Goal: Task Accomplishment & Management: Manage account settings

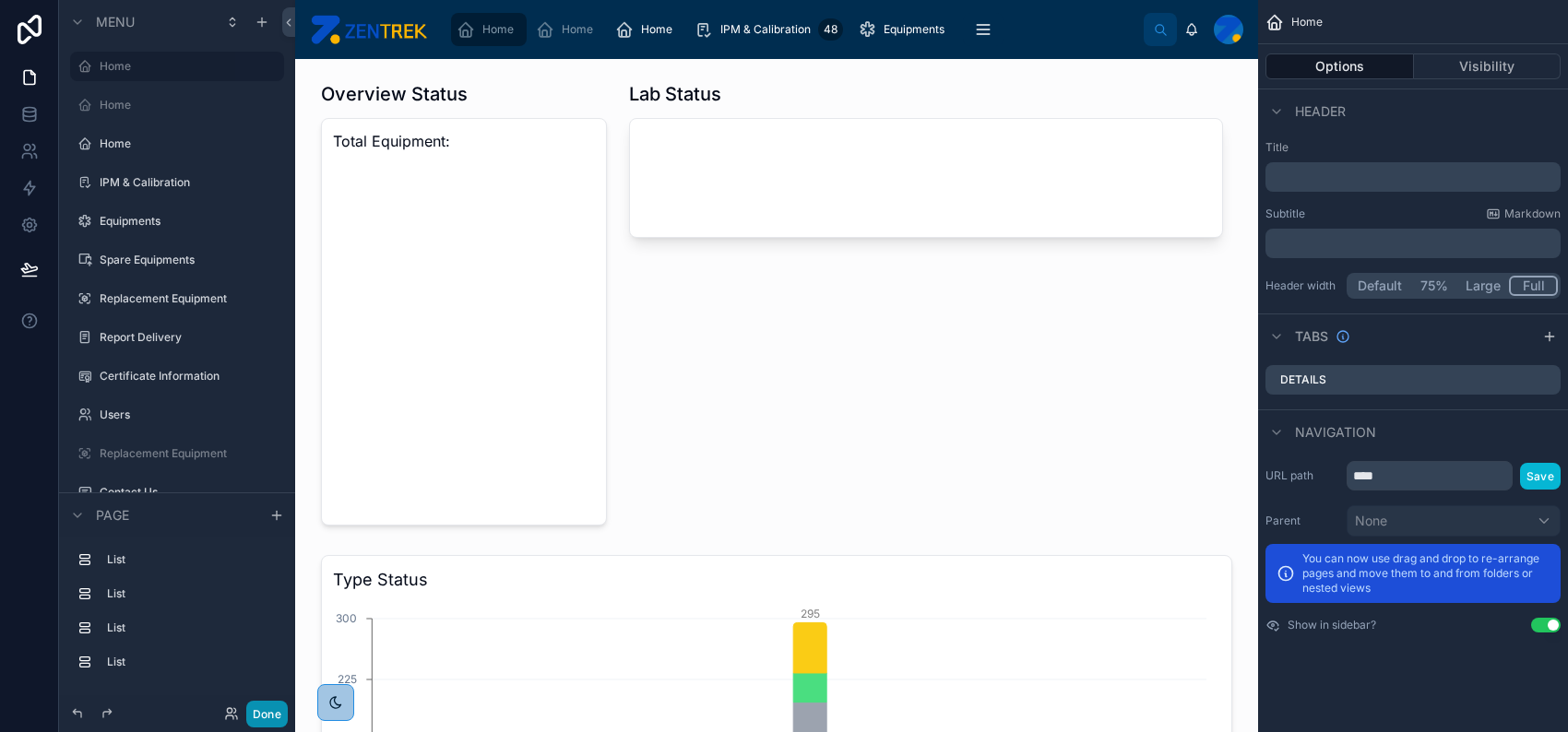
click at [256, 710] on button "Done" at bounding box center [267, 714] width 42 height 26
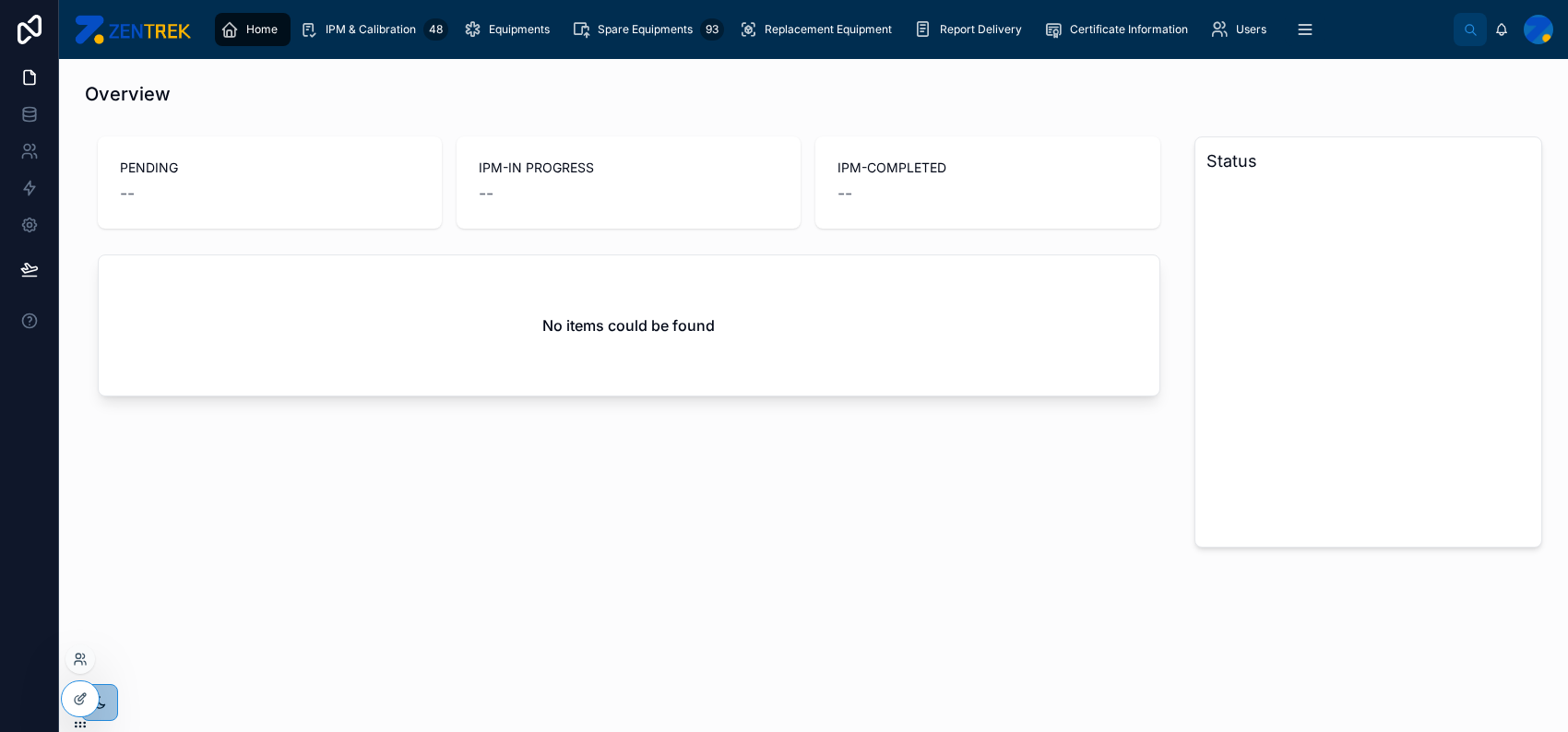
click at [77, 667] on div at bounding box center [79, 659] width 29 height 29
click at [77, 658] on icon at bounding box center [78, 655] width 5 height 5
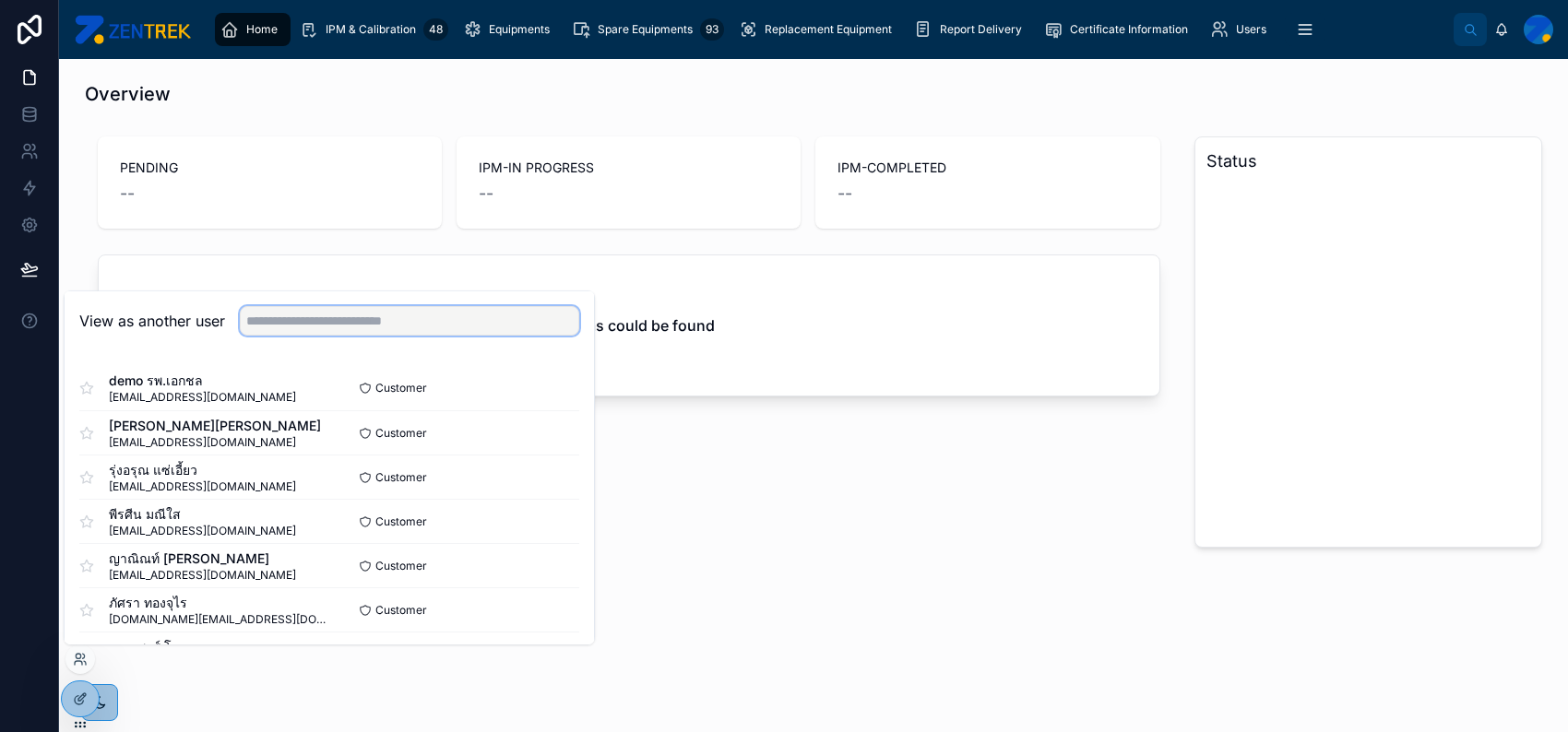
click at [483, 331] on input "text" at bounding box center [409, 321] width 340 height 29
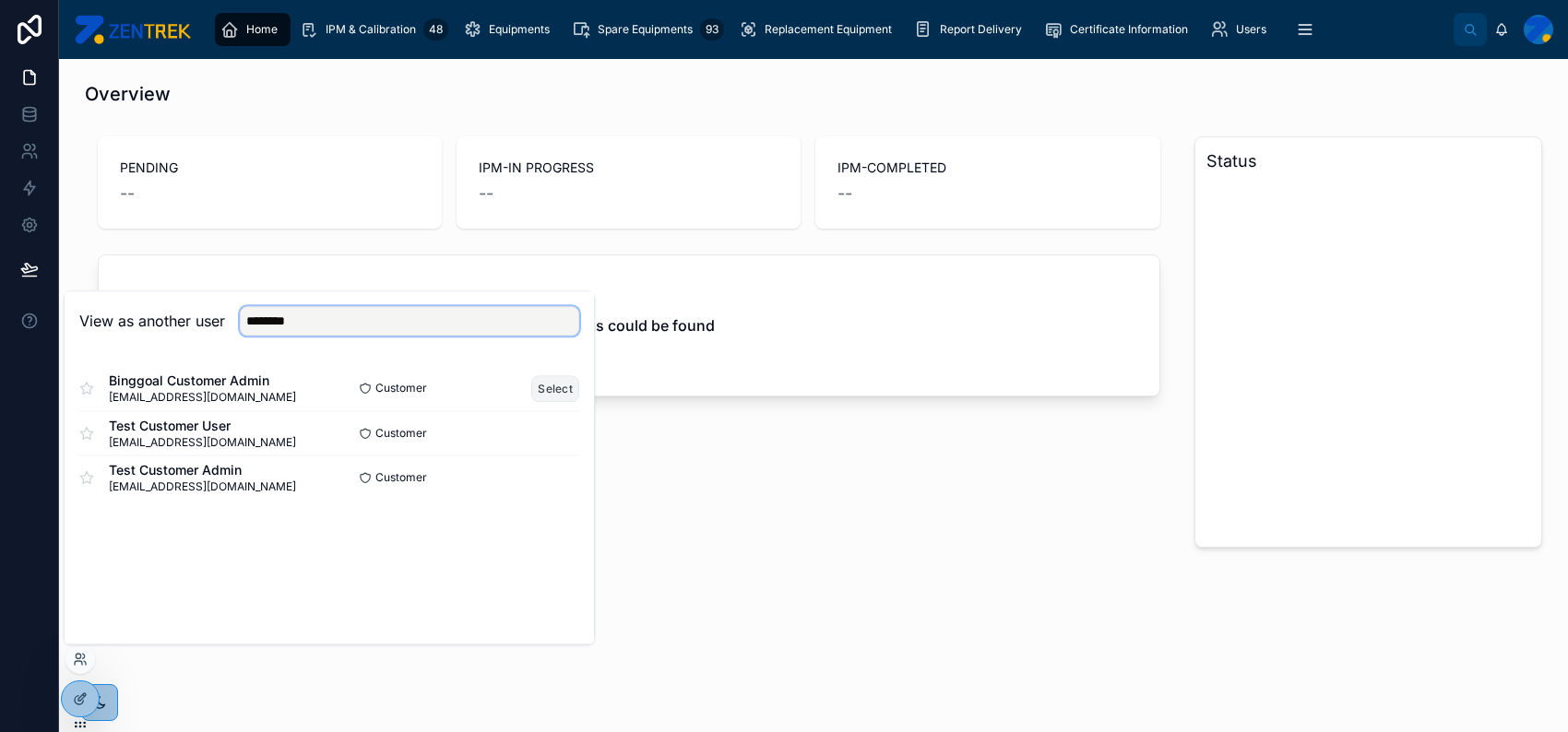
type input "********"
click at [549, 377] on button "Select" at bounding box center [555, 389] width 48 height 26
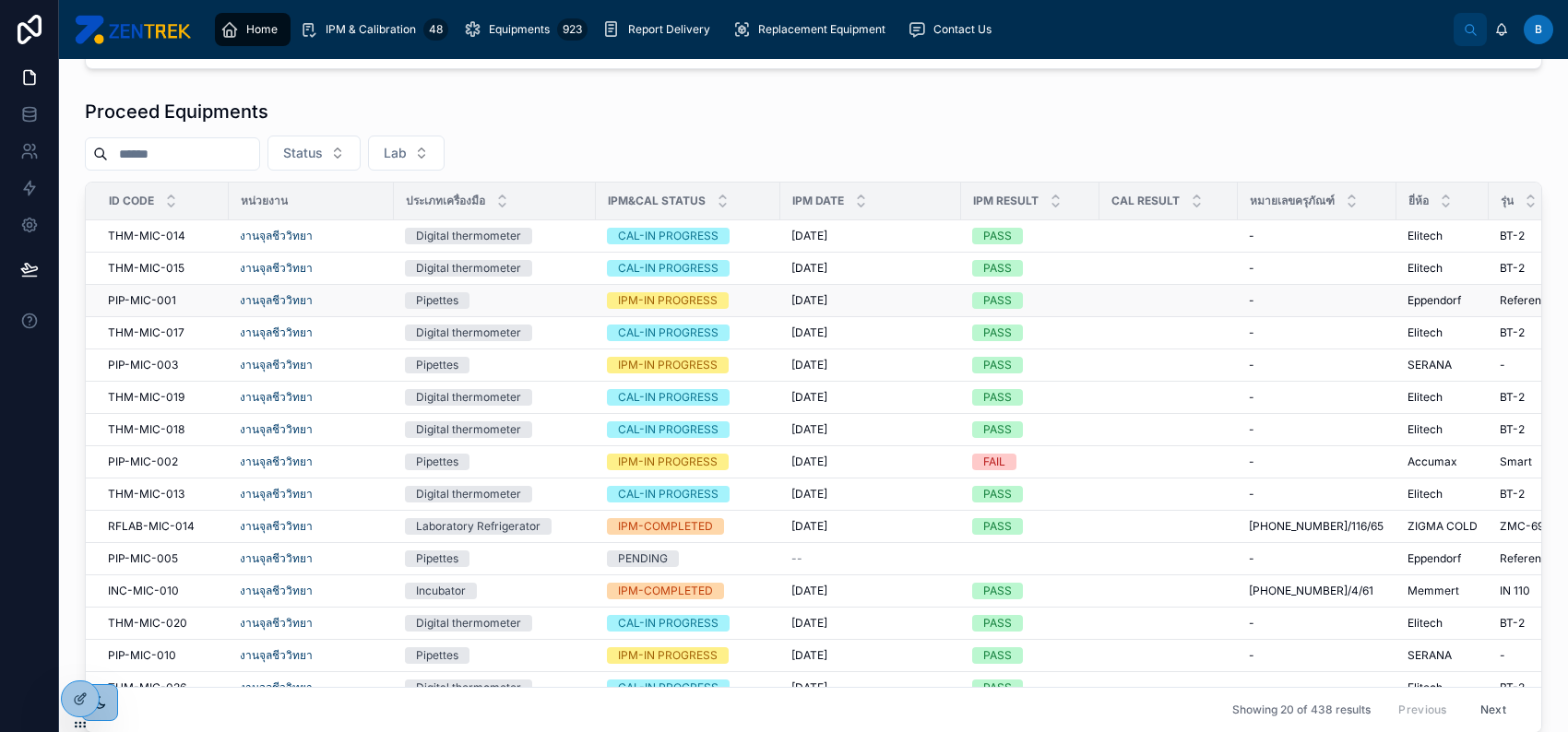
scroll to position [861, 0]
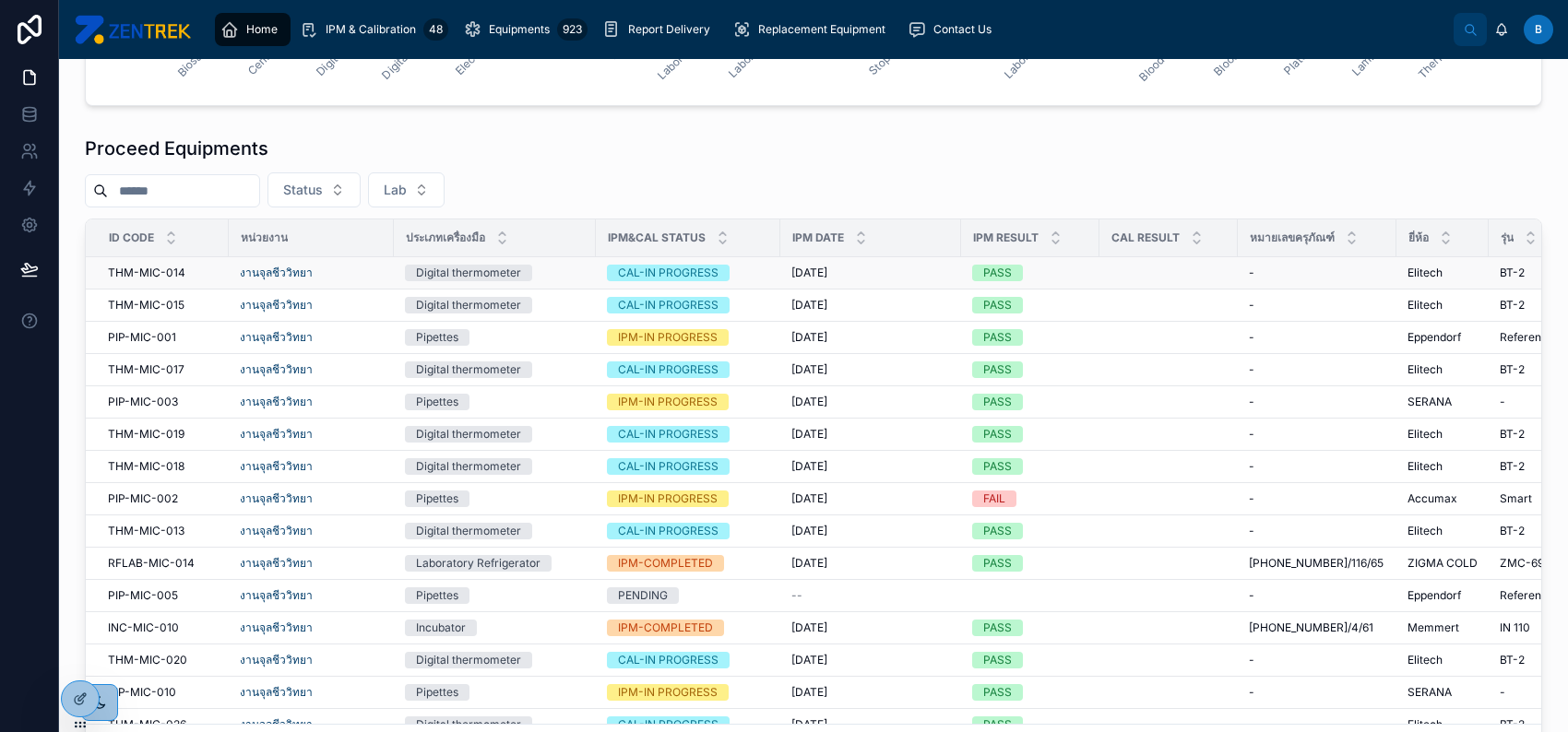
click at [771, 278] on td "CAL-IN PROGRESS" at bounding box center [688, 273] width 184 height 32
click at [891, 279] on div "9/2/2025 9/2/2025" at bounding box center [871, 273] width 159 height 15
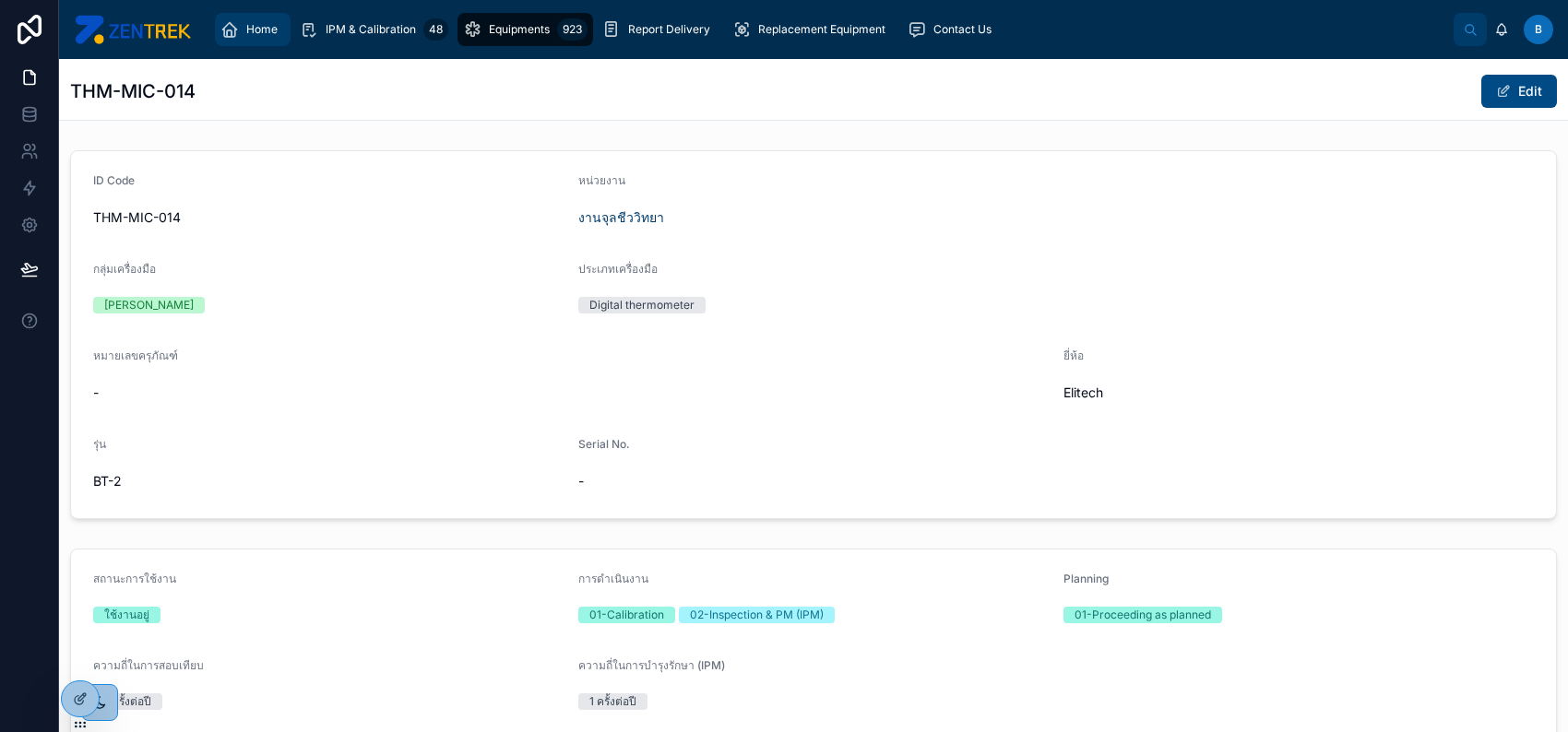
click at [258, 34] on span "Home" at bounding box center [261, 29] width 31 height 15
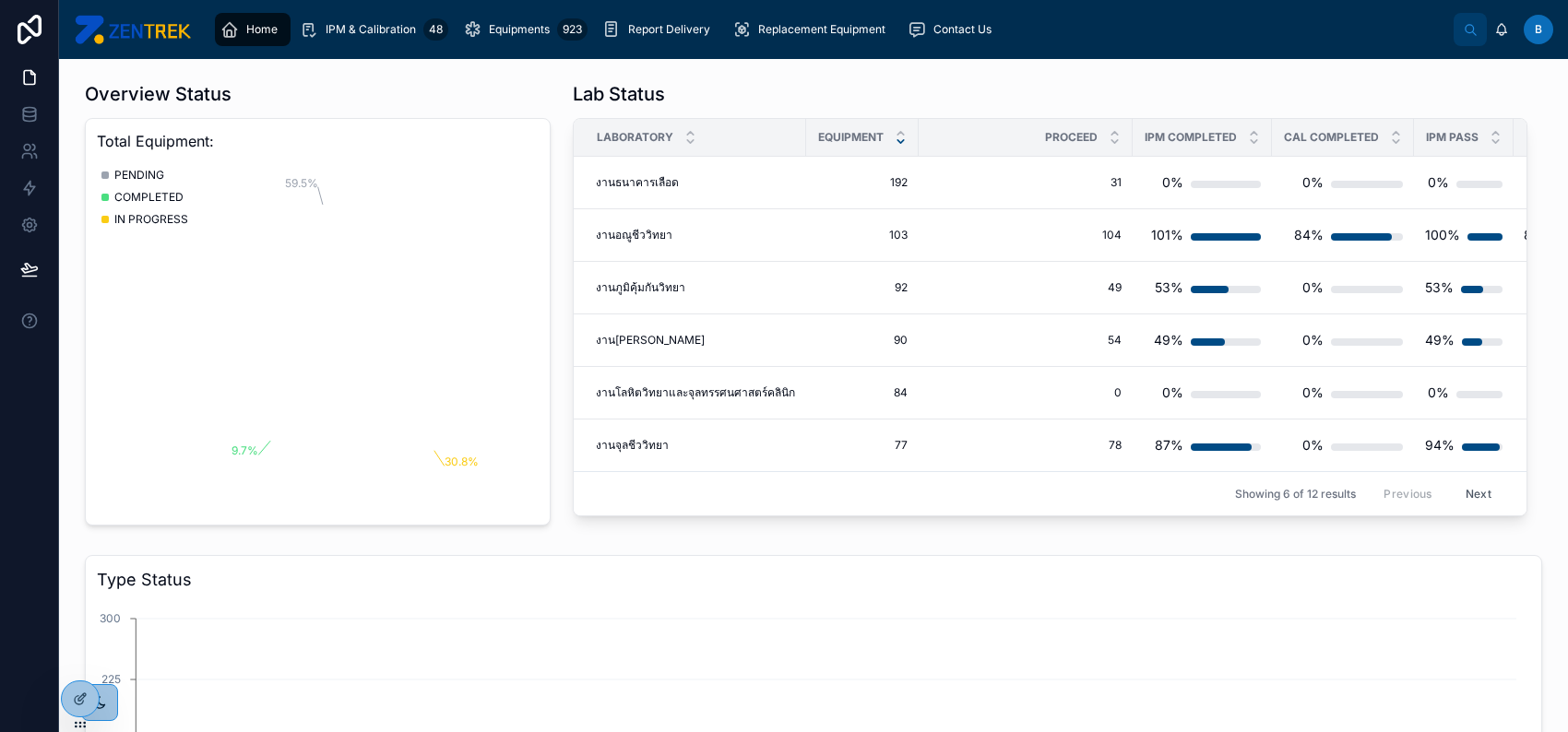
click at [36, 150] on icon at bounding box center [29, 151] width 19 height 19
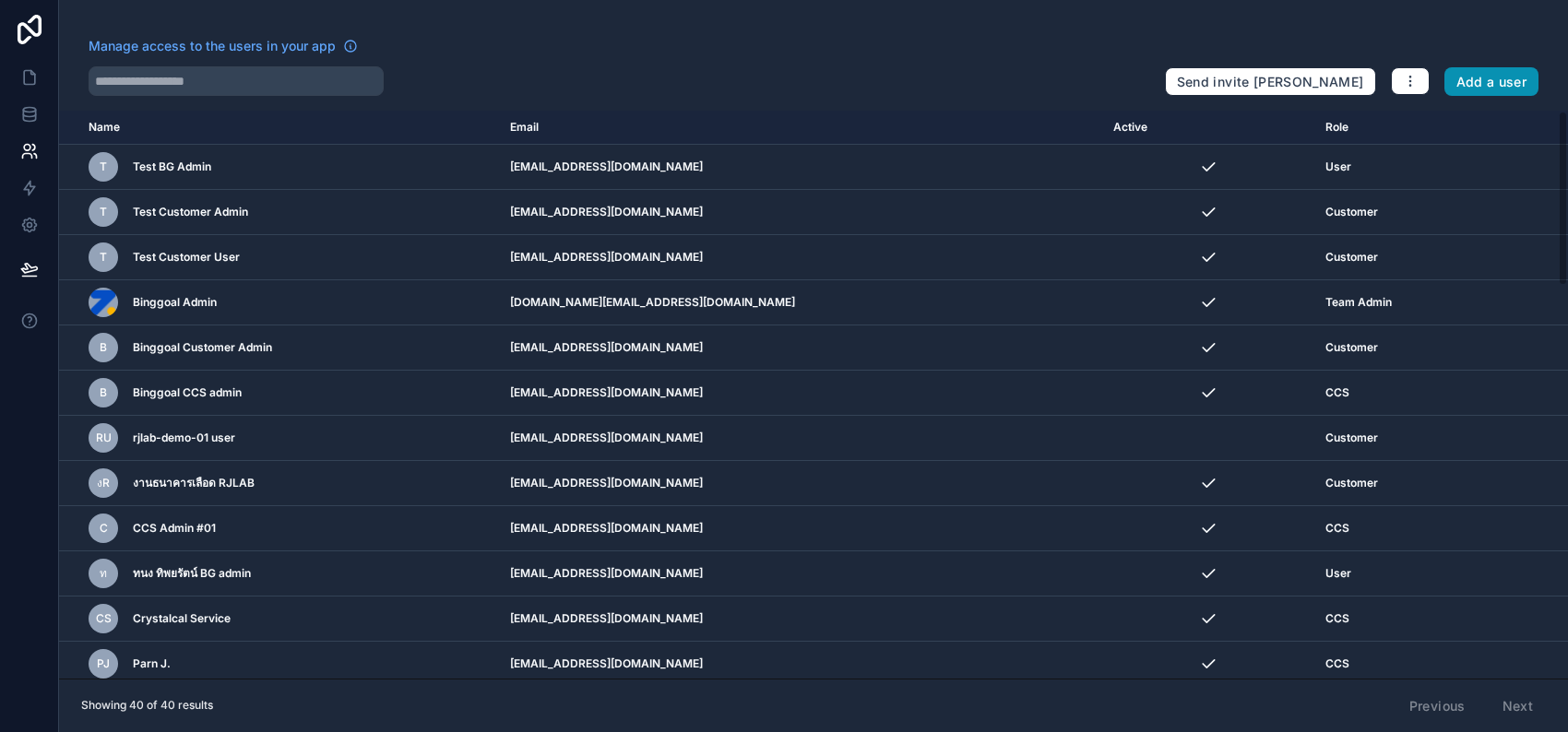
click at [1482, 82] on button "Add a user" at bounding box center [1491, 81] width 95 height 29
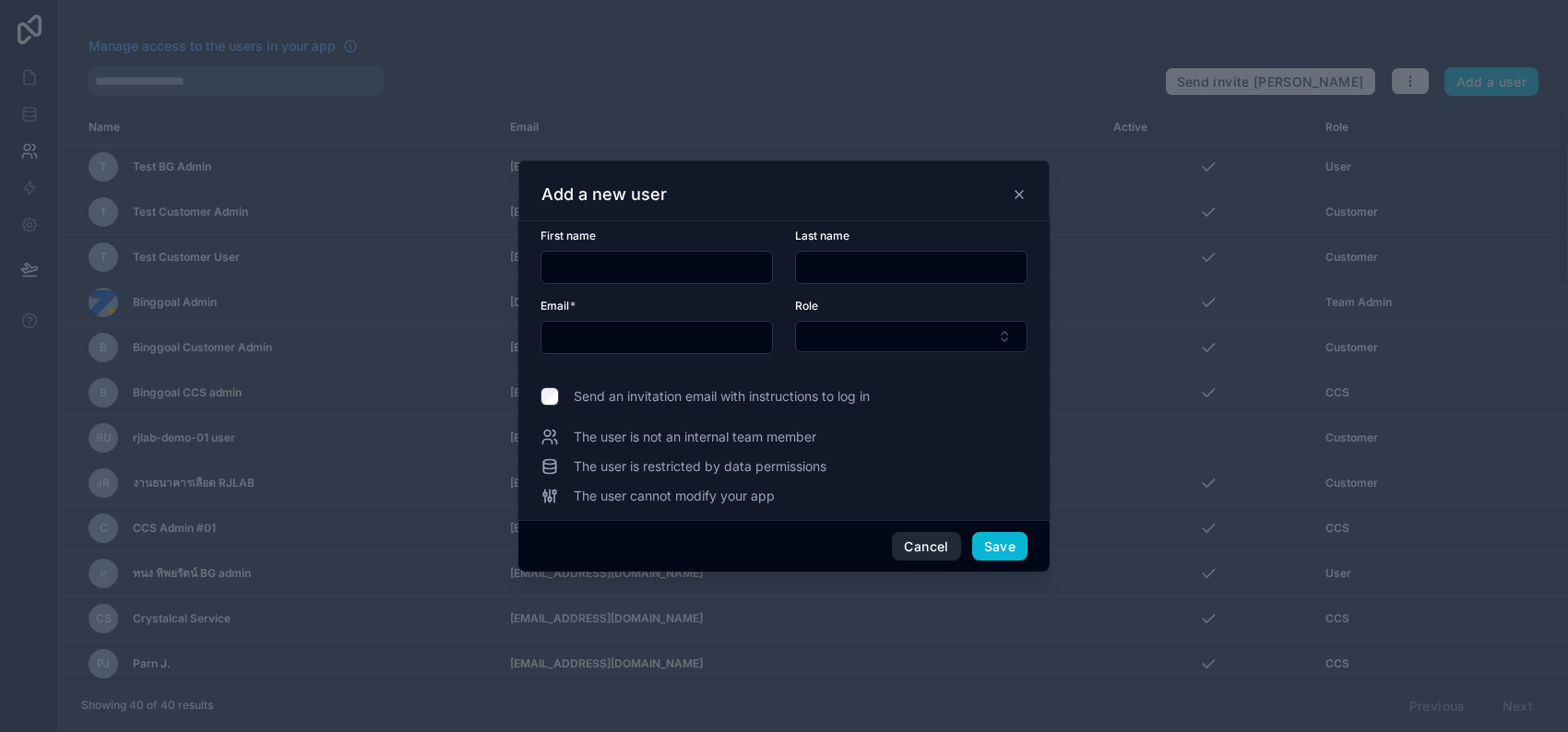
click at [914, 536] on button "Cancel" at bounding box center [926, 547] width 68 height 29
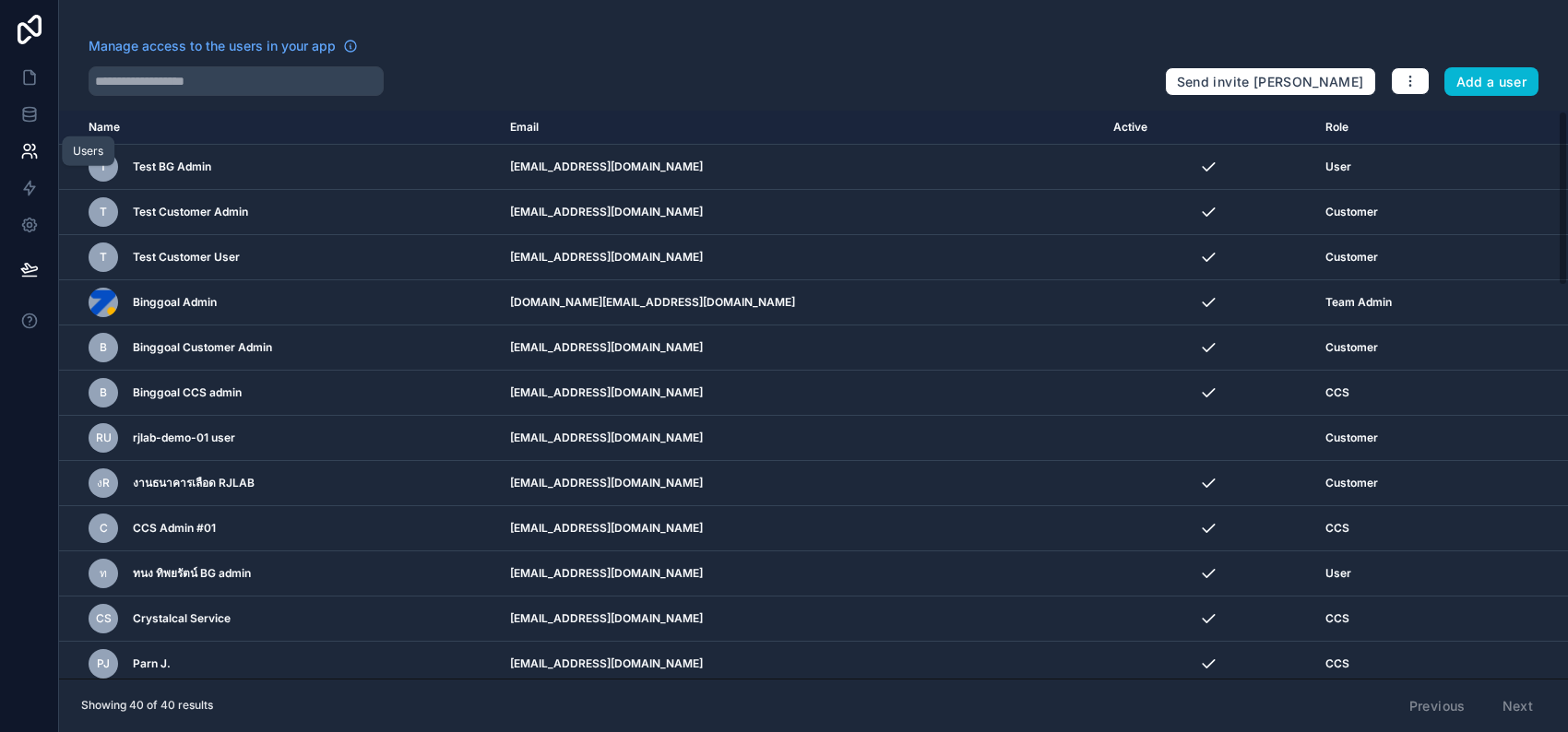
click at [38, 154] on link at bounding box center [28, 150] width 58 height 37
click at [1414, 79] on icon "button" at bounding box center [1410, 81] width 15 height 15
click at [1432, 118] on link "Manage roles" at bounding box center [1454, 125] width 130 height 29
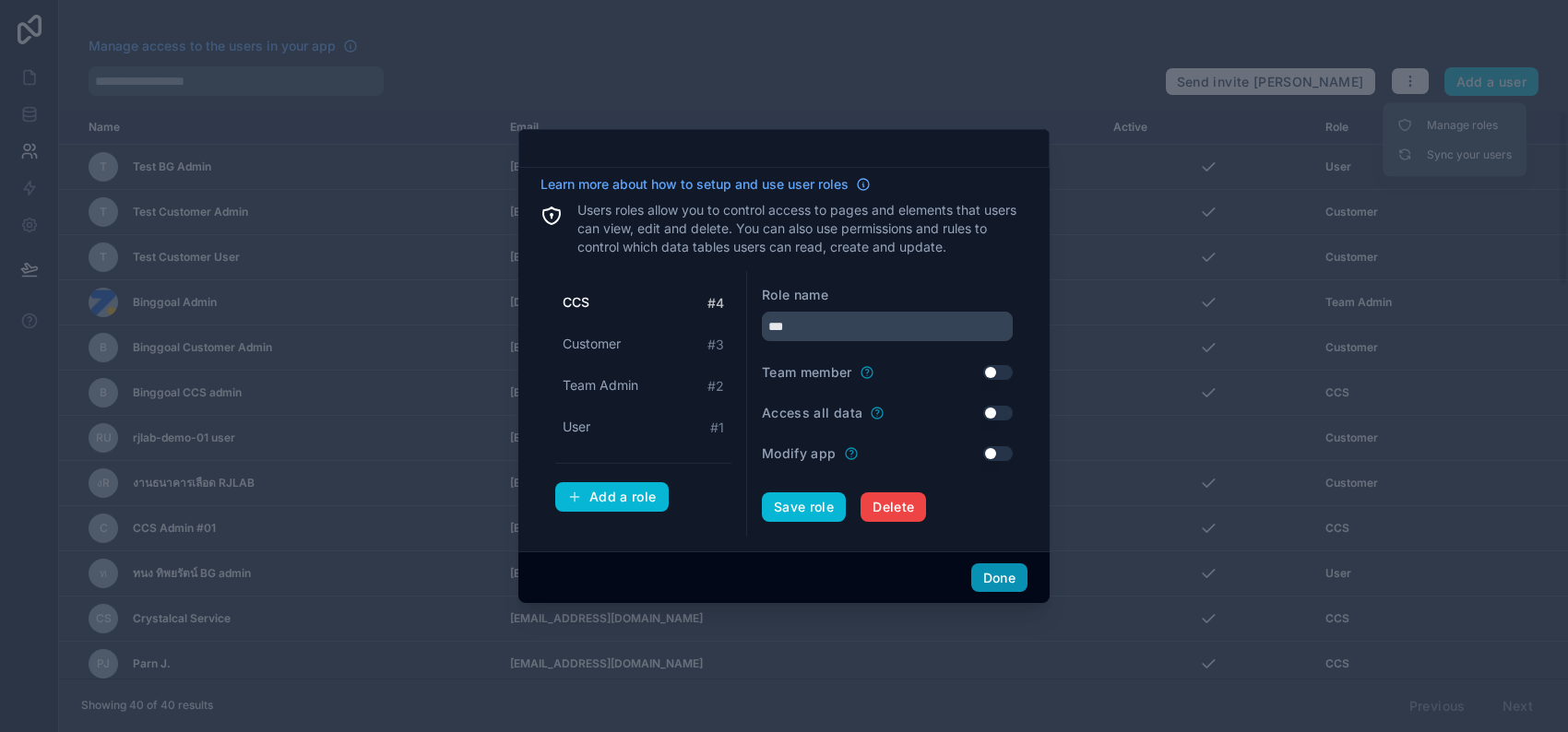
click at [1016, 577] on button "Done" at bounding box center [999, 578] width 56 height 29
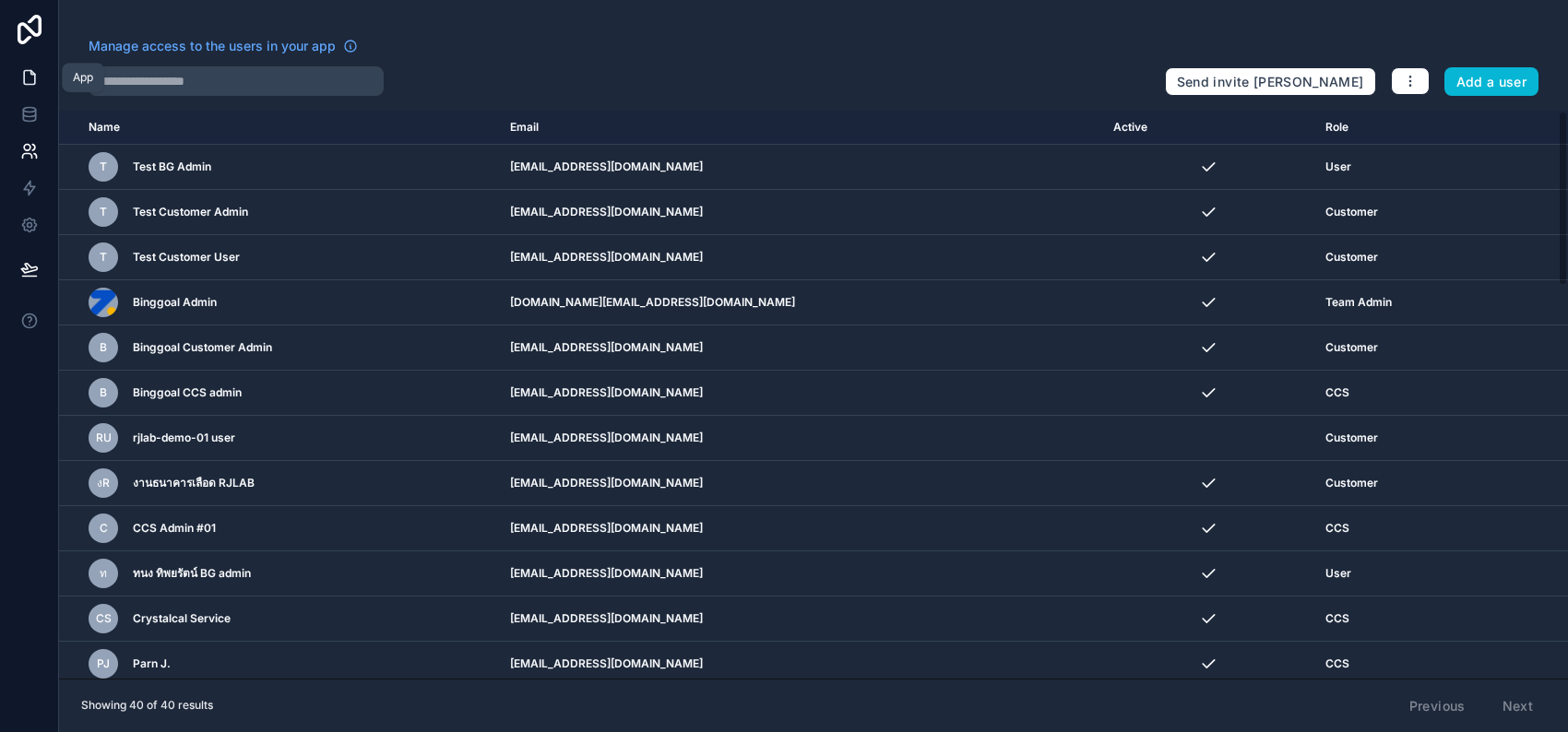
click at [21, 87] on link at bounding box center [28, 77] width 58 height 37
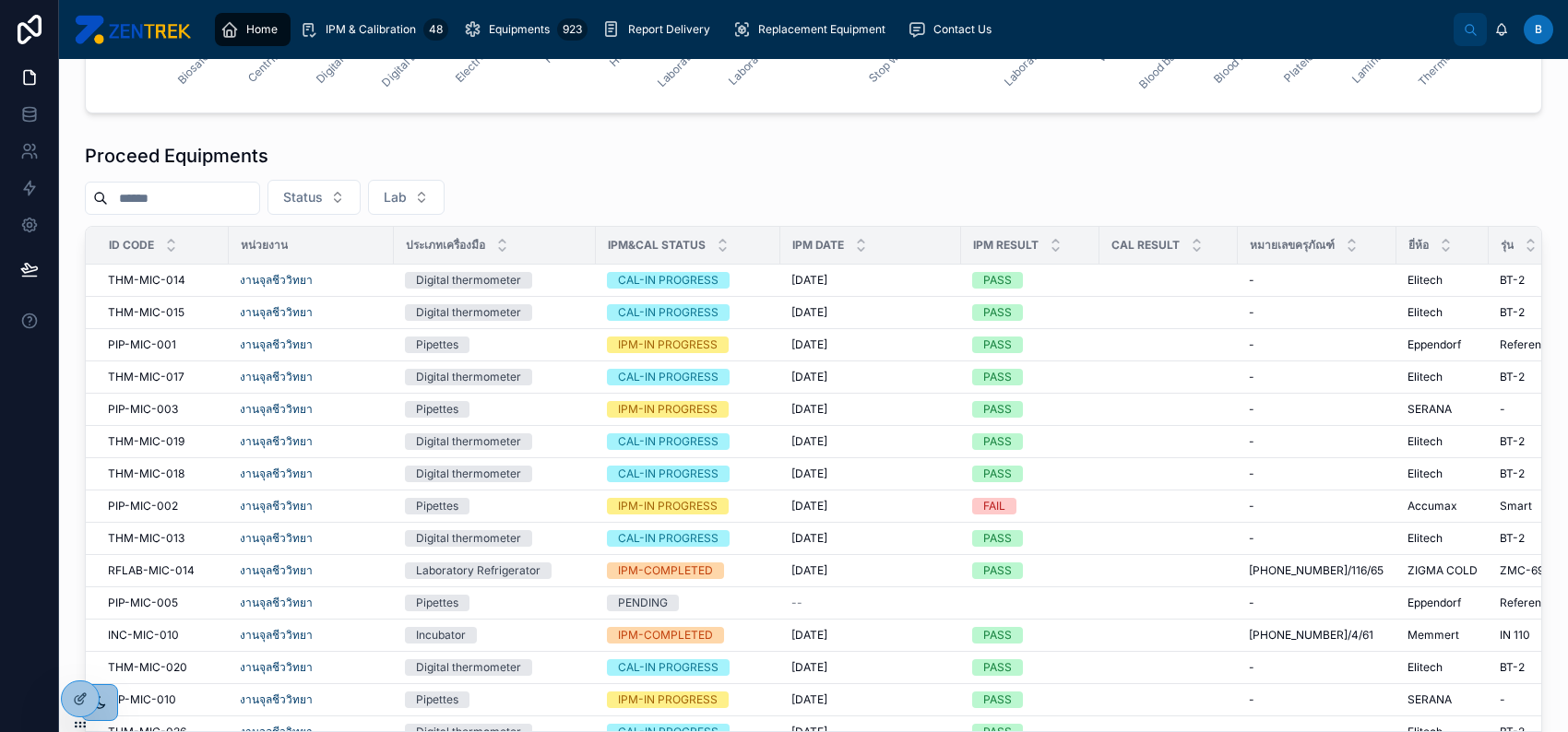
scroll to position [861, 0]
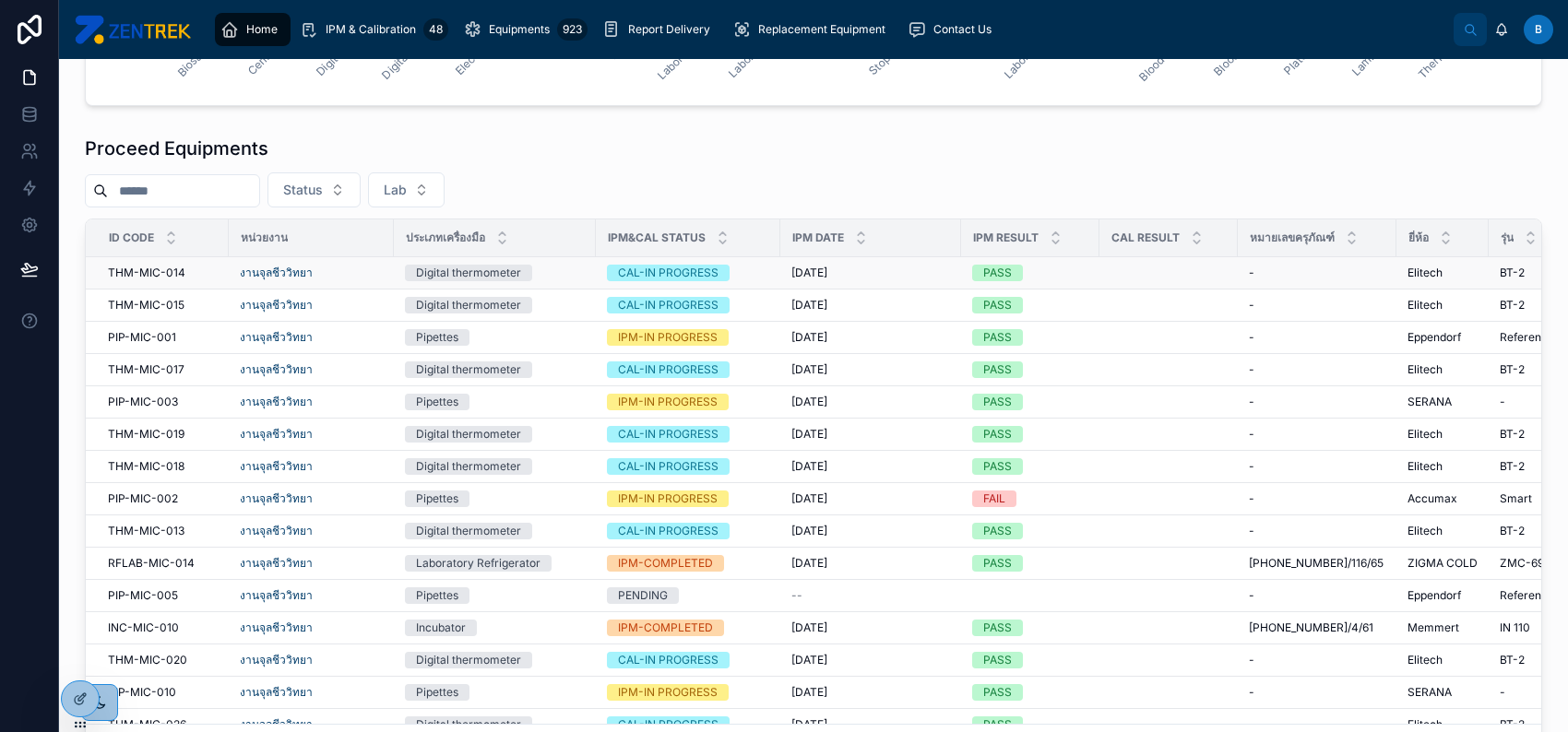
click at [786, 277] on td "9/2/2025 9/2/2025" at bounding box center [870, 273] width 181 height 32
click at [767, 273] on div "CAL-IN PROGRESS" at bounding box center [688, 273] width 163 height 17
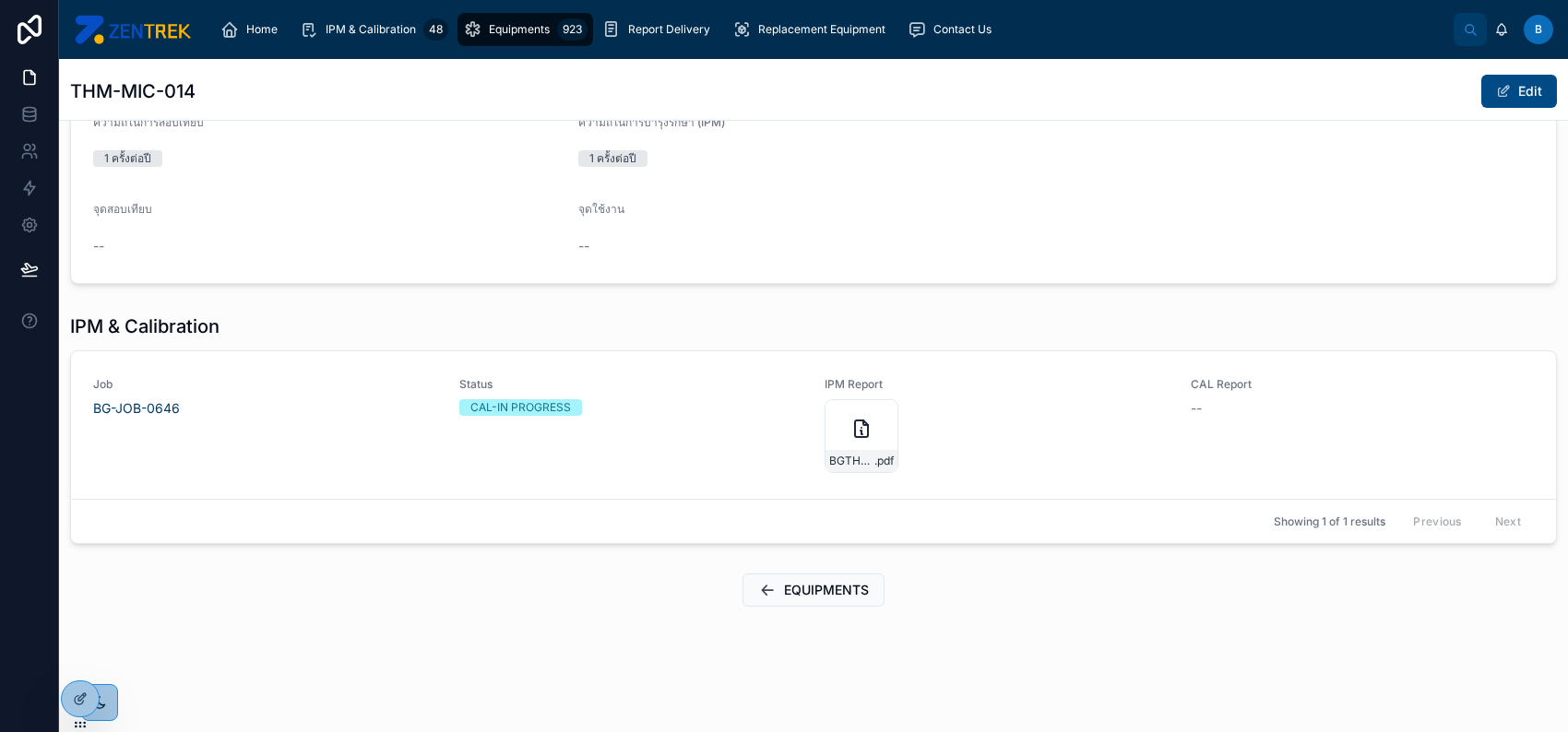
scroll to position [540, 0]
click at [852, 584] on span "EQUIPMENTS" at bounding box center [827, 593] width 85 height 19
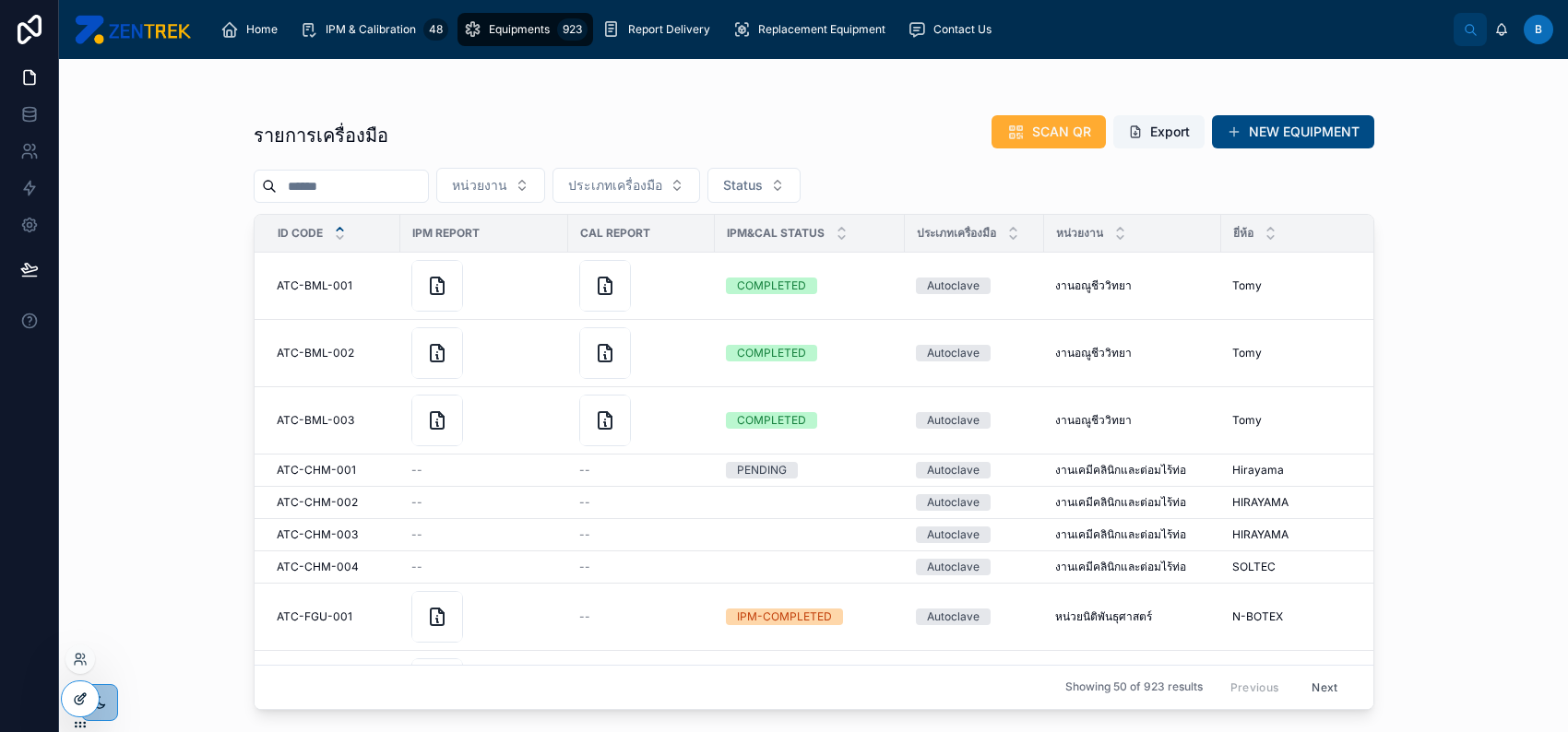
click at [79, 694] on icon at bounding box center [80, 699] width 15 height 15
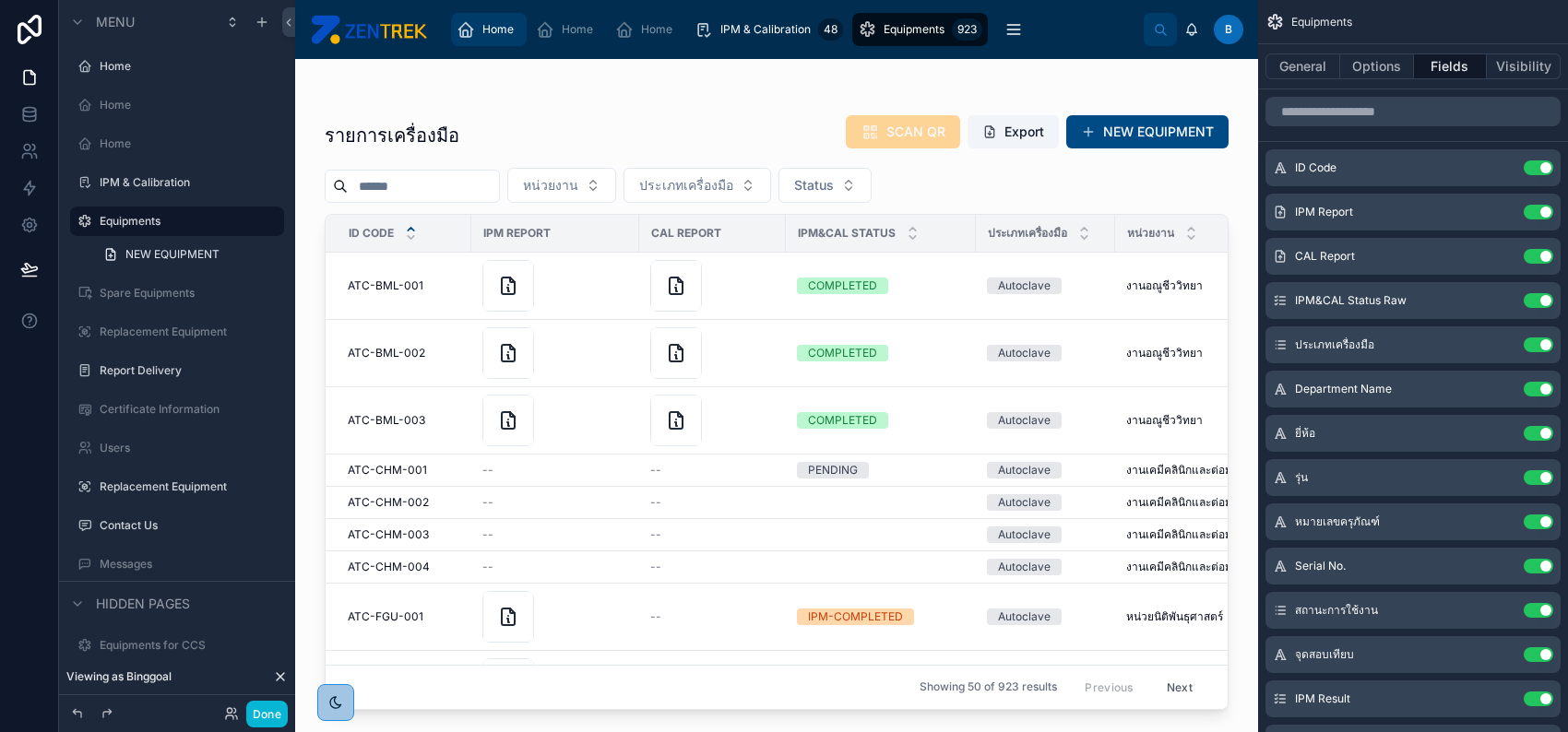
click at [492, 31] on span "Home" at bounding box center [497, 29] width 31 height 15
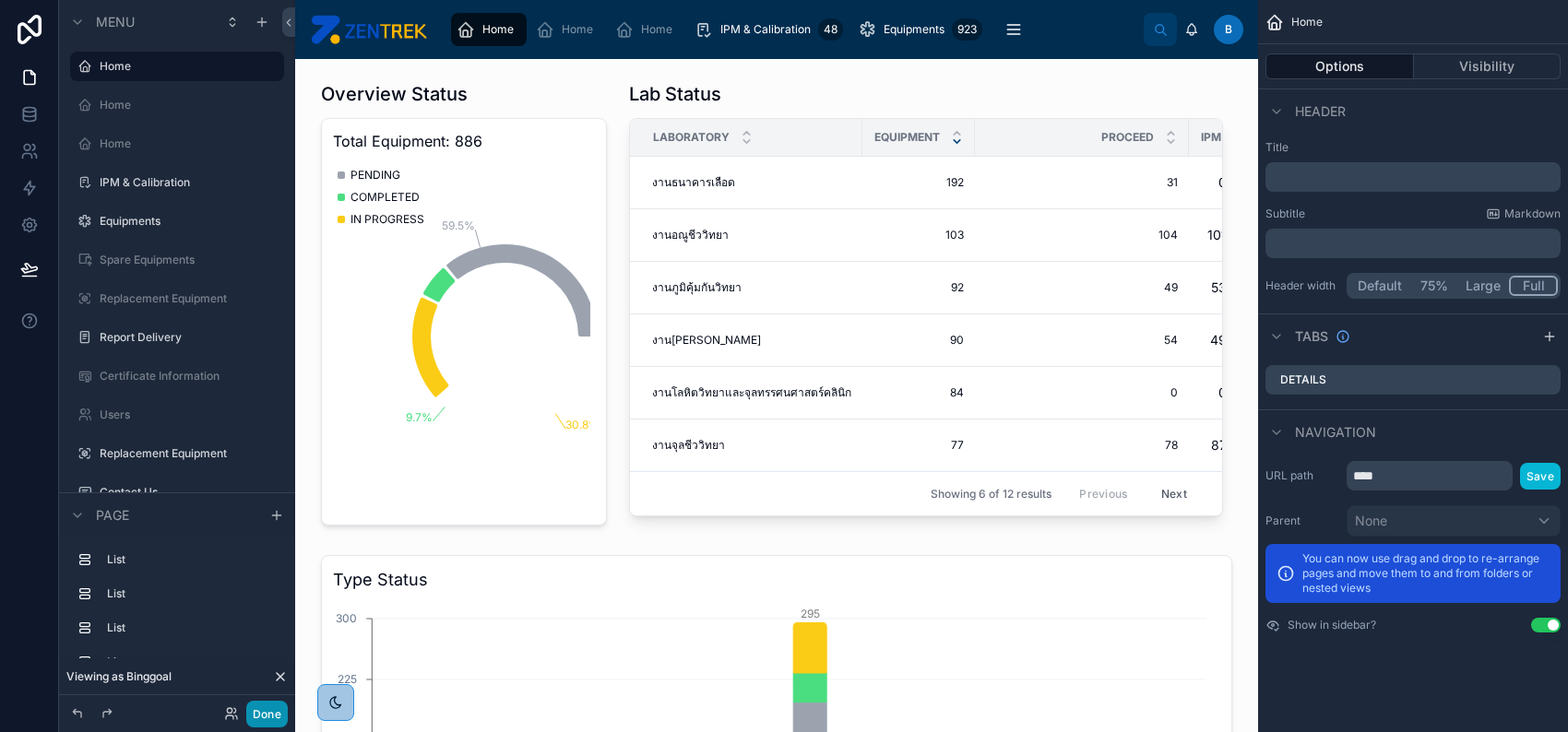
click at [277, 713] on button "Done" at bounding box center [267, 714] width 42 height 26
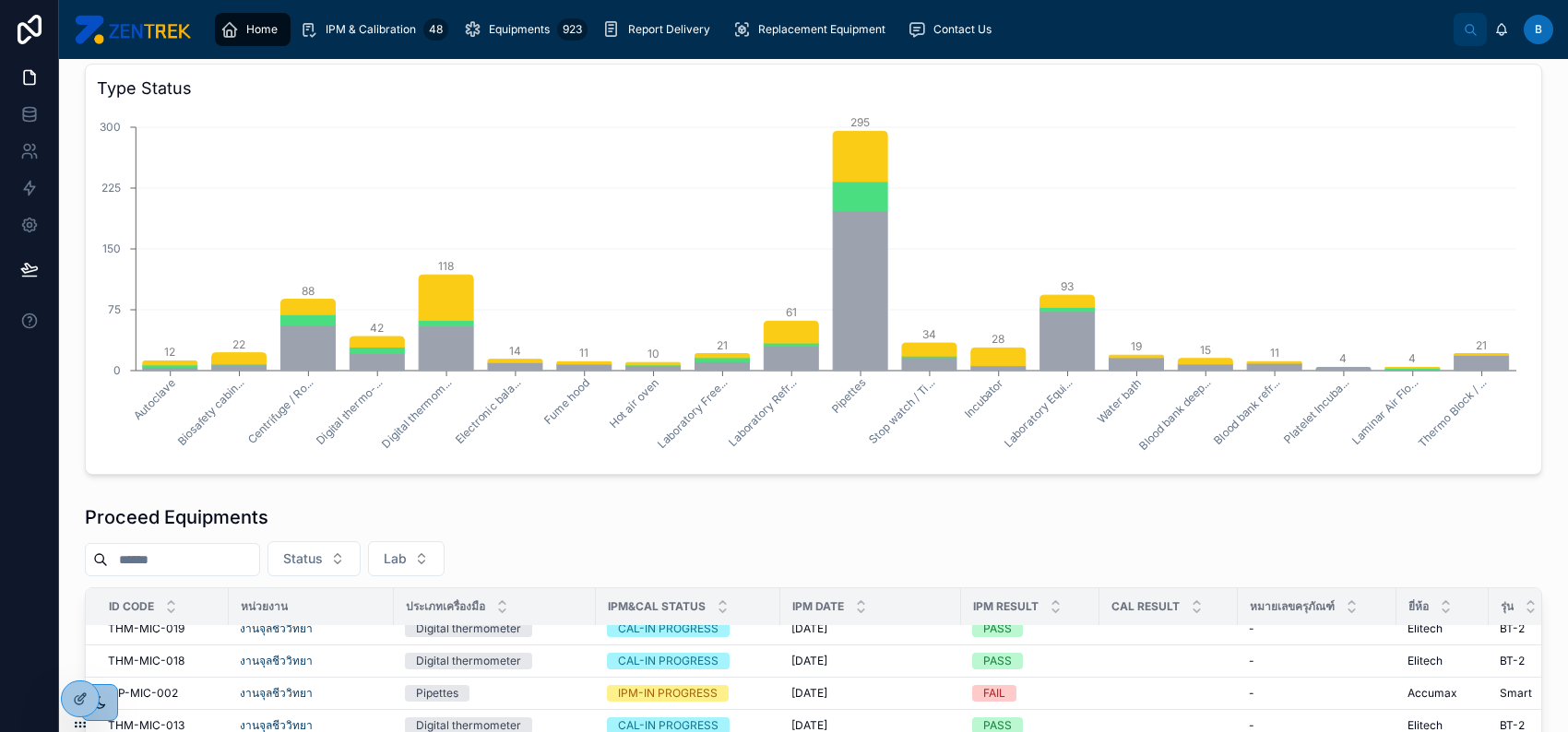
scroll to position [188, 0]
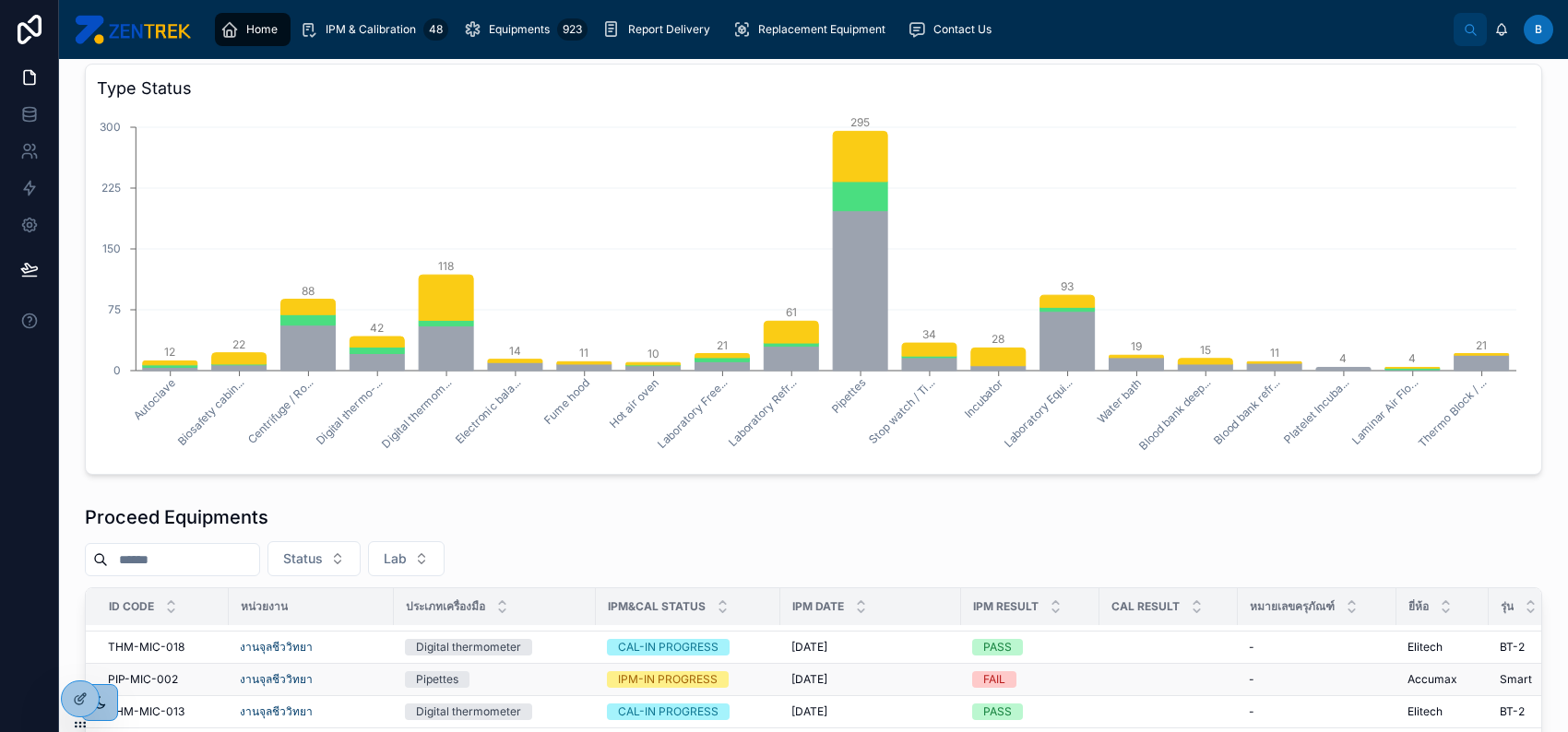
click at [564, 676] on div "Pipettes" at bounding box center [495, 680] width 180 height 17
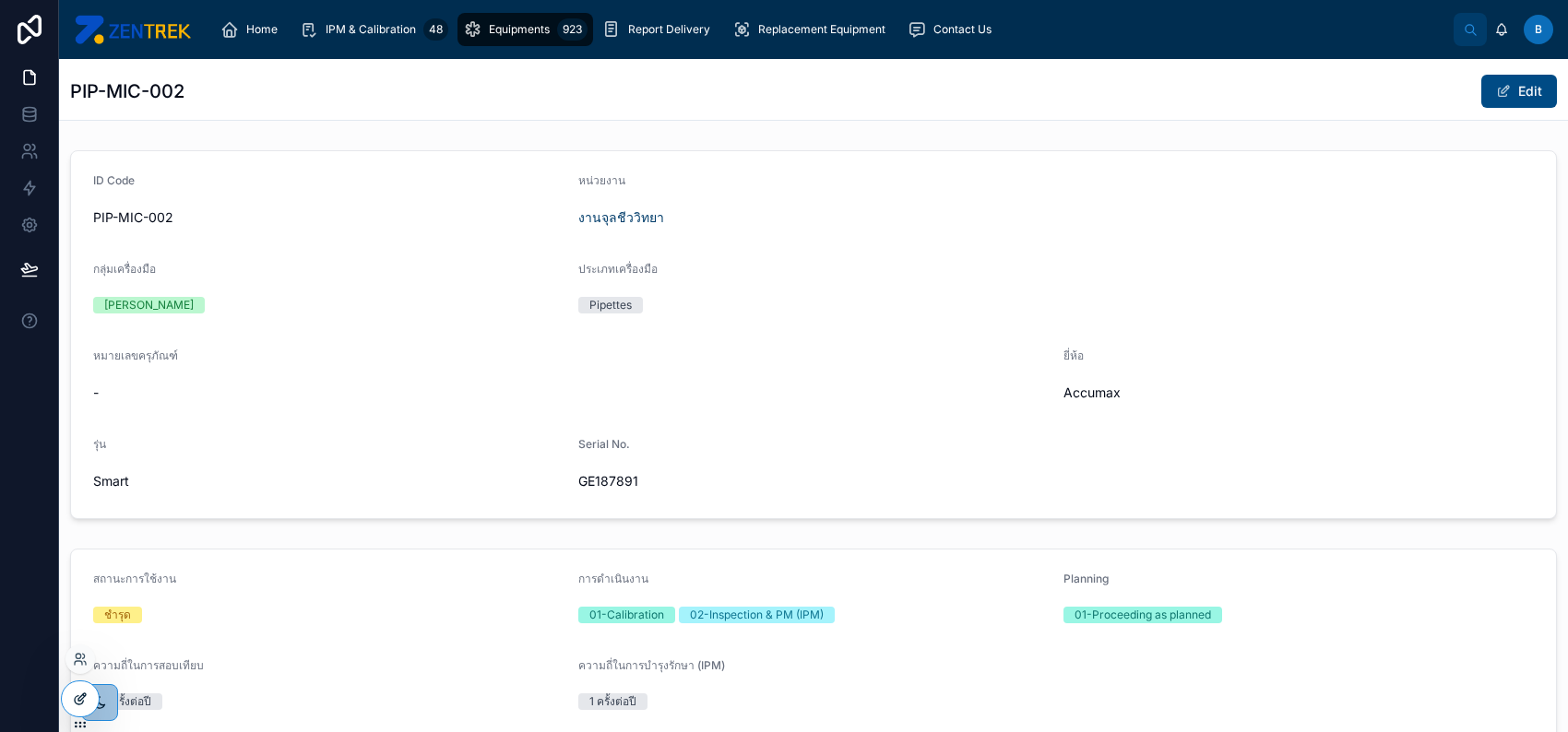
click at [76, 704] on icon at bounding box center [78, 700] width 9 height 9
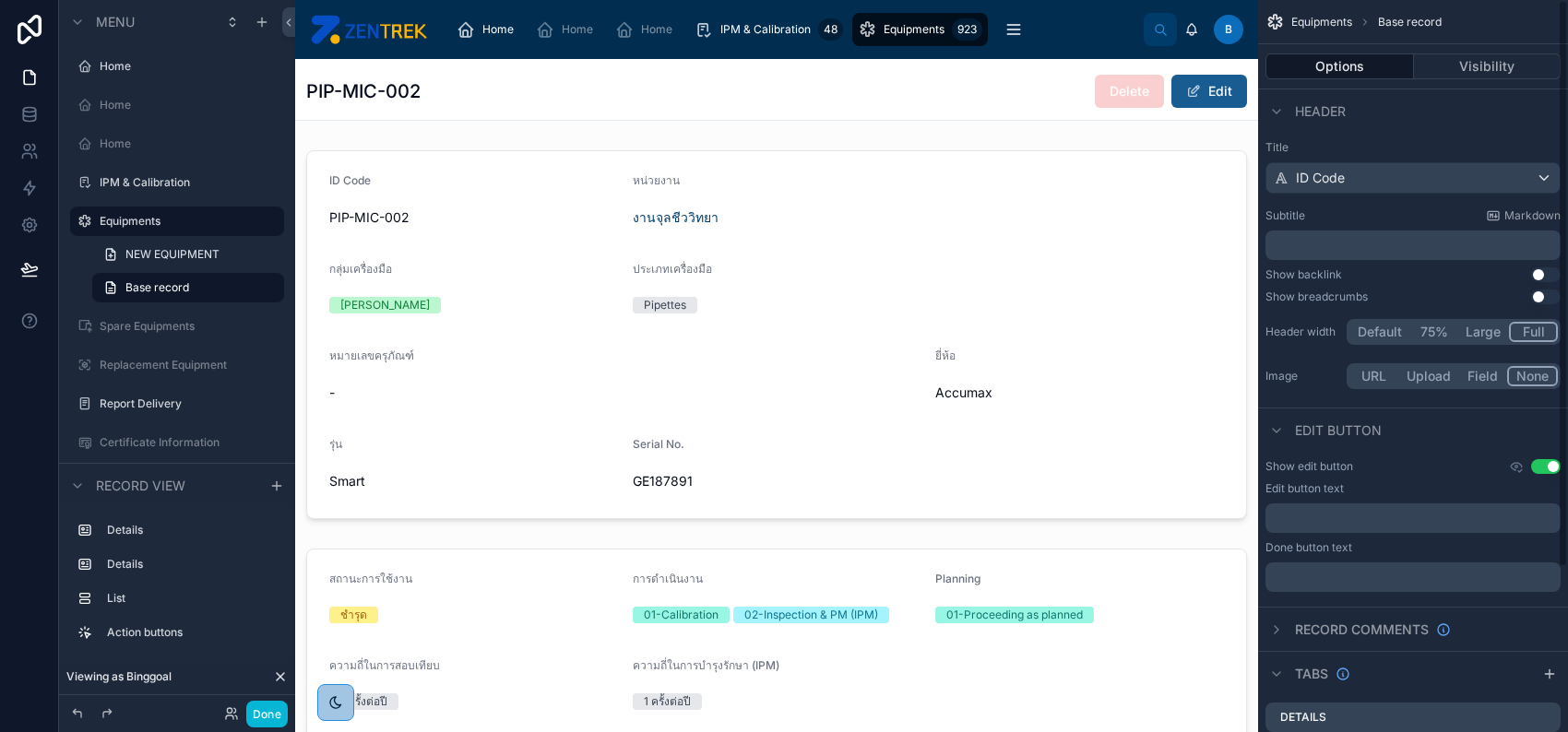
click at [1171, 95] on button "Edit" at bounding box center [1209, 91] width 76 height 33
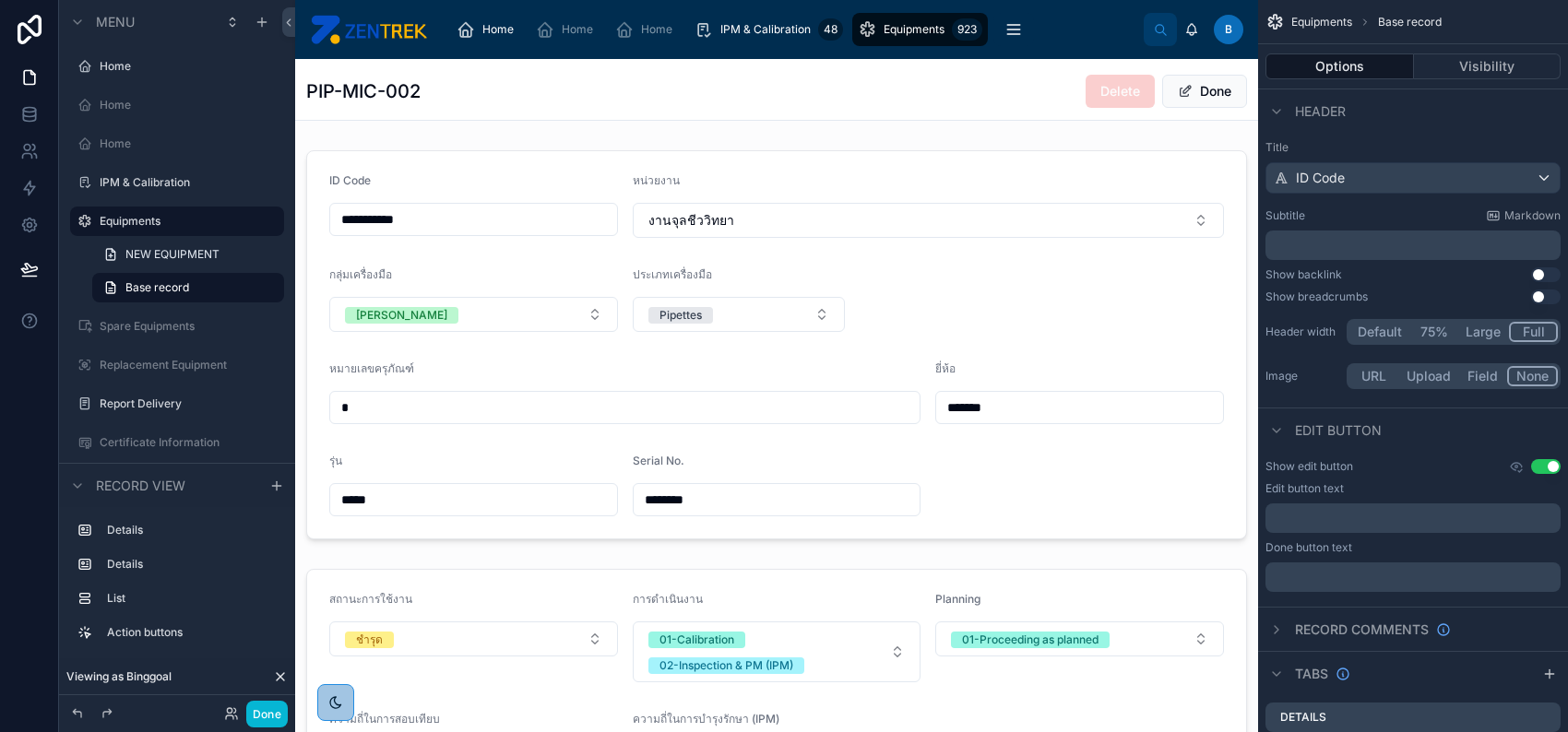
click at [1177, 95] on span at bounding box center [1185, 92] width 15 height 15
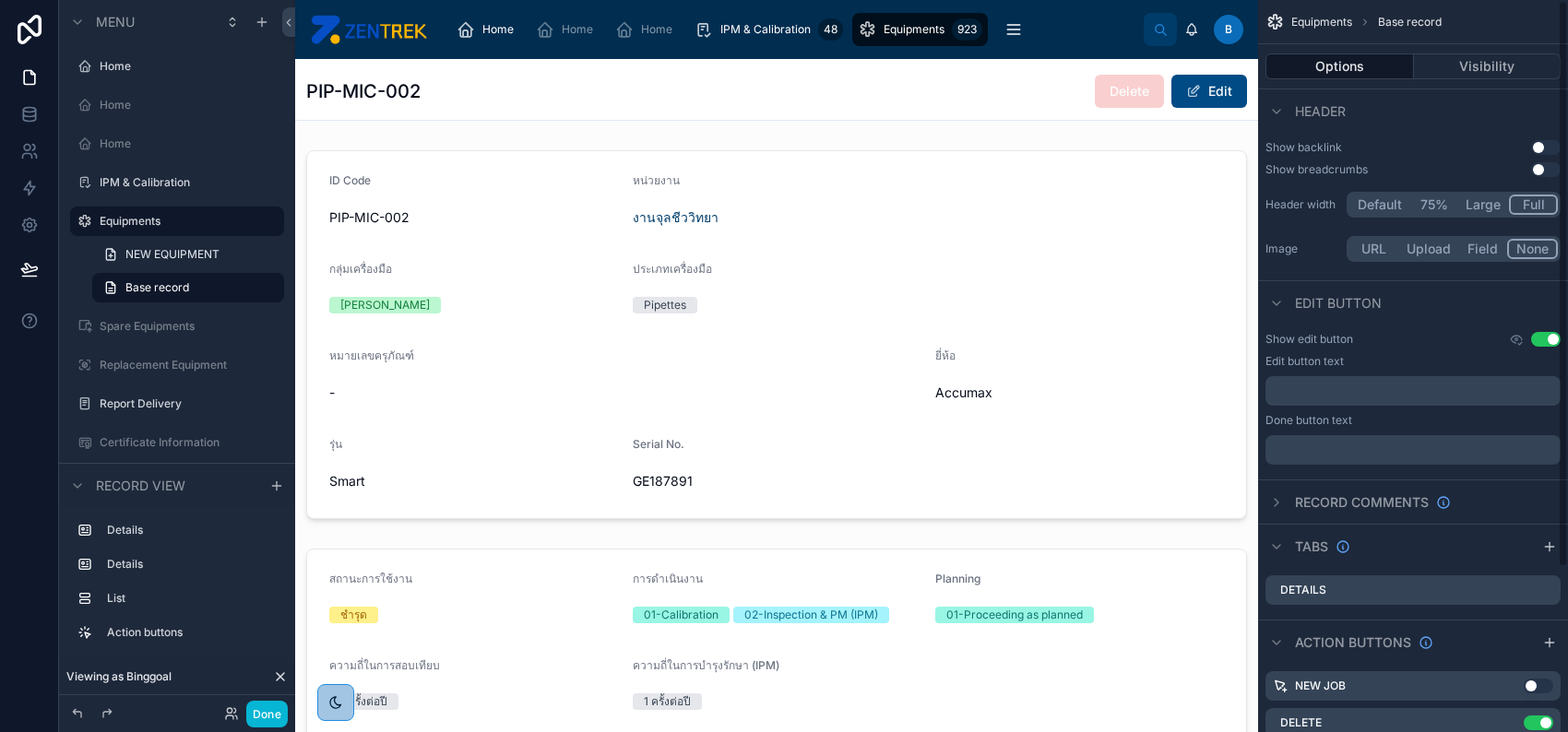
scroll to position [213, 0]
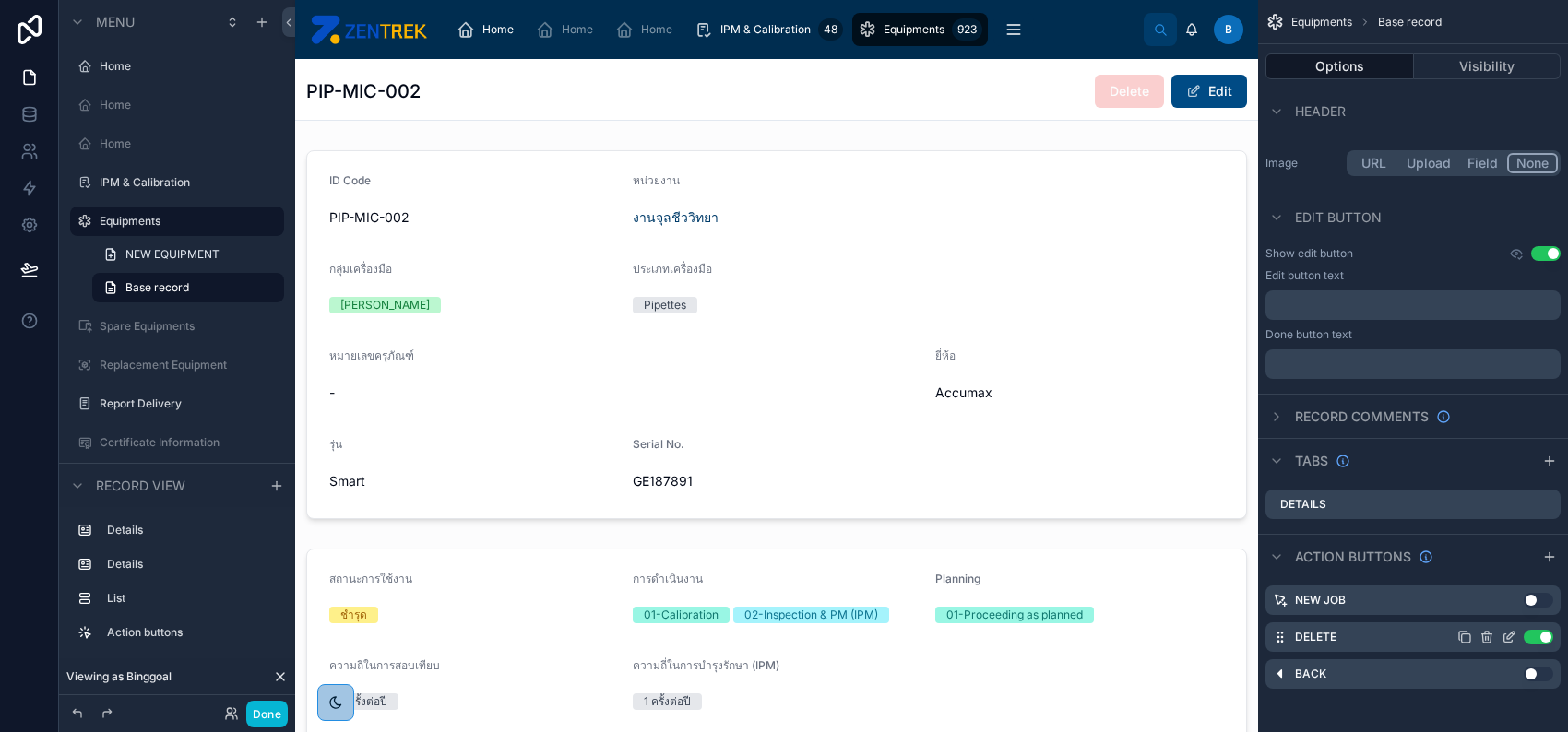
click at [1504, 635] on icon "scrollable content" at bounding box center [1507, 638] width 9 height 9
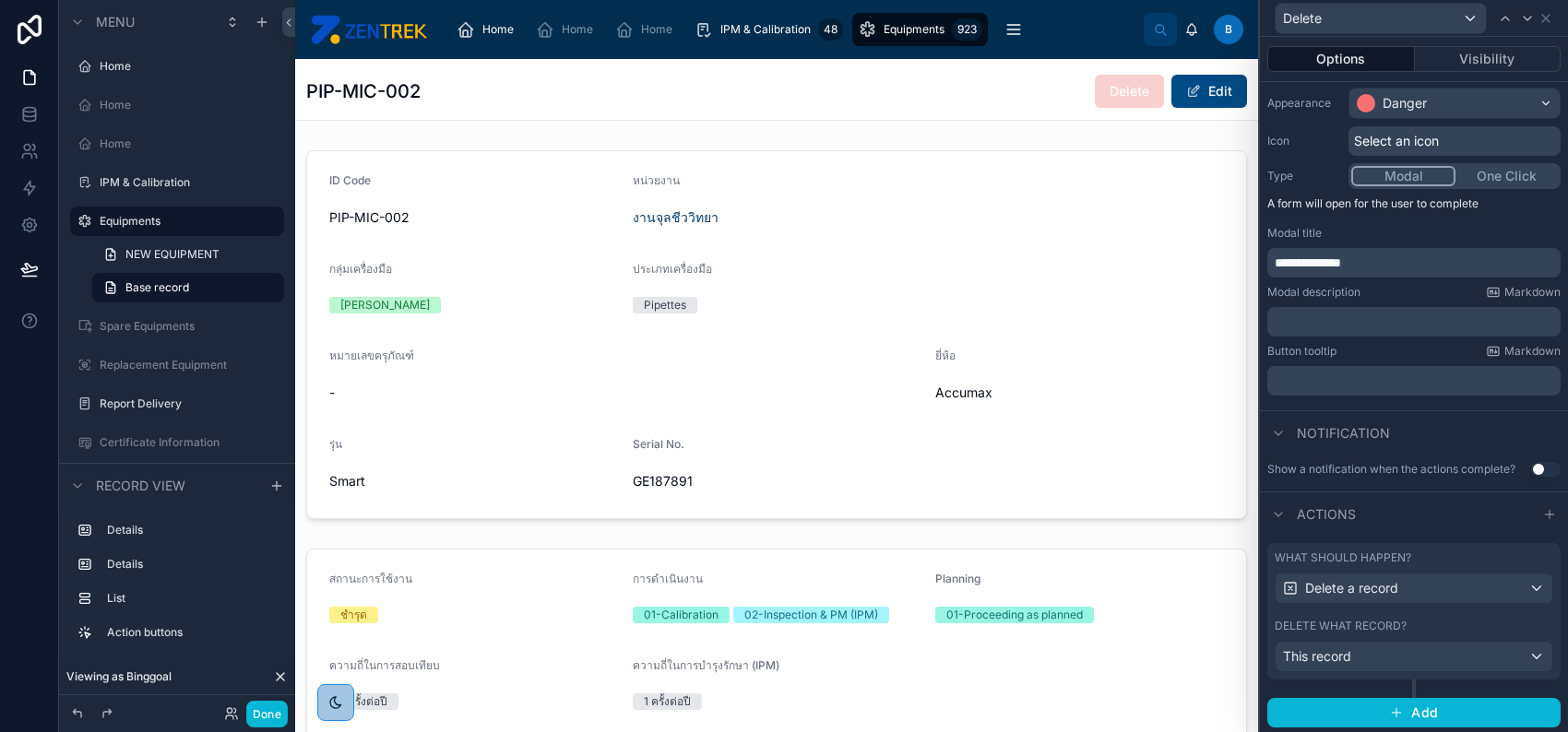
scroll to position [0, 0]
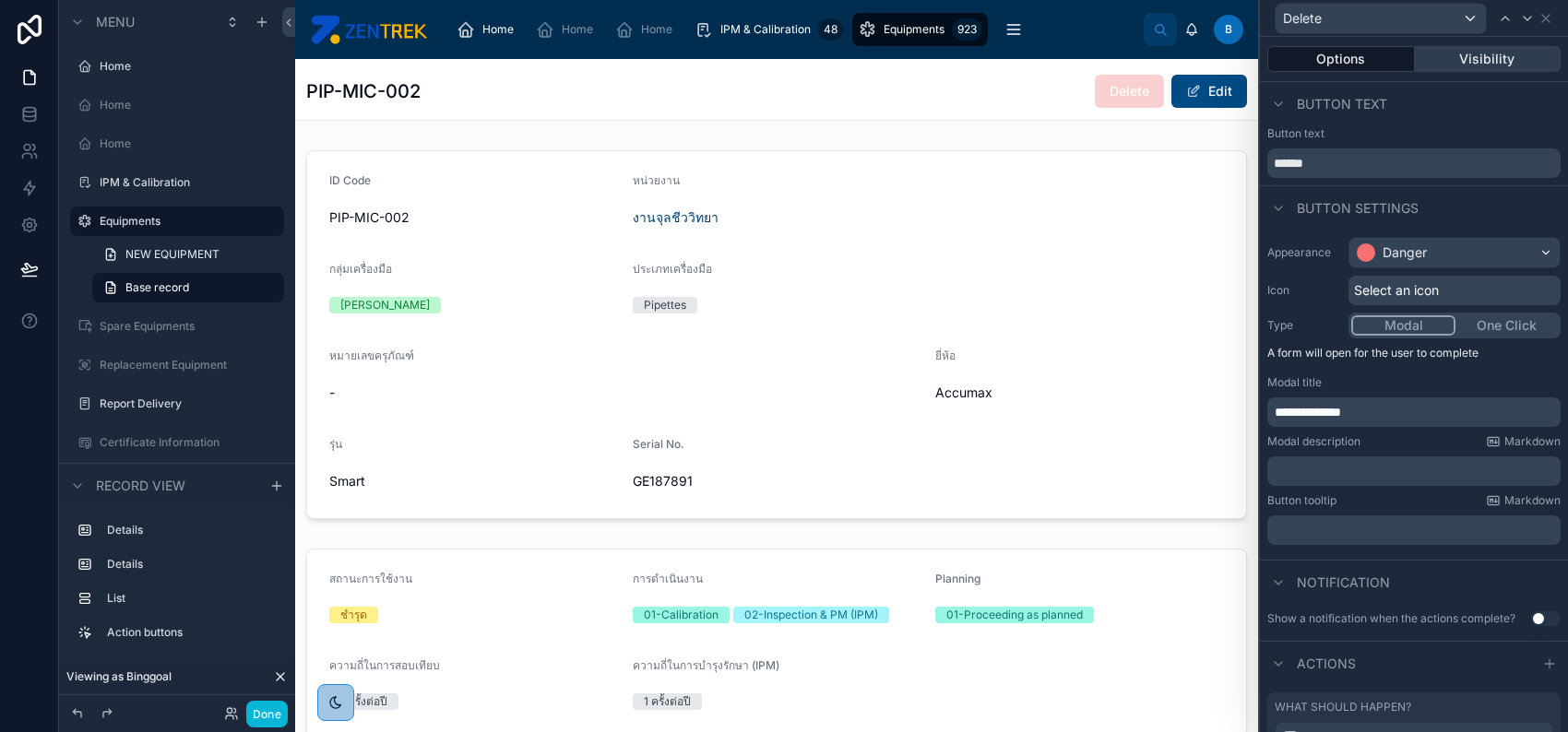
click at [1477, 64] on button "Visibility" at bounding box center [1488, 59] width 147 height 26
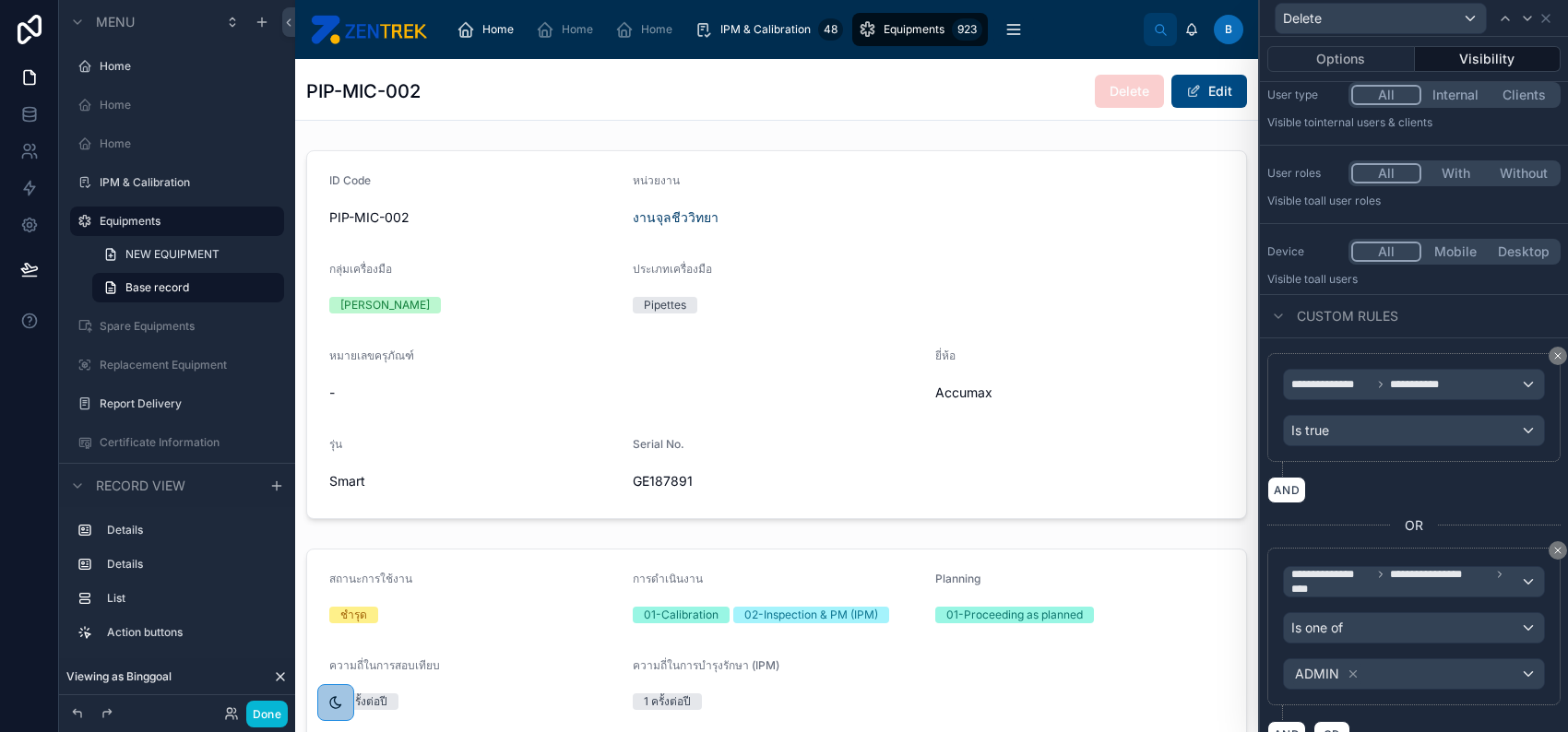
scroll to position [85, 0]
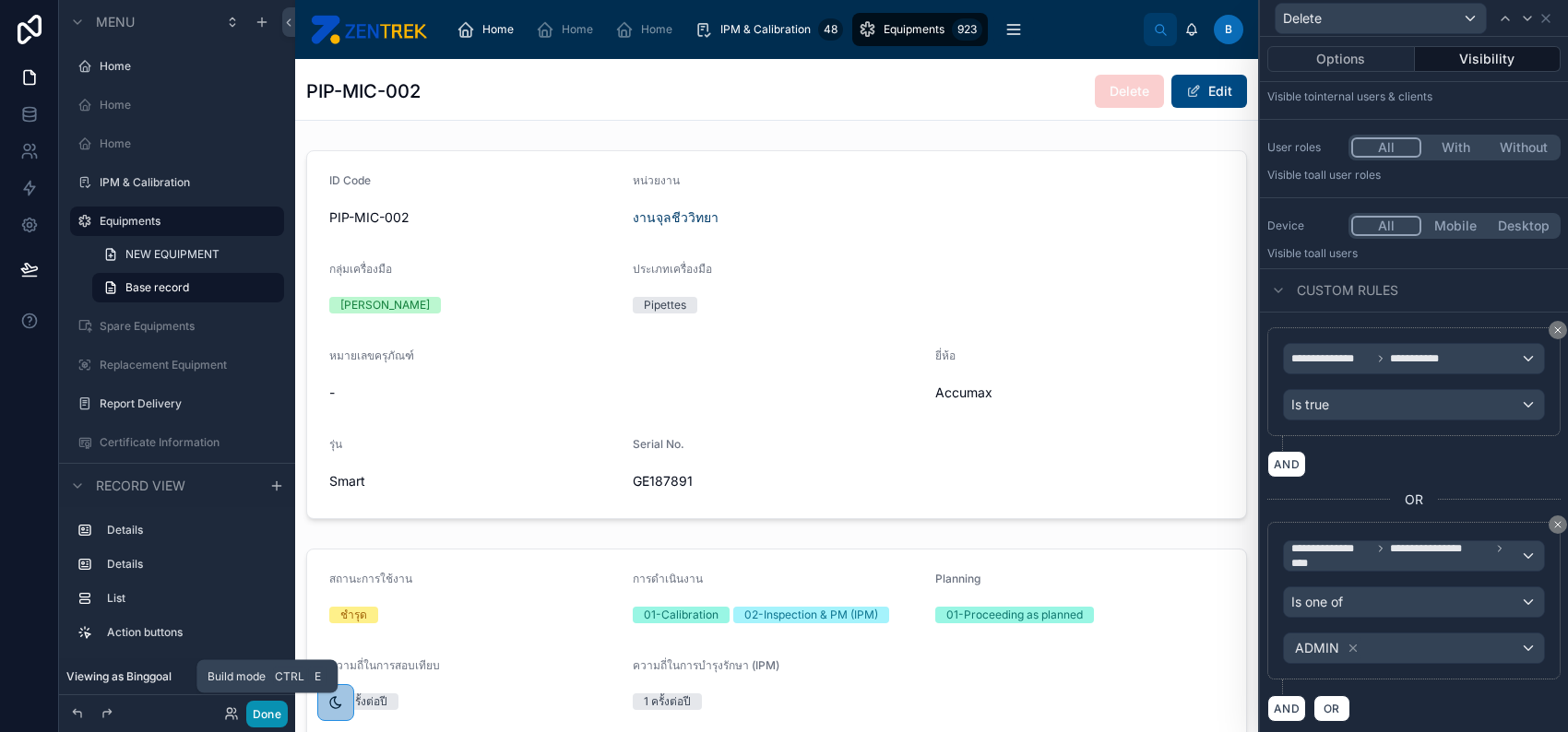
click at [258, 716] on button "Done" at bounding box center [267, 714] width 42 height 26
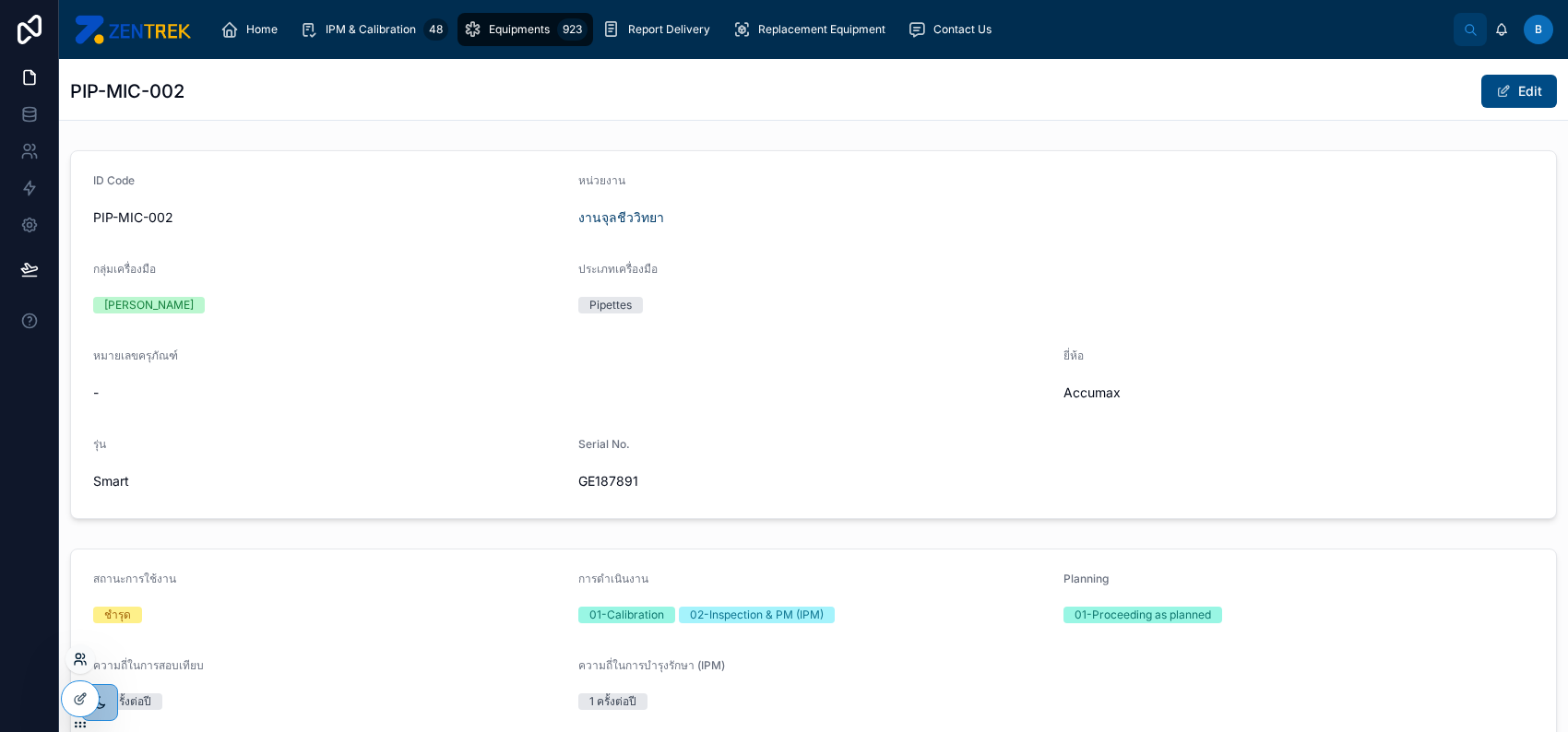
click at [86, 659] on icon at bounding box center [80, 659] width 15 height 15
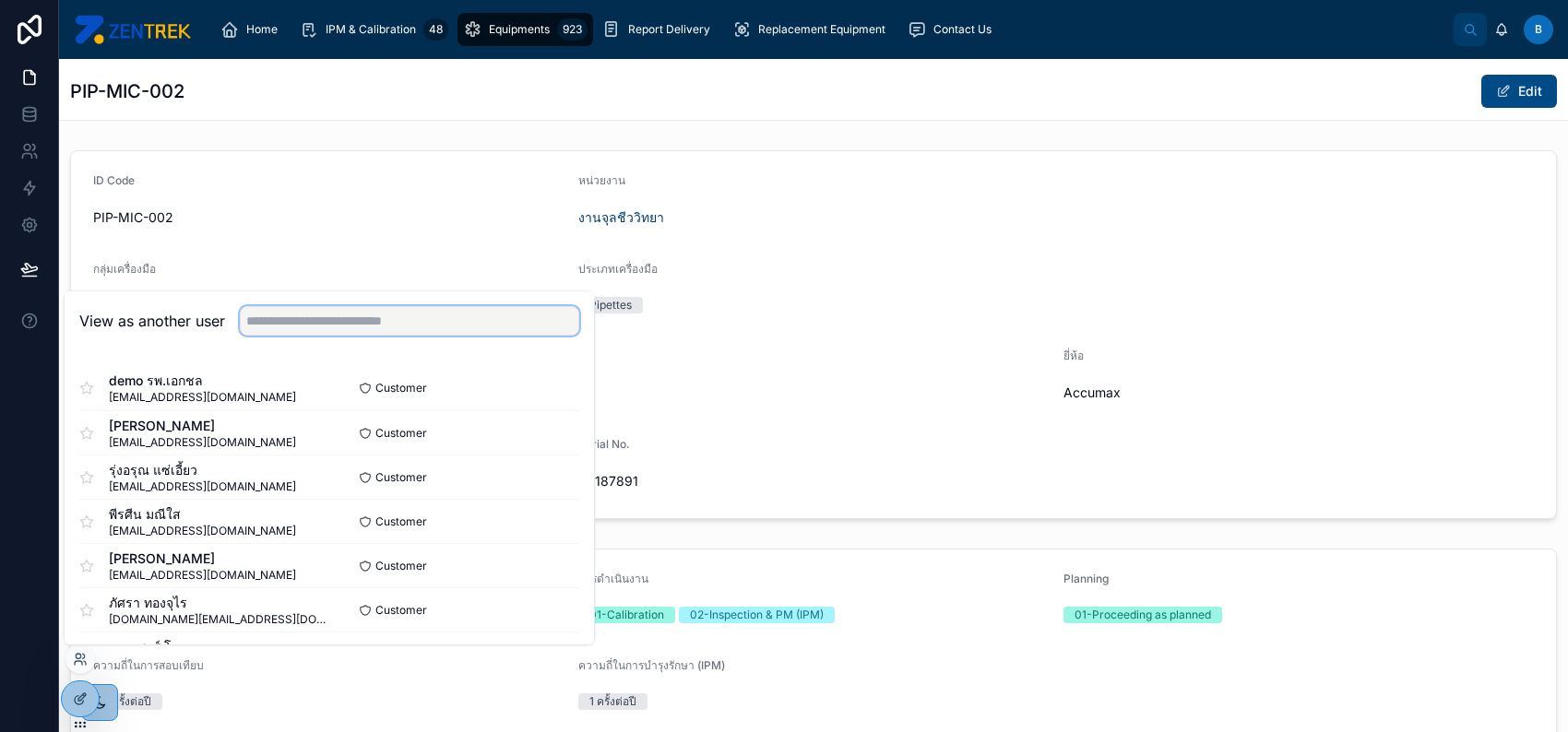
click at [489, 326] on input "text" at bounding box center [409, 321] width 340 height 29
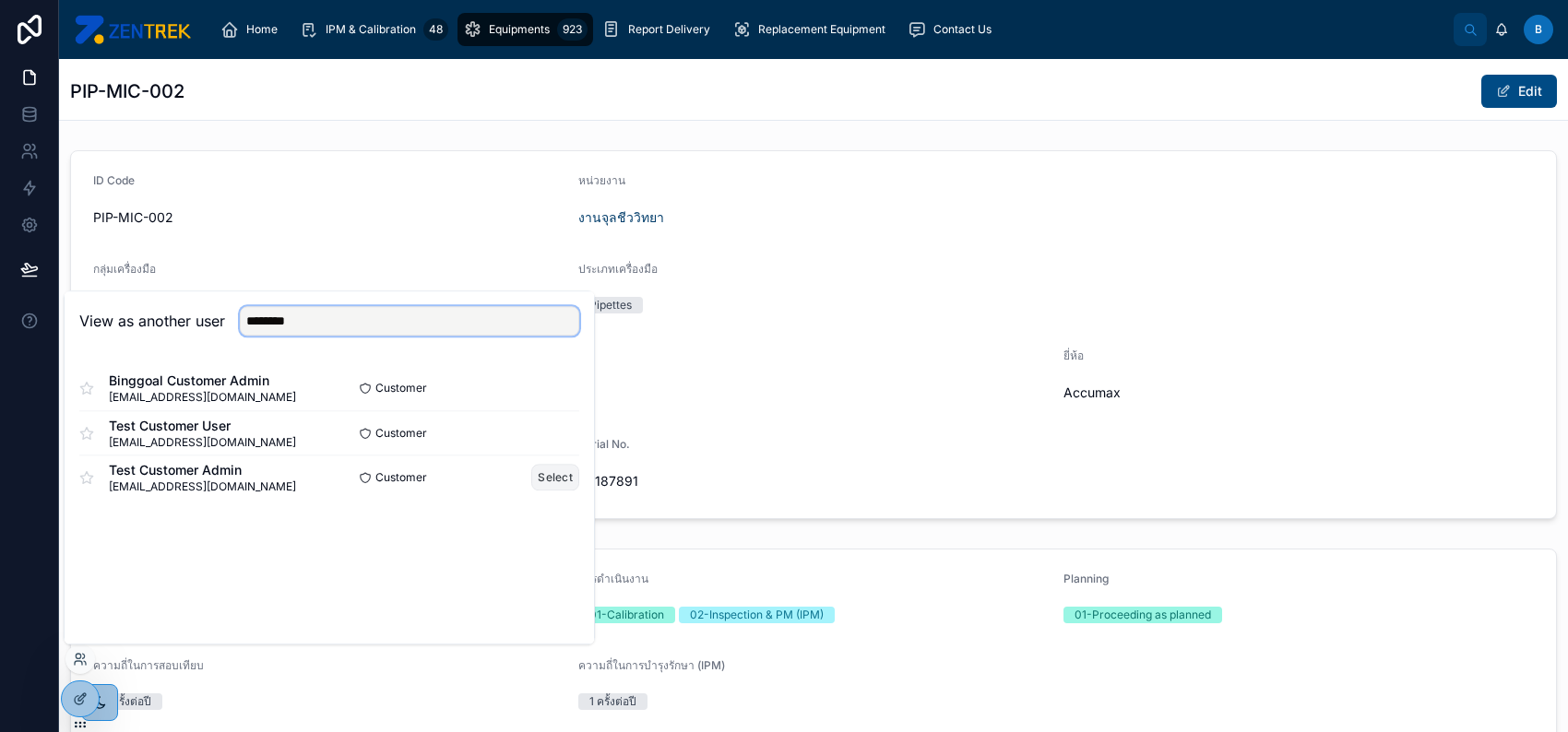
type input "********"
click at [550, 479] on button "Select" at bounding box center [555, 477] width 48 height 26
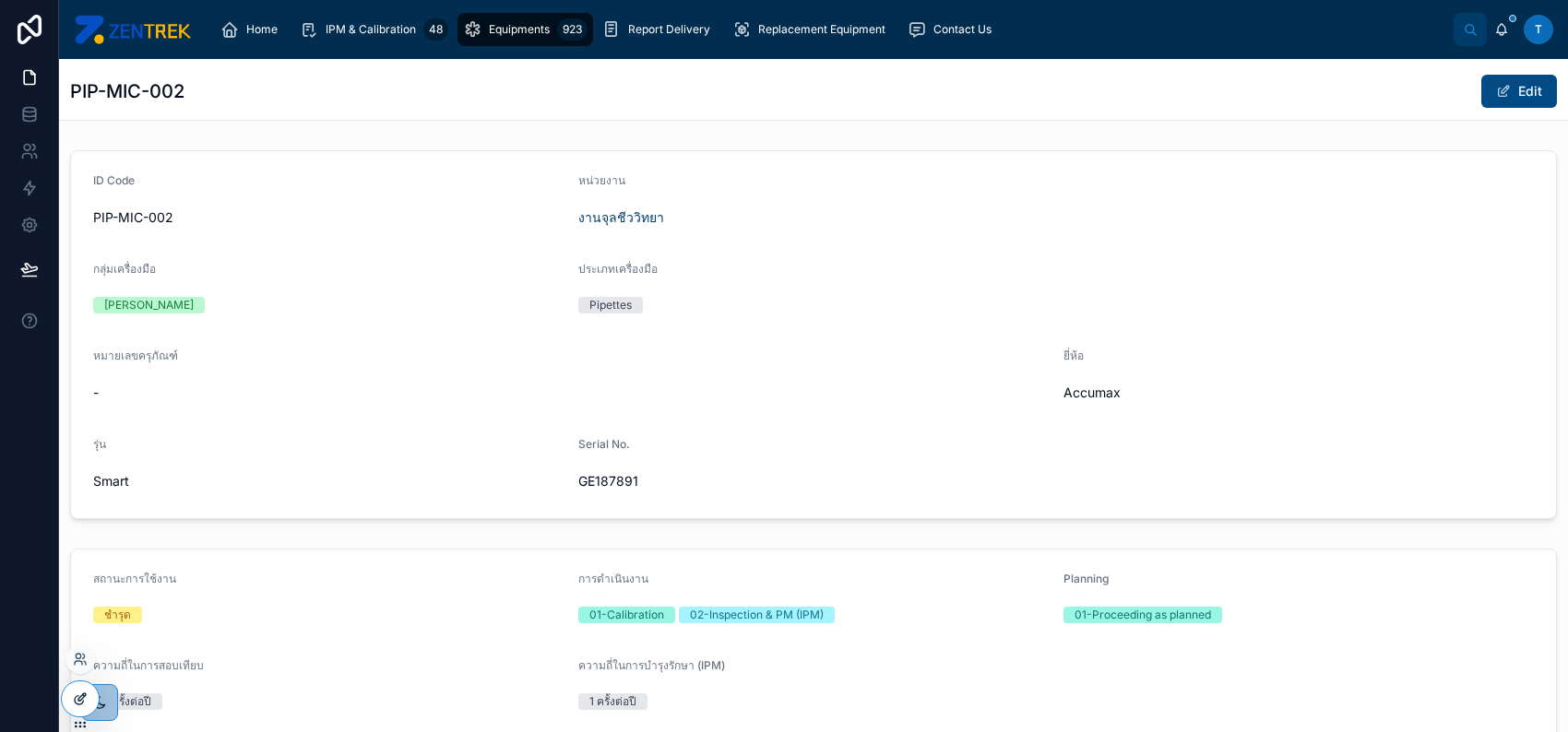
click at [82, 699] on icon at bounding box center [80, 699] width 15 height 15
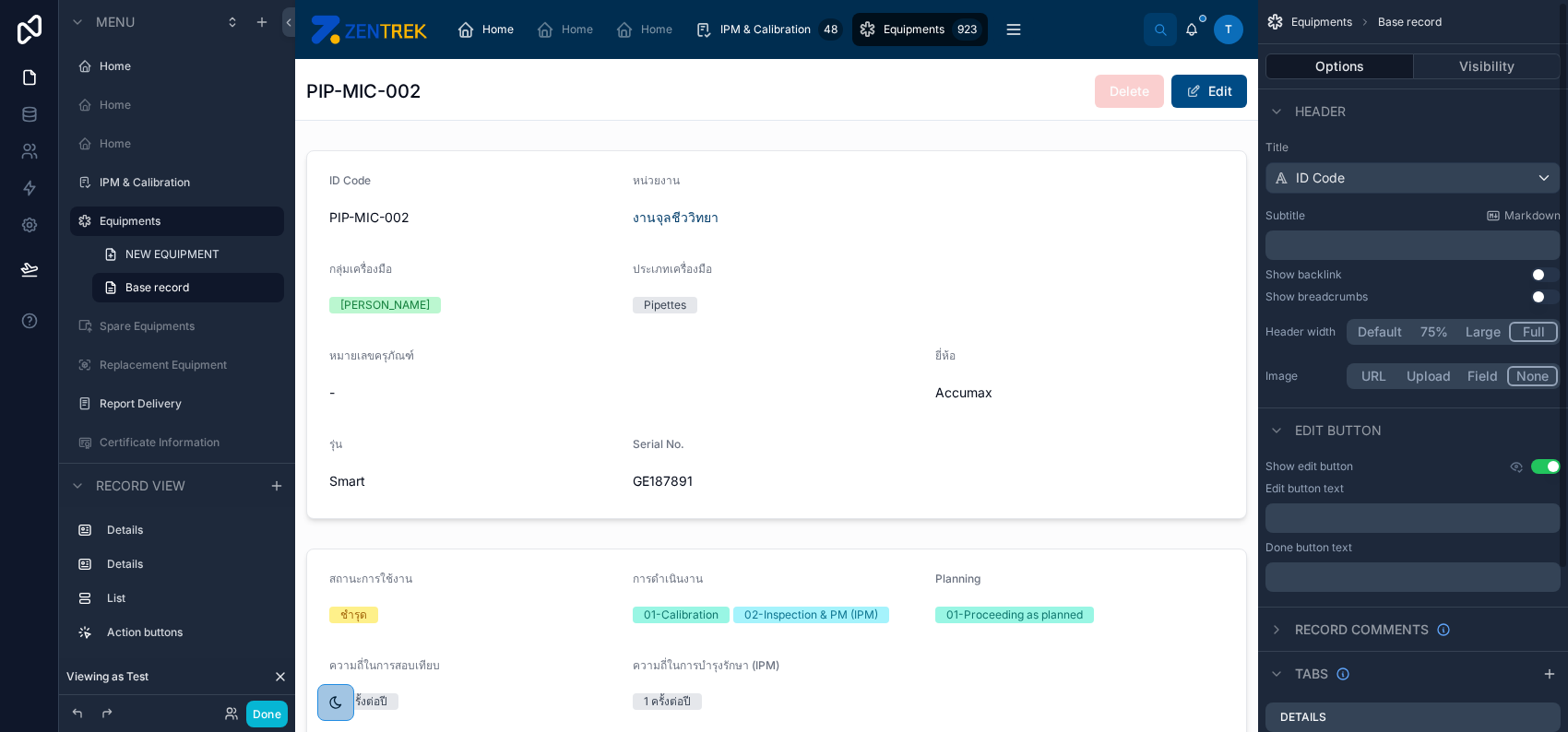
scroll to position [123, 0]
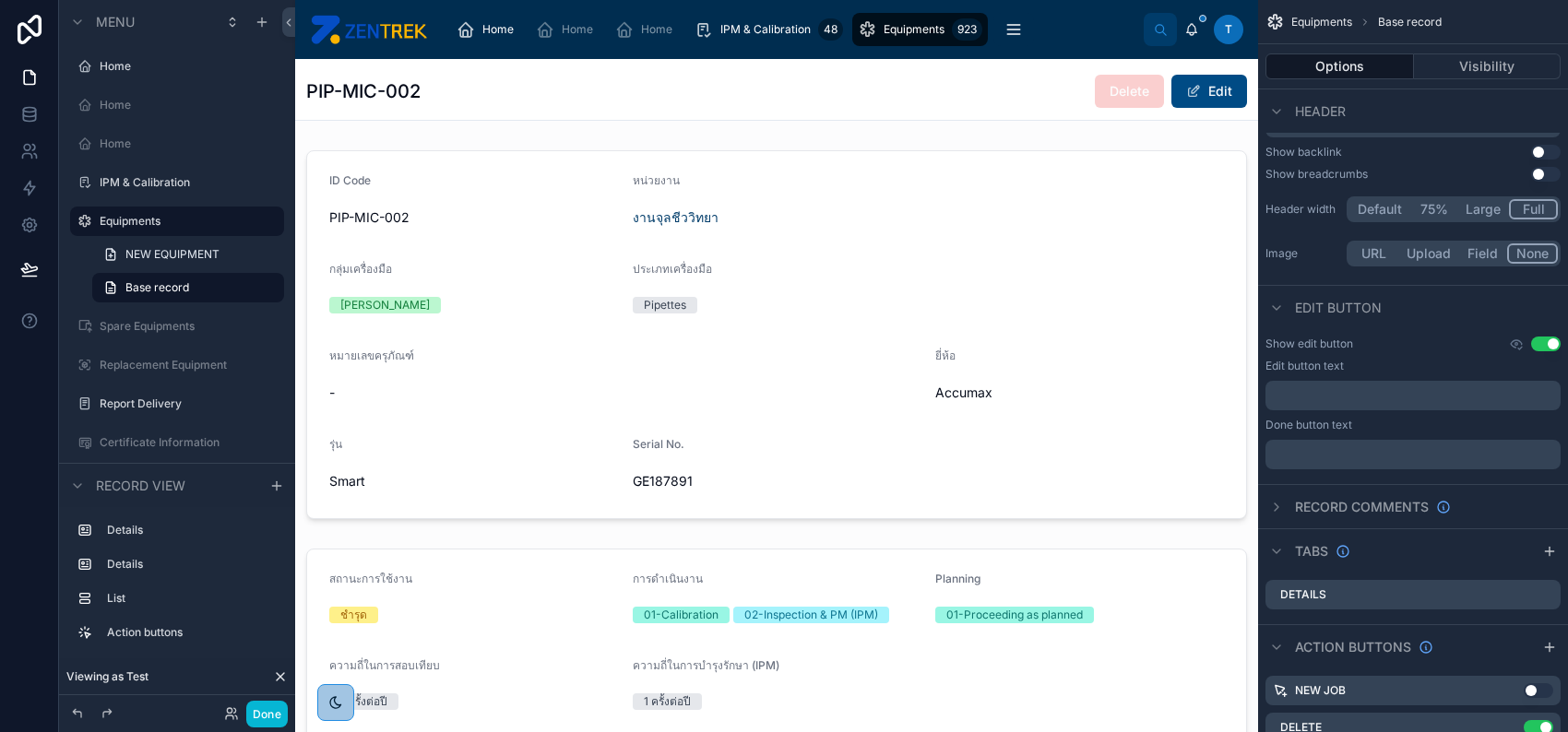
click at [814, 109] on div "PIP-MIC-002 Delete Edit" at bounding box center [776, 89] width 941 height 61
click at [213, 225] on label "Equipments" at bounding box center [173, 221] width 148 height 15
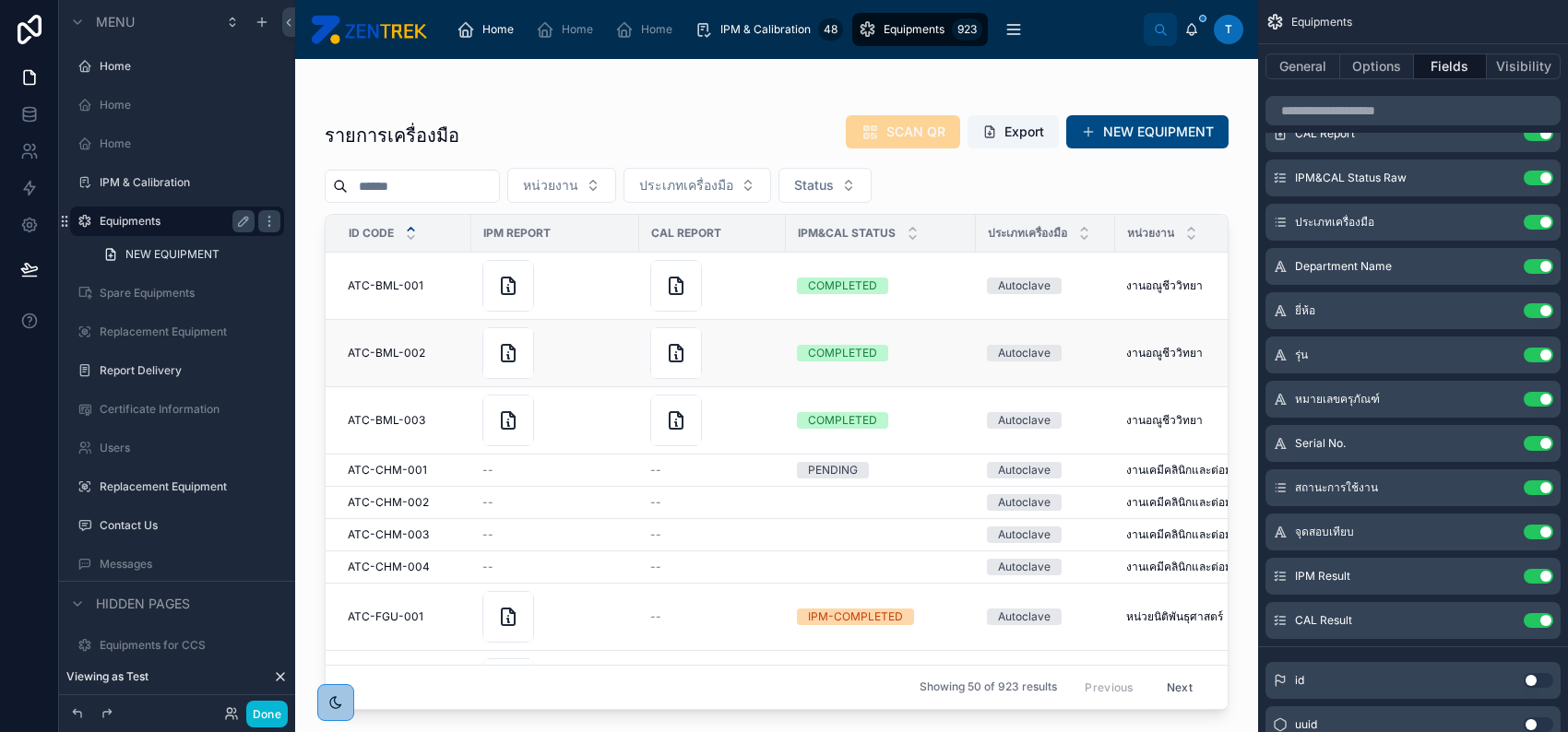
click at [752, 370] on div at bounding box center [712, 353] width 125 height 52
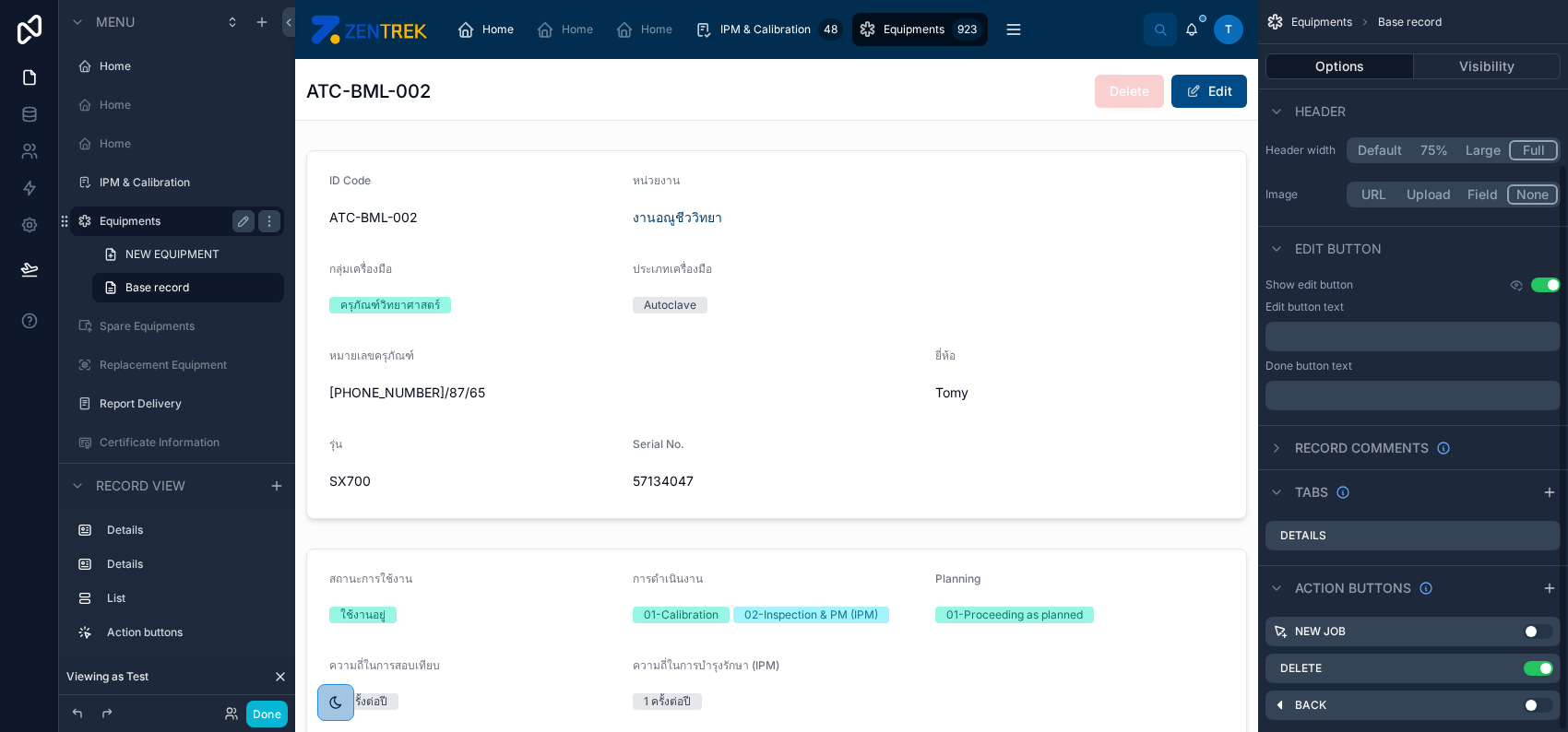
scroll to position [213, 0]
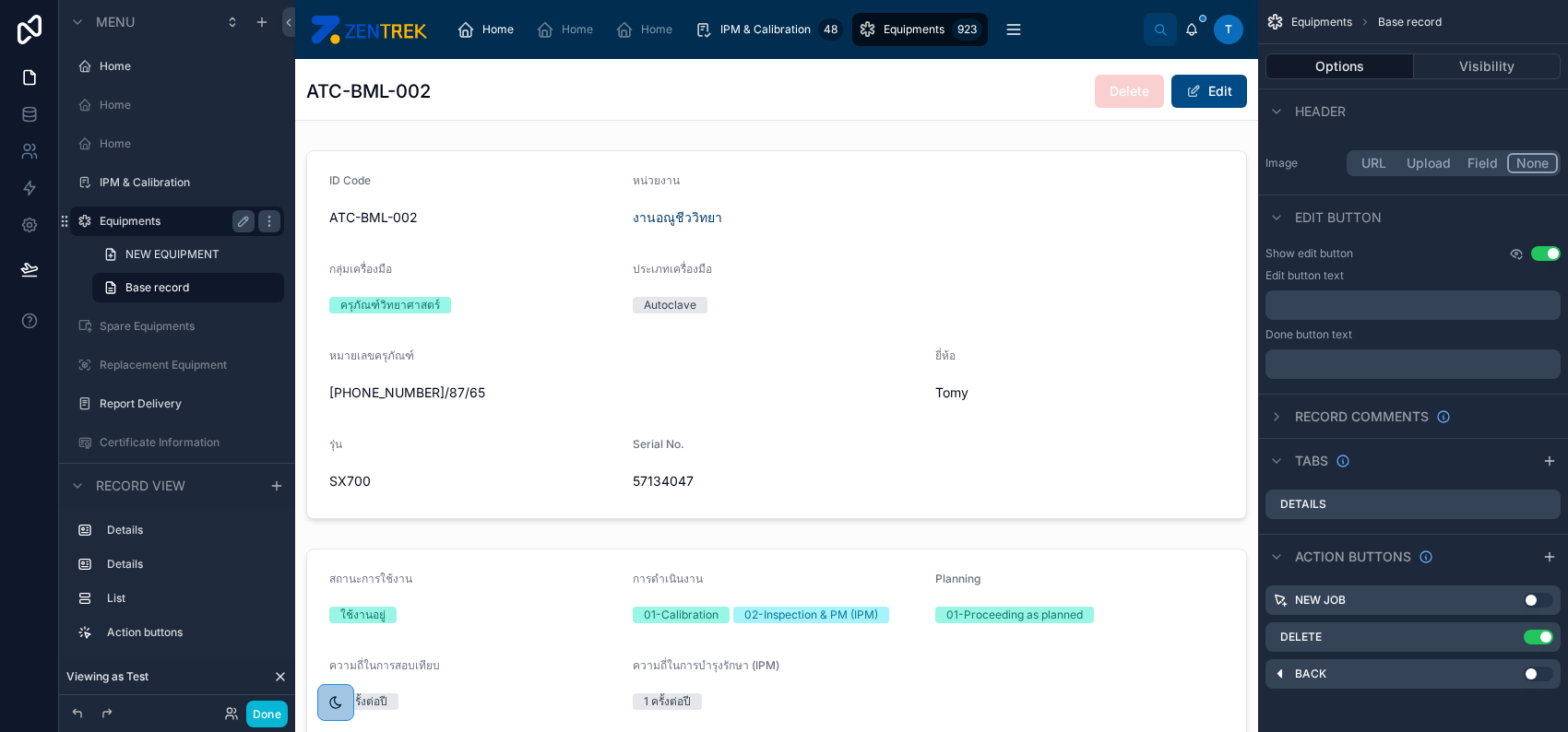
click at [1518, 254] on icon "scrollable content" at bounding box center [1516, 253] width 15 height 15
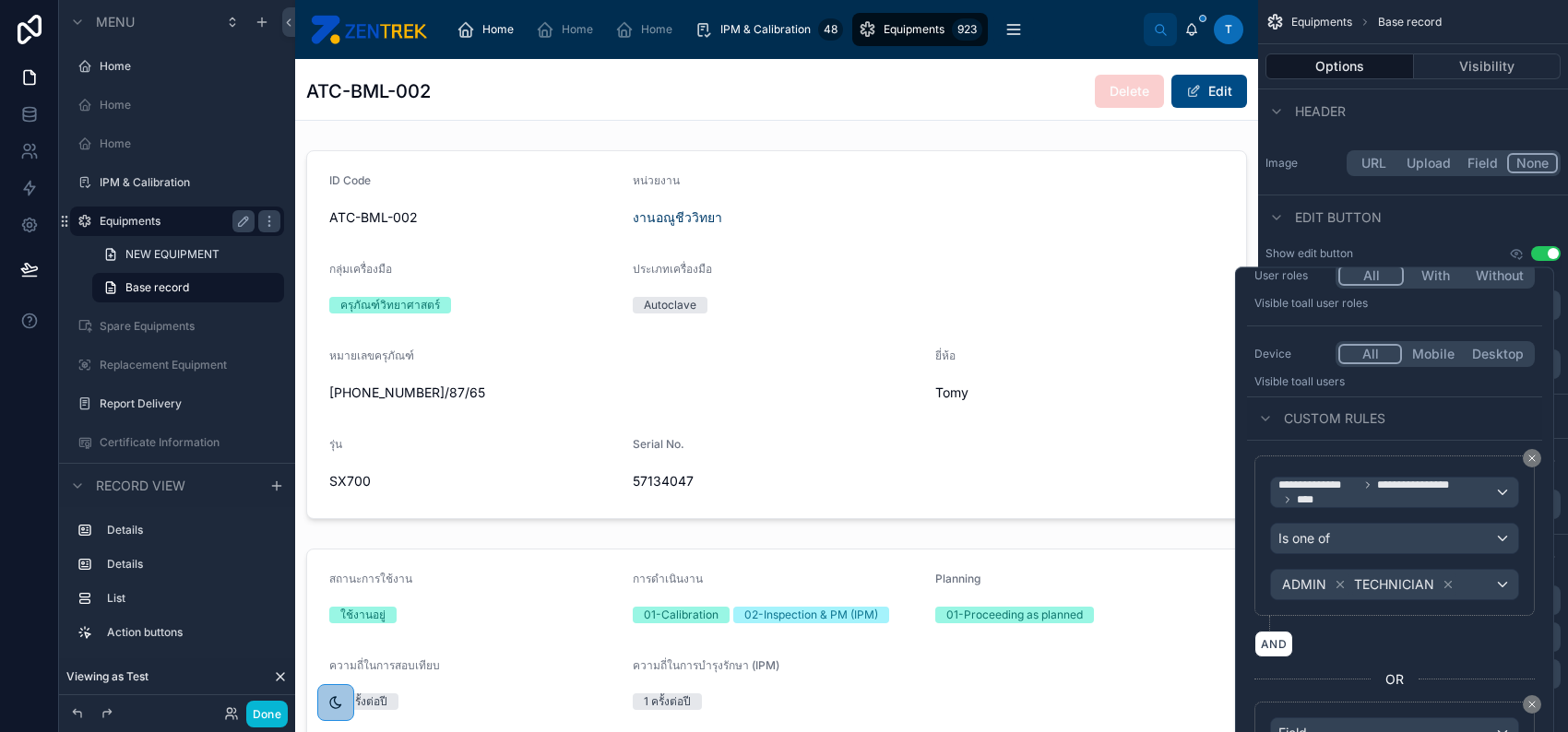
scroll to position [249, 0]
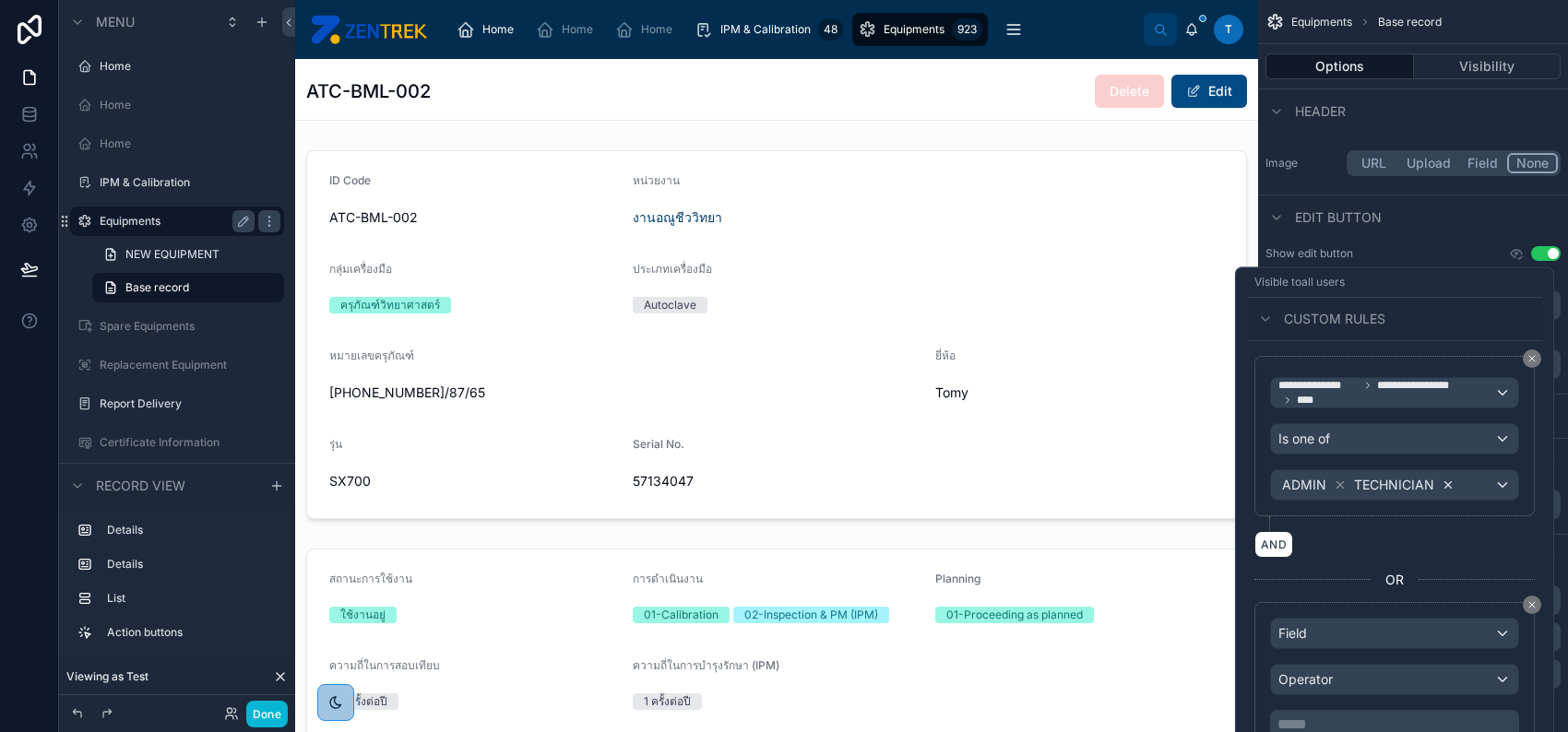
click at [1445, 484] on icon at bounding box center [1448, 485] width 13 height 13
click at [1340, 482] on icon at bounding box center [1340, 485] width 13 height 13
click at [1524, 596] on button at bounding box center [1532, 605] width 19 height 19
click at [1532, 602] on icon at bounding box center [1532, 605] width 6 height 6
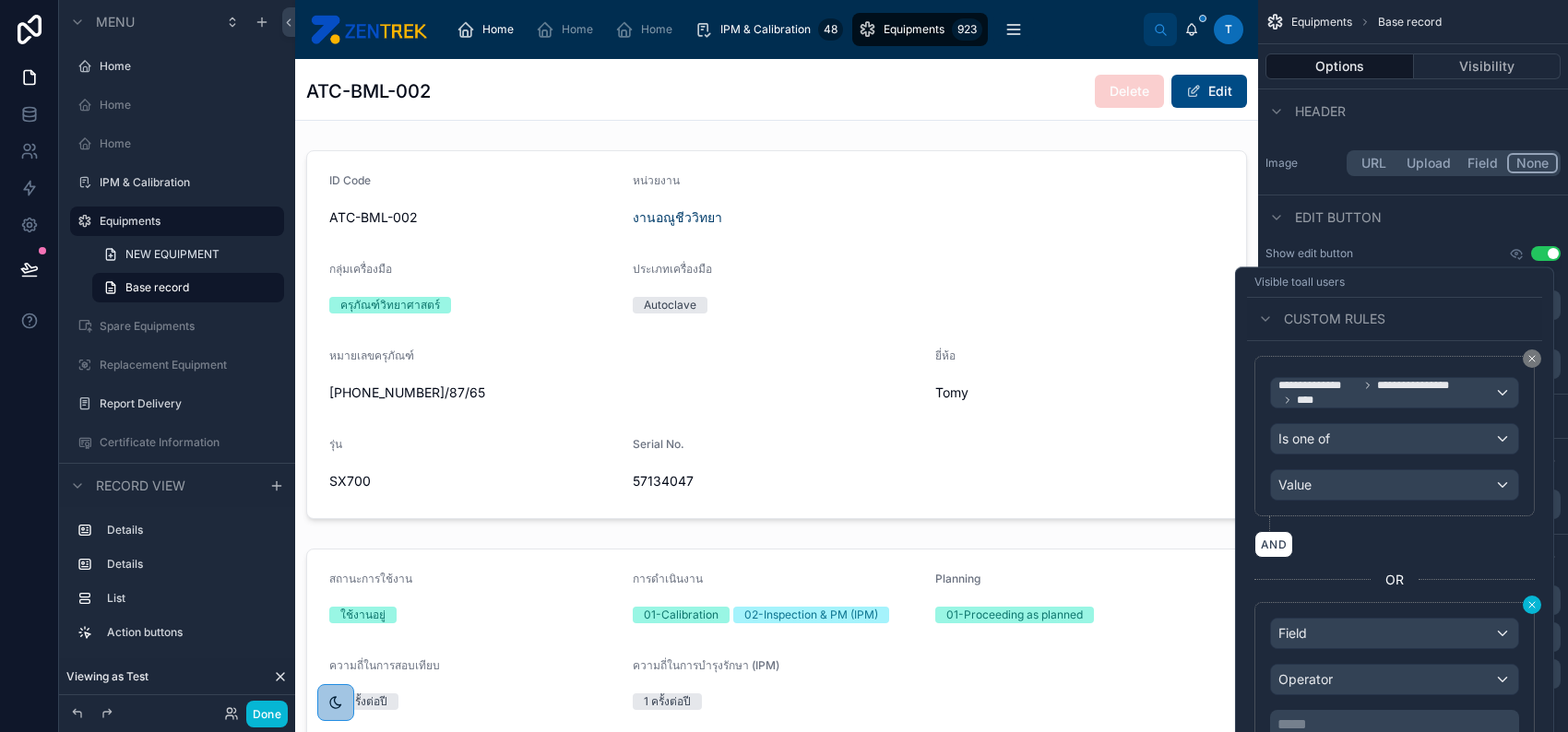
click at [1532, 602] on icon at bounding box center [1532, 605] width 11 height 11
click at [1534, 342] on div "**********" at bounding box center [1394, 577] width 295 height 471
click at [1533, 357] on icon at bounding box center [1532, 358] width 11 height 11
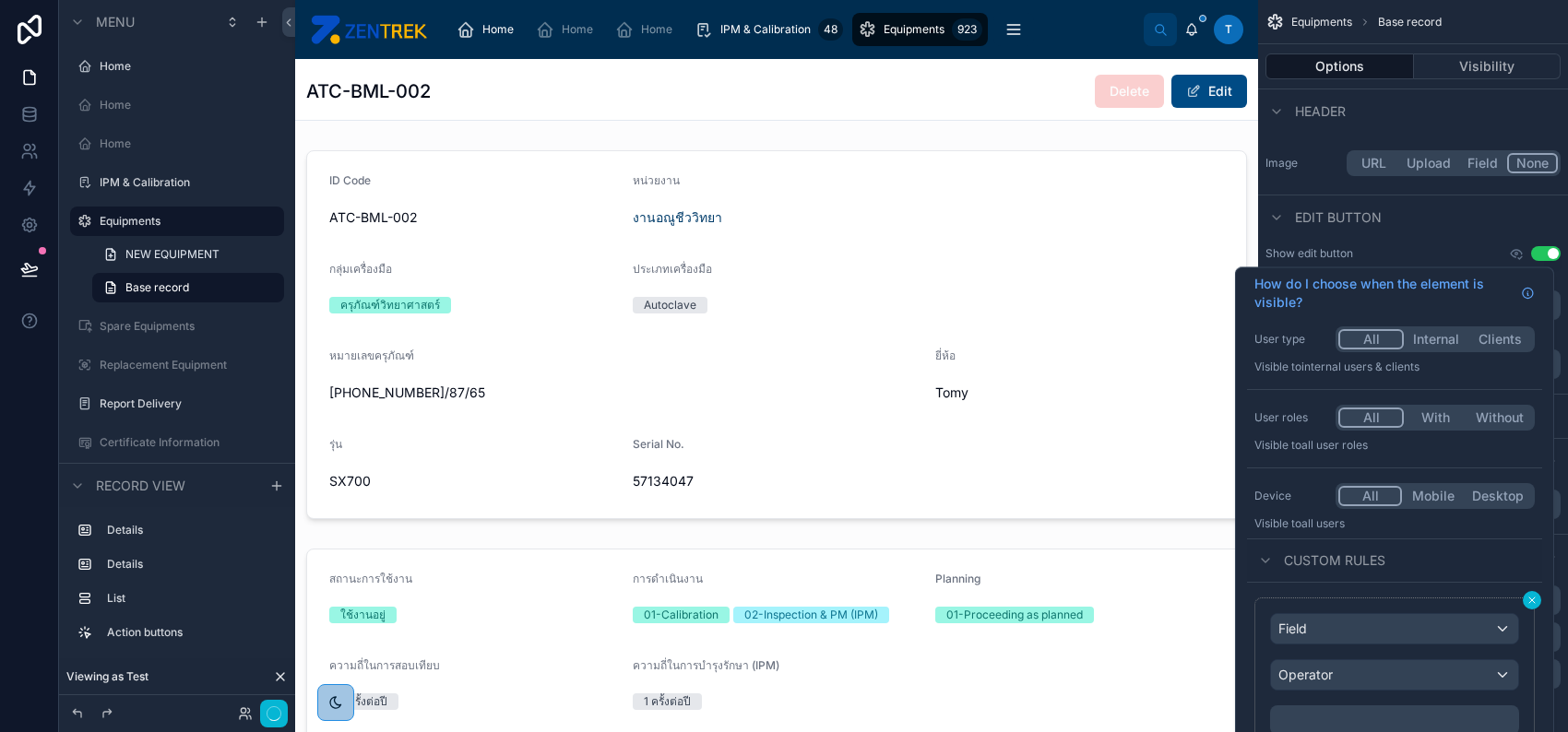
scroll to position [7, 0]
click at [1534, 599] on icon at bounding box center [1532, 601] width 11 height 11
click at [1527, 605] on icon at bounding box center [1532, 601] width 11 height 11
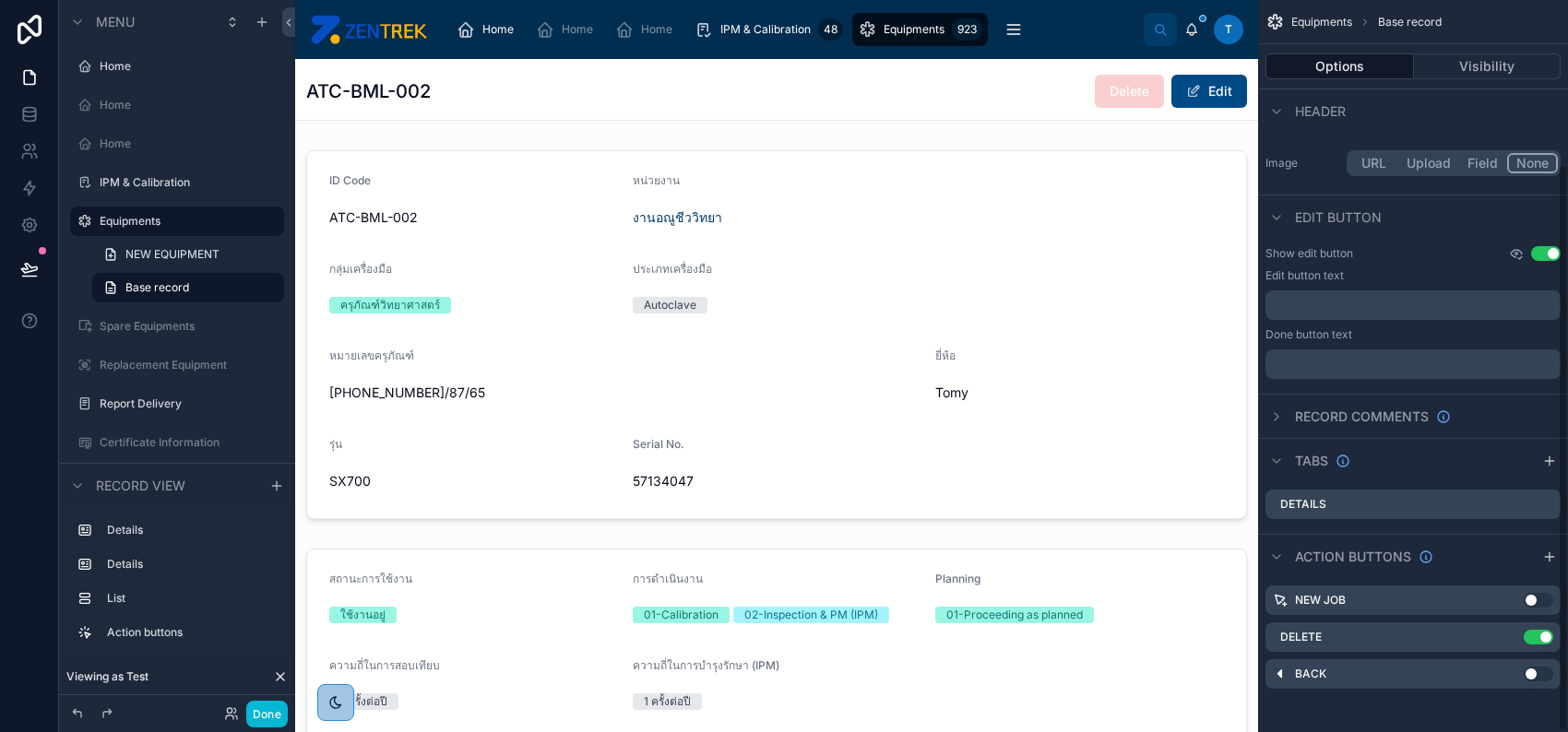
click at [1520, 253] on icon "scrollable content" at bounding box center [1516, 253] width 15 height 15
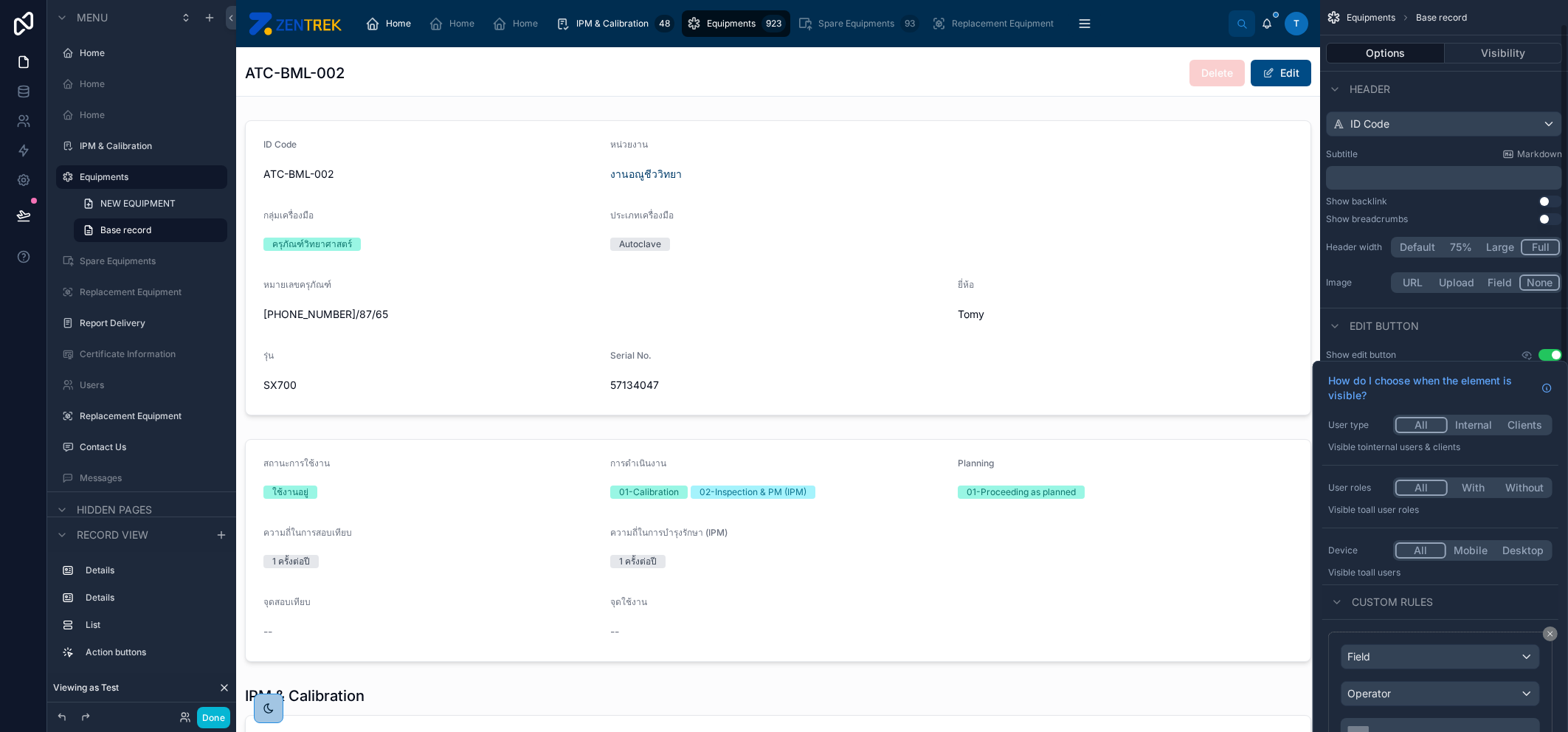
scroll to position [24, 0]
click at [1254, 585] on div "Field" at bounding box center [1440, 656] width 198 height 23
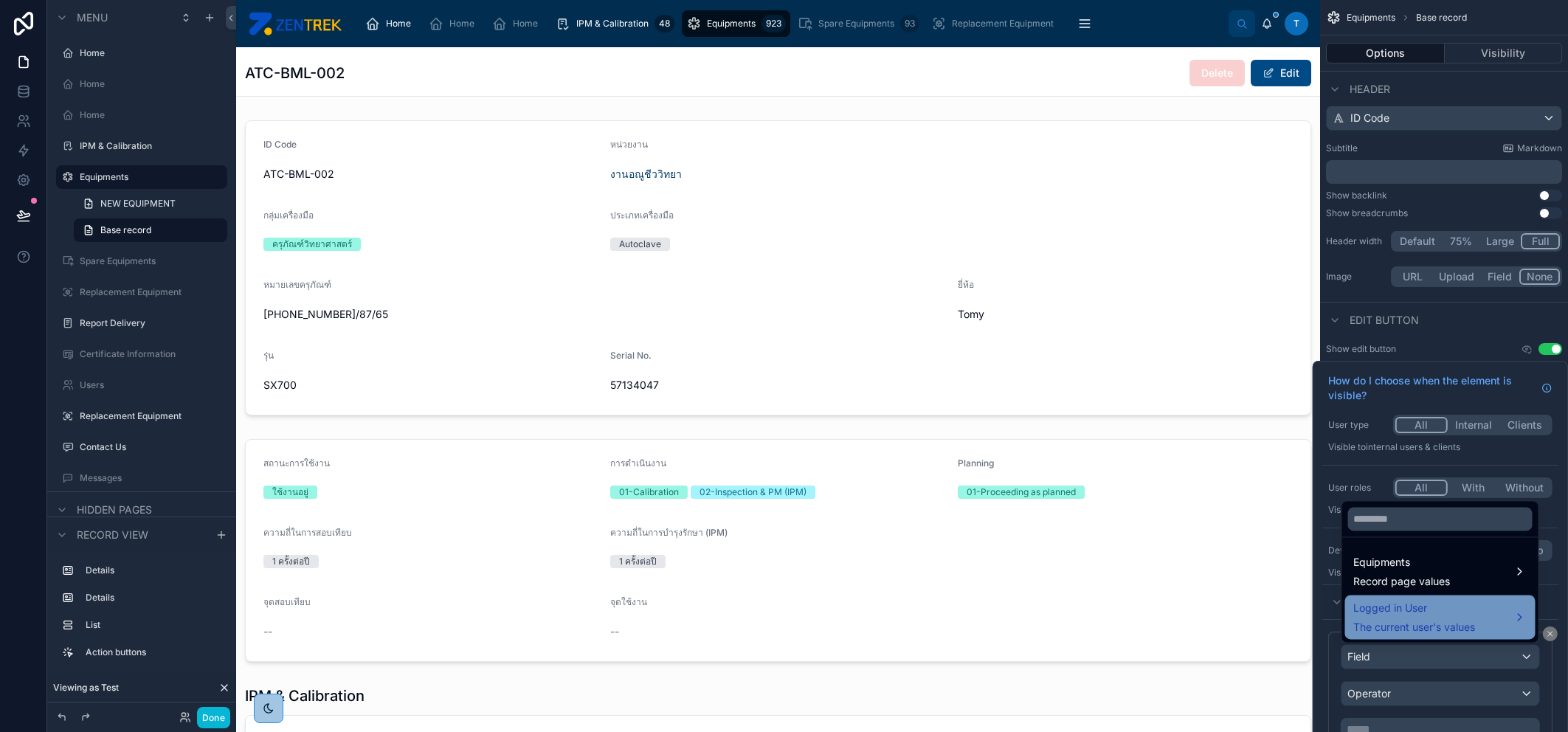
click at [1254, 585] on span "Logged in User" at bounding box center [1414, 608] width 122 height 17
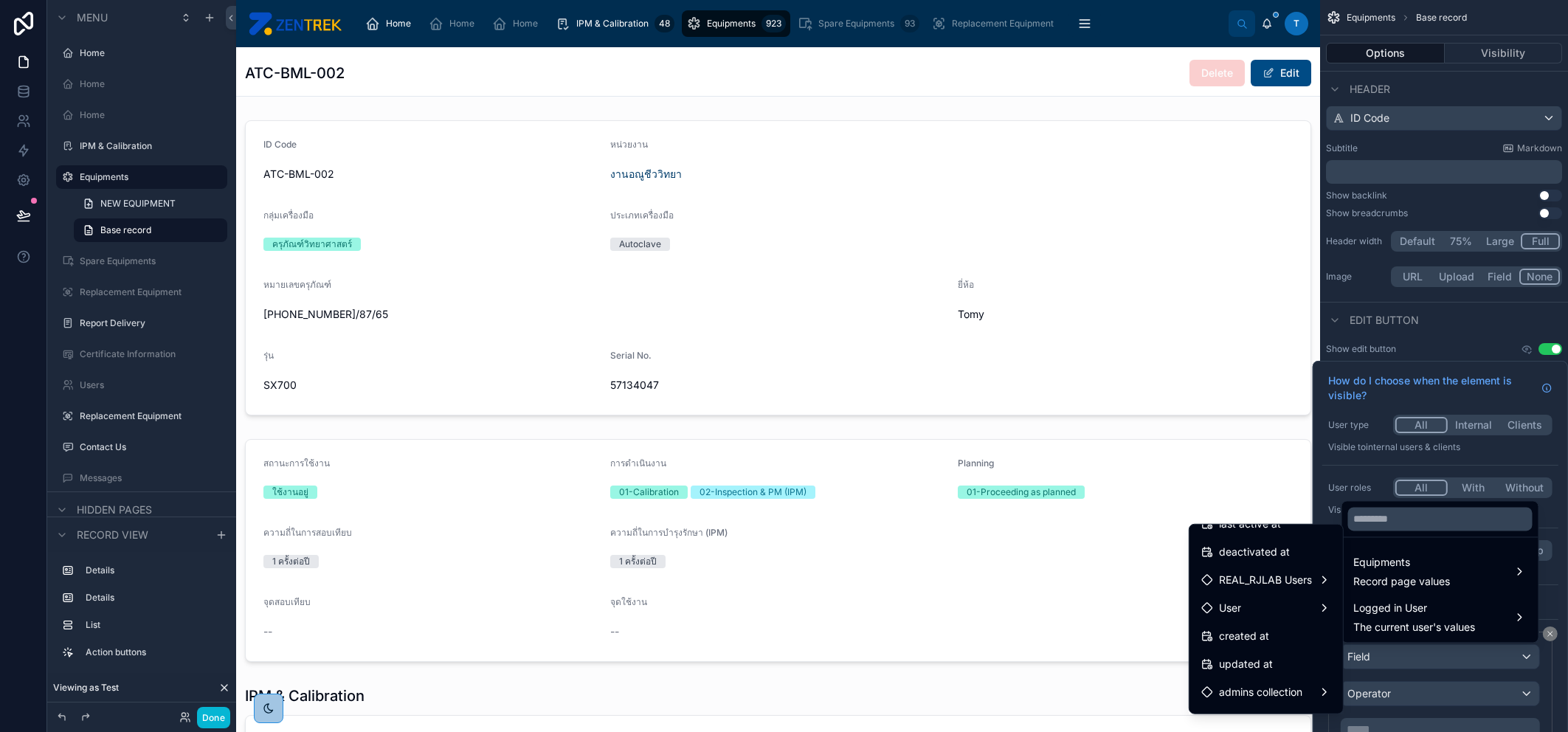
scroll to position [319, 0]
click at [1254, 560] on span "REAL_RJLAB Users" at bounding box center [1265, 557] width 93 height 17
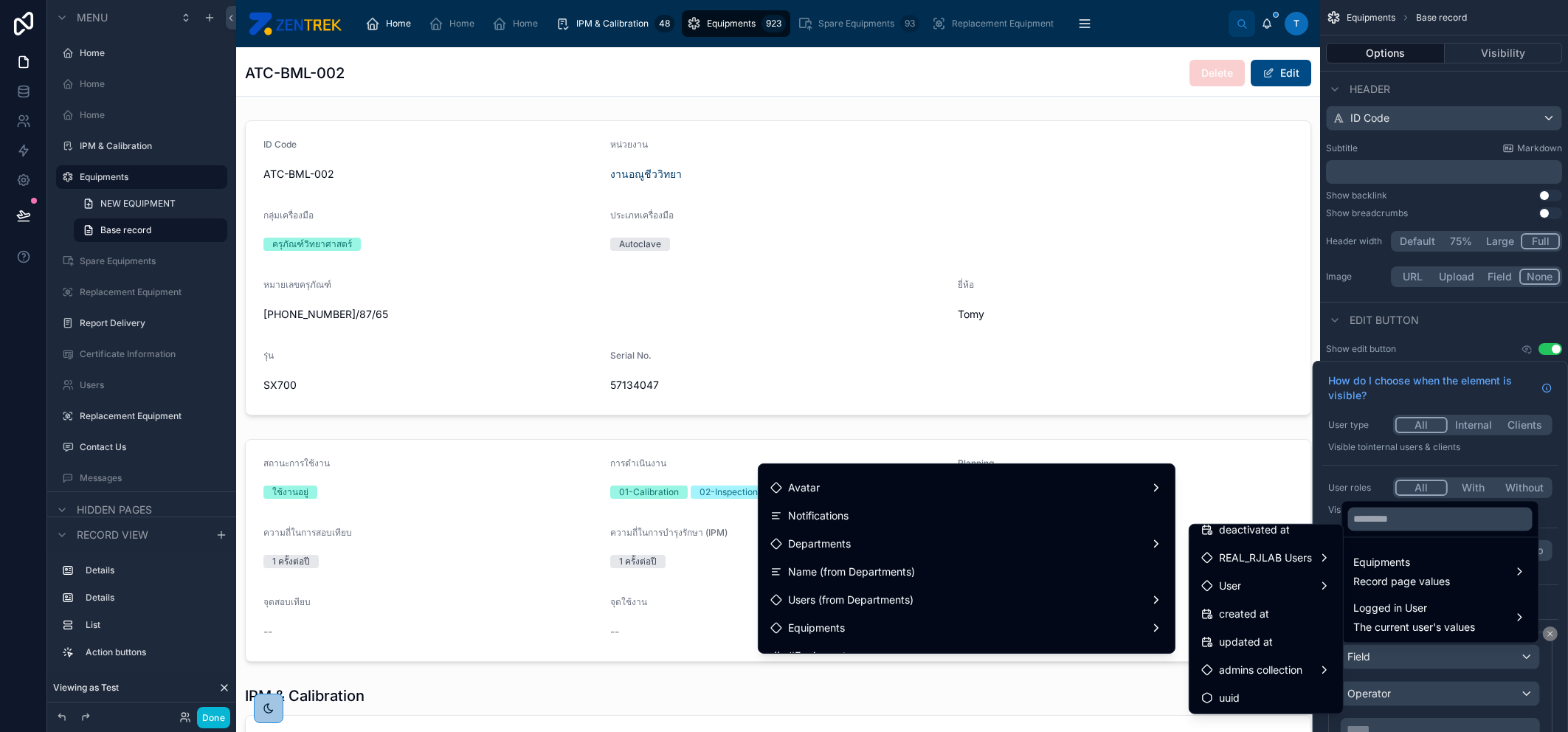
scroll to position [0, 0]
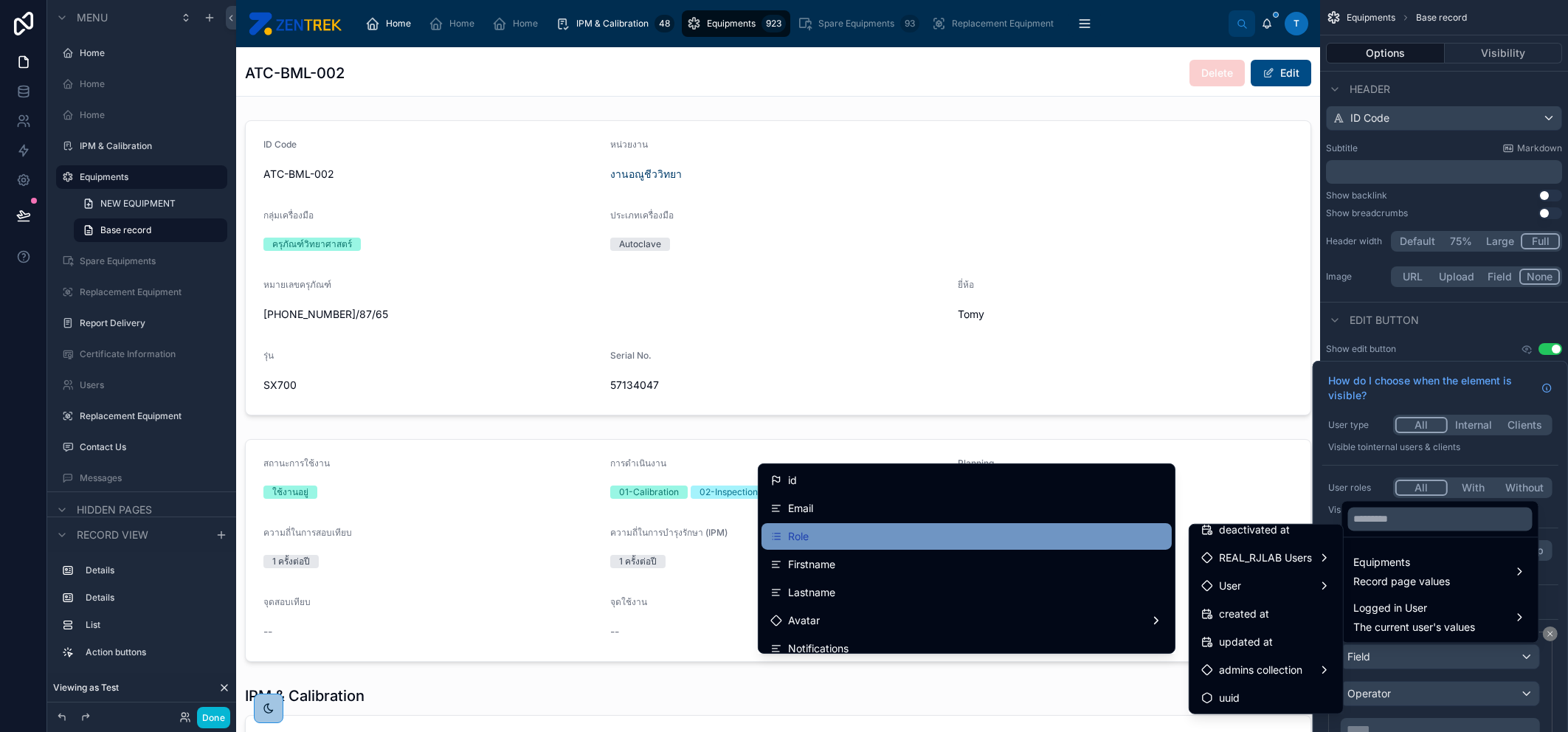
click at [915, 528] on div "Role" at bounding box center [966, 536] width 393 height 17
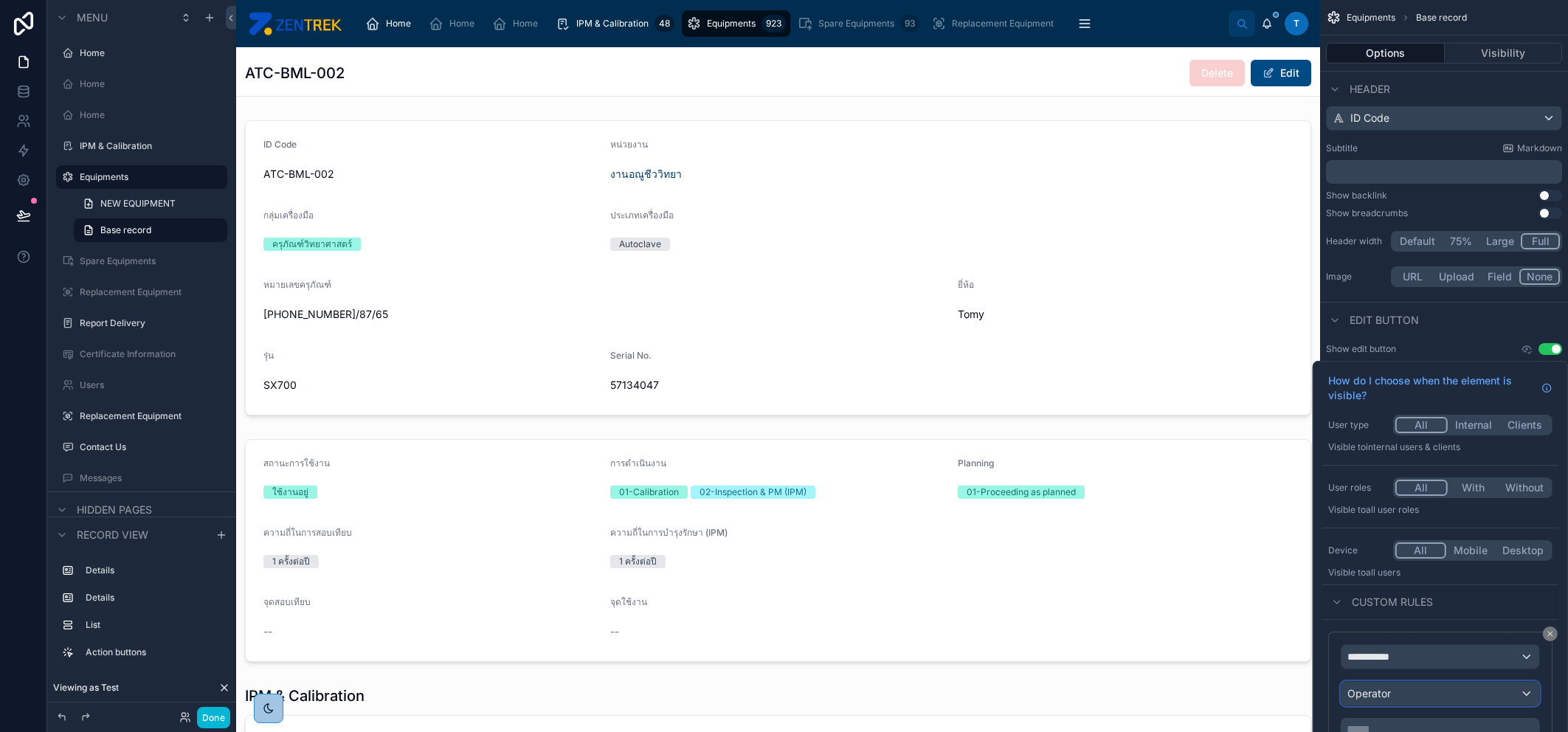
click at [1254, 585] on div "Operator" at bounding box center [1440, 693] width 198 height 23
click at [1254, 585] on div at bounding box center [1440, 584] width 255 height 446
click at [1254, 585] on div "**********" at bounding box center [1440, 656] width 198 height 23
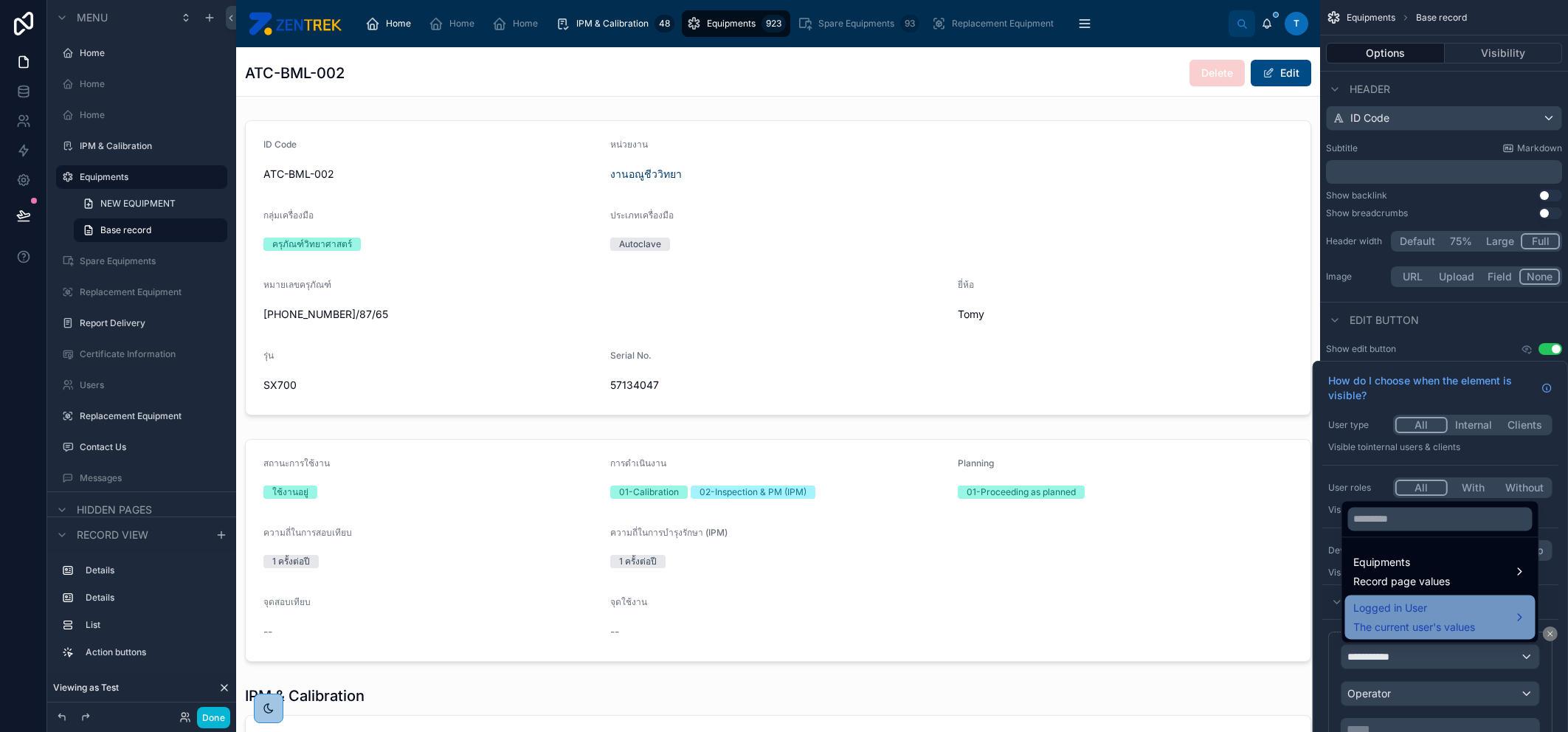
click at [1254, 585] on span "The current user's values" at bounding box center [1414, 628] width 122 height 15
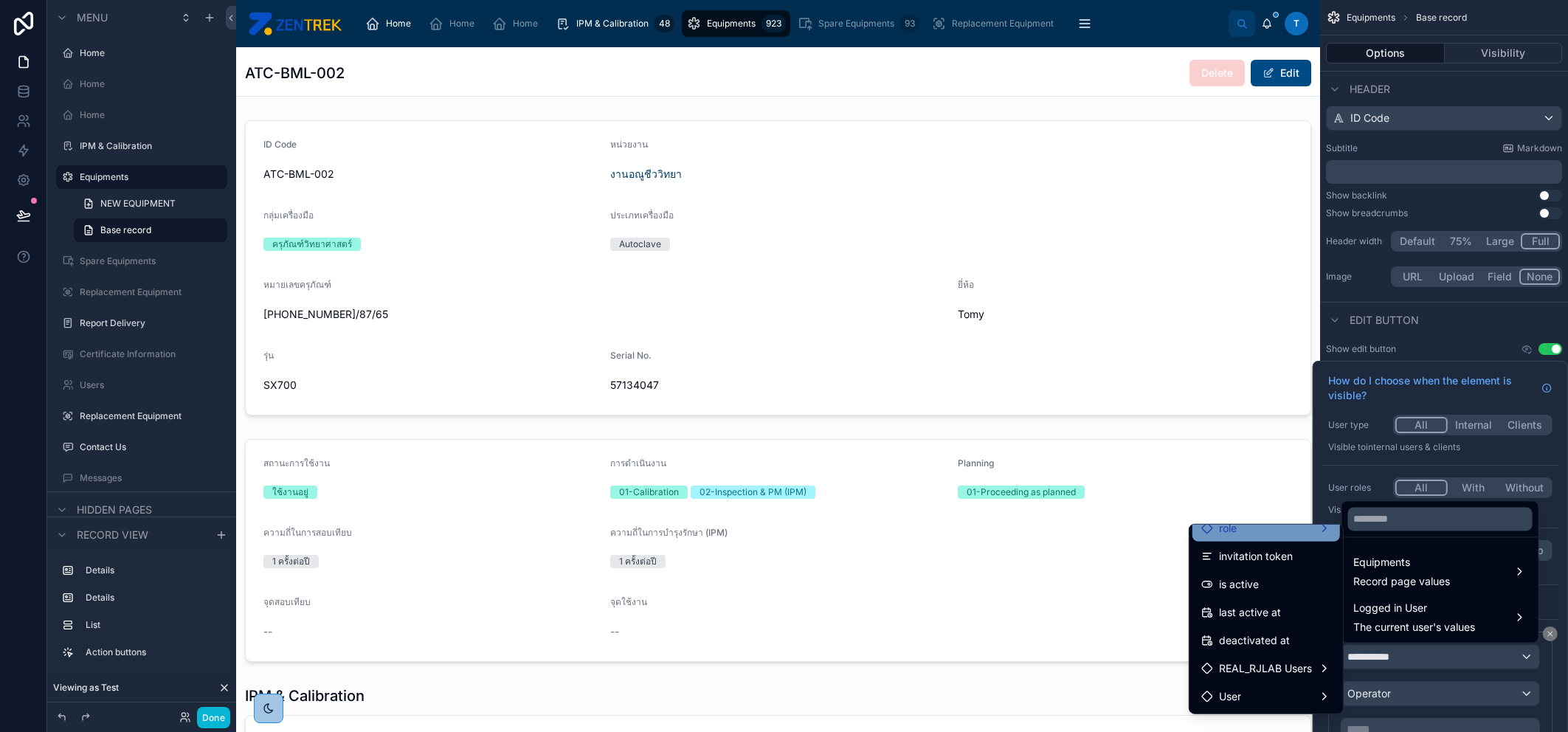
scroll to position [245, 0]
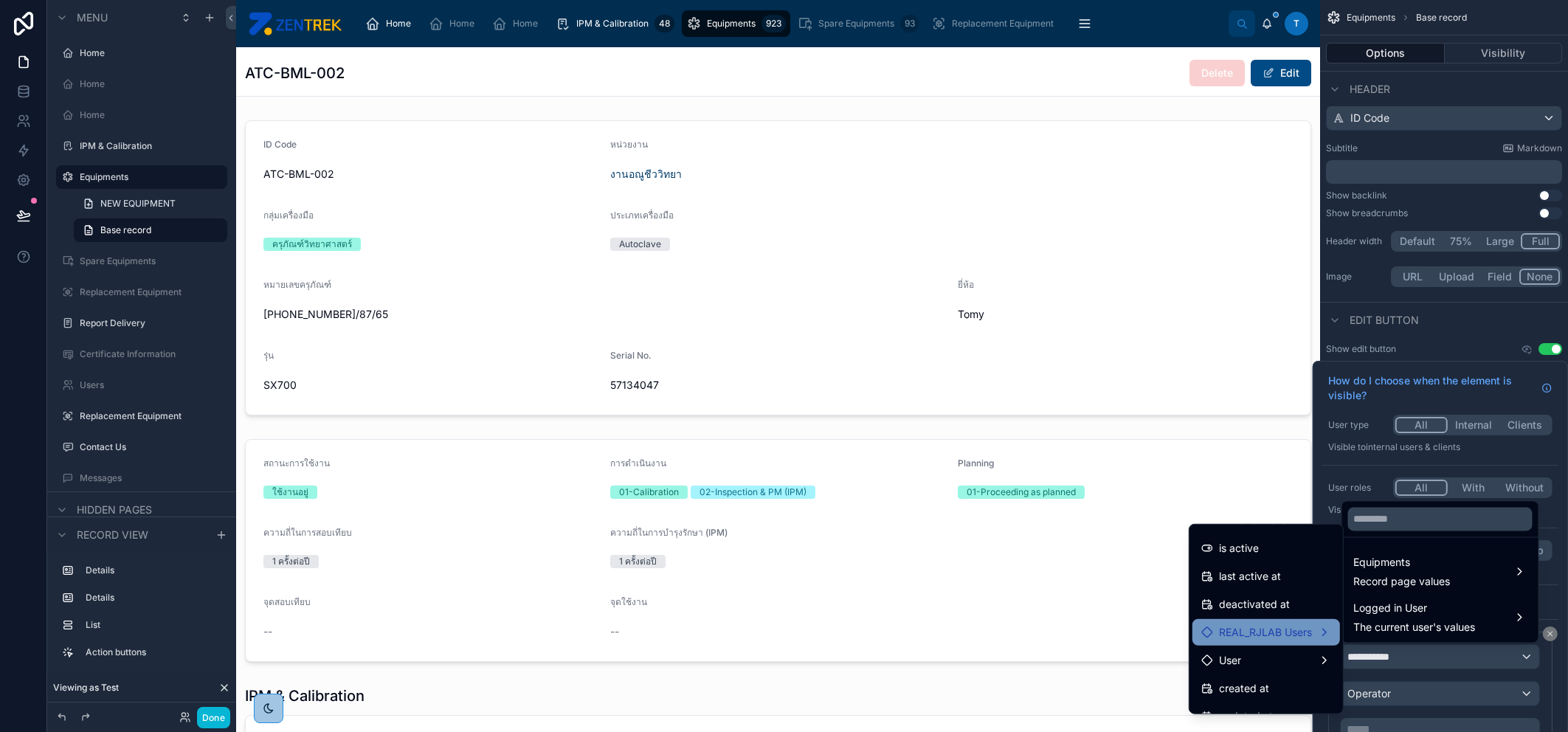
click at [1254, 585] on div "REAL_RJLAB Users" at bounding box center [1266, 632] width 148 height 26
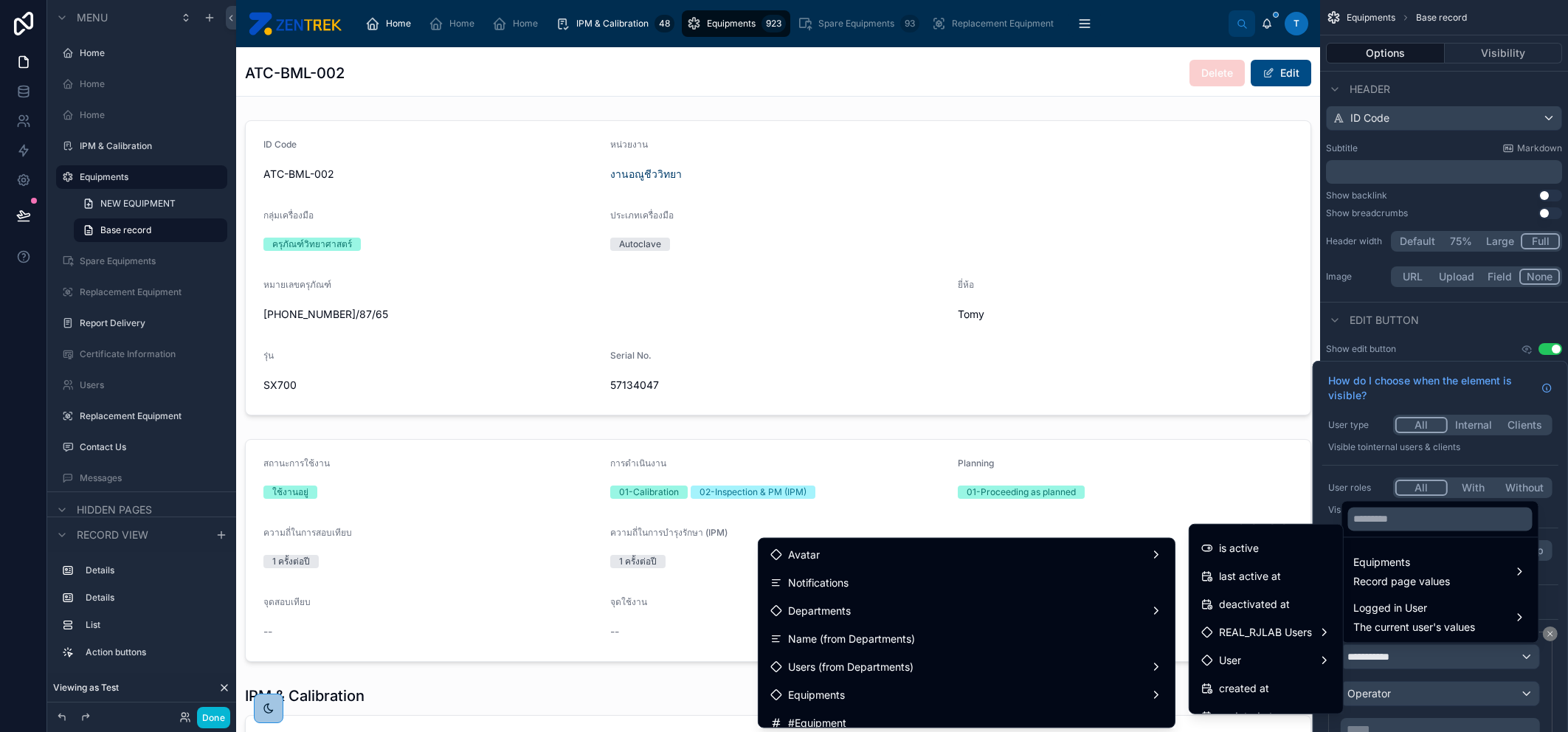
scroll to position [0, 0]
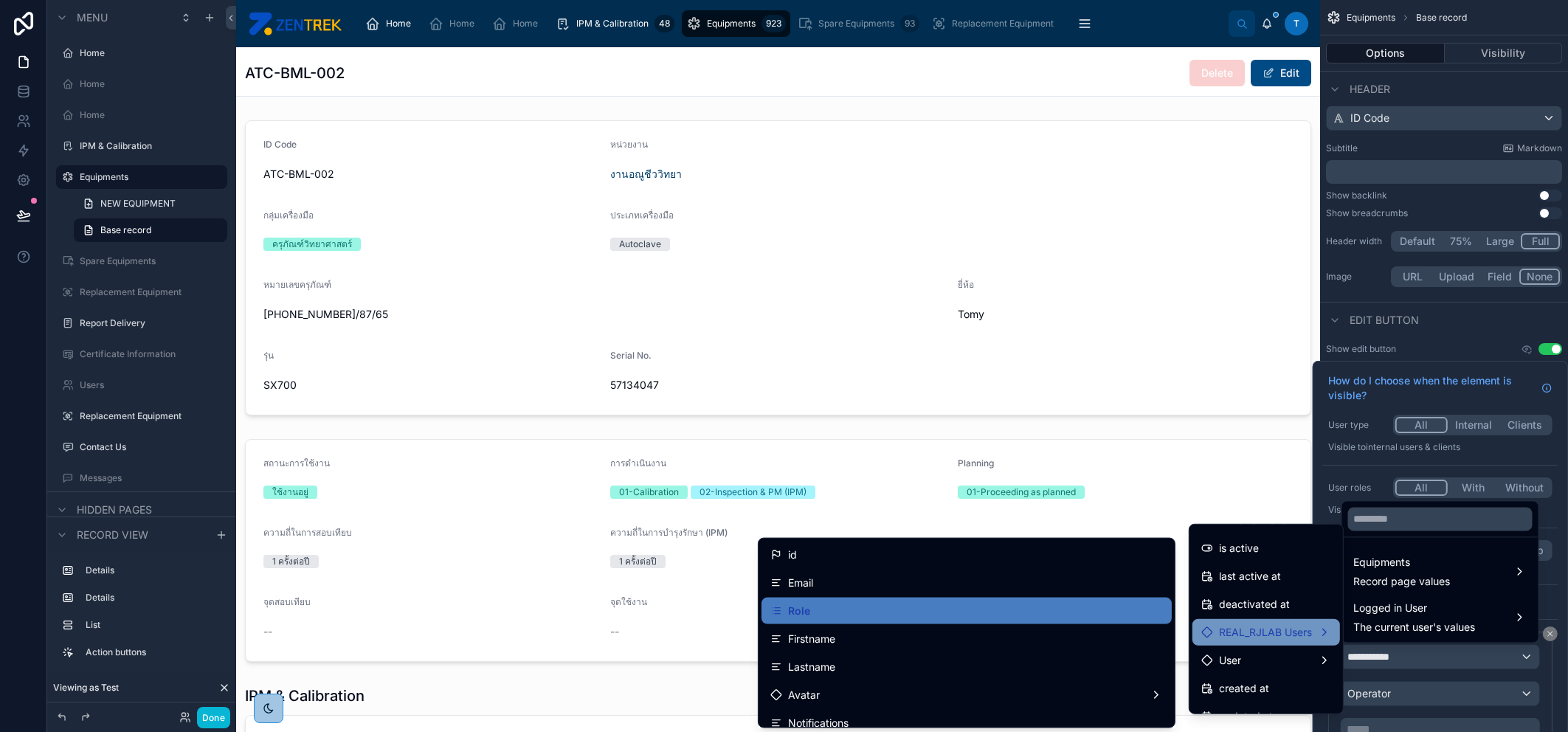
click at [1236, 585] on span "REAL_RJLAB Users" at bounding box center [1265, 632] width 93 height 17
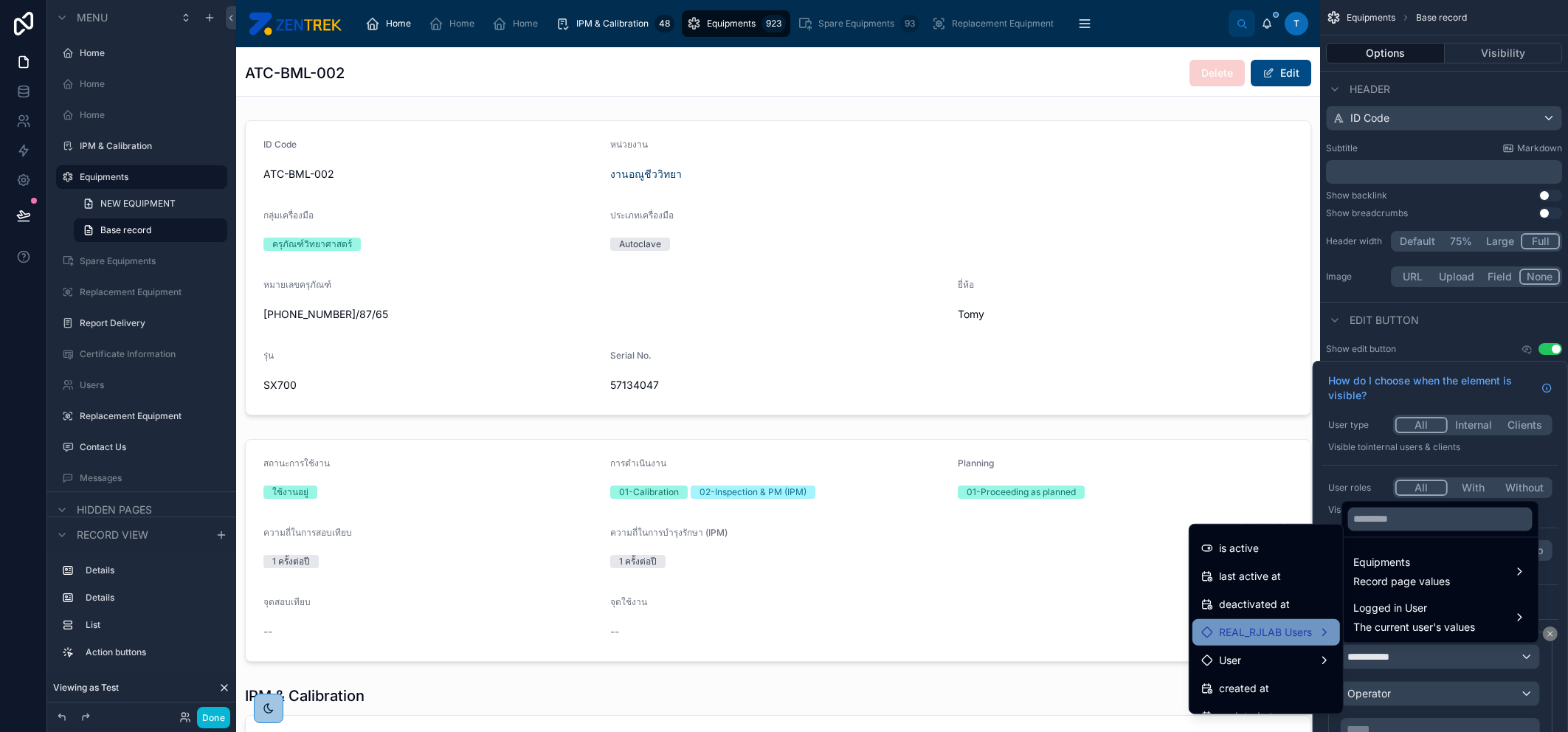
click at [1219, 585] on span "REAL_RJLAB Users" at bounding box center [1265, 632] width 93 height 17
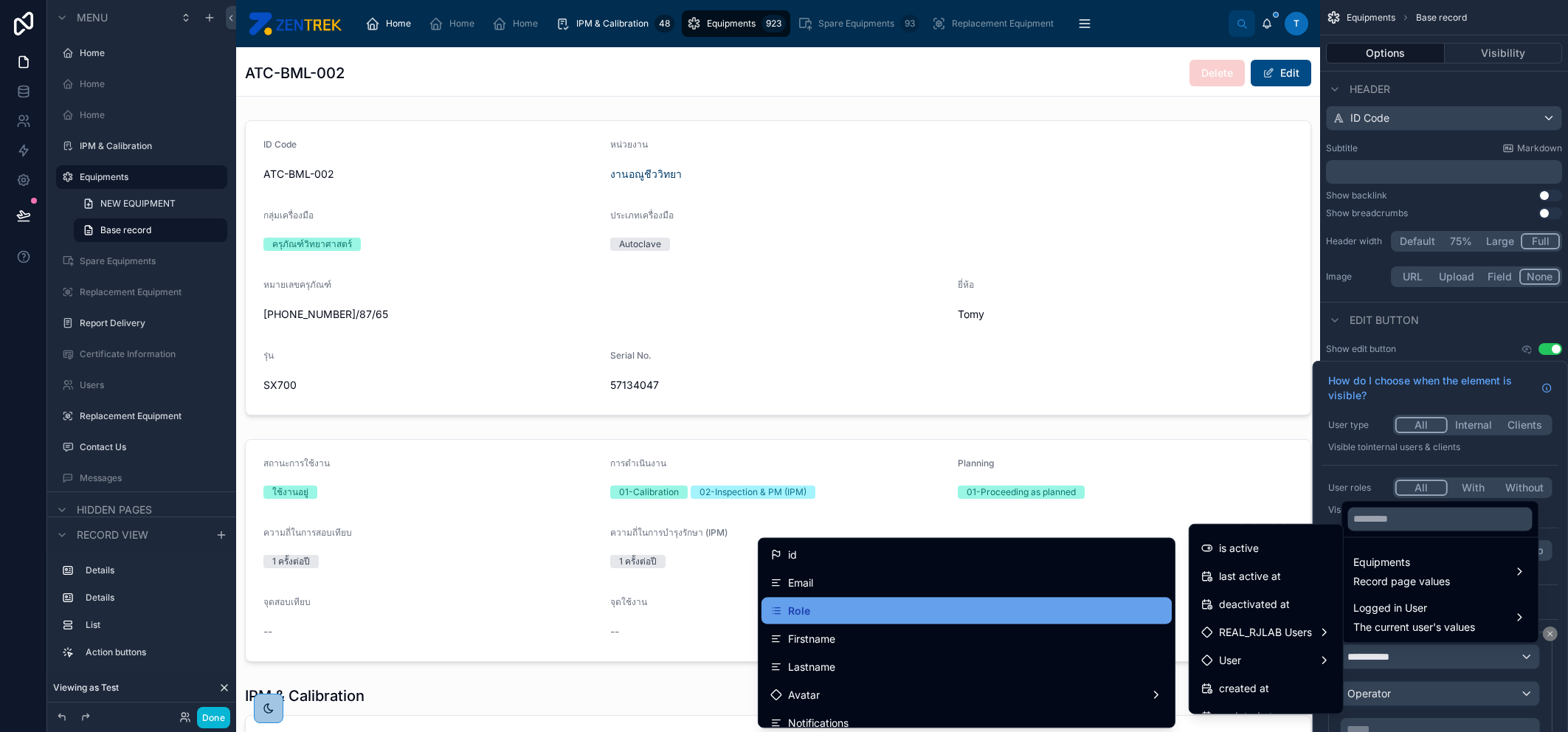
click at [994, 585] on div "Role" at bounding box center [966, 611] width 393 height 17
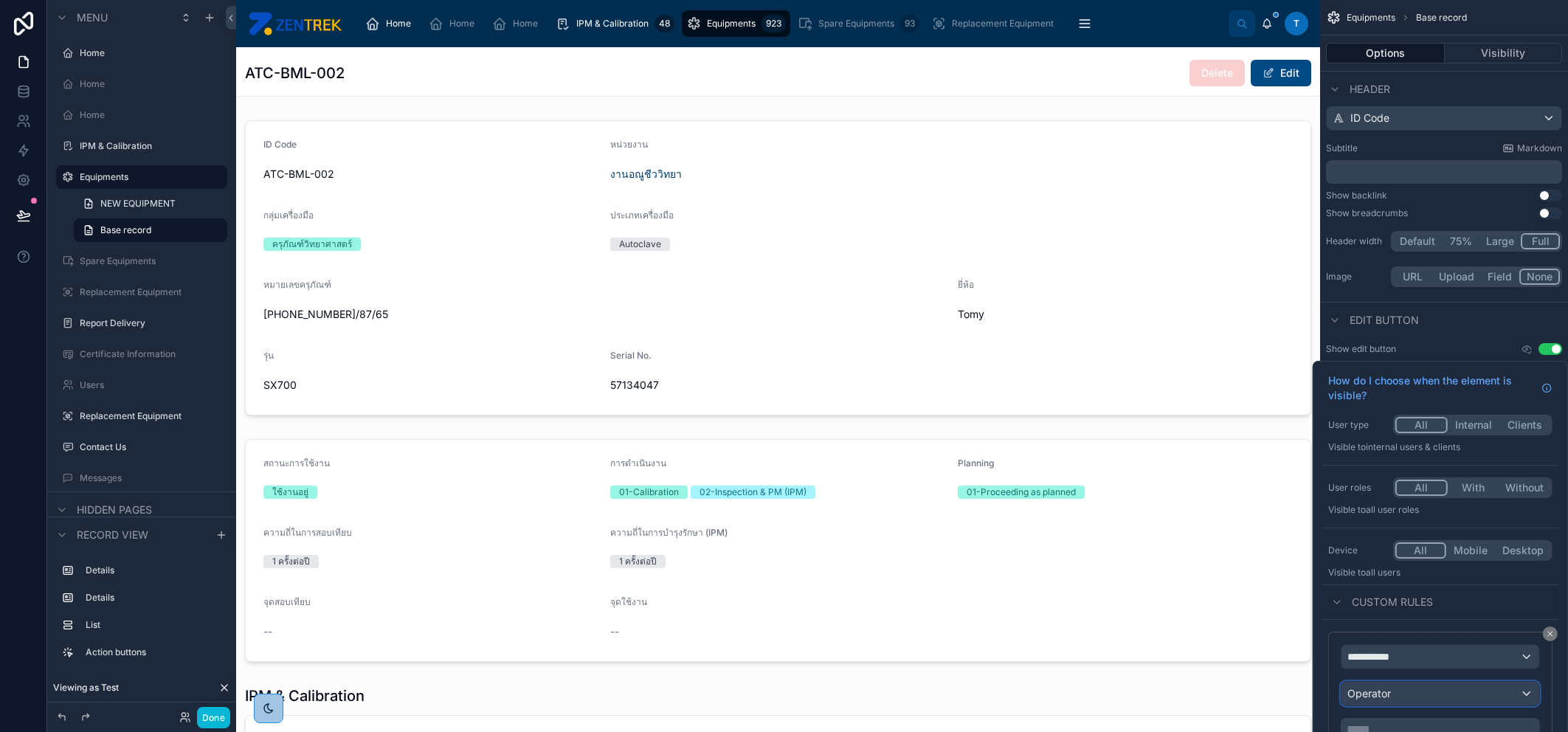
click at [1254, 585] on div "Operator" at bounding box center [1440, 693] width 198 height 23
click at [1254, 585] on div at bounding box center [1440, 584] width 255 height 446
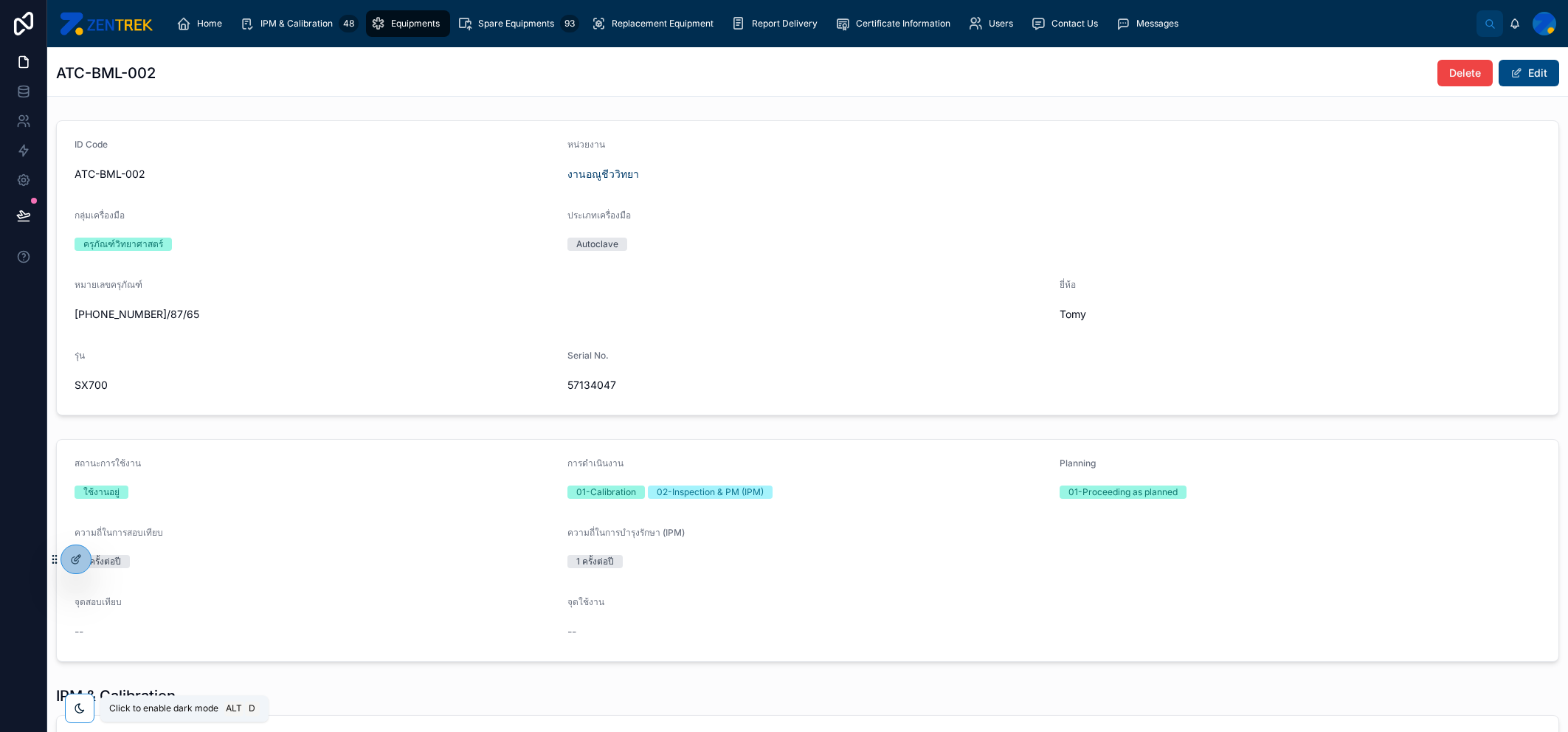
click at [70, 706] on div at bounding box center [79, 709] width 30 height 30
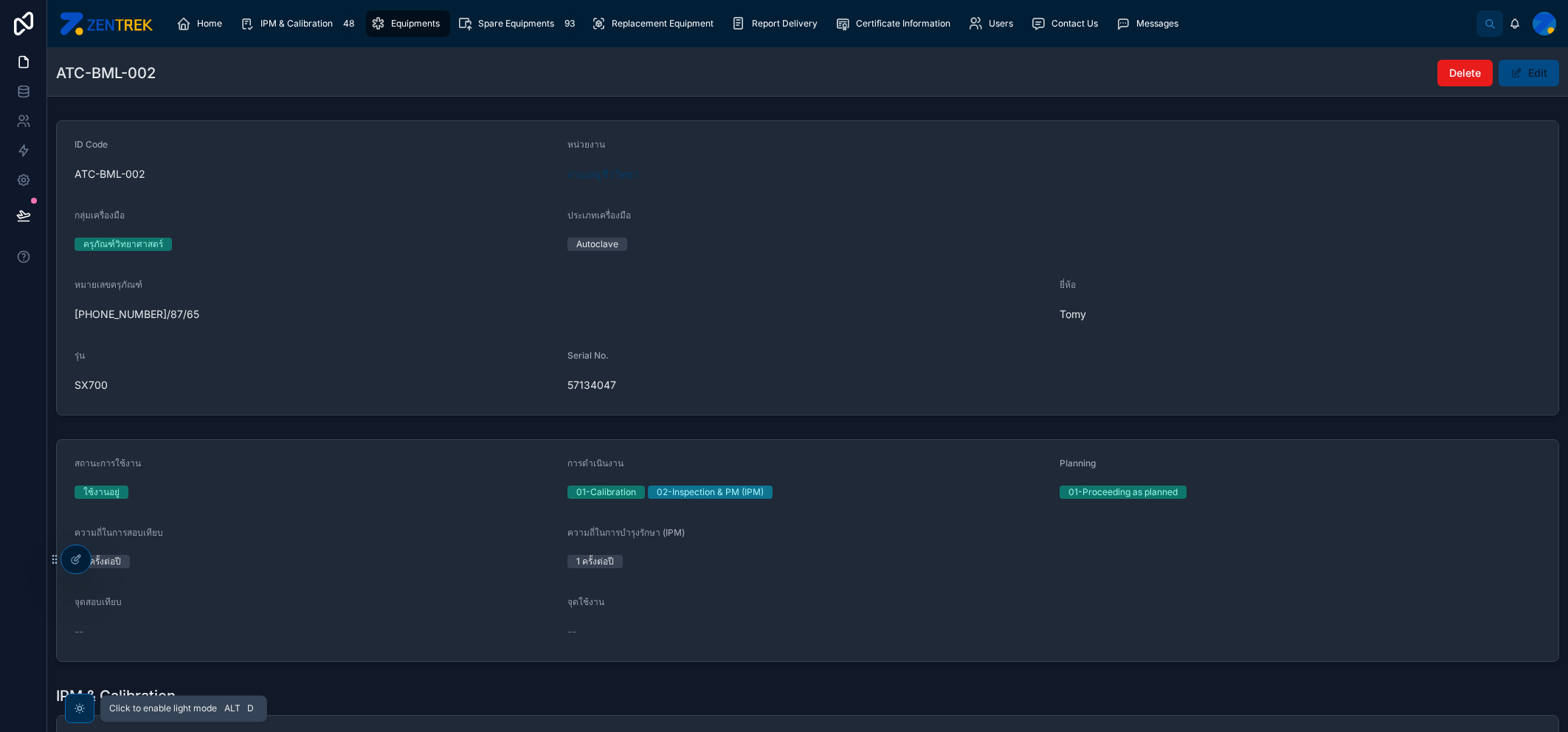
click at [70, 706] on div at bounding box center [79, 709] width 30 height 30
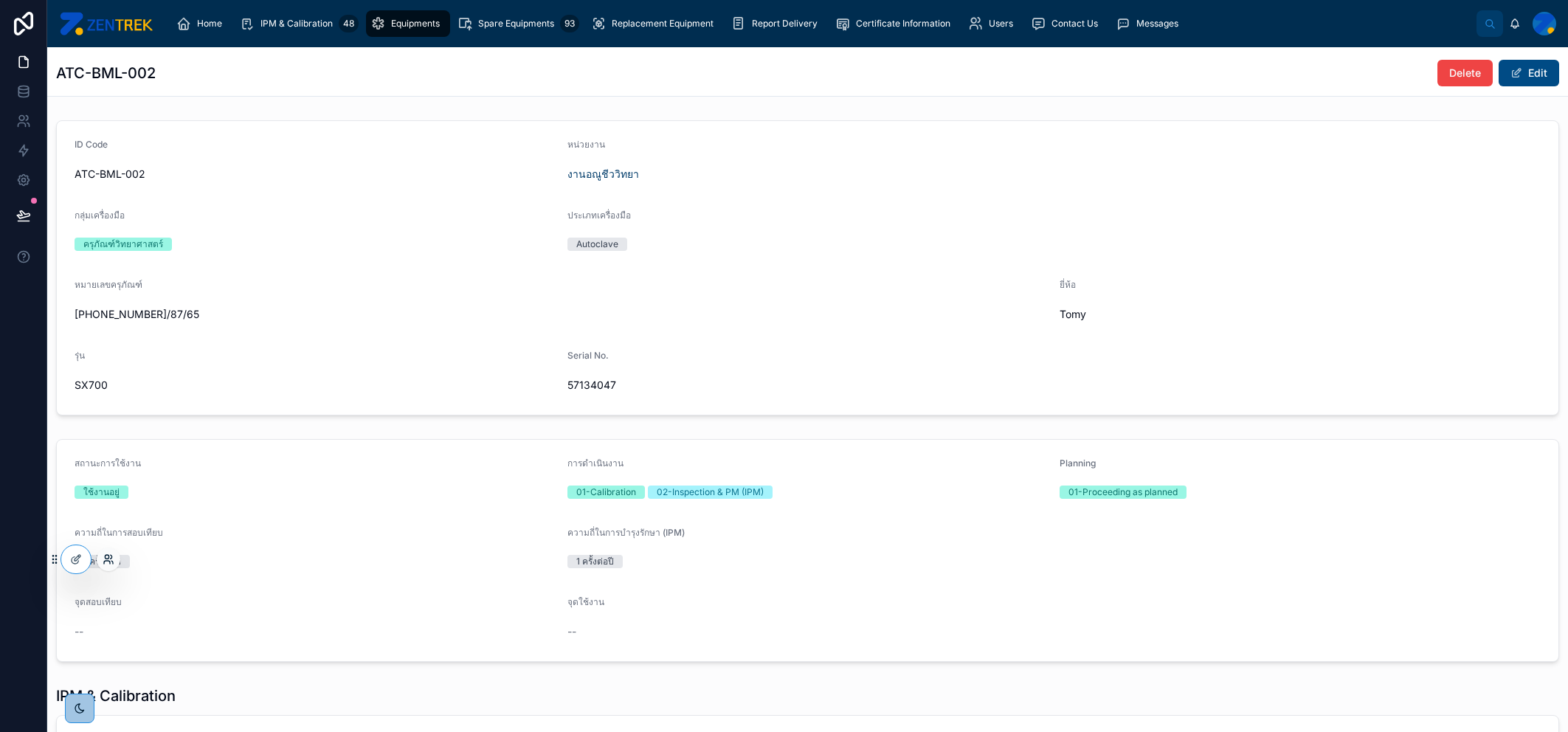
click at [103, 560] on icon at bounding box center [109, 559] width 12 height 12
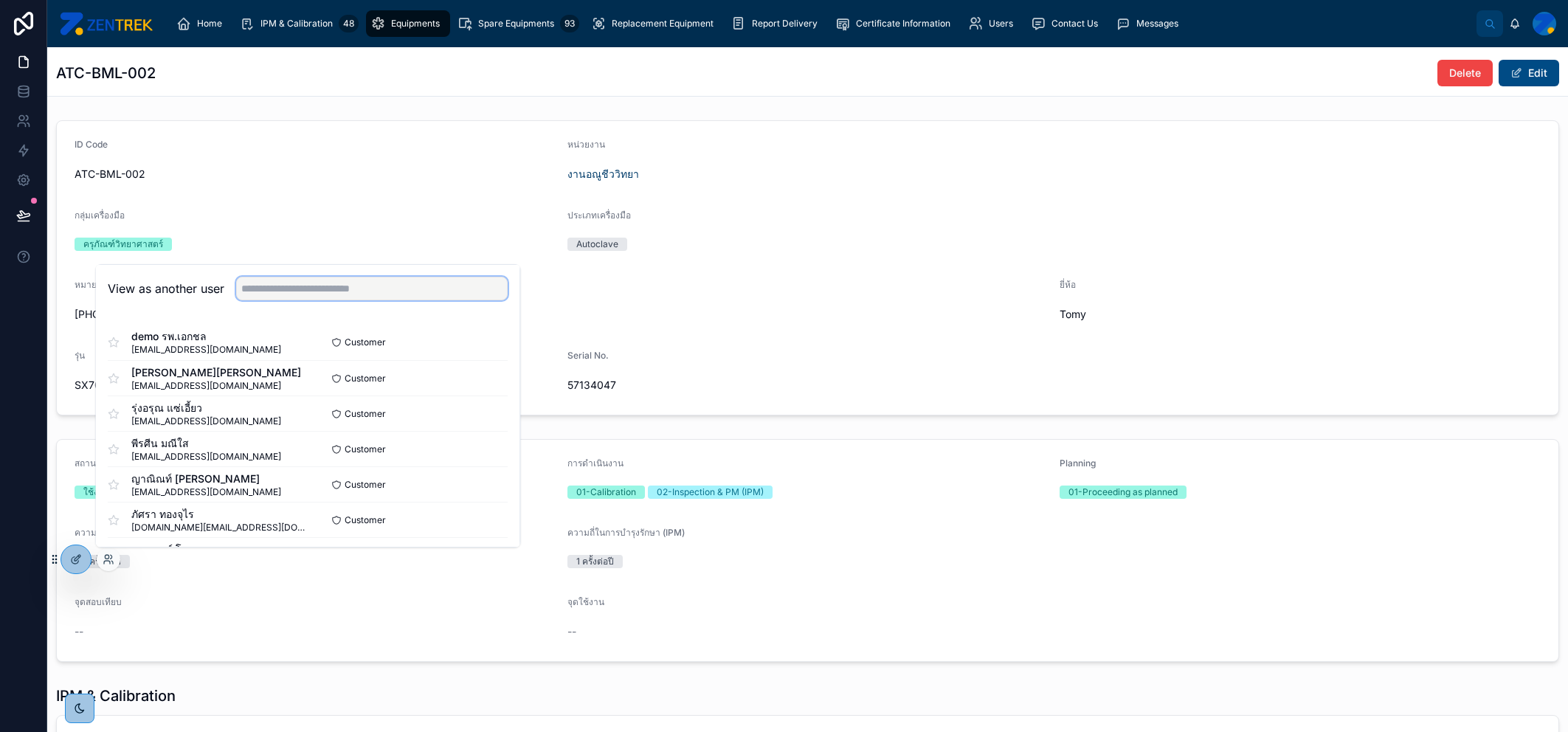
click at [347, 286] on input "text" at bounding box center [372, 288] width 272 height 23
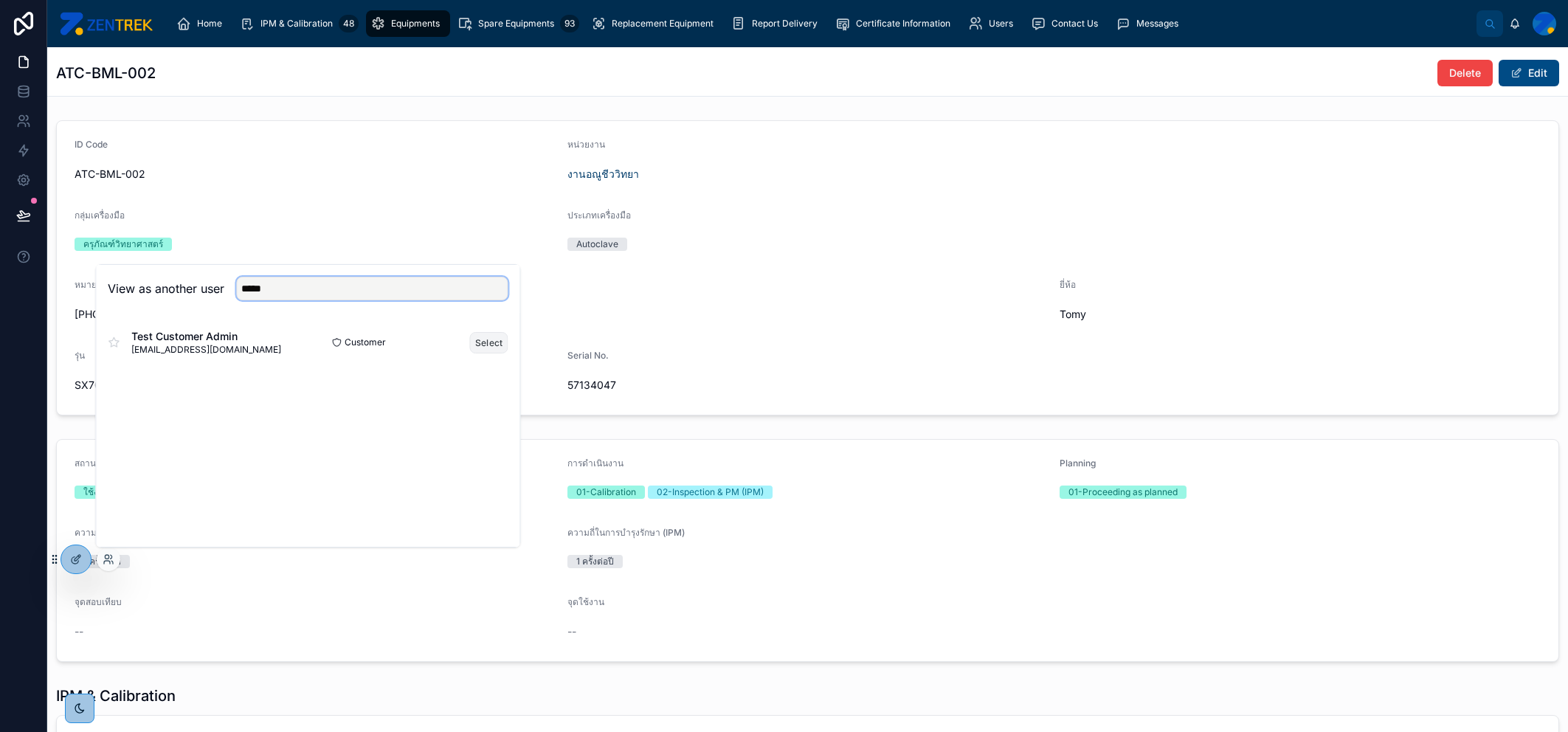
type input "*****"
click at [481, 341] on button "Select" at bounding box center [489, 343] width 39 height 21
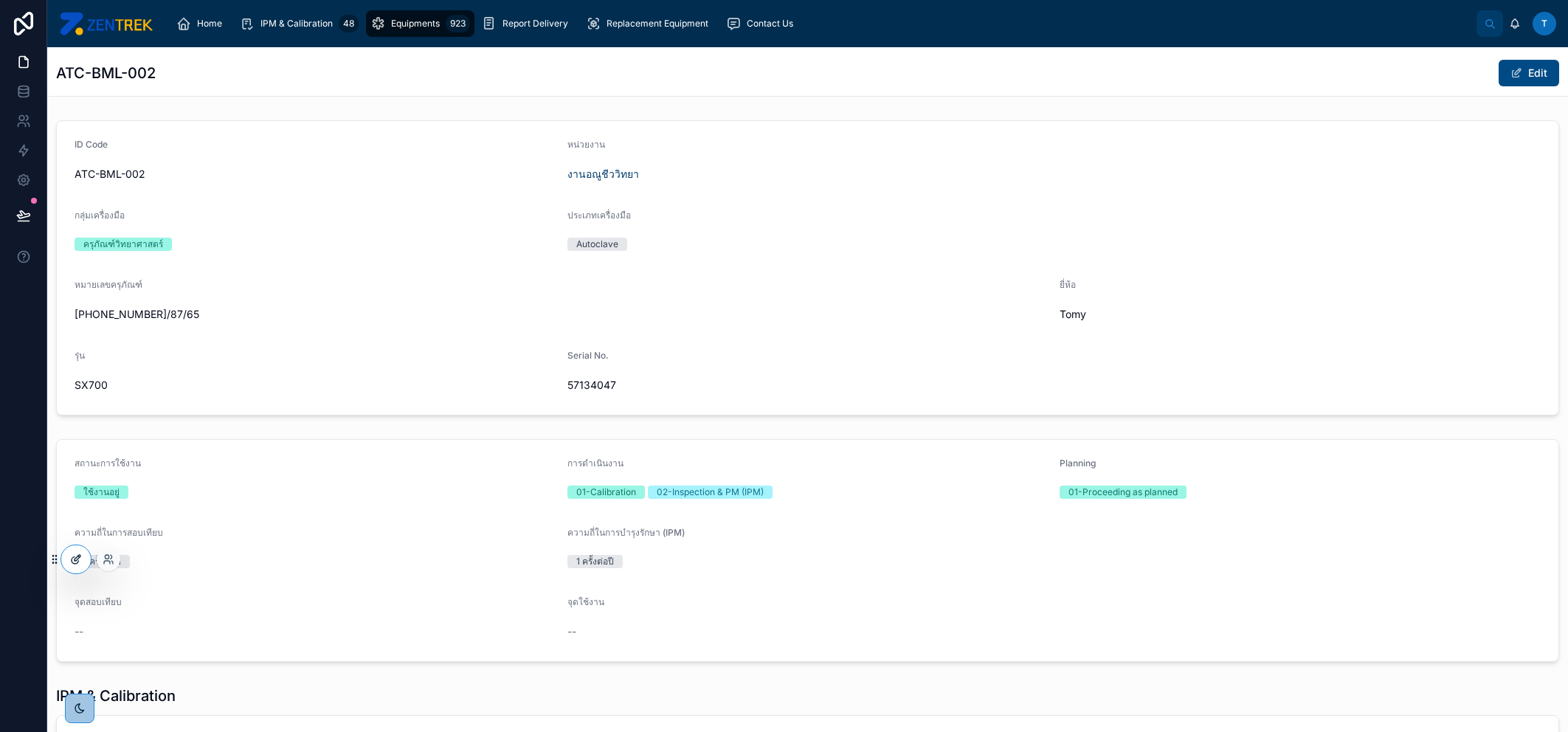
click at [67, 560] on div at bounding box center [76, 559] width 30 height 28
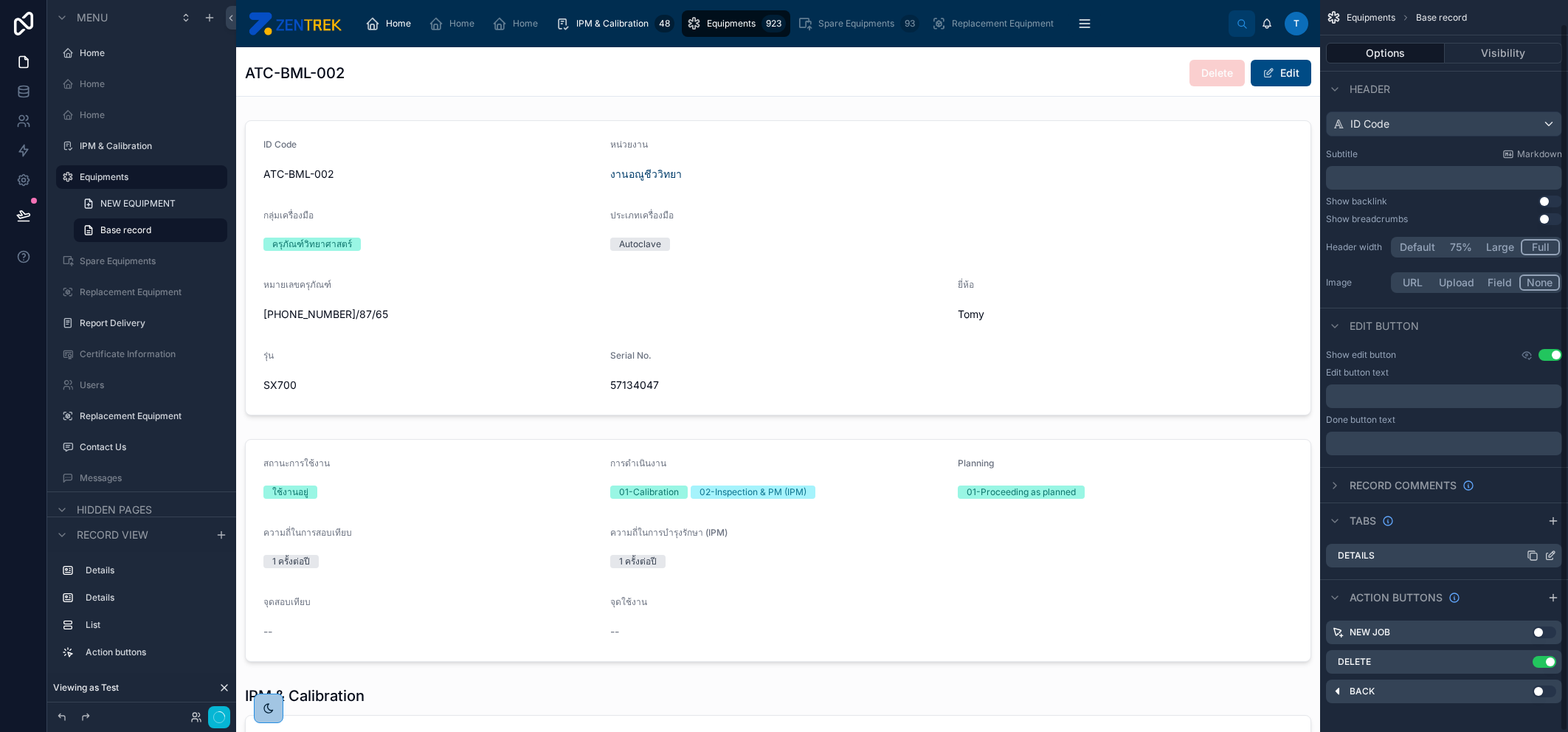
scroll to position [24, 0]
click at [1527, 349] on icon "scrollable content" at bounding box center [1526, 349] width 2 height 2
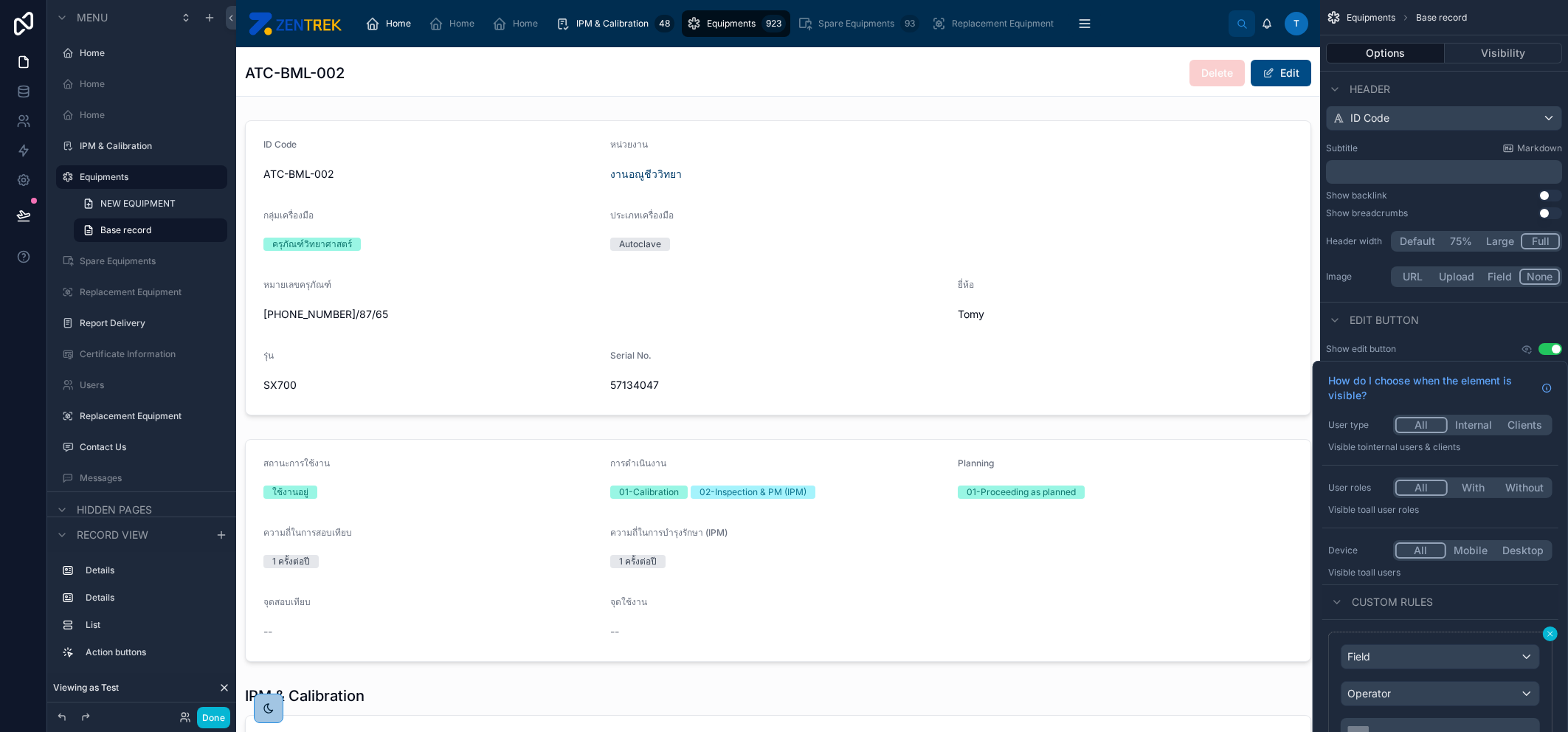
click at [1547, 637] on icon at bounding box center [1551, 634] width 9 height 9
click at [1550, 634] on icon at bounding box center [1551, 634] width 5 height 5
click at [1550, 352] on button "Use setting" at bounding box center [1550, 349] width 23 height 12
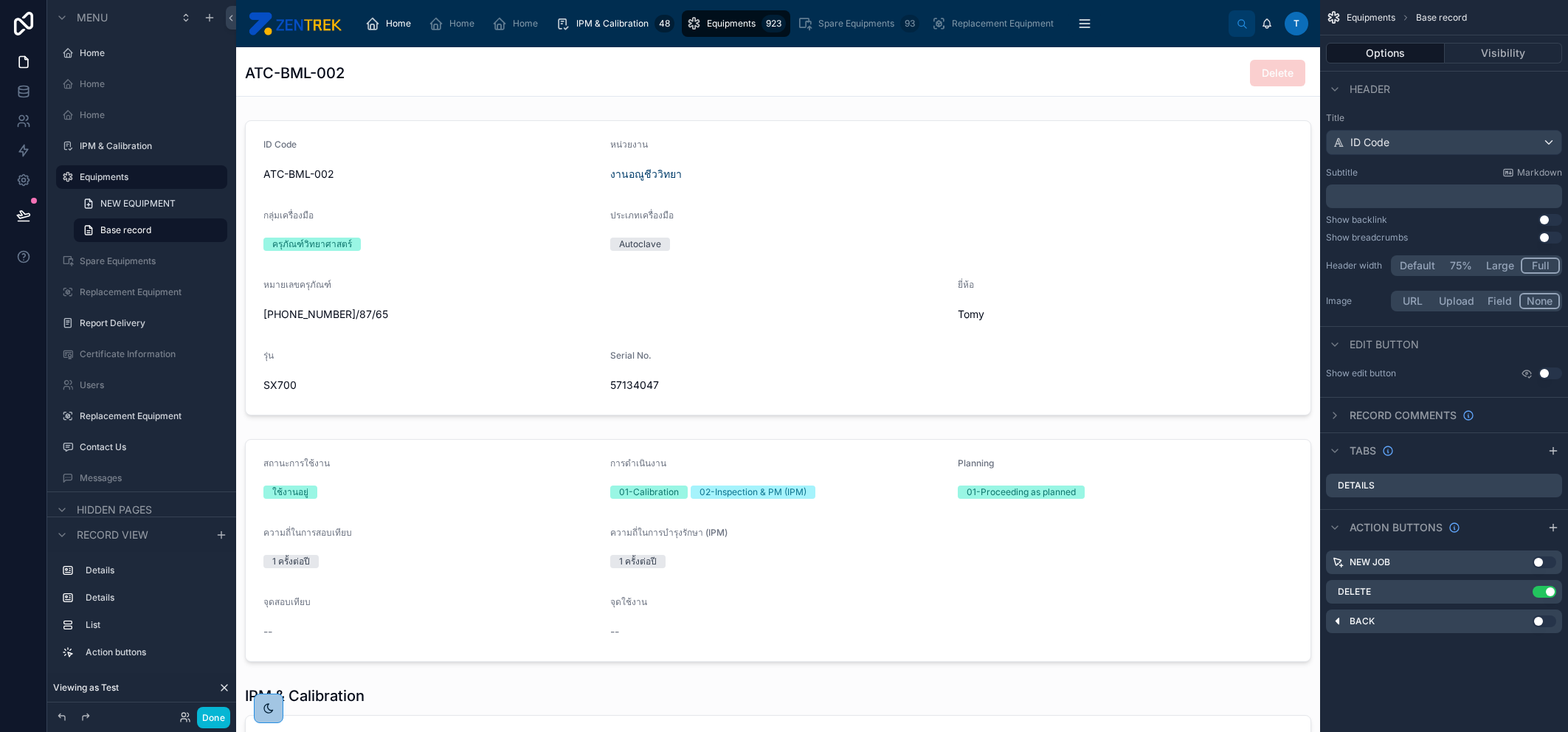
scroll to position [0, 0]
click at [1551, 372] on button "Use setting" at bounding box center [1550, 374] width 23 height 12
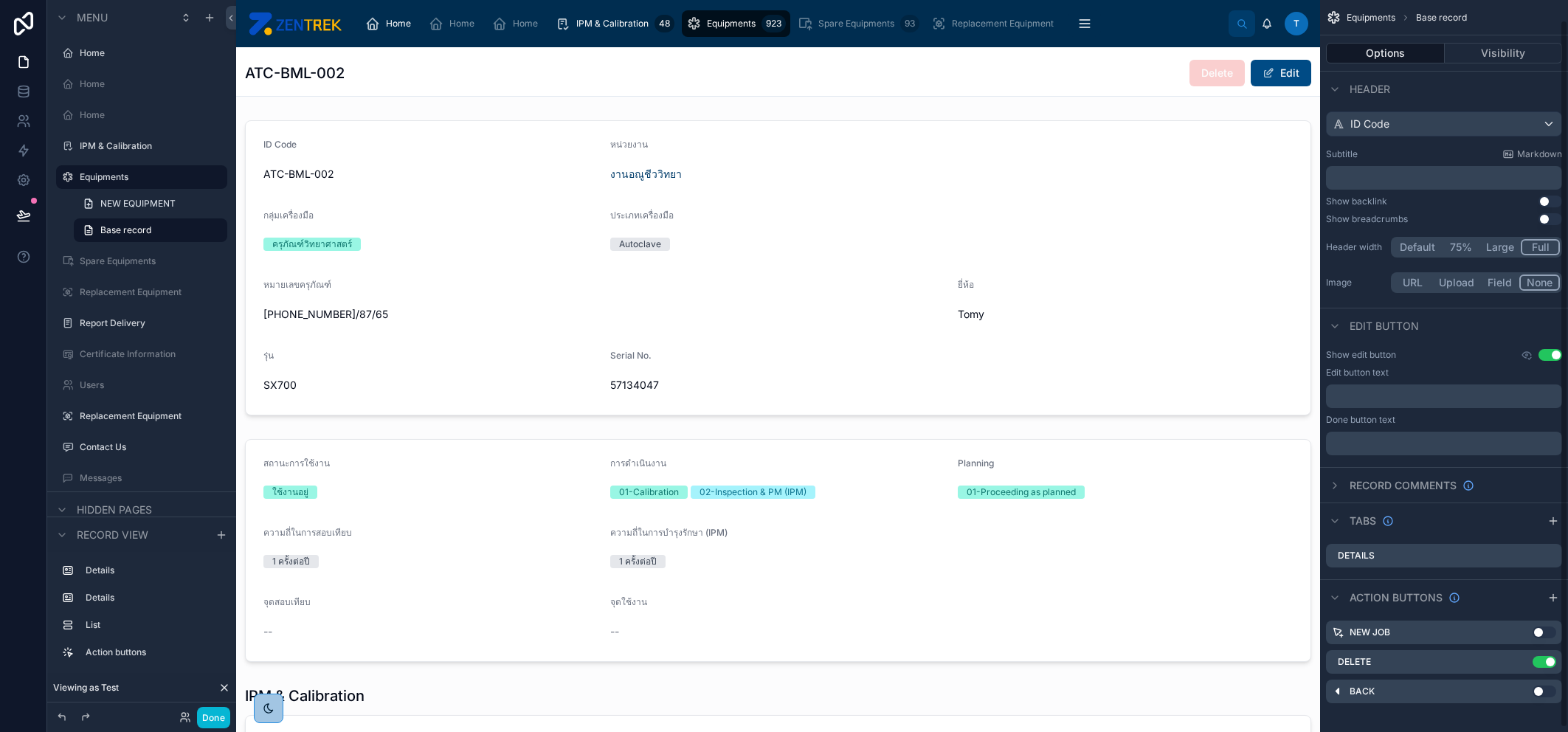
scroll to position [24, 0]
click at [1526, 348] on icon "scrollable content" at bounding box center [1526, 349] width 2 height 2
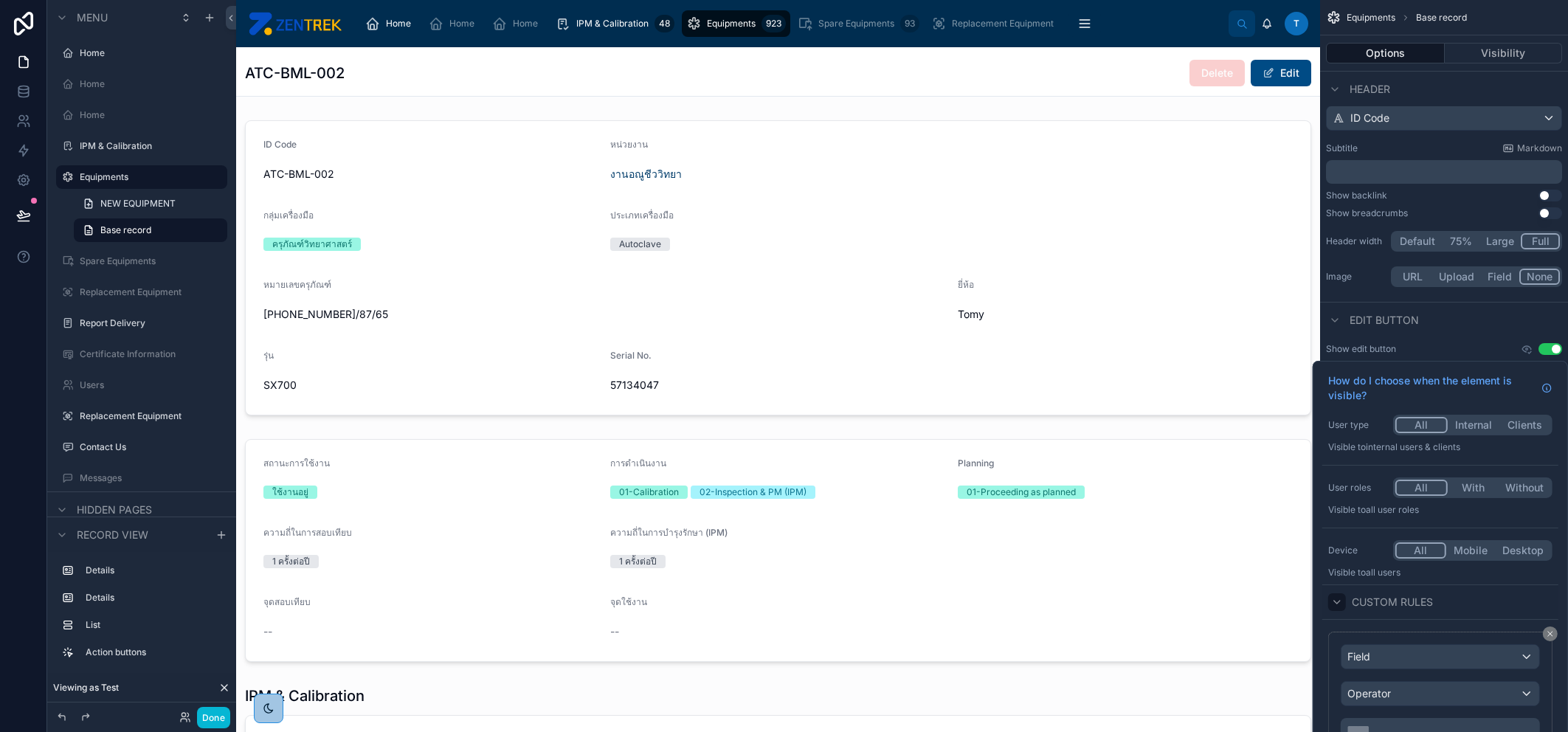
click at [1335, 603] on icon at bounding box center [1337, 603] width 6 height 3
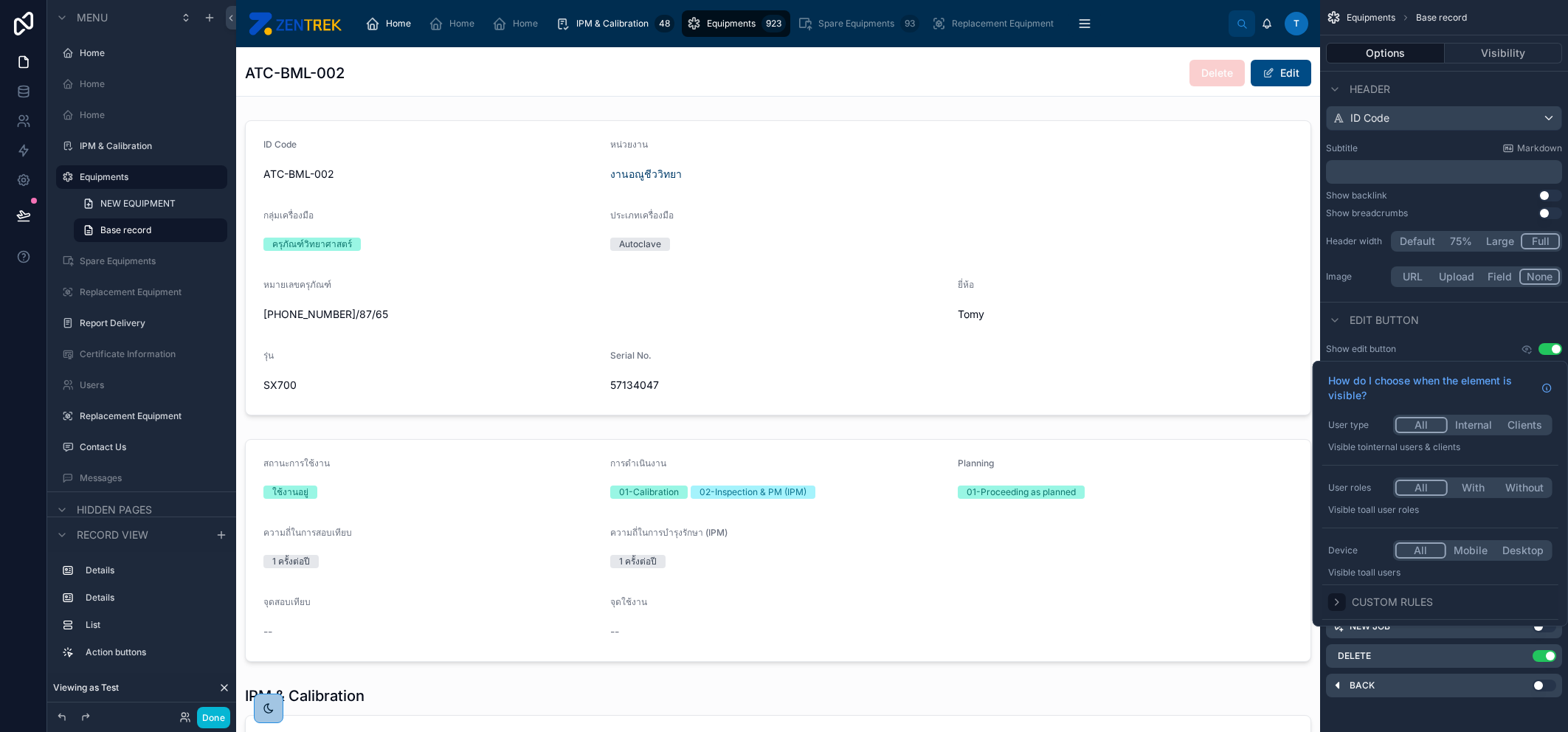
click at [1335, 603] on icon at bounding box center [1337, 603] width 12 height 12
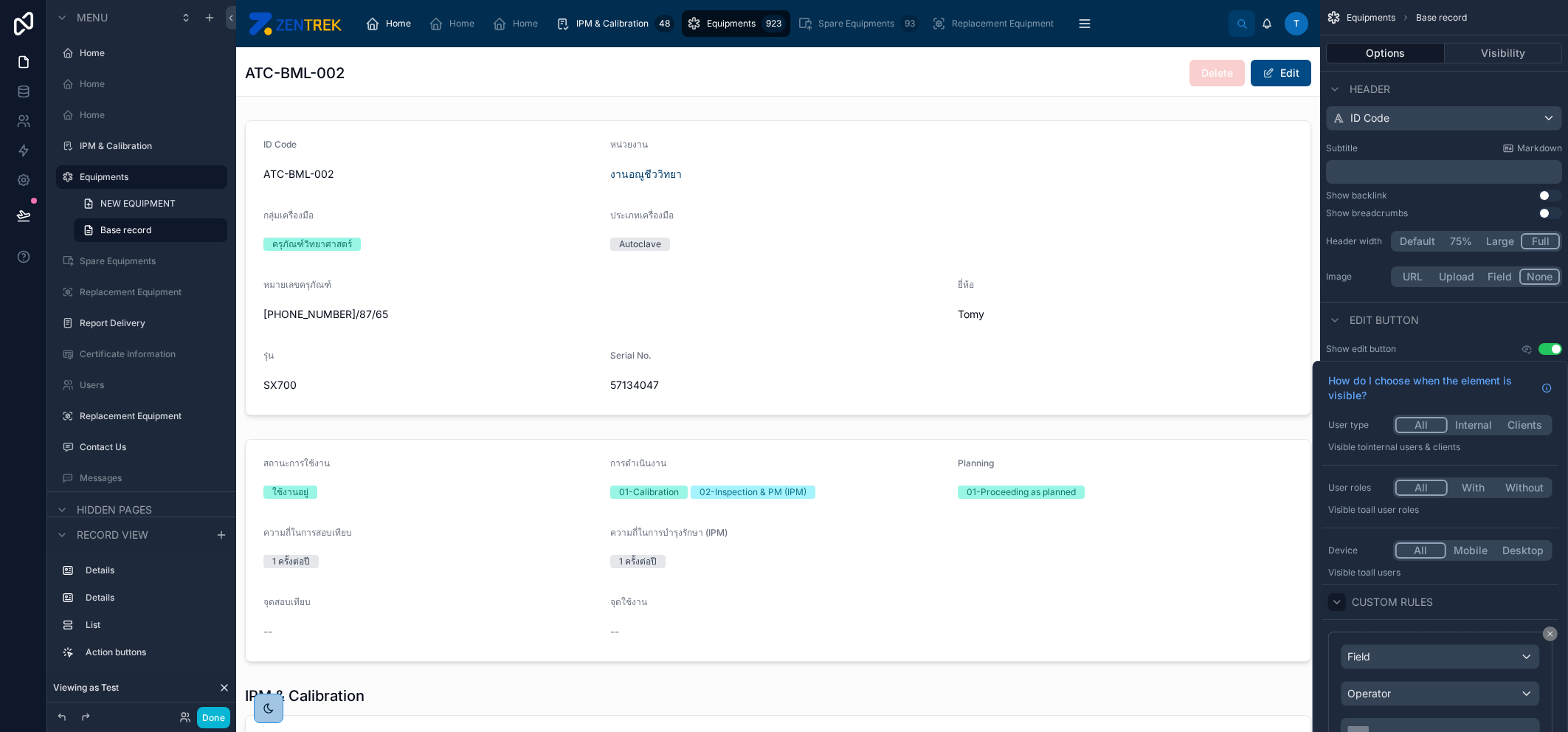
scroll to position [68, 0]
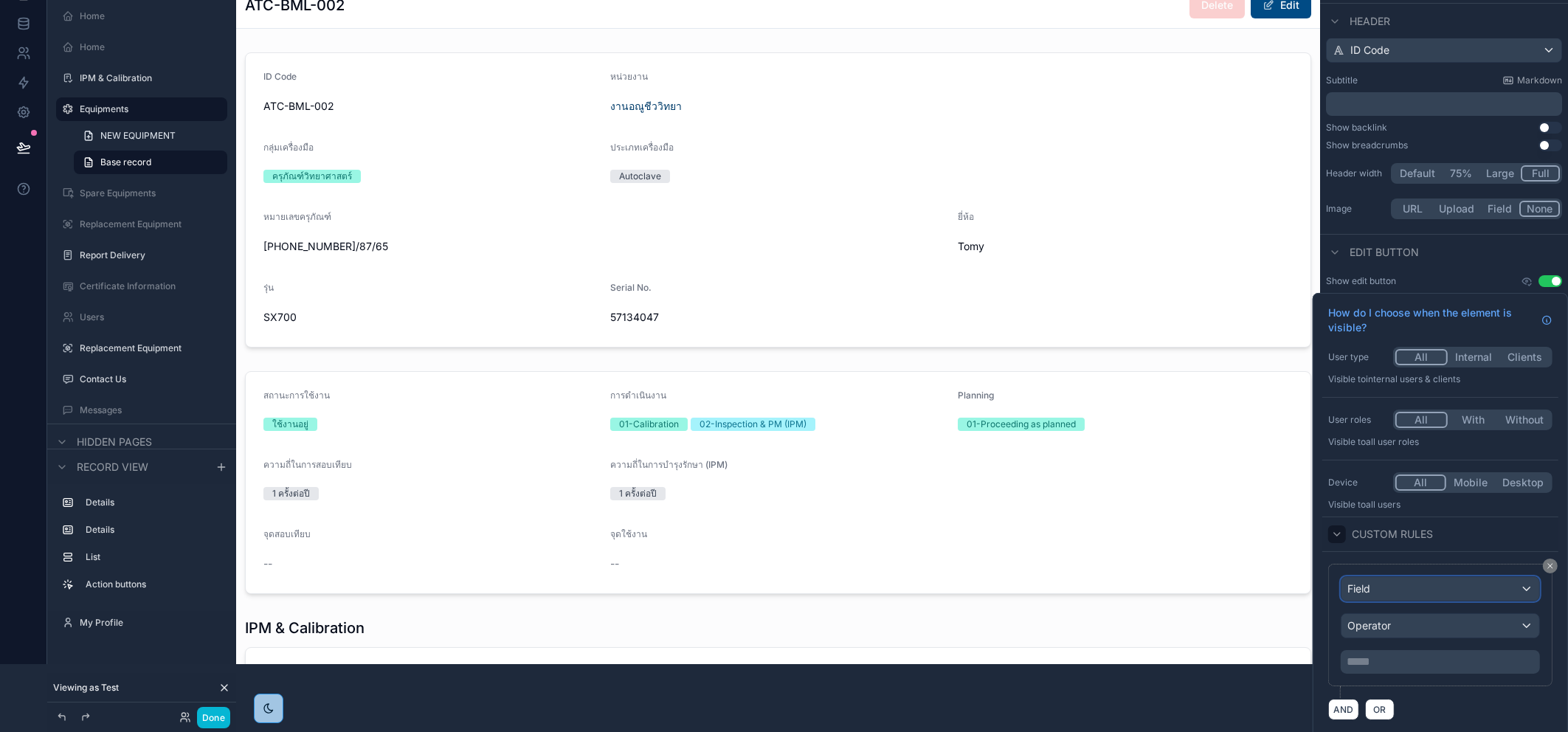
click at [1444, 593] on div "Field" at bounding box center [1440, 588] width 198 height 23
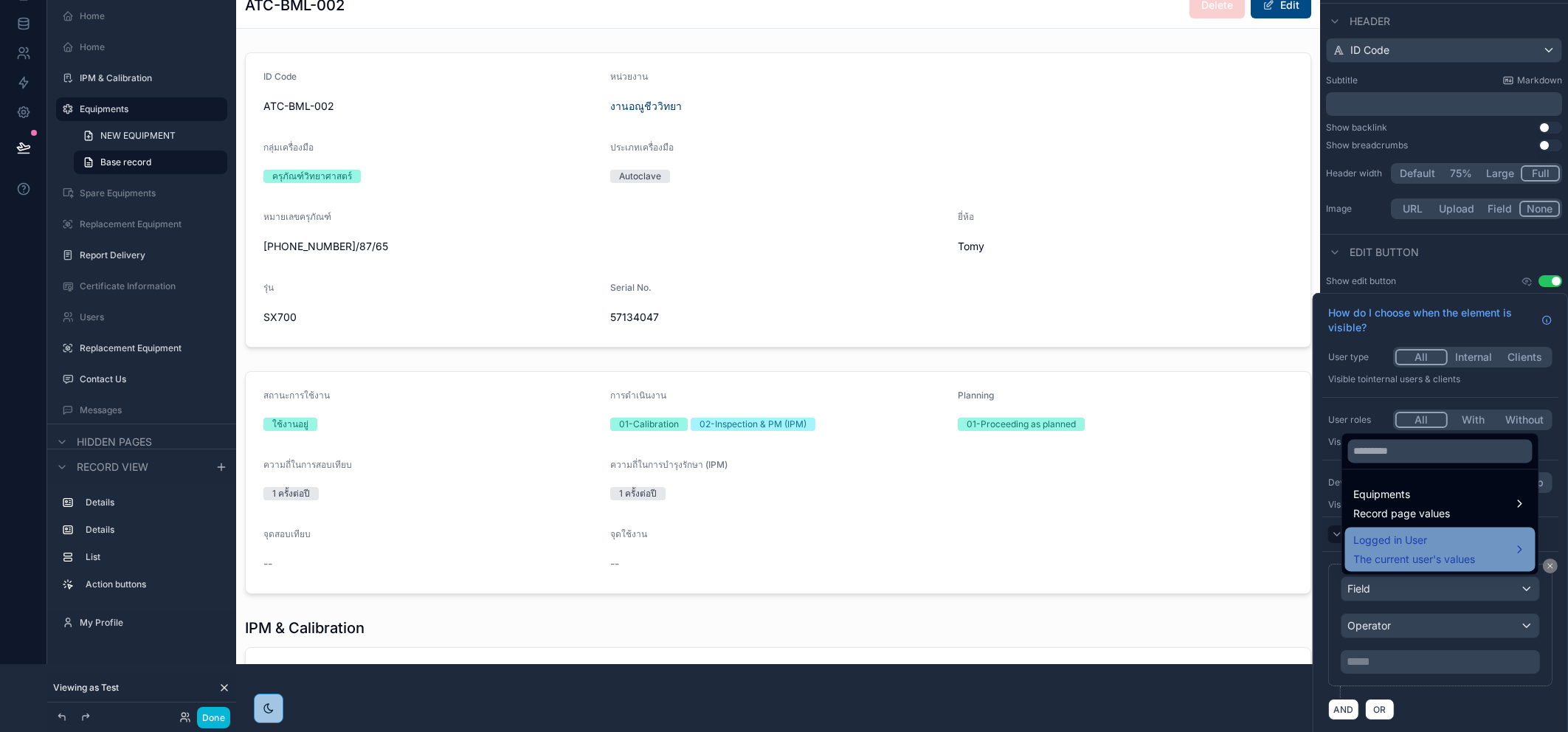
click at [1449, 554] on span "The current user's values" at bounding box center [1414, 559] width 122 height 15
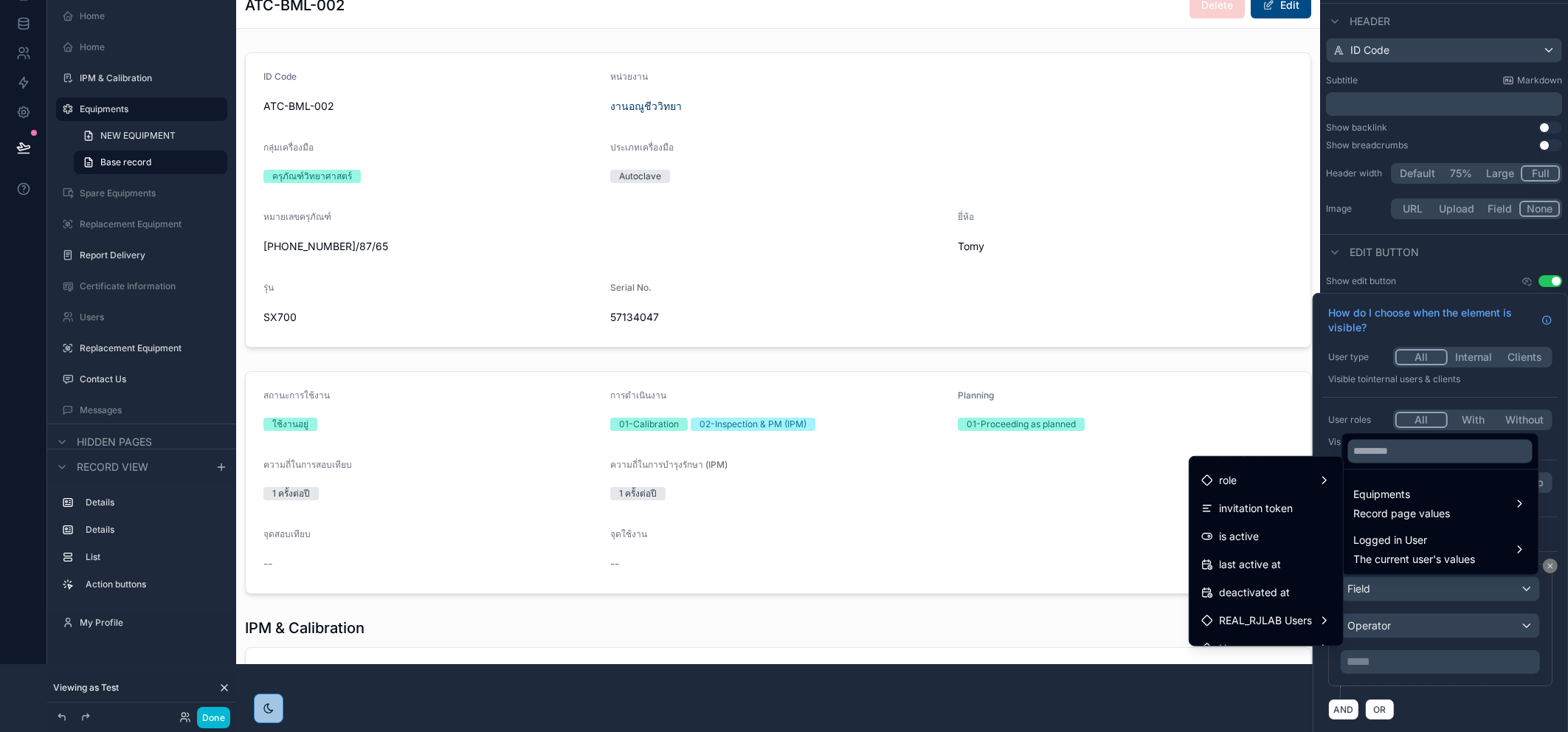
scroll to position [74, 0]
click at [1548, 568] on div at bounding box center [1440, 516] width 255 height 446
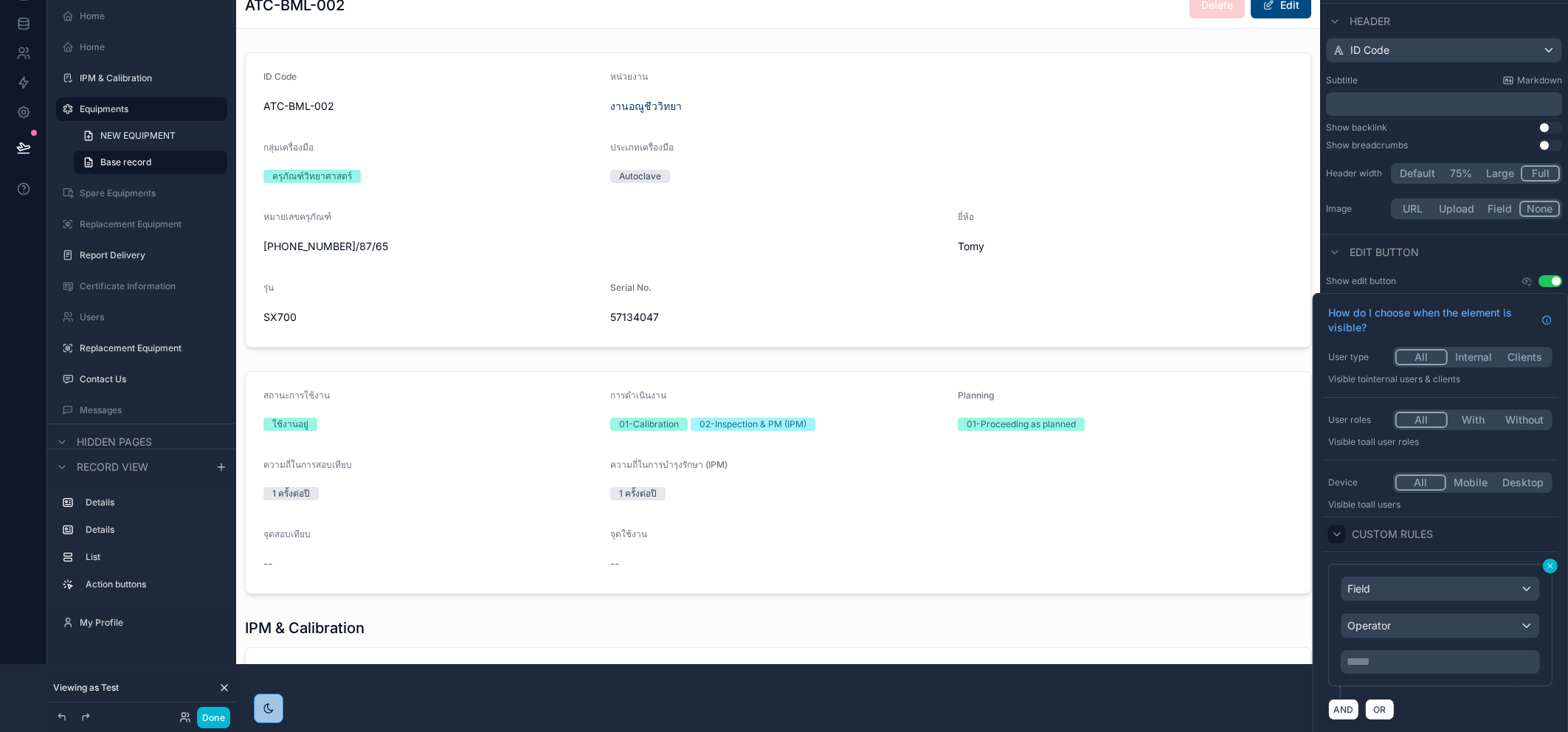
click at [1551, 565] on icon at bounding box center [1551, 566] width 5 height 5
click at [1502, 582] on div "Field" at bounding box center [1440, 588] width 198 height 23
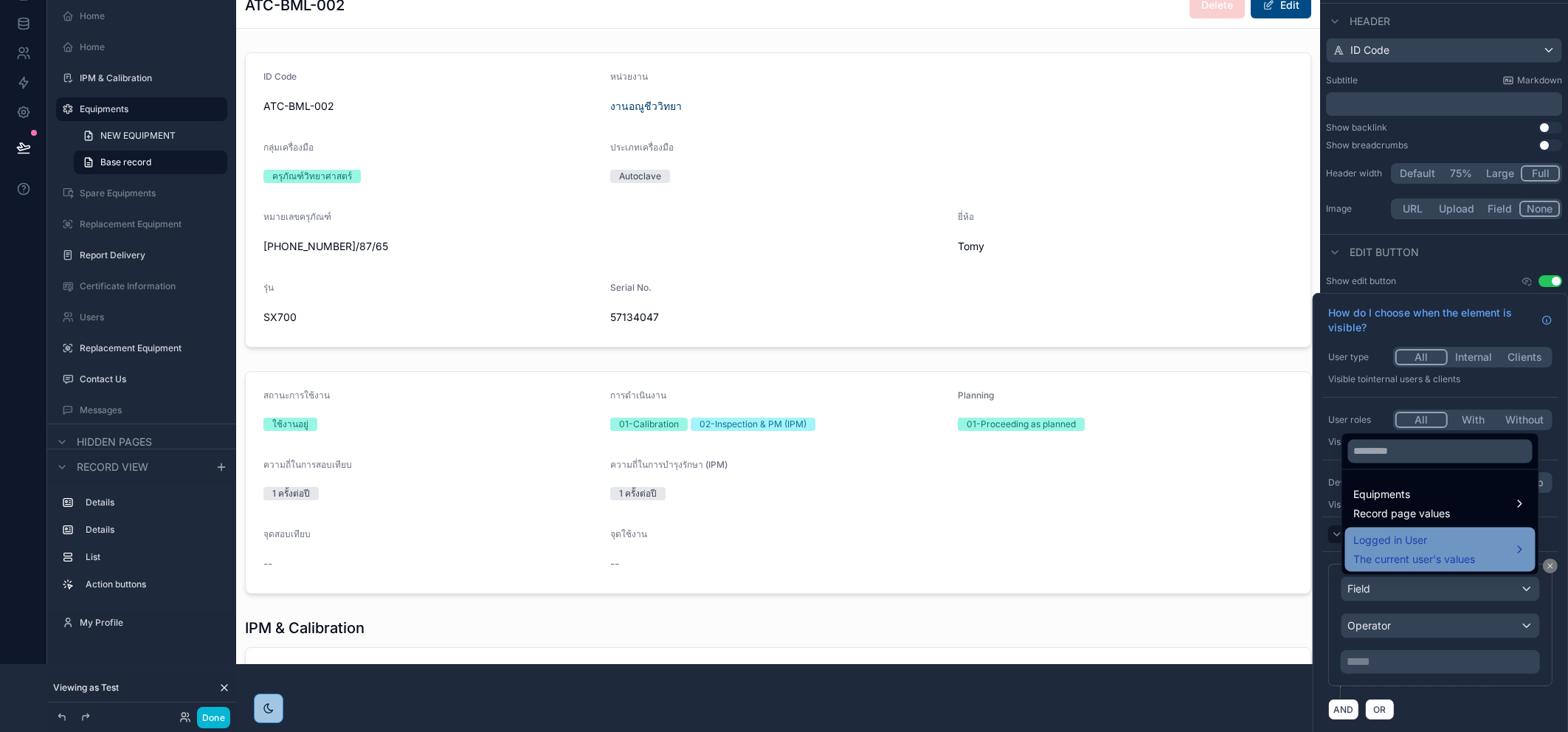
click at [1459, 540] on span "Logged in User" at bounding box center [1414, 540] width 122 height 17
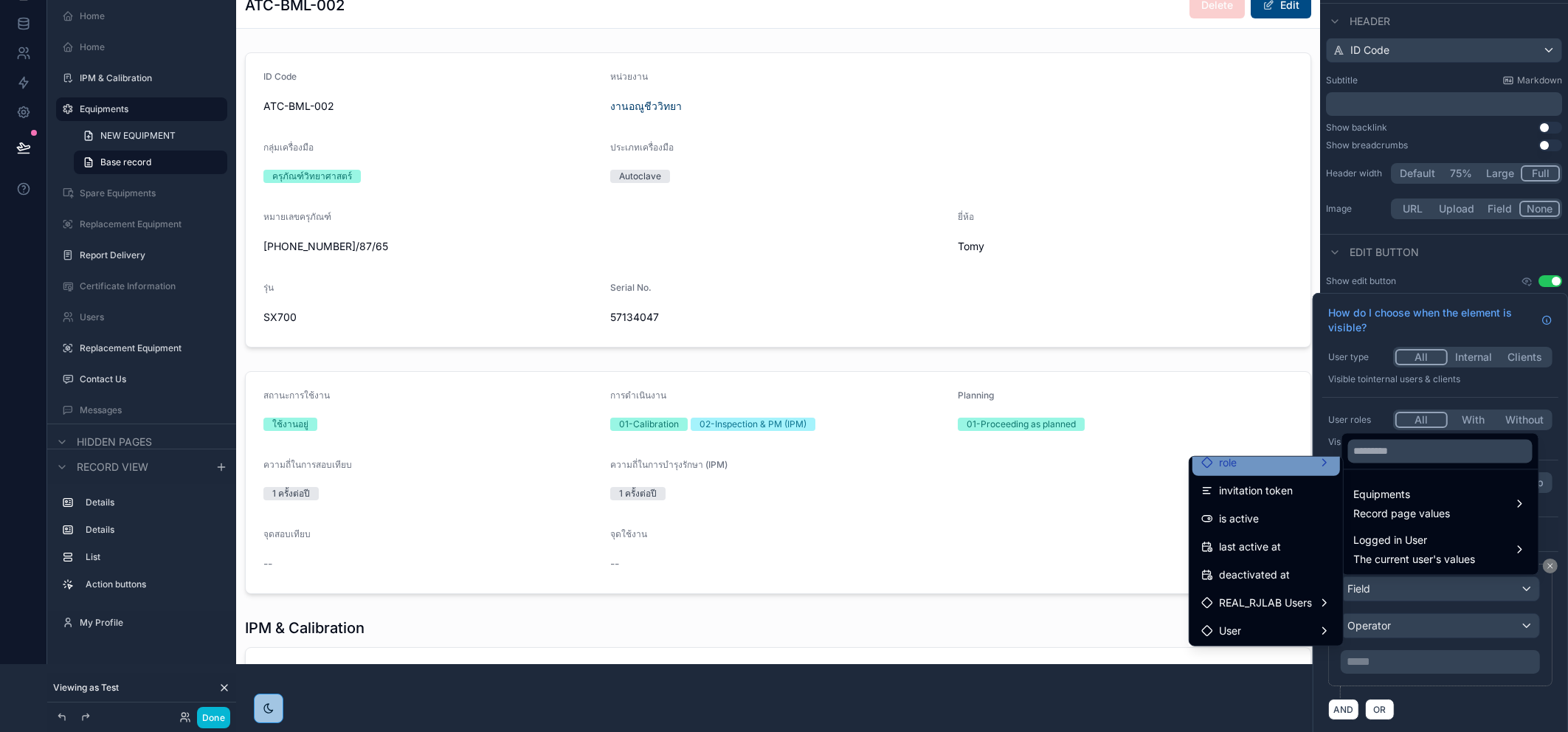
scroll to position [245, 0]
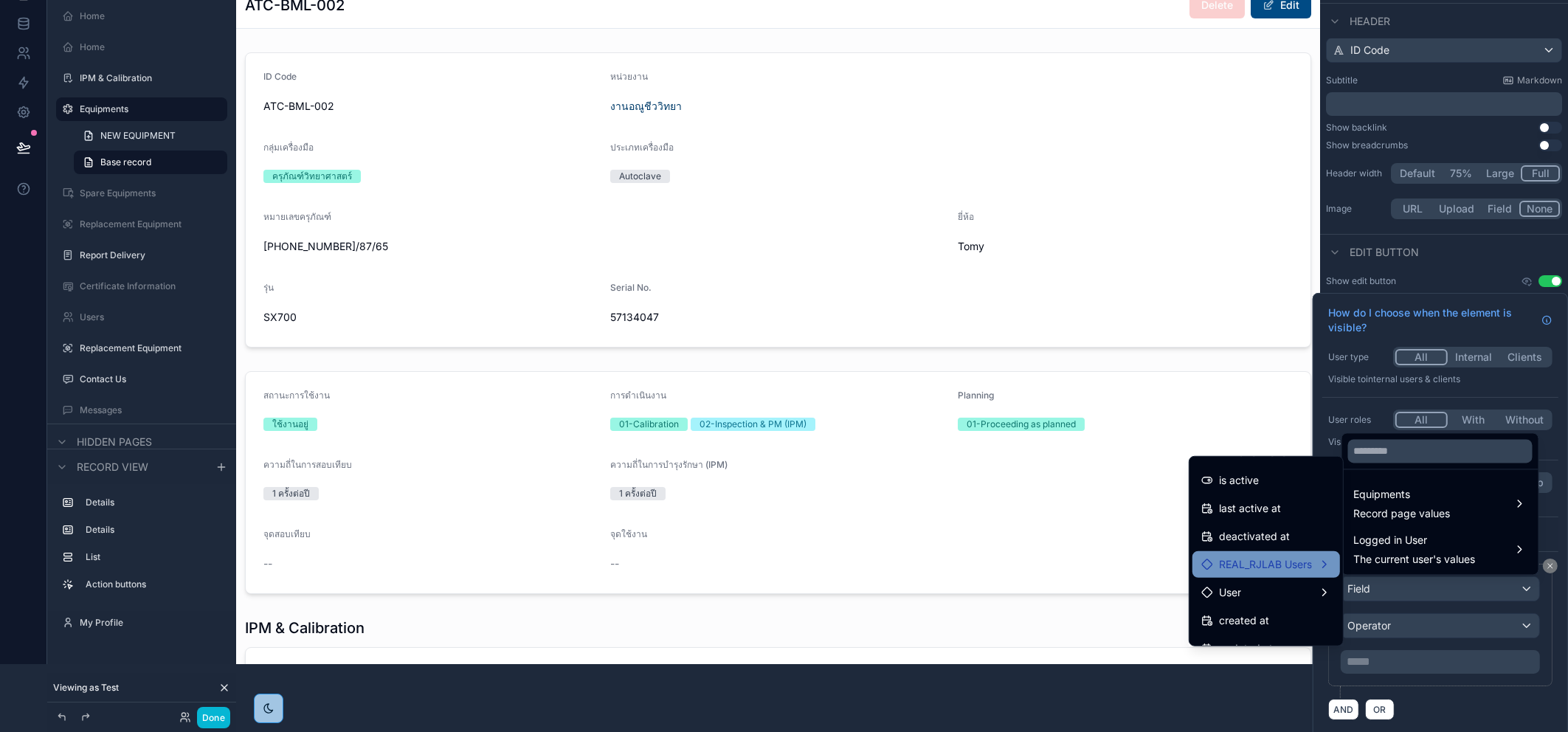
click at [1292, 560] on span "REAL_RJLAB Users" at bounding box center [1265, 564] width 93 height 17
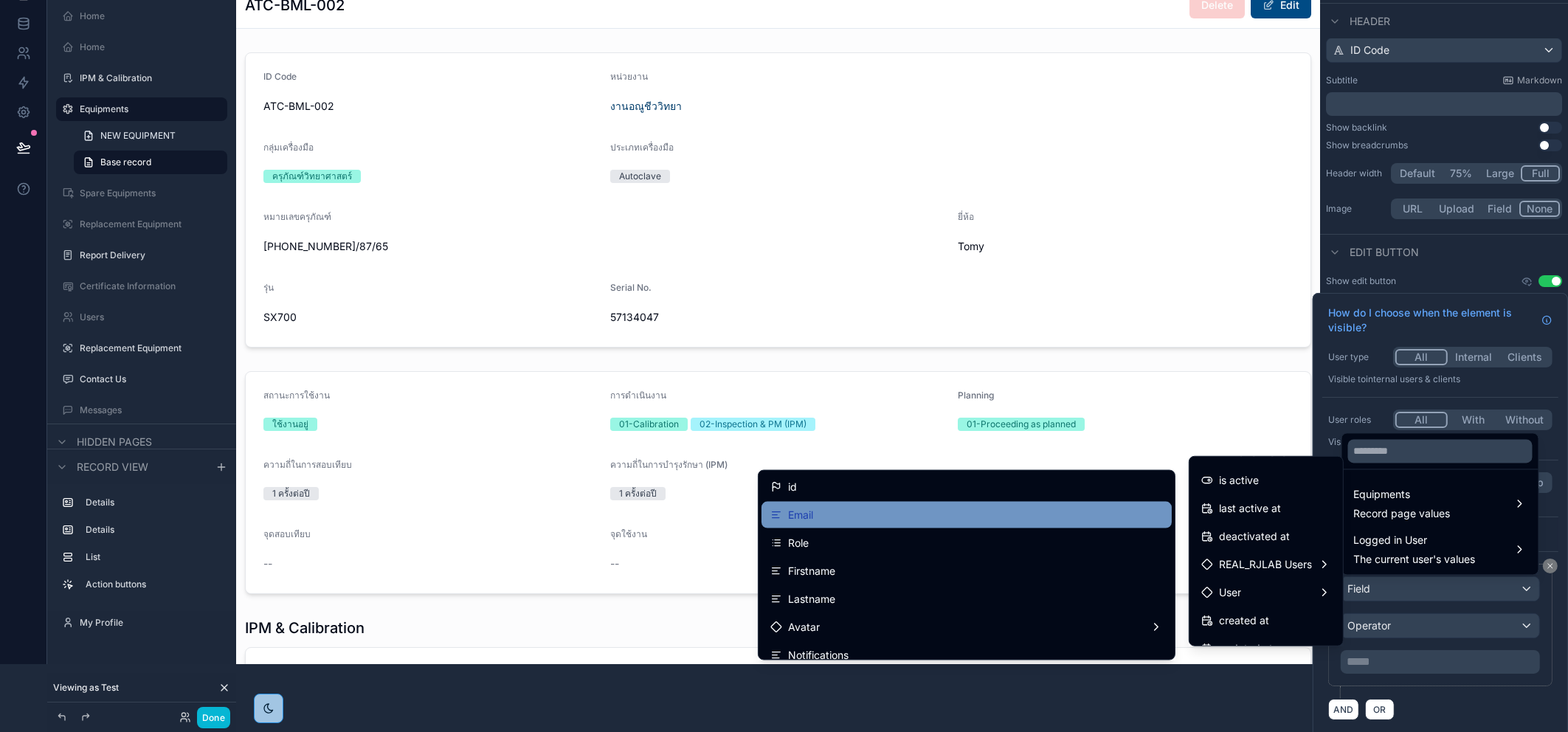
click at [827, 526] on div "Email" at bounding box center [966, 515] width 410 height 26
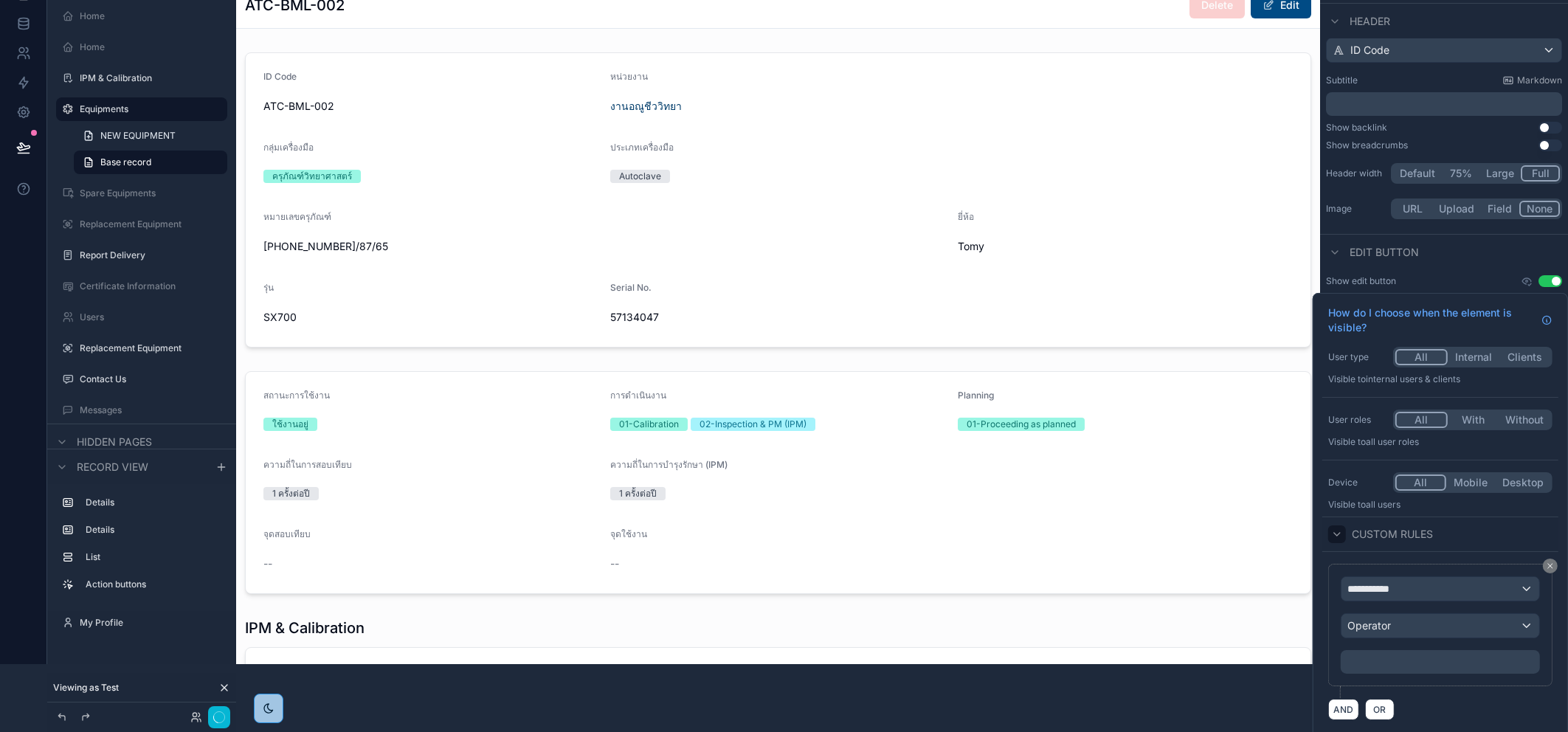
scroll to position [0, 0]
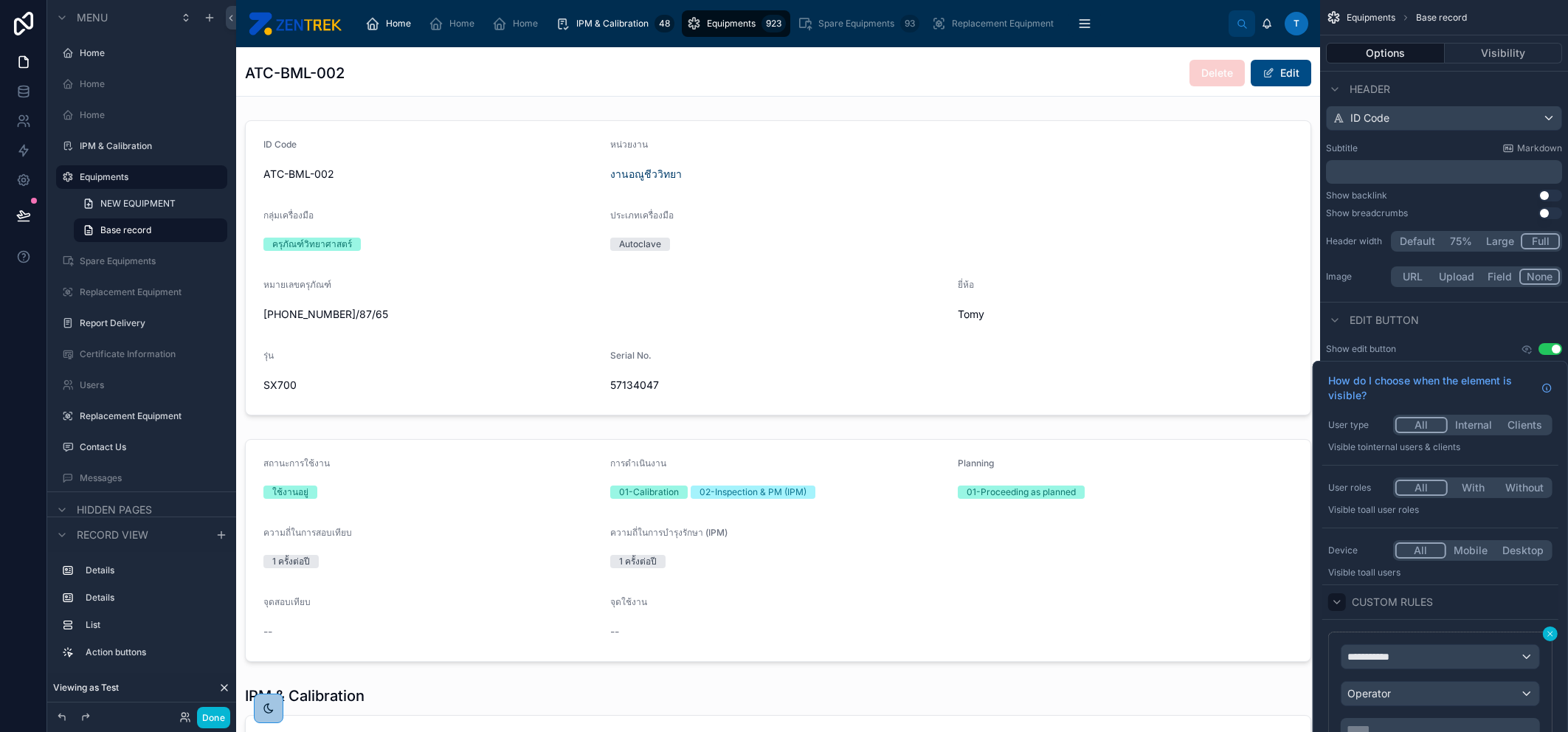
click at [1546, 632] on icon at bounding box center [1551, 634] width 9 height 9
click at [1459, 547] on button "Mobile" at bounding box center [1470, 550] width 49 height 16
click at [1420, 545] on button "All" at bounding box center [1420, 550] width 49 height 16
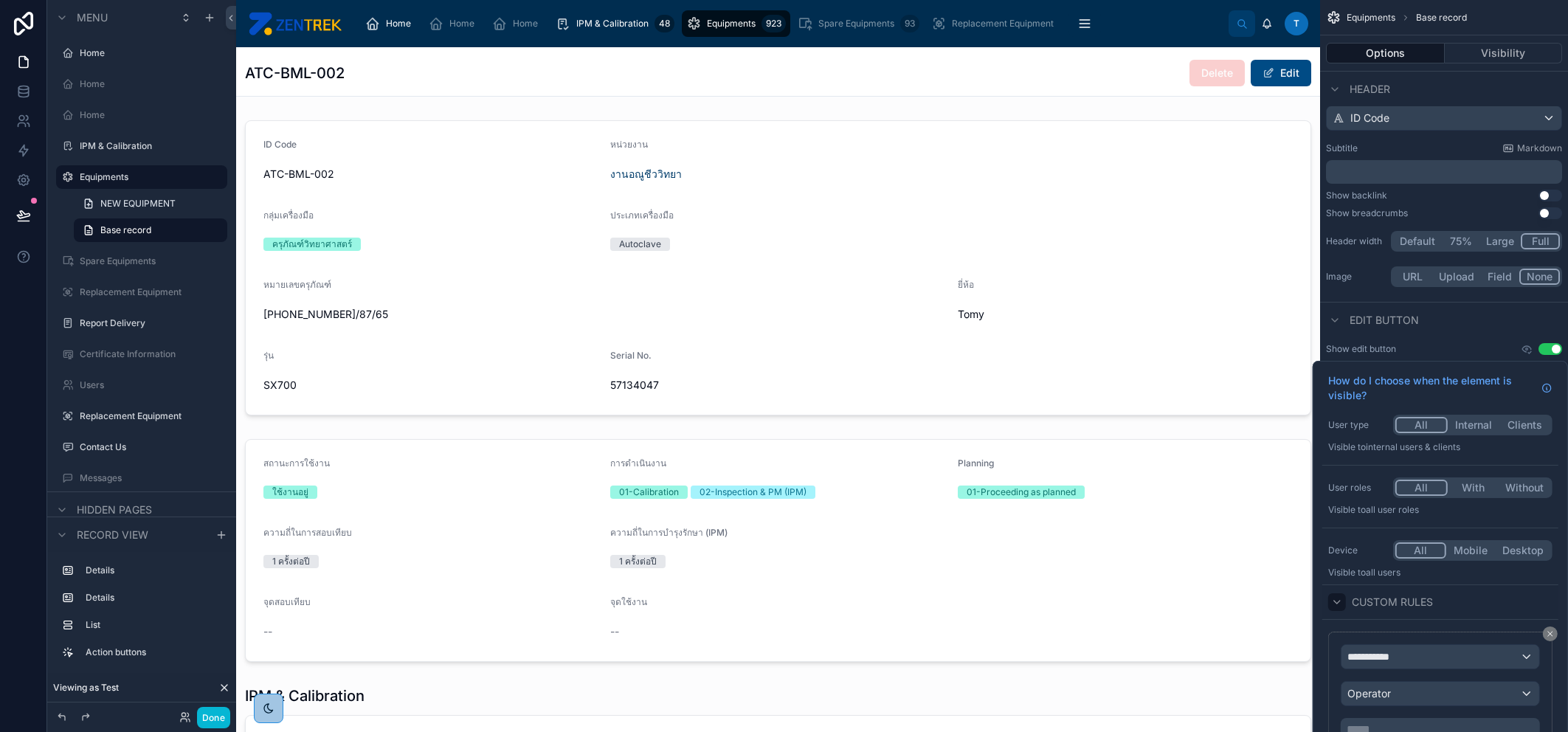
click at [1471, 484] on button "With" at bounding box center [1473, 487] width 51 height 16
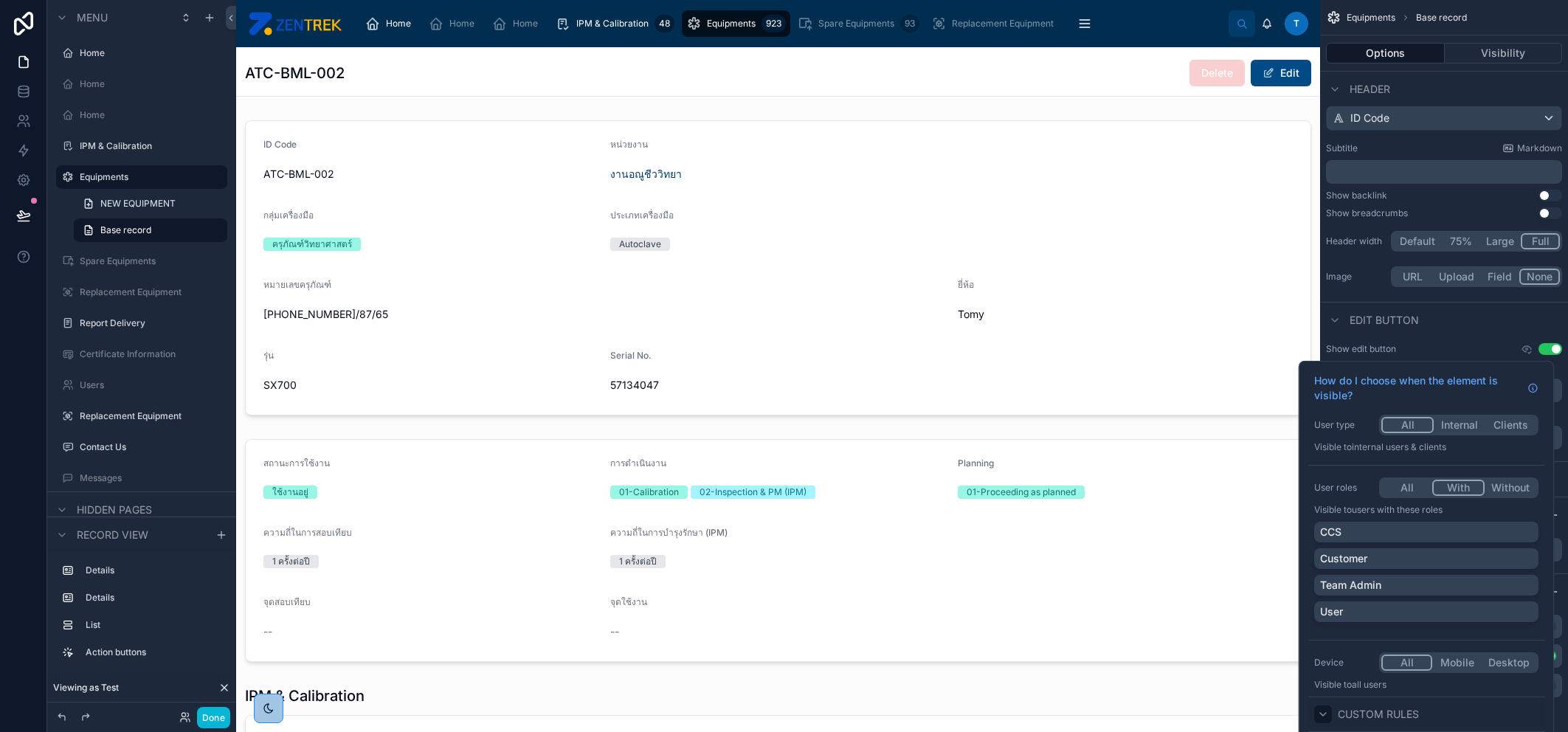
click at [1411, 484] on button "All" at bounding box center [1406, 487] width 51 height 16
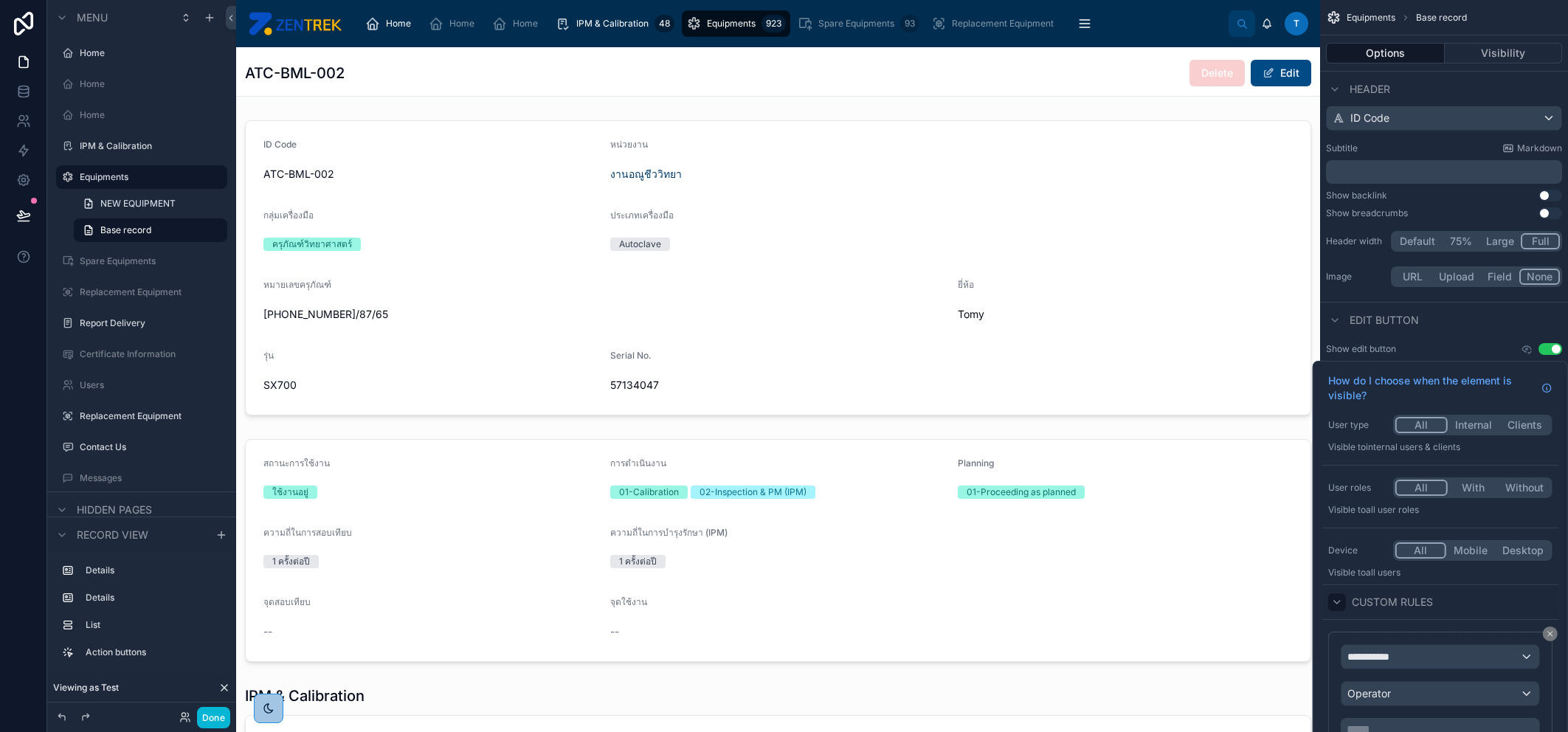
click at [1462, 485] on button "With" at bounding box center [1473, 487] width 51 height 16
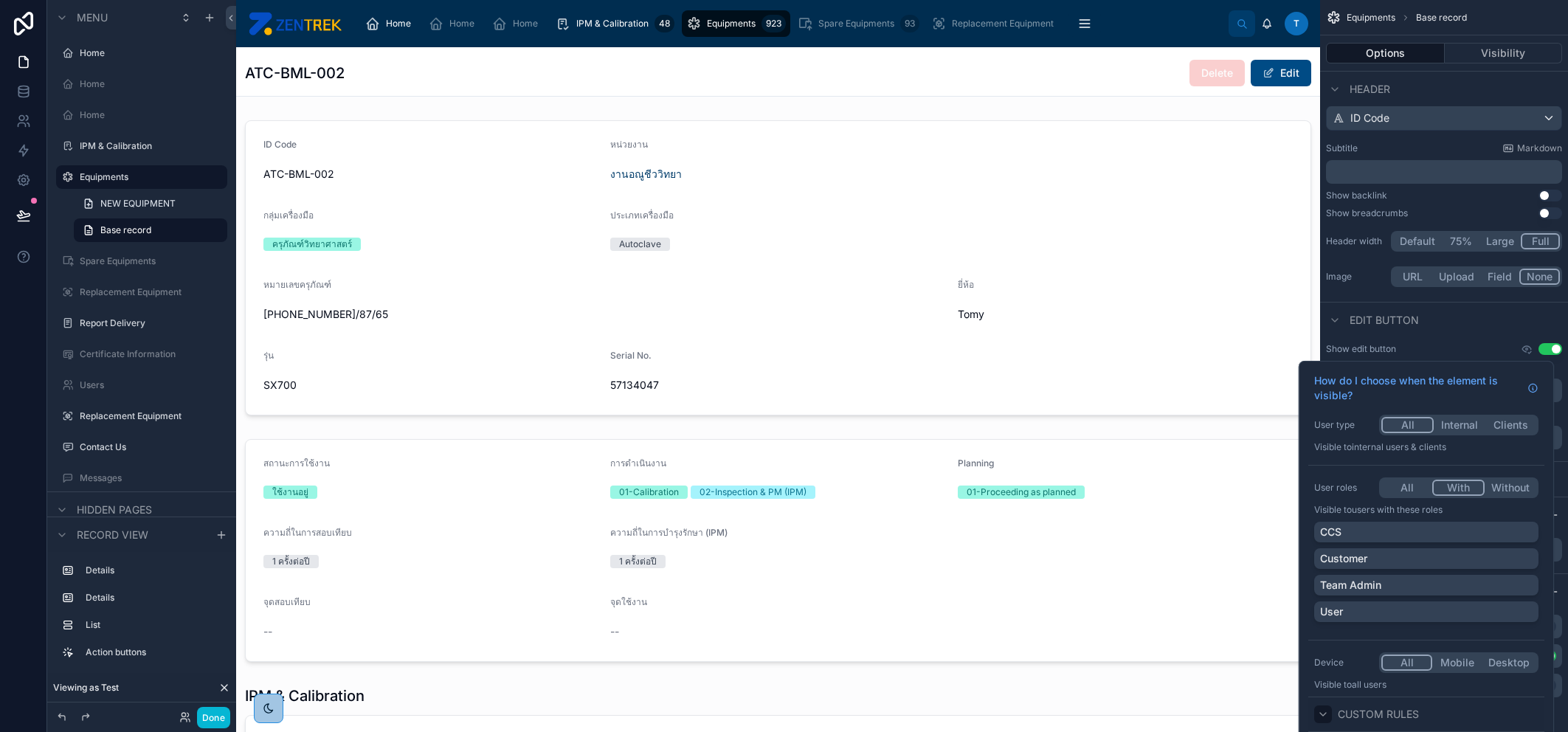
click at [1420, 485] on button "All" at bounding box center [1406, 487] width 51 height 16
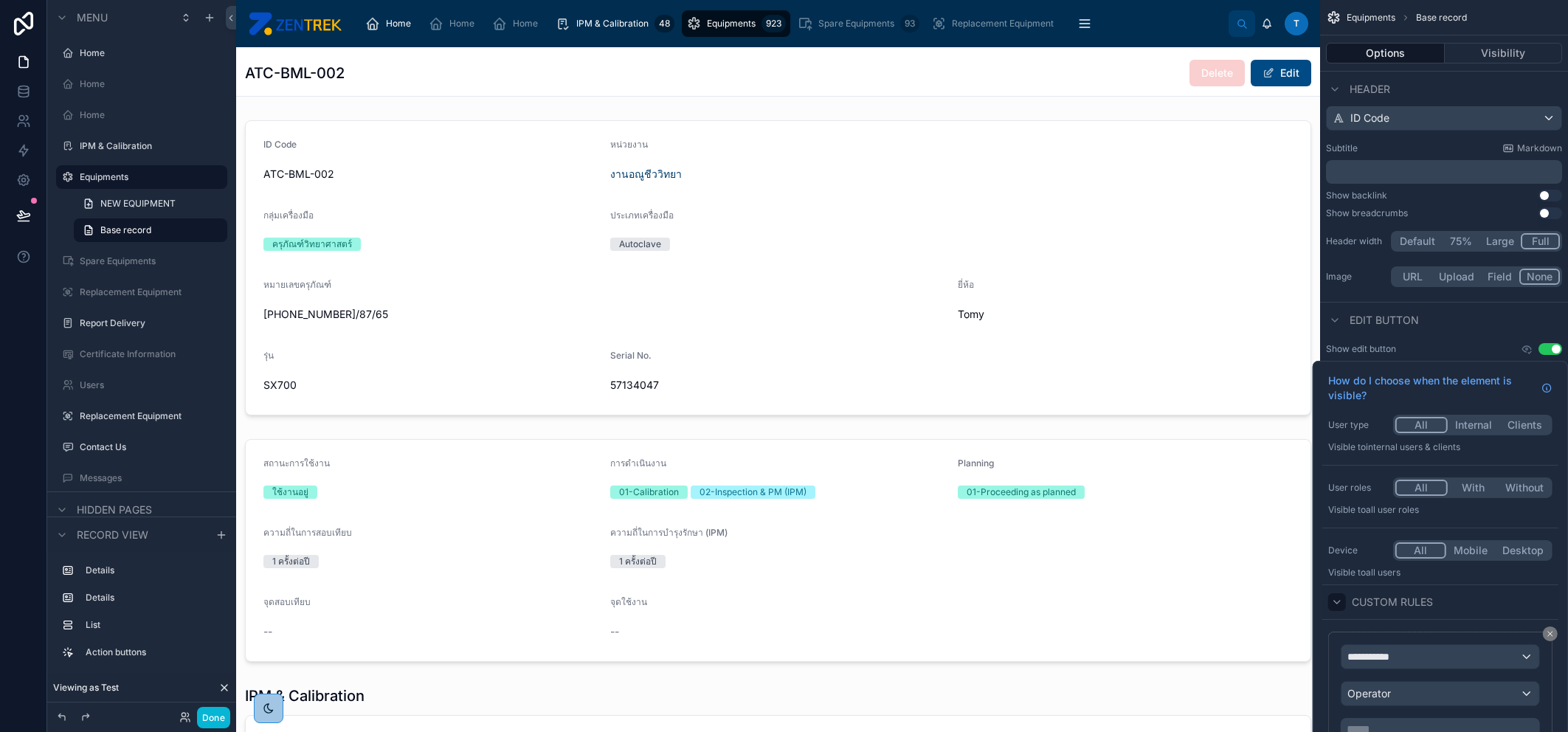
click at [1450, 490] on button "With" at bounding box center [1473, 487] width 51 height 16
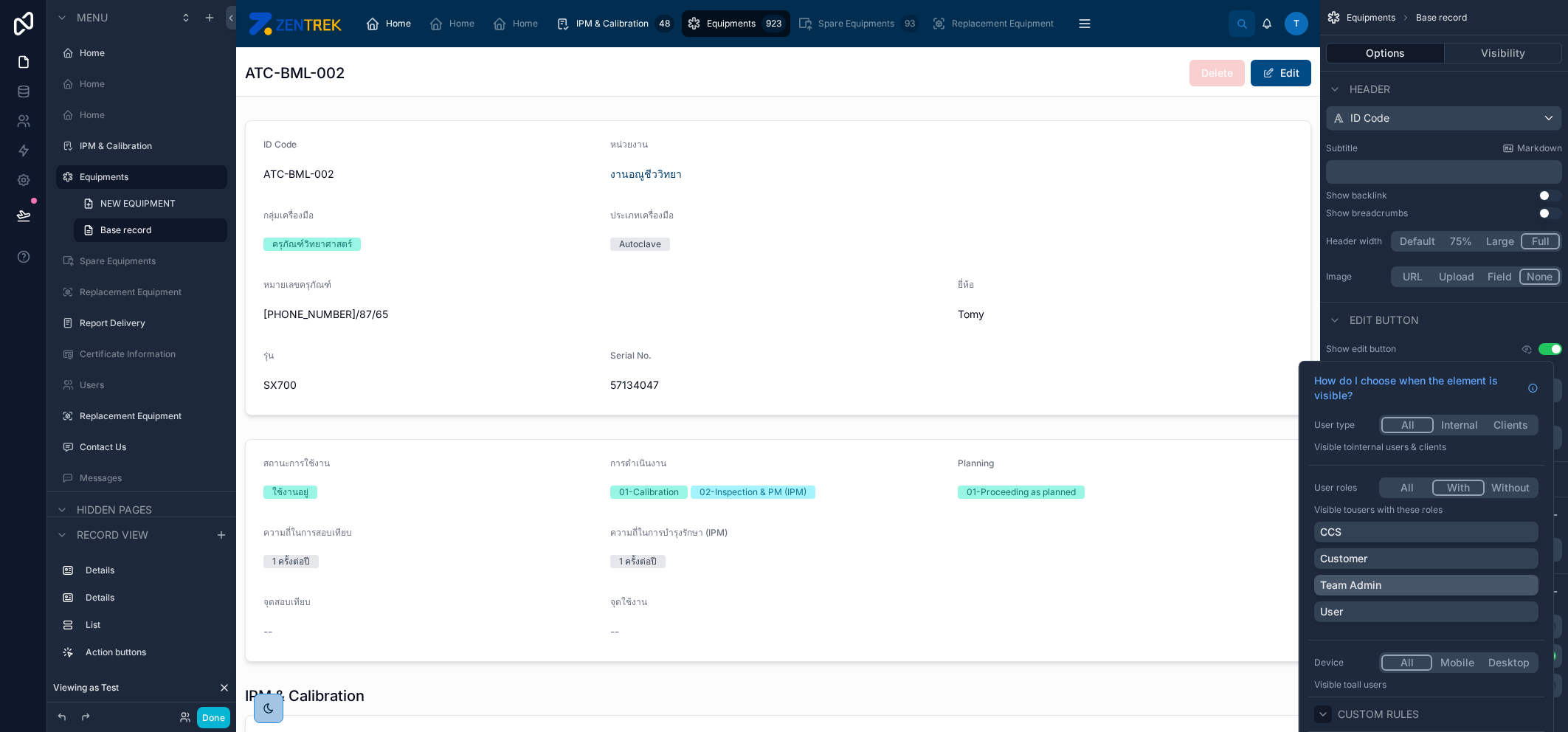
click at [1419, 578] on div "Team Admin" at bounding box center [1426, 585] width 213 height 15
click at [1425, 605] on div "User" at bounding box center [1426, 612] width 213 height 15
click at [219, 709] on button "Done" at bounding box center [213, 718] width 33 height 21
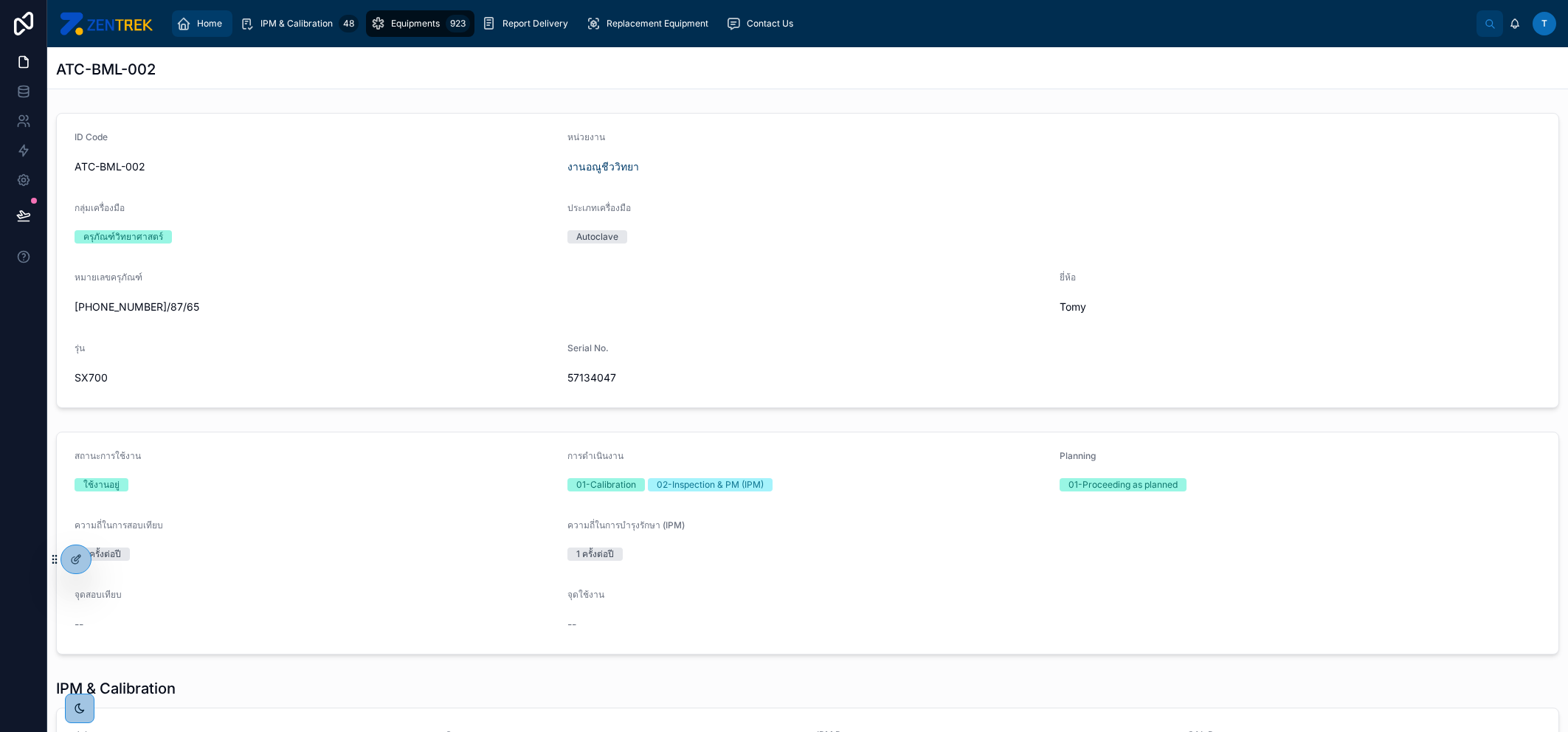
click at [216, 25] on span "Home" at bounding box center [209, 23] width 25 height 12
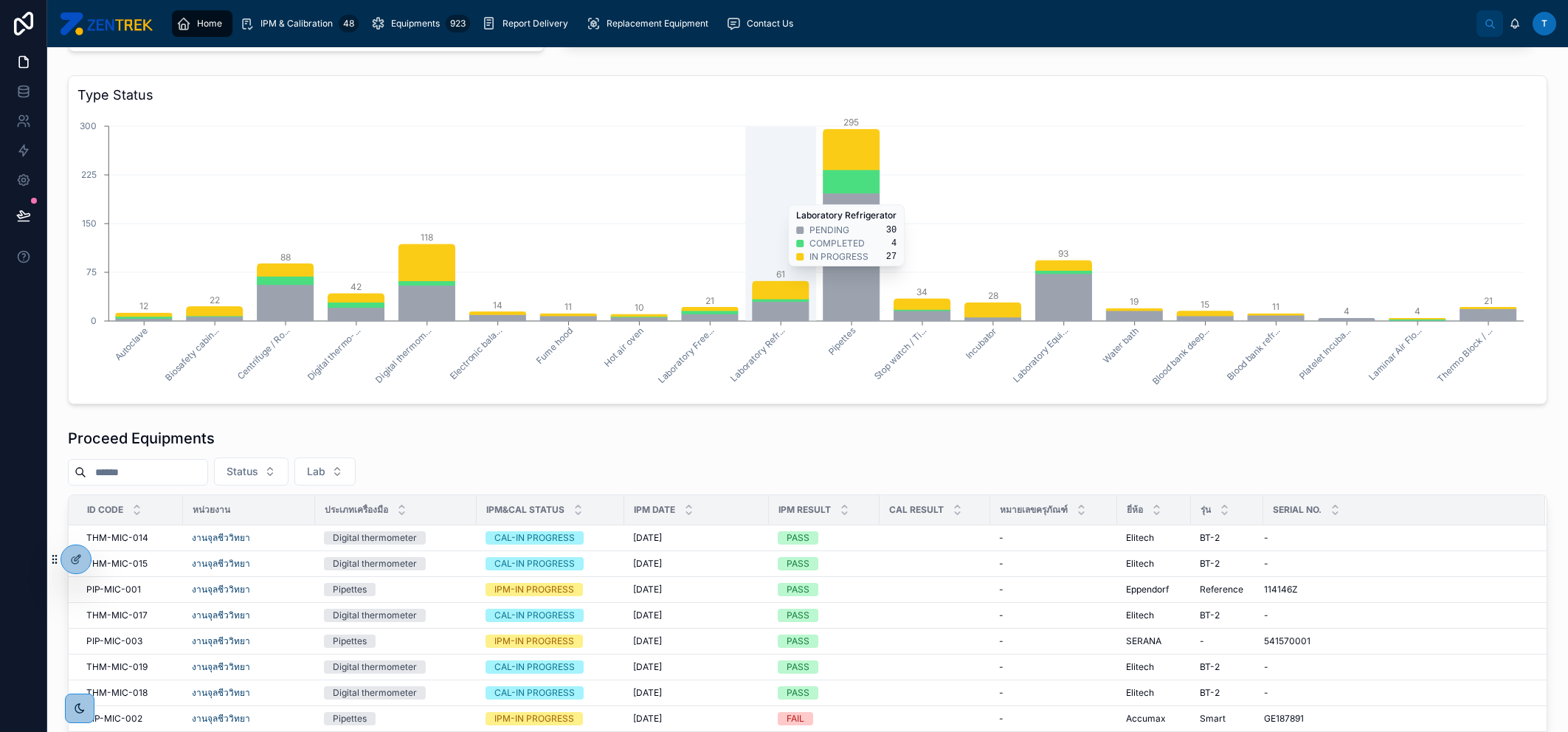
scroll to position [492, 0]
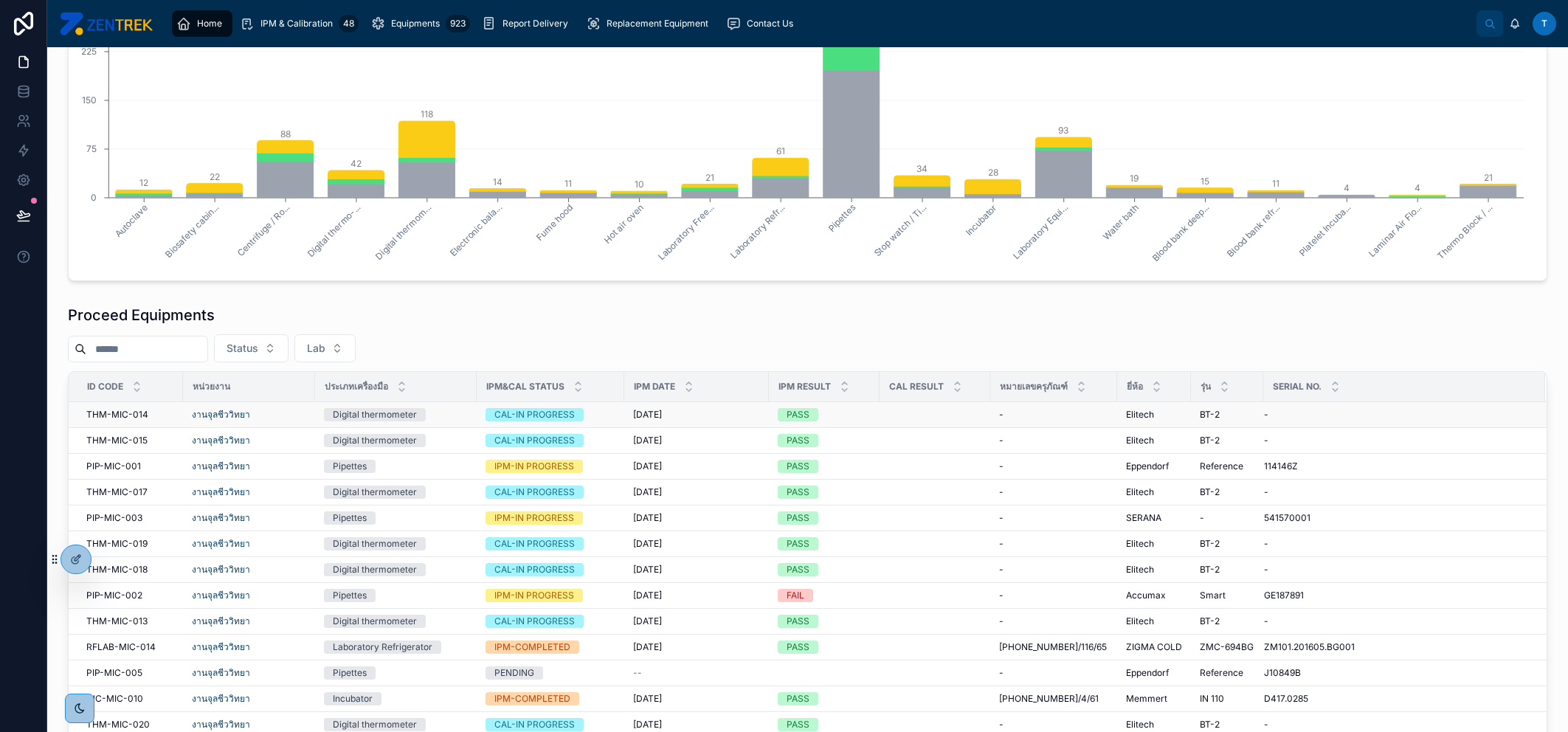
click at [729, 420] on div "9/2/2025 9/2/2025" at bounding box center [697, 415] width 127 height 12
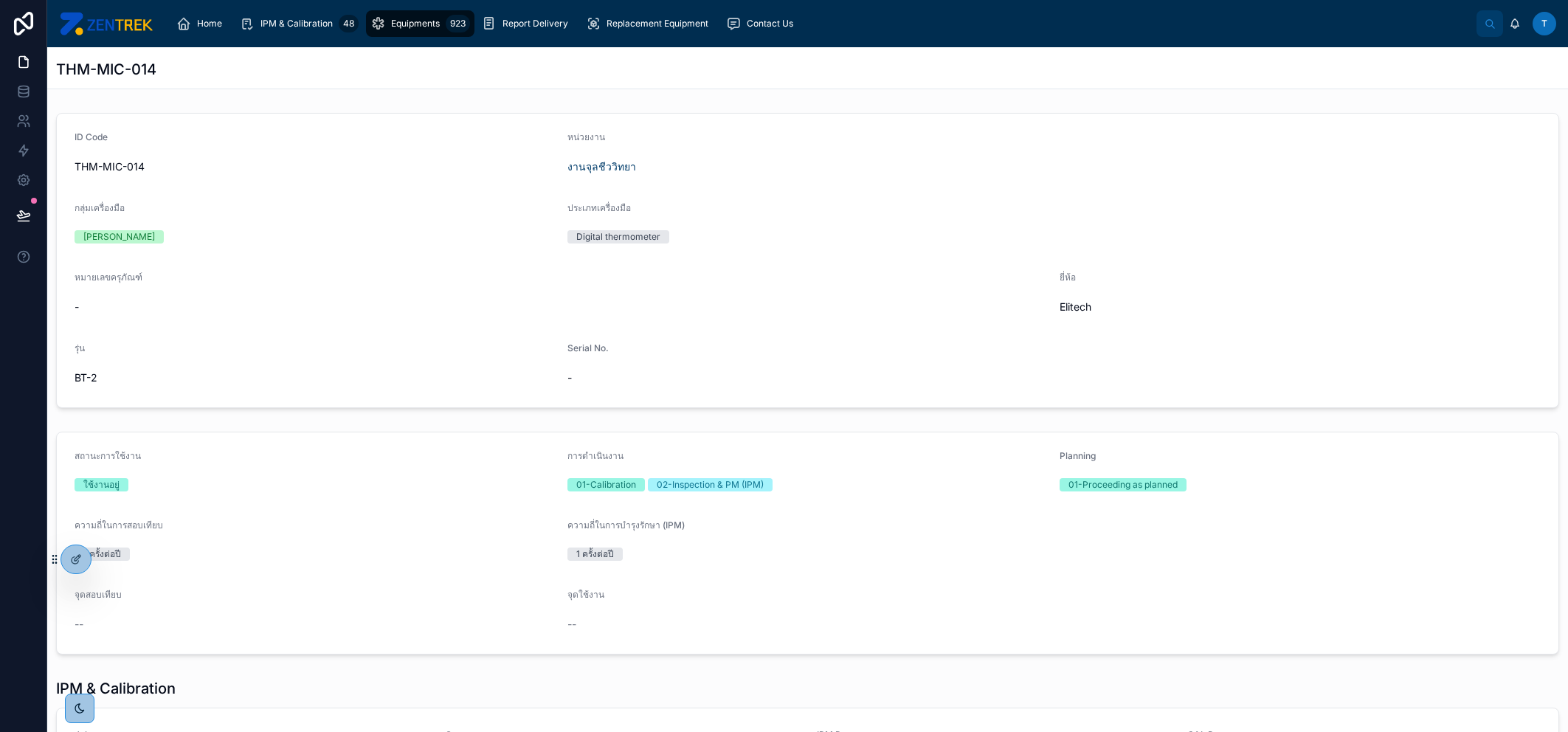
scroll to position [280, 0]
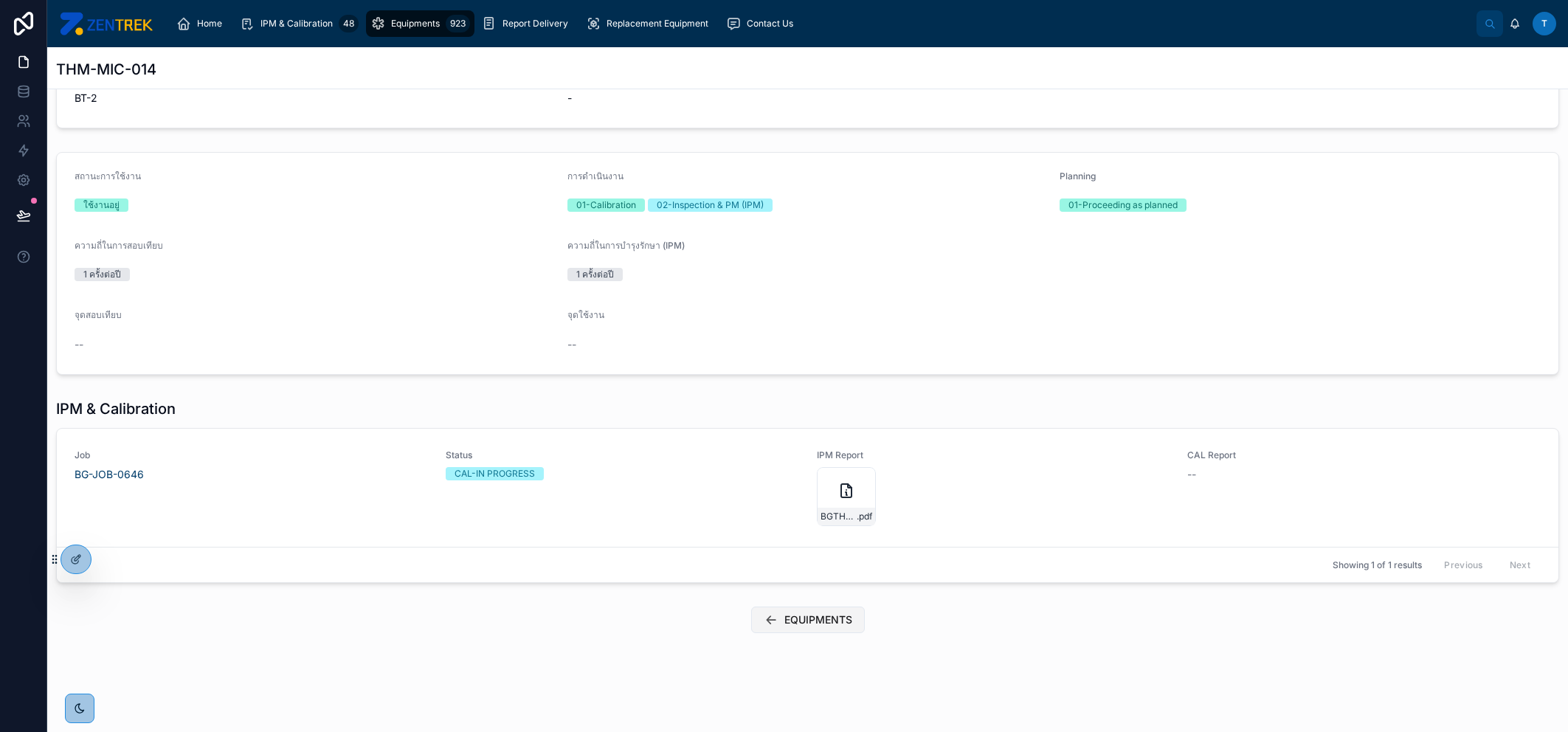
click at [820, 614] on span "EQUIPMENTS" at bounding box center [818, 620] width 68 height 15
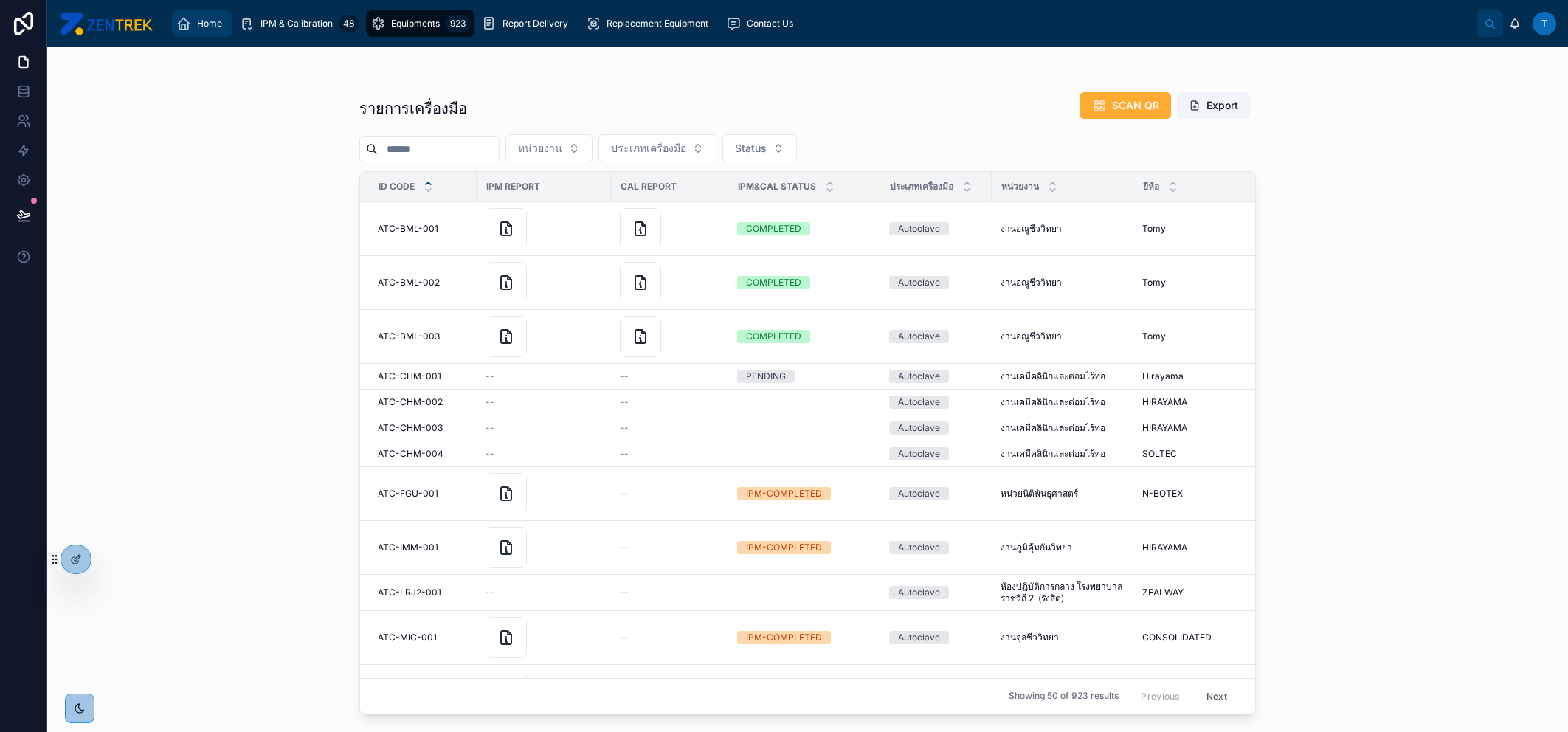
click at [216, 12] on div "Home" at bounding box center [202, 23] width 51 height 23
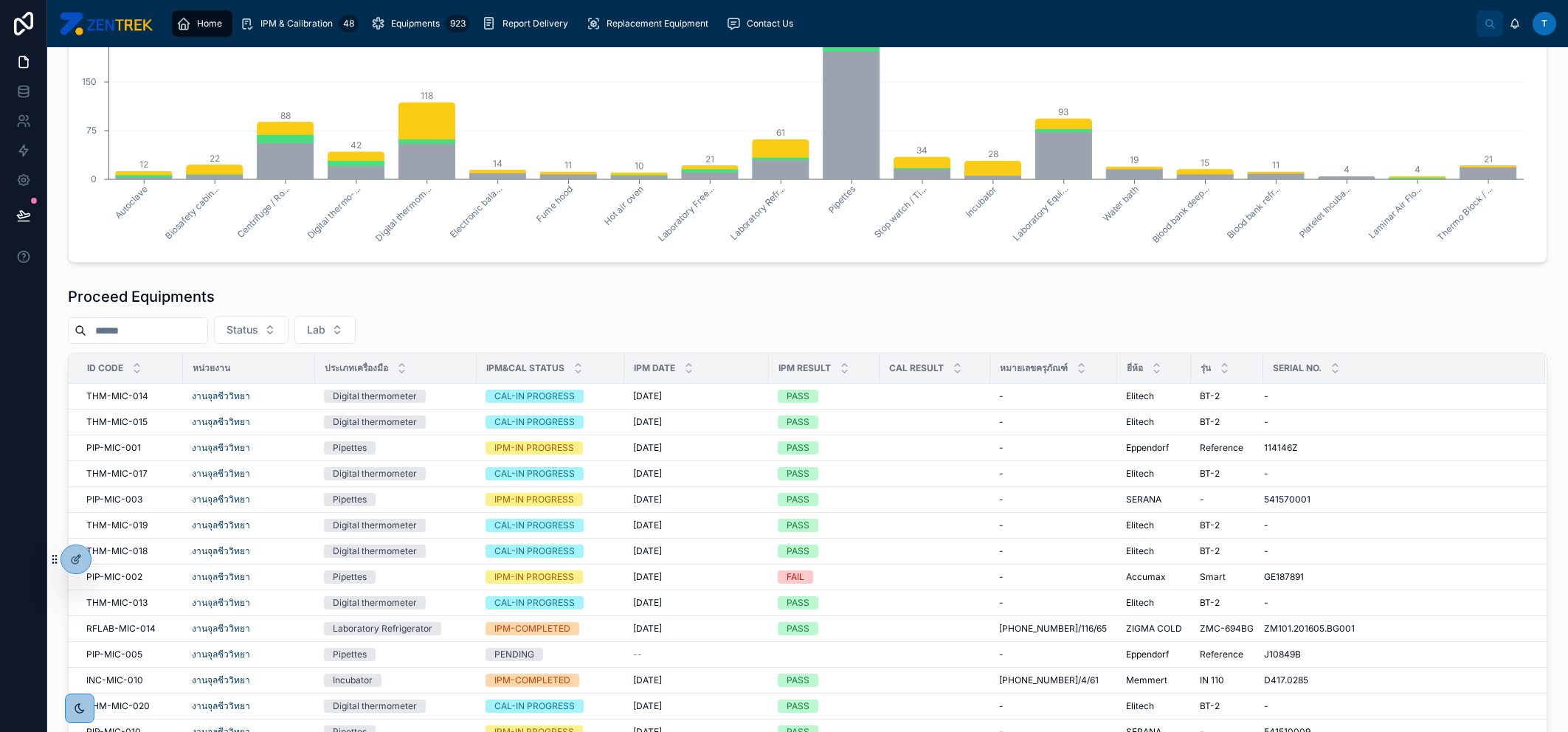
scroll to position [614, 0]
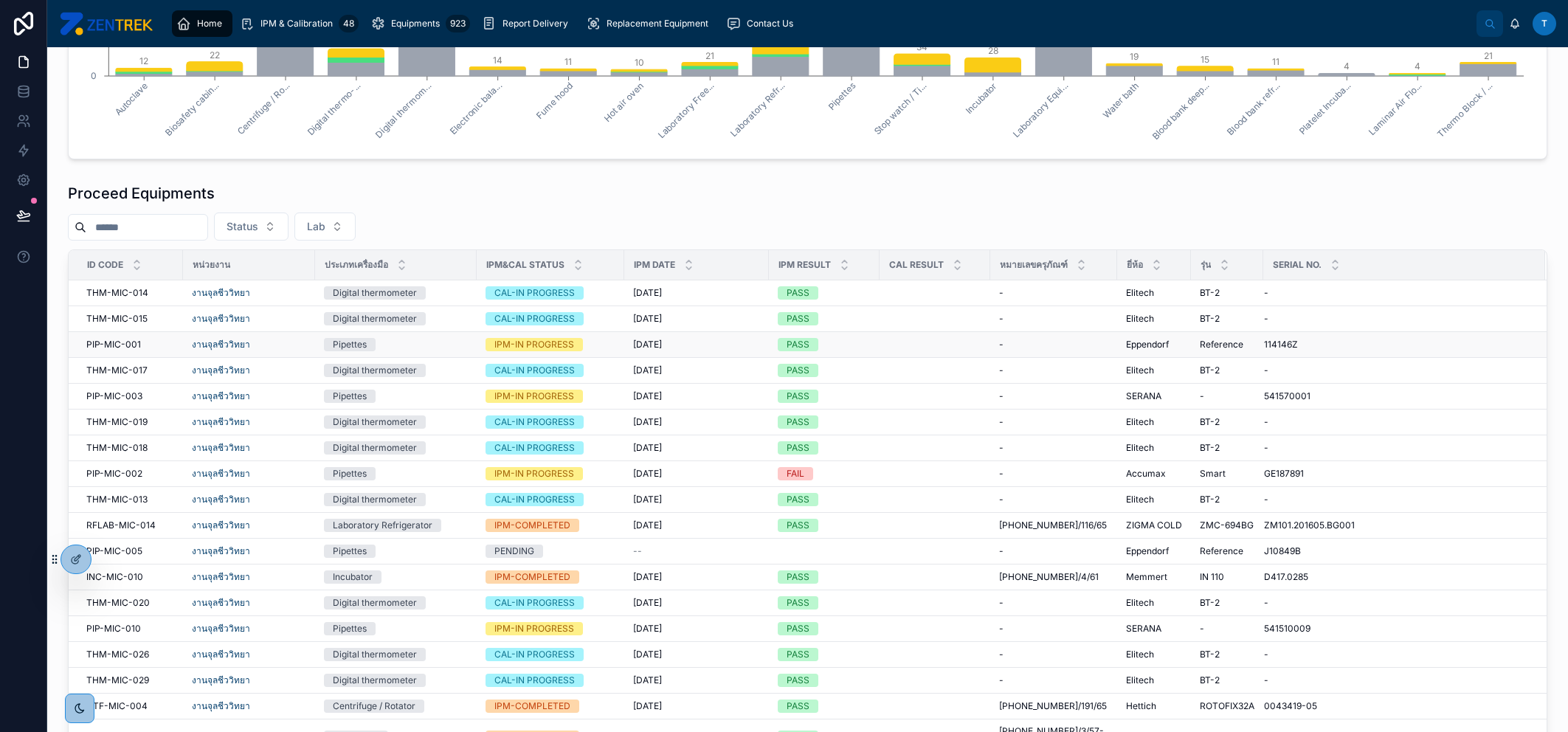
click at [286, 332] on td "งานจุลชีววิทยา" at bounding box center [249, 345] width 132 height 26
click at [286, 340] on div "งานจุลชีววิทยา" at bounding box center [249, 345] width 114 height 12
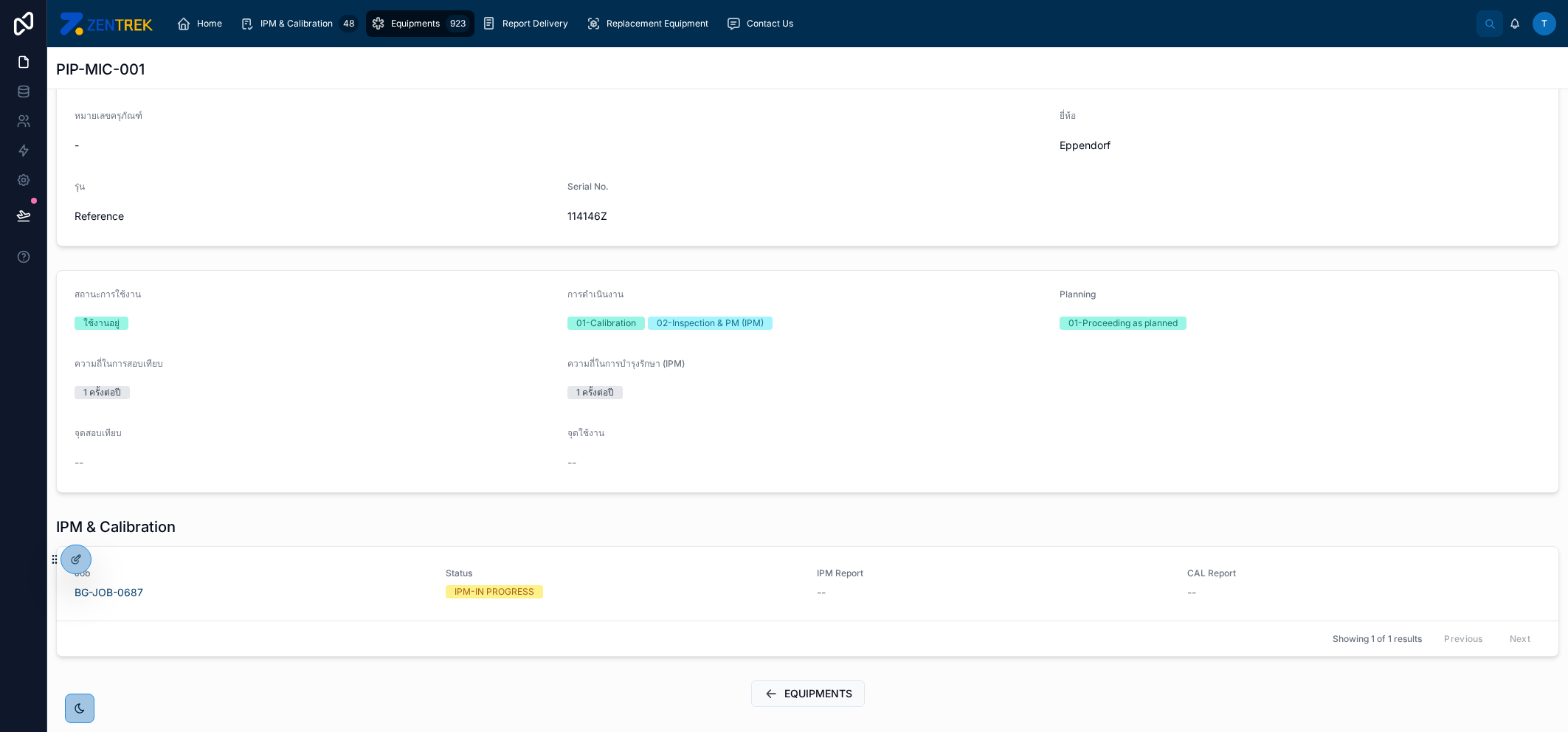
scroll to position [235, 0]
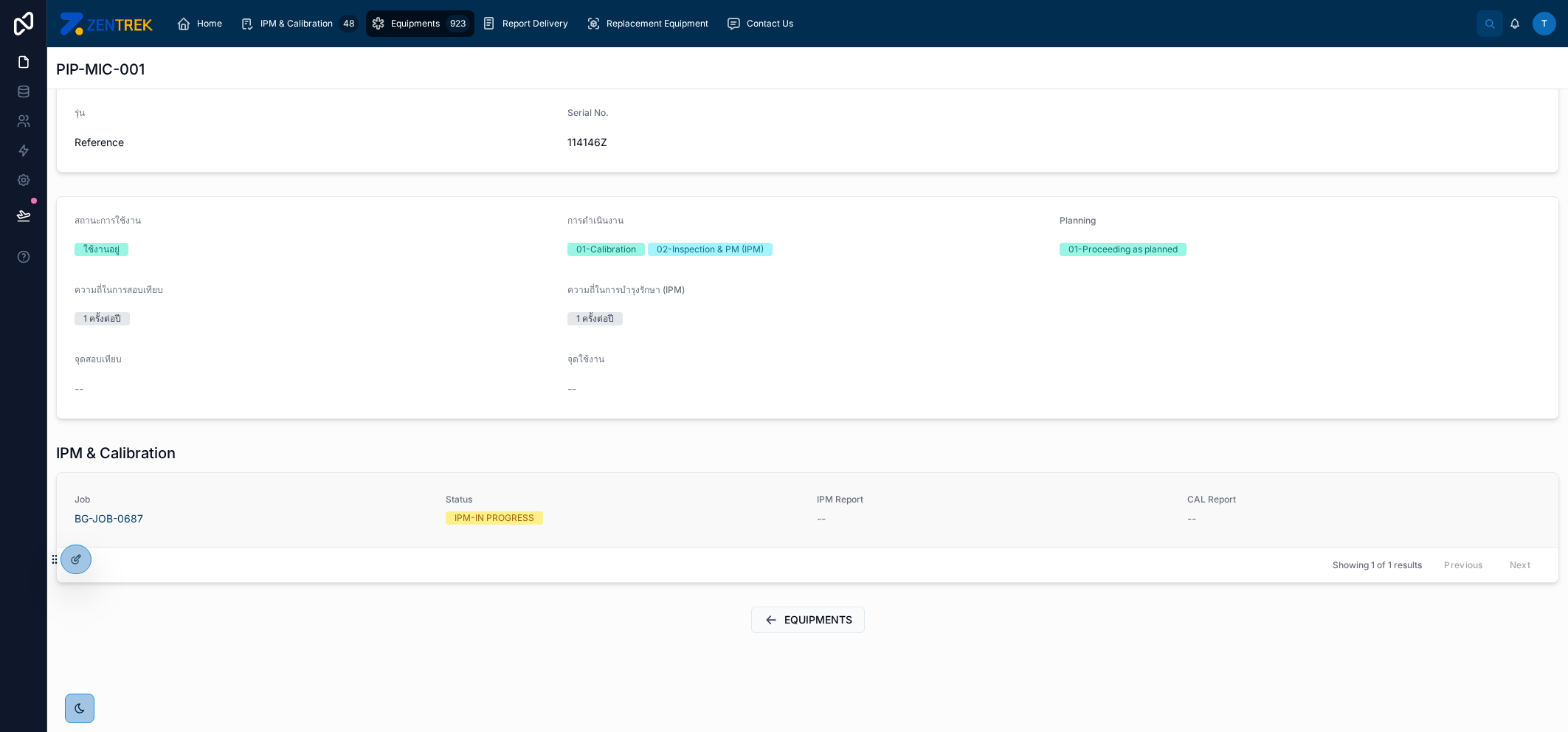
click at [854, 525] on link "Job BG-JOB-0687 Status IPM-IN PROGRESS IPM Report -- CAL Report --" at bounding box center [807, 510] width 1501 height 74
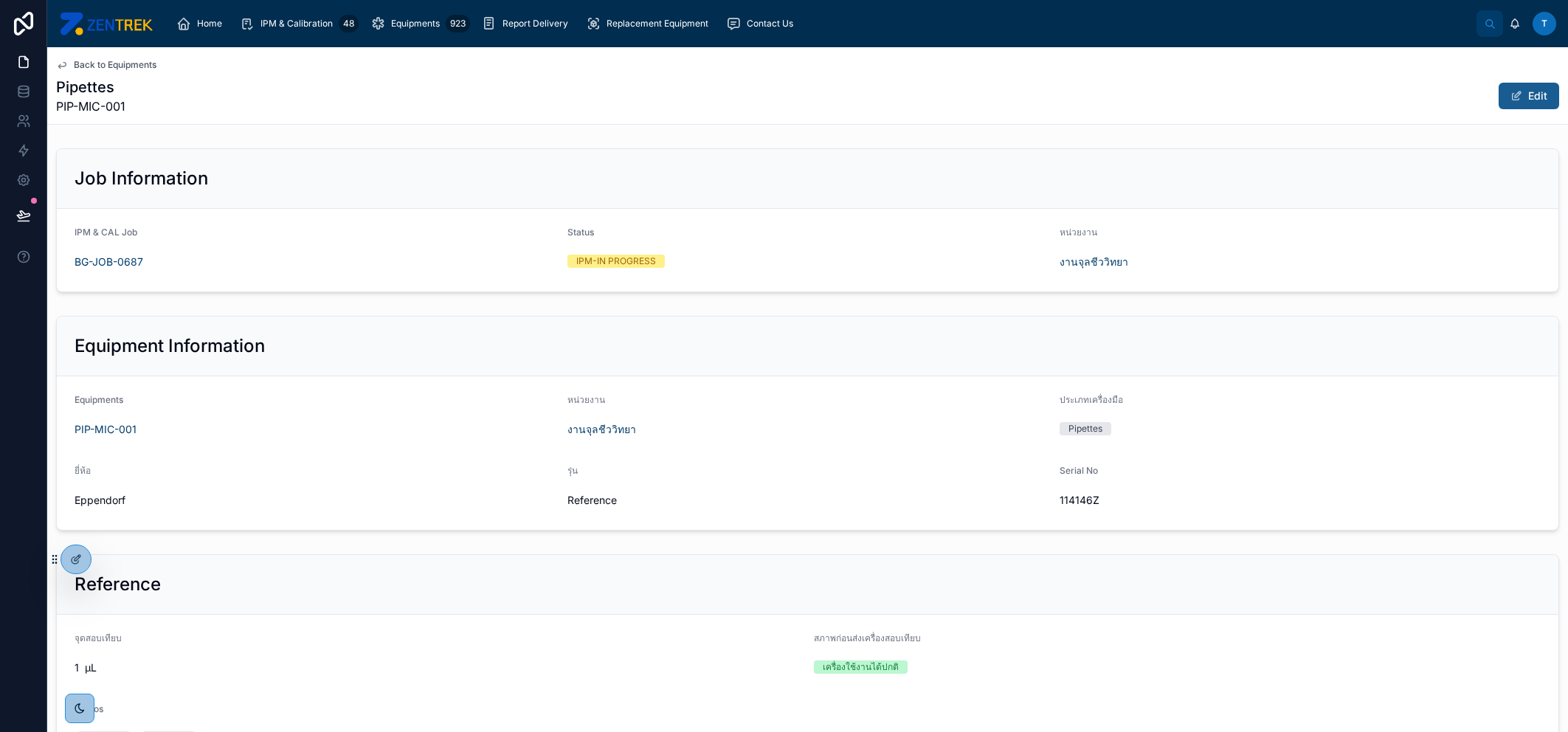
click at [1527, 98] on button "Edit" at bounding box center [1529, 95] width 61 height 26
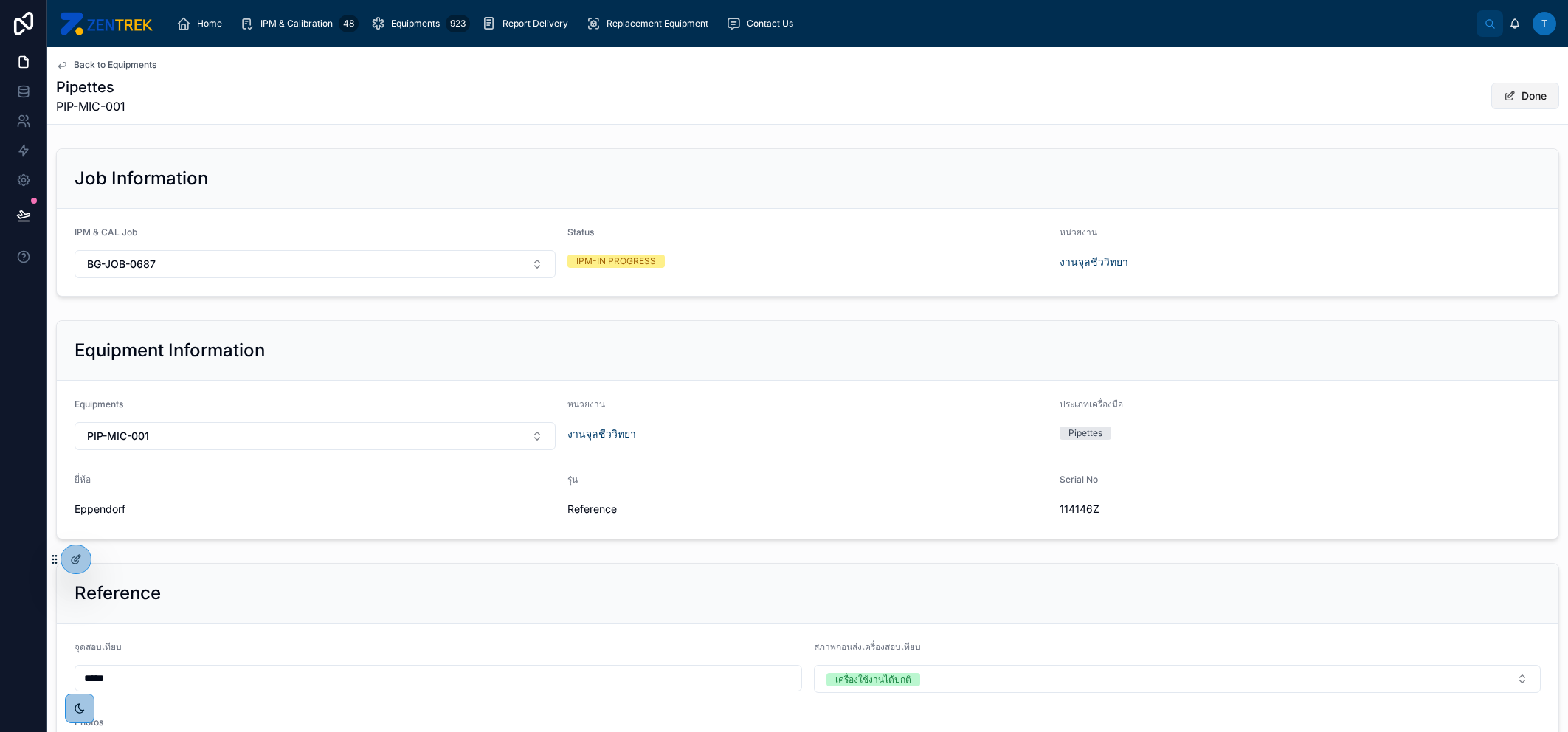
click at [1527, 98] on button "Done" at bounding box center [1526, 95] width 68 height 26
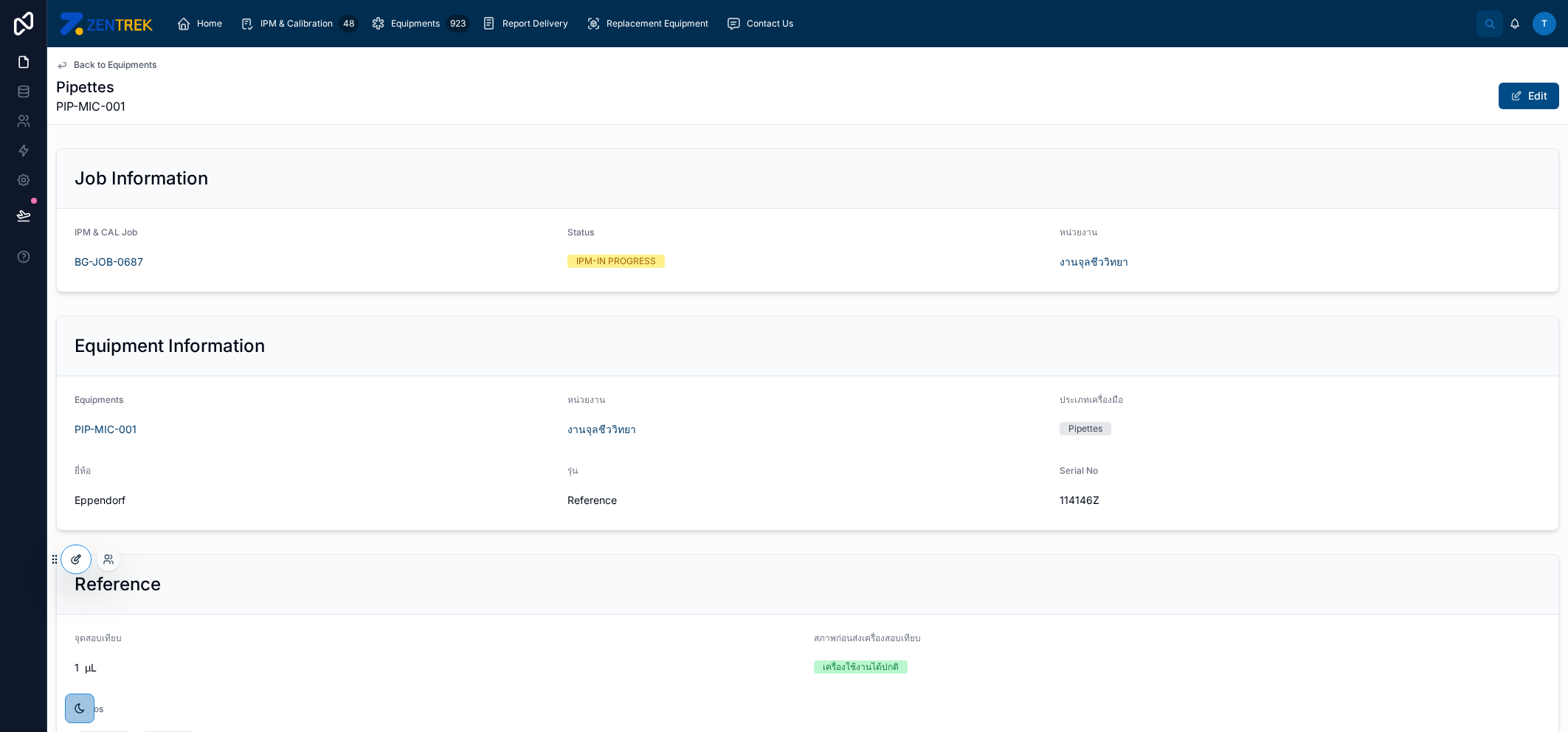
click at [75, 566] on div at bounding box center [76, 559] width 30 height 28
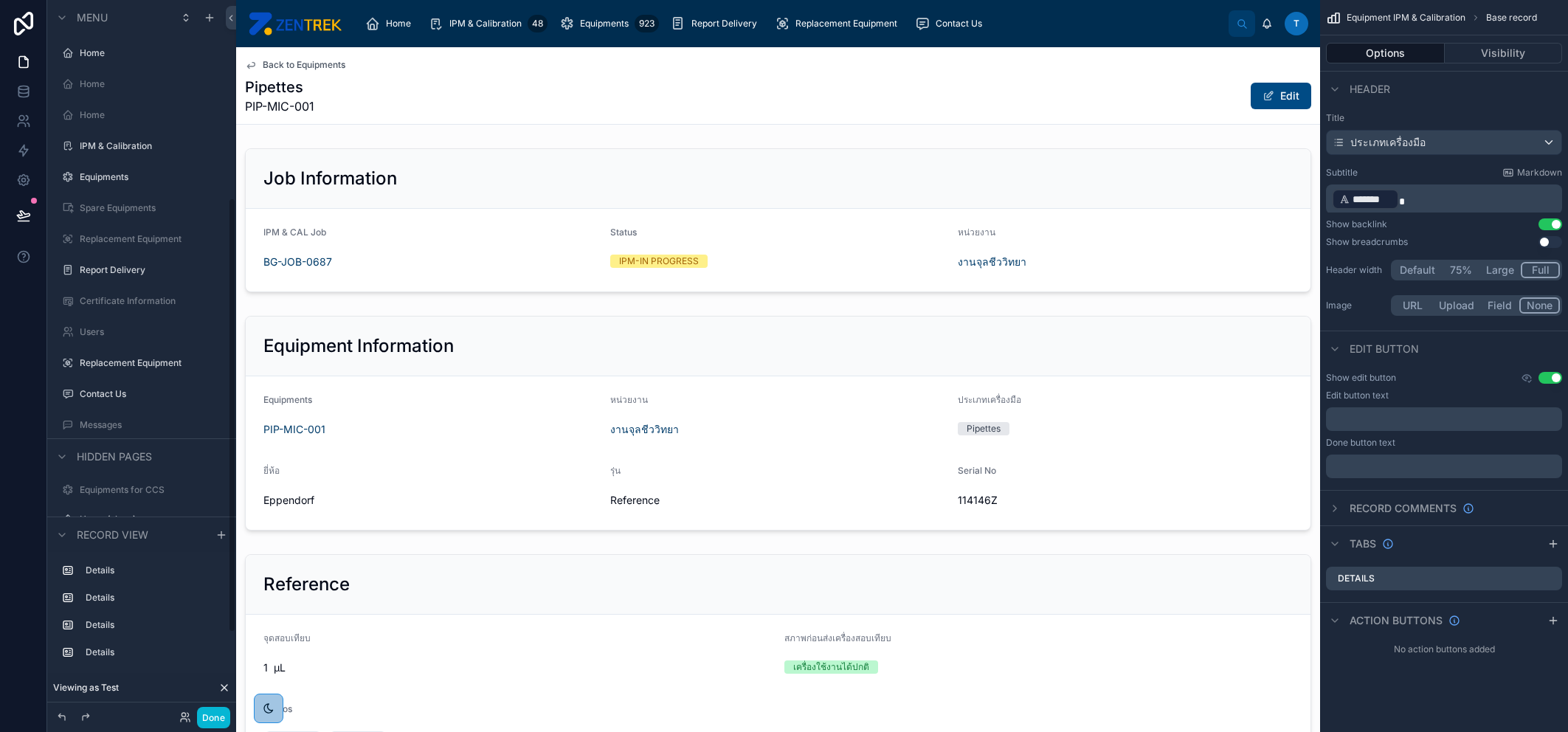
scroll to position [324, 0]
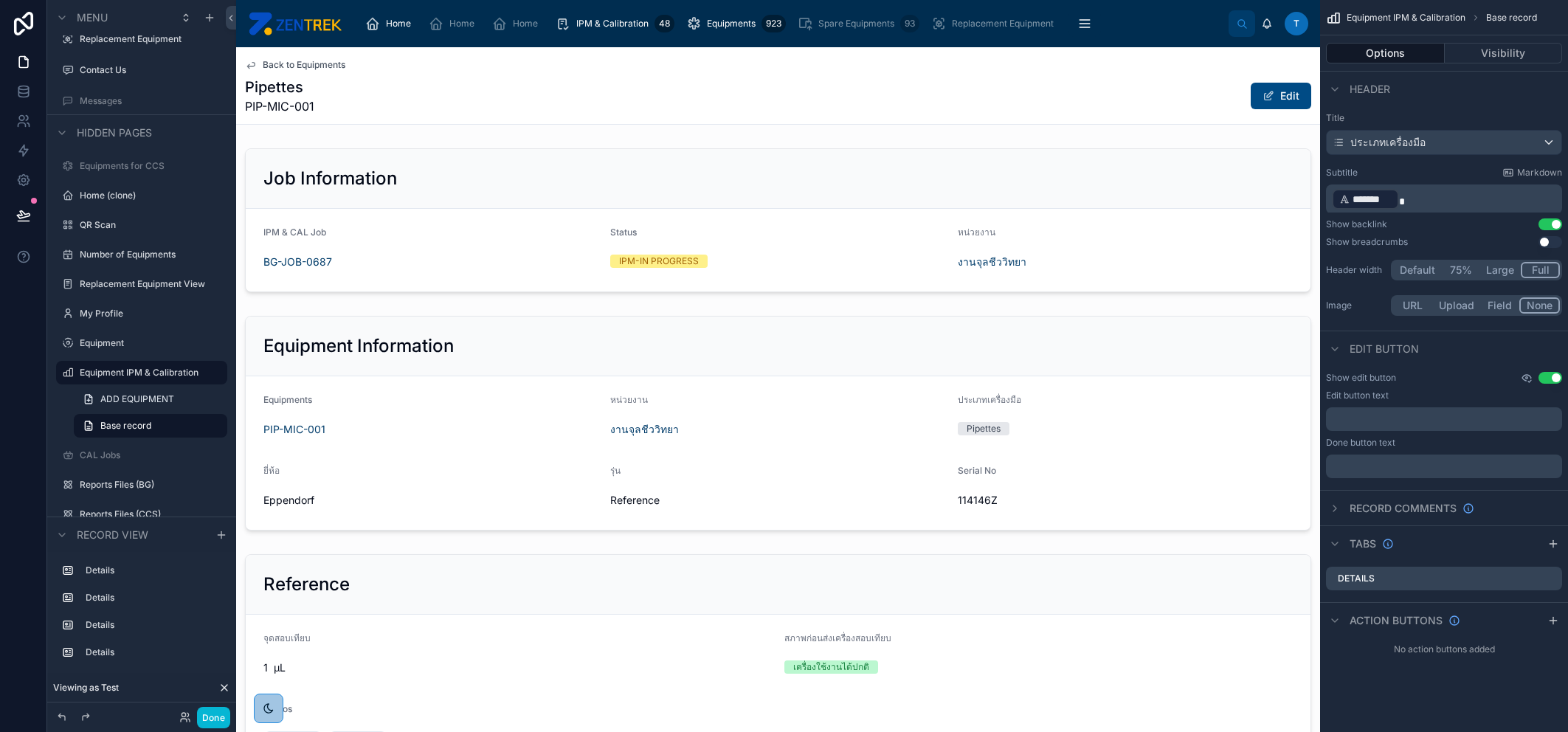
click at [1529, 372] on icon "scrollable content" at bounding box center [1527, 378] width 12 height 12
click at [1529, 373] on icon "scrollable content" at bounding box center [1527, 378] width 12 height 12
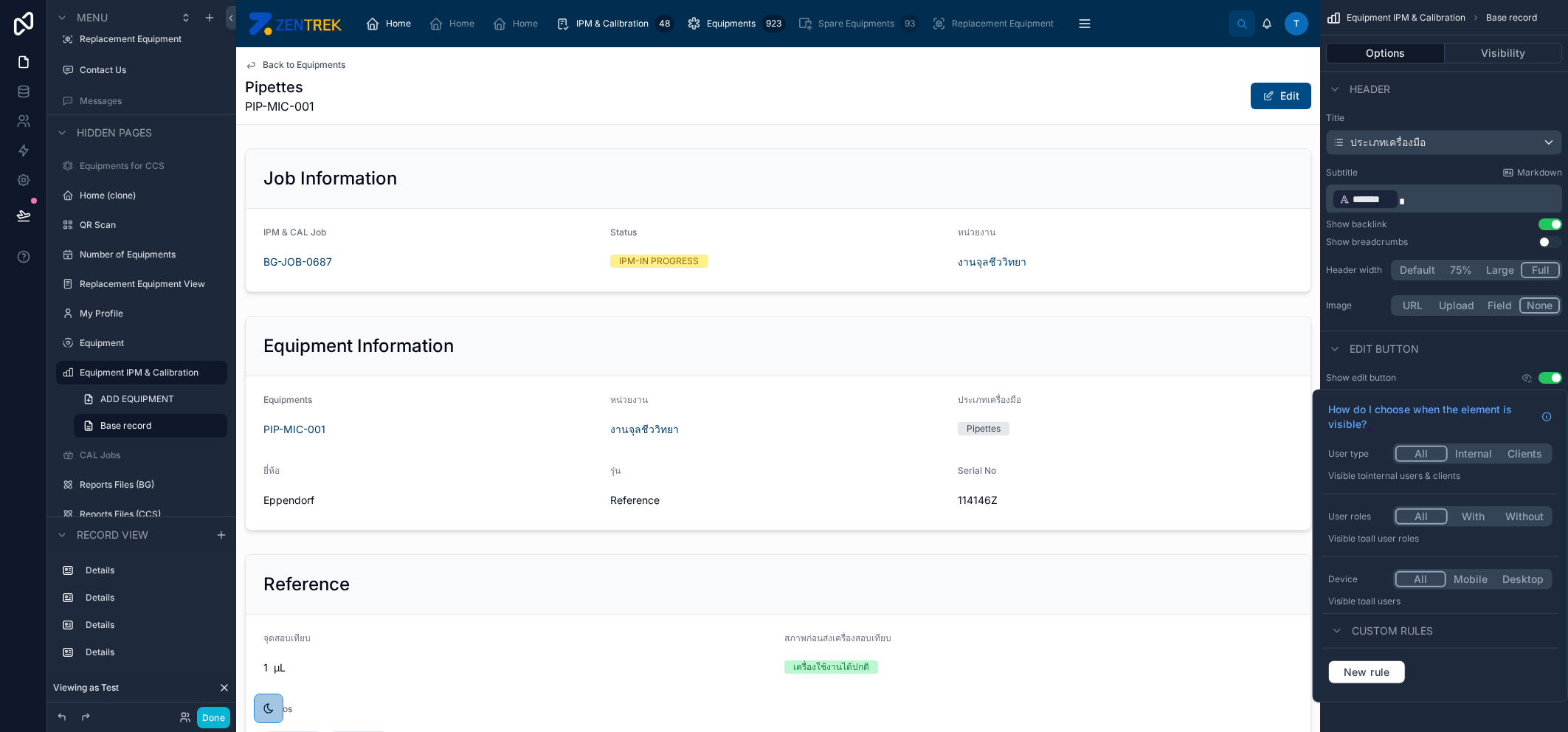
click at [1471, 518] on button "With" at bounding box center [1473, 516] width 51 height 16
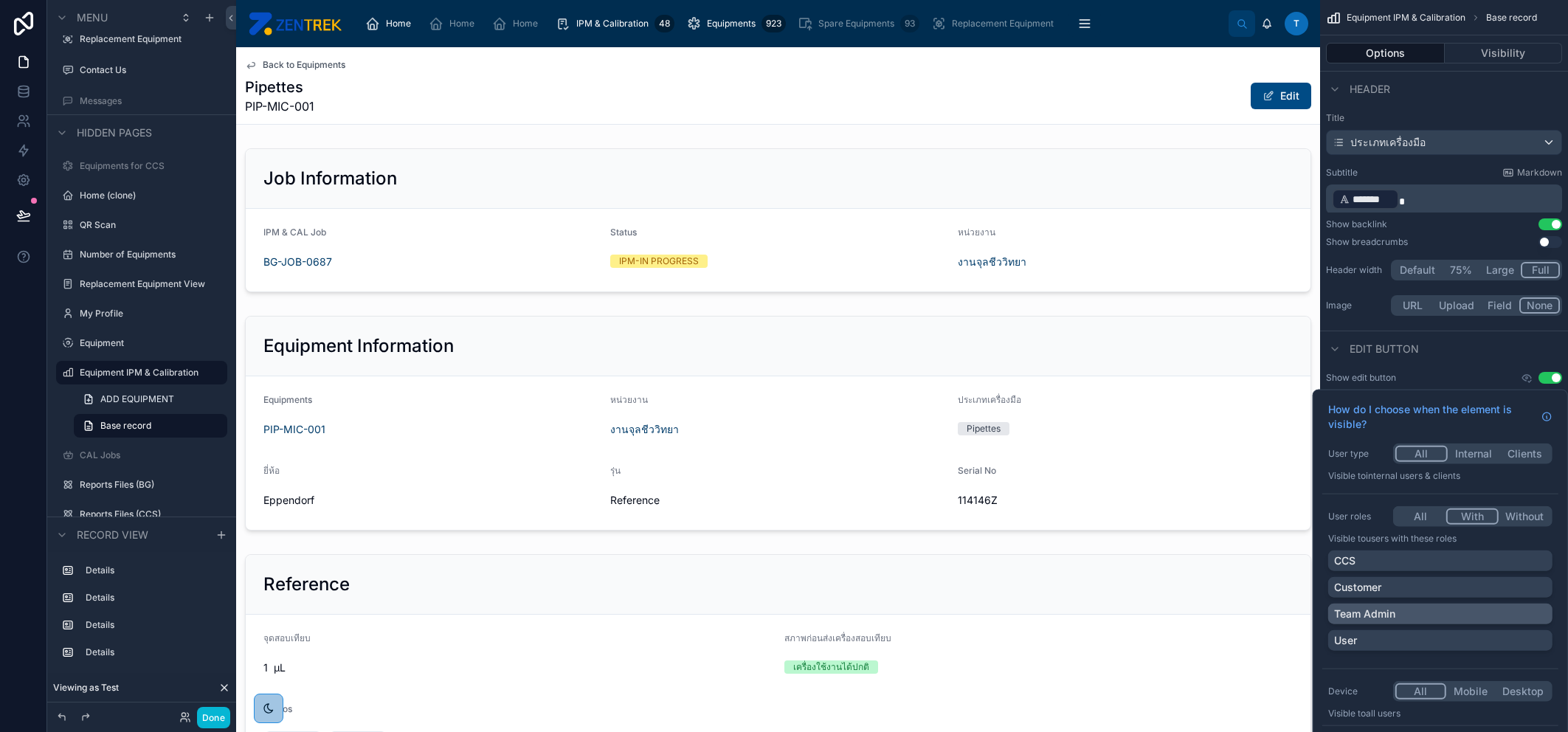
click at [1456, 616] on div "Team Admin" at bounding box center [1440, 614] width 213 height 15
click at [1453, 647] on div "User" at bounding box center [1440, 641] width 213 height 15
click at [213, 719] on button "Done" at bounding box center [213, 718] width 33 height 21
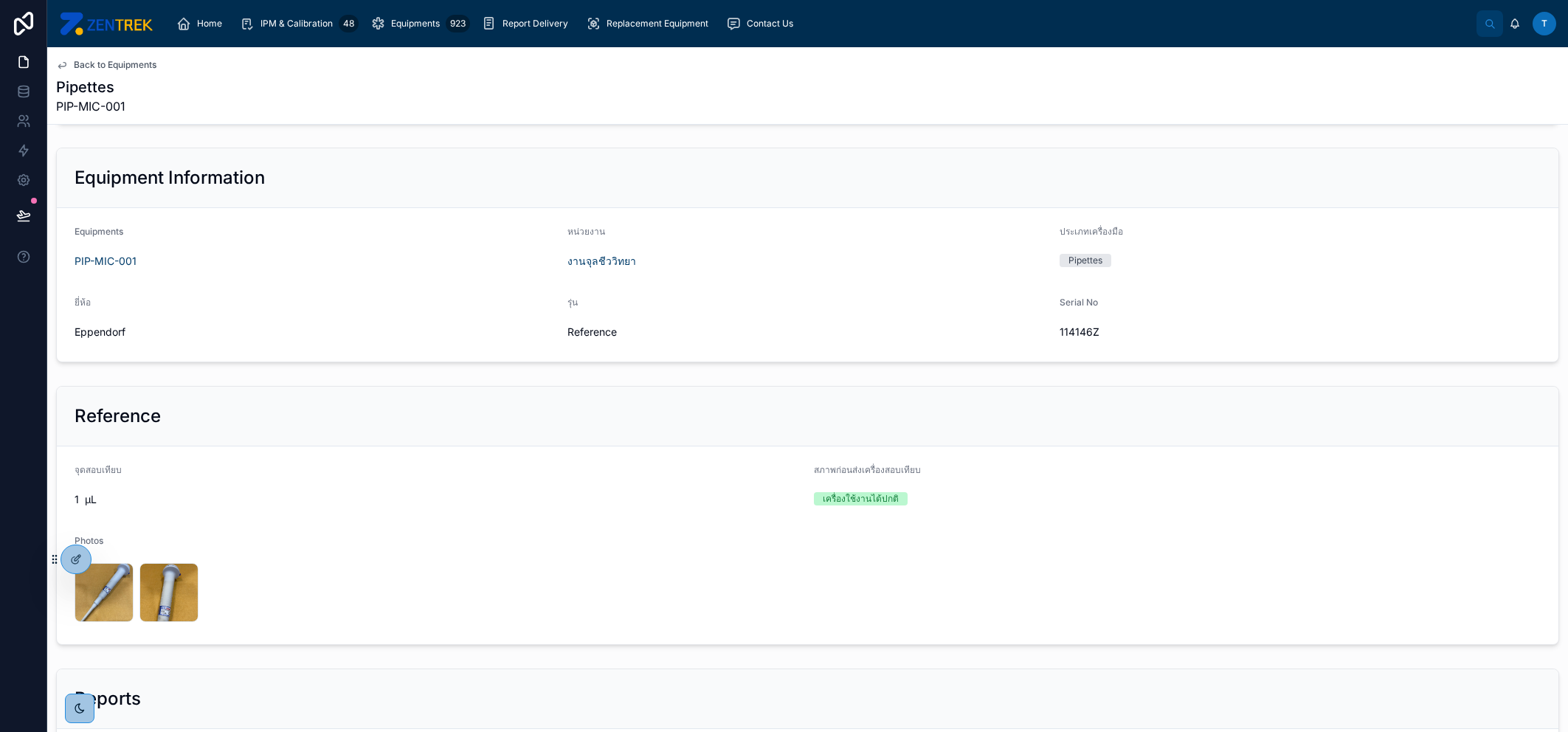
scroll to position [0, 0]
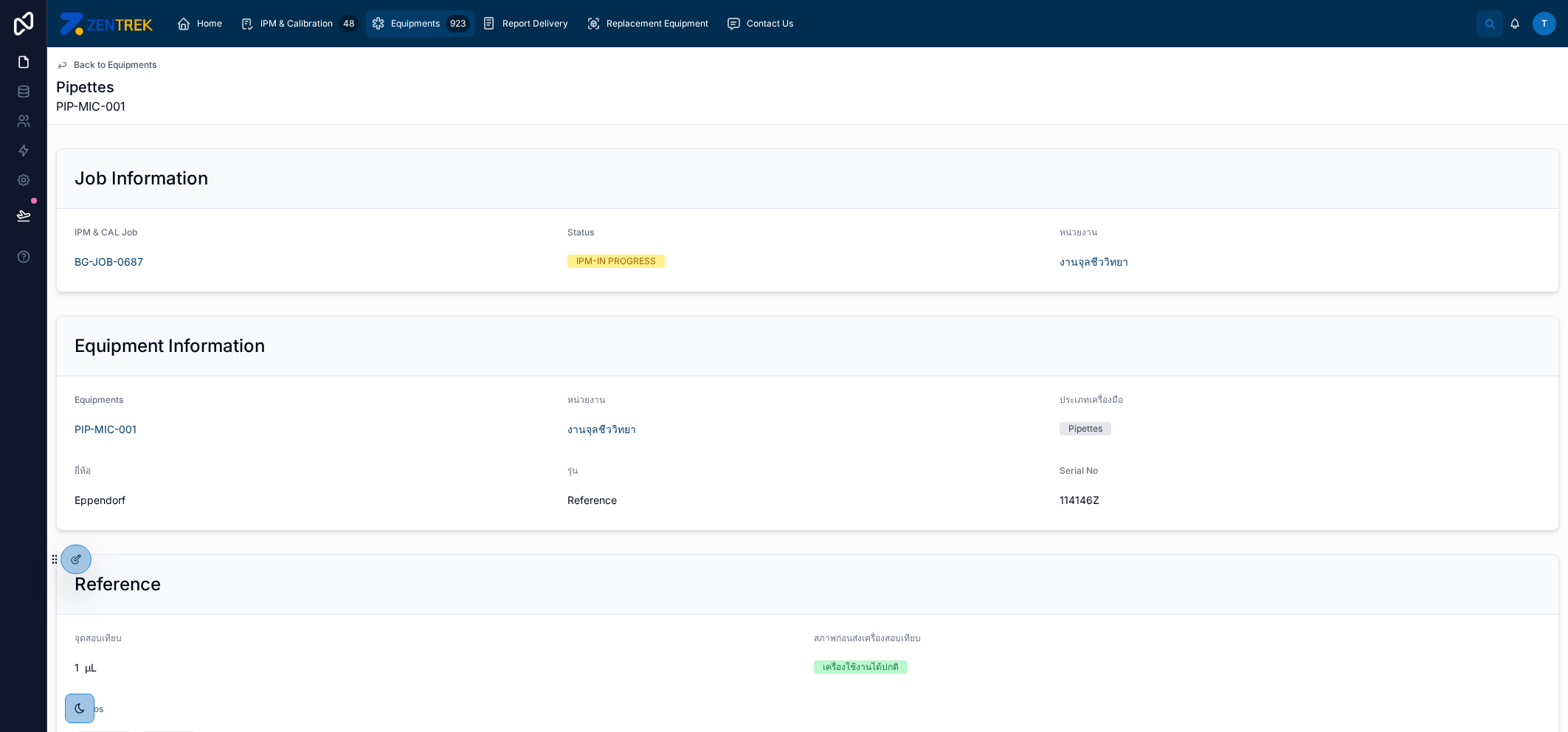
click at [397, 29] on span "Equipments" at bounding box center [415, 23] width 48 height 12
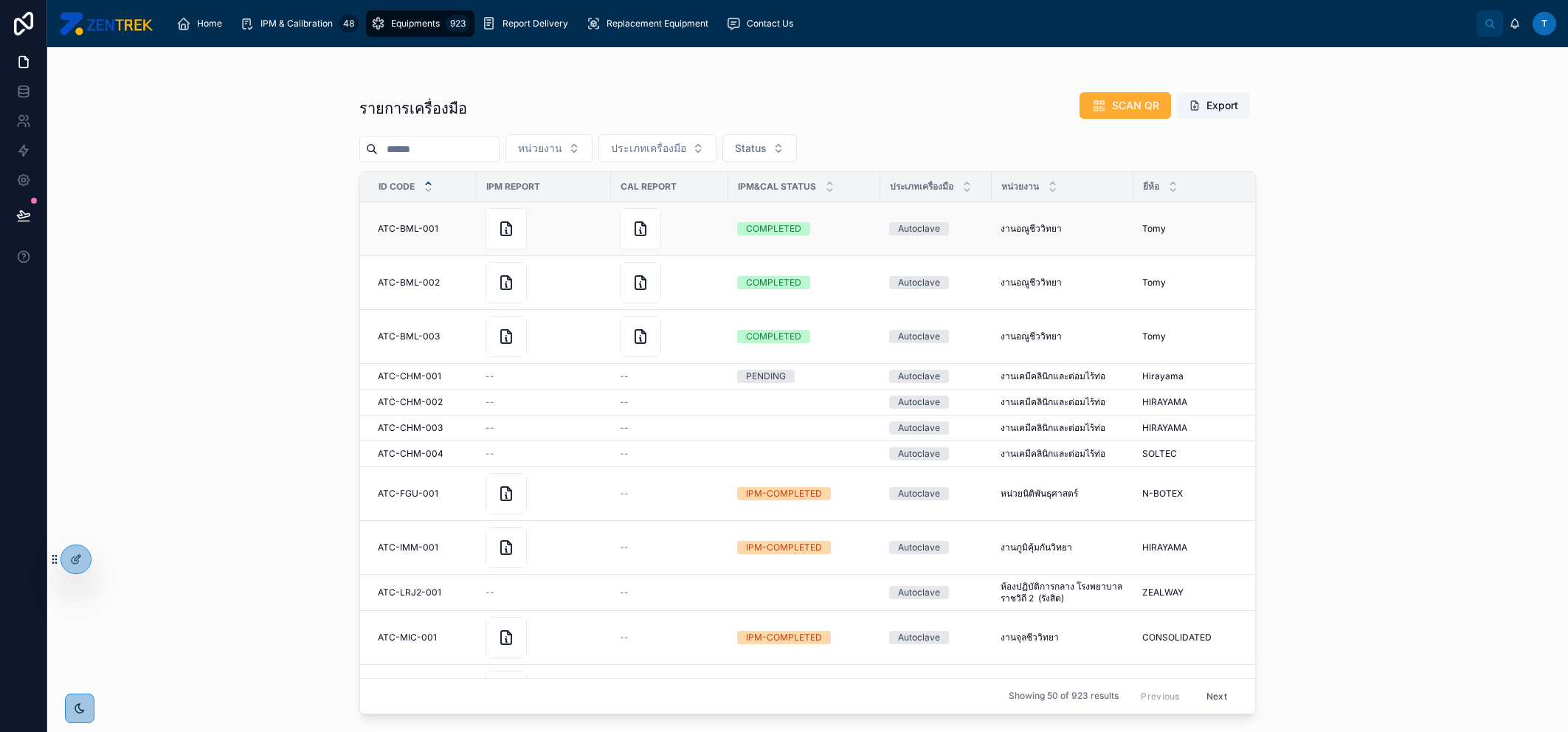
click at [1086, 230] on div "งานอณูชีววิทยา งานอณูชีววิทยา" at bounding box center [1062, 229] width 124 height 12
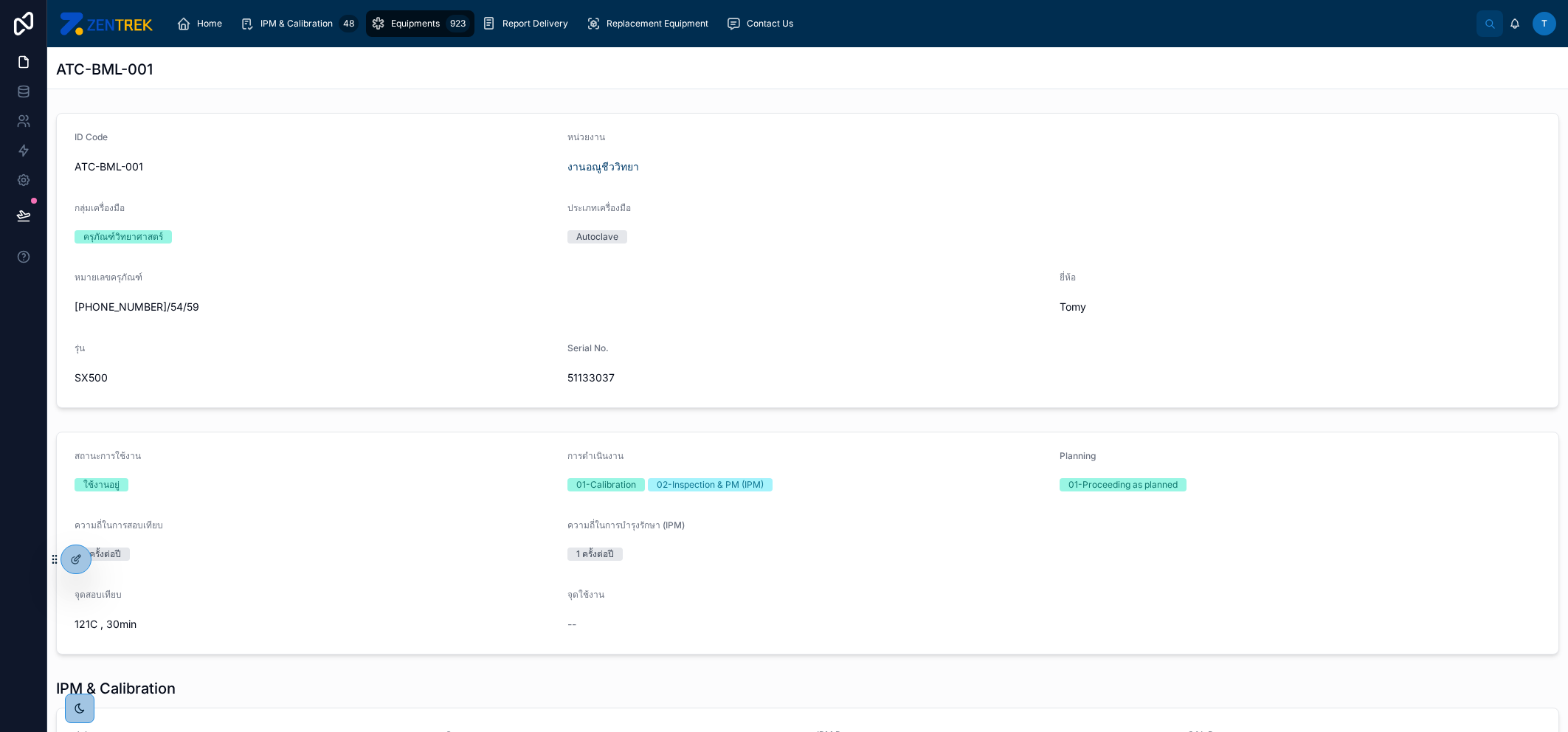
click at [326, 45] on div "Home IPM & Calibration 48 Equipments 923 Report Delivery Replacement Equipment …" at bounding box center [807, 23] width 1521 height 47
click at [316, 18] on span "IPM & Calibration" at bounding box center [297, 23] width 73 height 12
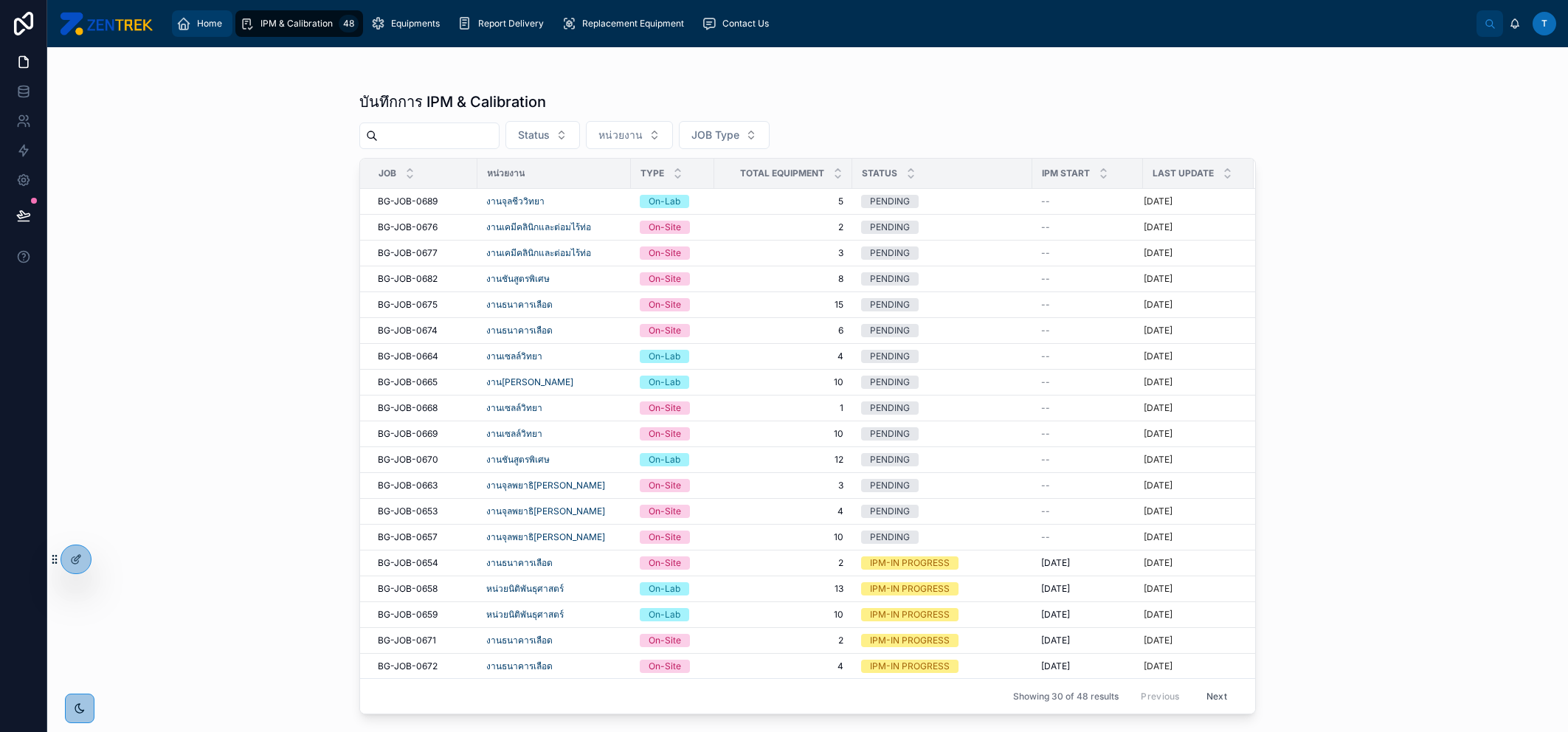
click at [209, 27] on span "Home" at bounding box center [209, 23] width 25 height 12
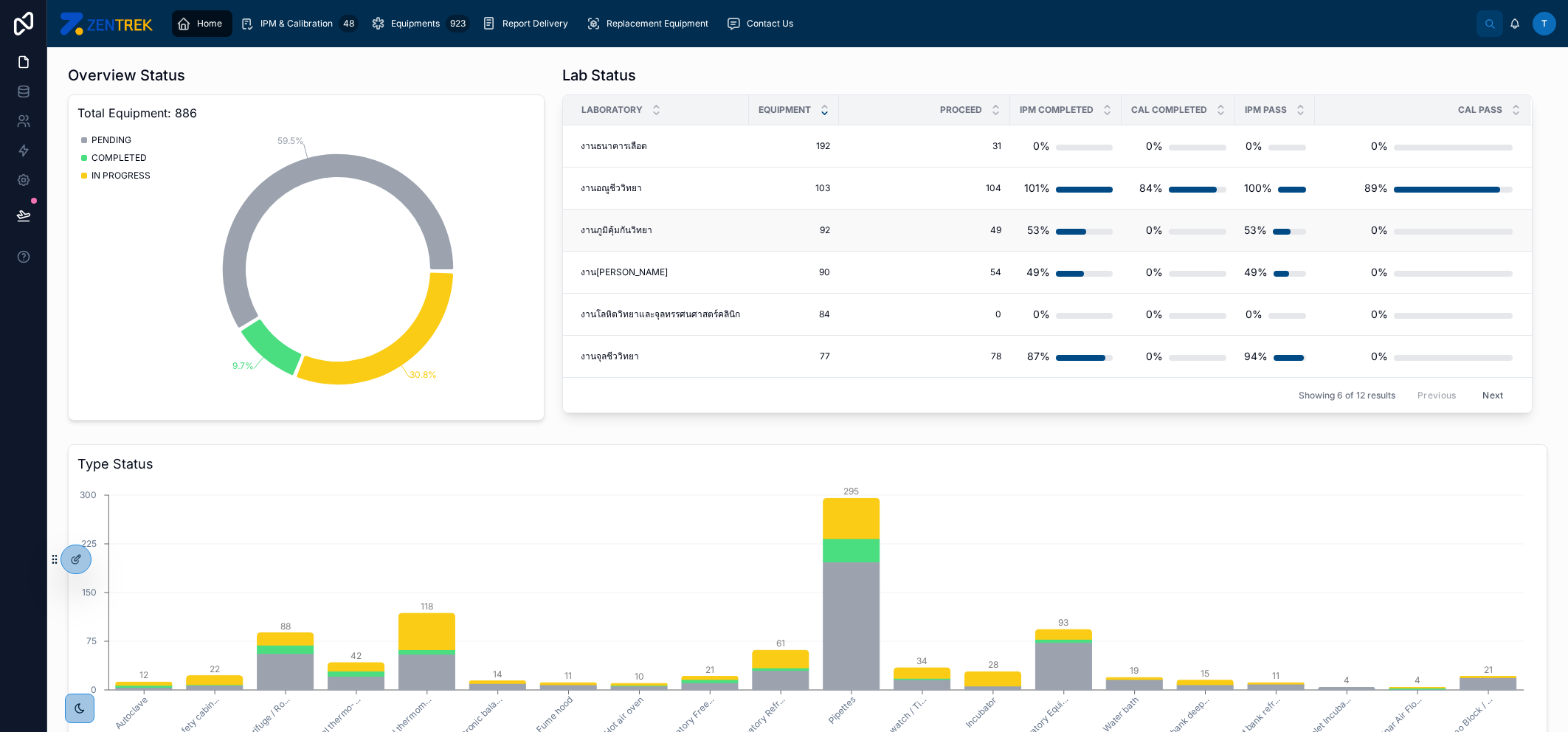
click at [806, 232] on span "92" at bounding box center [794, 230] width 73 height 12
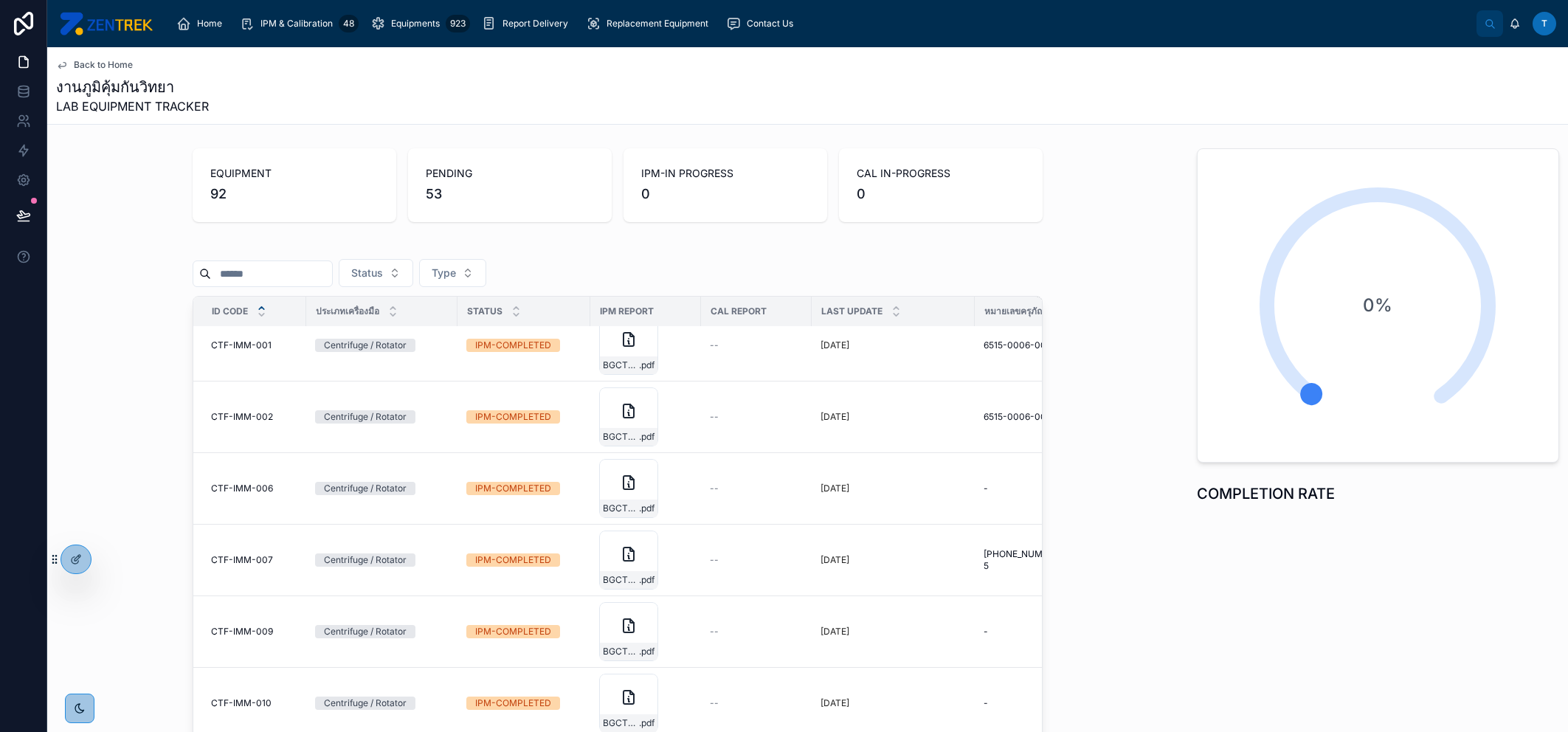
scroll to position [228, 0]
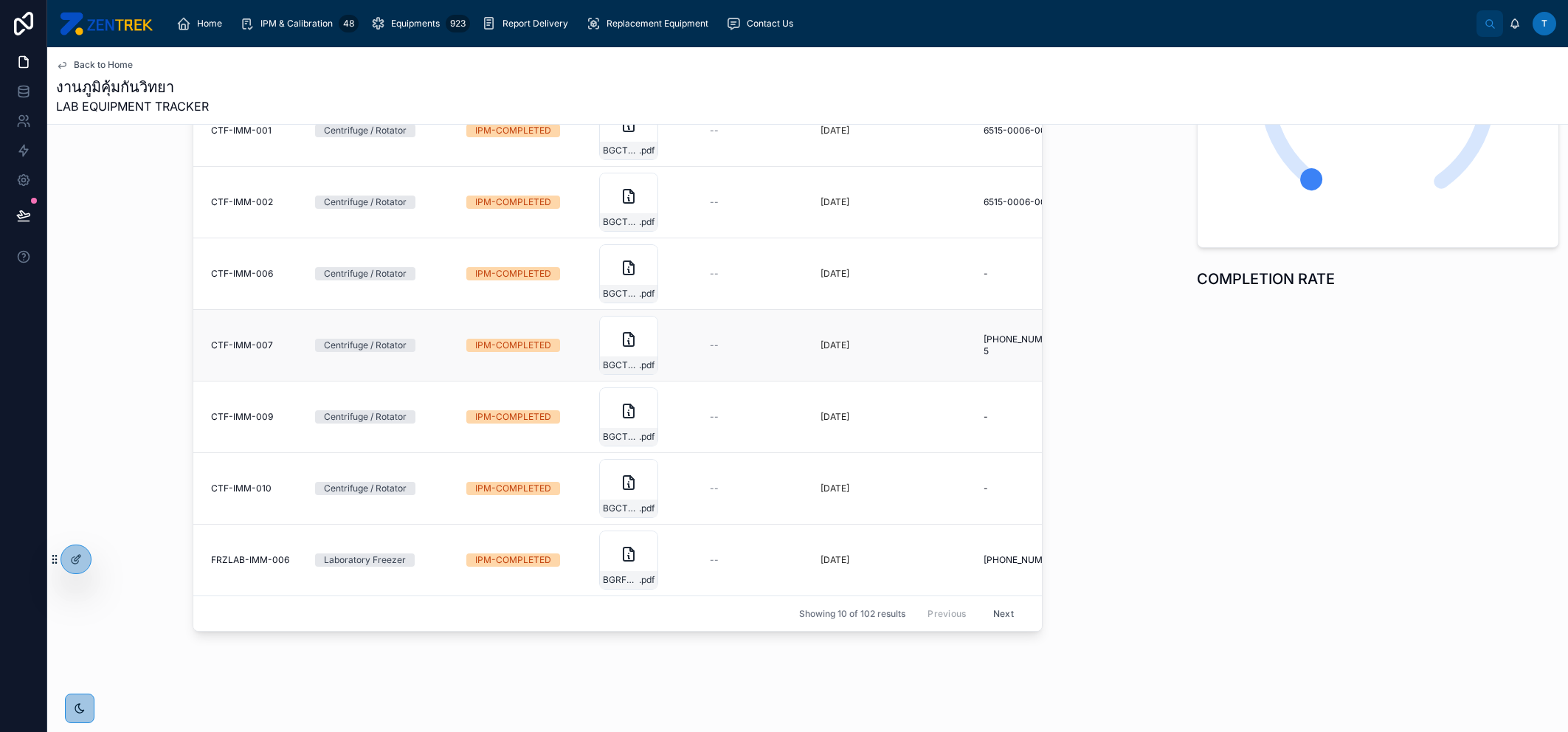
click at [458, 310] on td "IPM-COMPLETED" at bounding box center [524, 346] width 133 height 72
click at [449, 310] on td "Centrifuge / Rotator" at bounding box center [382, 346] width 151 height 72
drag, startPoint x: 446, startPoint y: 310, endPoint x: 458, endPoint y: 310, distance: 12.0
click at [449, 310] on td "Centrifuge / Rotator" at bounding box center [382, 346] width 151 height 72
click at [954, 340] on div "Yesterday" at bounding box center [893, 346] width 145 height 12
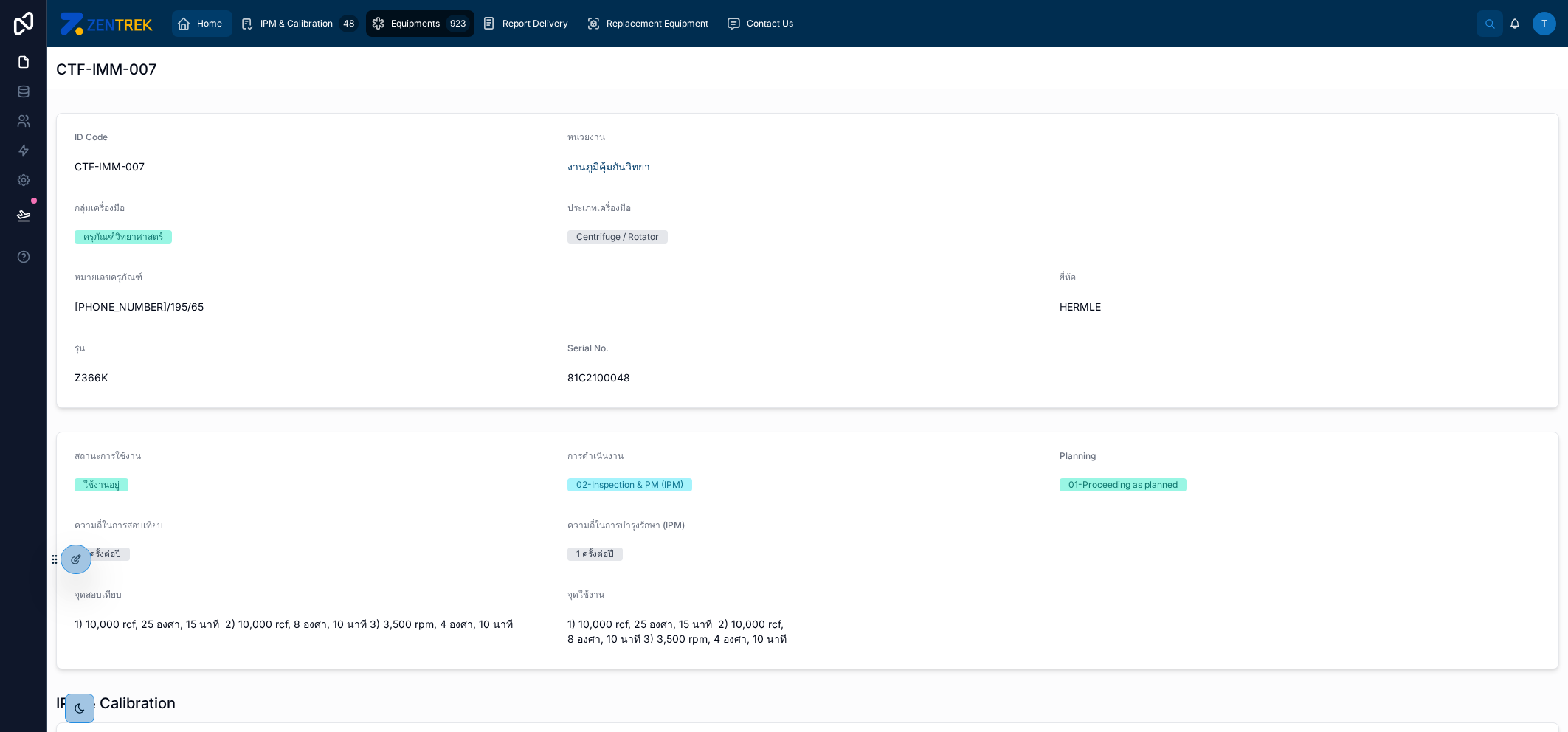
click at [213, 30] on div "Home" at bounding box center [202, 23] width 51 height 23
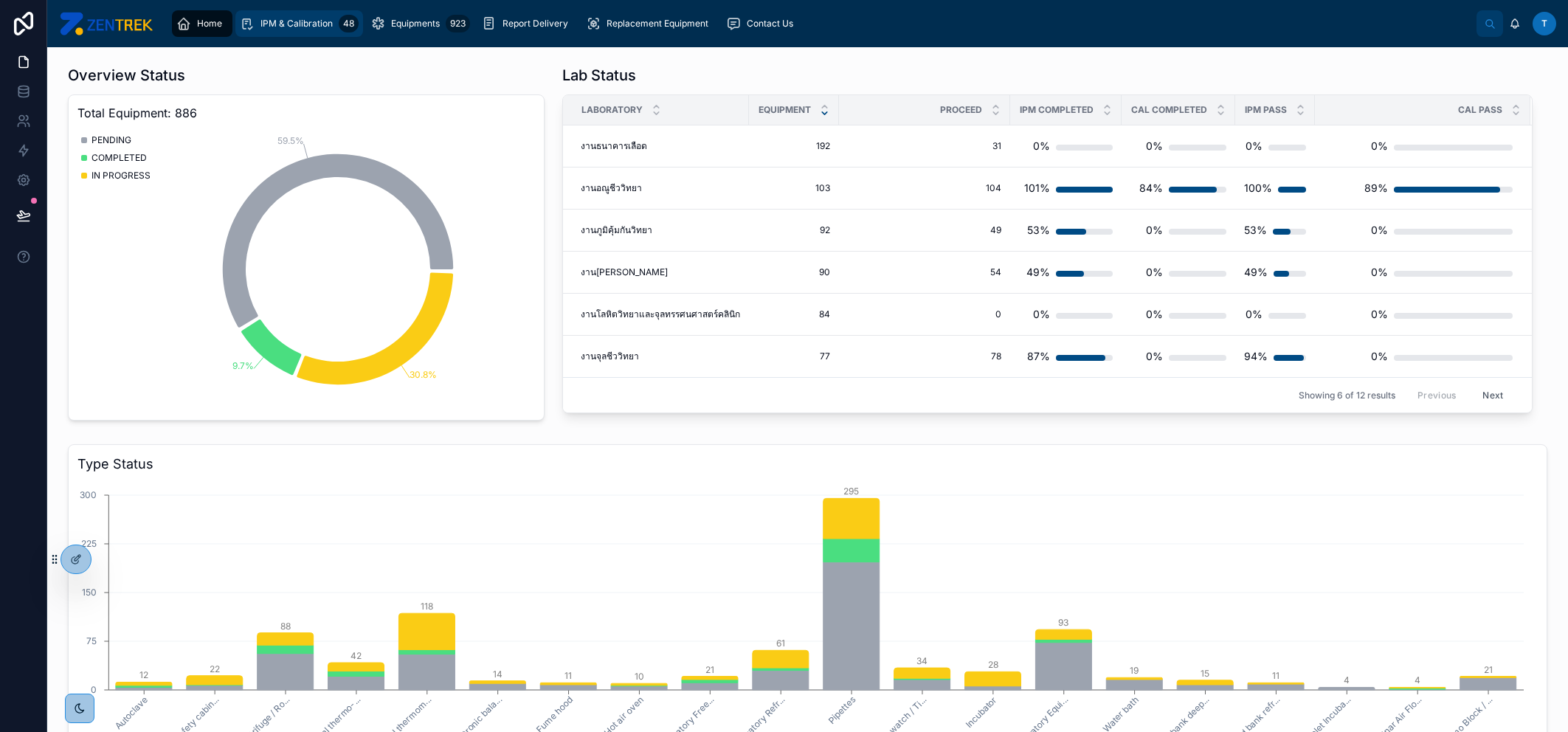
click at [339, 26] on div "48" at bounding box center [349, 23] width 20 height 17
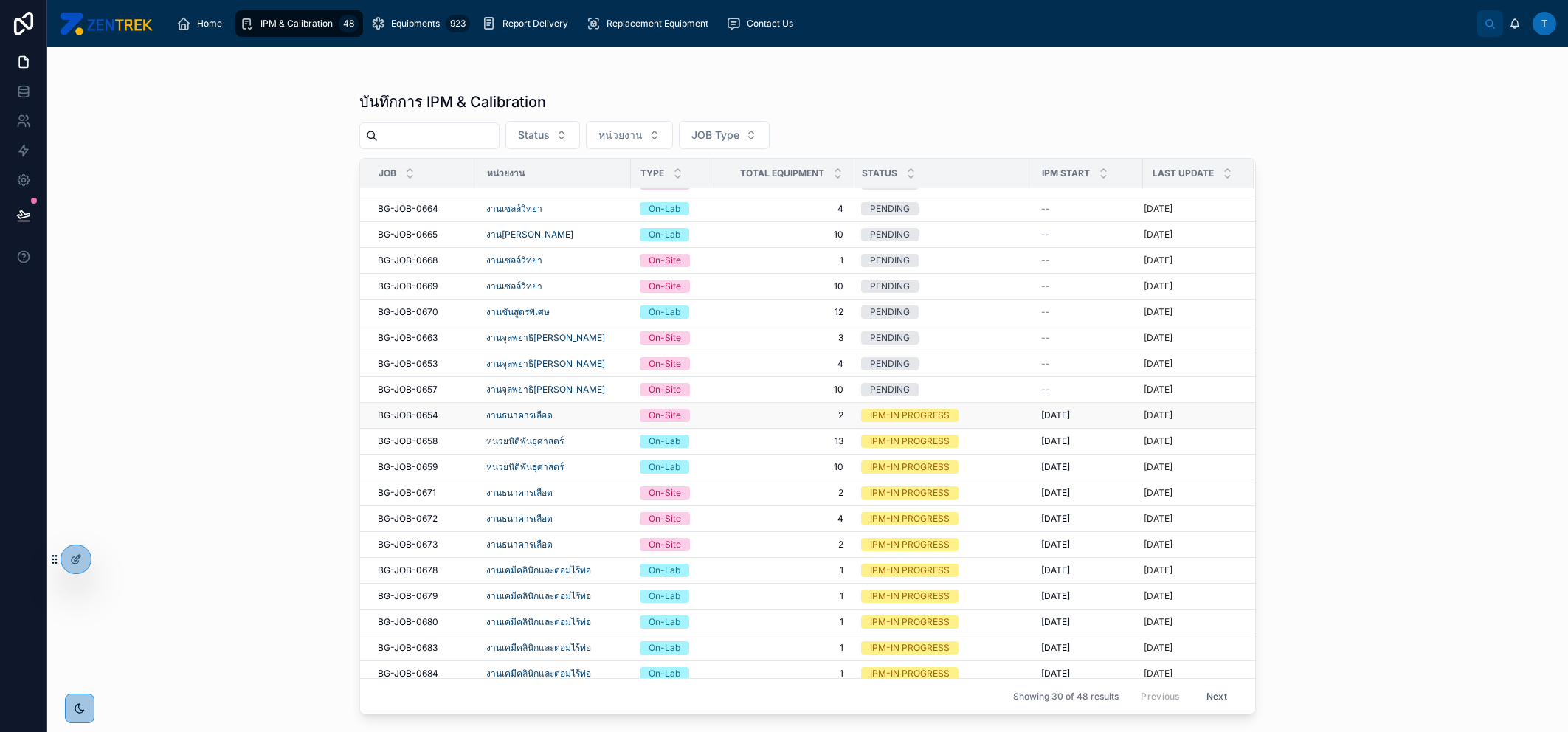
scroll to position [1, 0]
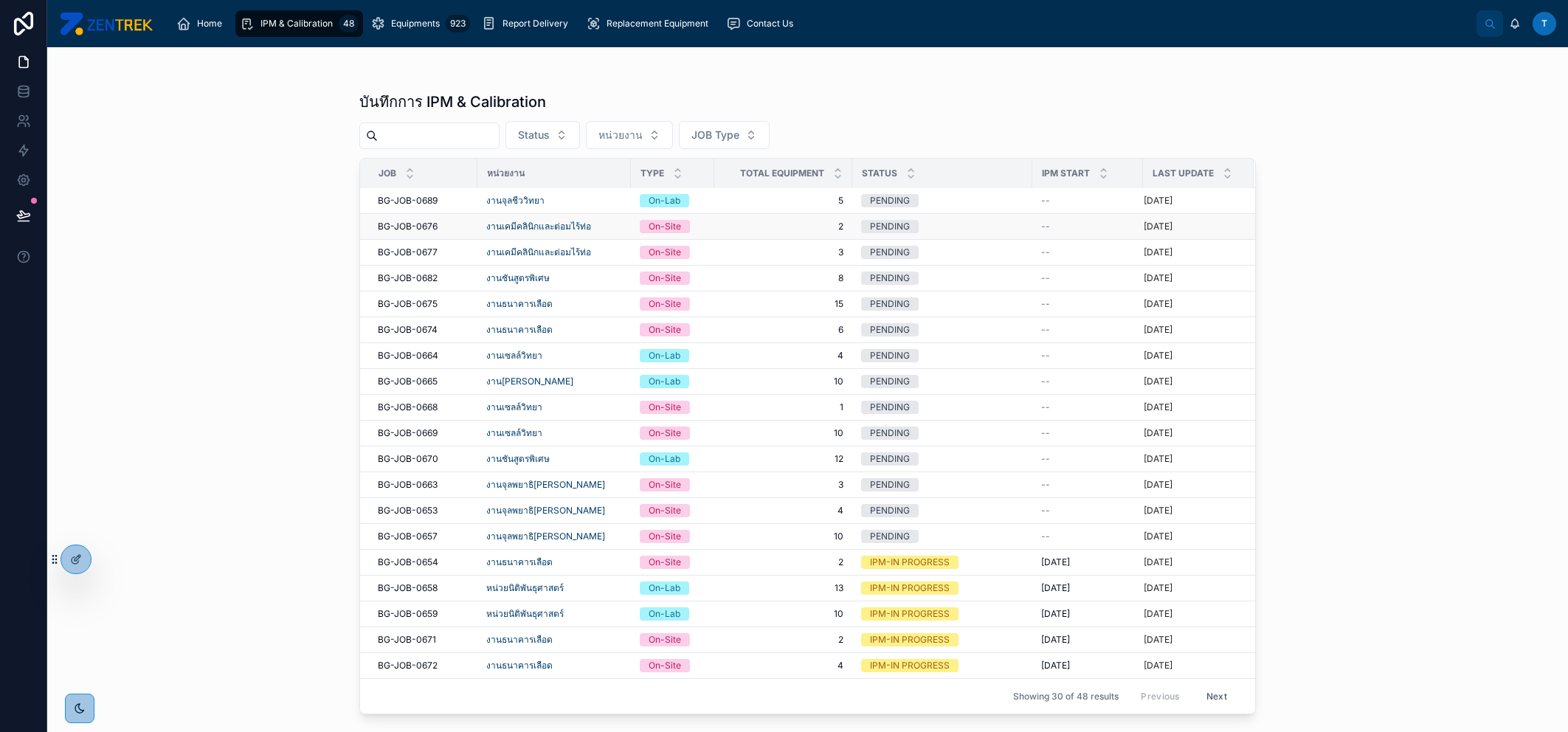
click at [752, 218] on td "2 2" at bounding box center [783, 227] width 138 height 26
click at [754, 224] on span "2" at bounding box center [783, 227] width 120 height 12
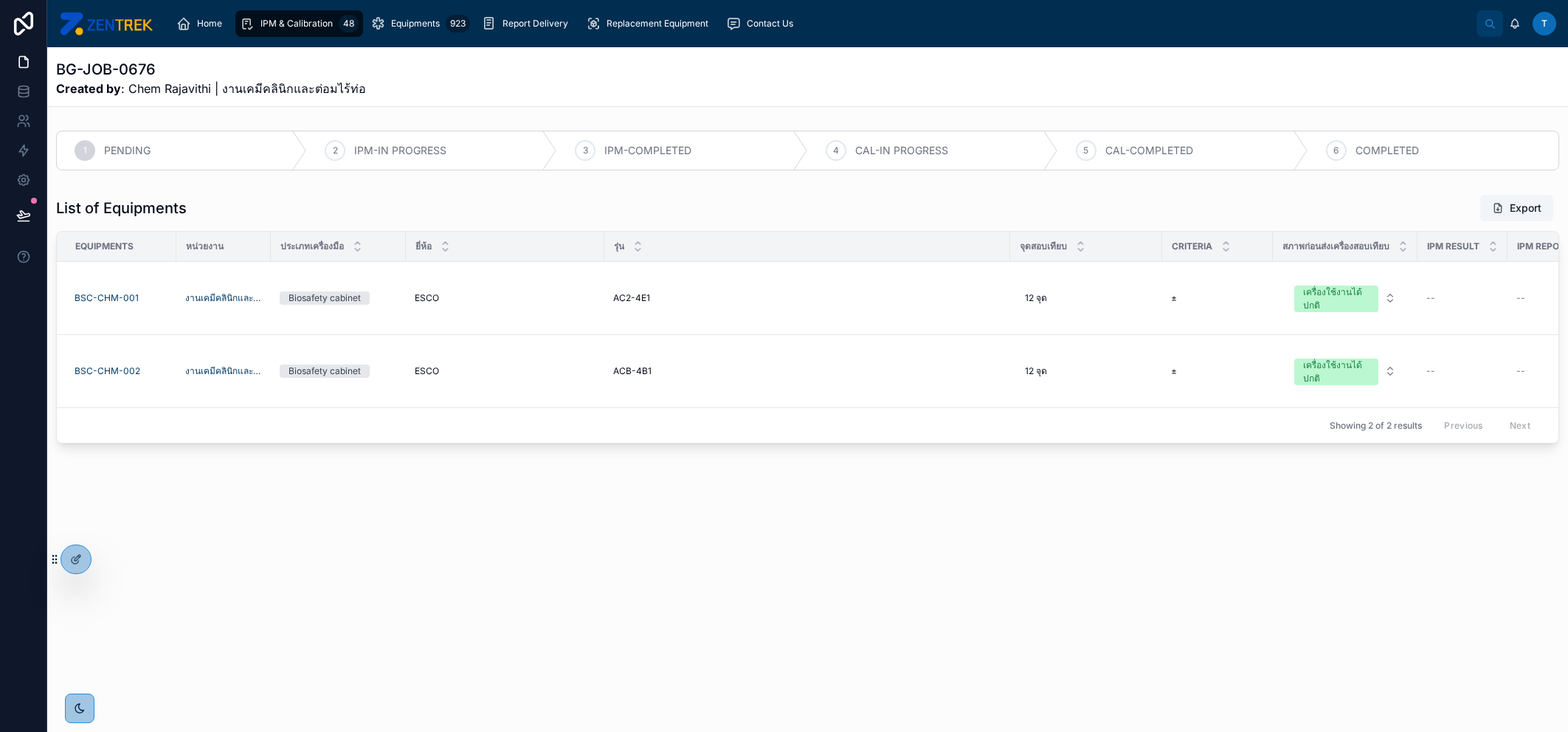
click at [297, 30] on div "IPM & Calibration 48" at bounding box center [299, 23] width 119 height 23
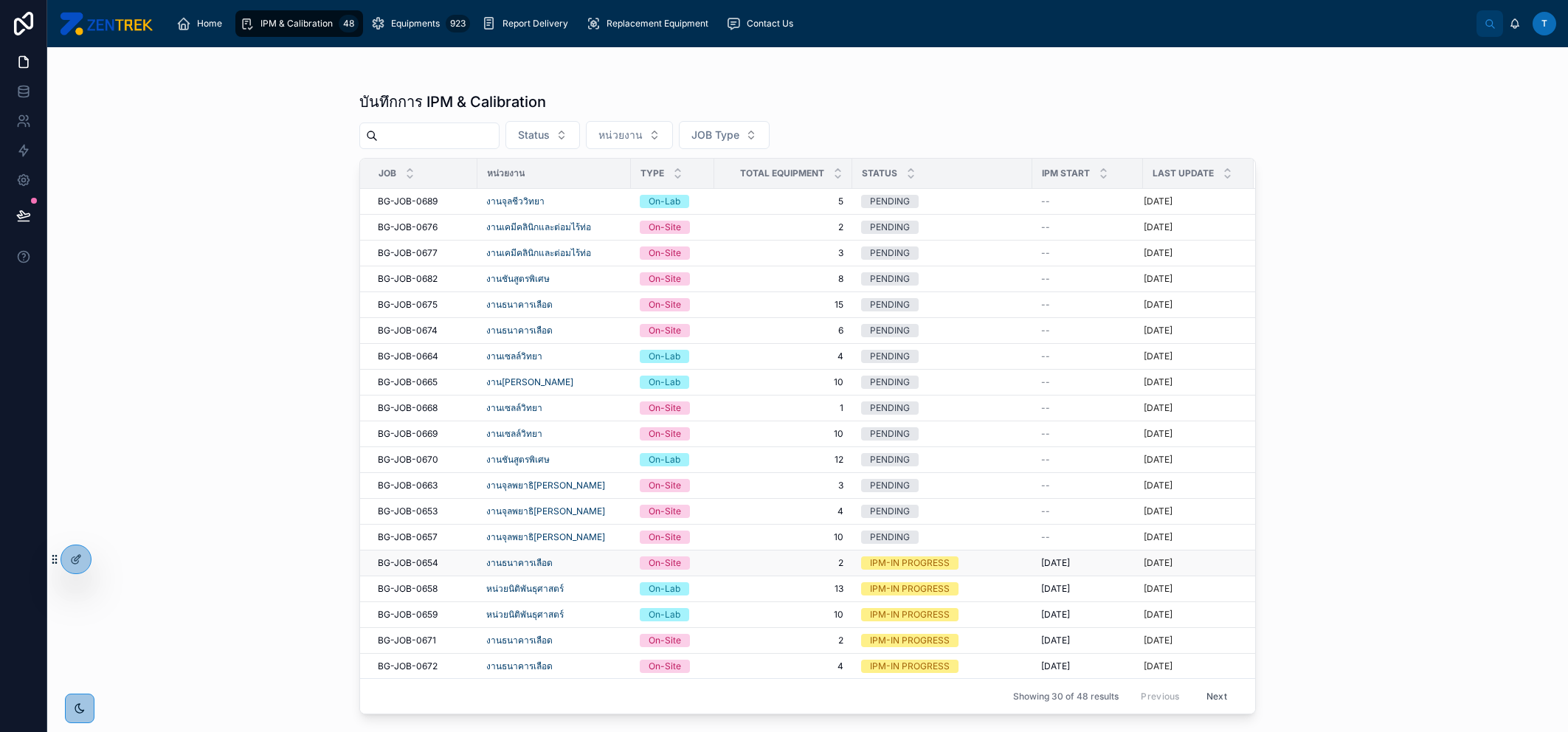
click at [1020, 560] on div "IPM-IN PROGRESS" at bounding box center [942, 563] width 163 height 14
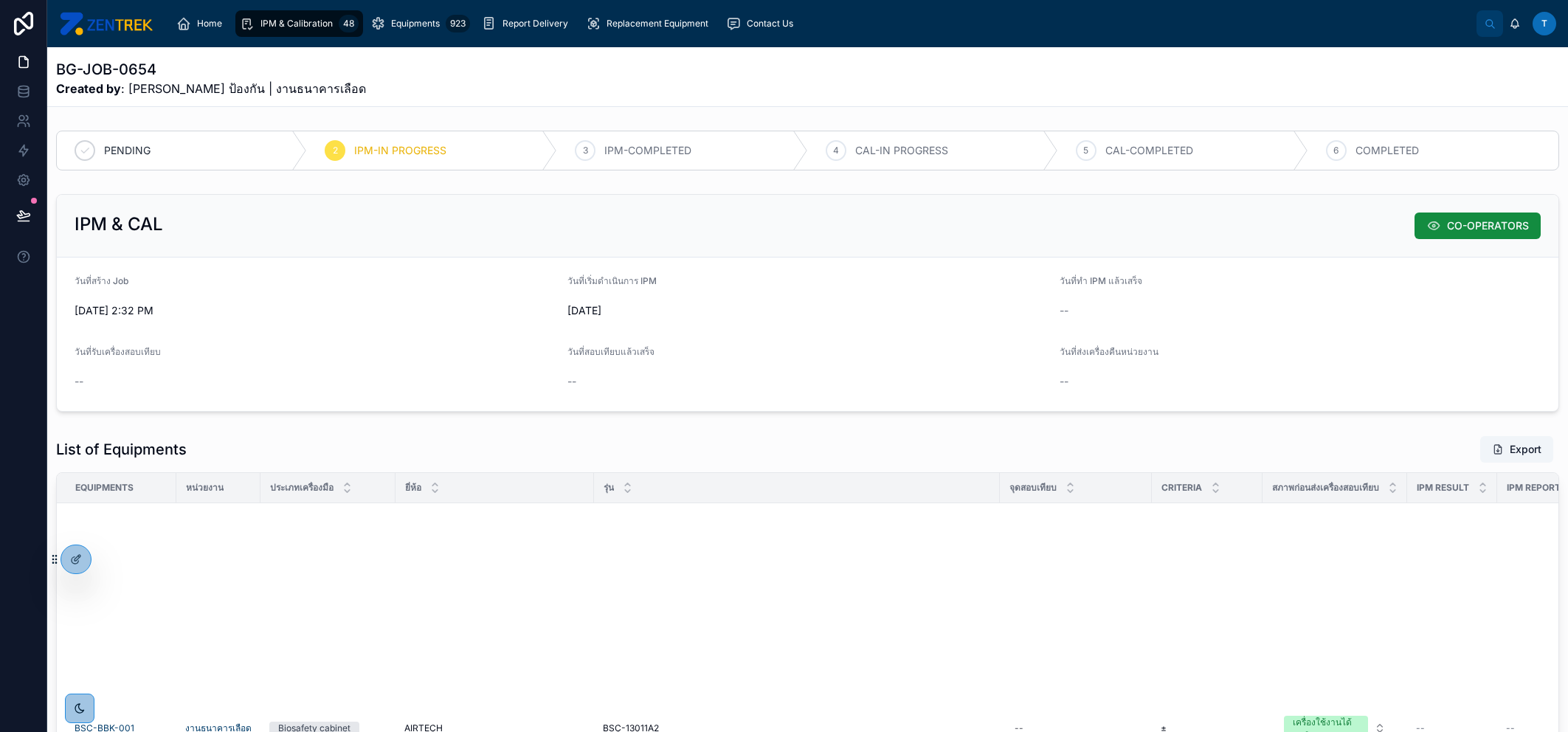
click at [332, 20] on div "IPM & Calibration 48" at bounding box center [299, 23] width 119 height 23
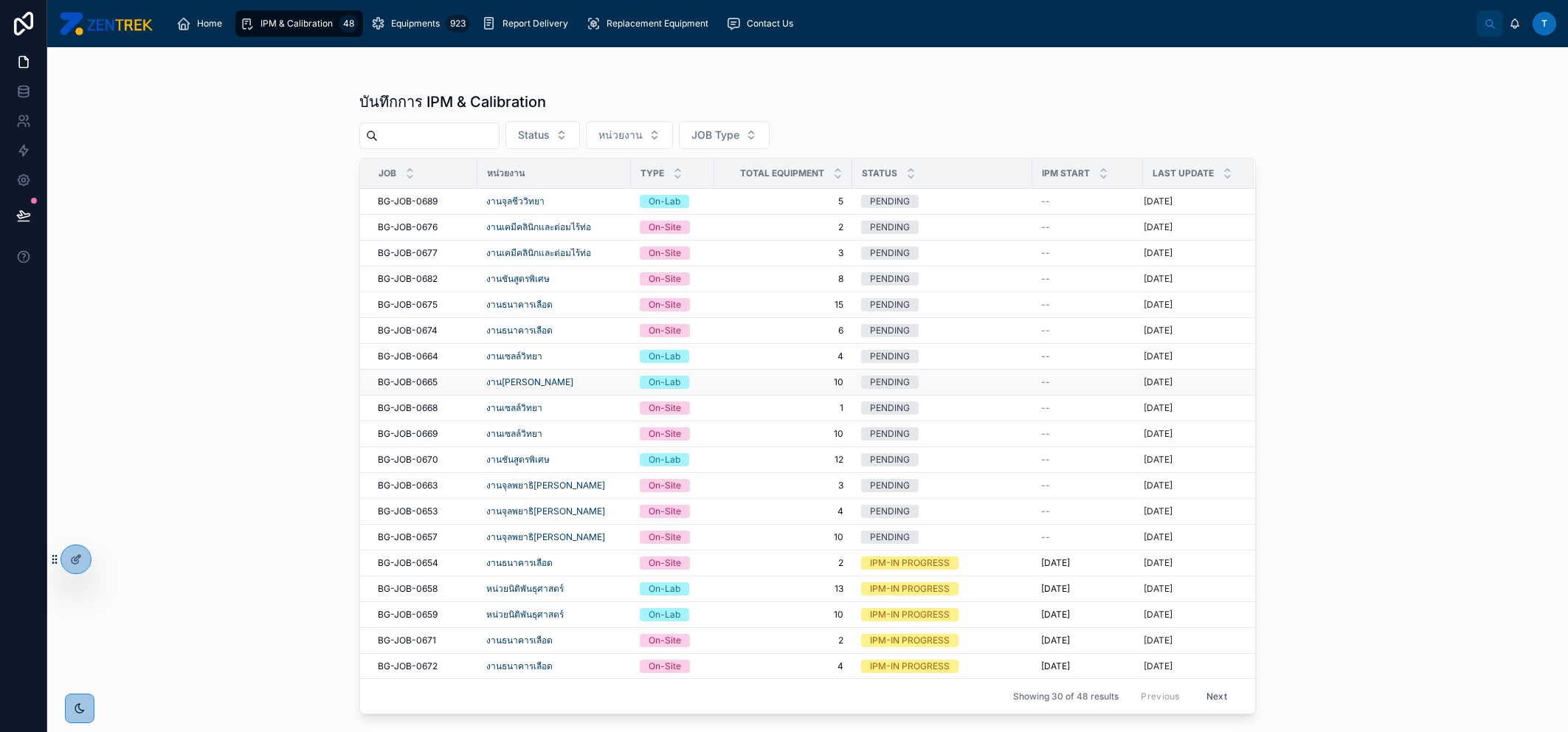
scroll to position [298, 0]
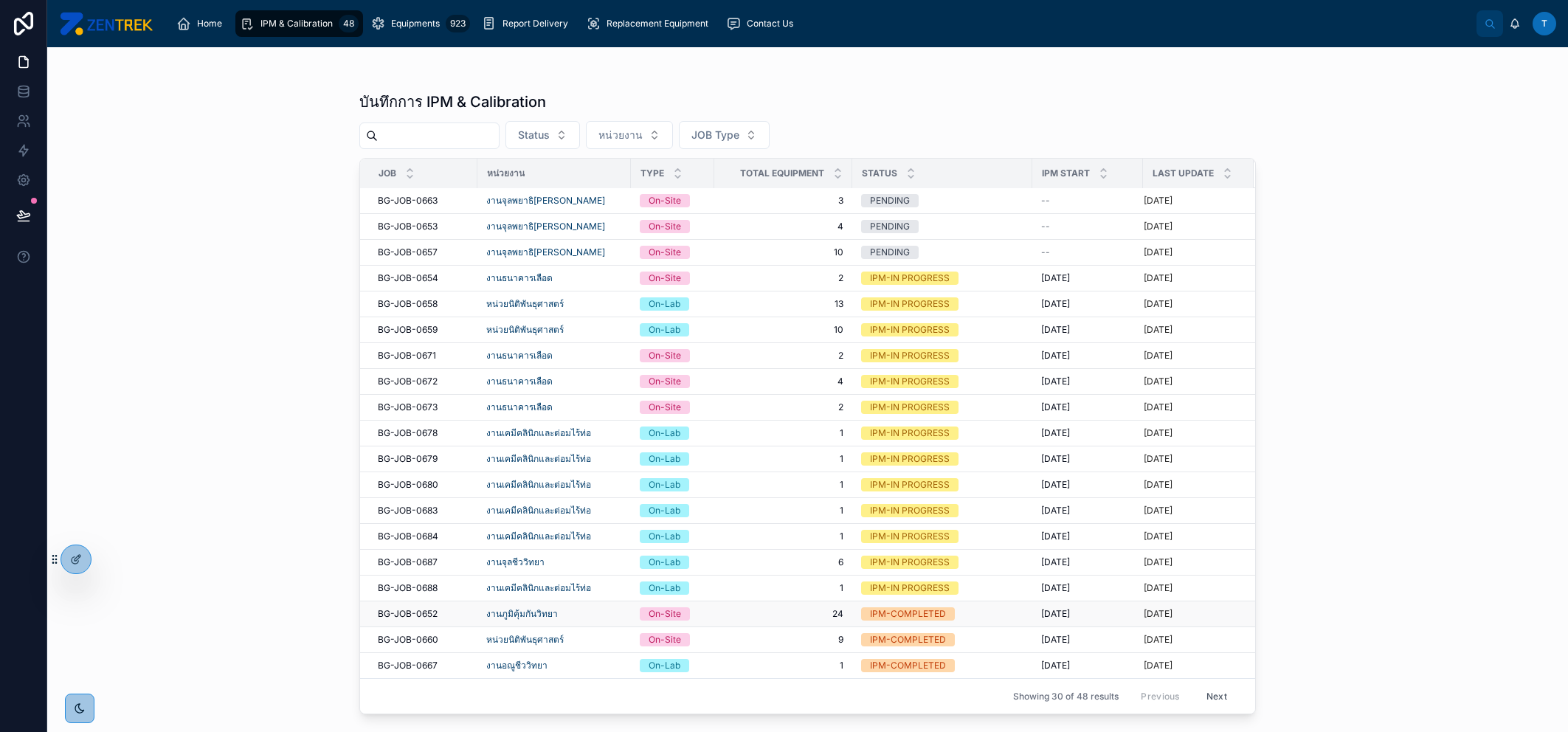
click at [758, 608] on span "24" at bounding box center [783, 614] width 120 height 12
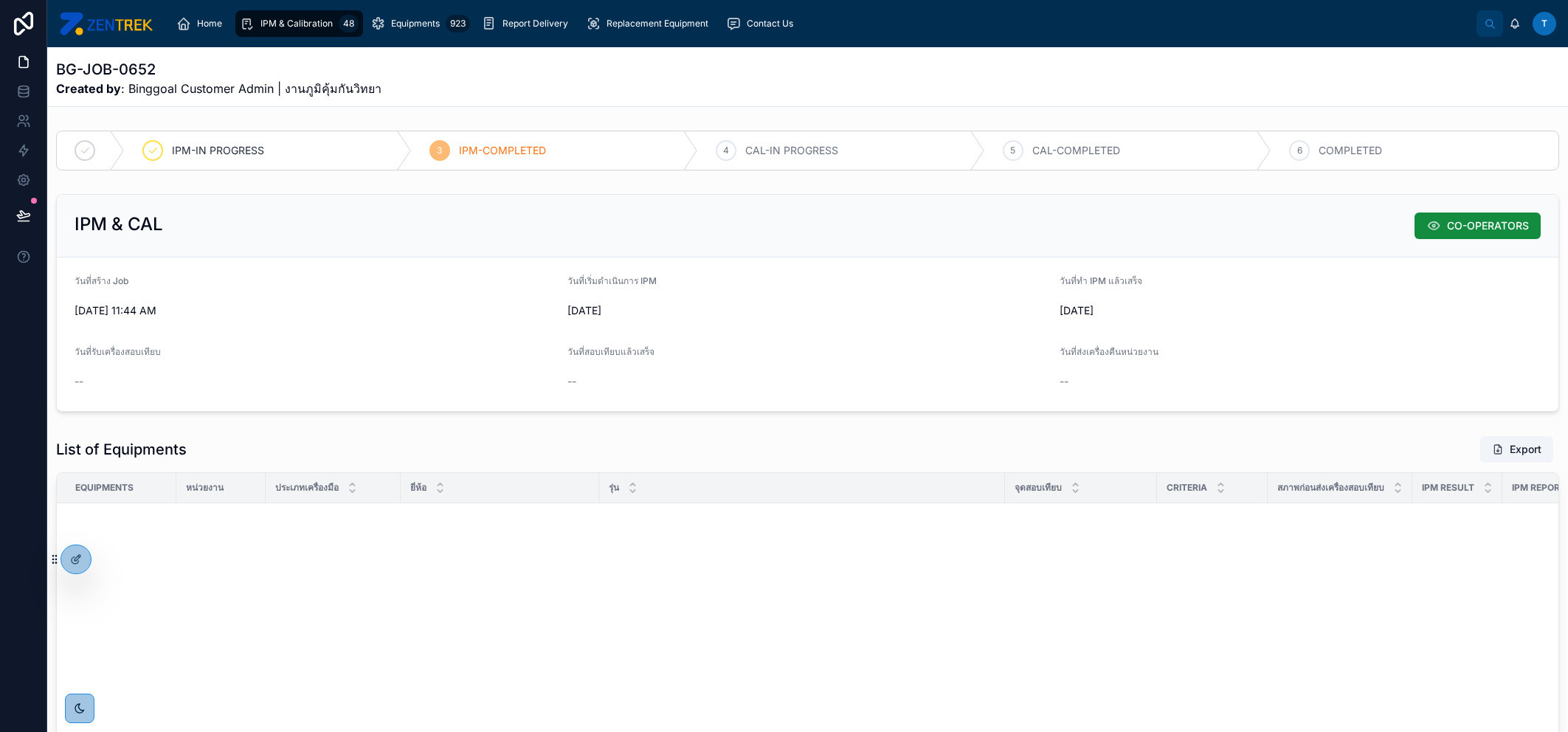
click at [306, 22] on span "IPM & Calibration" at bounding box center [297, 23] width 73 height 12
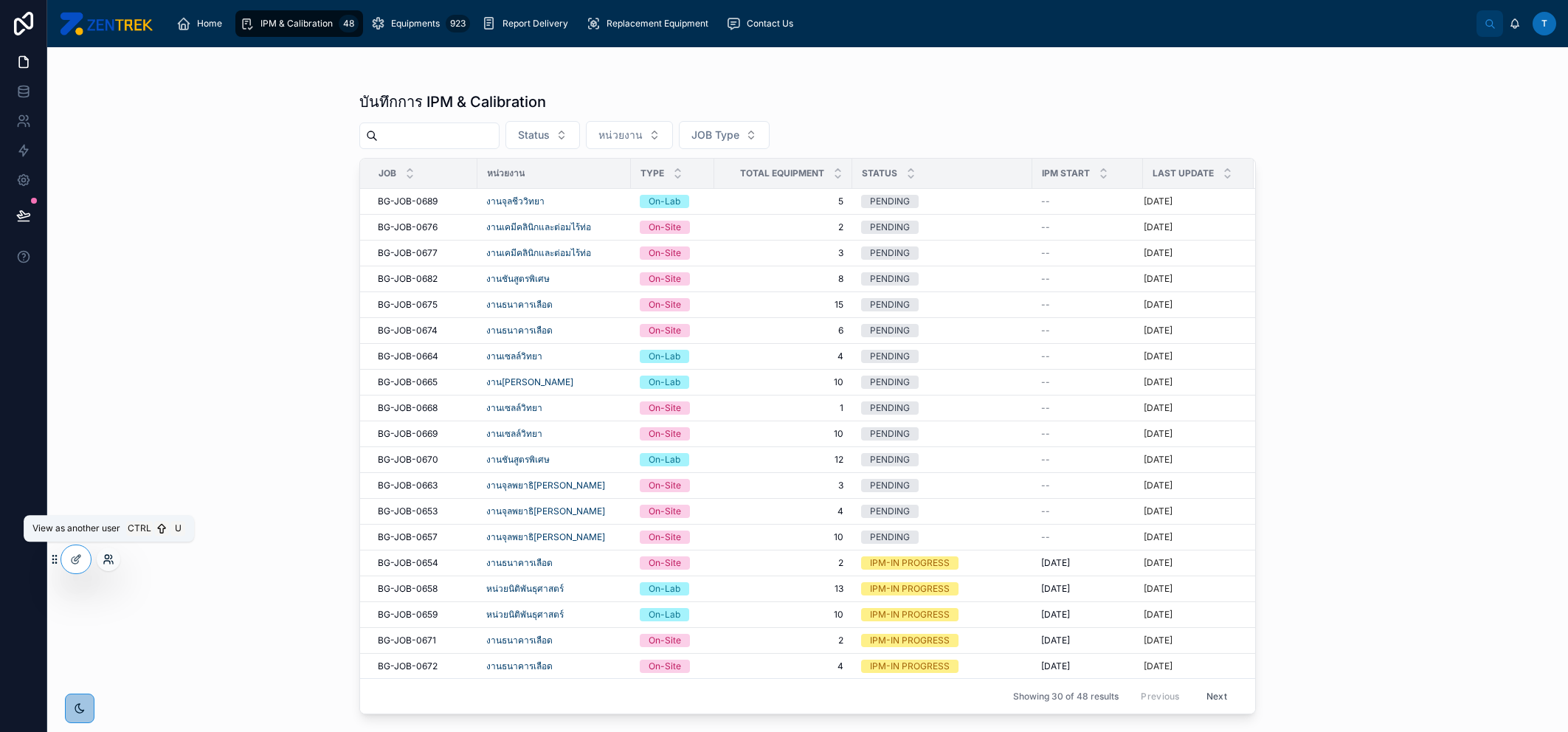
click at [105, 556] on icon at bounding box center [109, 559] width 12 height 12
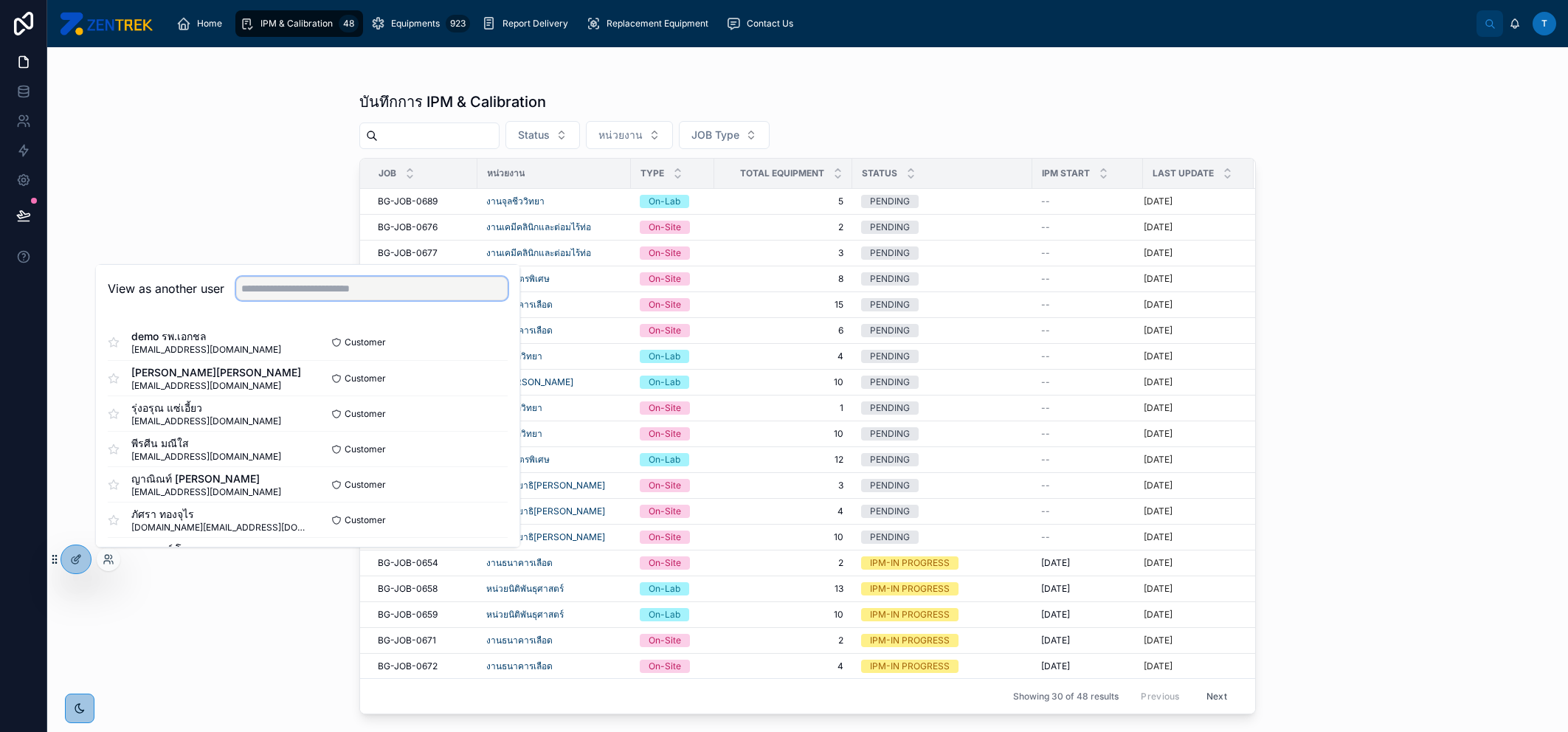
click at [338, 287] on input "text" at bounding box center [372, 288] width 272 height 23
click at [190, 594] on div "บันทึกการ IPM & Calibration Status หน่วยงาน JOB Type Job หน่วยงาน Type Total Eq…" at bounding box center [807, 389] width 1521 height 685
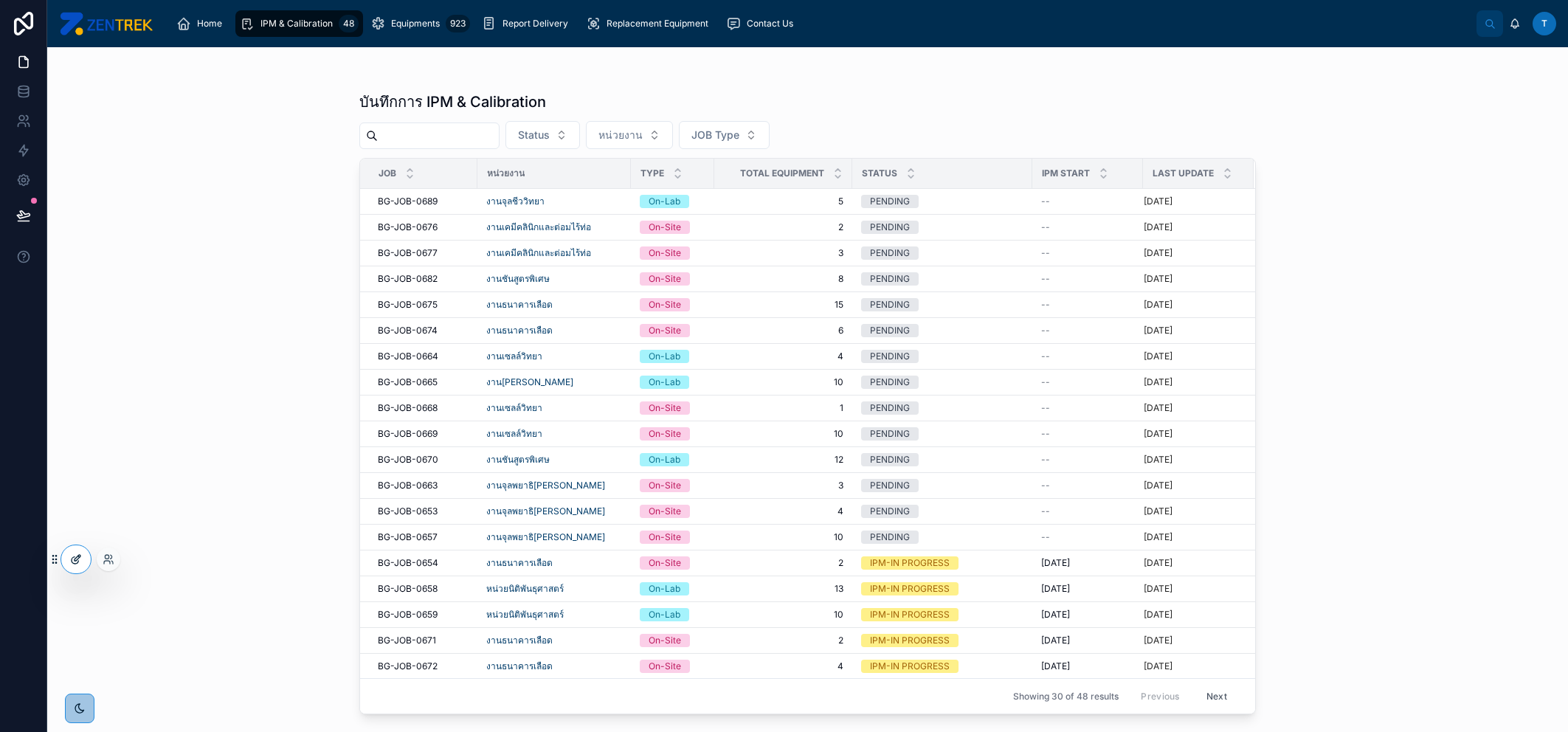
click at [73, 562] on icon at bounding box center [76, 559] width 12 height 12
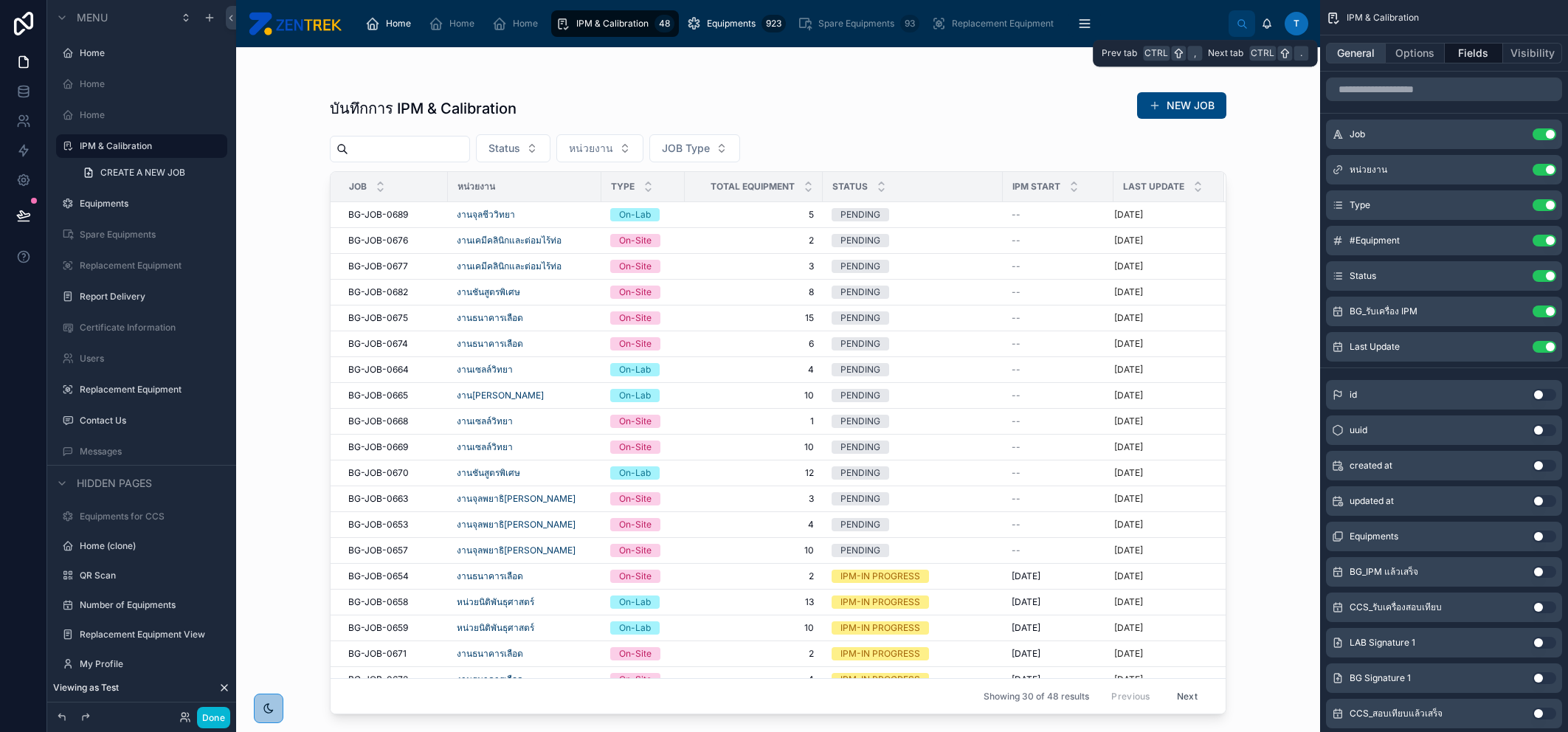
click at [1361, 55] on button "General" at bounding box center [1355, 53] width 60 height 20
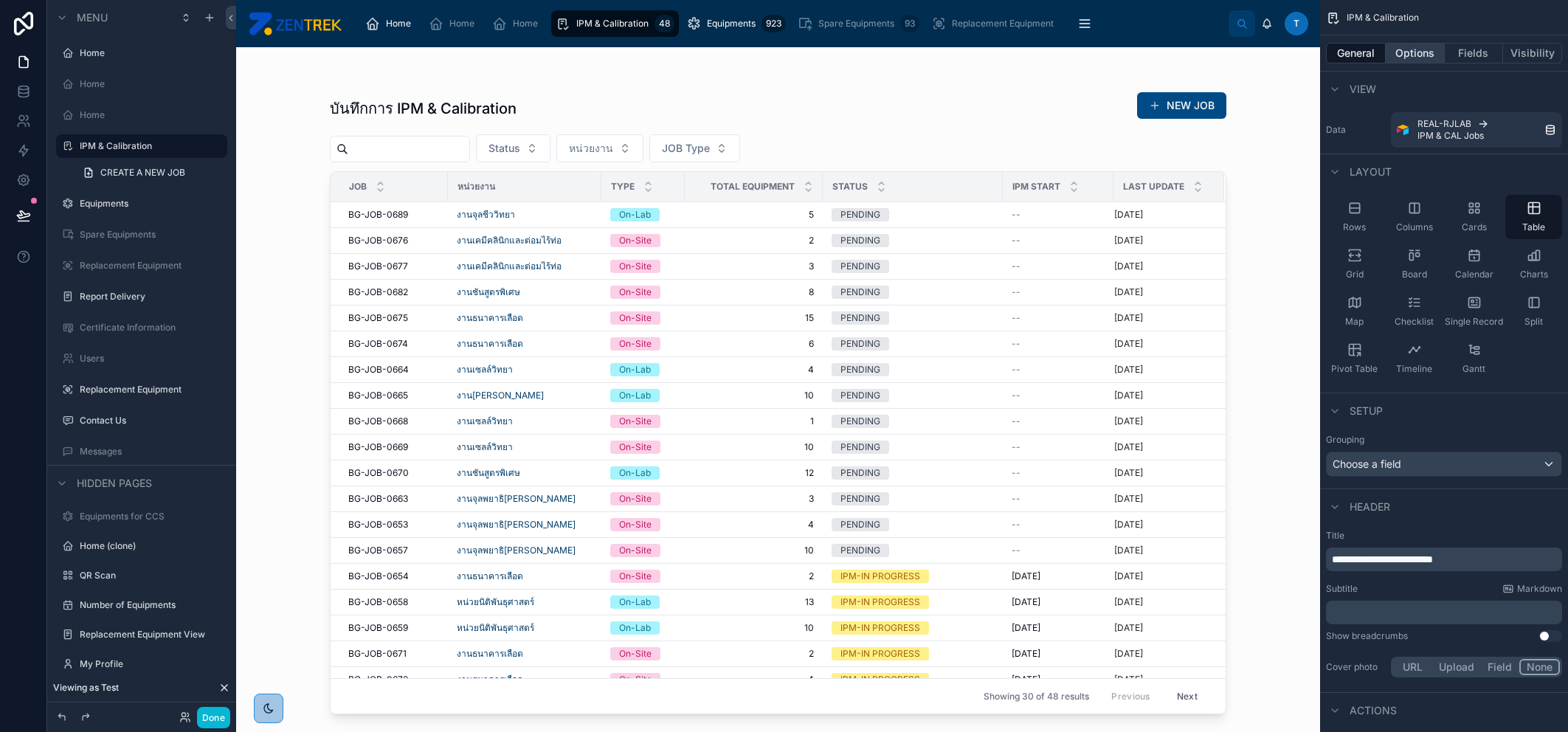
click at [1409, 46] on button "Options" at bounding box center [1415, 53] width 59 height 20
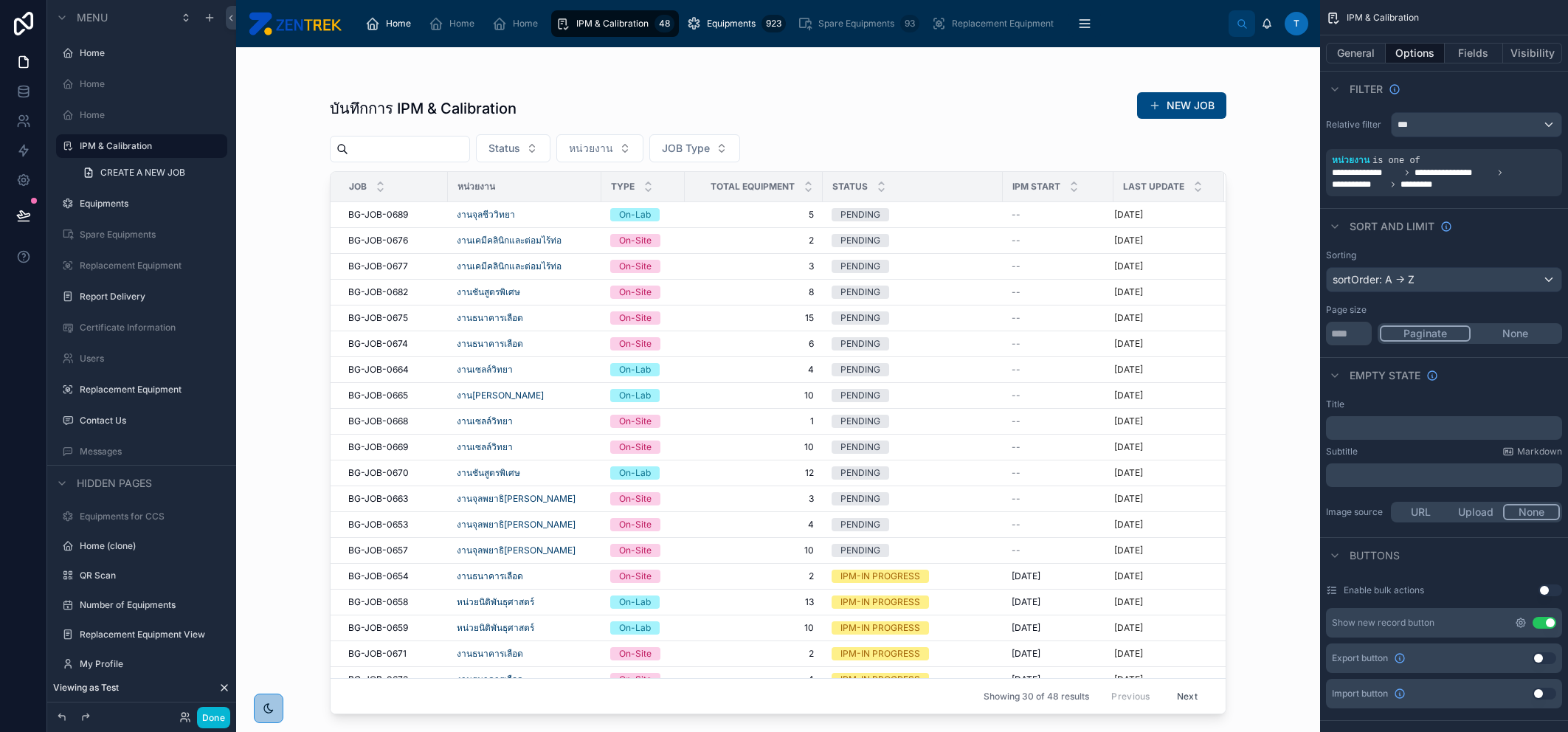
click at [1521, 622] on icon "scrollable content" at bounding box center [1521, 623] width 12 height 12
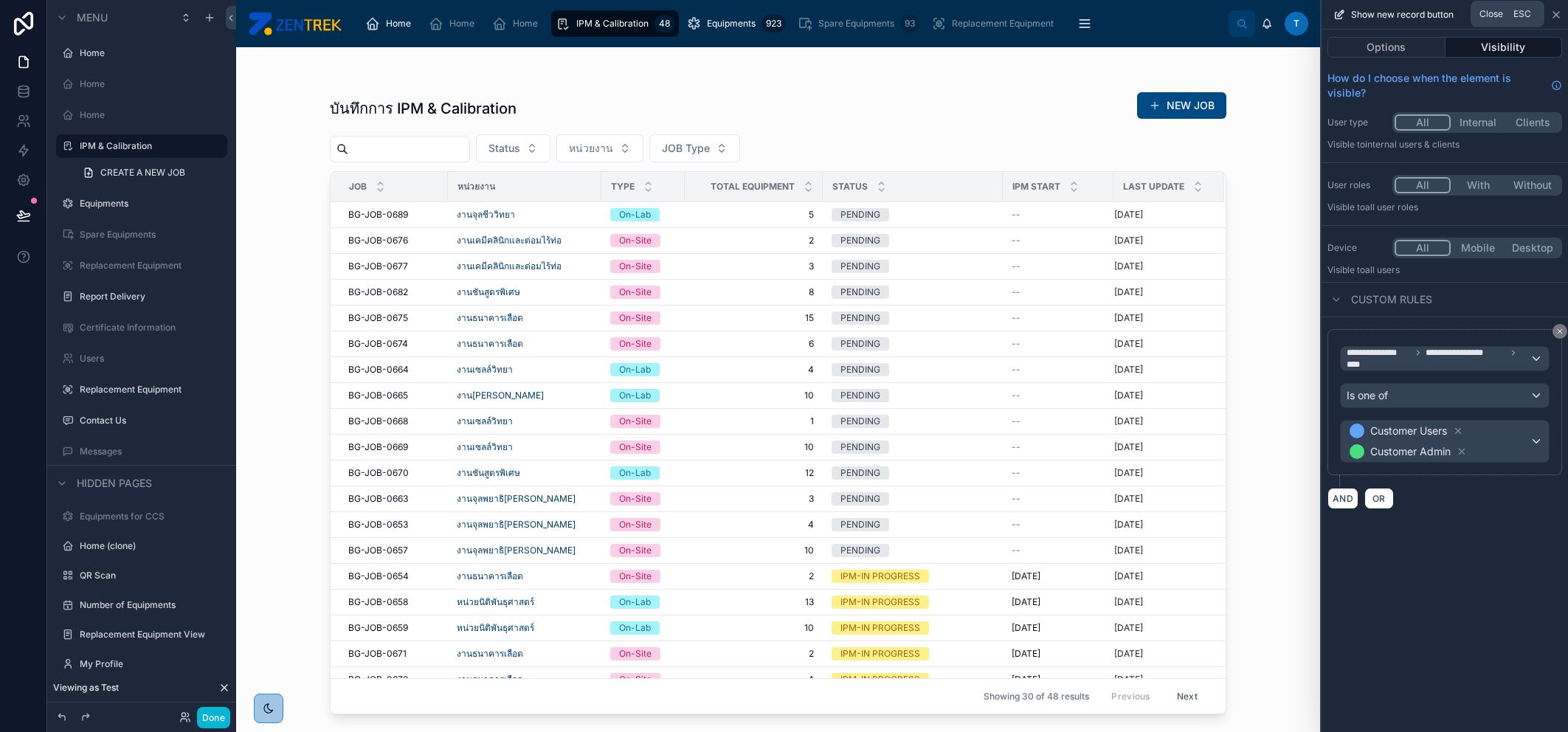
click at [1554, 9] on icon at bounding box center [1557, 15] width 12 height 12
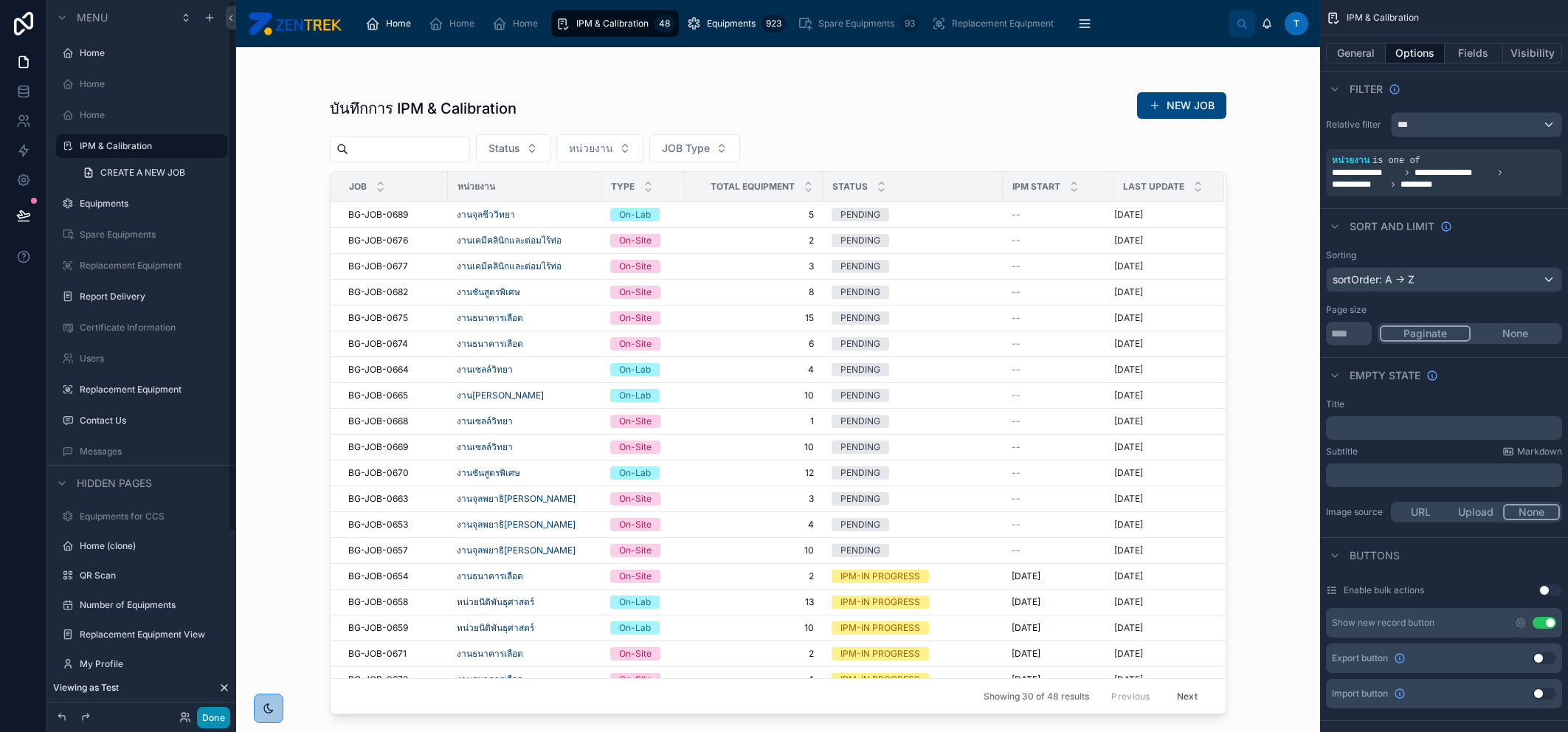
click at [211, 713] on button "Done" at bounding box center [213, 718] width 33 height 21
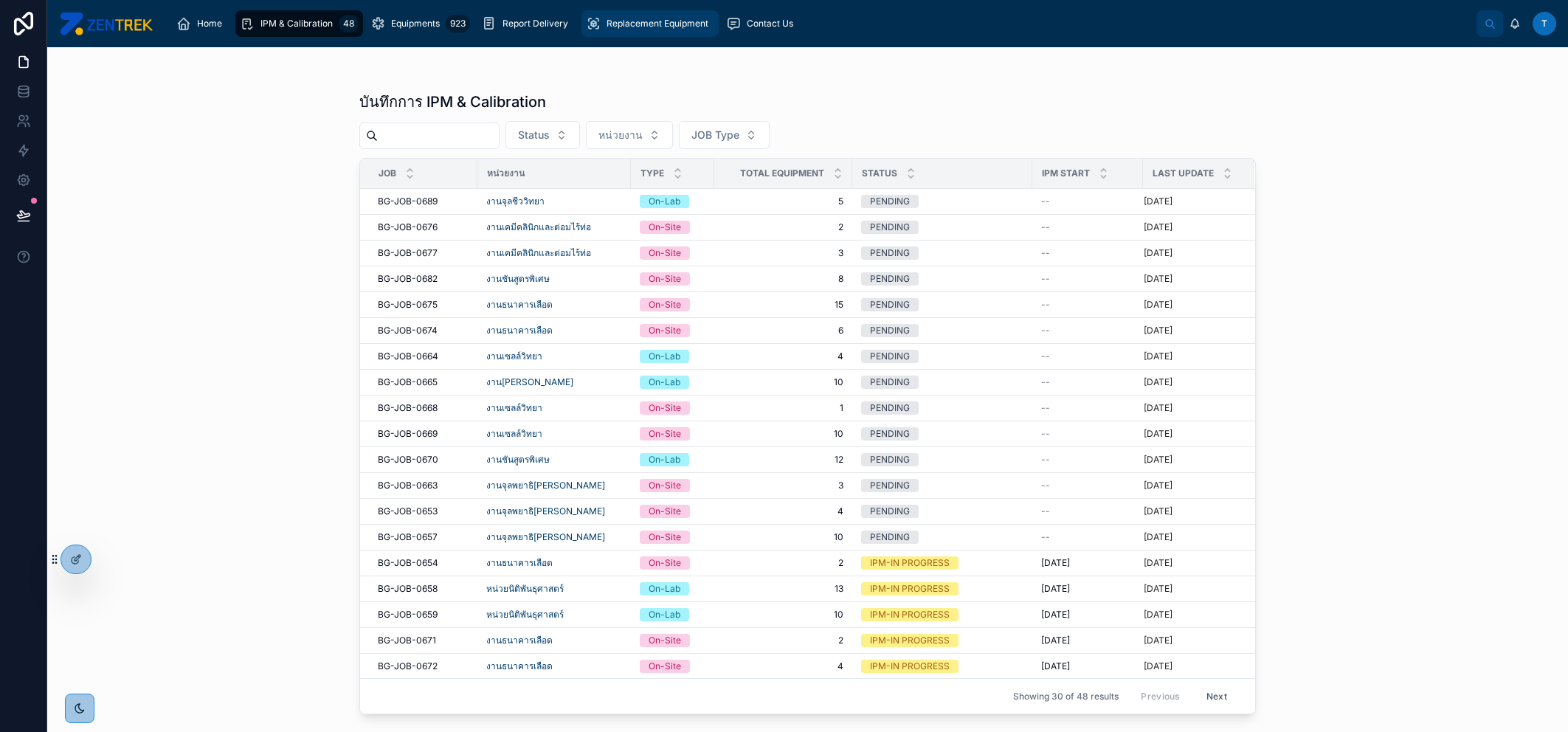
click at [626, 29] on span "Replacement Equipment" at bounding box center [657, 23] width 102 height 12
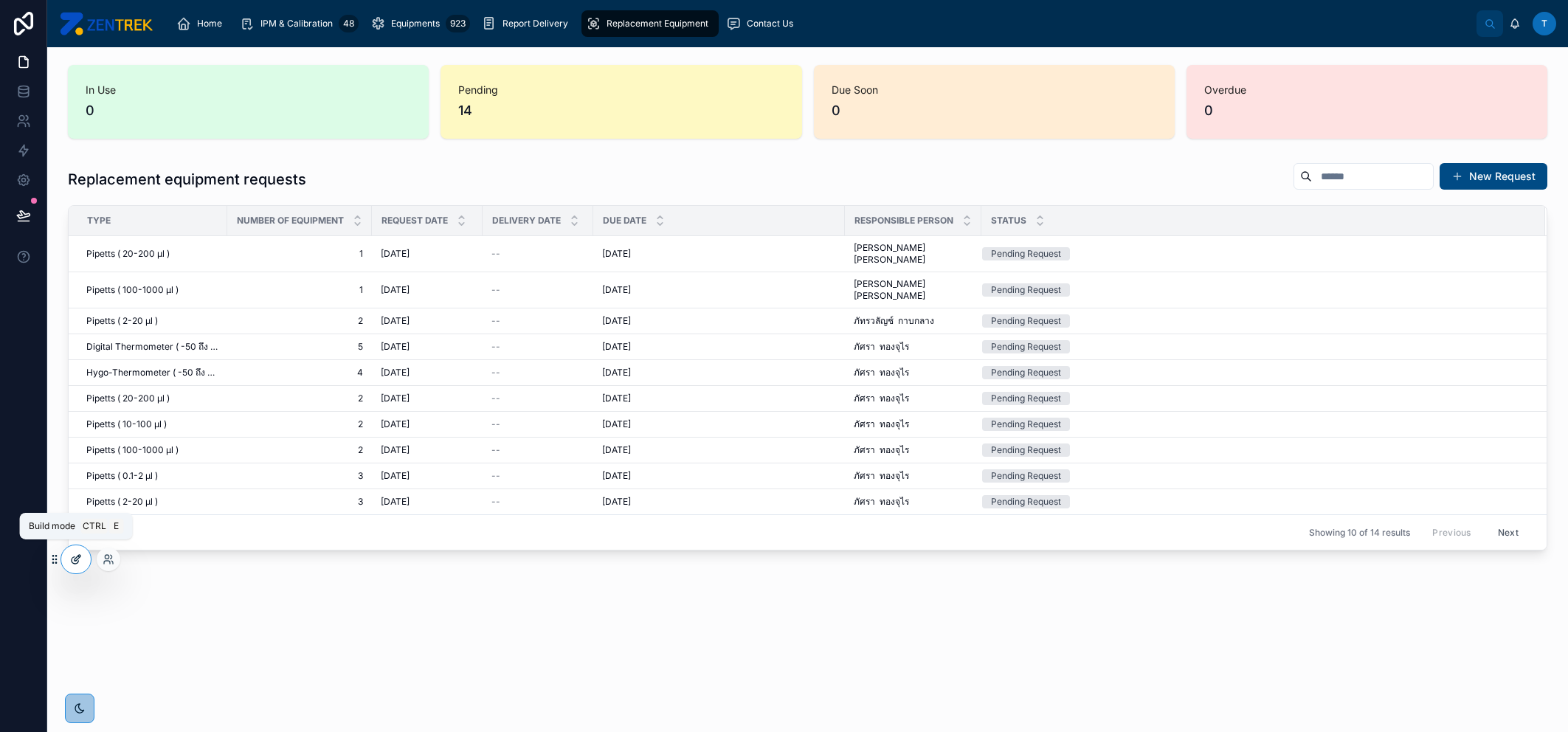
click at [79, 564] on icon at bounding box center [76, 559] width 12 height 12
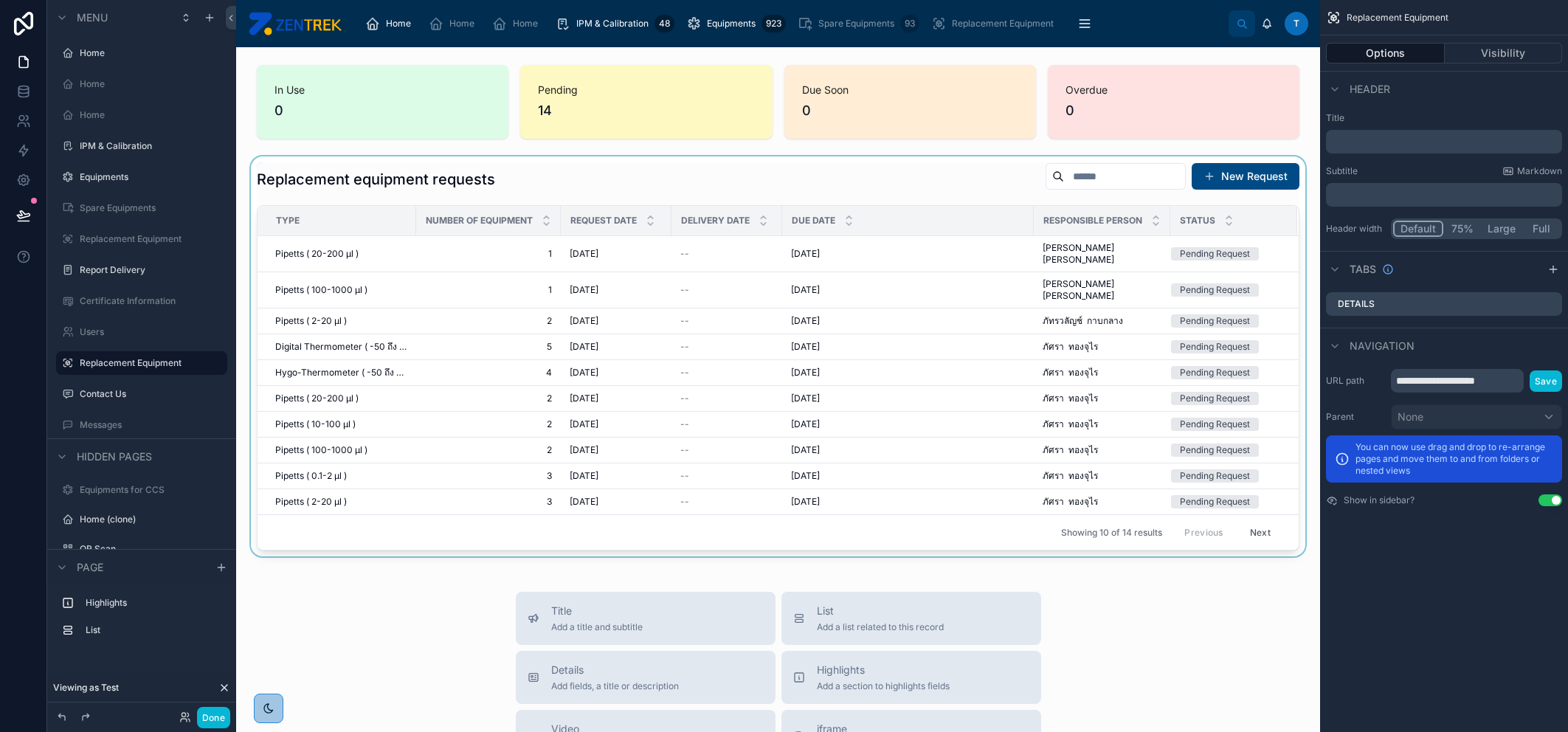
click at [1108, 178] on div at bounding box center [778, 357] width 1060 height 400
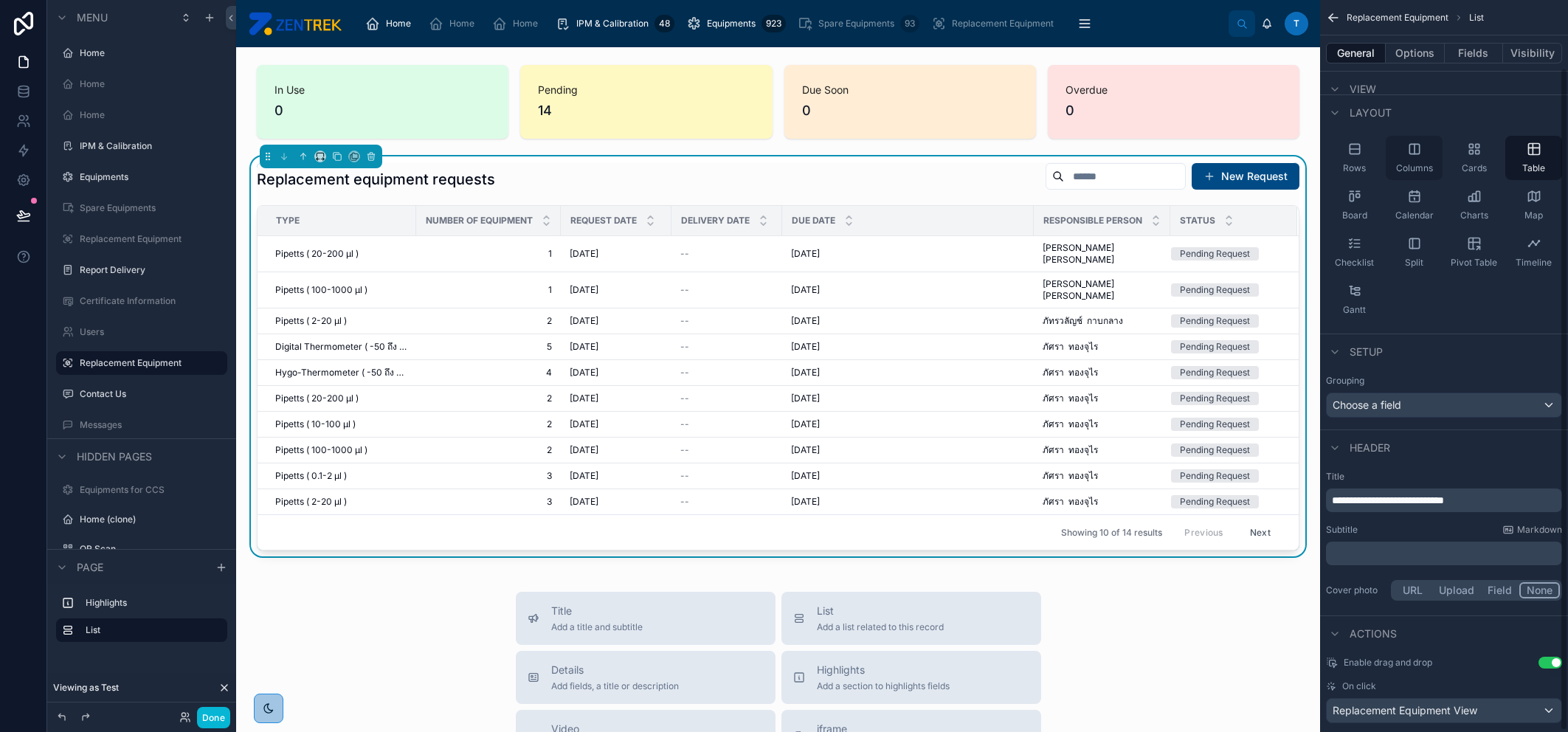
scroll to position [75, 0]
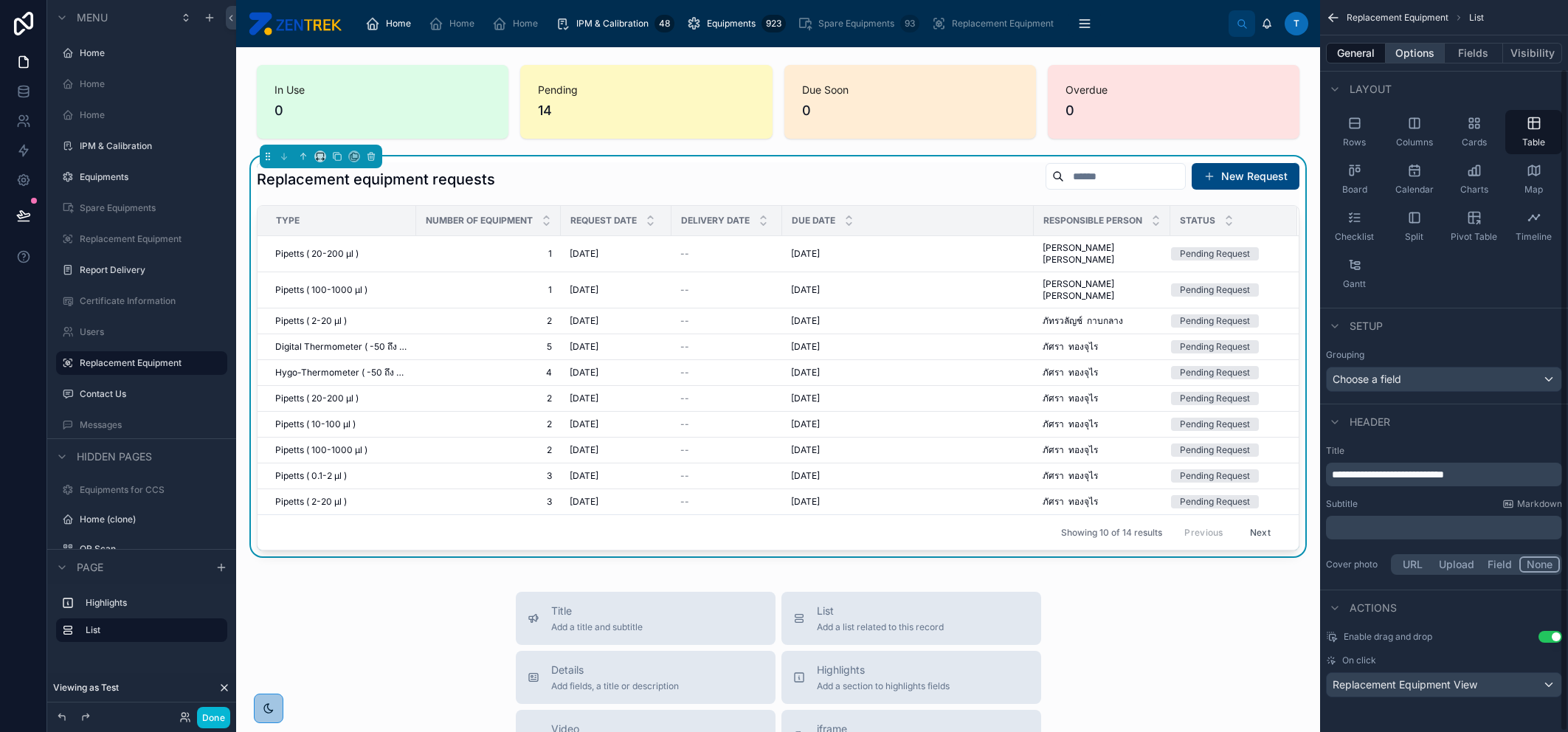
click at [1429, 58] on button "Options" at bounding box center [1415, 53] width 59 height 20
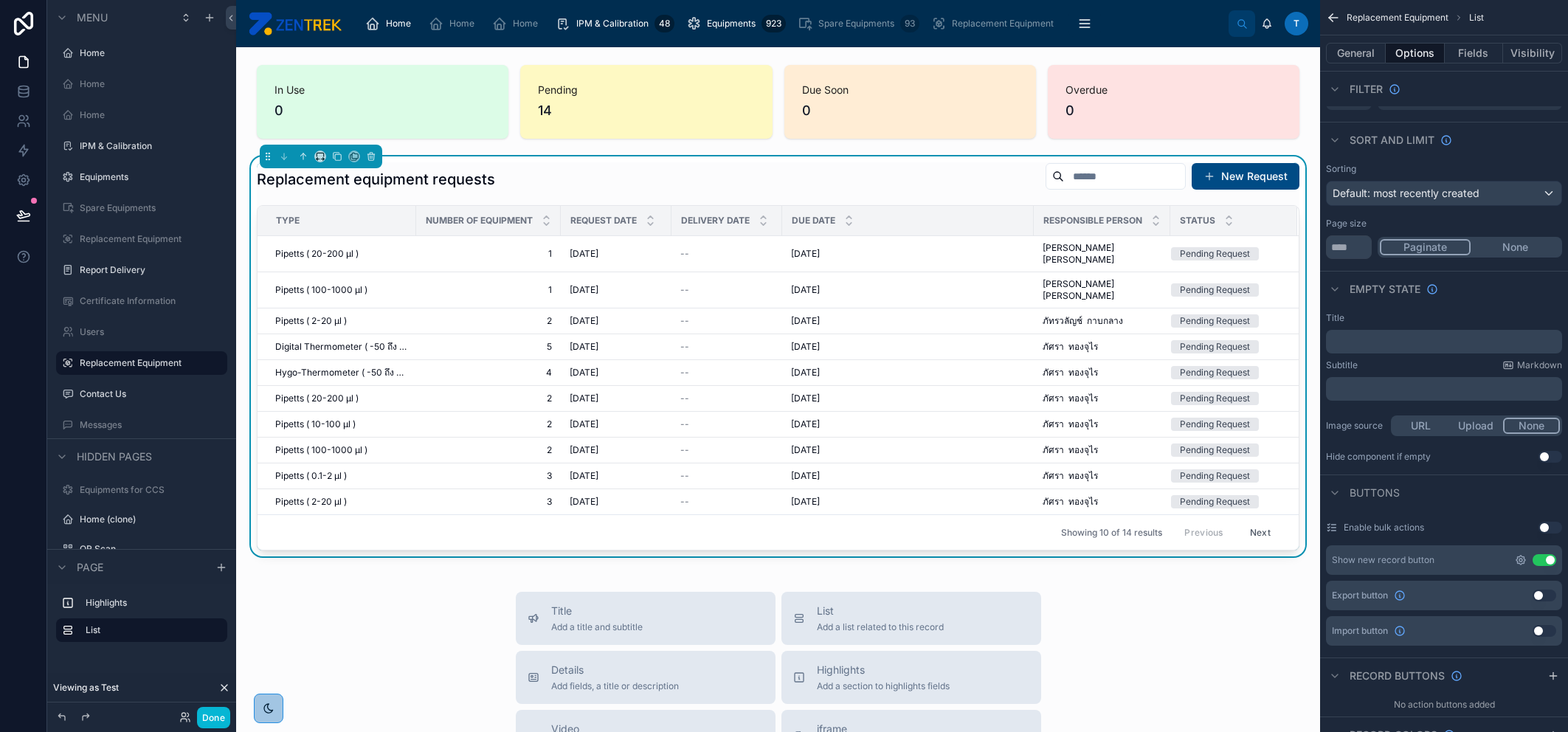
click at [1516, 564] on icon "scrollable content" at bounding box center [1521, 560] width 12 height 12
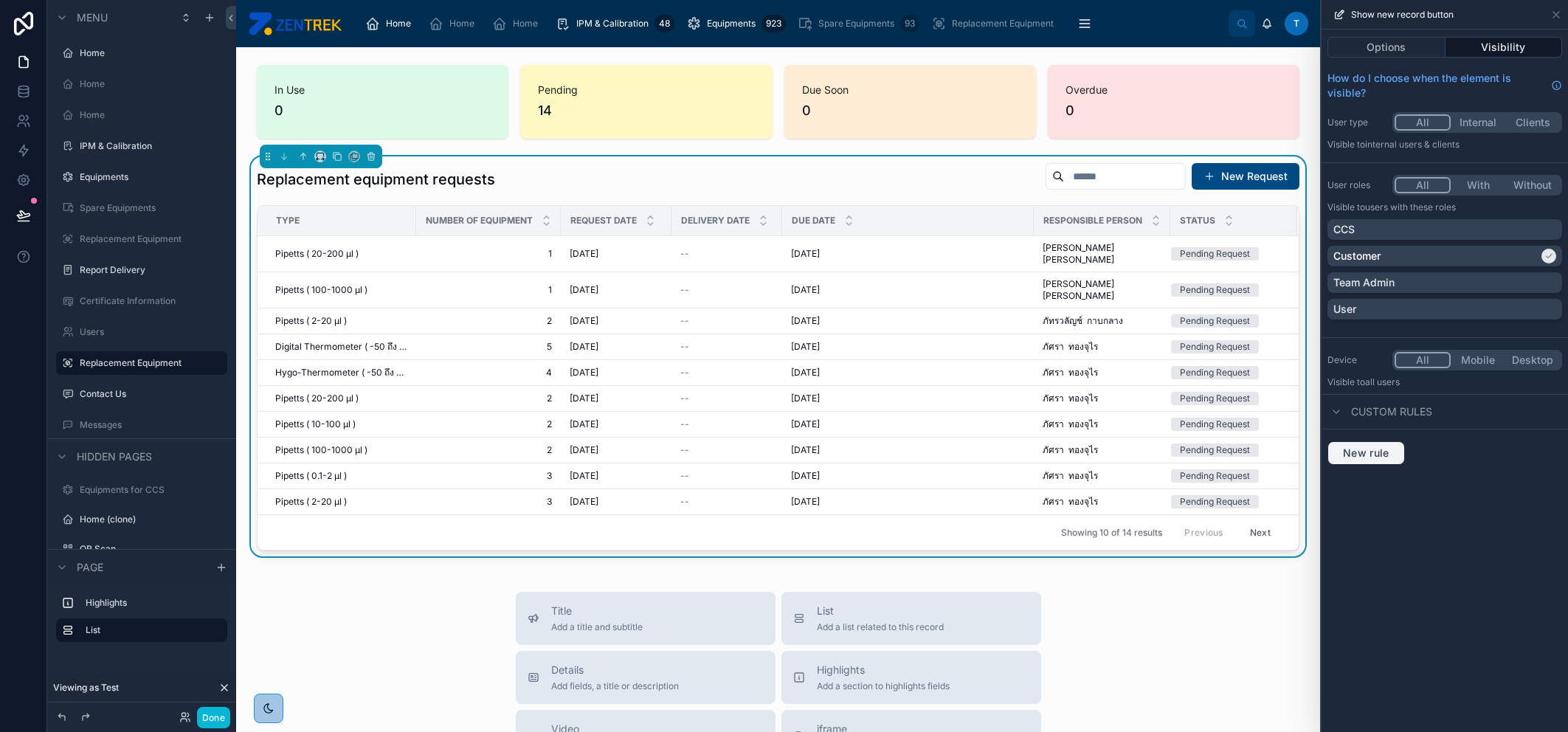
click at [1386, 454] on span "New rule" at bounding box center [1366, 453] width 58 height 14
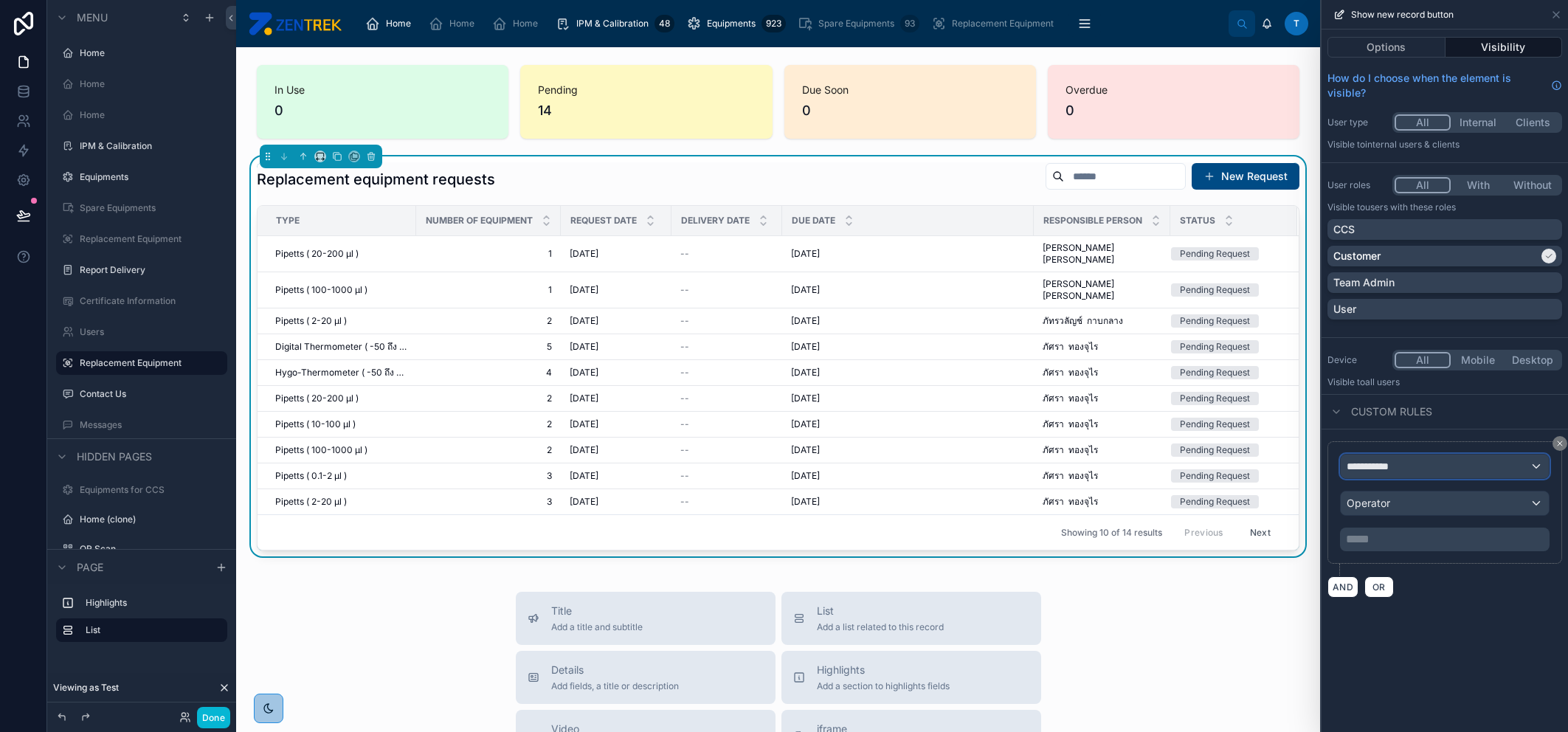
click at [1403, 468] on div "**********" at bounding box center [1445, 466] width 208 height 23
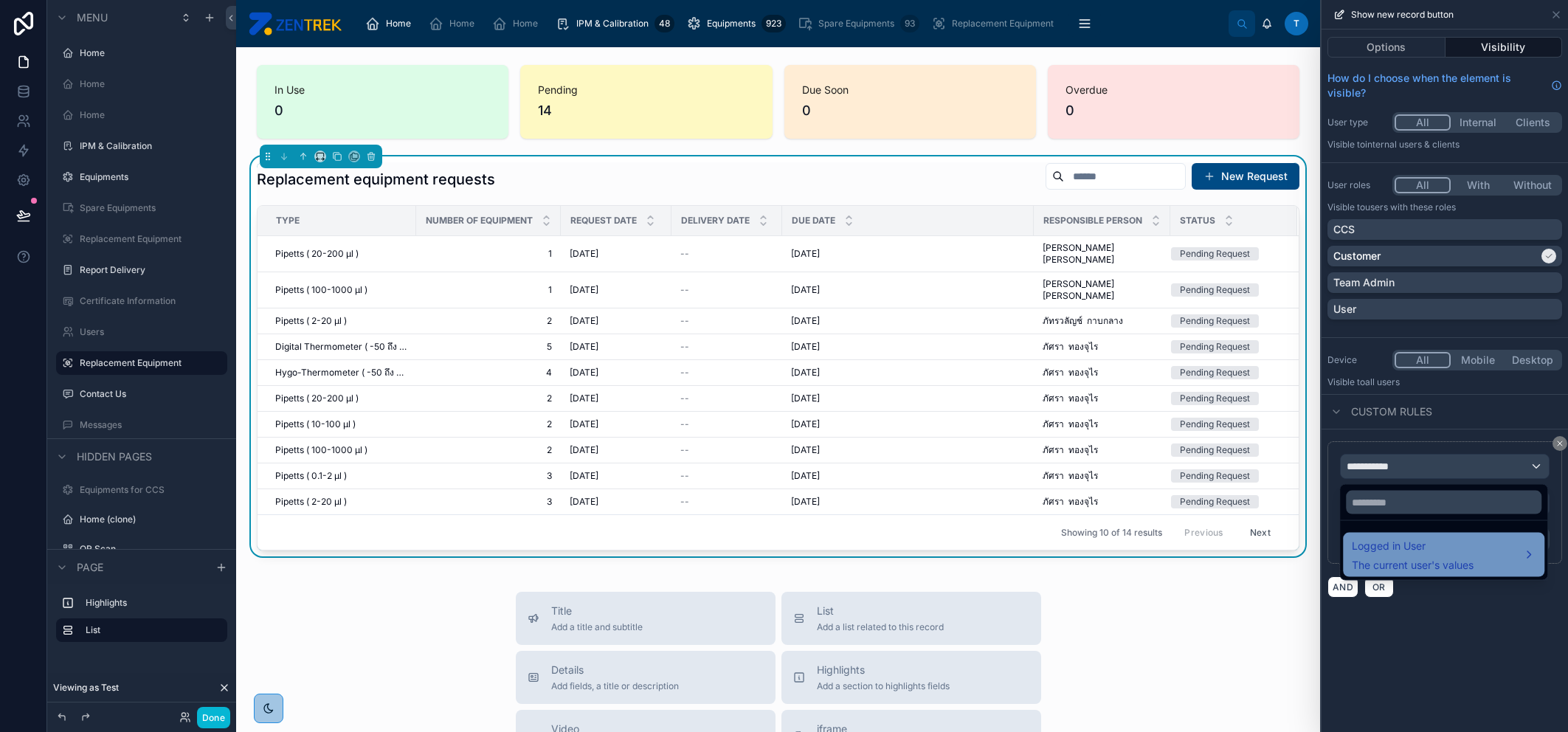
click at [1420, 547] on span "Logged in User" at bounding box center [1412, 546] width 122 height 17
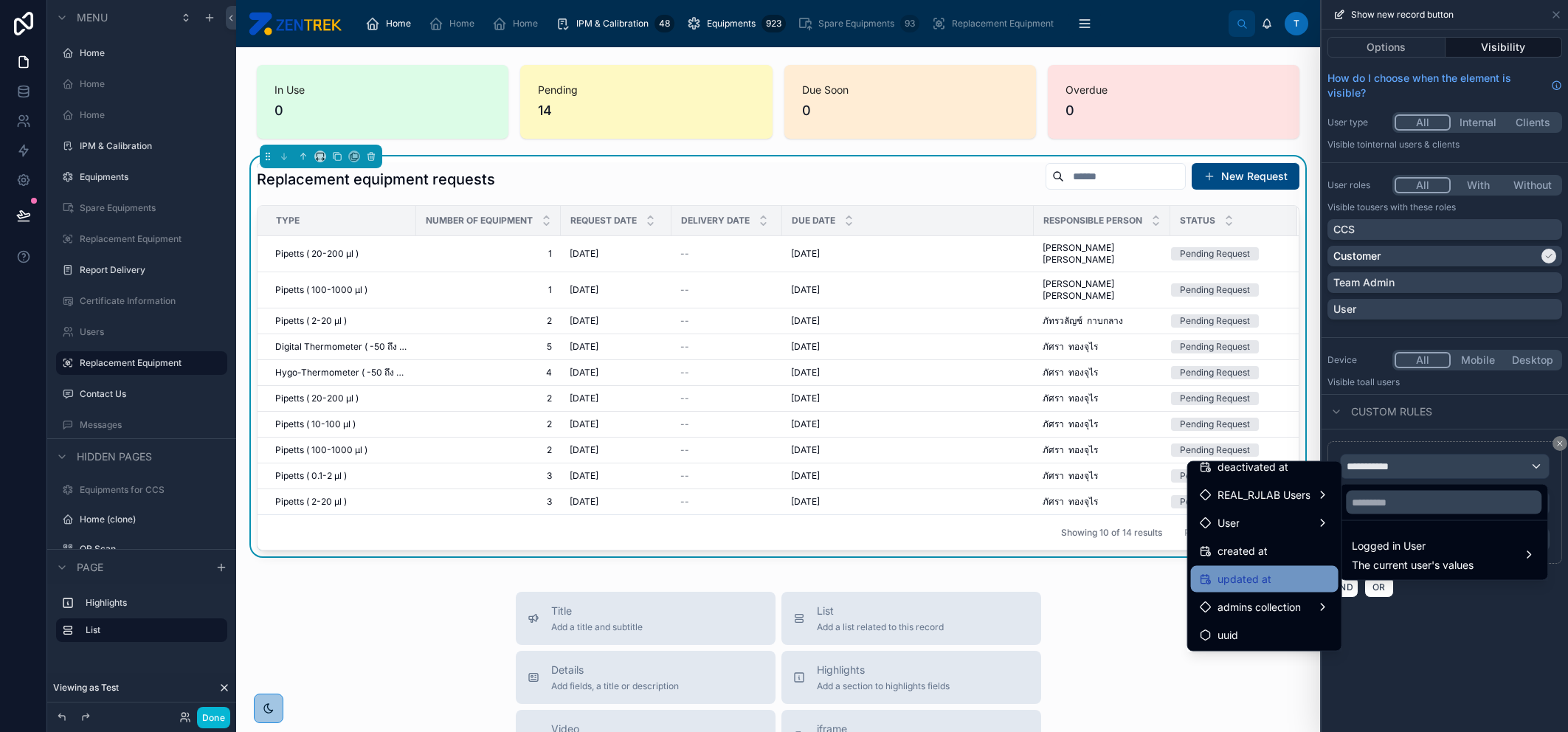
scroll to position [196, 0]
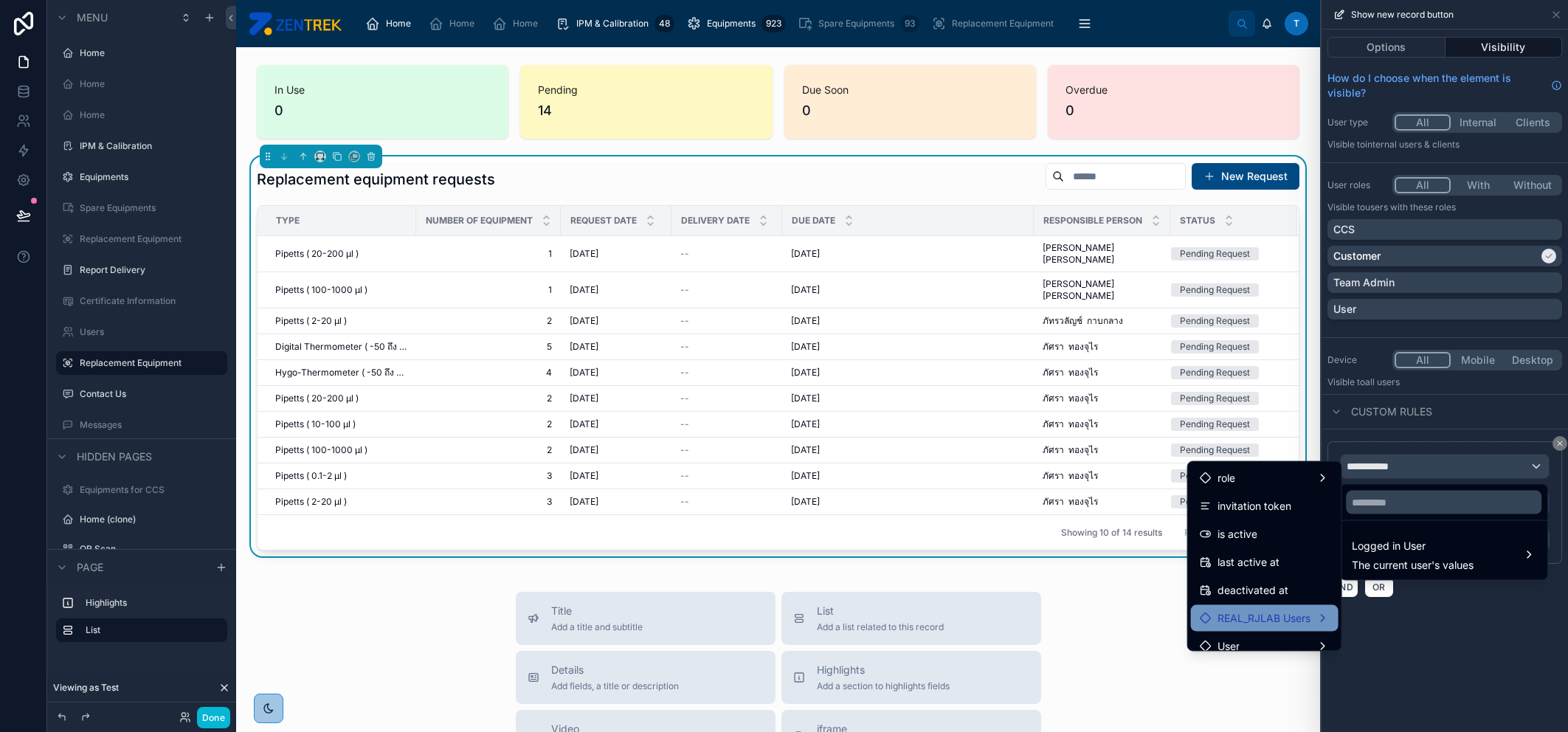
click at [1288, 609] on span "REAL_RJLAB Users" at bounding box center [1264, 618] width 93 height 17
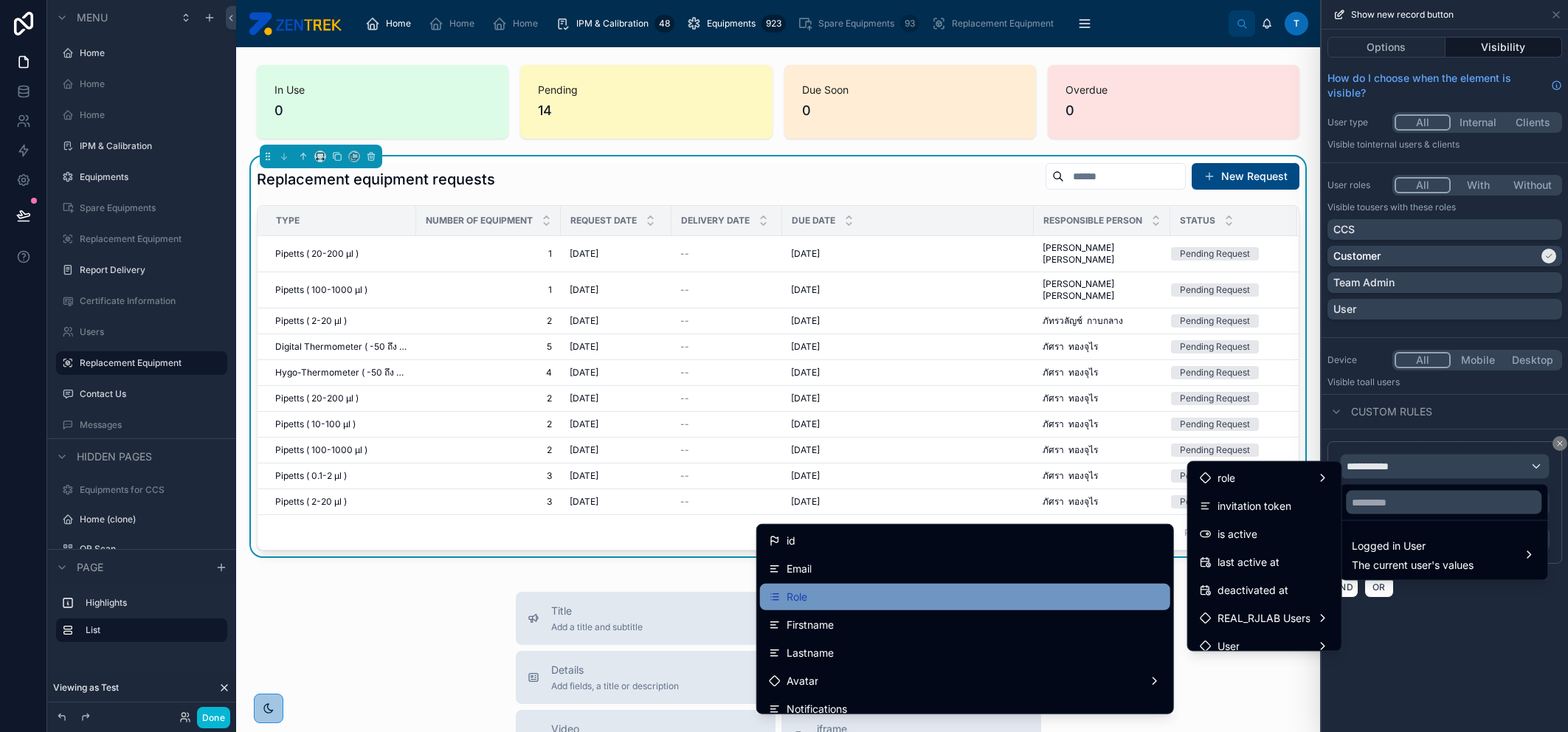
click at [936, 600] on div "Role" at bounding box center [965, 597] width 393 height 17
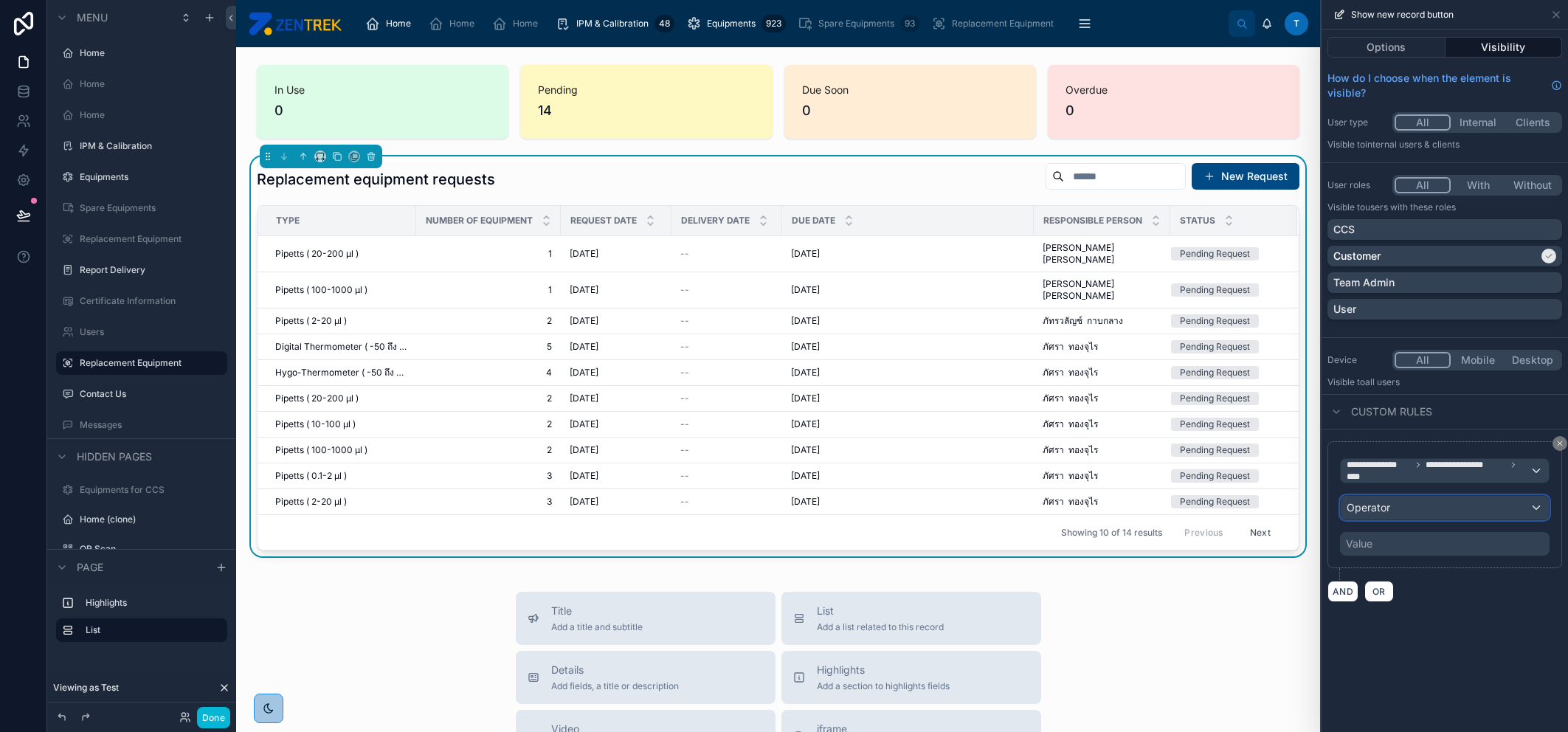
click at [1386, 506] on span "Operator" at bounding box center [1368, 507] width 44 height 13
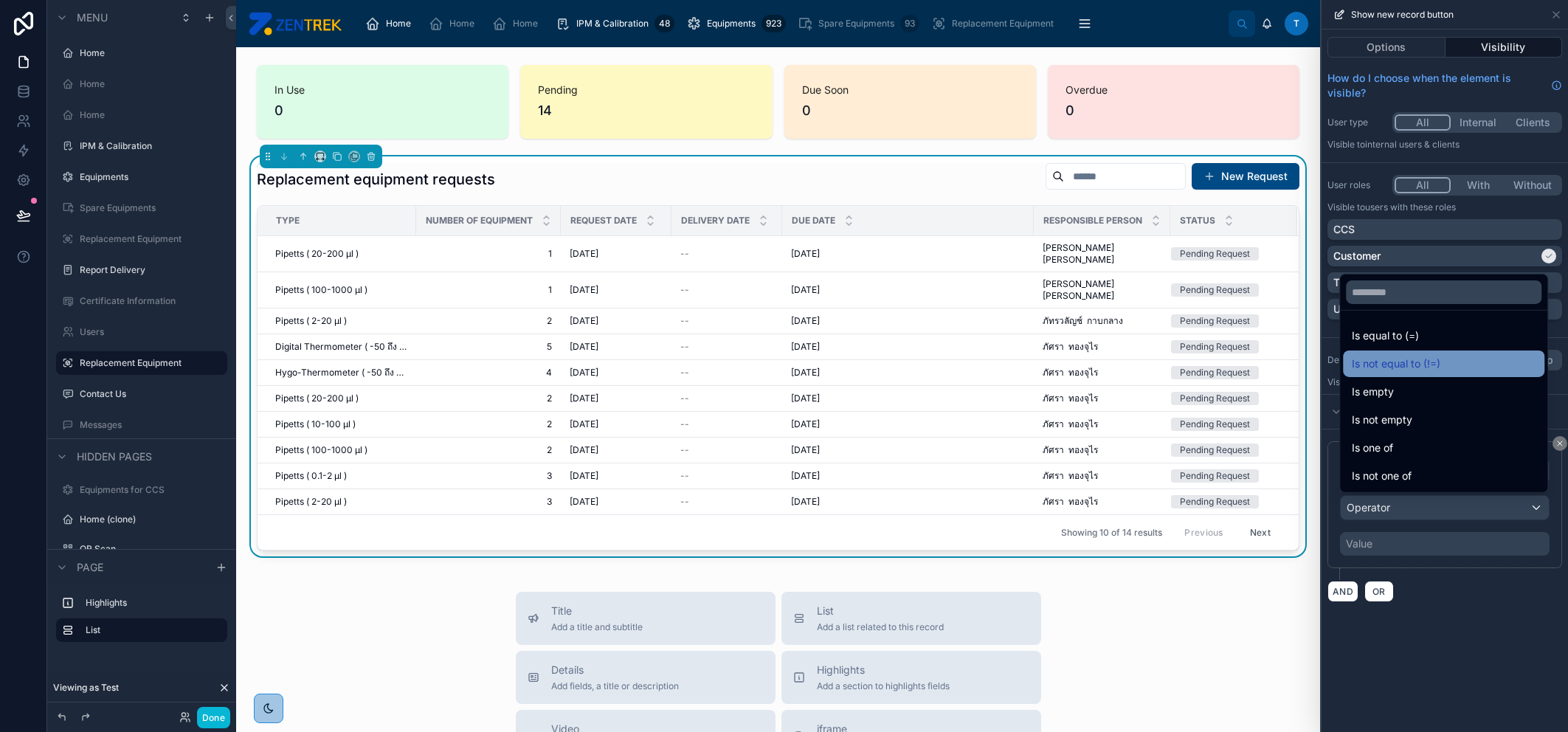
click at [1423, 368] on span "Is not equal to (!=)" at bounding box center [1395, 363] width 89 height 17
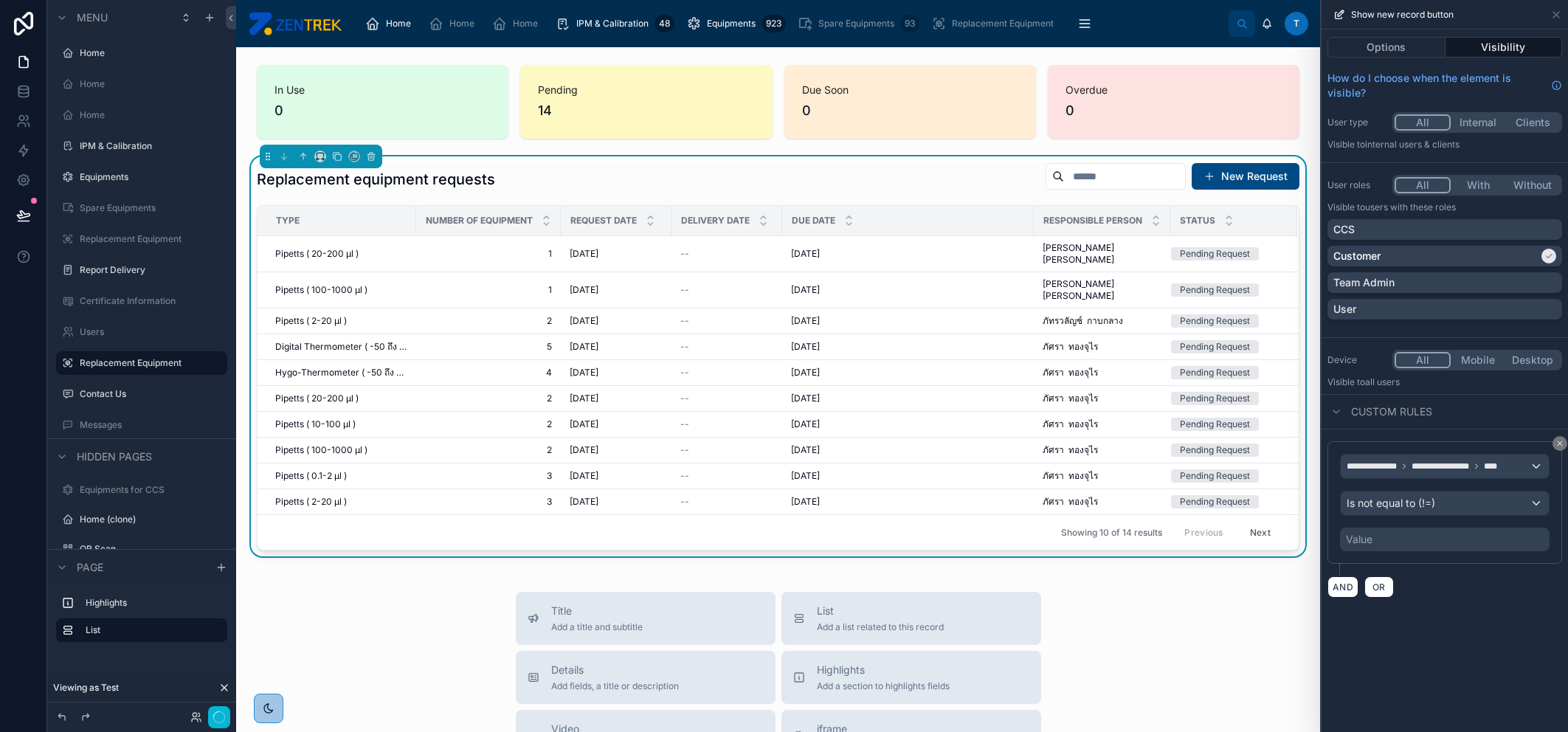
click at [1392, 542] on div "Value" at bounding box center [1445, 539] width 210 height 23
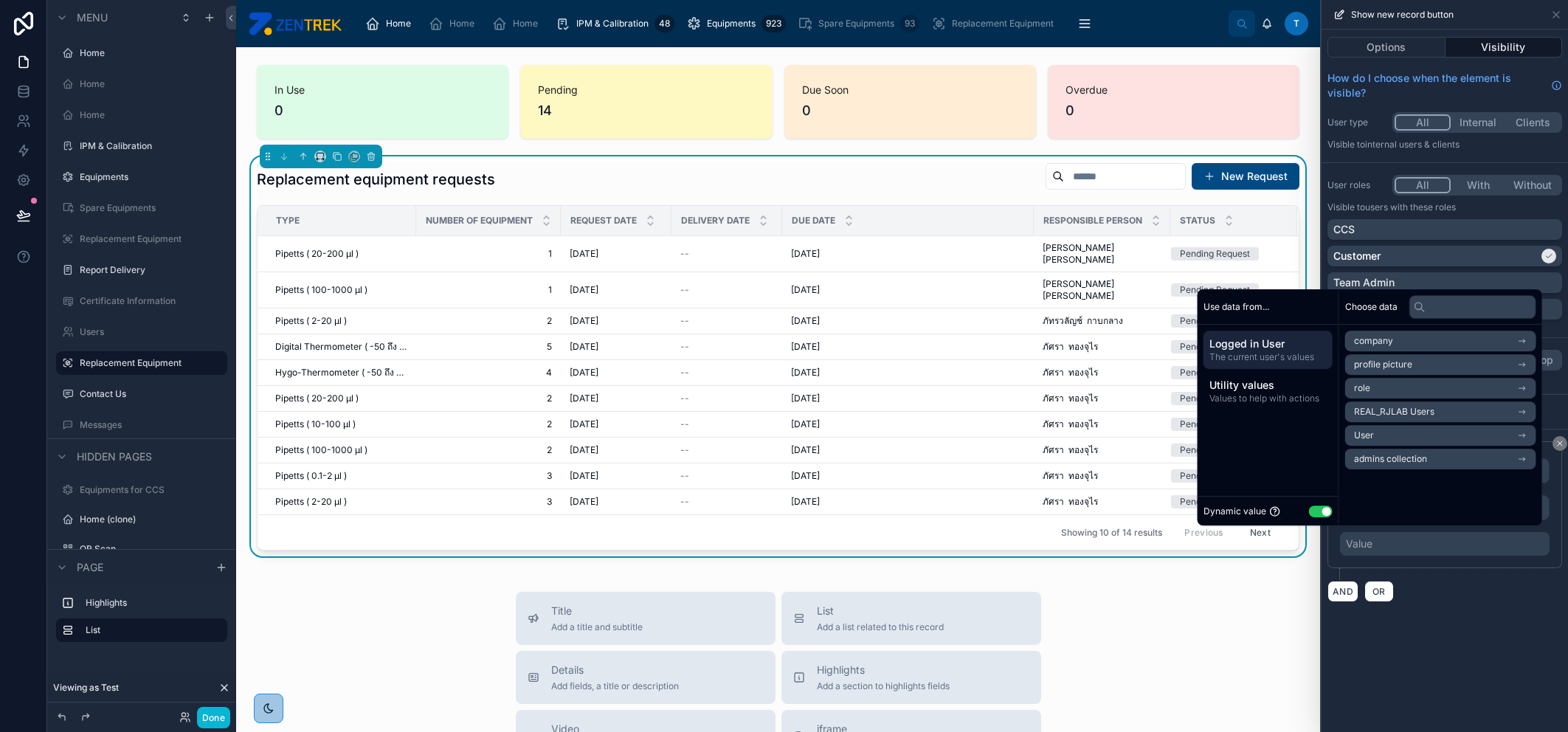
click at [1316, 512] on button "Use setting" at bounding box center [1321, 512] width 23 height 12
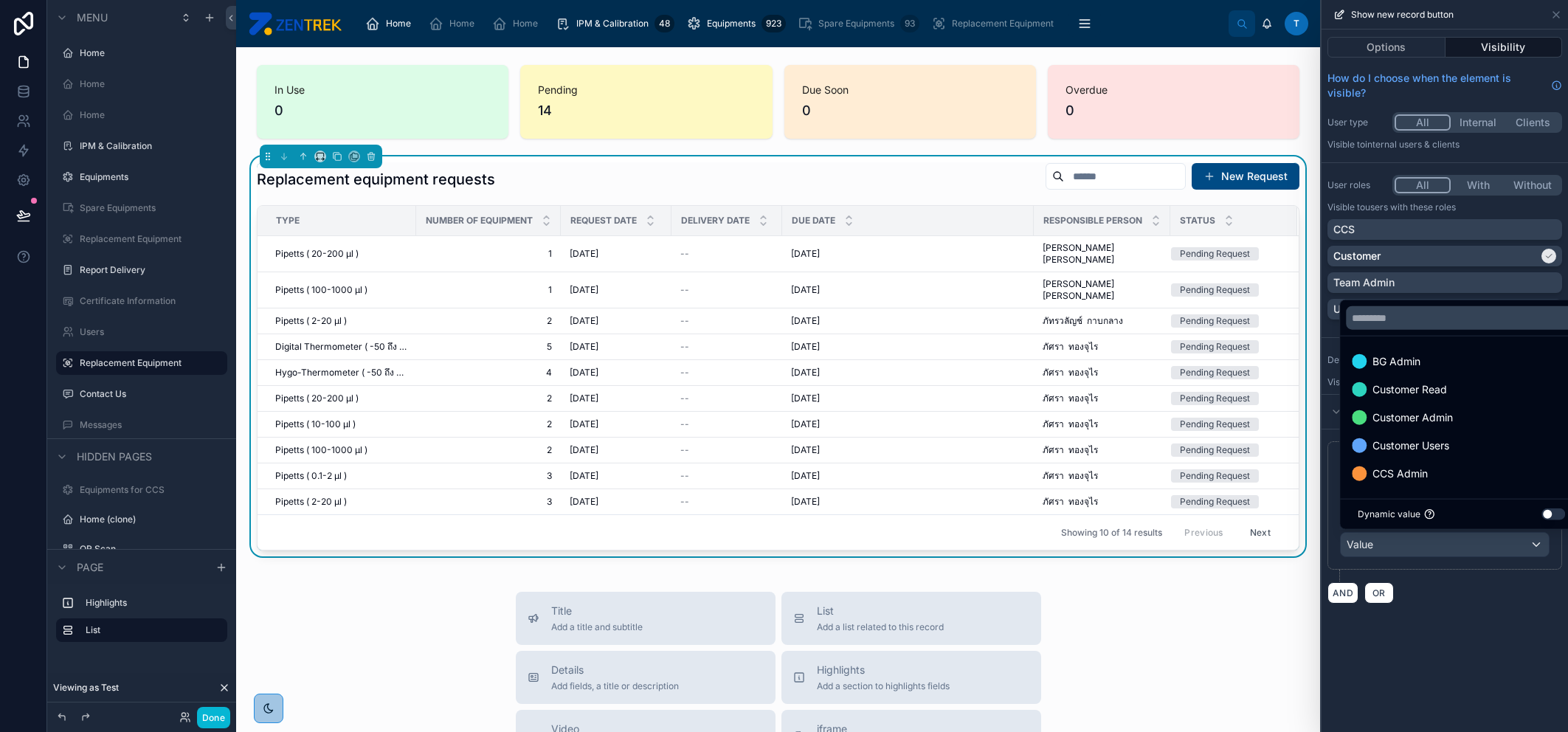
click at [1455, 550] on div at bounding box center [1445, 366] width 247 height 732
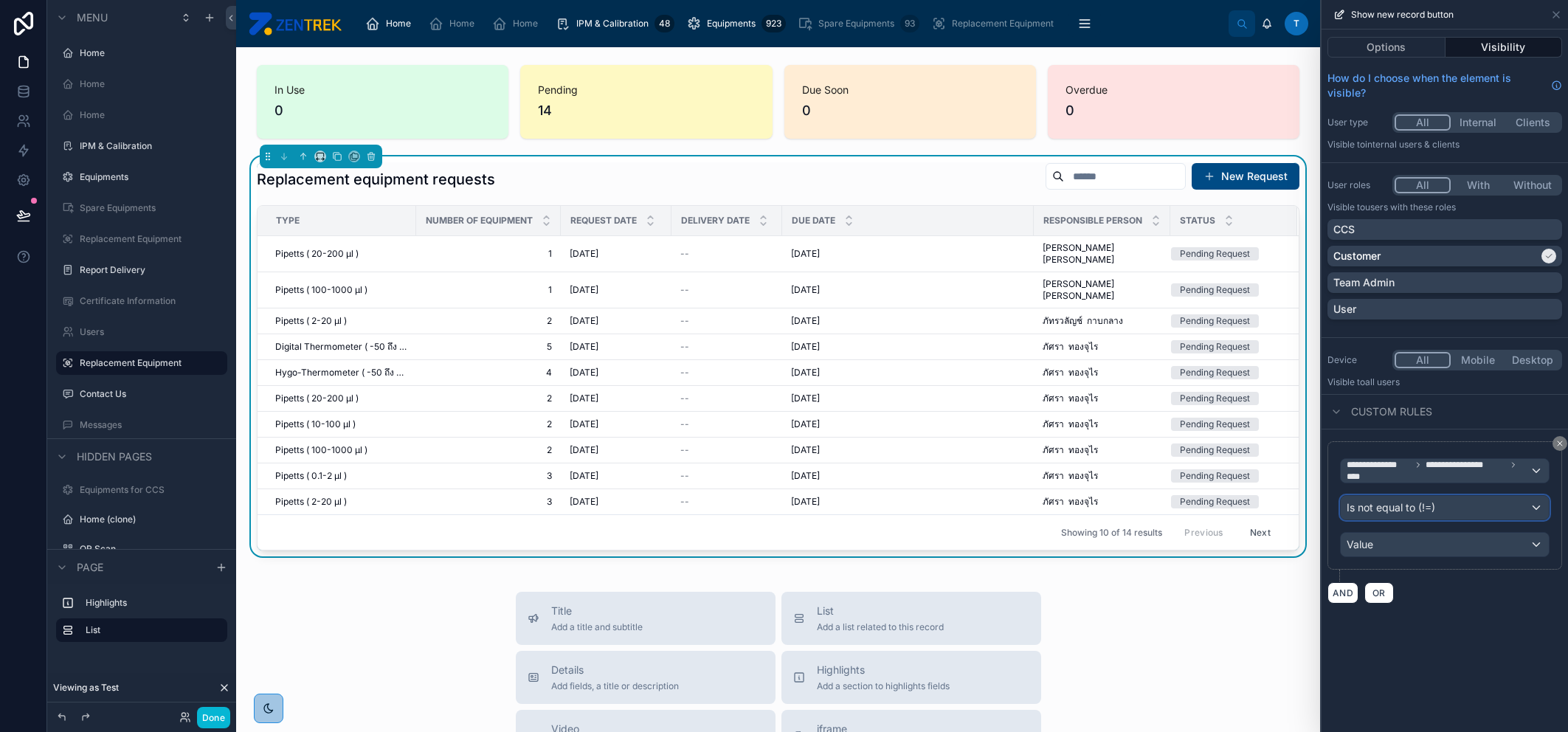
click at [1442, 506] on div "Is not equal to (!=)" at bounding box center [1445, 507] width 208 height 23
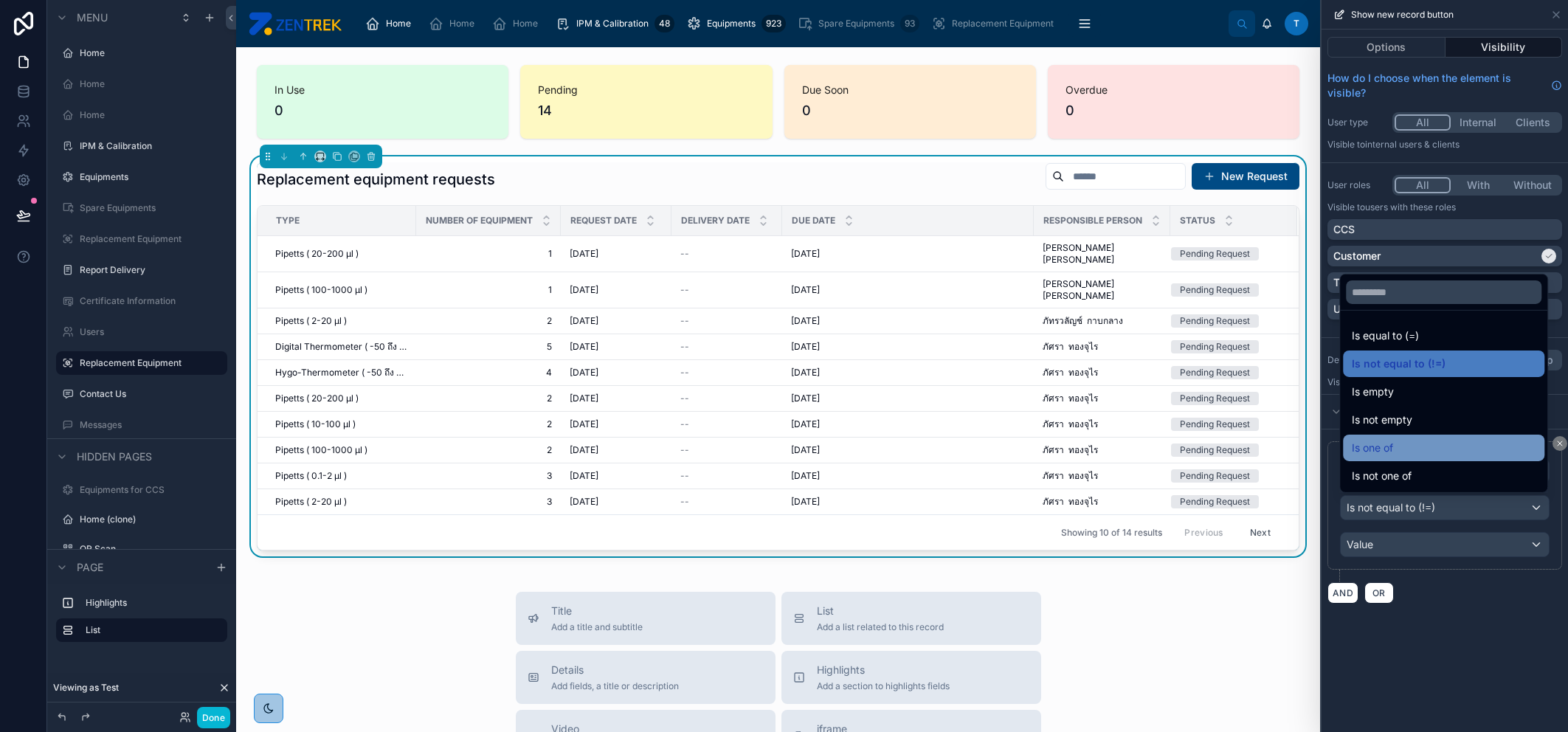
click at [1437, 450] on div "Is one of" at bounding box center [1443, 447] width 184 height 17
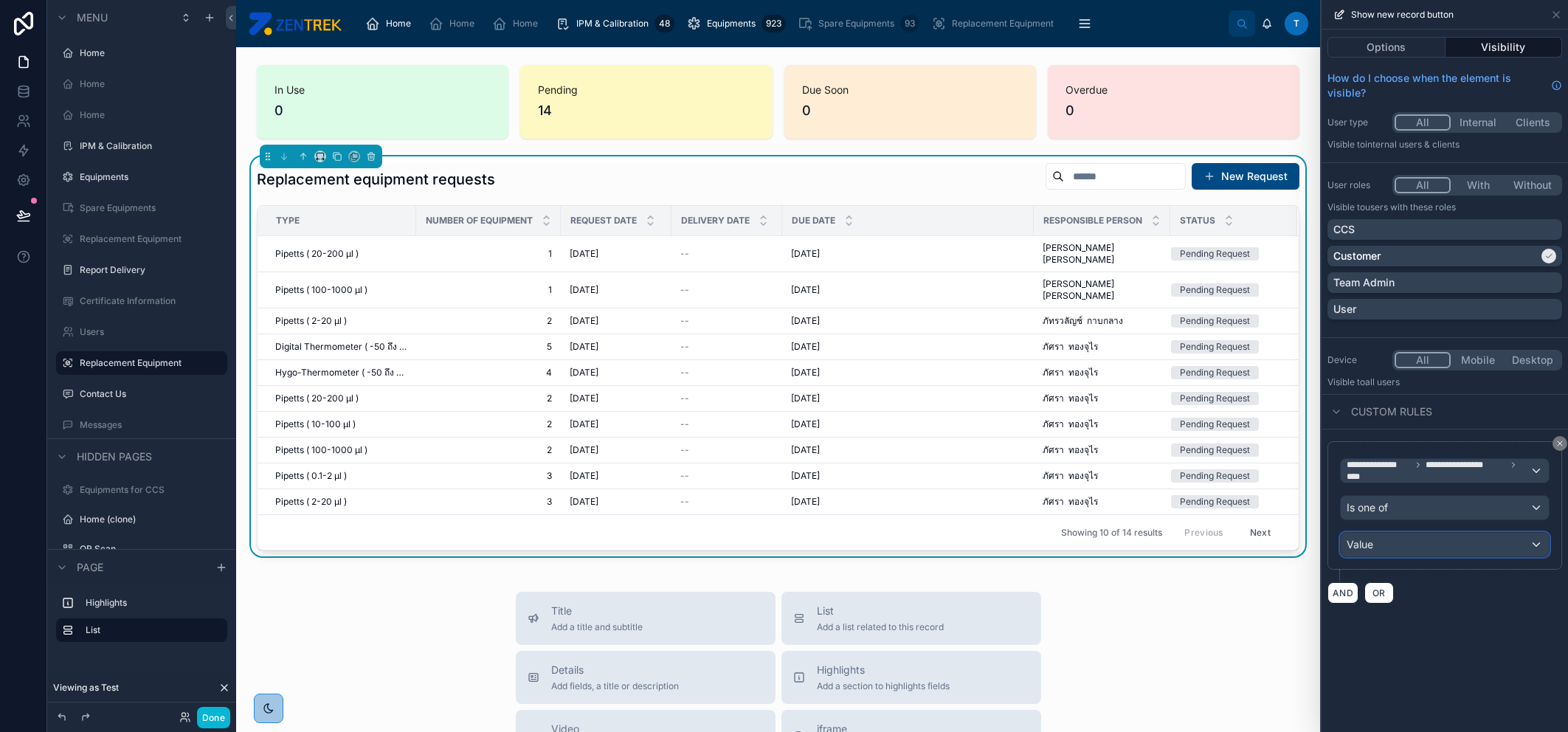
click at [1420, 540] on div "Value" at bounding box center [1445, 544] width 208 height 23
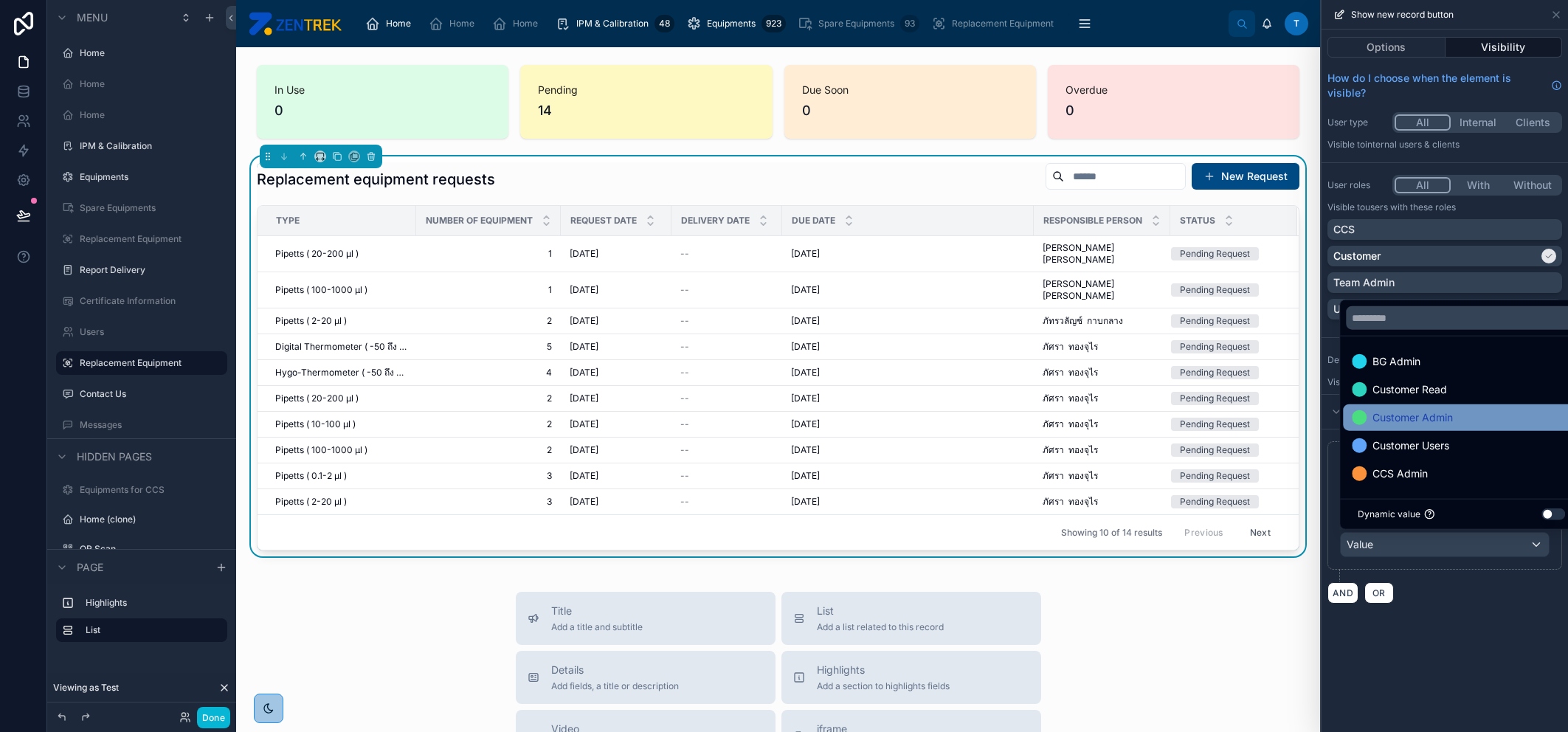
click at [1448, 417] on span "Customer Admin" at bounding box center [1413, 417] width 80 height 17
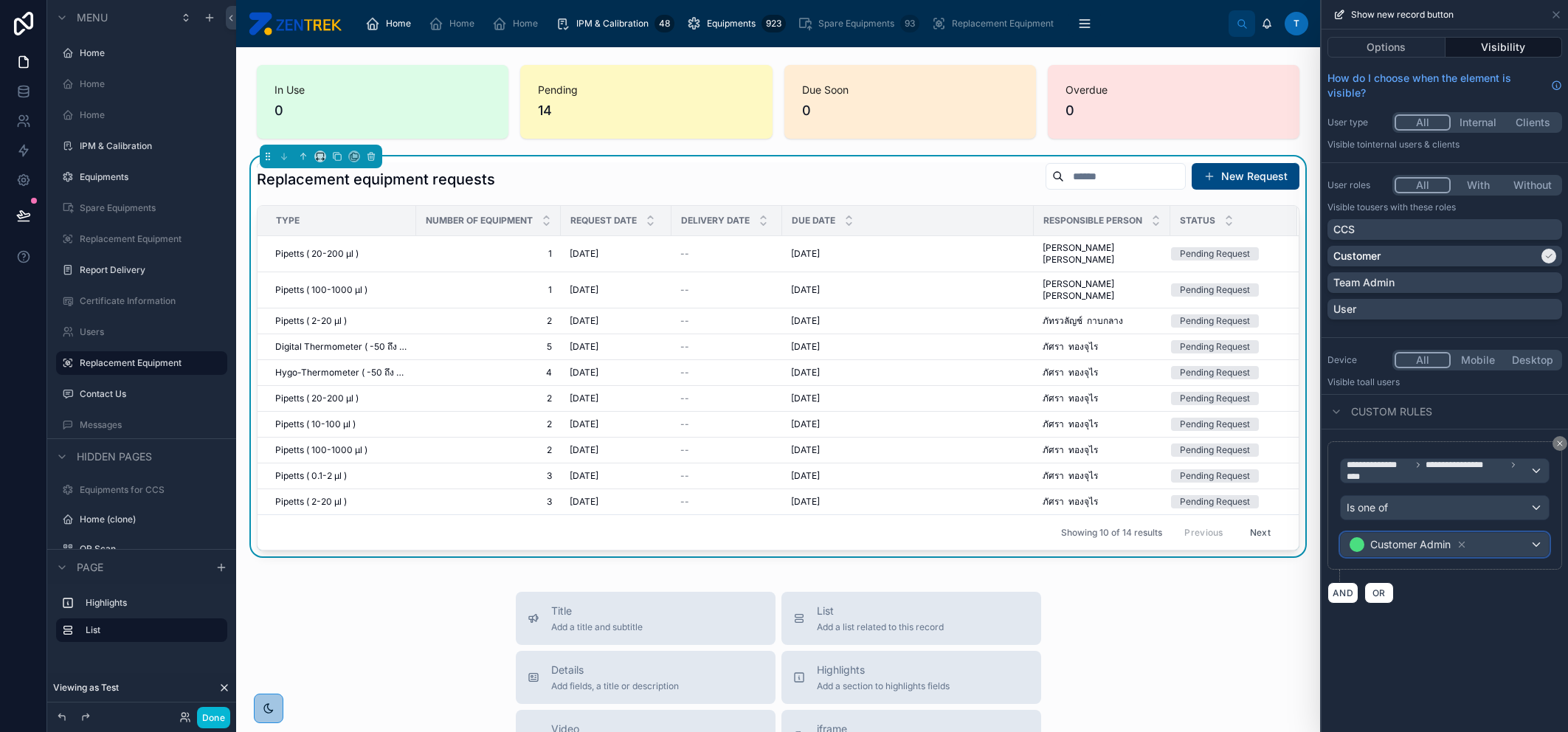
click at [1502, 546] on div "Customer Admin" at bounding box center [1445, 544] width 208 height 23
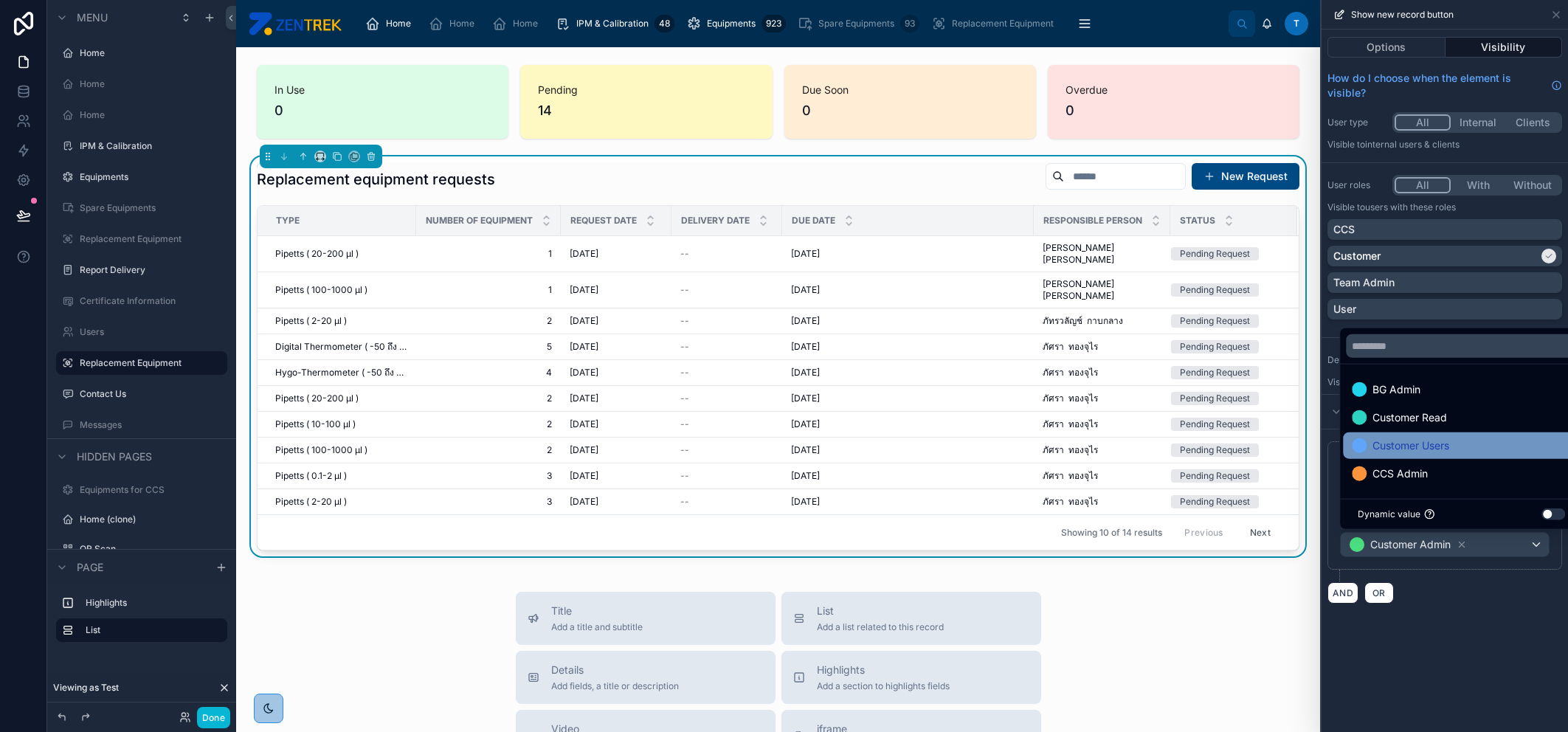
click at [1478, 452] on div "Customer Users" at bounding box center [1461, 445] width 219 height 17
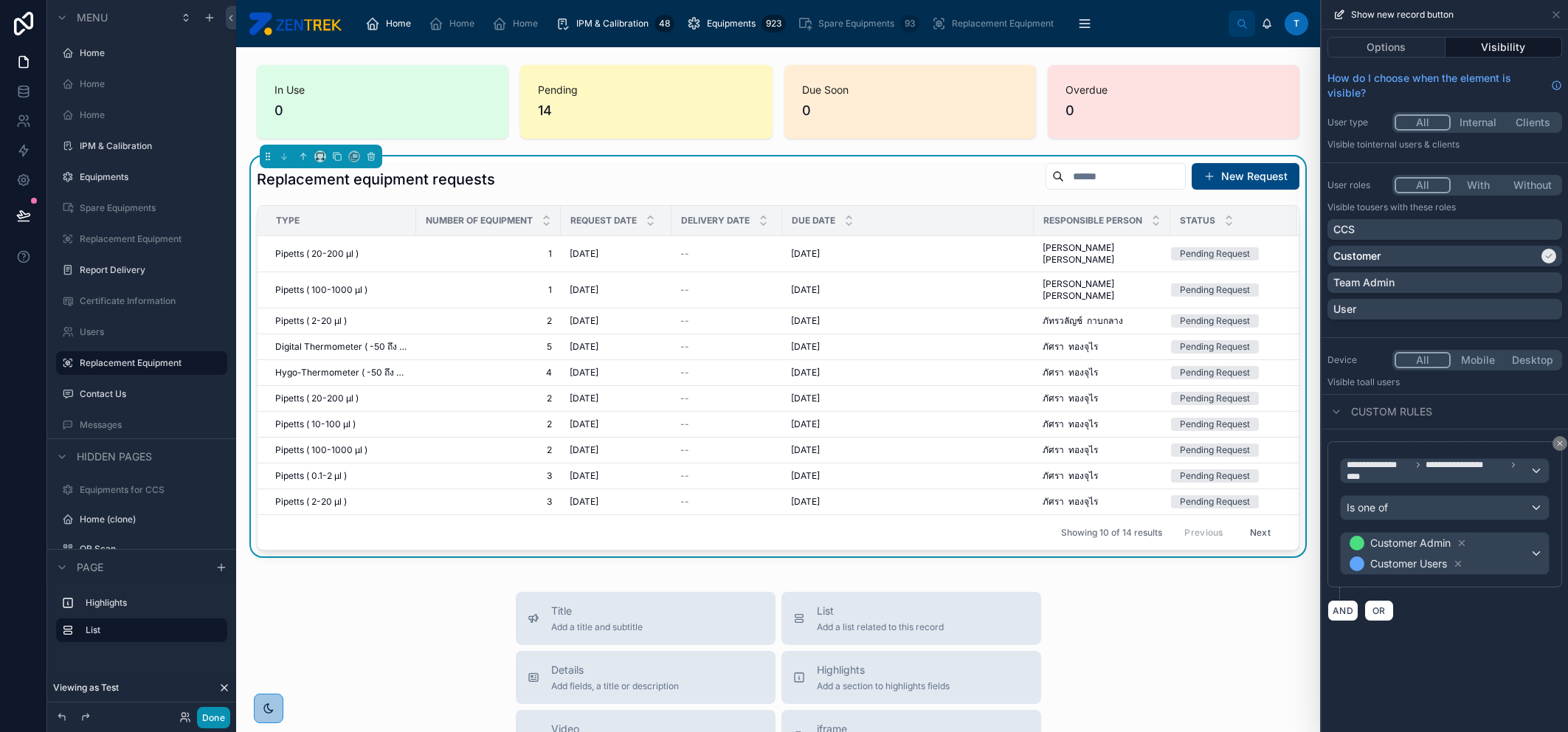
click at [214, 724] on button "Done" at bounding box center [213, 718] width 33 height 21
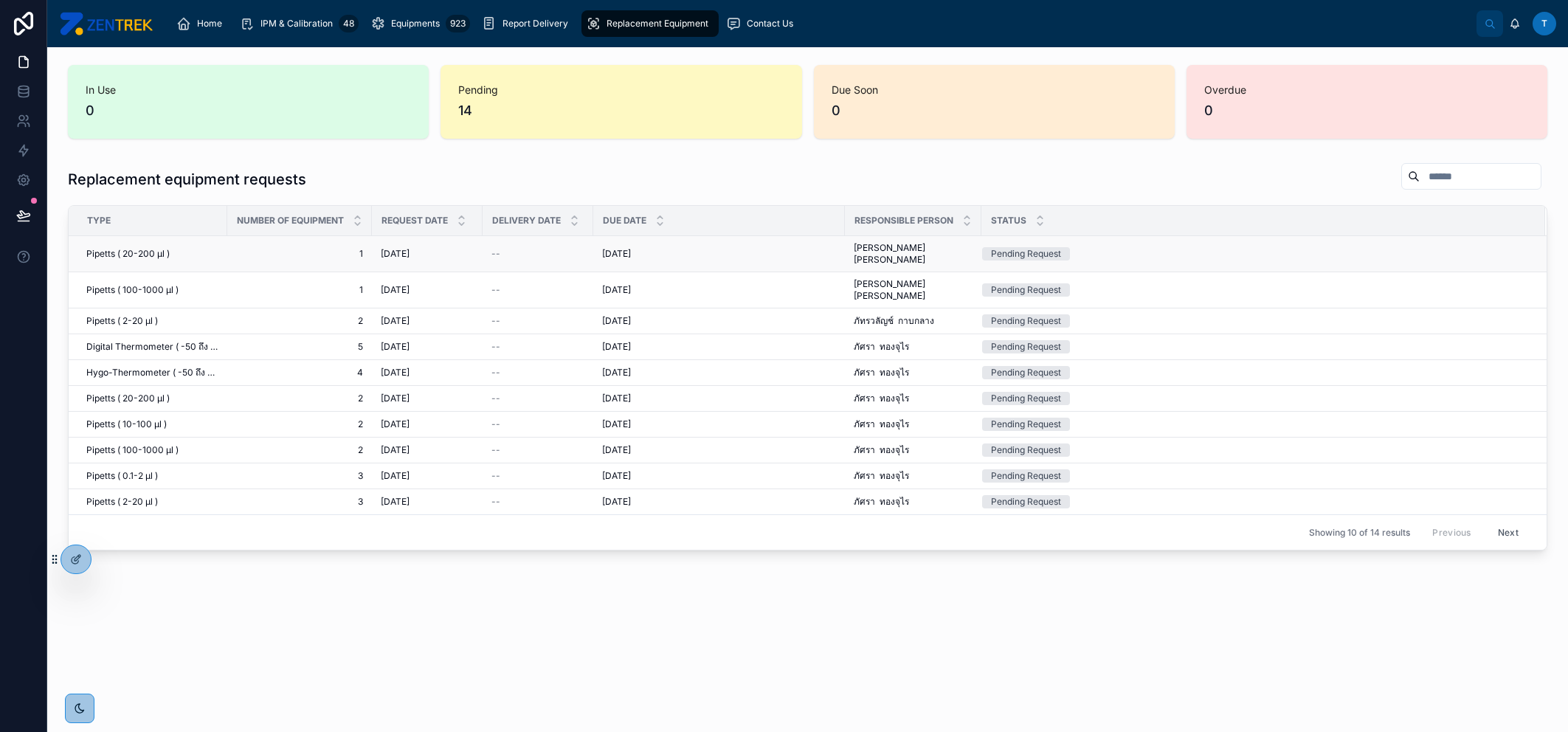
click at [760, 252] on div "9/22/2025 9/22/2025" at bounding box center [719, 254] width 234 height 12
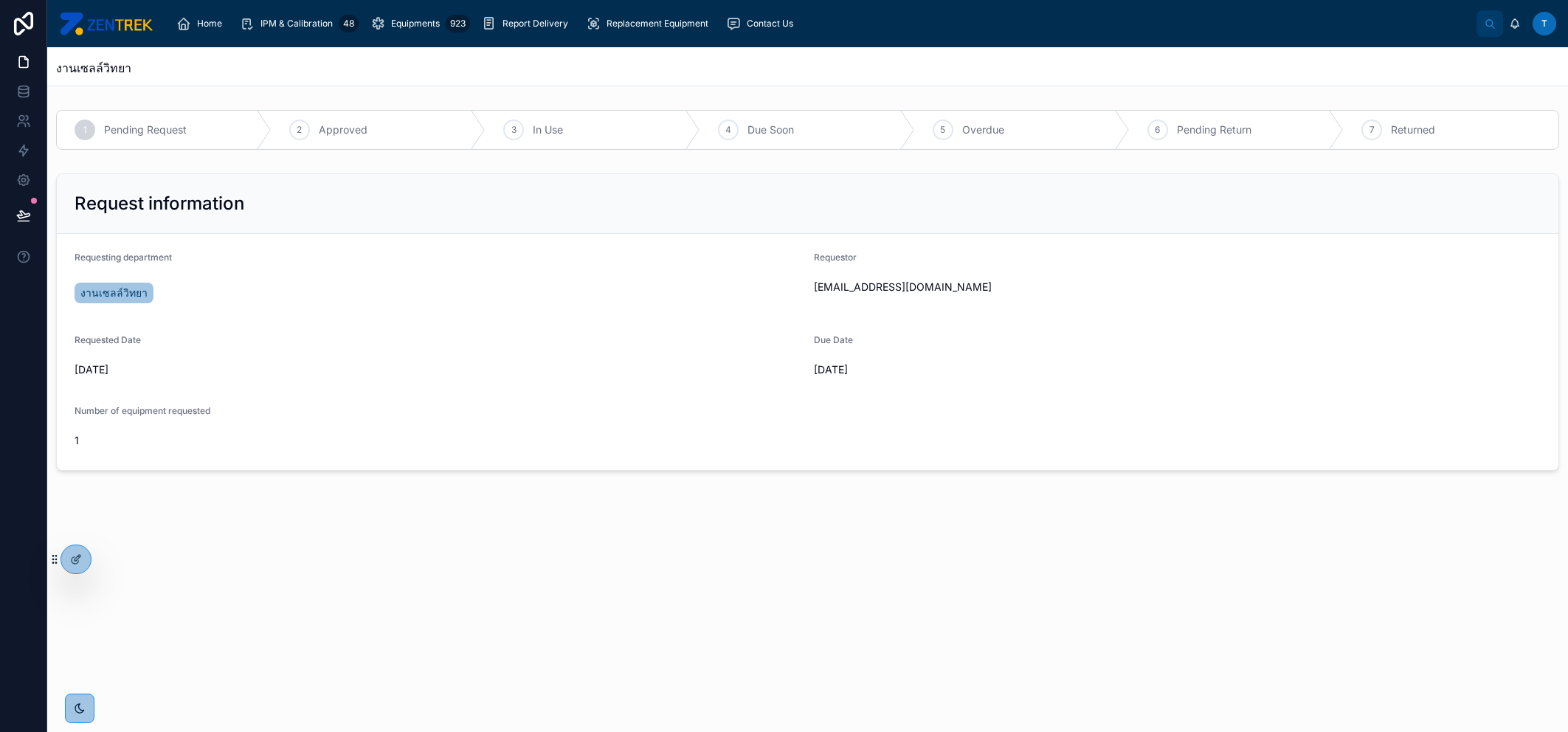
click at [702, 357] on div "Requested Date 9/18/2025" at bounding box center [437, 358] width 727 height 47
click at [75, 555] on icon at bounding box center [76, 559] width 12 height 12
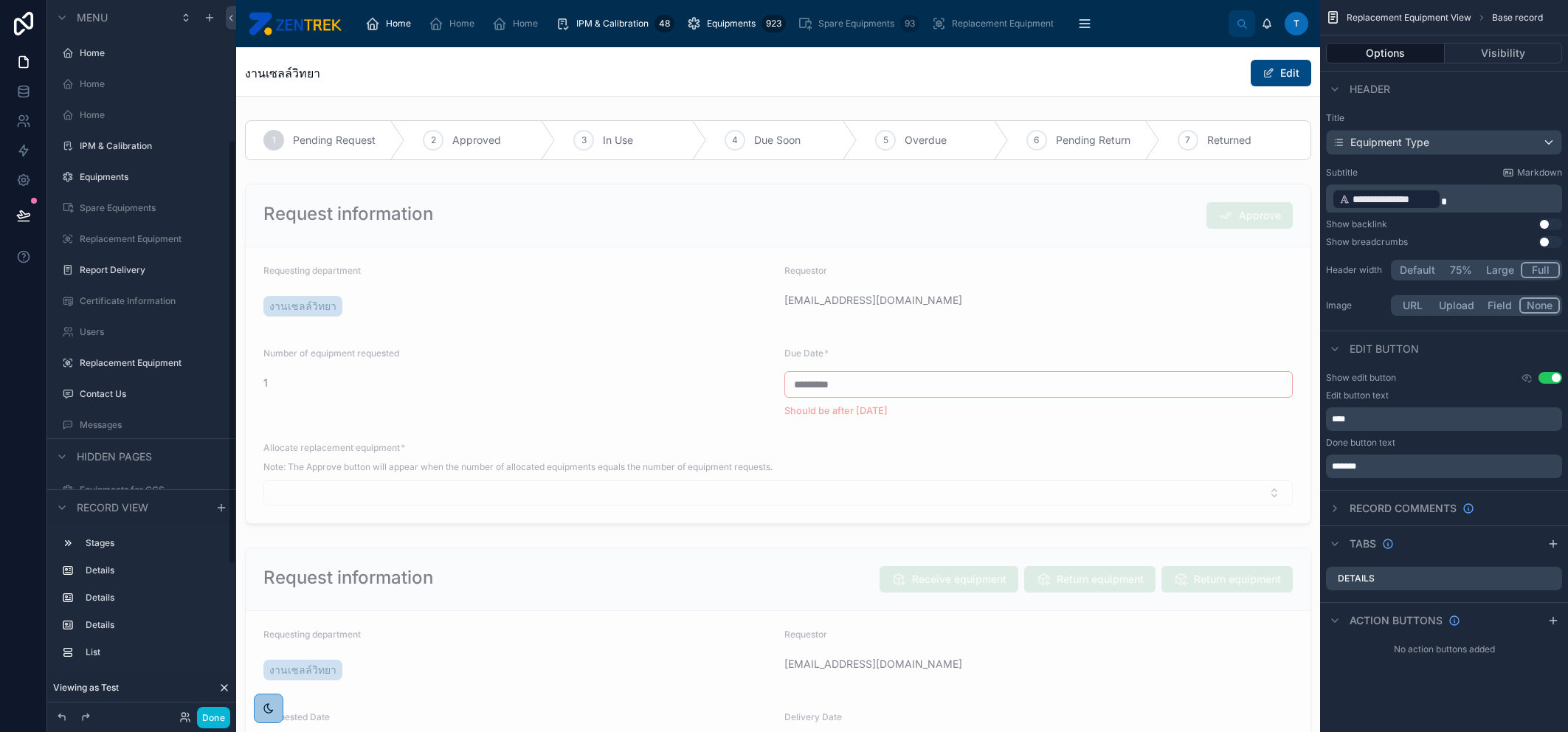
scroll to position [235, 0]
click at [1524, 373] on icon "scrollable content" at bounding box center [1527, 378] width 12 height 12
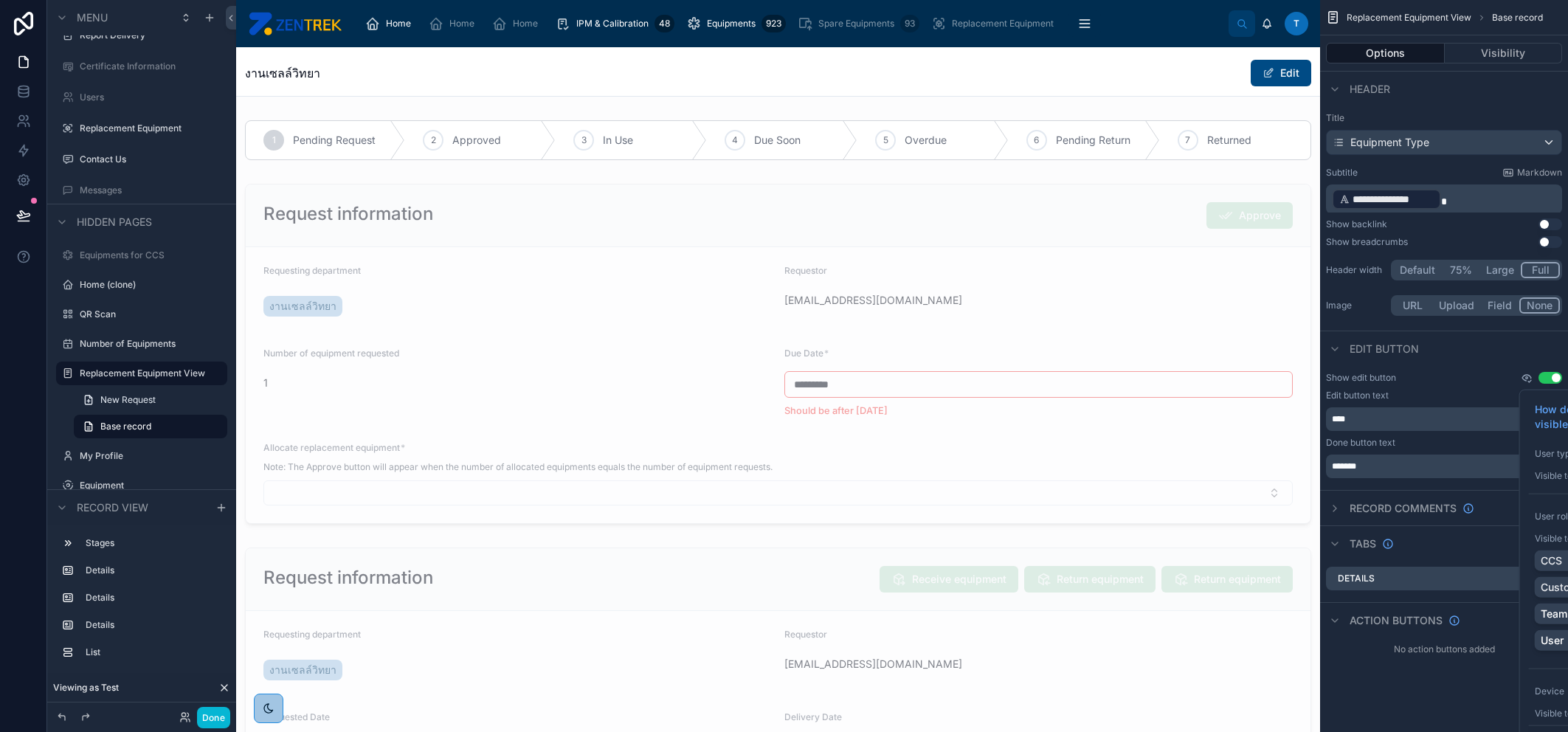
click at [1521, 376] on icon "scrollable content" at bounding box center [1527, 378] width 12 height 12
click at [981, 248] on div at bounding box center [778, 354] width 1084 height 352
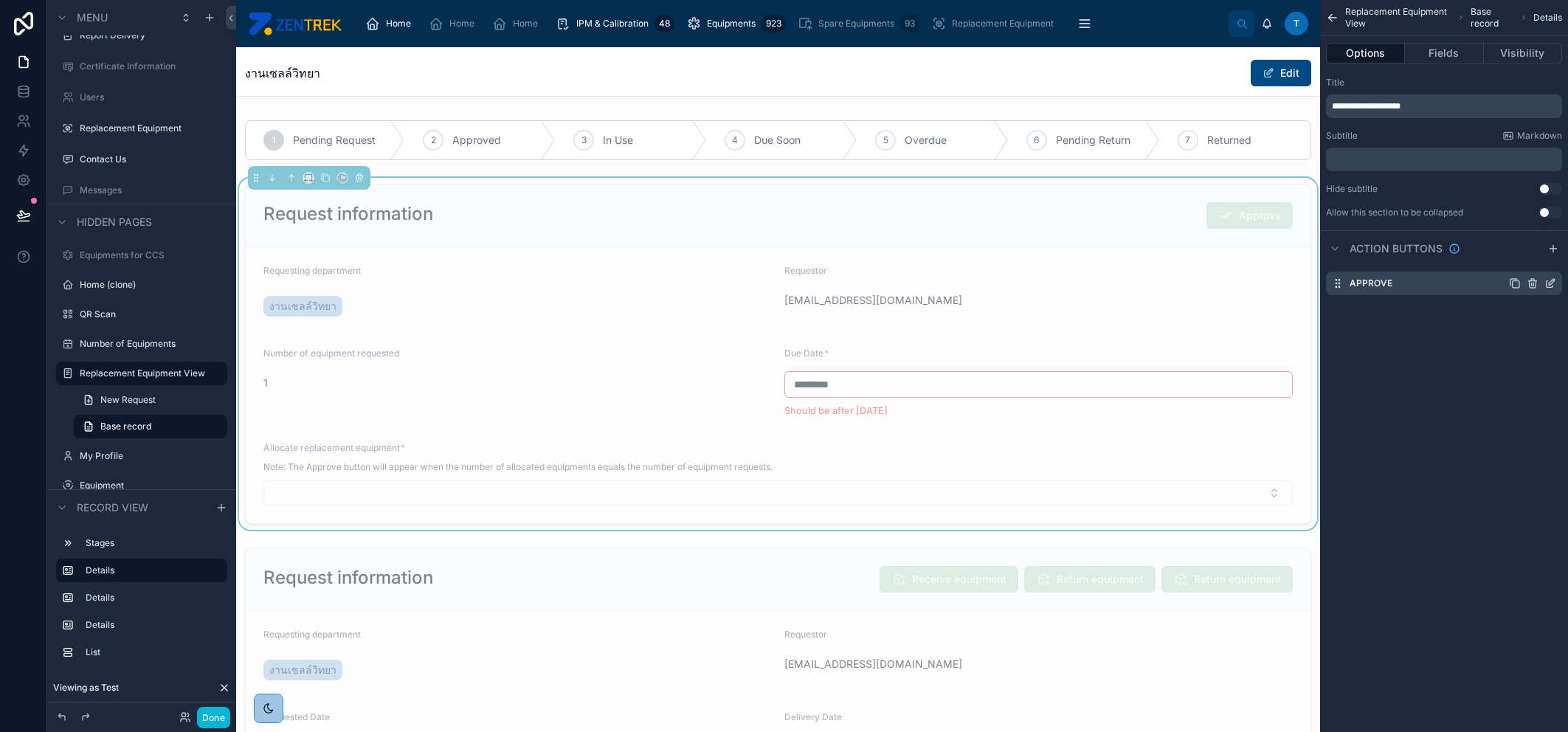
click at [1545, 283] on icon "scrollable content" at bounding box center [1551, 284] width 12 height 12
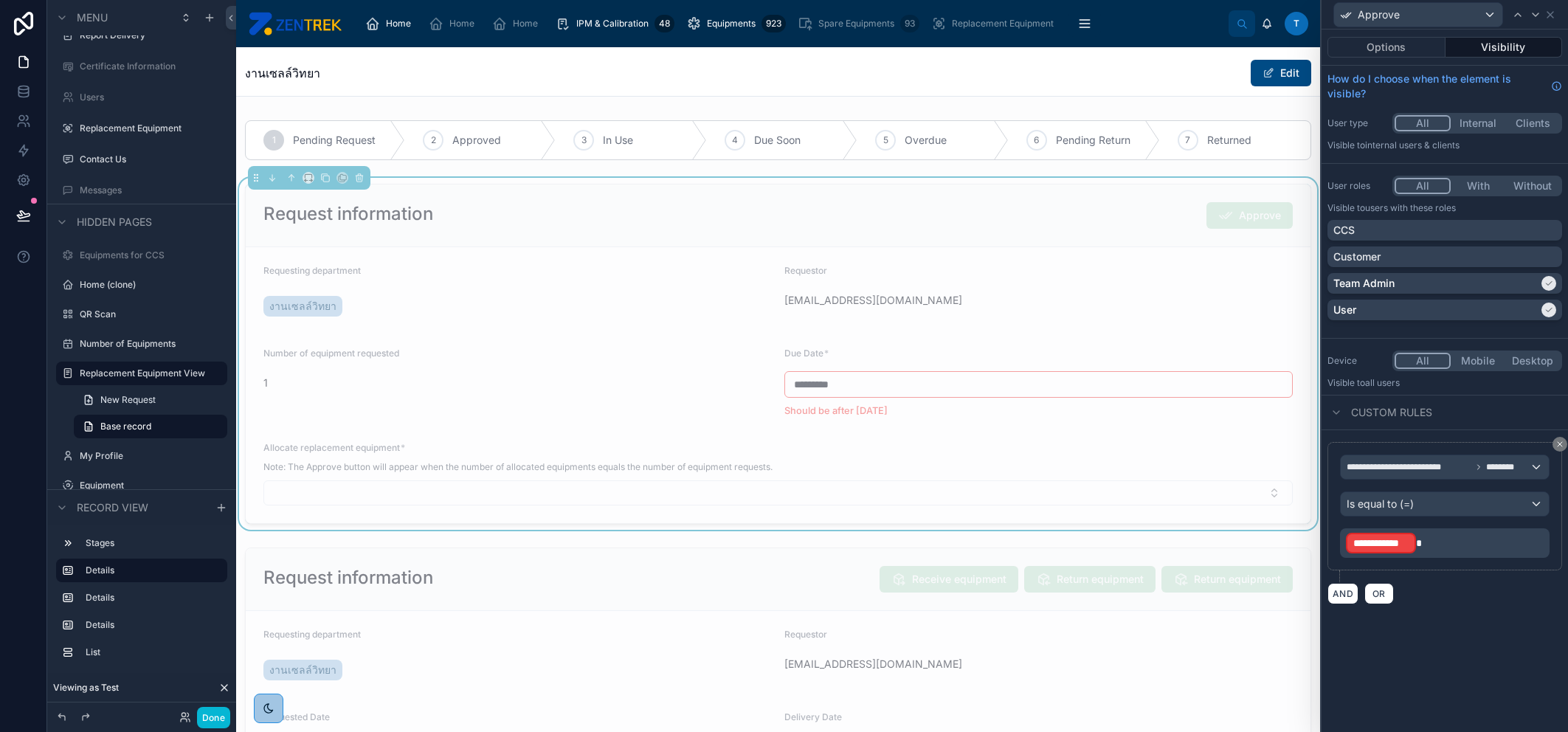
click at [1427, 546] on p "**********" at bounding box center [1445, 543] width 201 height 23
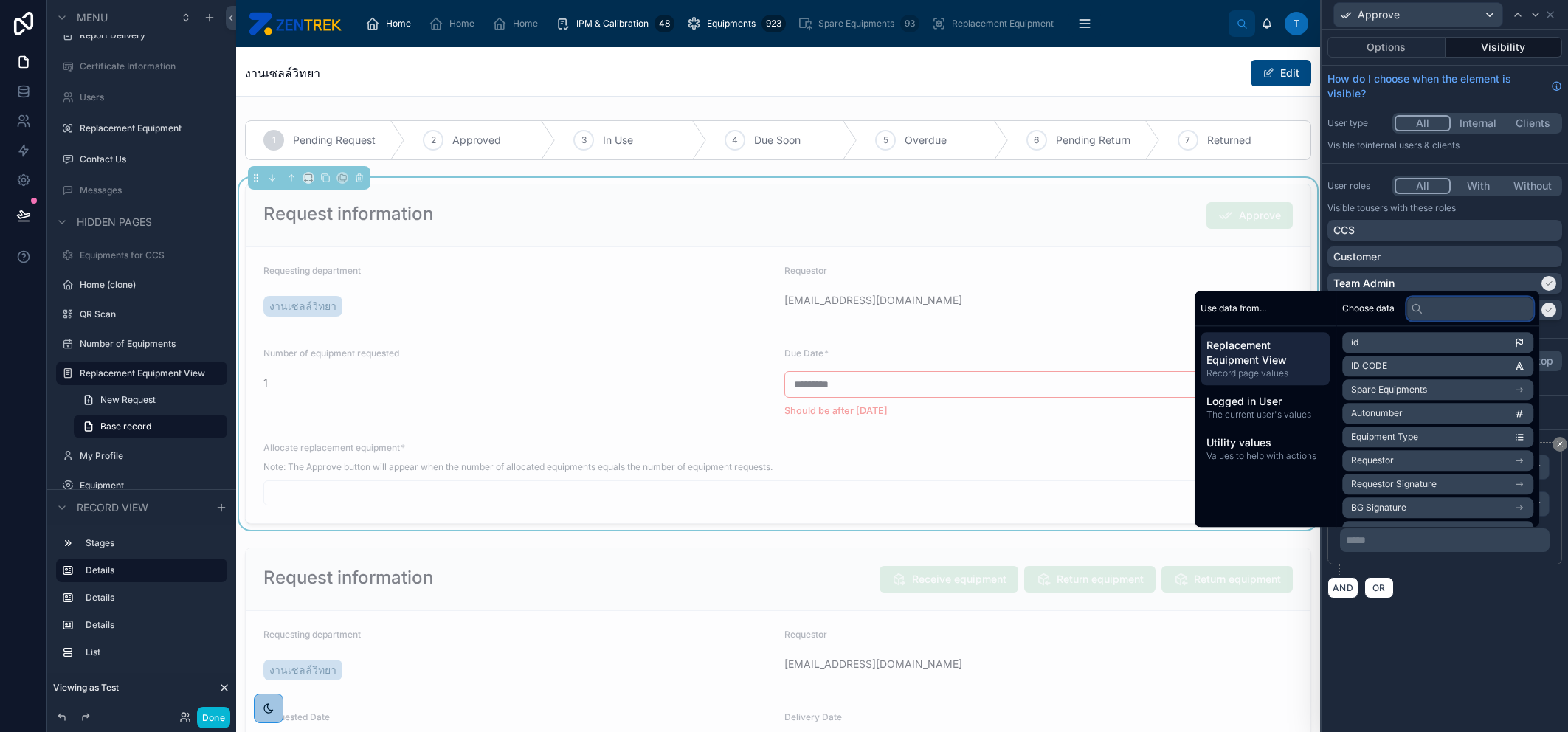
click at [1435, 310] on input "text" at bounding box center [1470, 308] width 127 height 23
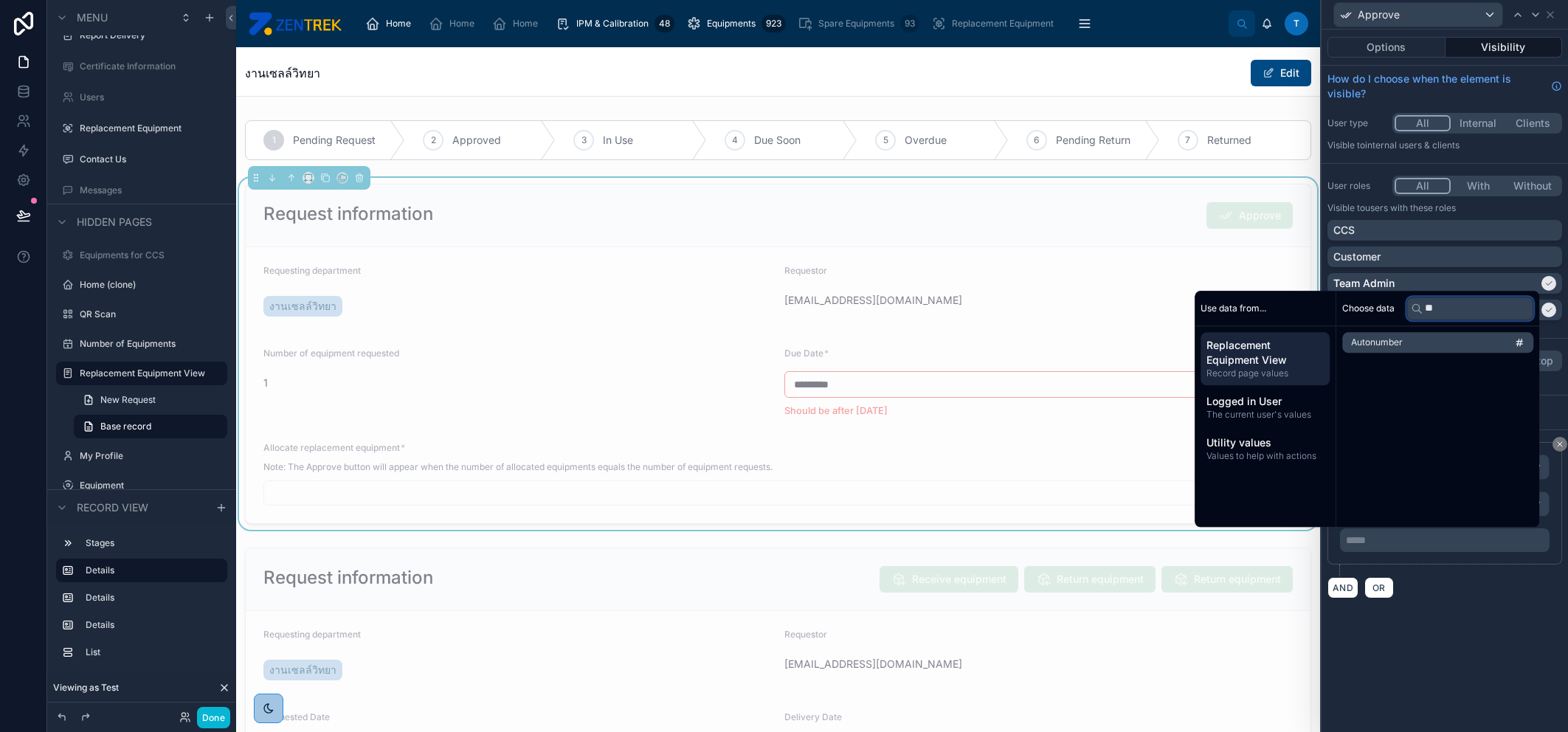
type input "*"
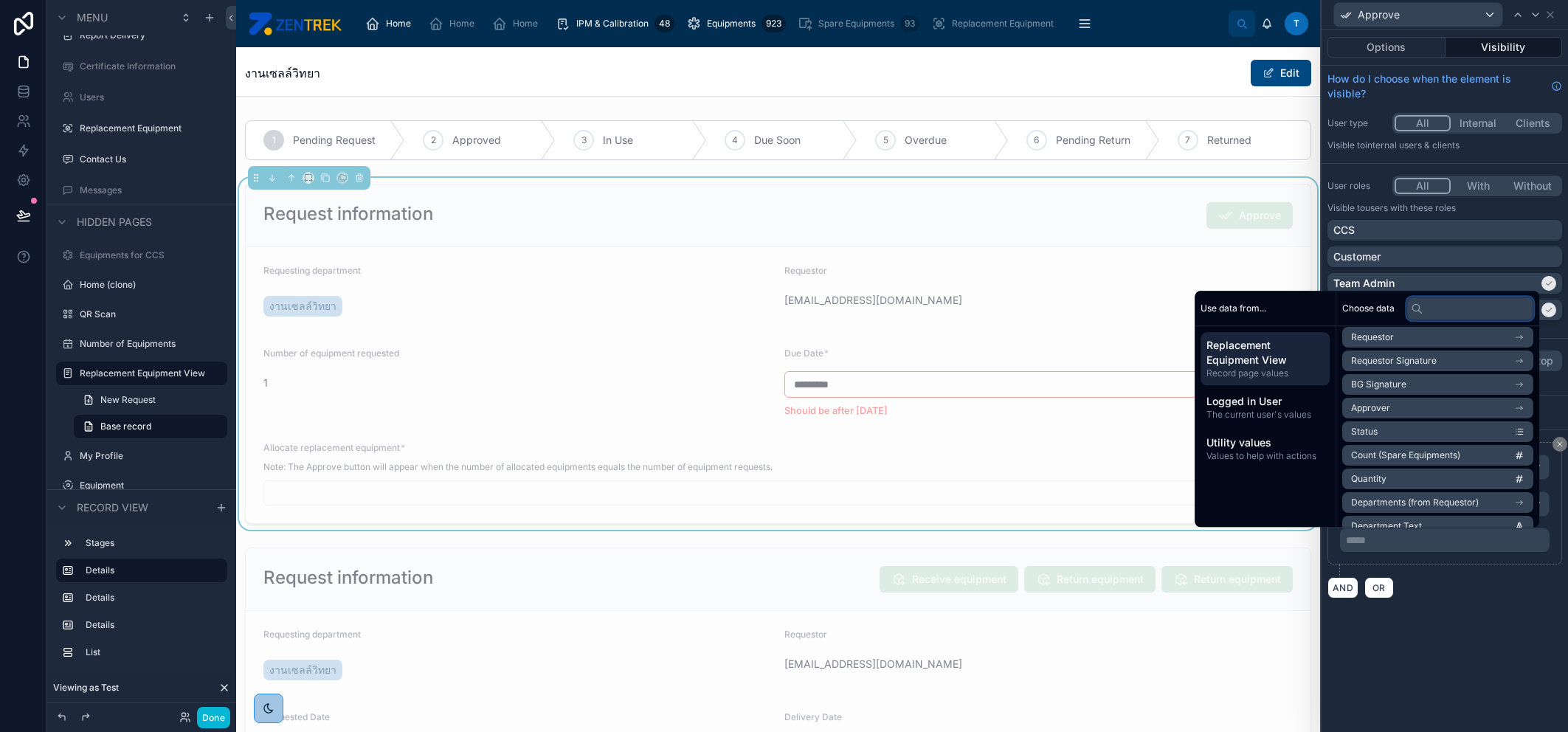
scroll to position [245, 0]
click at [1456, 356] on li "Quantity" at bounding box center [1438, 357] width 191 height 20
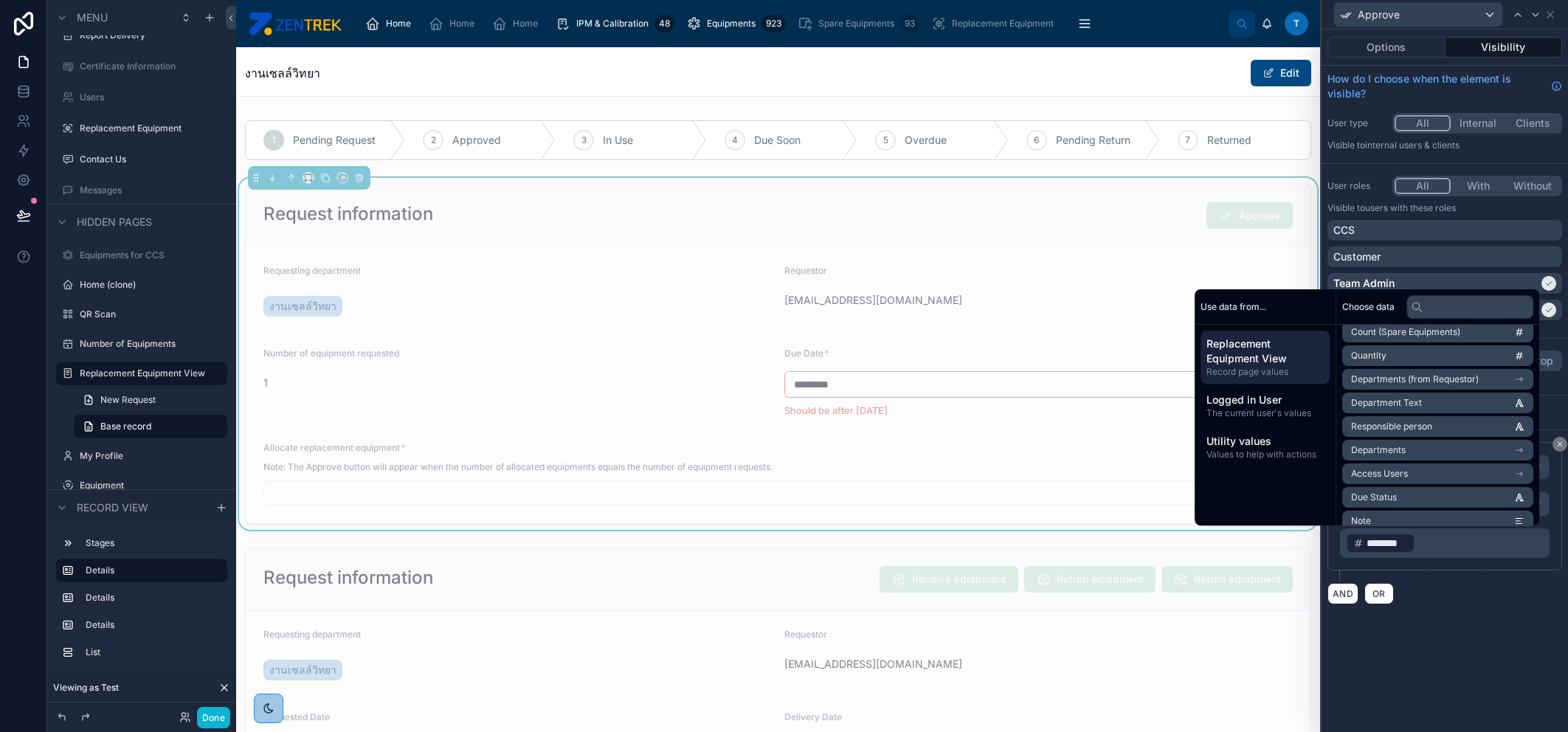
click at [1451, 631] on div "**********" at bounding box center [1445, 381] width 247 height 702
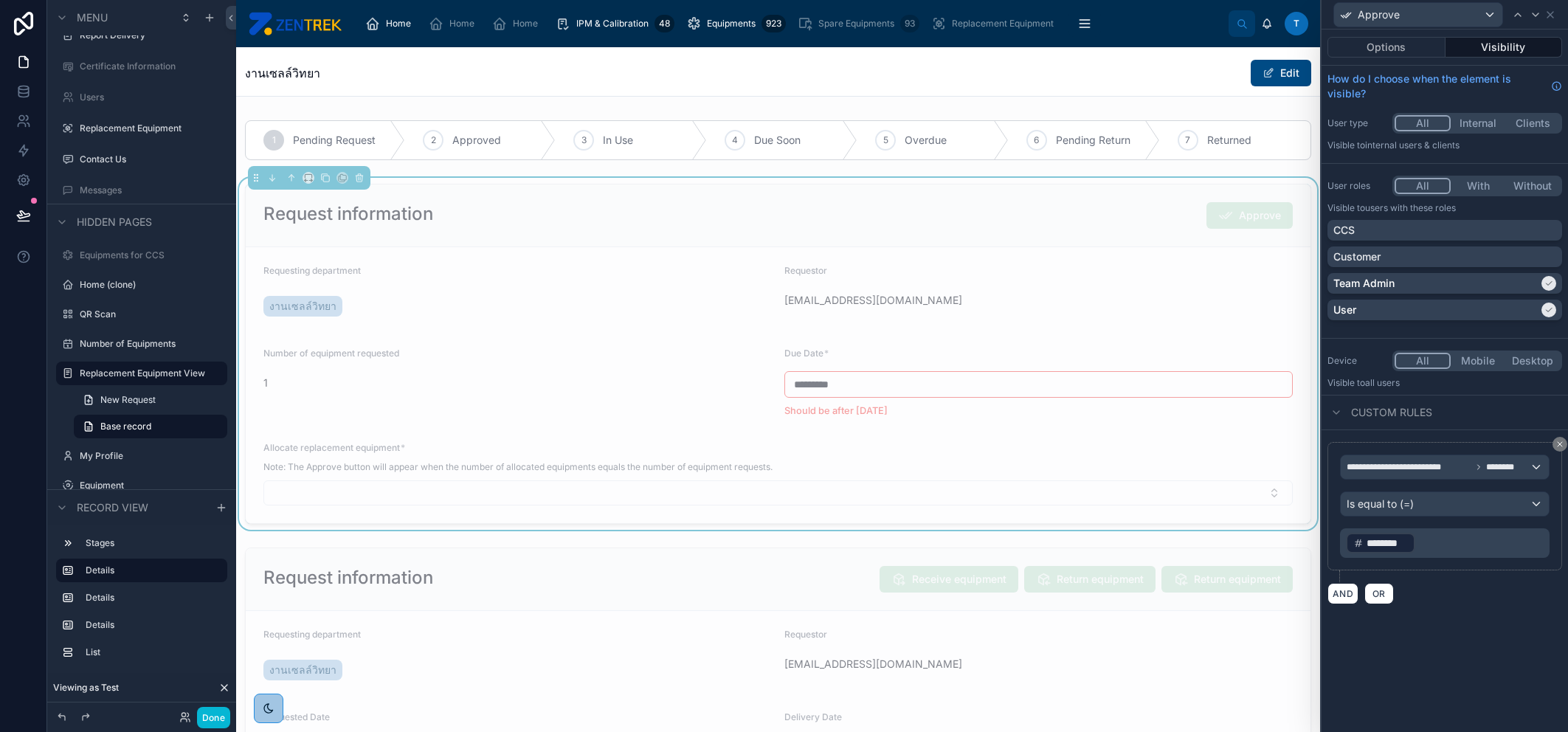
click at [1467, 529] on div "﻿ ******** ﻿ ﻿" at bounding box center [1445, 543] width 210 height 30
click at [1471, 541] on p "﻿ ******** ﻿ ﻿" at bounding box center [1445, 543] width 201 height 23
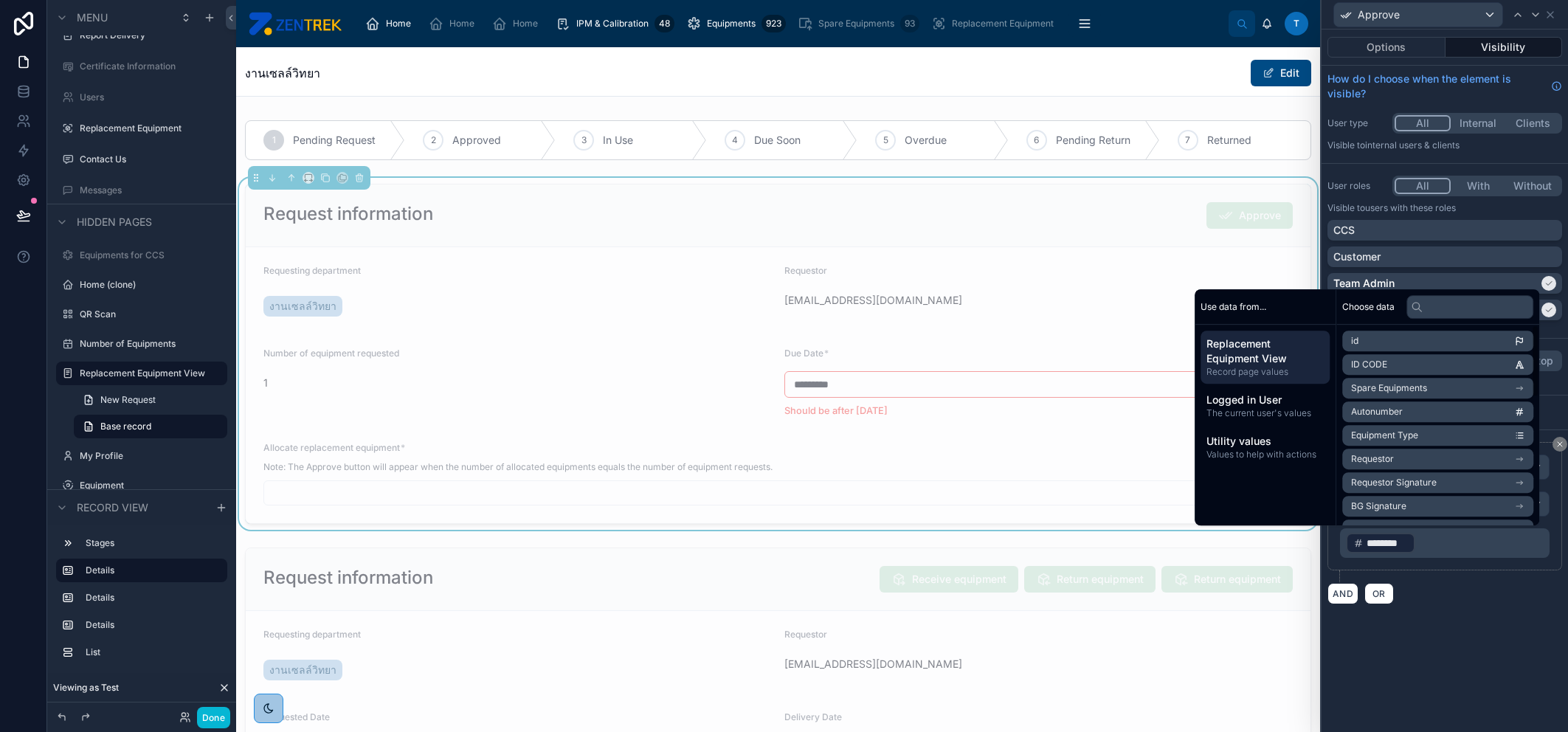
click at [1438, 553] on p "﻿ ******** ﻿ ﻿" at bounding box center [1445, 543] width 201 height 23
click at [1447, 321] on div "Choose data" at bounding box center [1438, 308] width 203 height 36
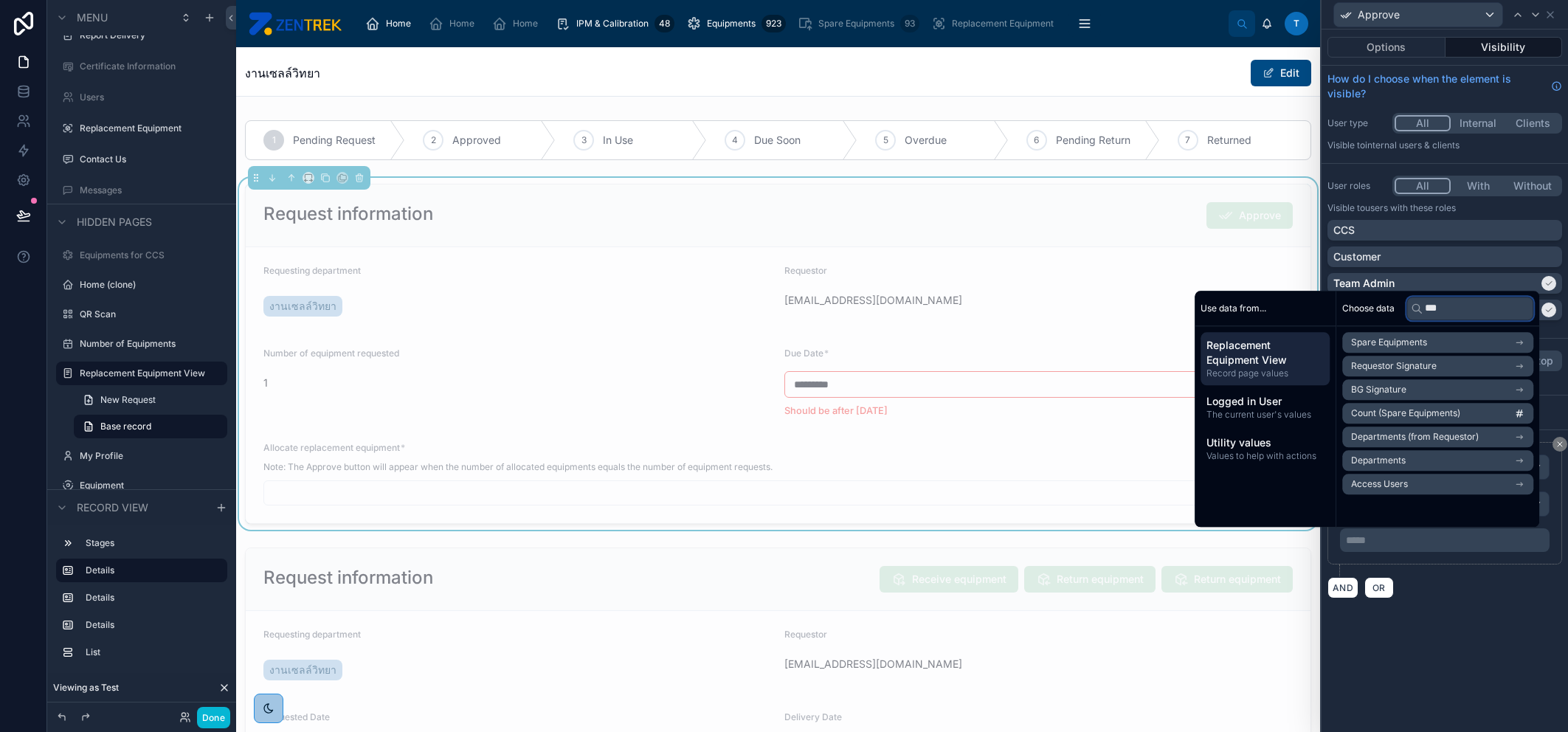
type input "***"
click at [1448, 408] on span "Count (Spare Equipments)" at bounding box center [1405, 413] width 109 height 12
click at [1494, 630] on div "**********" at bounding box center [1445, 381] width 247 height 702
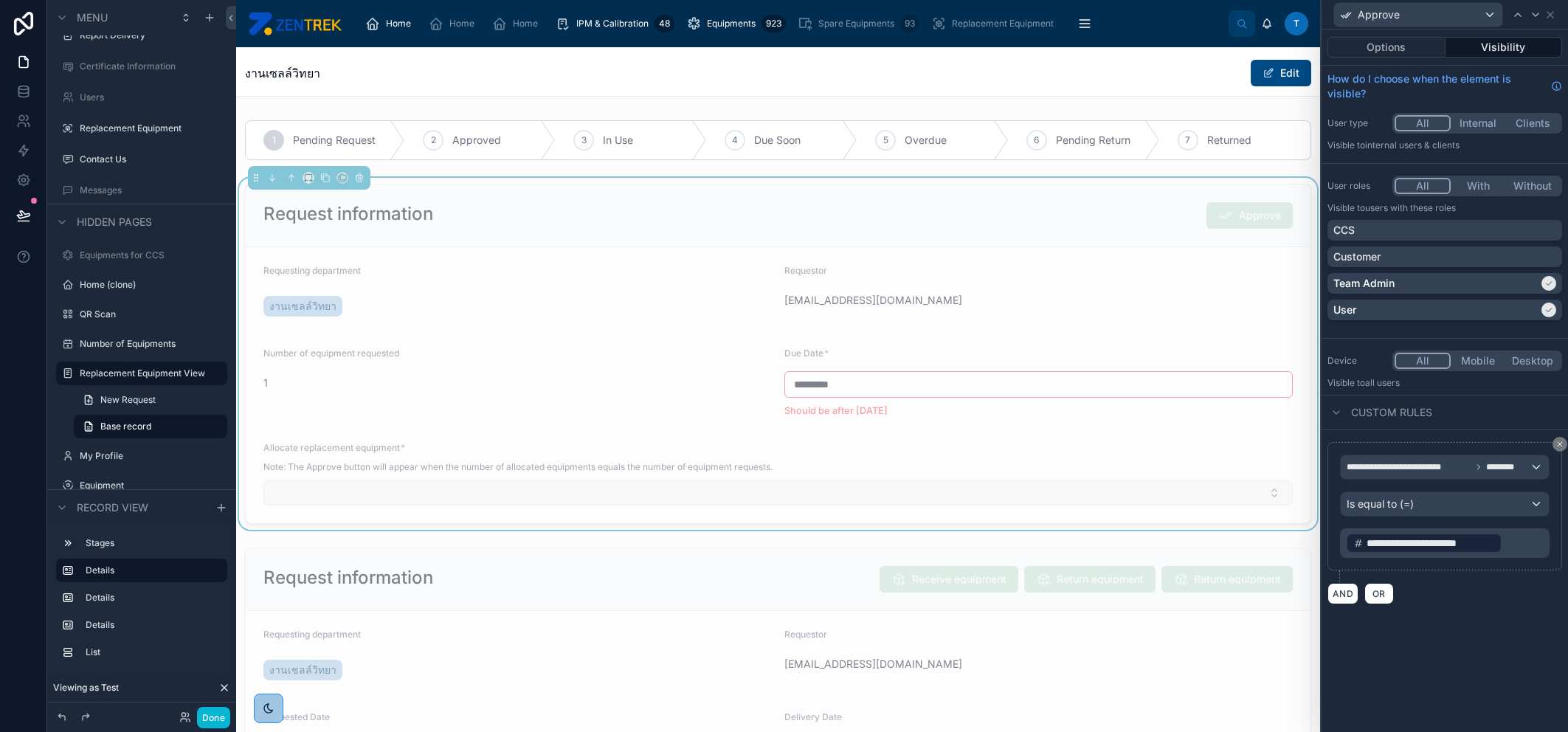
click at [529, 488] on button "Select Button" at bounding box center [778, 493] width 1029 height 25
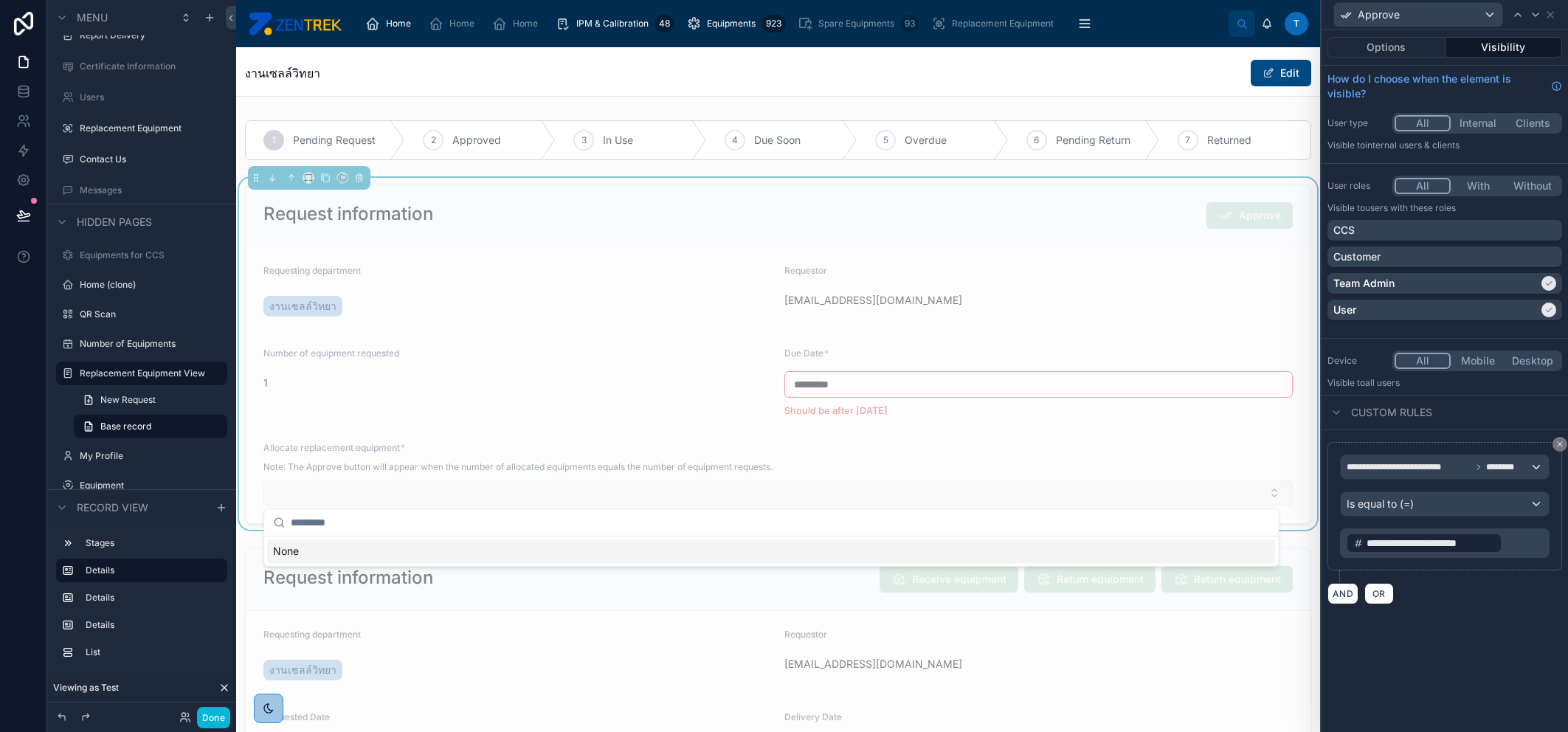
click at [529, 488] on button "Select Button" at bounding box center [778, 493] width 1029 height 25
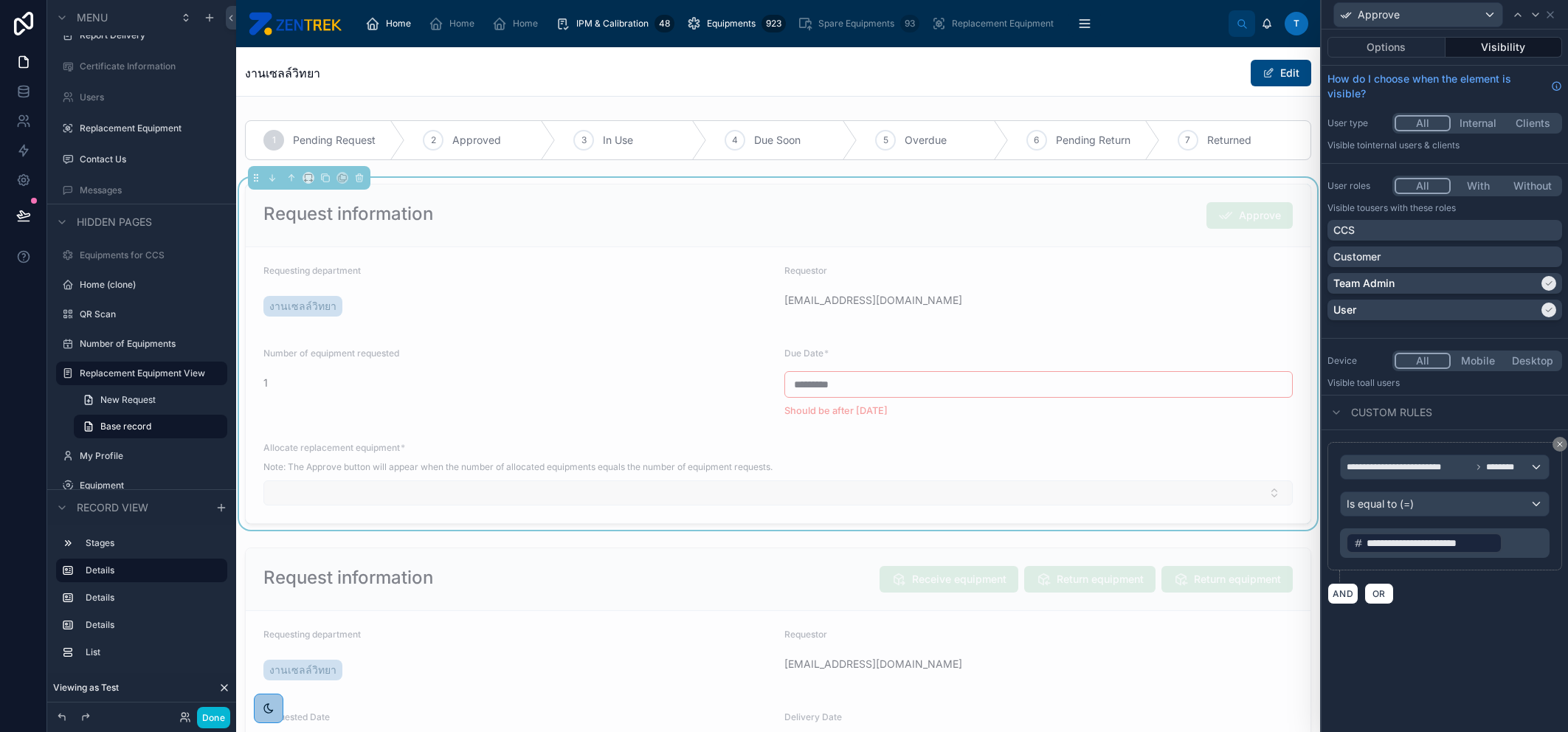
click at [471, 481] on button "Select Button" at bounding box center [778, 493] width 1029 height 25
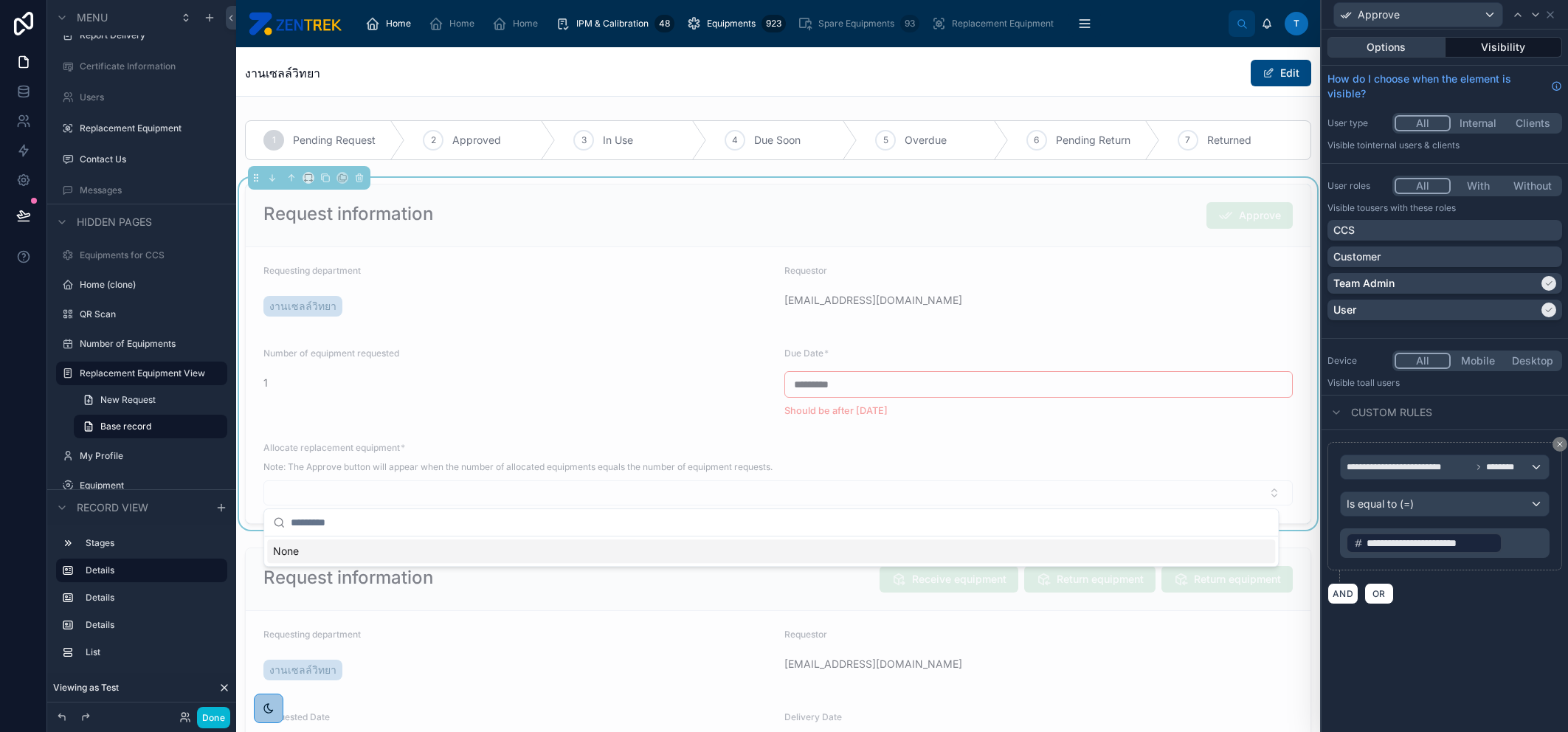
click at [1404, 45] on button "Options" at bounding box center [1386, 47] width 118 height 20
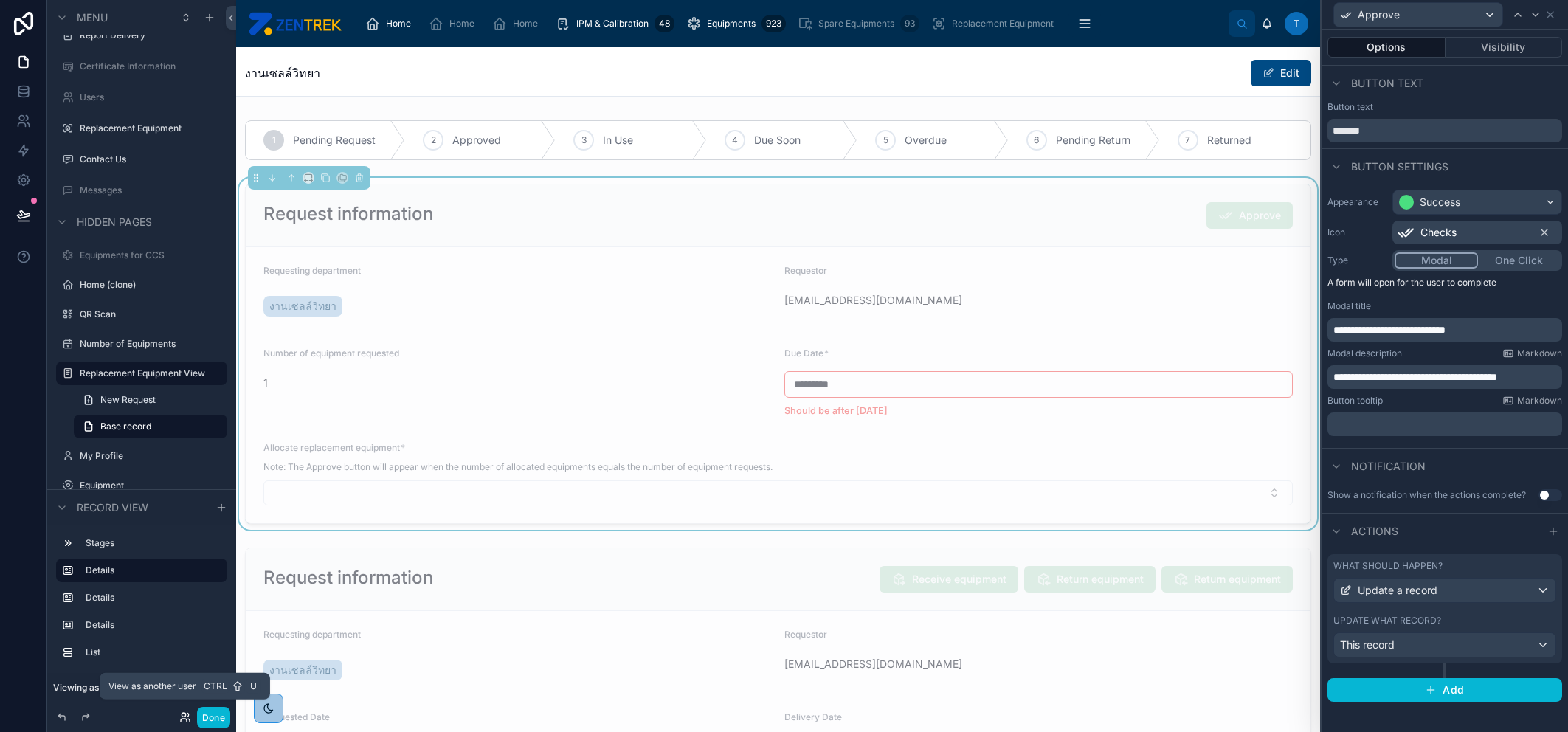
click at [183, 717] on icon at bounding box center [183, 715] width 4 height 4
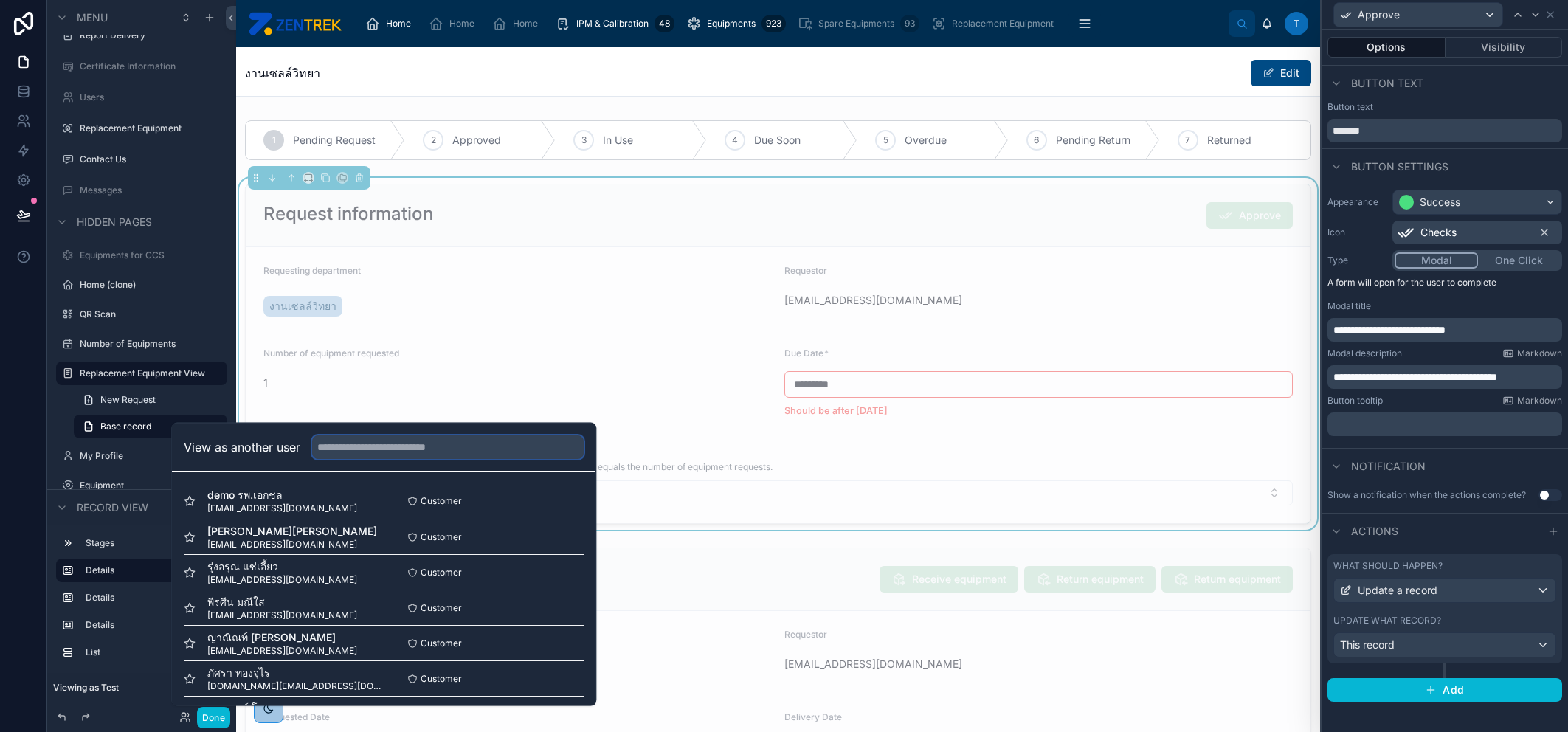
click at [472, 444] on input "text" at bounding box center [447, 447] width 272 height 23
click at [446, 441] on input "****" at bounding box center [447, 447] width 272 height 23
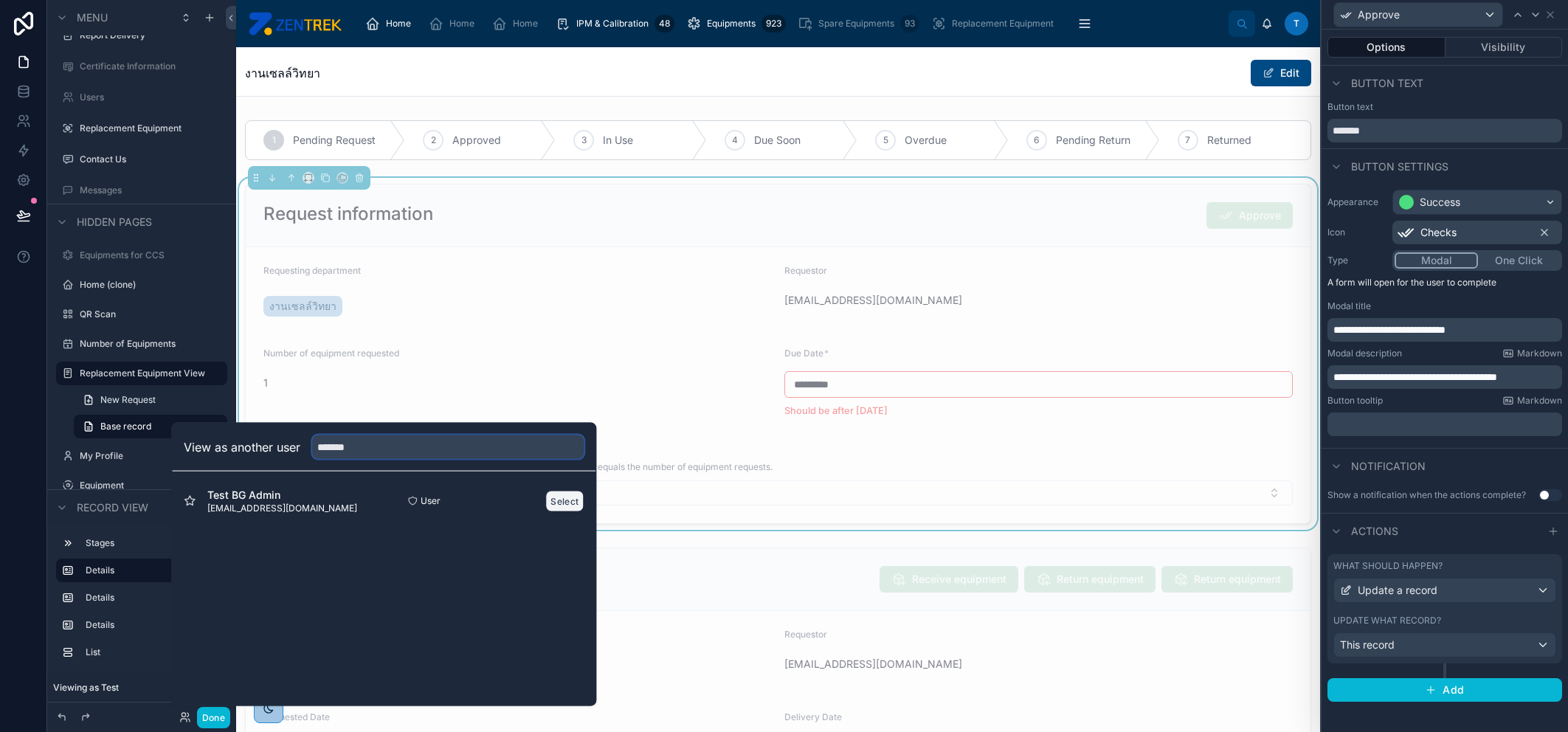
type input "*******"
click at [560, 501] on button "Select" at bounding box center [565, 500] width 39 height 21
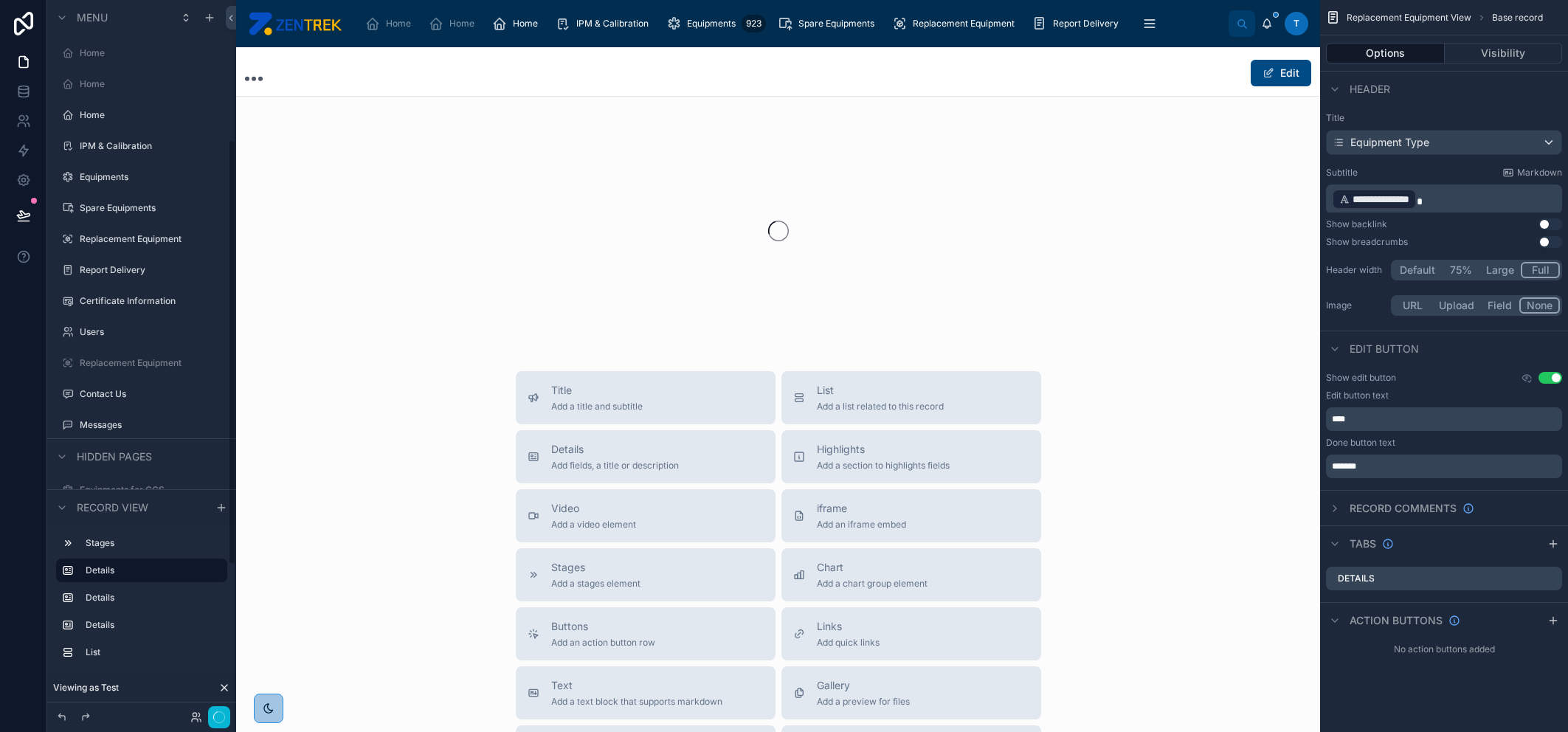
scroll to position [235, 0]
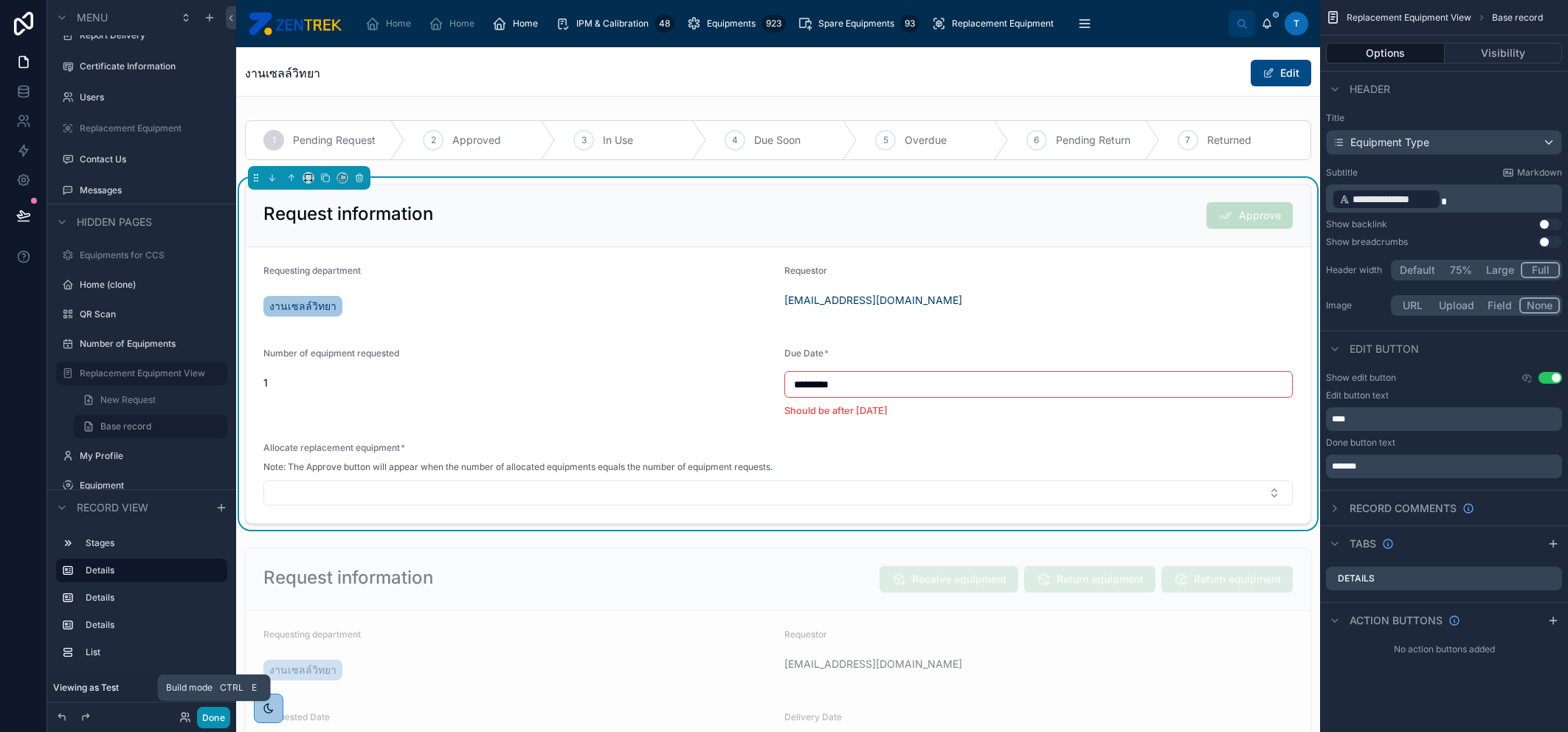
click at [208, 719] on button "Done" at bounding box center [213, 718] width 33 height 21
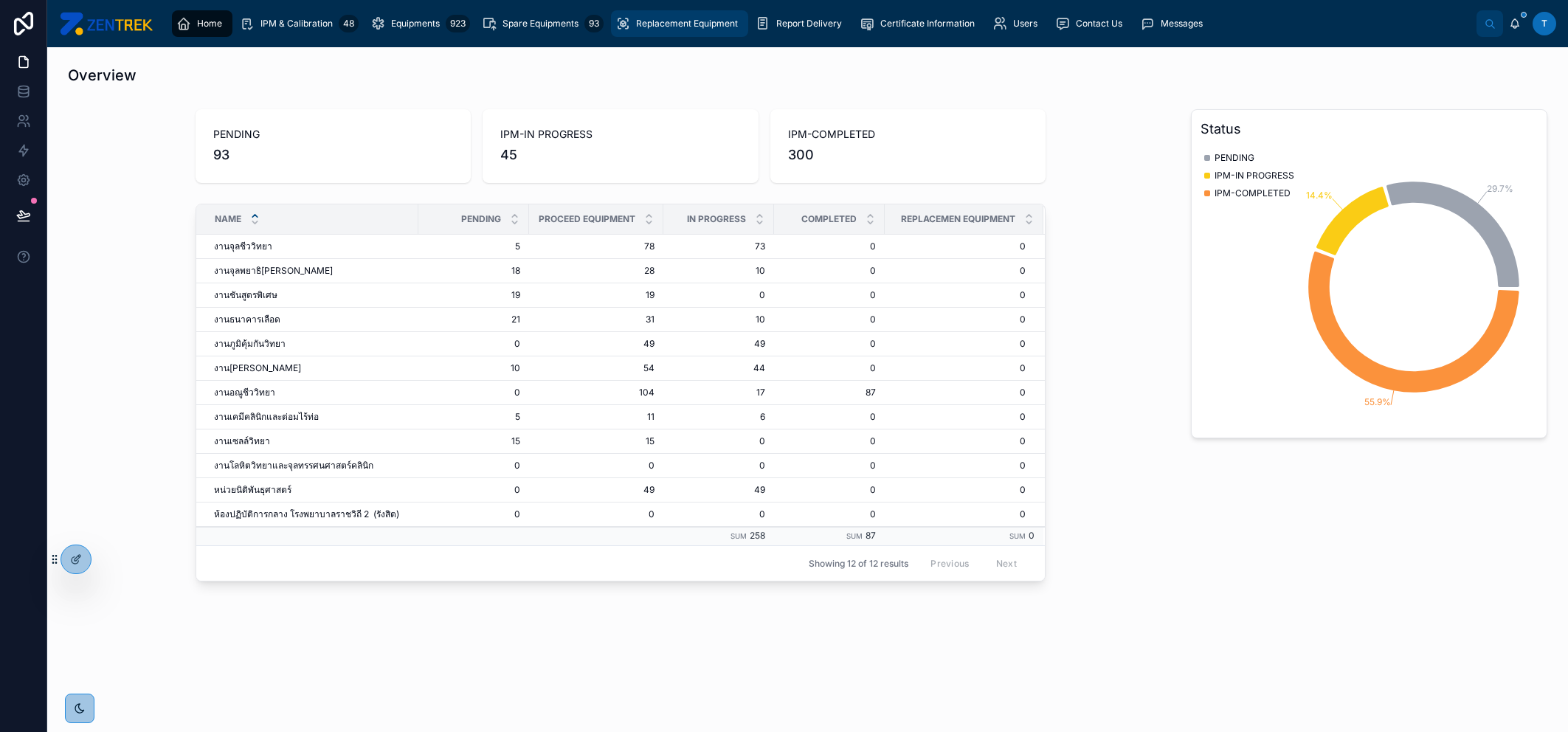
click at [720, 24] on span "Replacement Equipment" at bounding box center [686, 23] width 102 height 12
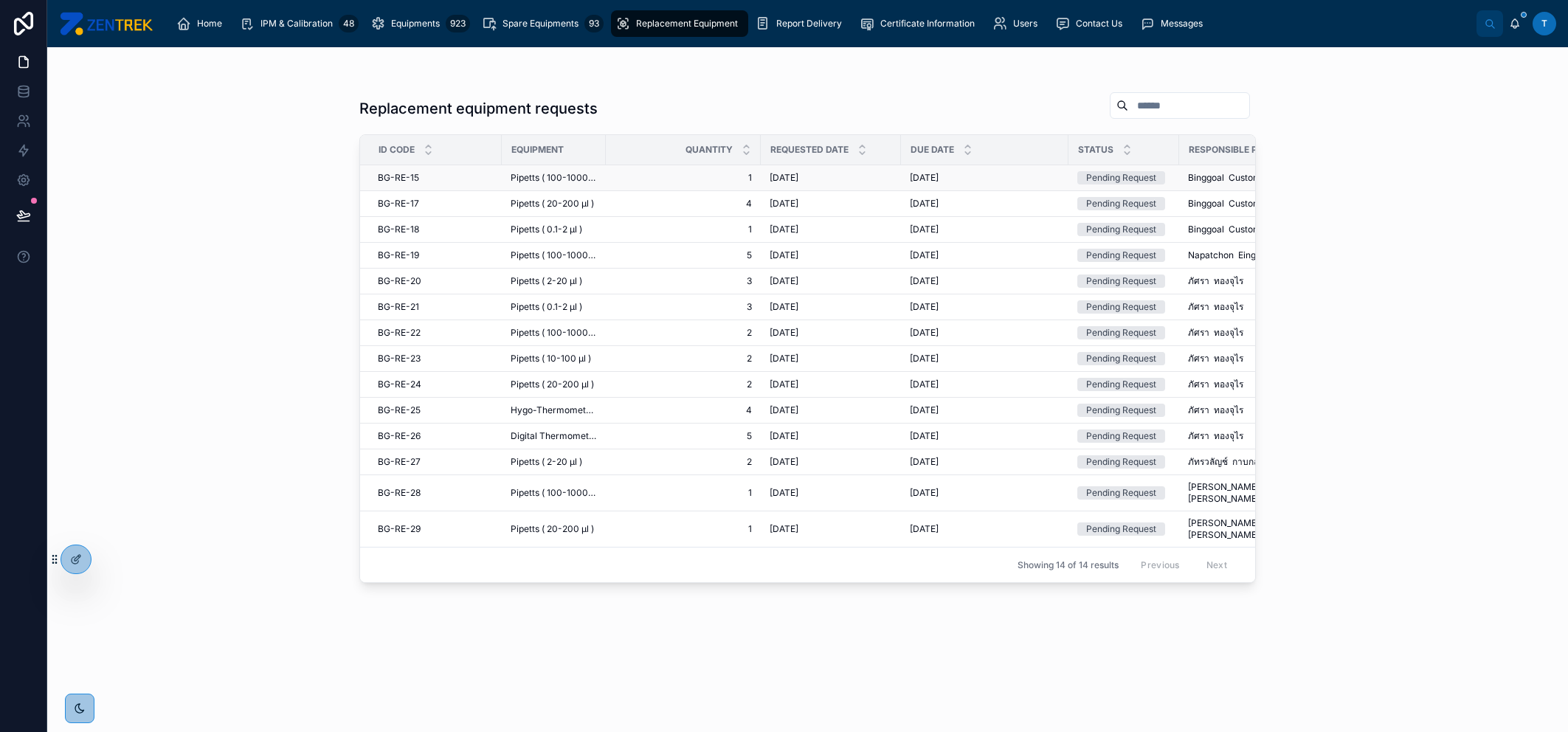
click at [710, 179] on span "1" at bounding box center [683, 178] width 137 height 12
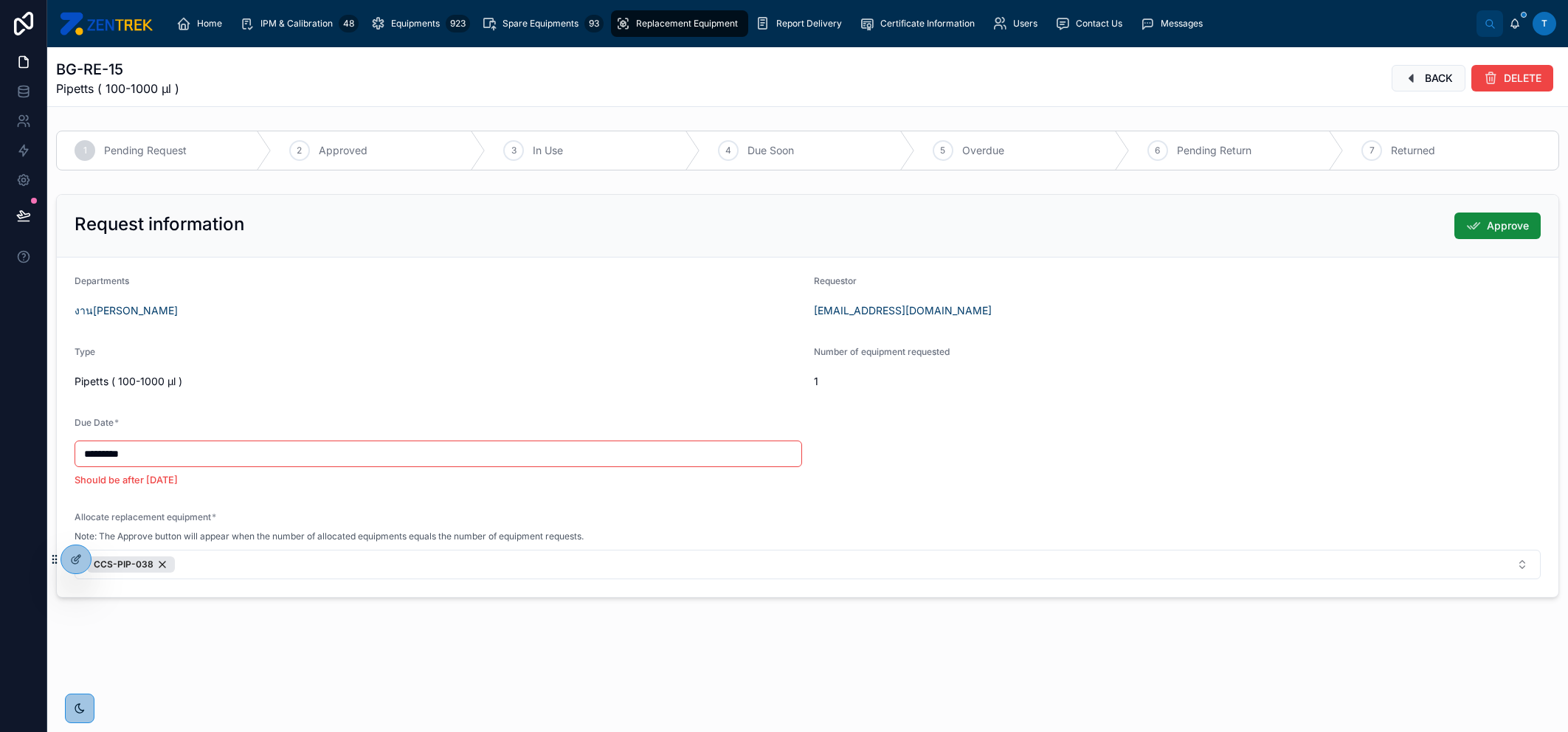
click at [652, 20] on span "Replacement Equipment" at bounding box center [686, 23] width 102 height 12
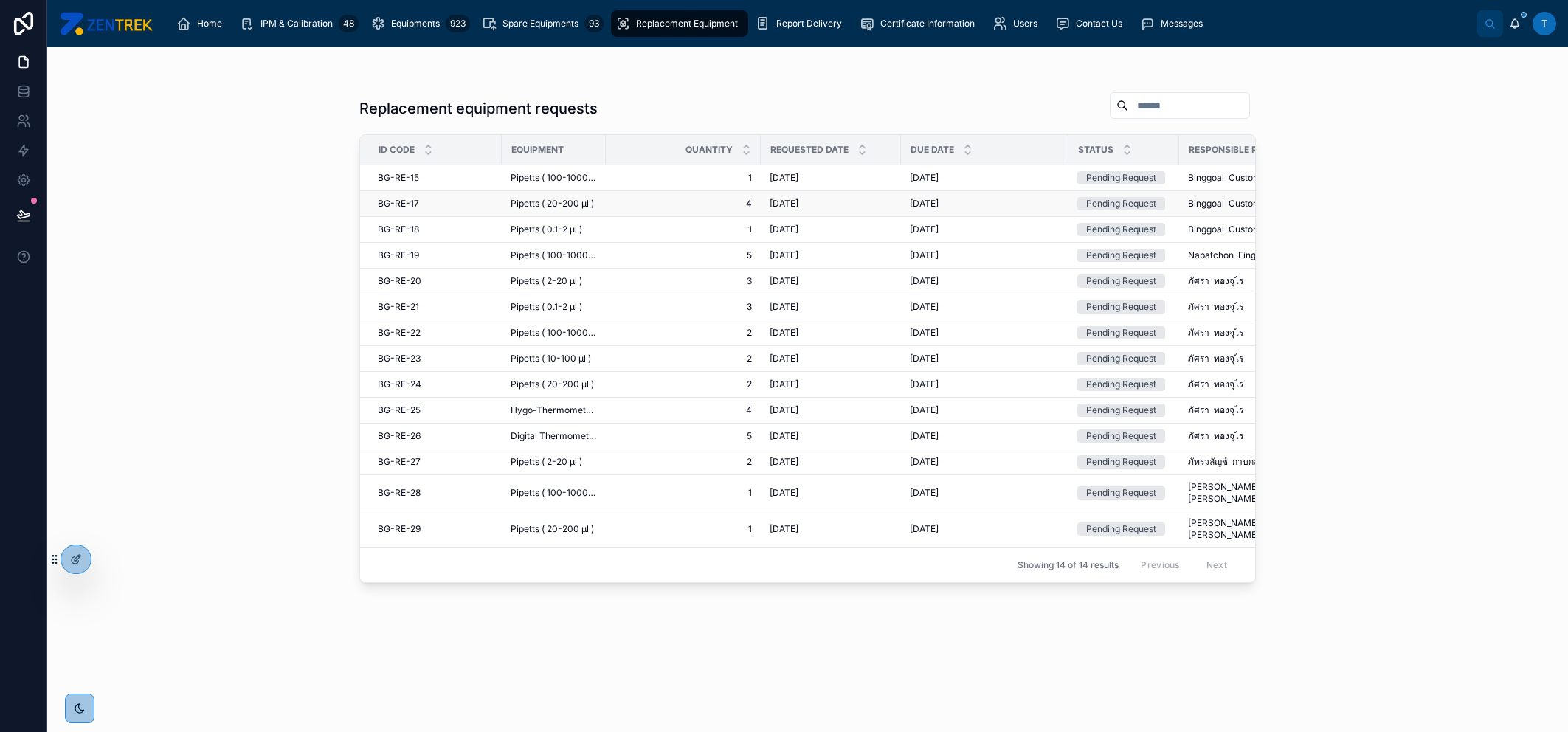
click at [895, 204] on td "[DATE] [DATE]" at bounding box center [830, 204] width 140 height 26
click at [870, 203] on div "[DATE] [DATE]" at bounding box center [831, 204] width 123 height 12
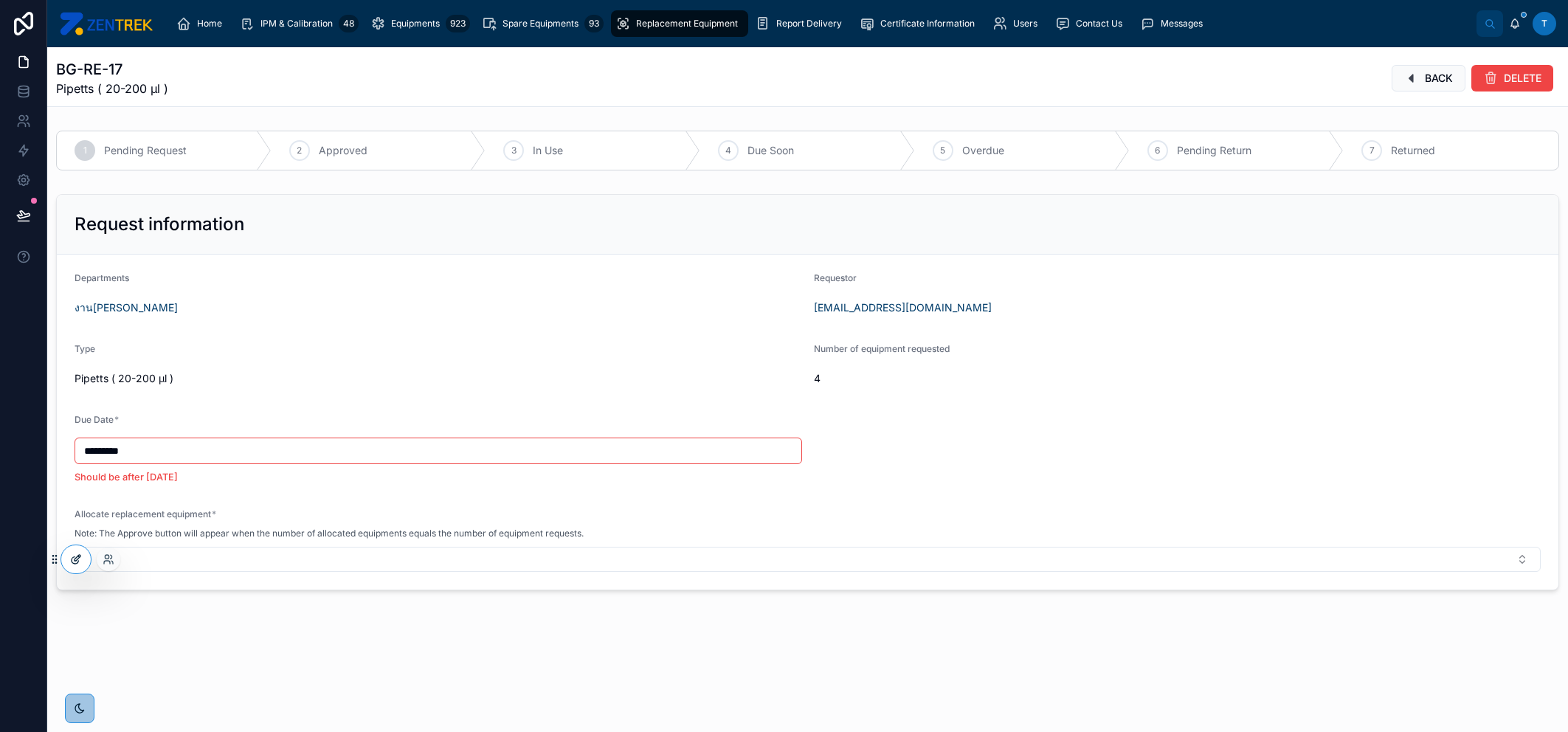
click at [85, 552] on div at bounding box center [76, 559] width 30 height 28
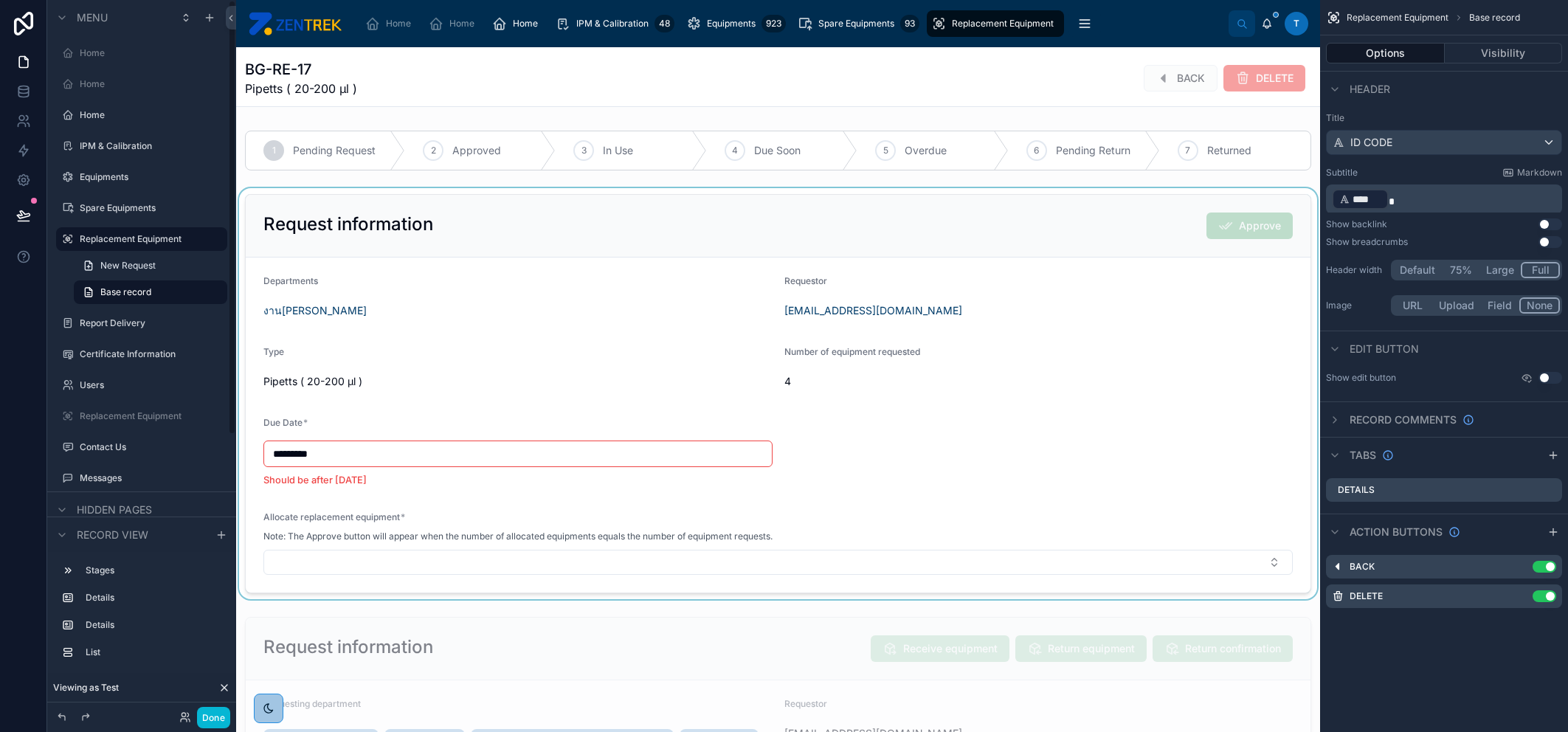
click at [1085, 450] on div at bounding box center [778, 394] width 1084 height 411
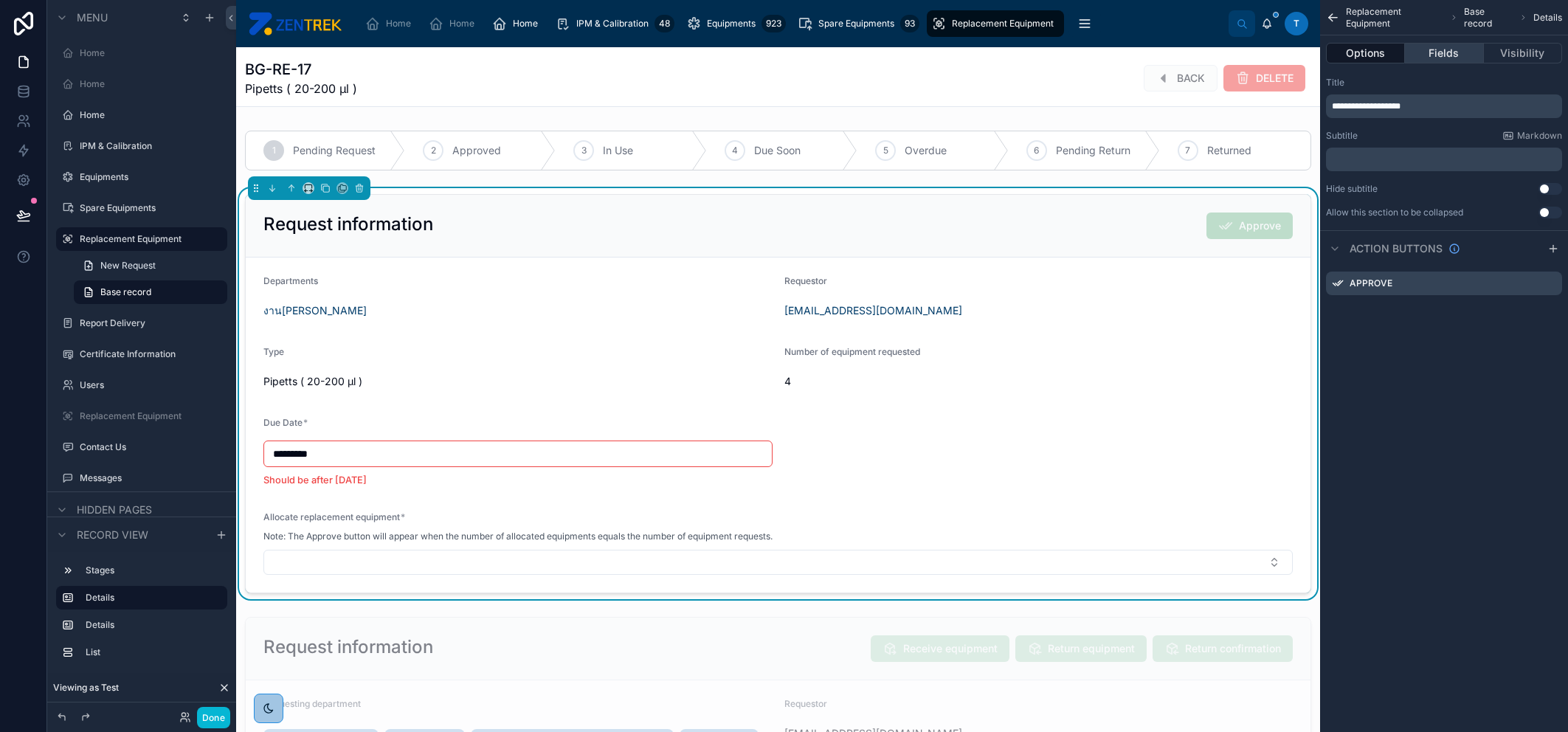
click at [1449, 45] on button "Fields" at bounding box center [1443, 53] width 78 height 20
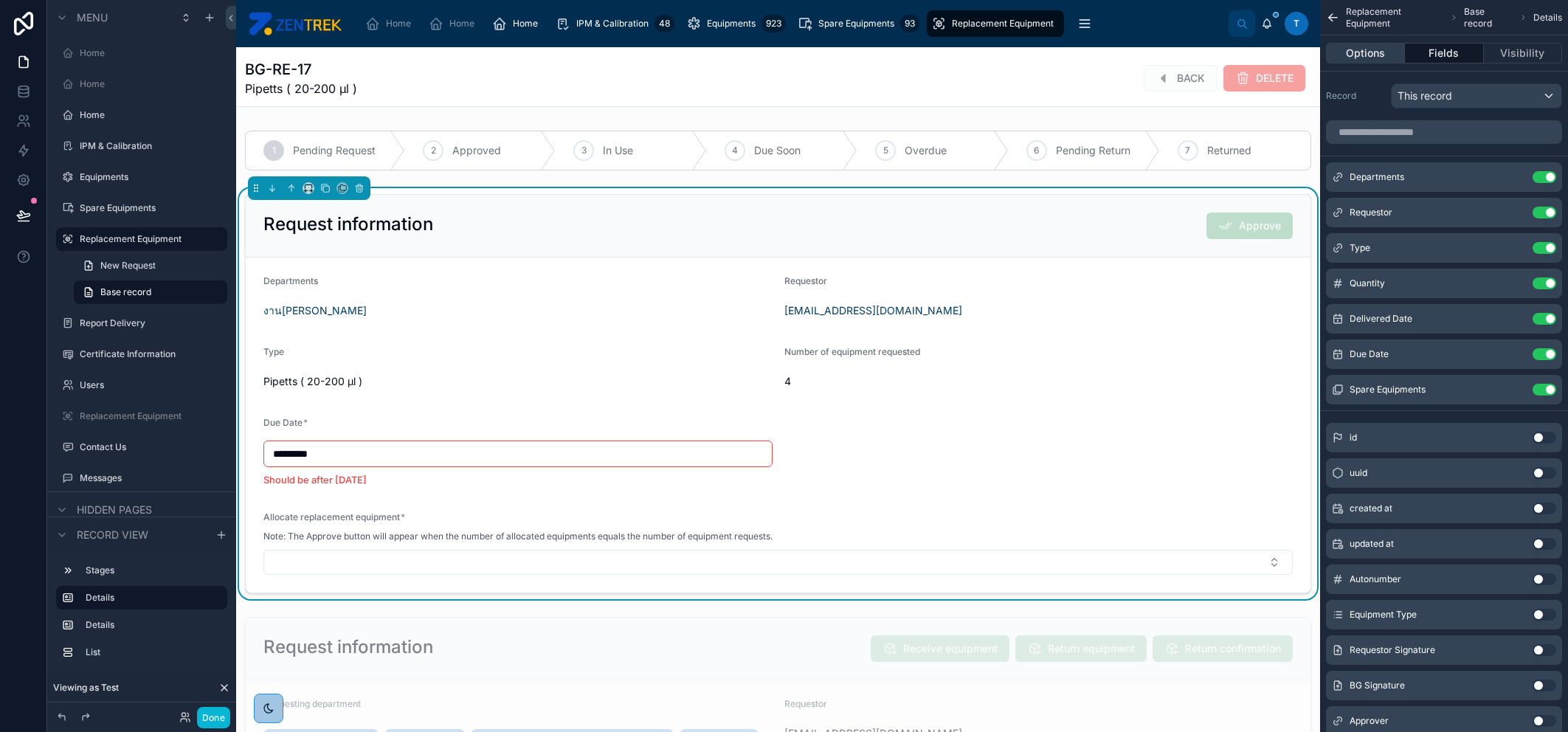
click at [1383, 52] on button "Options" at bounding box center [1365, 53] width 79 height 20
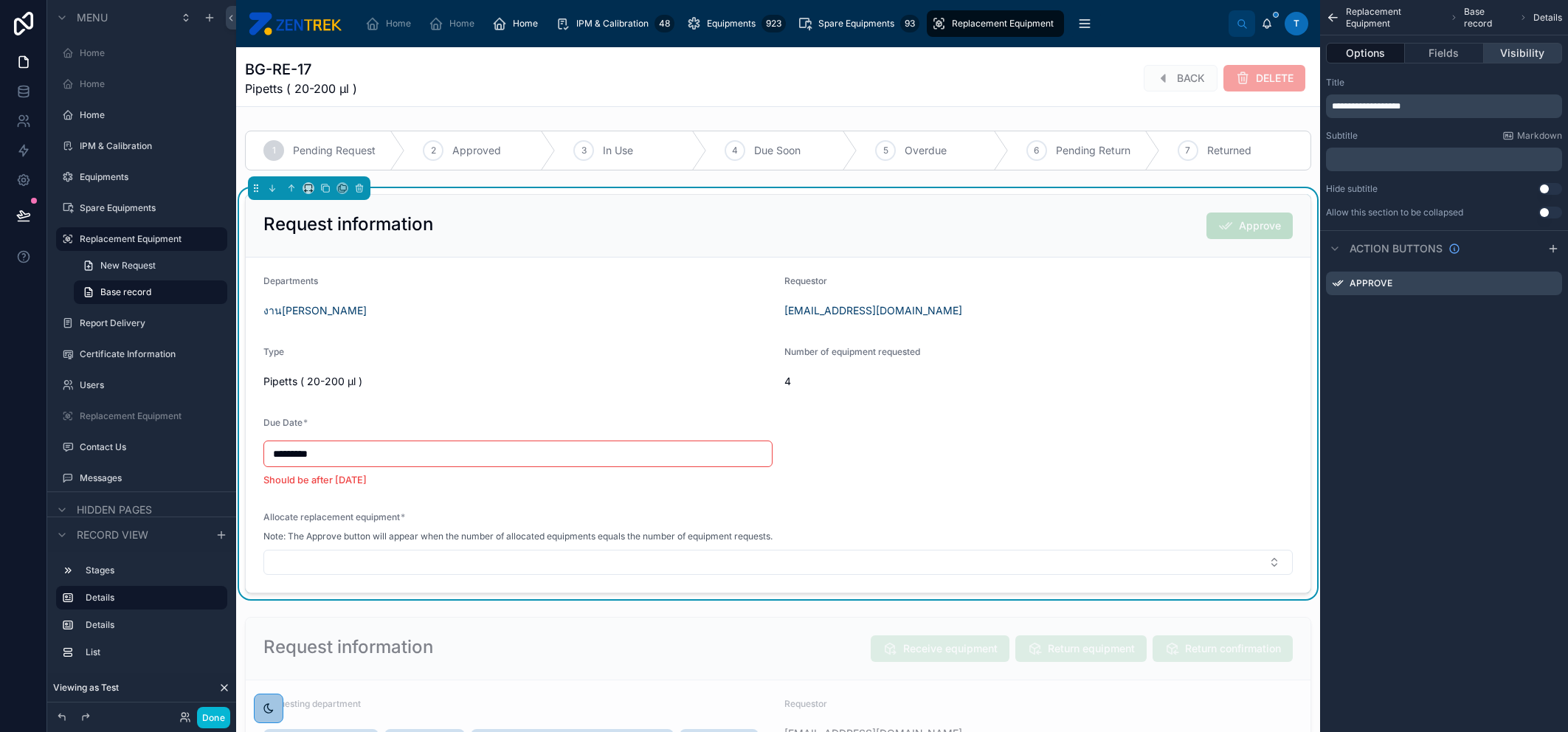
click at [1512, 51] on button "Visibility" at bounding box center [1523, 53] width 78 height 20
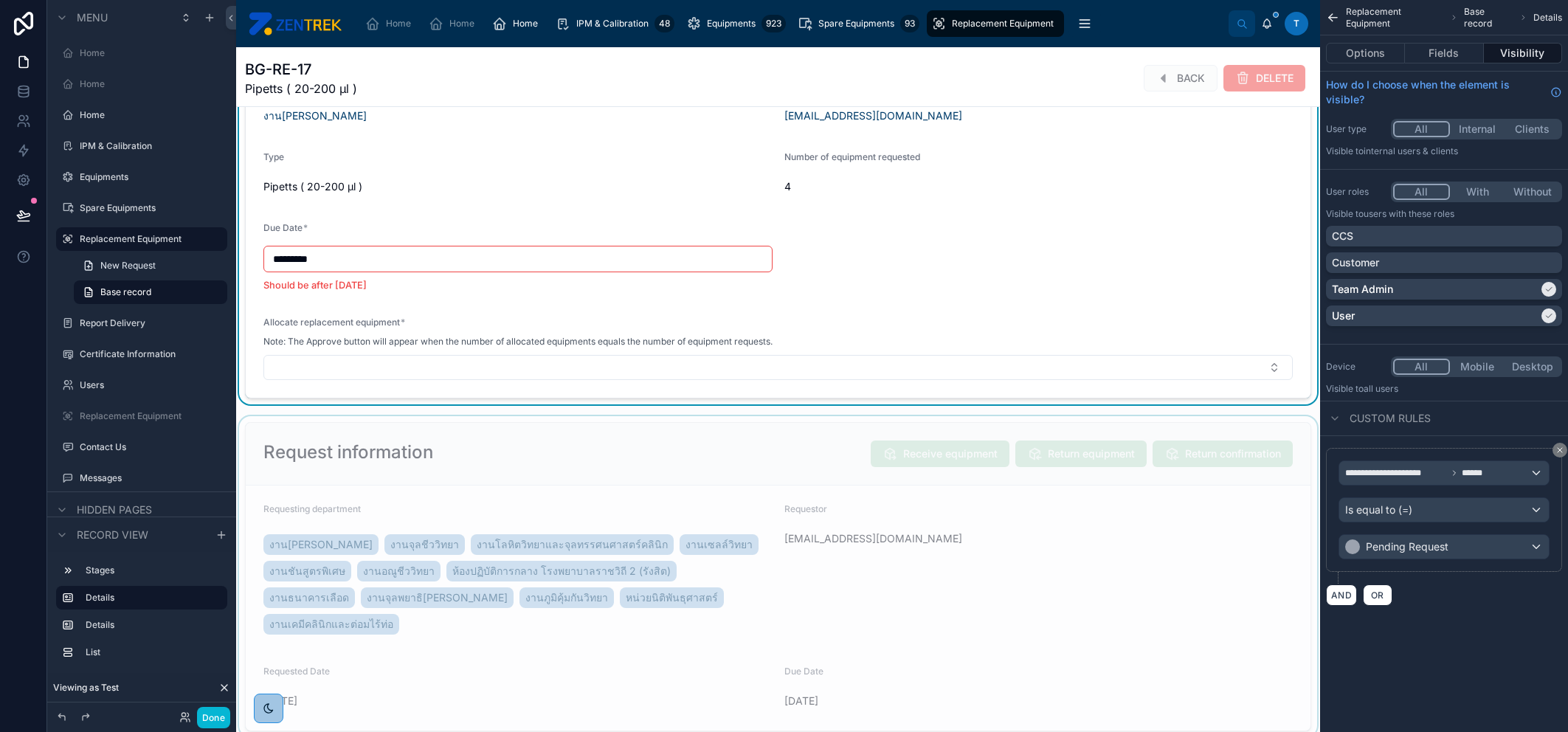
scroll to position [245, 0]
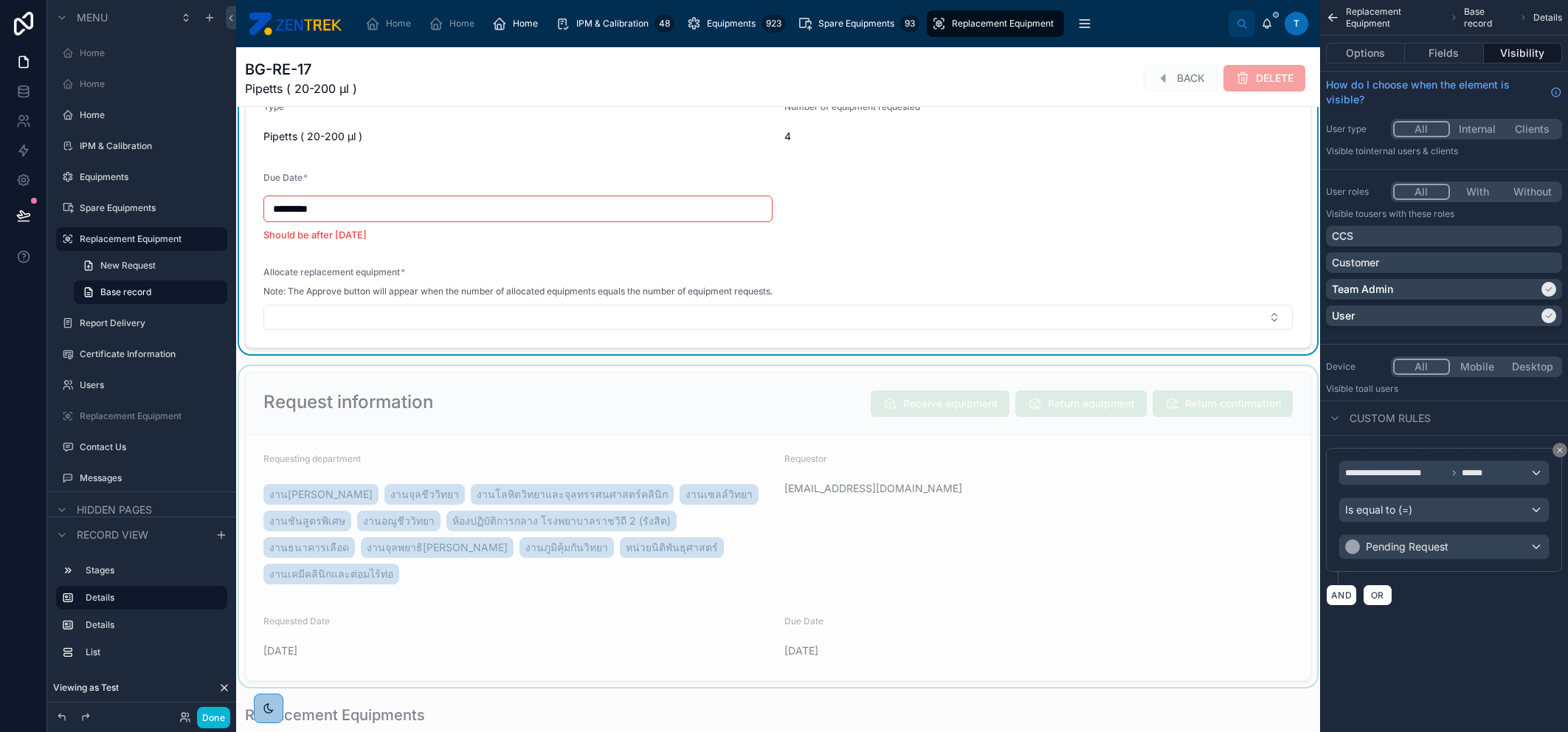
click at [736, 418] on div at bounding box center [778, 527] width 1084 height 321
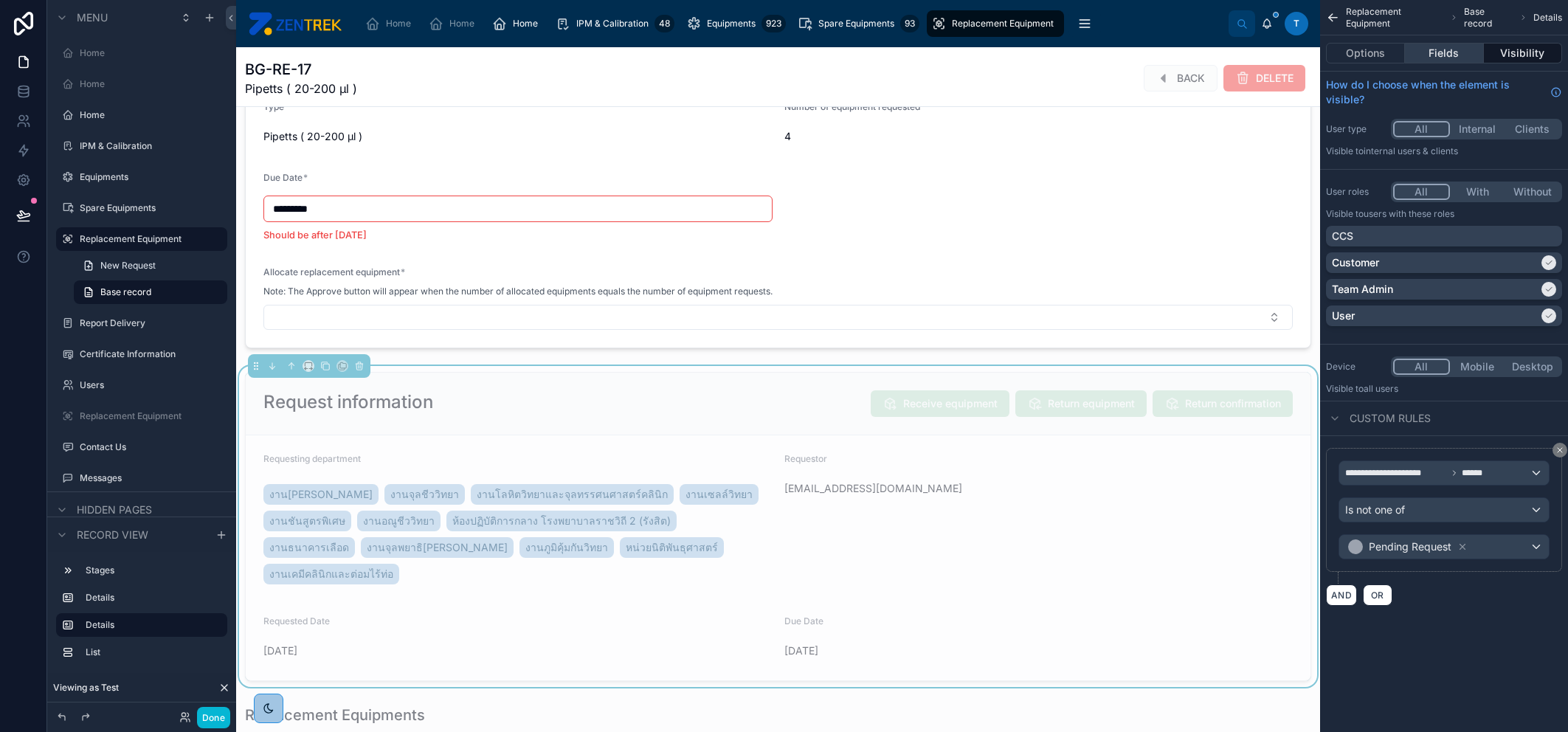
click at [1434, 50] on button "Fields" at bounding box center [1443, 53] width 78 height 20
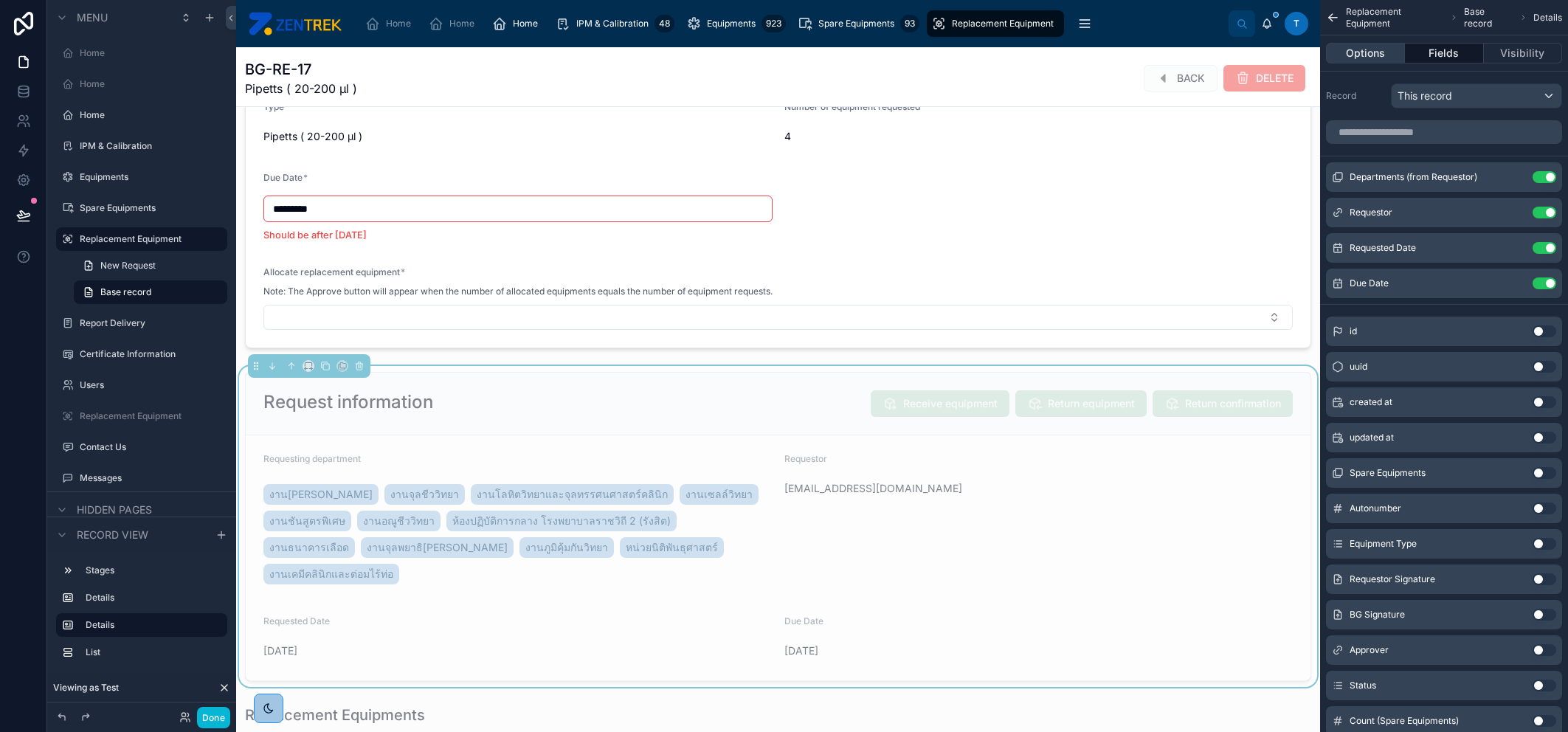
click at [1372, 50] on button "Options" at bounding box center [1365, 53] width 79 height 20
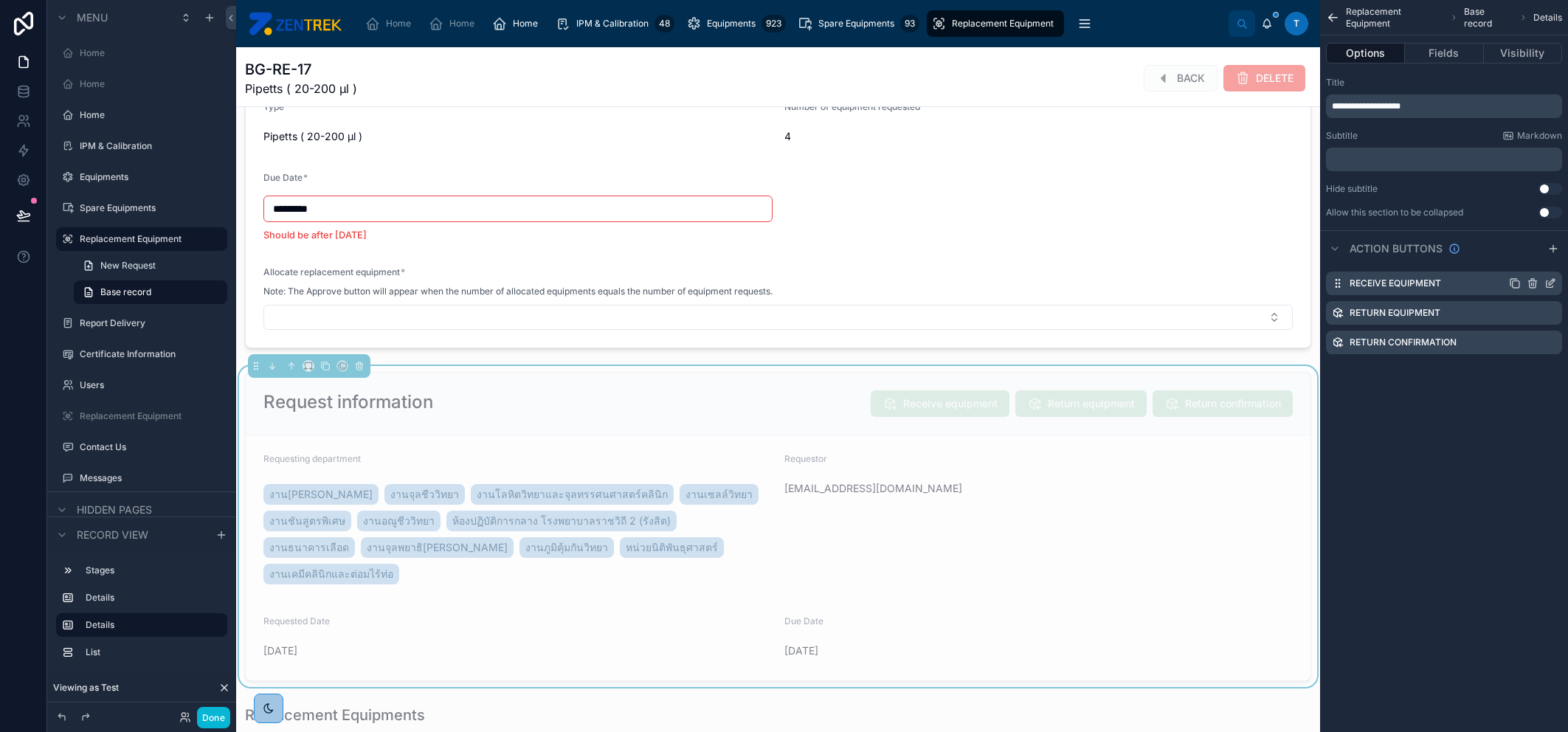
click at [1548, 286] on icon "scrollable content" at bounding box center [1550, 284] width 7 height 7
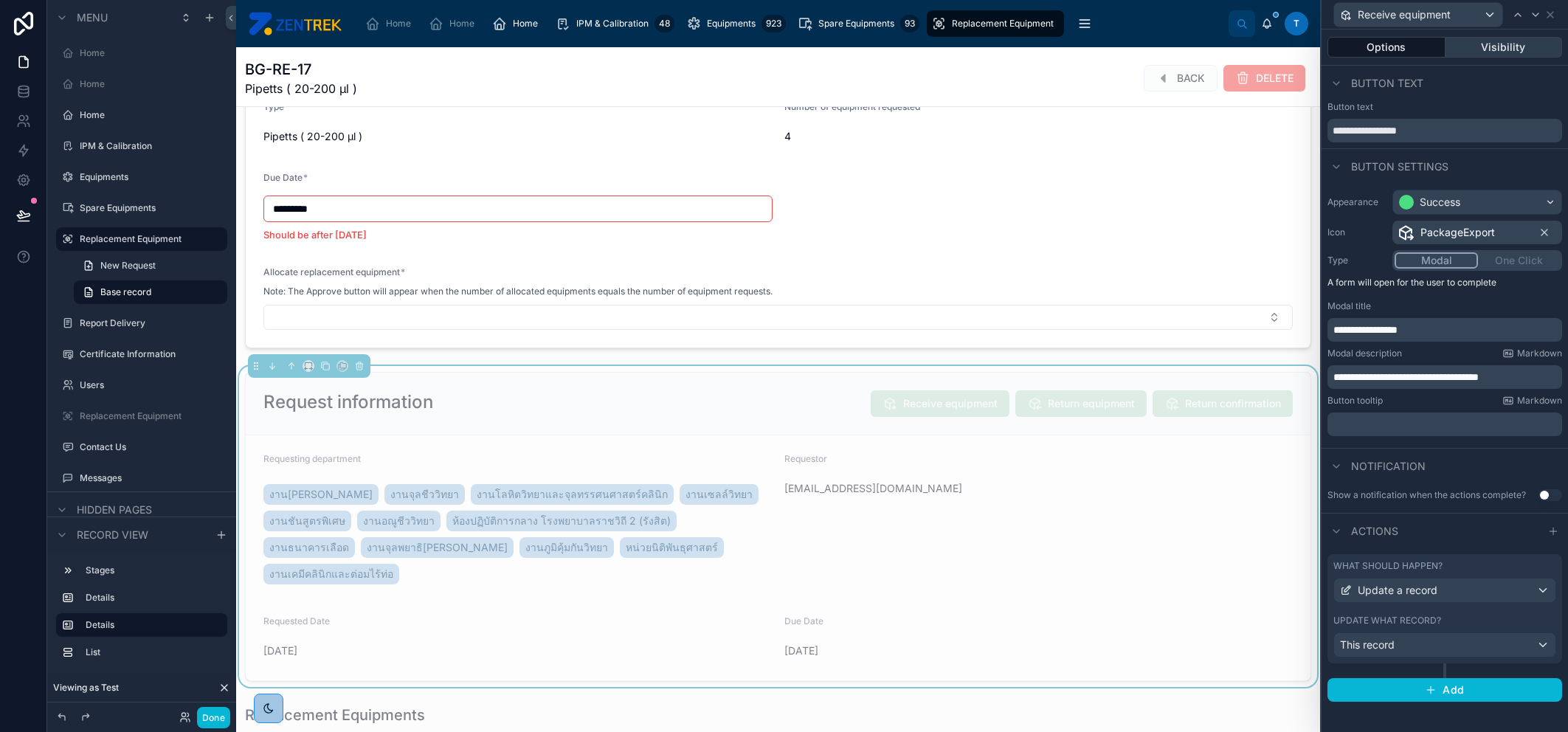
click at [1490, 47] on button "Visibility" at bounding box center [1504, 47] width 117 height 20
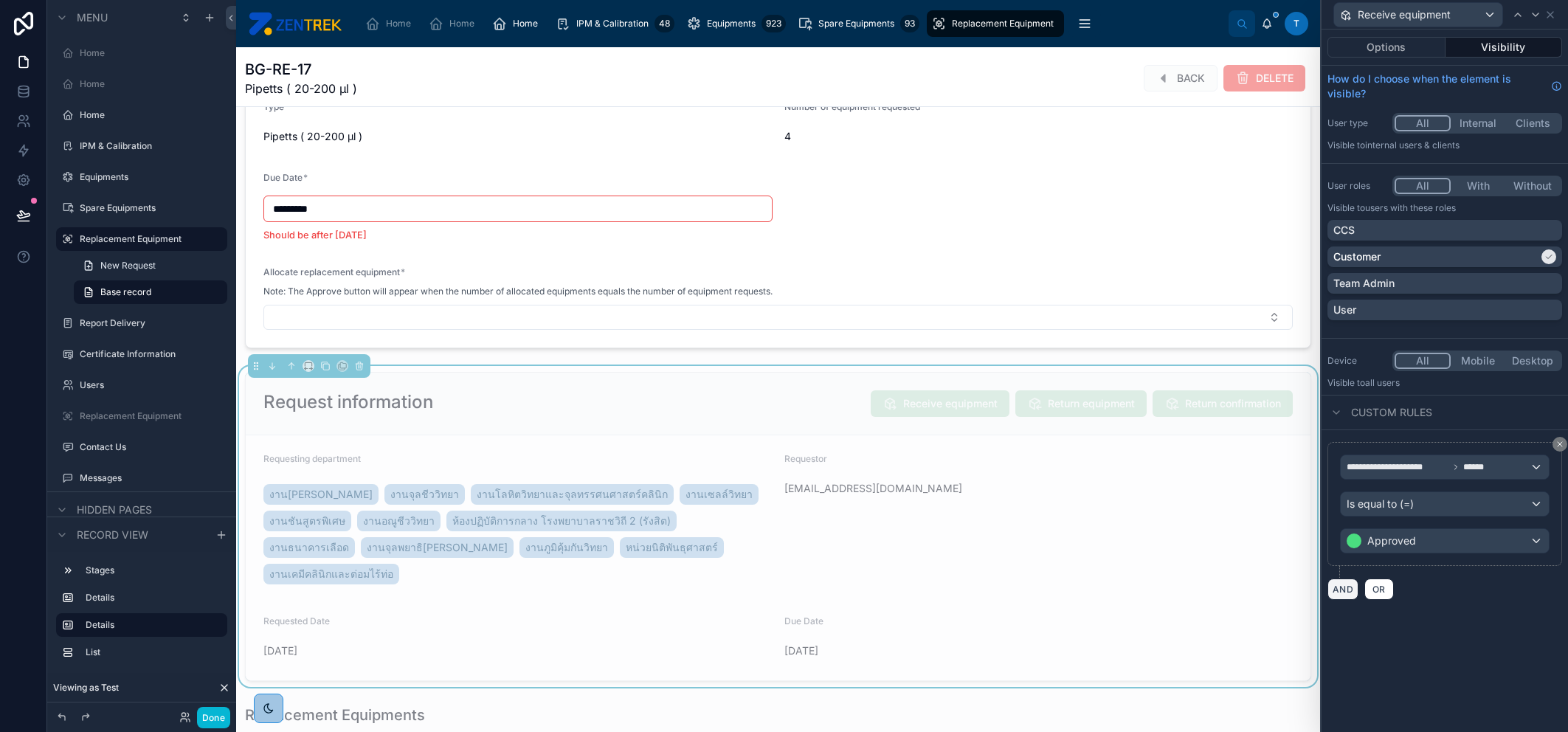
click at [1334, 583] on button "AND" at bounding box center [1342, 589] width 31 height 21
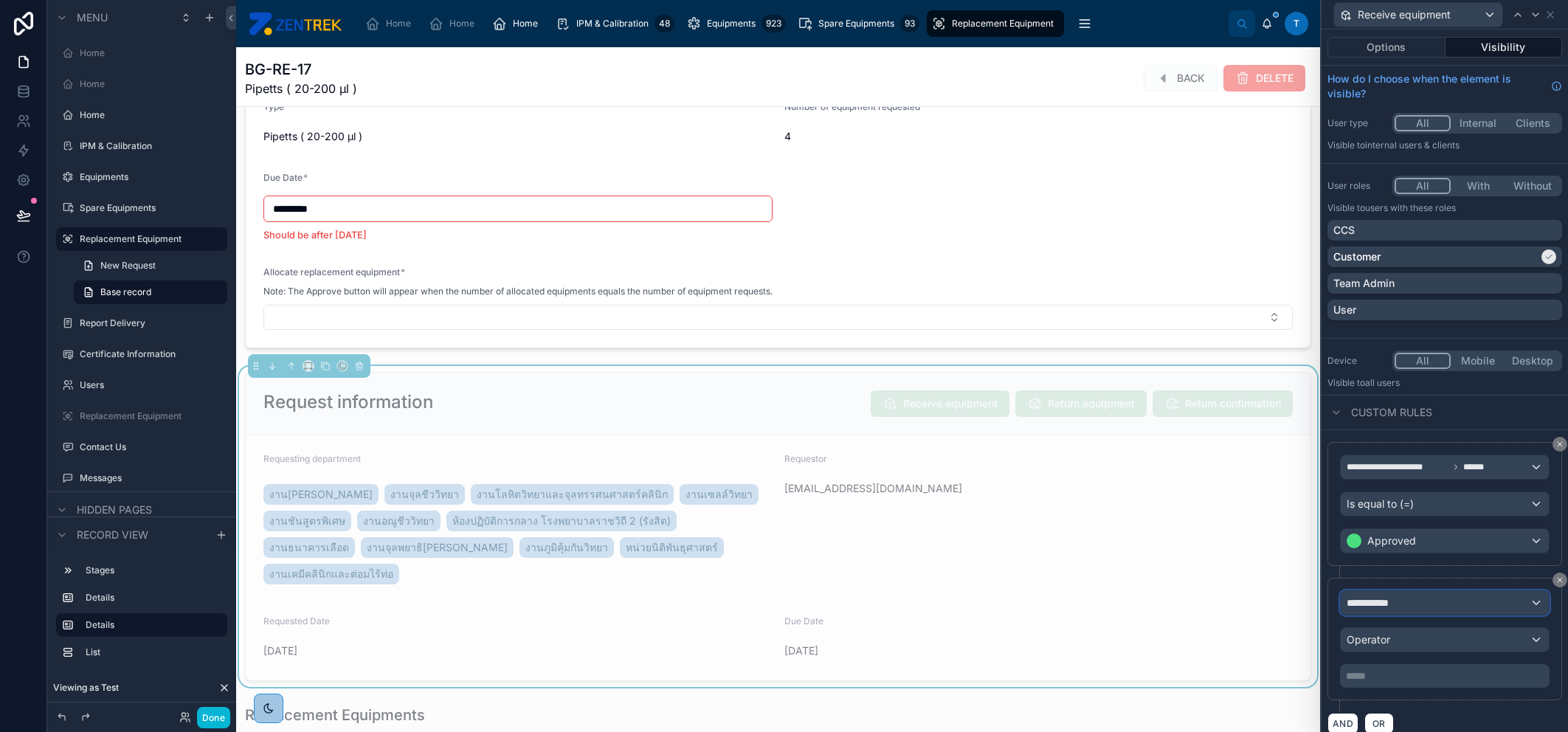
click at [1380, 593] on div "**********" at bounding box center [1445, 603] width 208 height 23
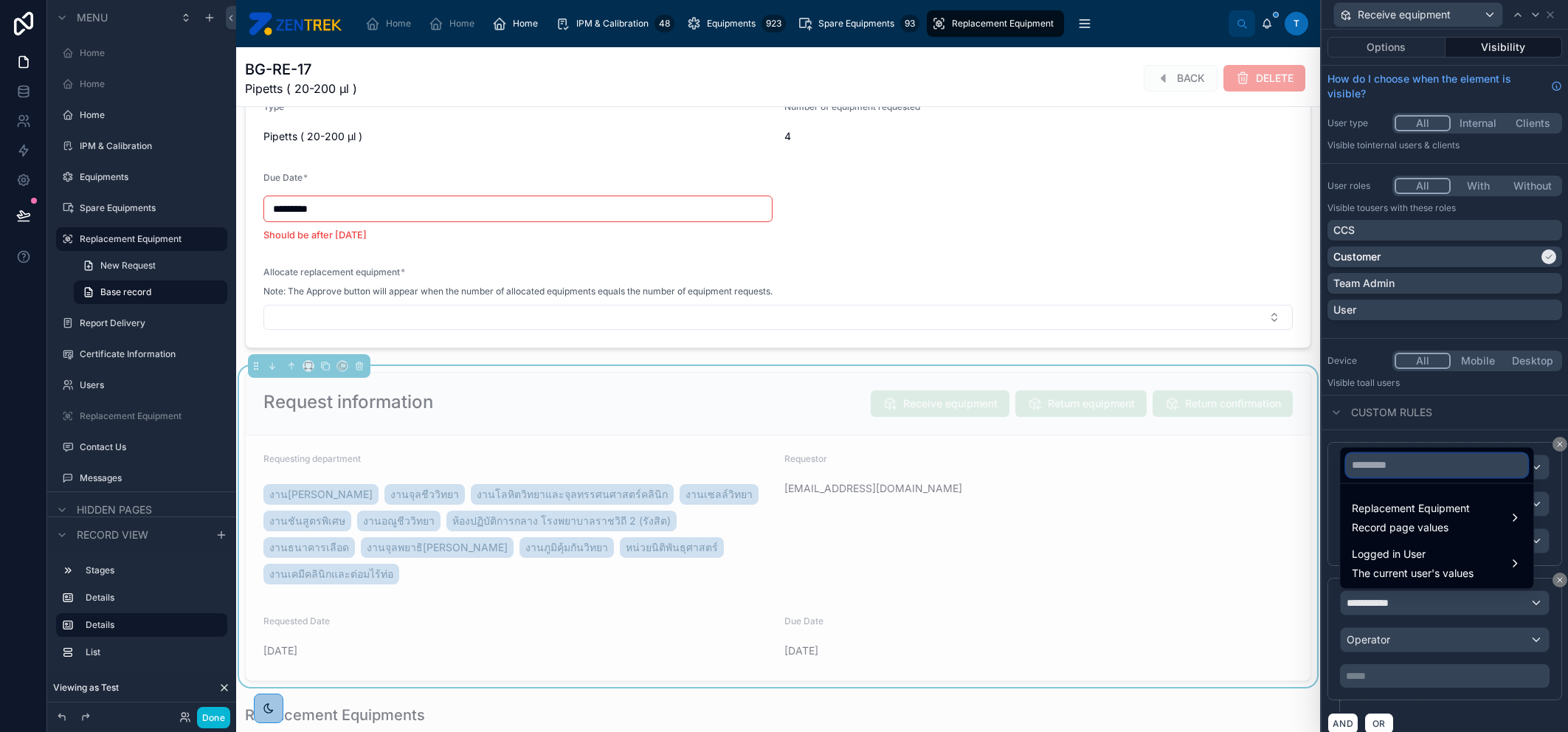
click at [1402, 463] on input "text" at bounding box center [1436, 465] width 182 height 23
type input "****"
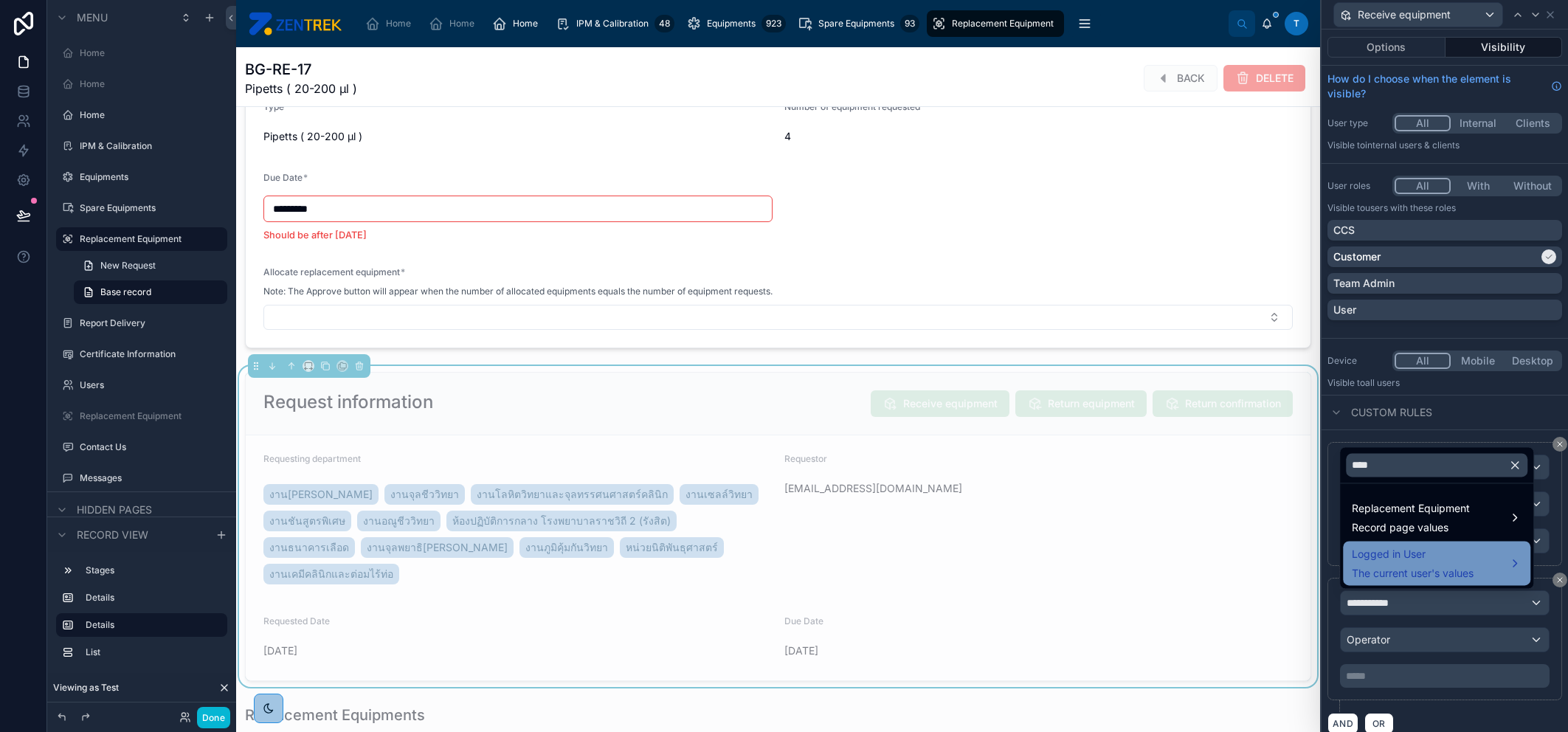
click at [1411, 558] on span "Logged in User" at bounding box center [1412, 554] width 122 height 17
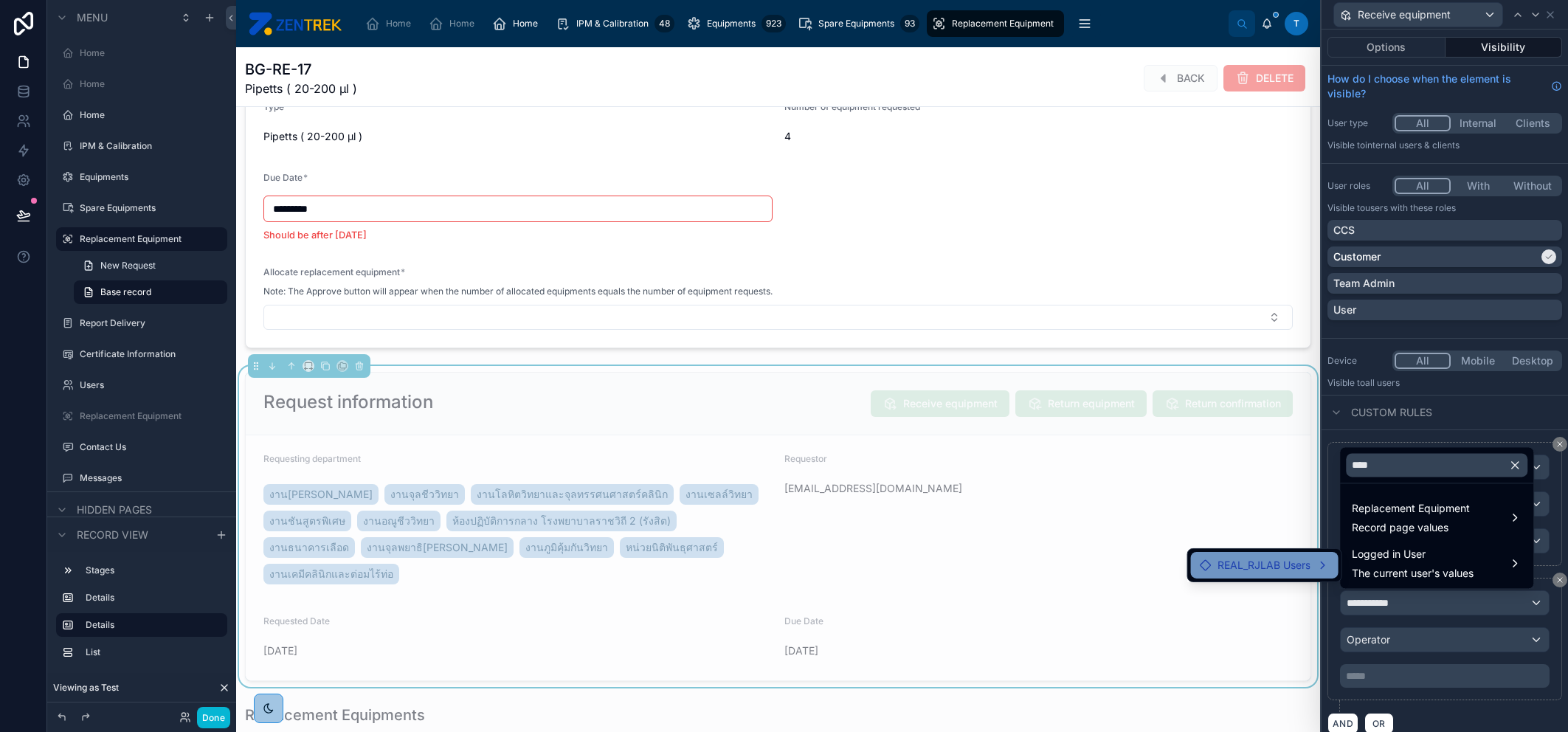
click at [1311, 569] on div "REAL_RJLAB Users" at bounding box center [1265, 565] width 130 height 17
click at [1363, 561] on icon at bounding box center [1358, 567] width 12 height 12
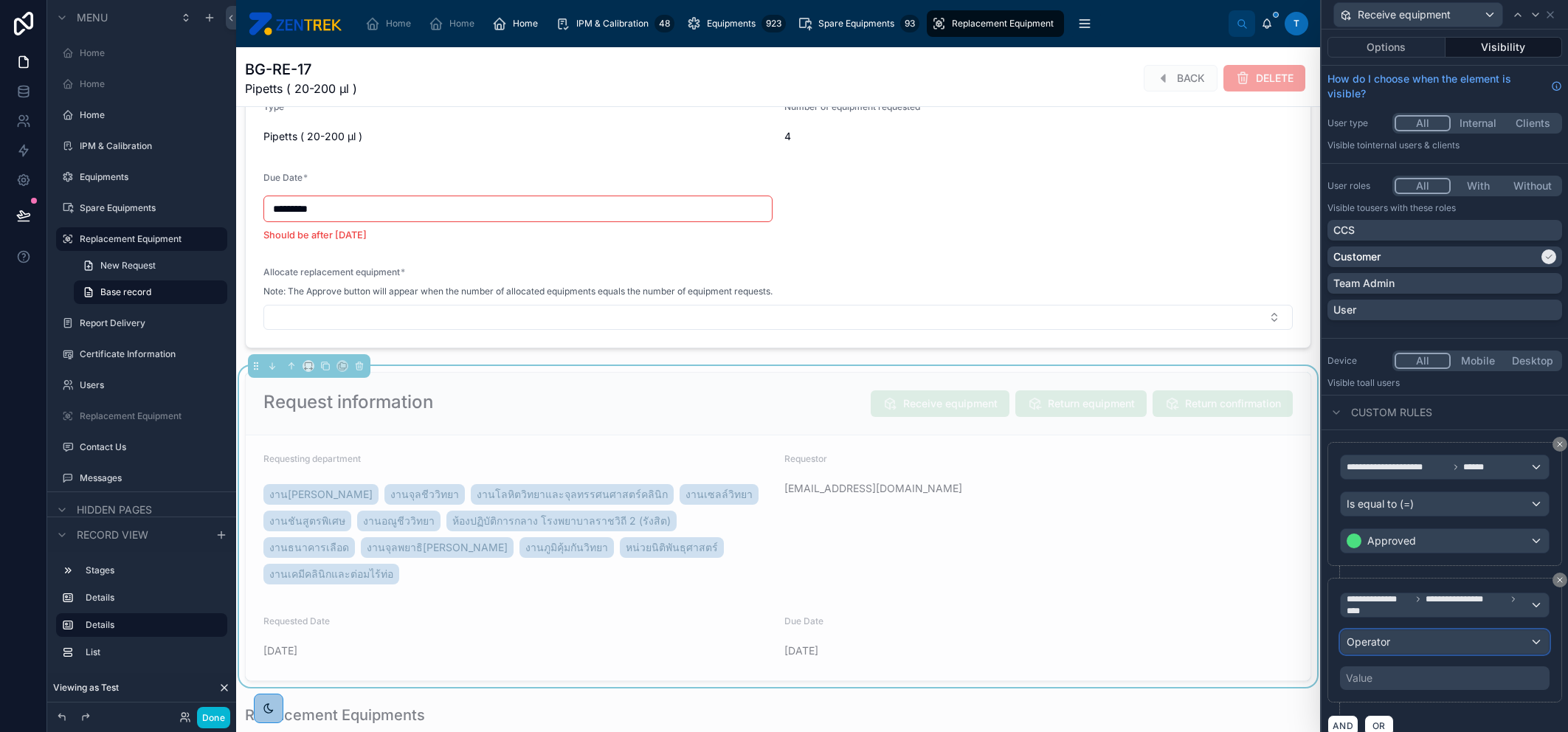
click at [1407, 647] on div "Operator" at bounding box center [1445, 642] width 208 height 23
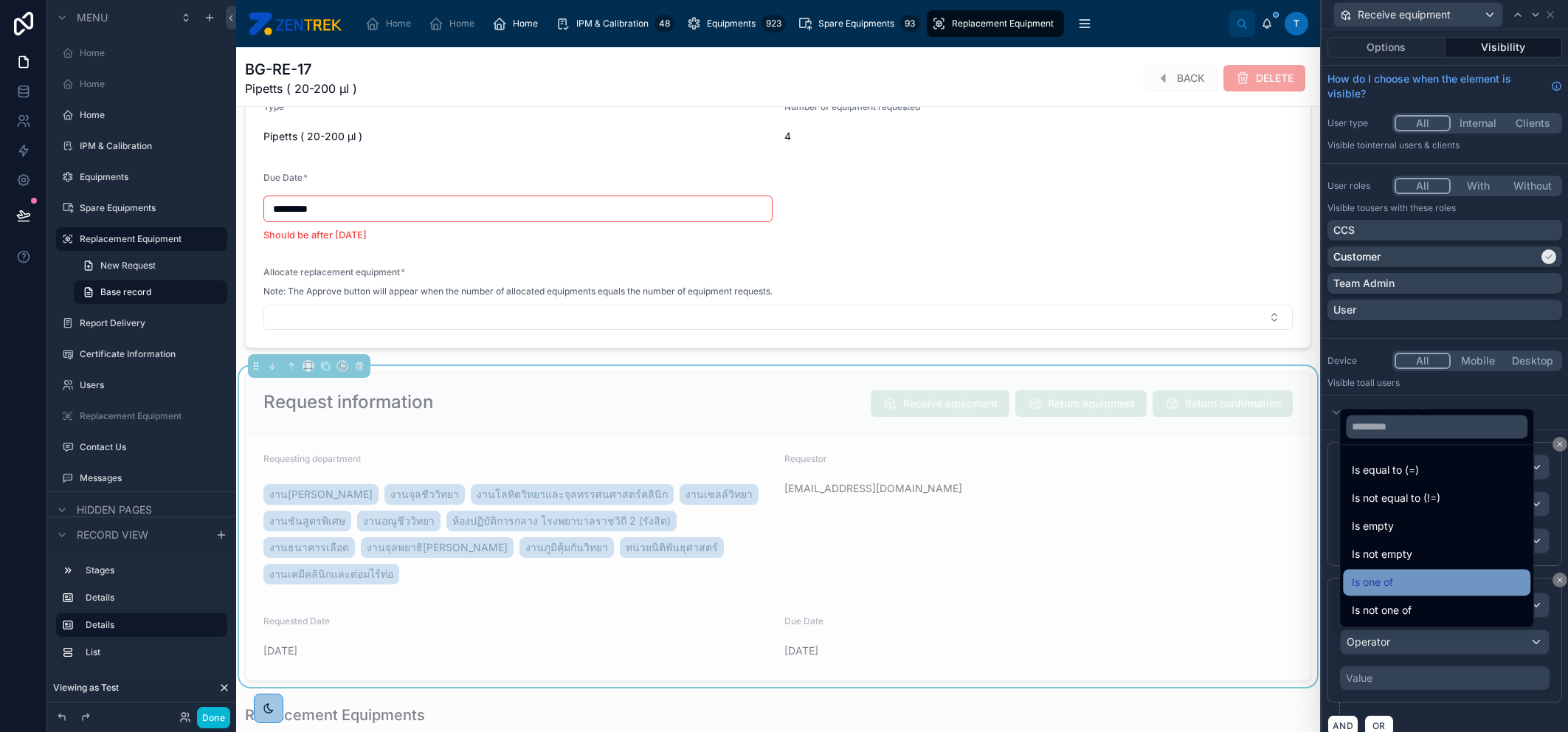
click at [1420, 583] on div "Is one of" at bounding box center [1436, 582] width 170 height 17
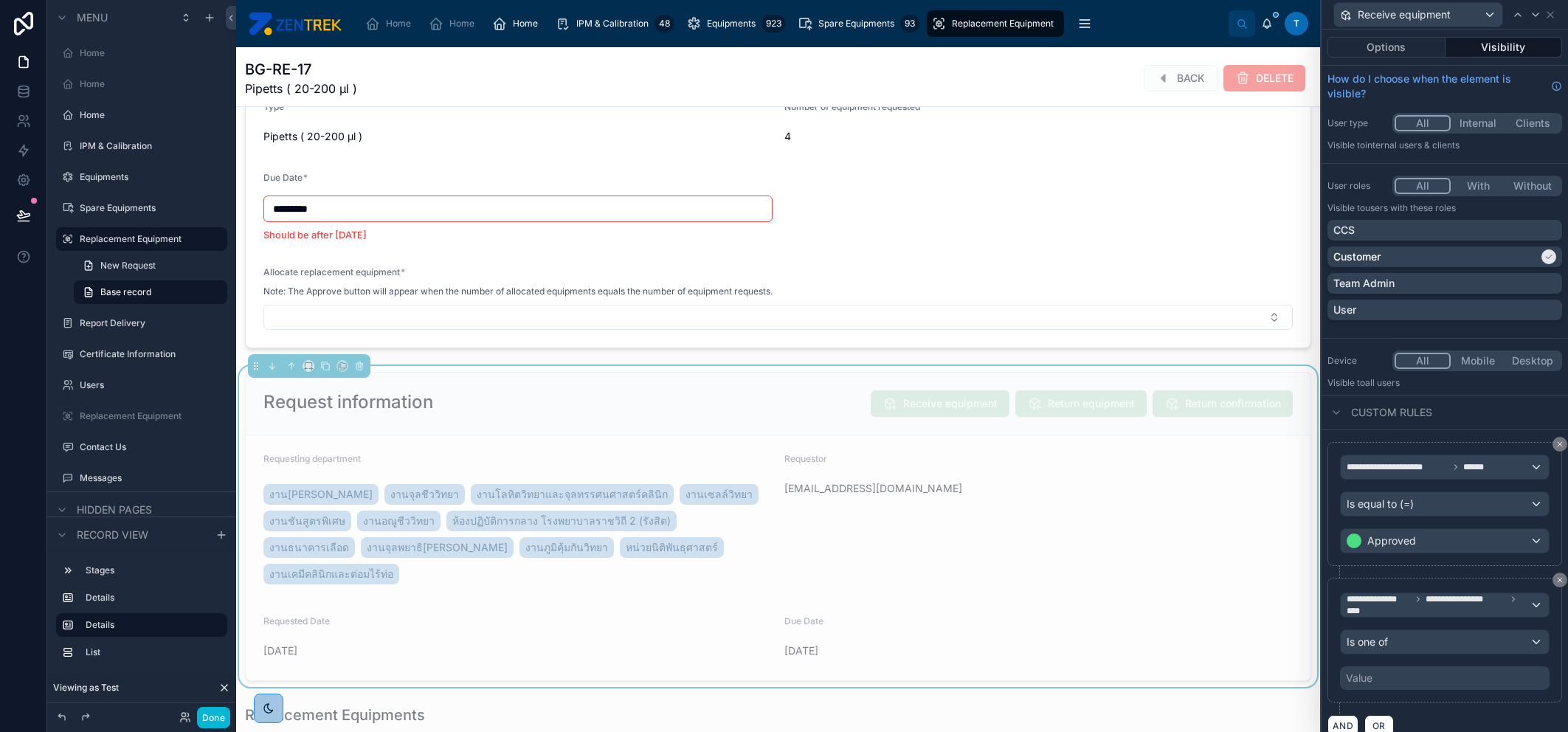
click at [1420, 684] on div "Value" at bounding box center [1445, 677] width 210 height 23
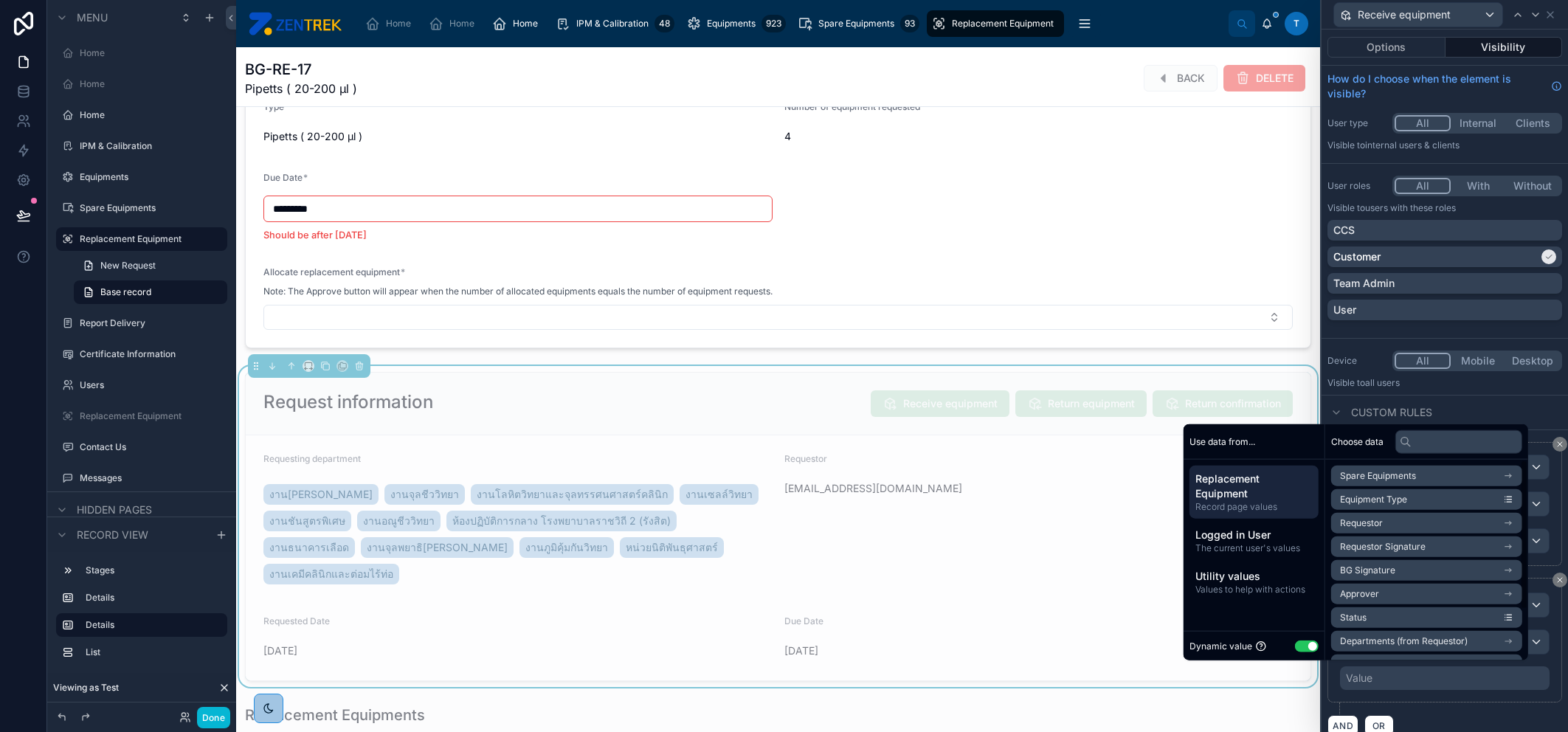
click at [1296, 644] on button "Use setting" at bounding box center [1306, 646] width 23 height 12
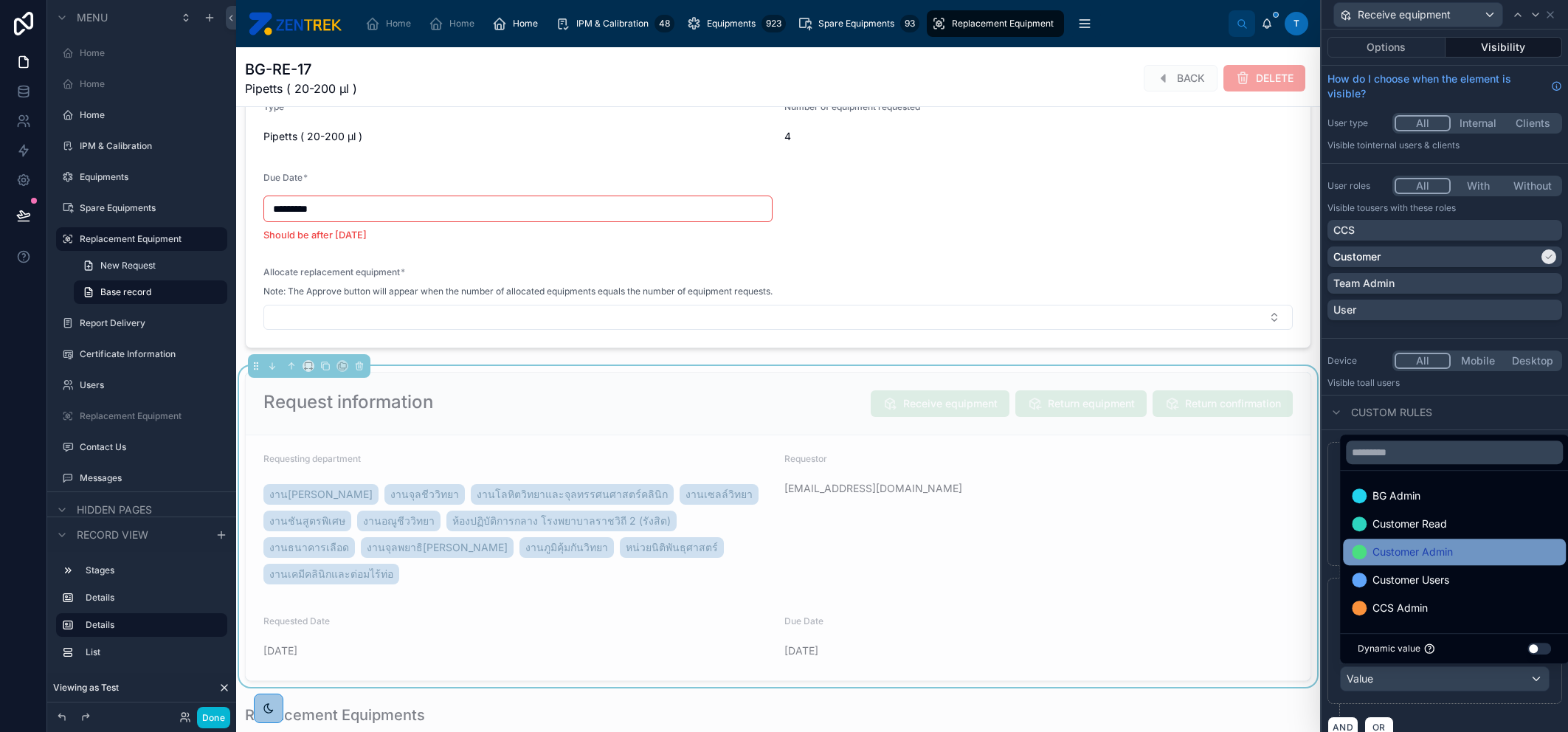
click at [1455, 546] on div "Customer Admin" at bounding box center [1454, 552] width 205 height 17
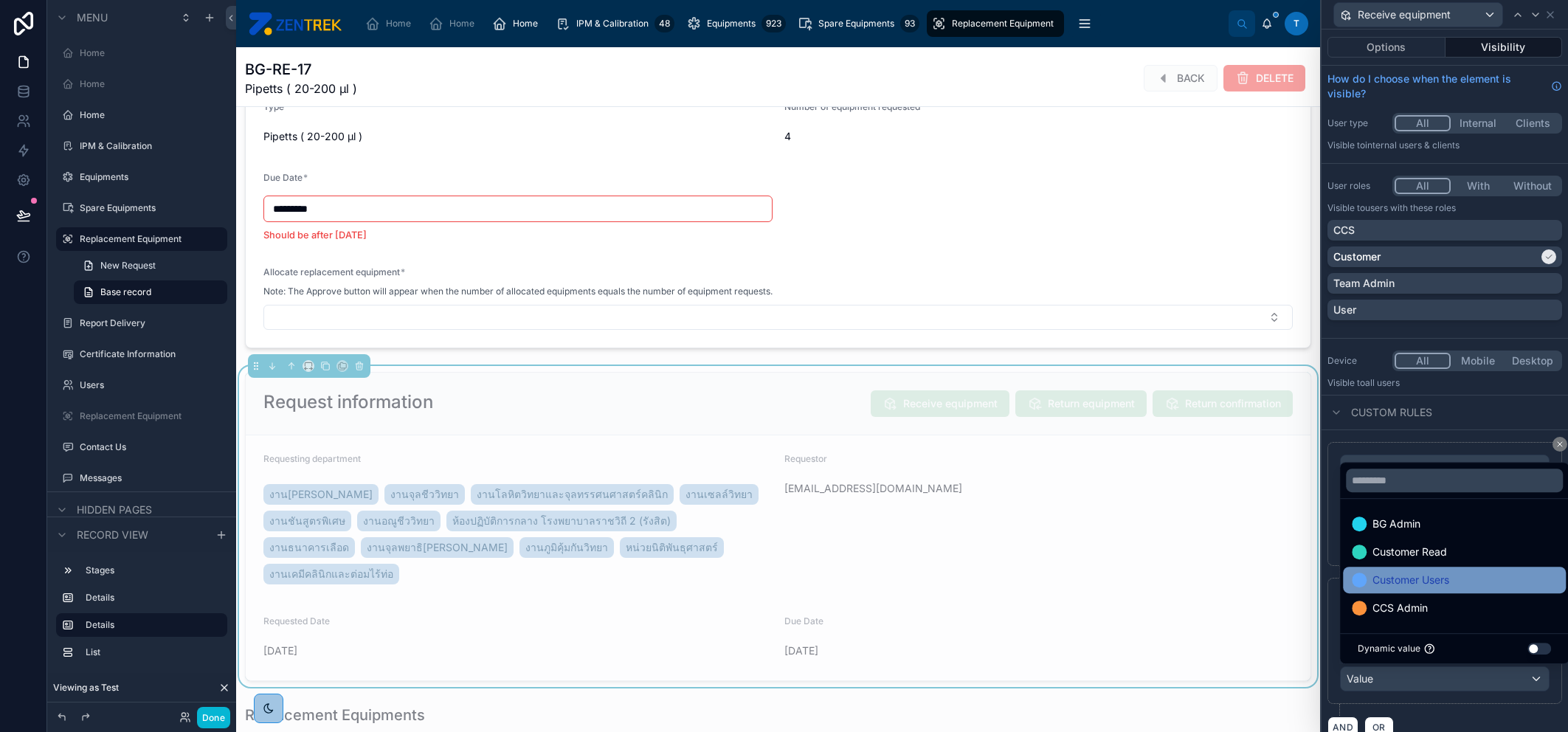
click at [1449, 577] on span "Customer Users" at bounding box center [1411, 580] width 76 height 17
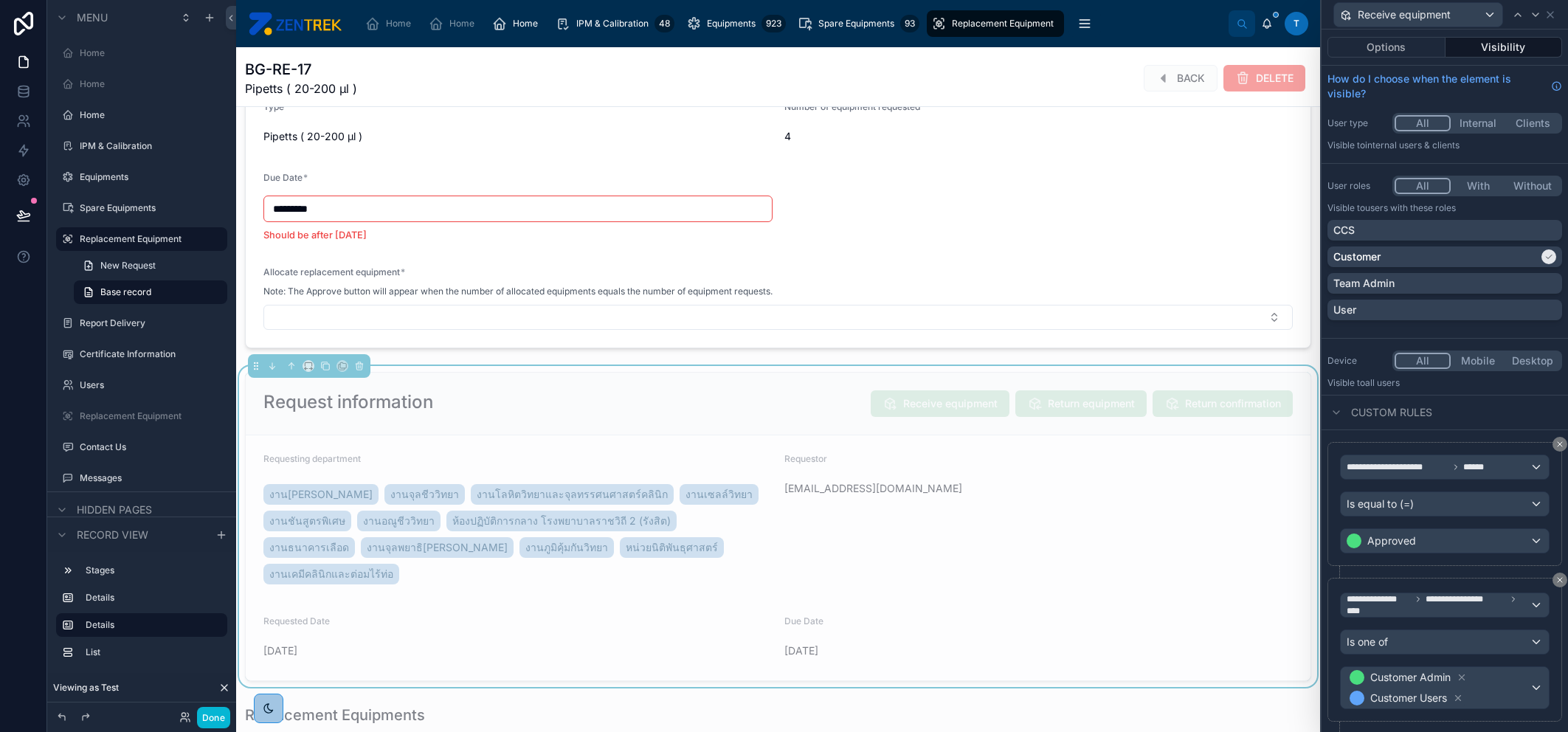
click at [1464, 410] on div "Custom rules" at bounding box center [1445, 413] width 247 height 36
click at [1550, 16] on icon at bounding box center [1551, 15] width 12 height 12
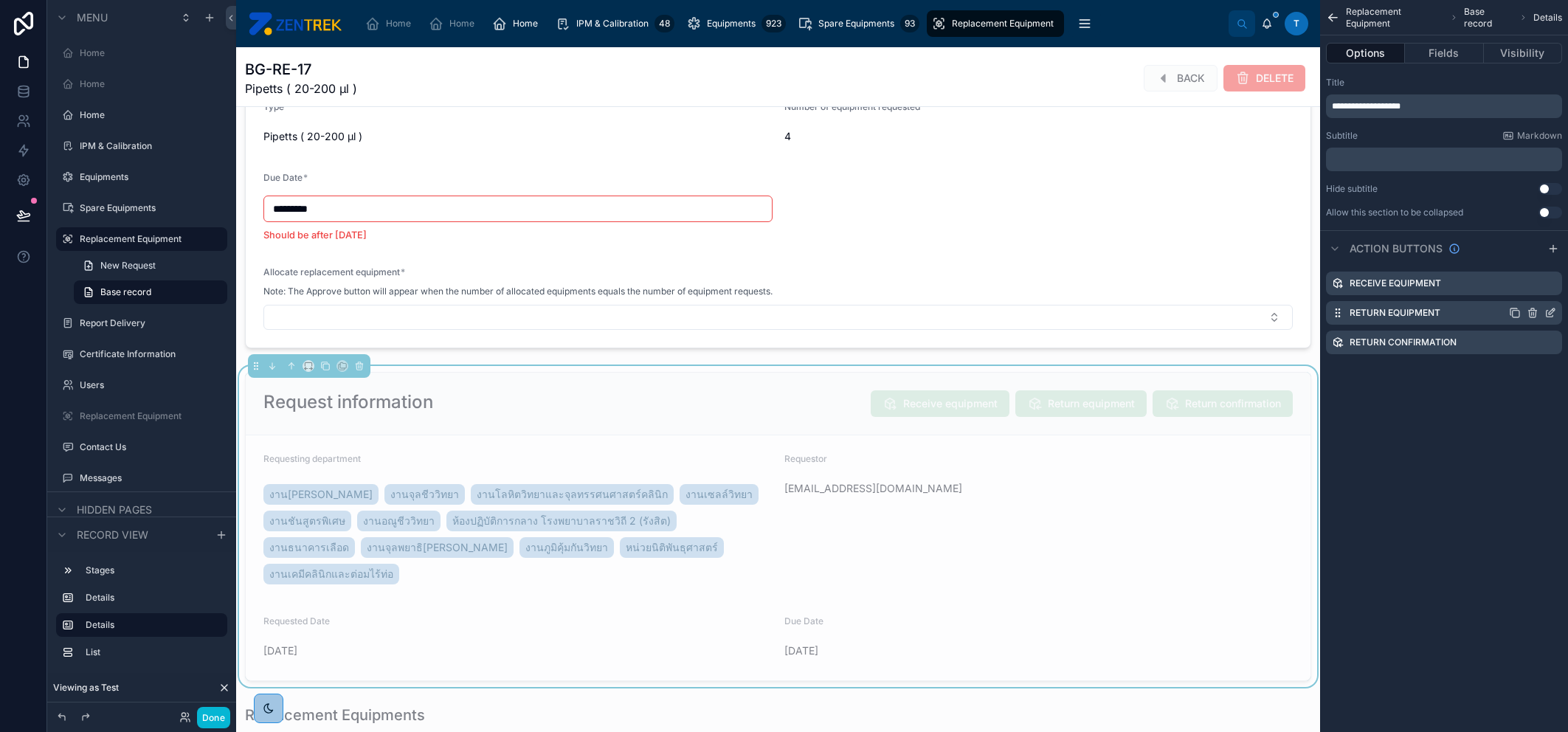
click at [1551, 310] on icon "scrollable content" at bounding box center [1552, 312] width 6 height 6
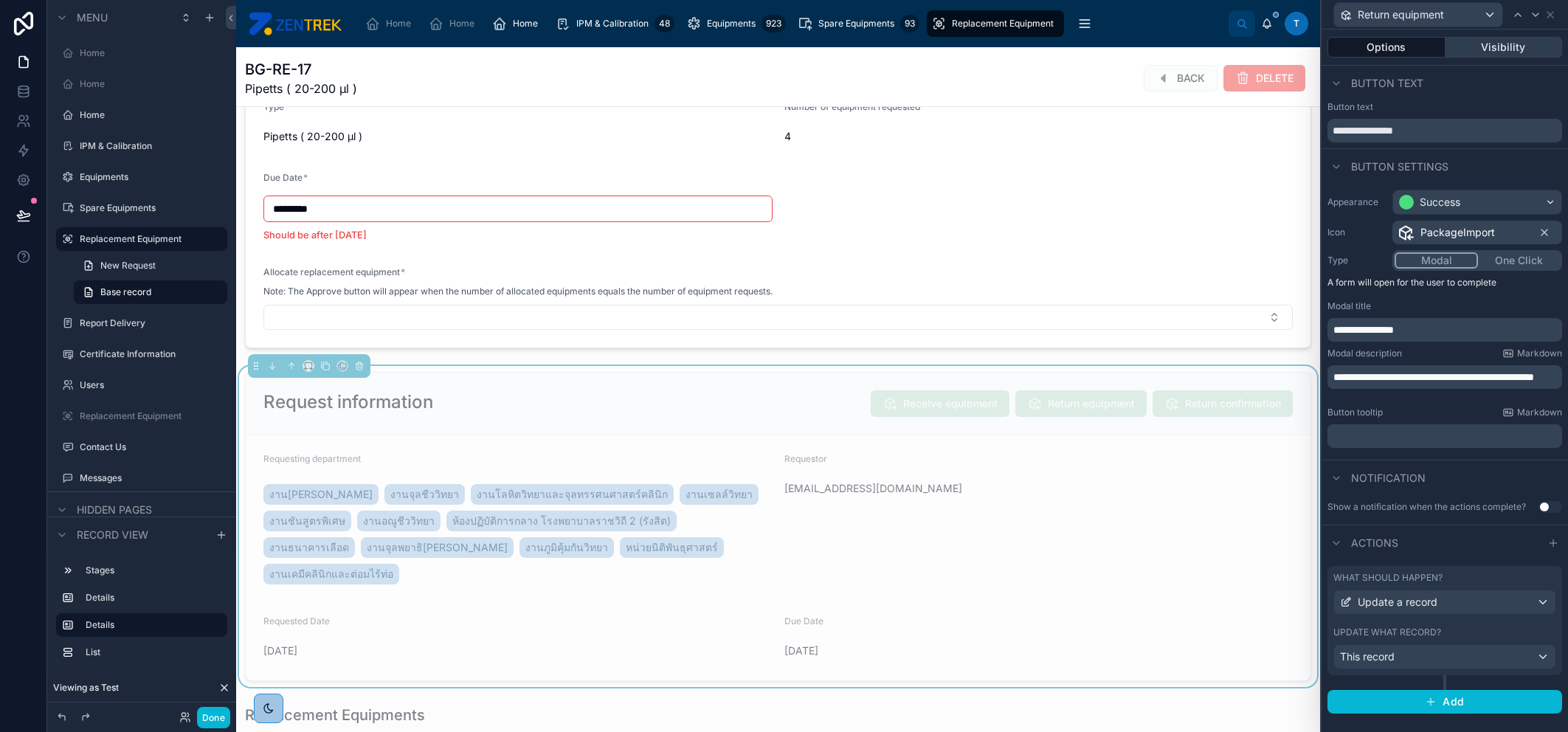
click at [1511, 43] on button "Visibility" at bounding box center [1504, 47] width 117 height 20
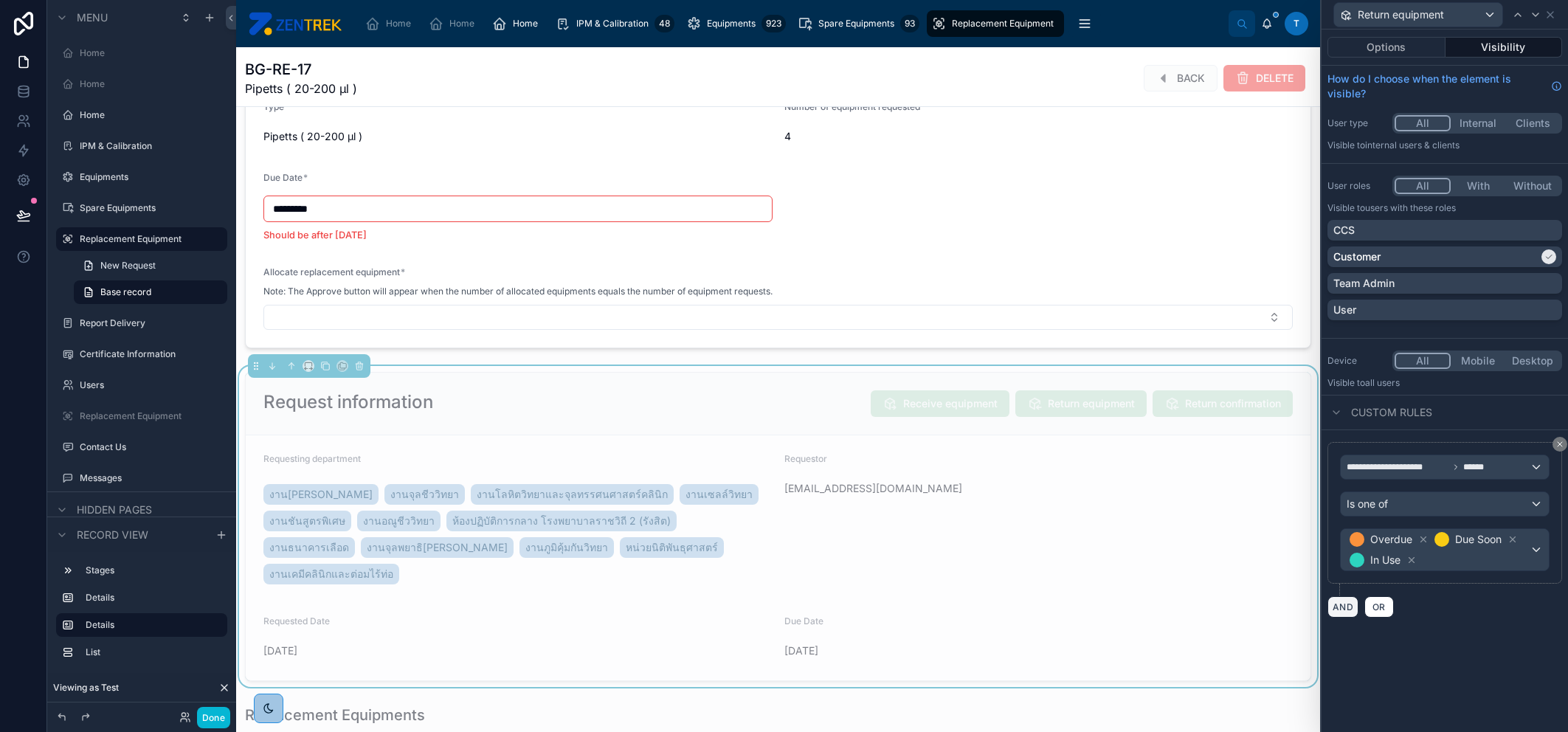
click at [1348, 606] on button "AND" at bounding box center [1342, 607] width 31 height 21
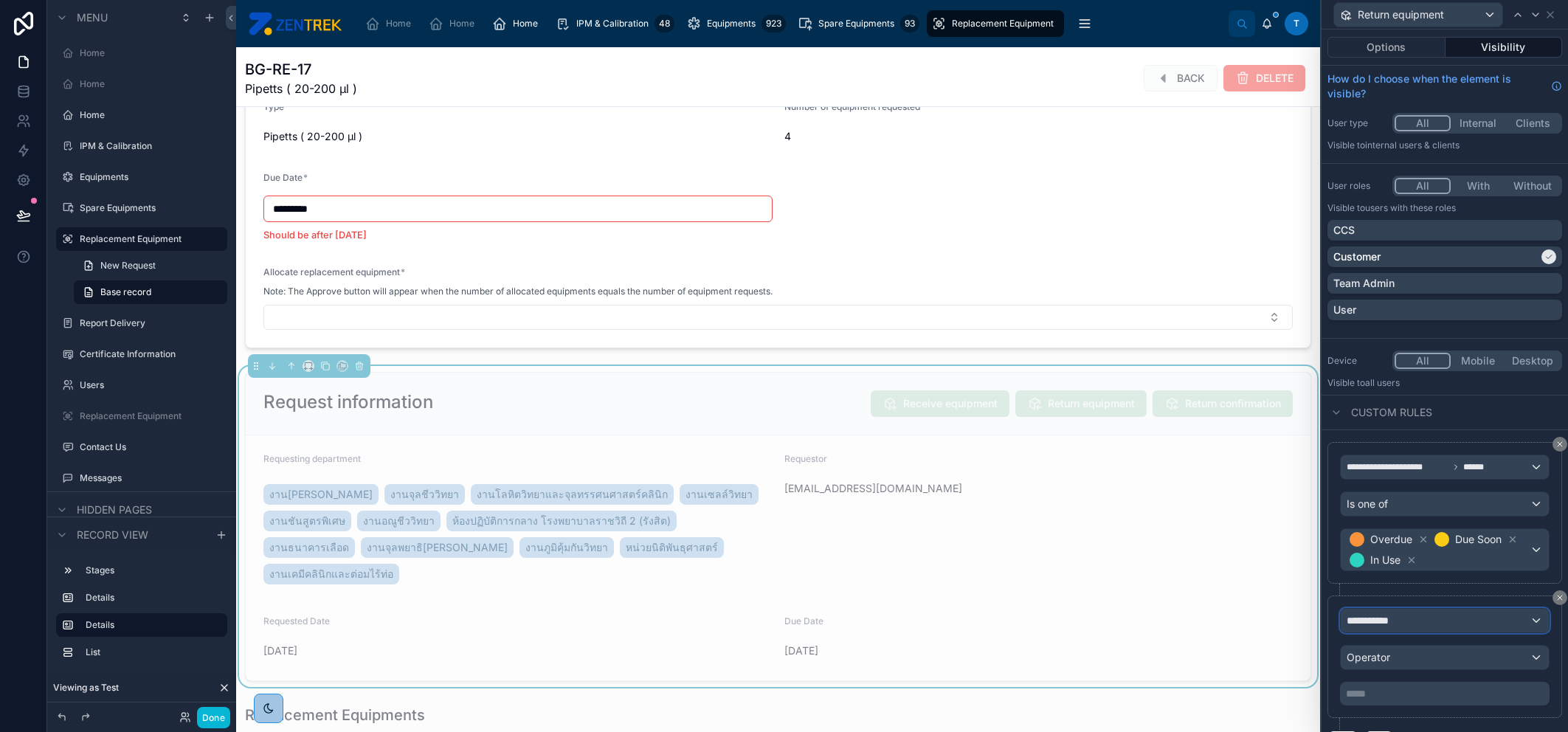
click at [1385, 617] on span "**********" at bounding box center [1374, 621] width 54 height 15
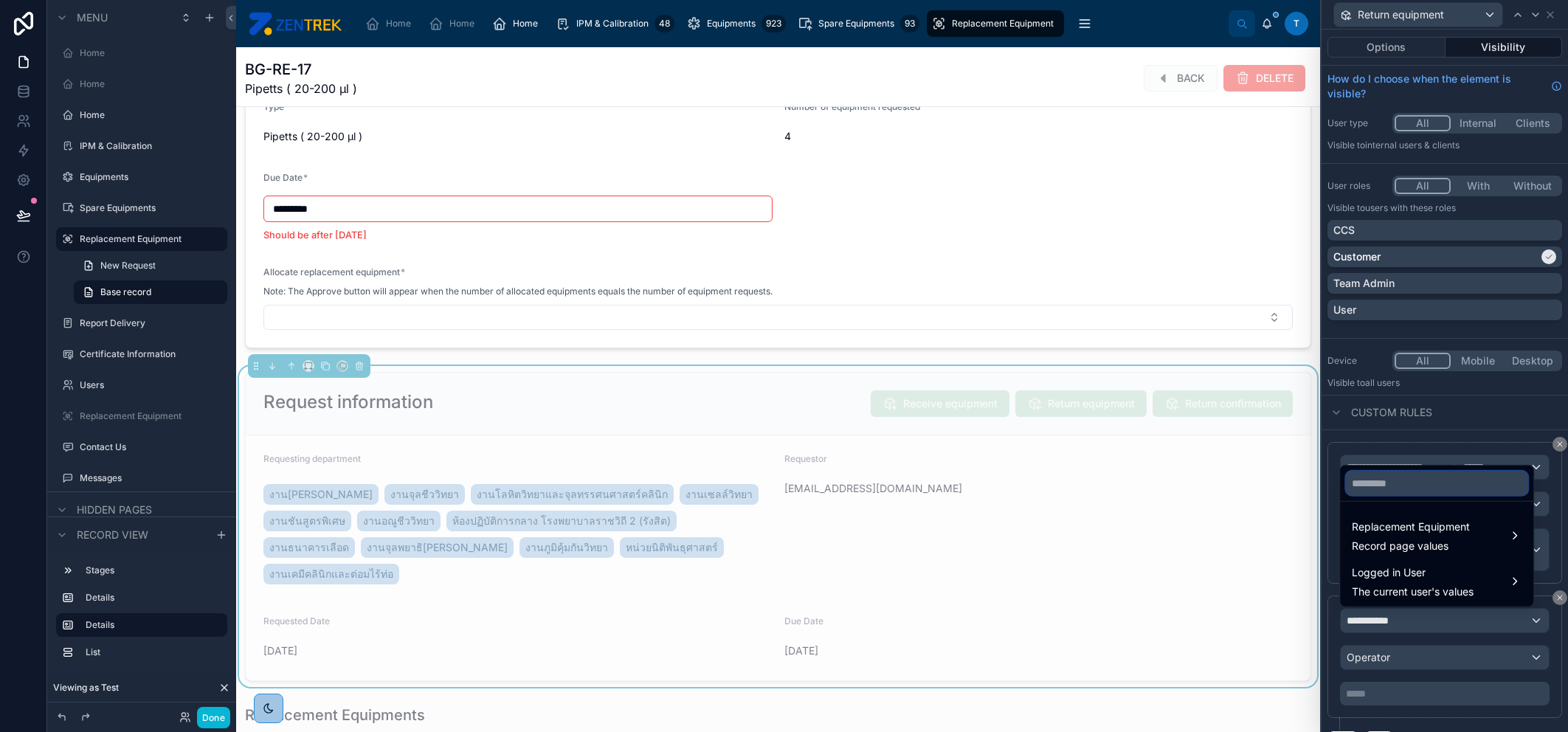
click at [1428, 472] on input "text" at bounding box center [1436, 483] width 182 height 23
type input "****"
click at [1408, 577] on span "Logged in User" at bounding box center [1412, 572] width 122 height 17
click at [1307, 578] on span "REAL_RJLAB Users" at bounding box center [1264, 583] width 93 height 17
click at [1358, 583] on icon at bounding box center [1358, 584] width 12 height 12
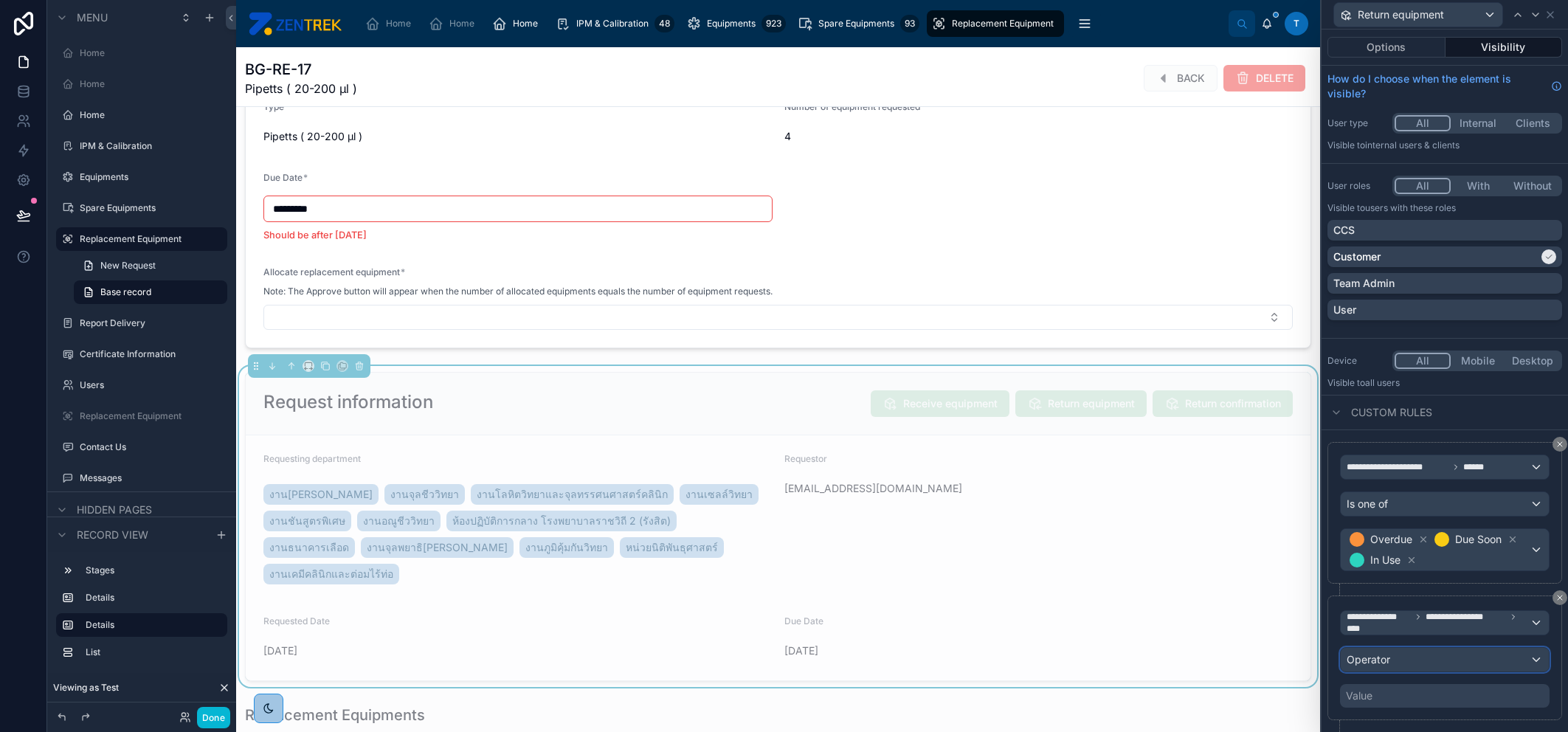
click at [1403, 654] on div "Operator" at bounding box center [1445, 659] width 208 height 23
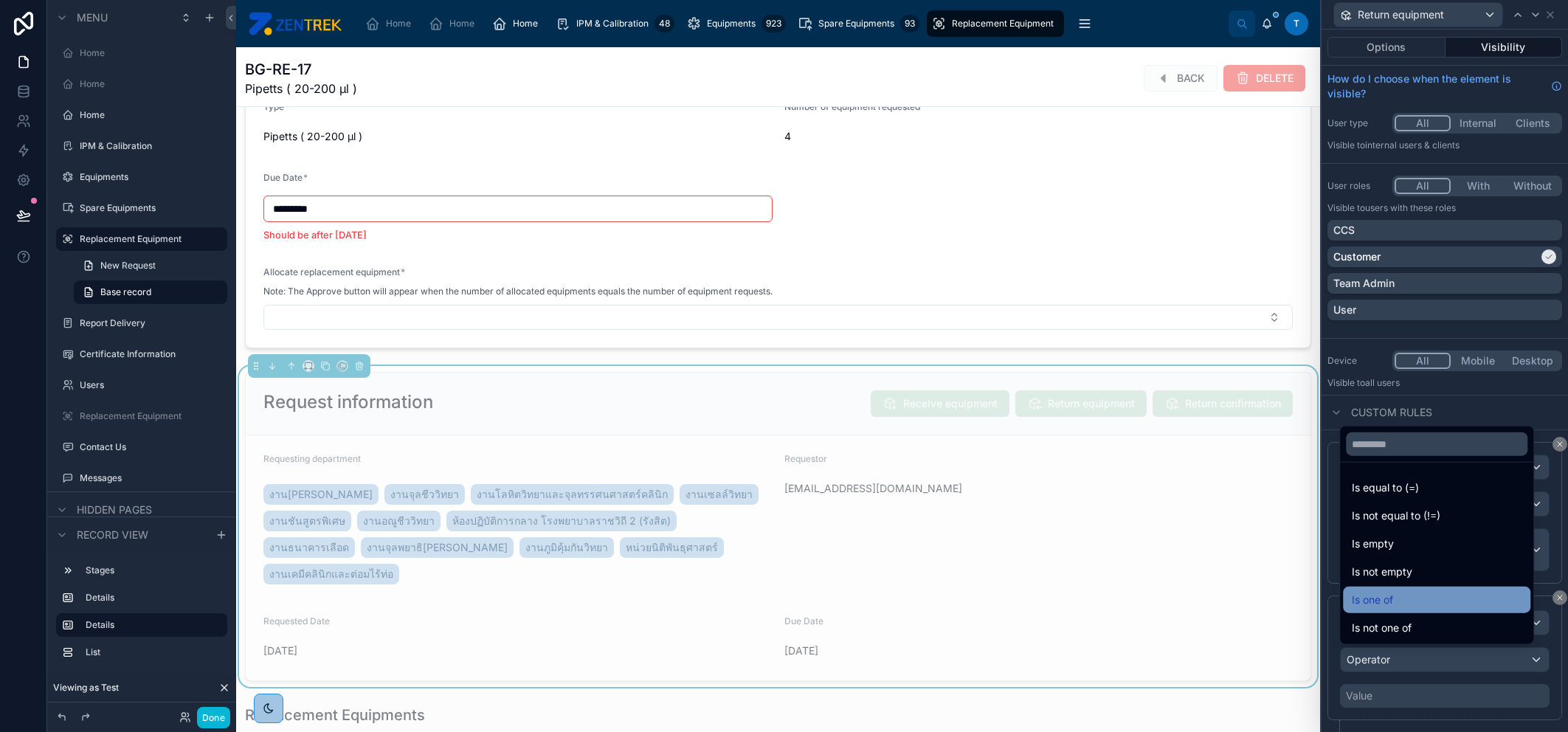
click at [1405, 600] on div "Is one of" at bounding box center [1436, 600] width 170 height 17
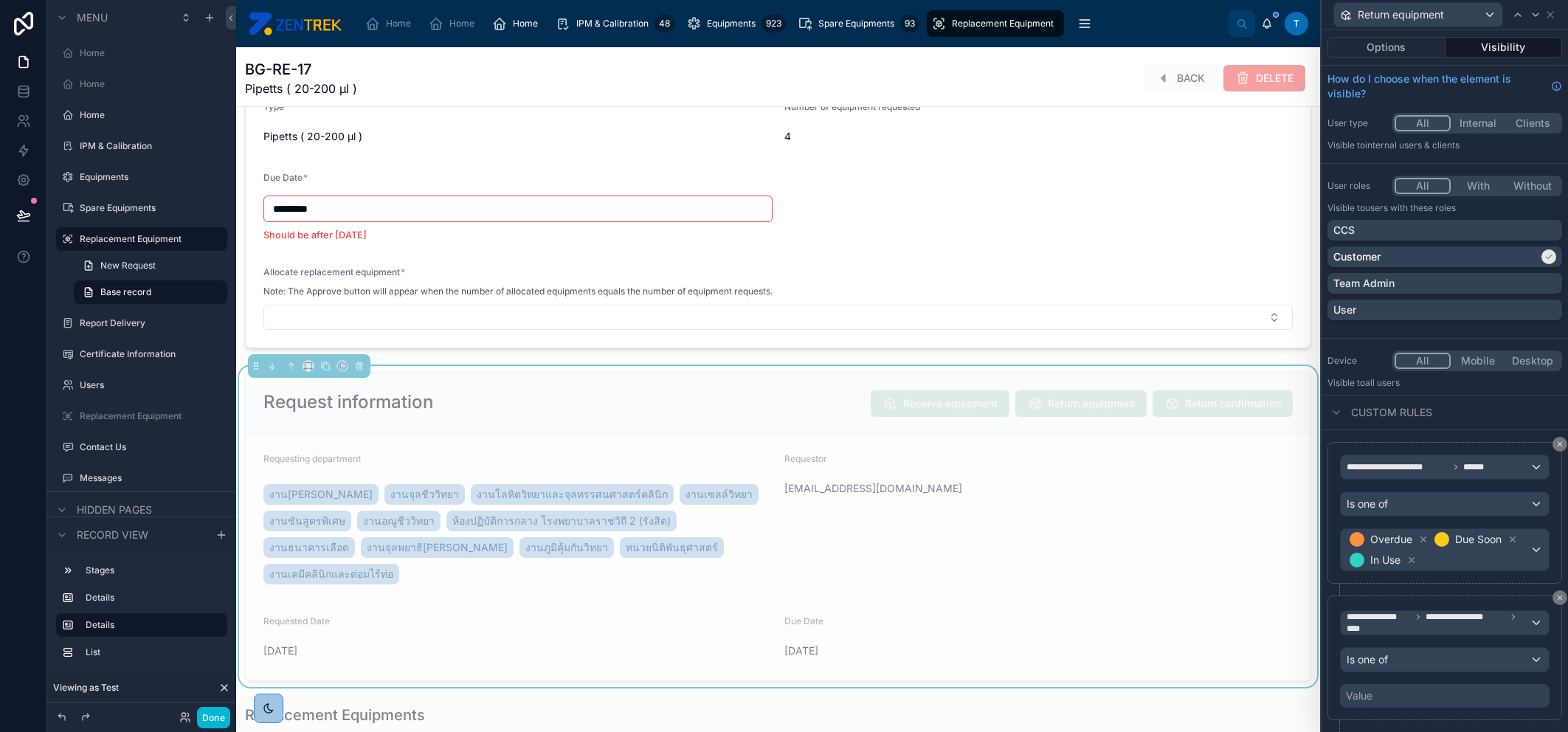
click at [1426, 689] on div "Value" at bounding box center [1445, 696] width 210 height 23
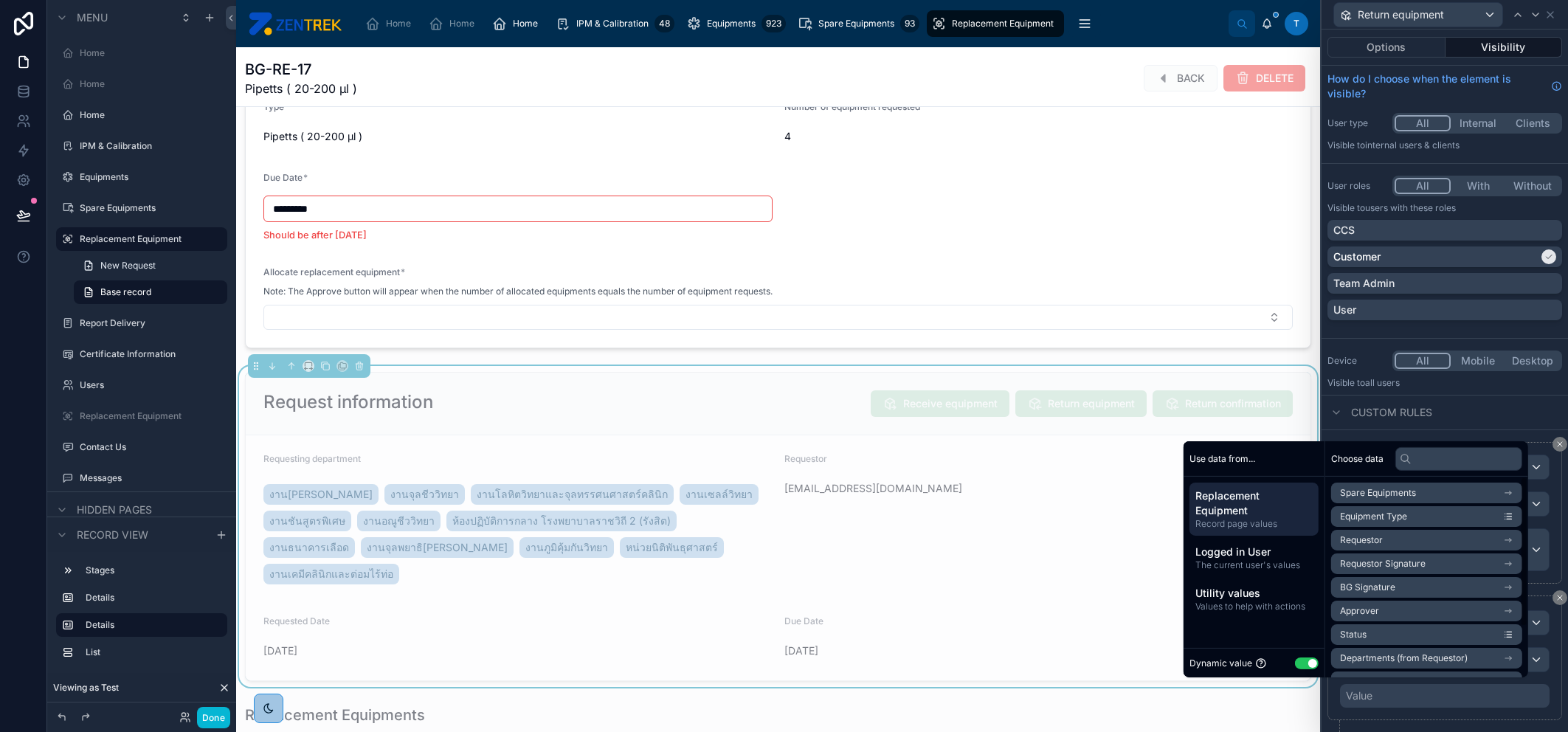
click at [1300, 661] on button "Use setting" at bounding box center [1306, 663] width 23 height 12
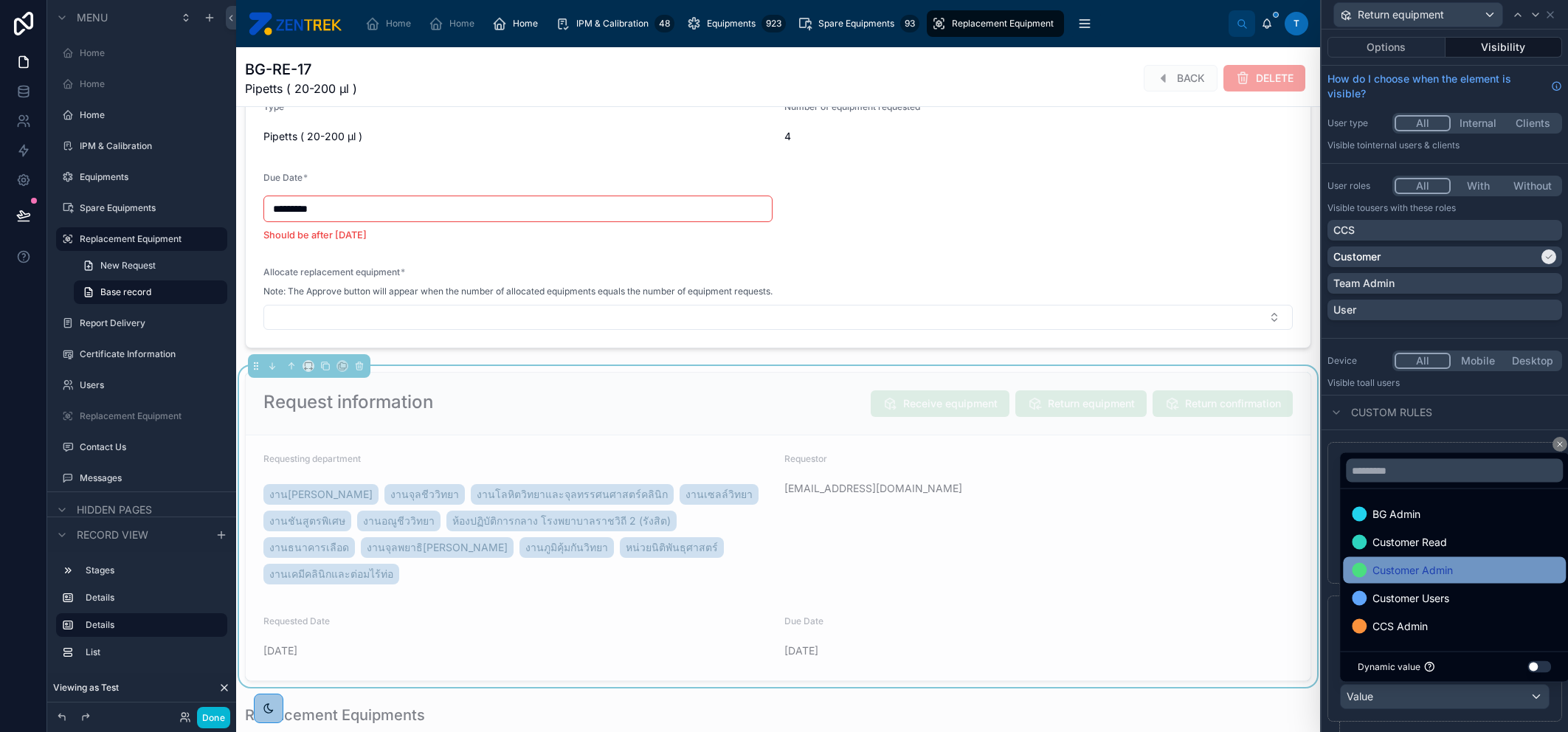
click at [1446, 565] on span "Customer Admin" at bounding box center [1413, 570] width 80 height 17
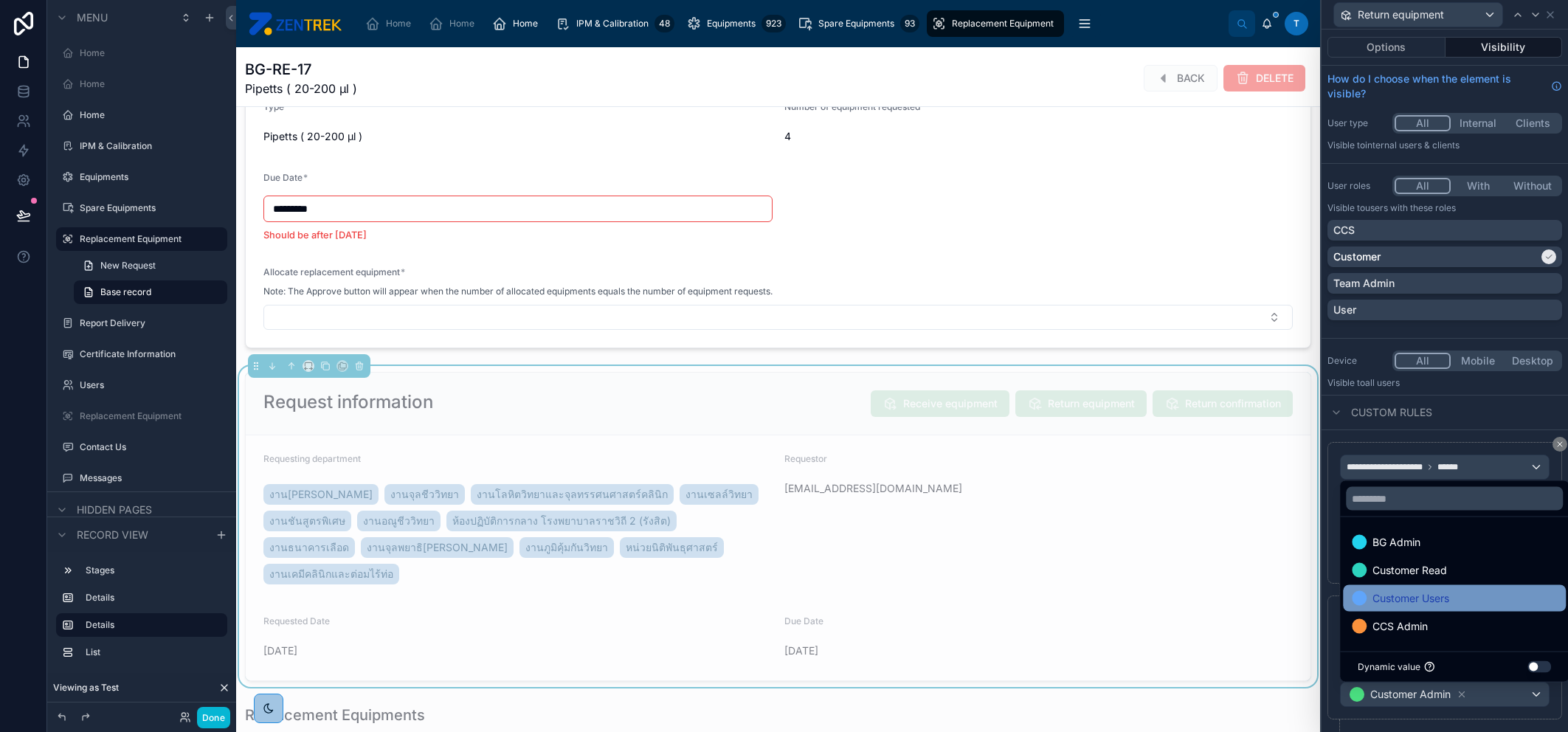
click at [1449, 597] on span "Customer Users" at bounding box center [1411, 598] width 76 height 17
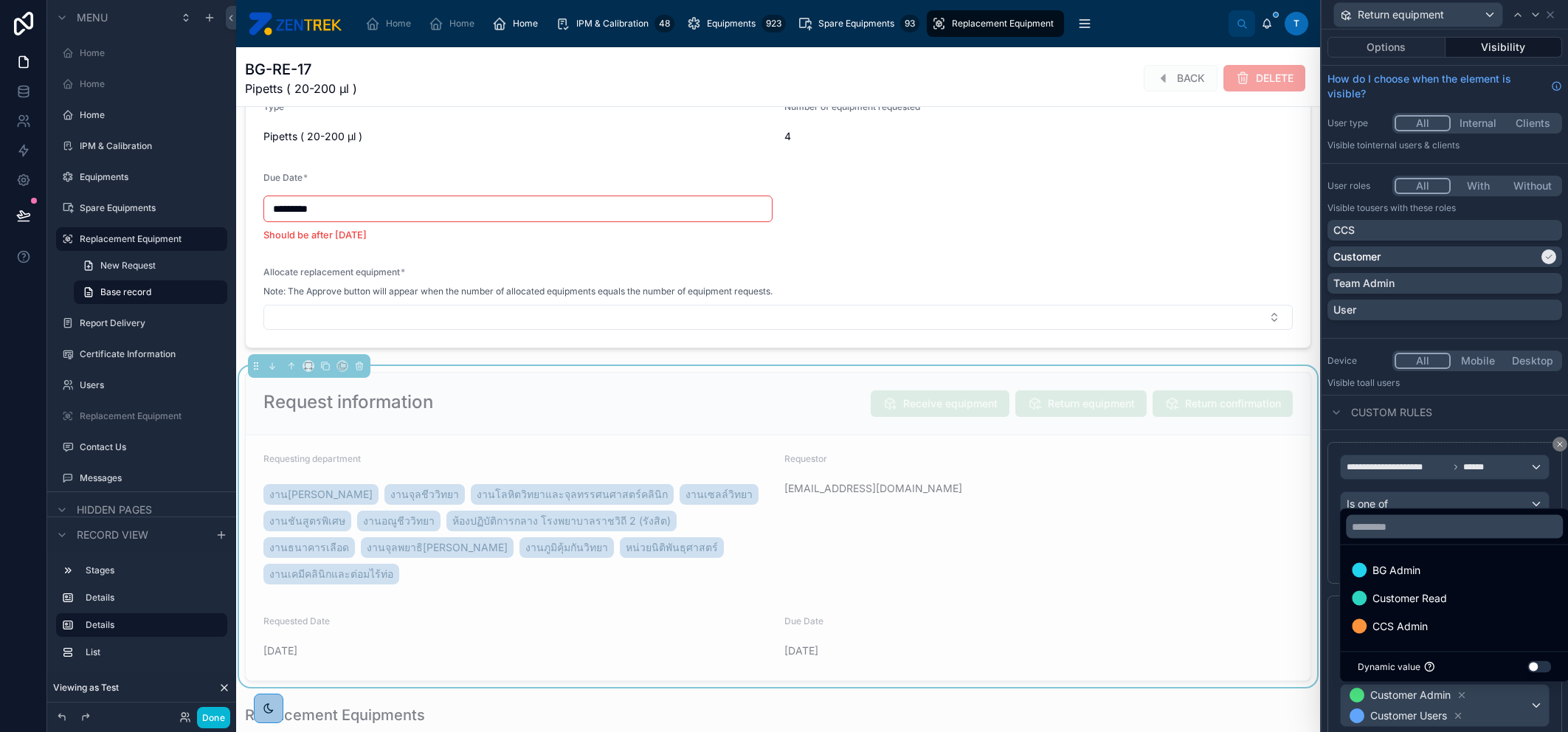
click at [1470, 396] on div "Custom rules" at bounding box center [1445, 413] width 247 height 36
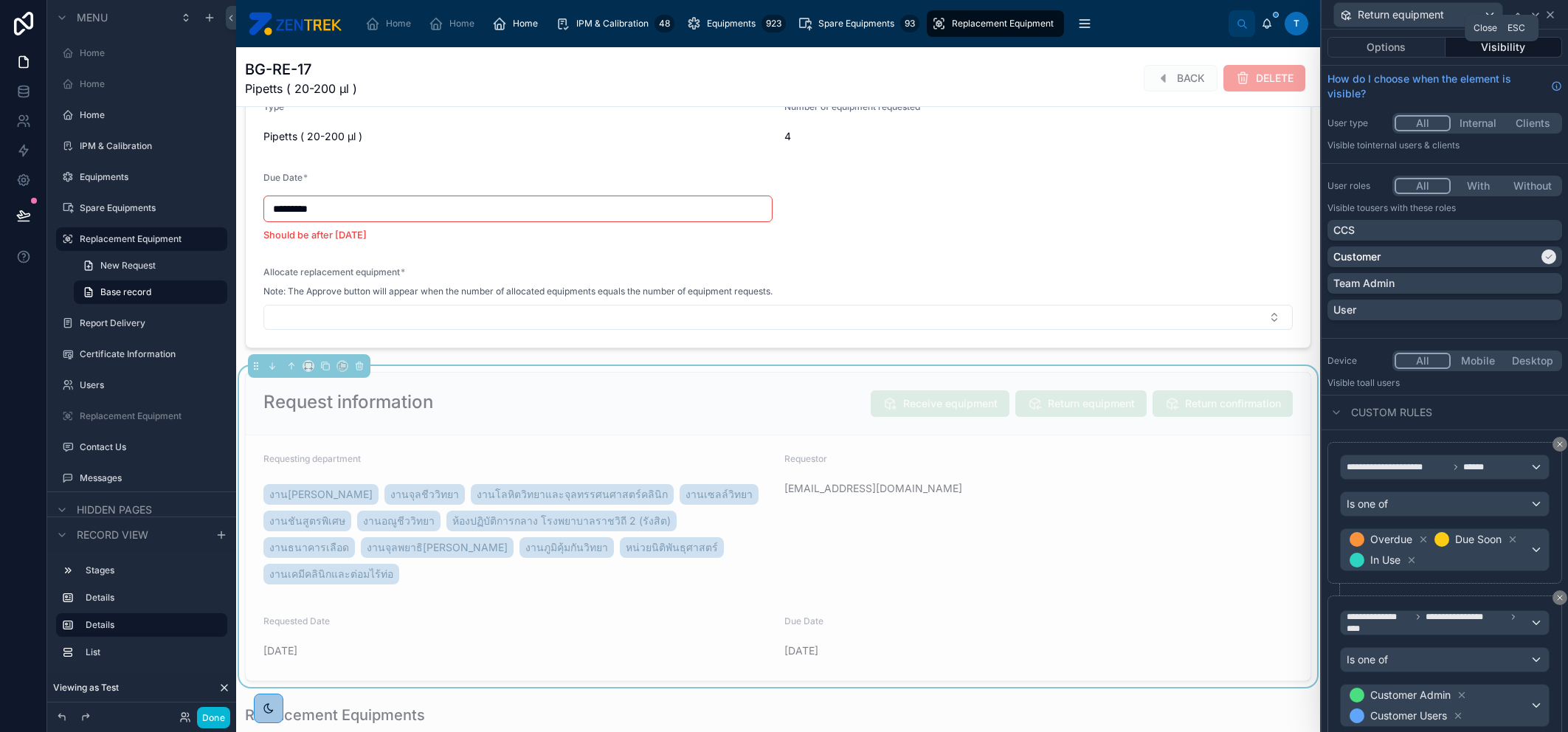
click at [1547, 17] on icon at bounding box center [1551, 15] width 12 height 12
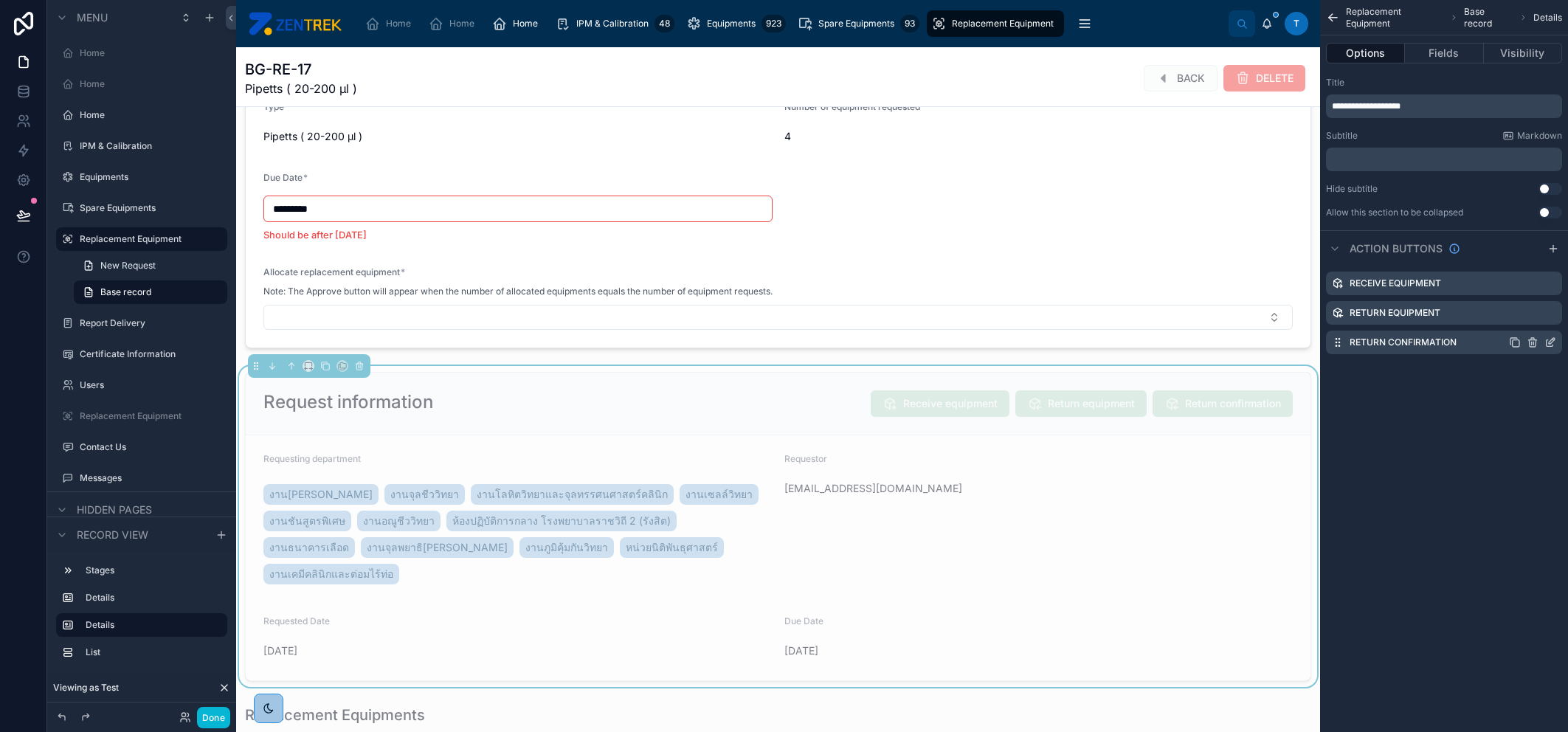
click at [1551, 341] on icon "scrollable content" at bounding box center [1551, 343] width 12 height 12
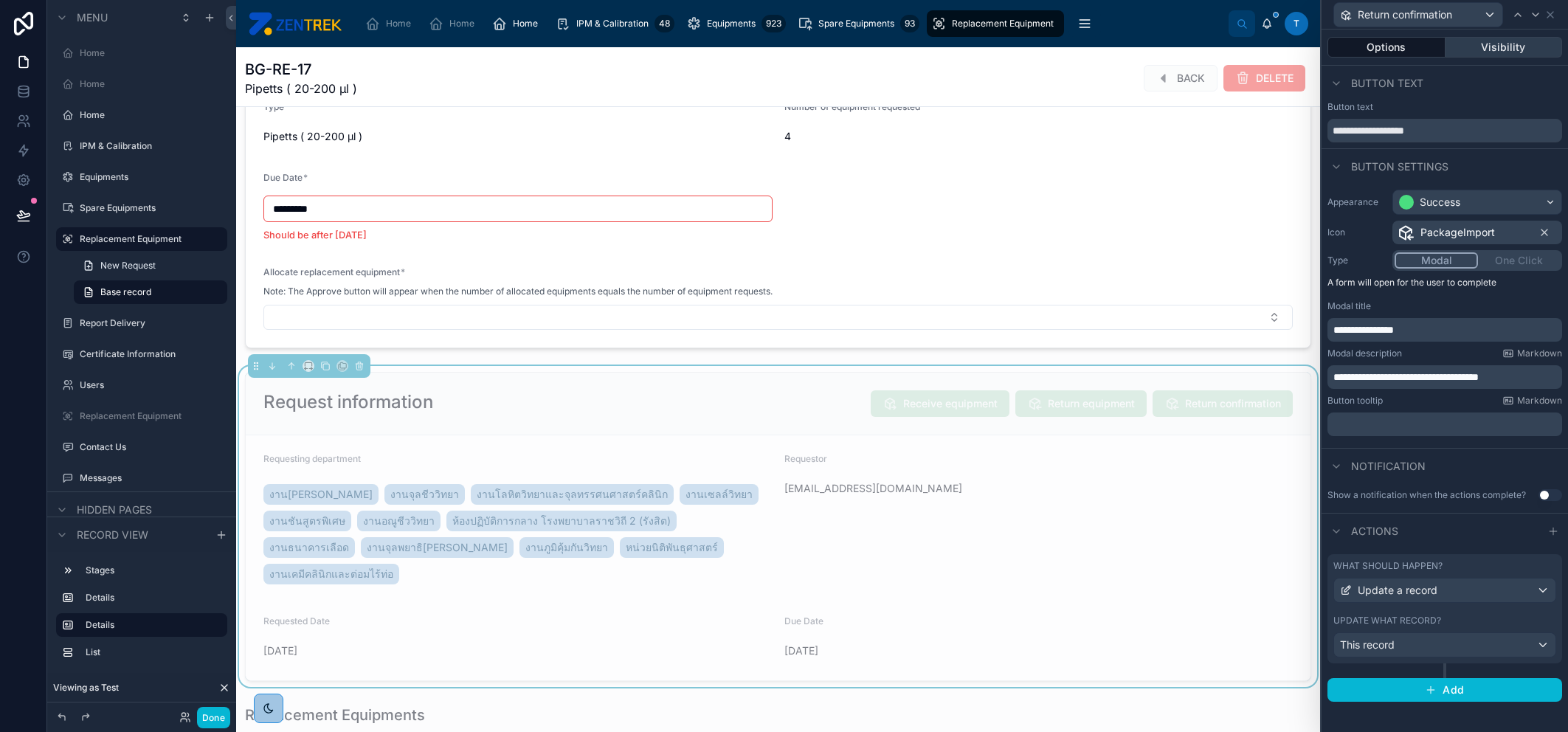
click at [1517, 48] on button "Visibility" at bounding box center [1504, 47] width 117 height 20
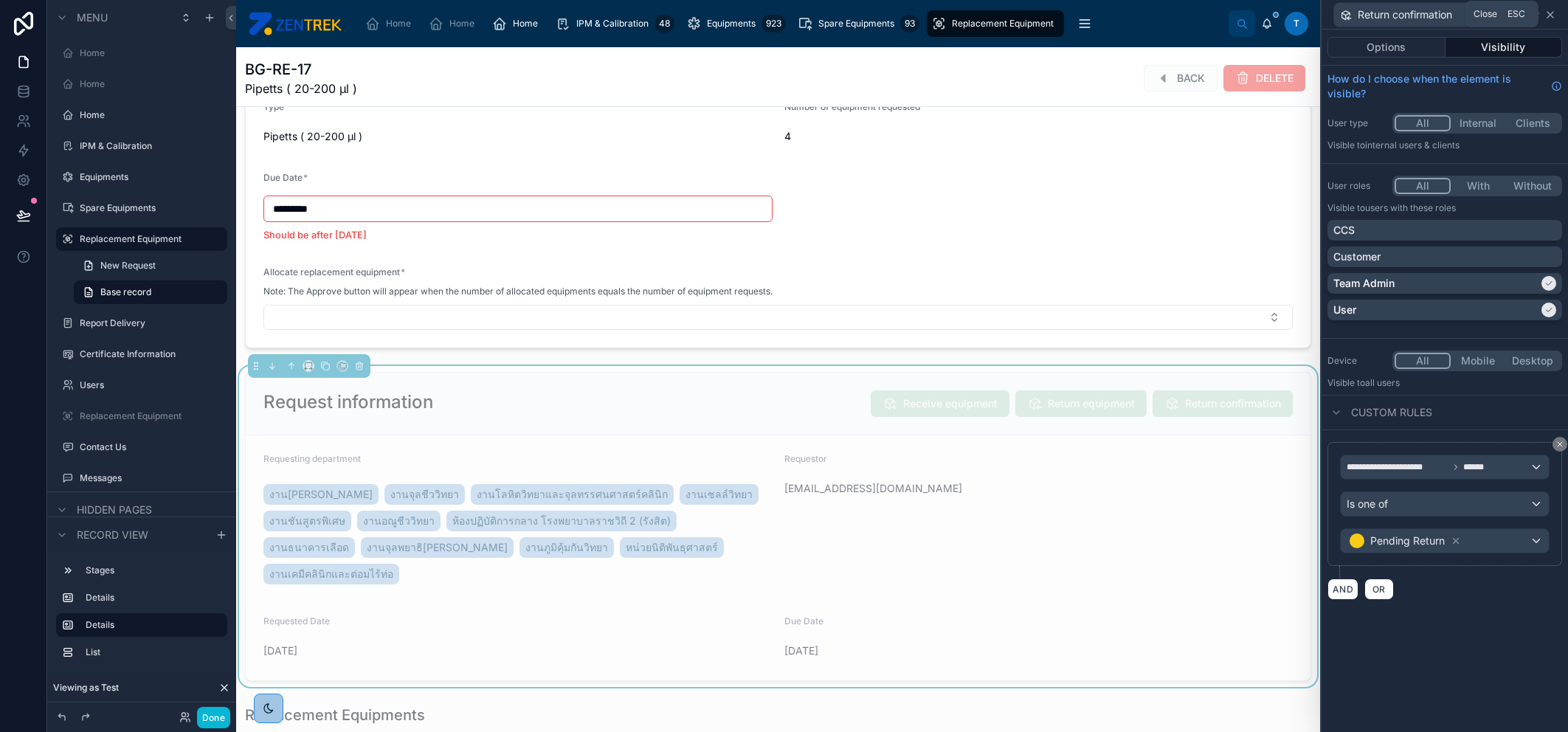
click at [1551, 15] on icon at bounding box center [1551, 15] width 12 height 12
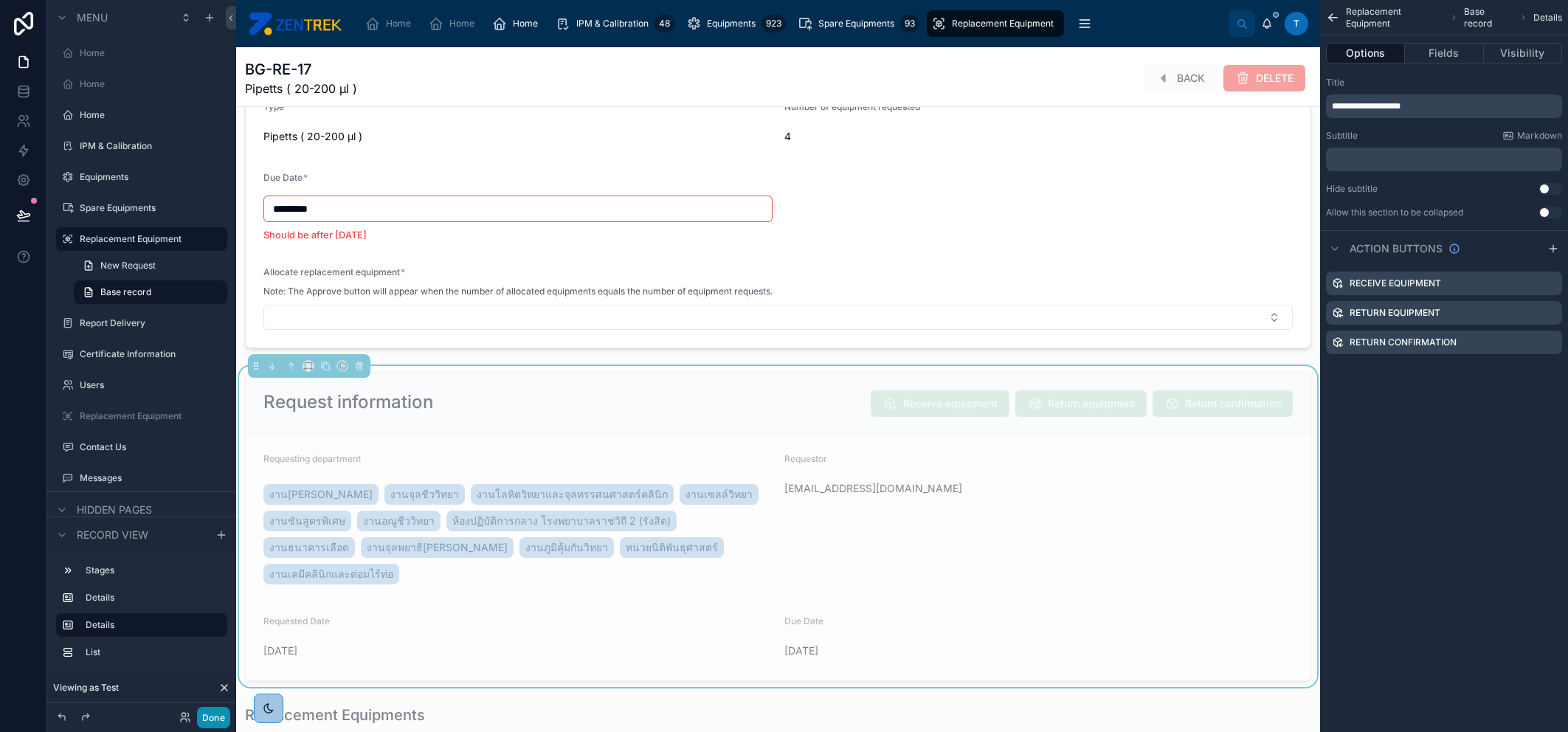
click at [212, 715] on button "Done" at bounding box center [213, 718] width 33 height 21
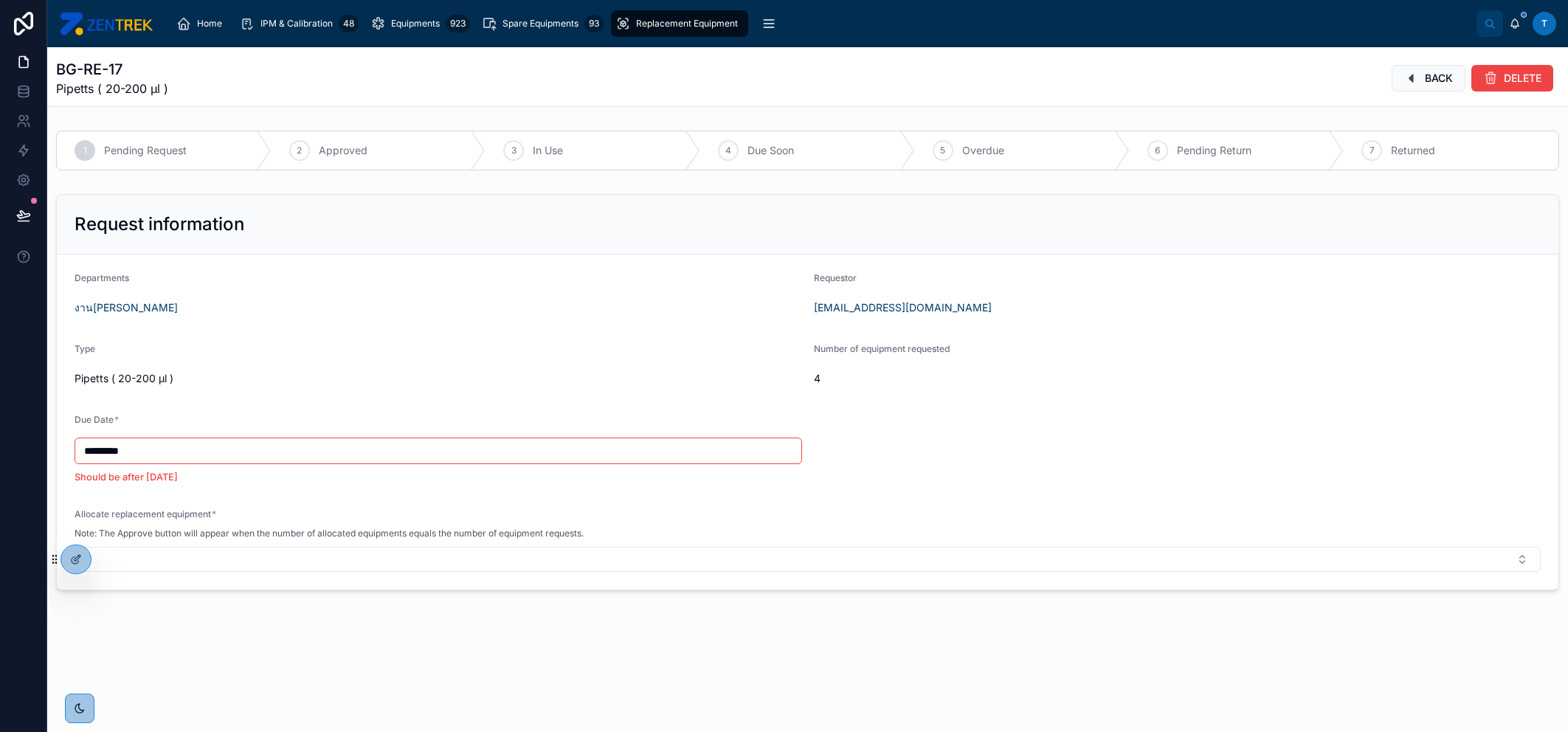
scroll to position [0, 0]
click at [1417, 79] on button "BACK" at bounding box center [1429, 78] width 74 height 26
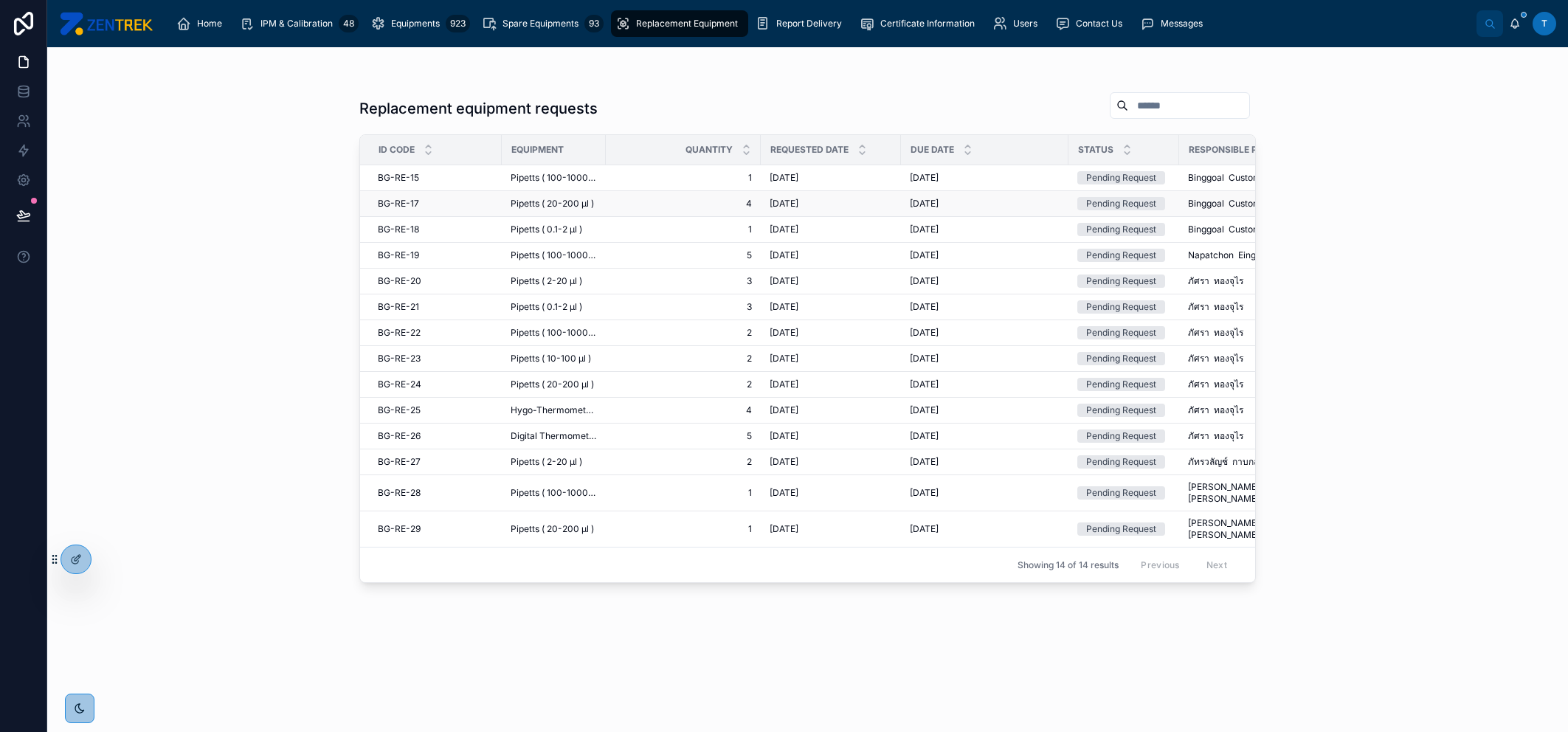
click at [798, 203] on span "9/11/2025" at bounding box center [784, 204] width 29 height 12
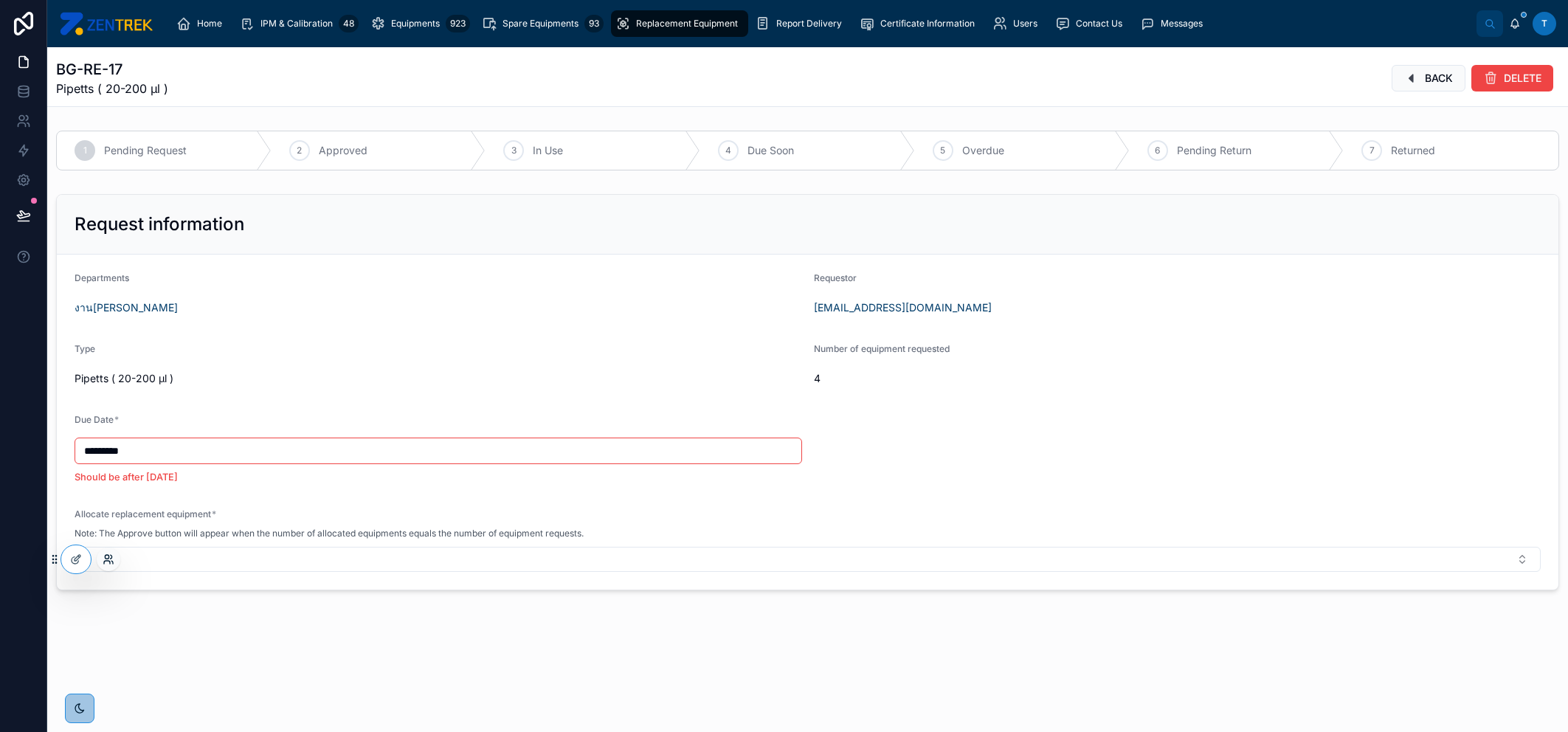
click at [104, 560] on icon at bounding box center [109, 559] width 12 height 12
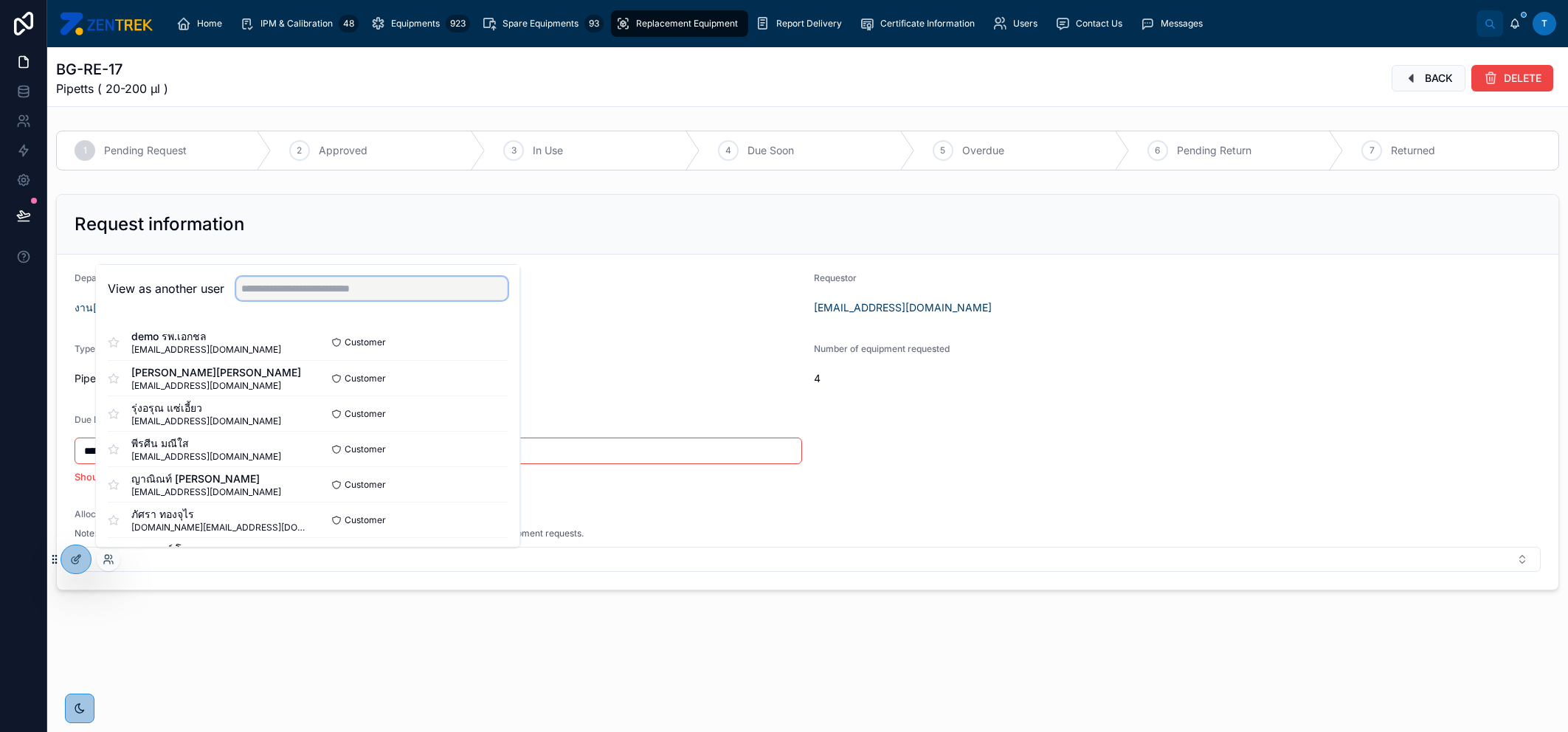
click at [335, 288] on input "text" at bounding box center [372, 288] width 272 height 23
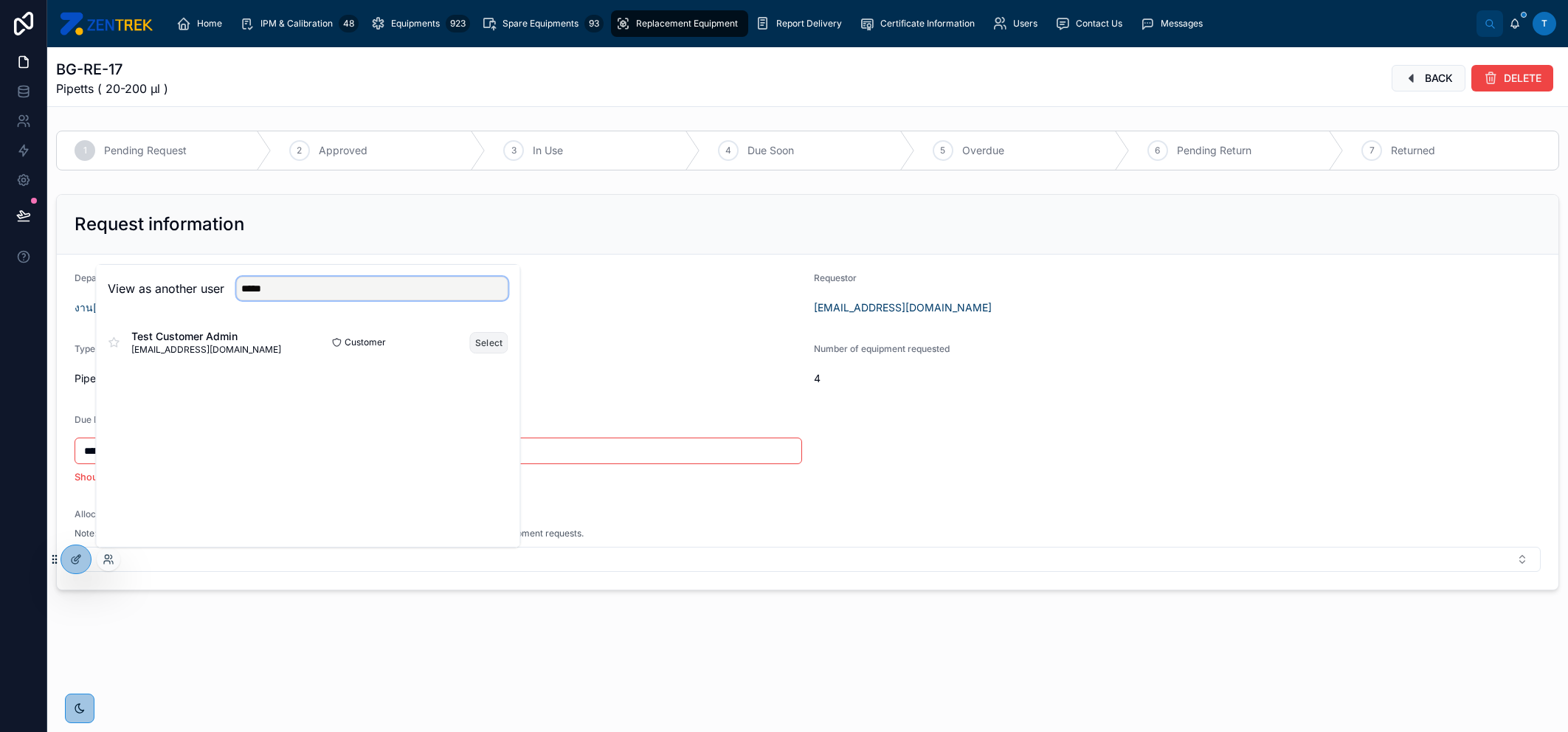
type input "*****"
click at [488, 344] on button "Select" at bounding box center [489, 343] width 39 height 21
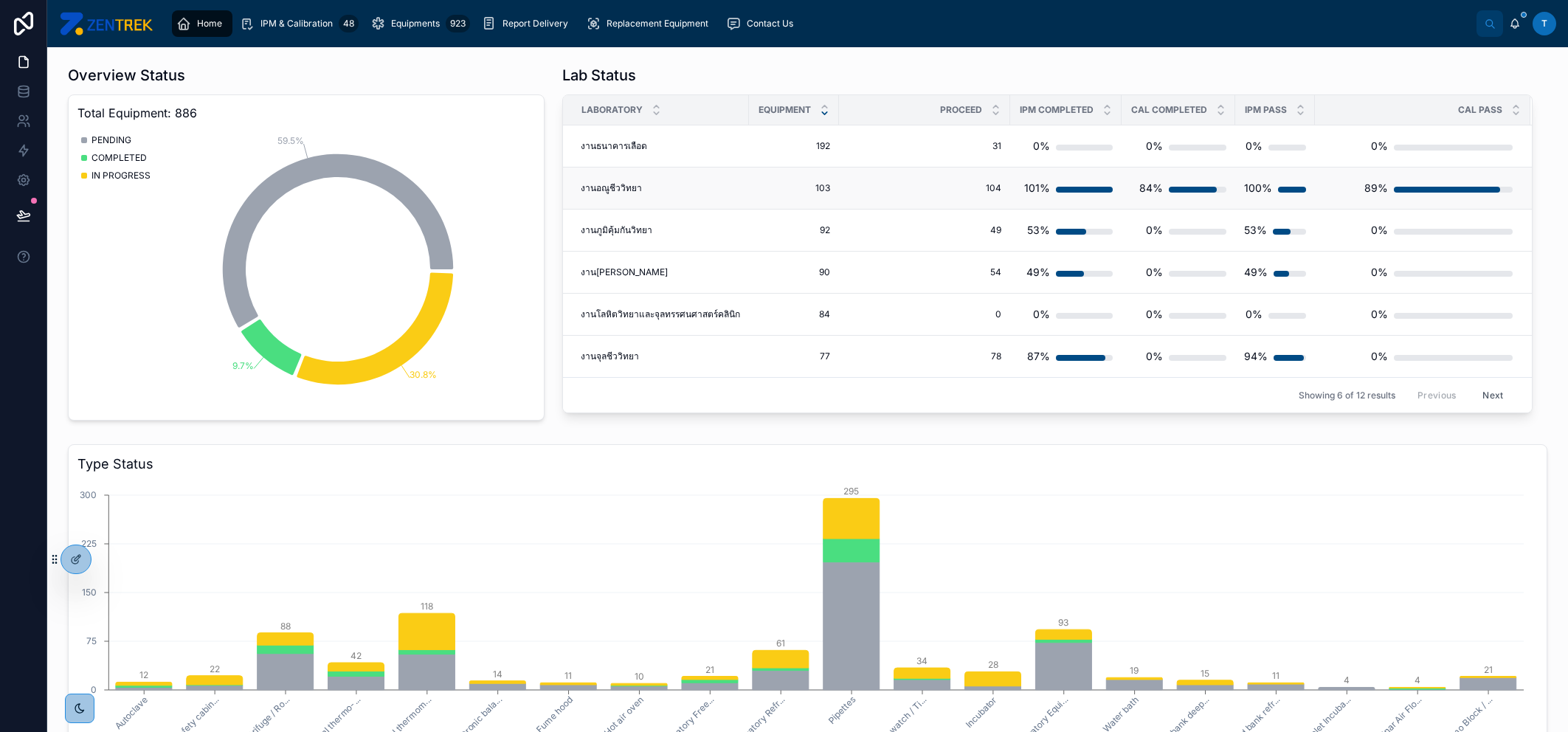
click at [713, 175] on td "งานอณูชีววิทยา งานอณูชีววิทยา" at bounding box center [656, 188] width 186 height 42
click at [722, 192] on div "งานอณูชีววิทยา งานอณูชีววิทยา" at bounding box center [660, 188] width 160 height 12
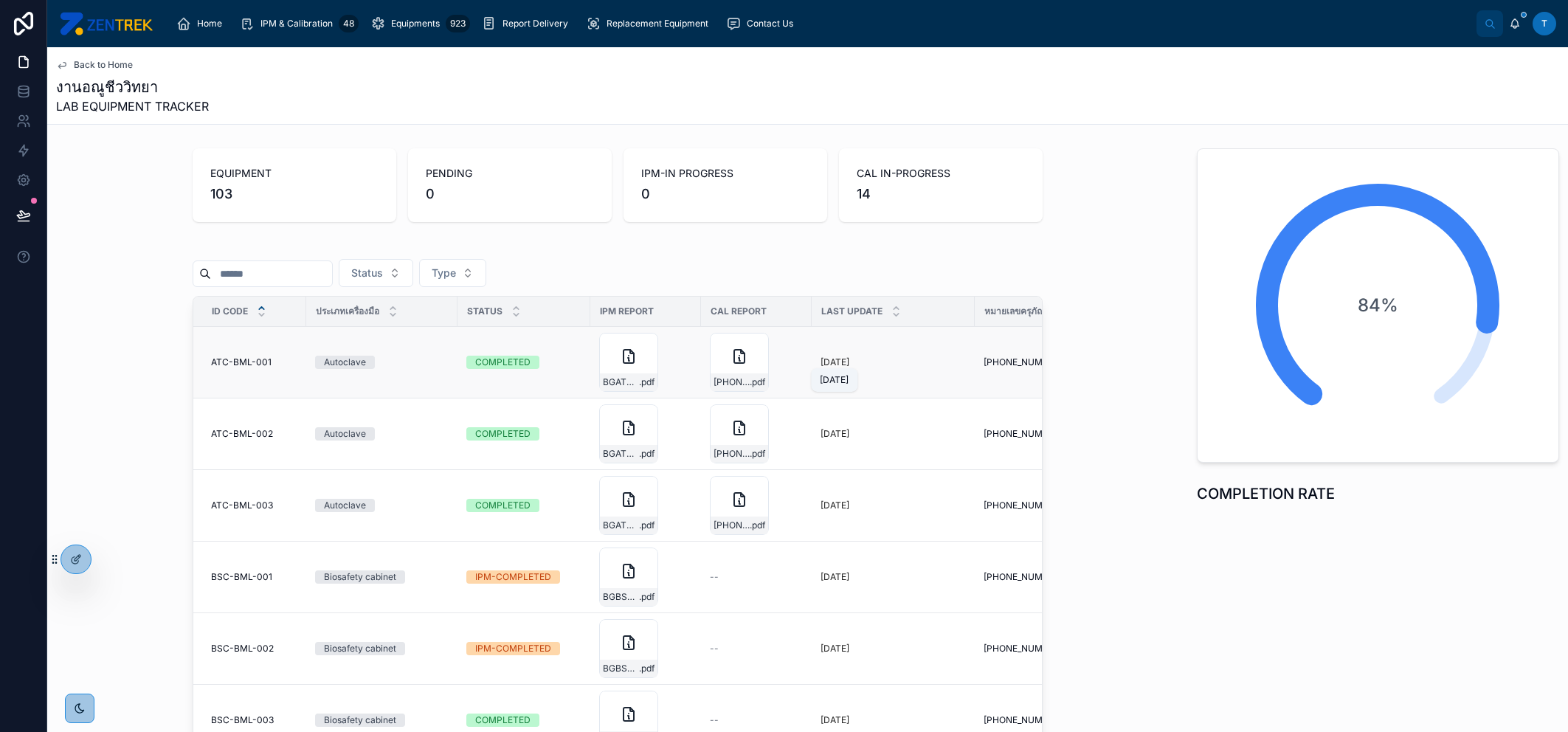
click at [849, 357] on p "[DATE]" at bounding box center [835, 363] width 29 height 12
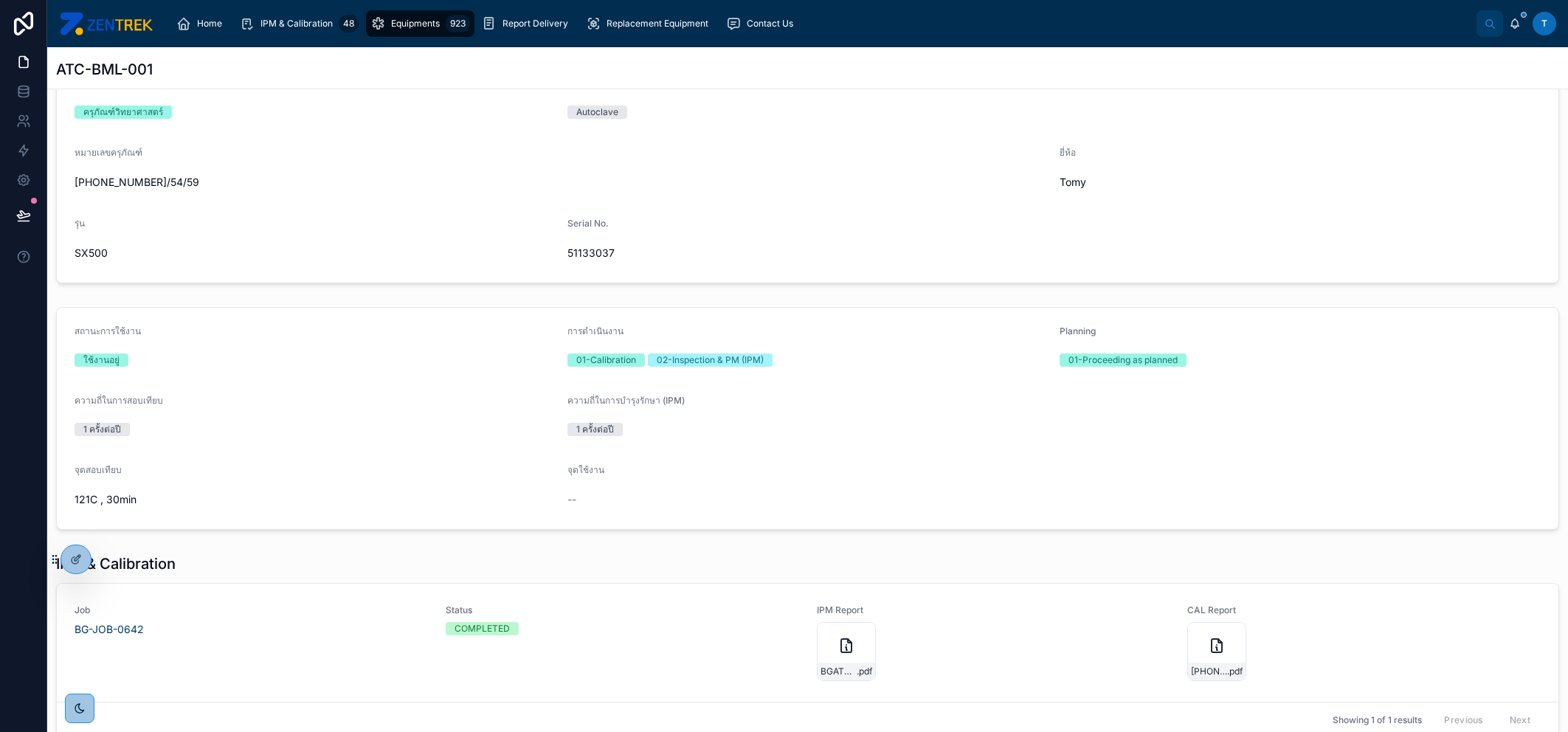
scroll to position [280, 0]
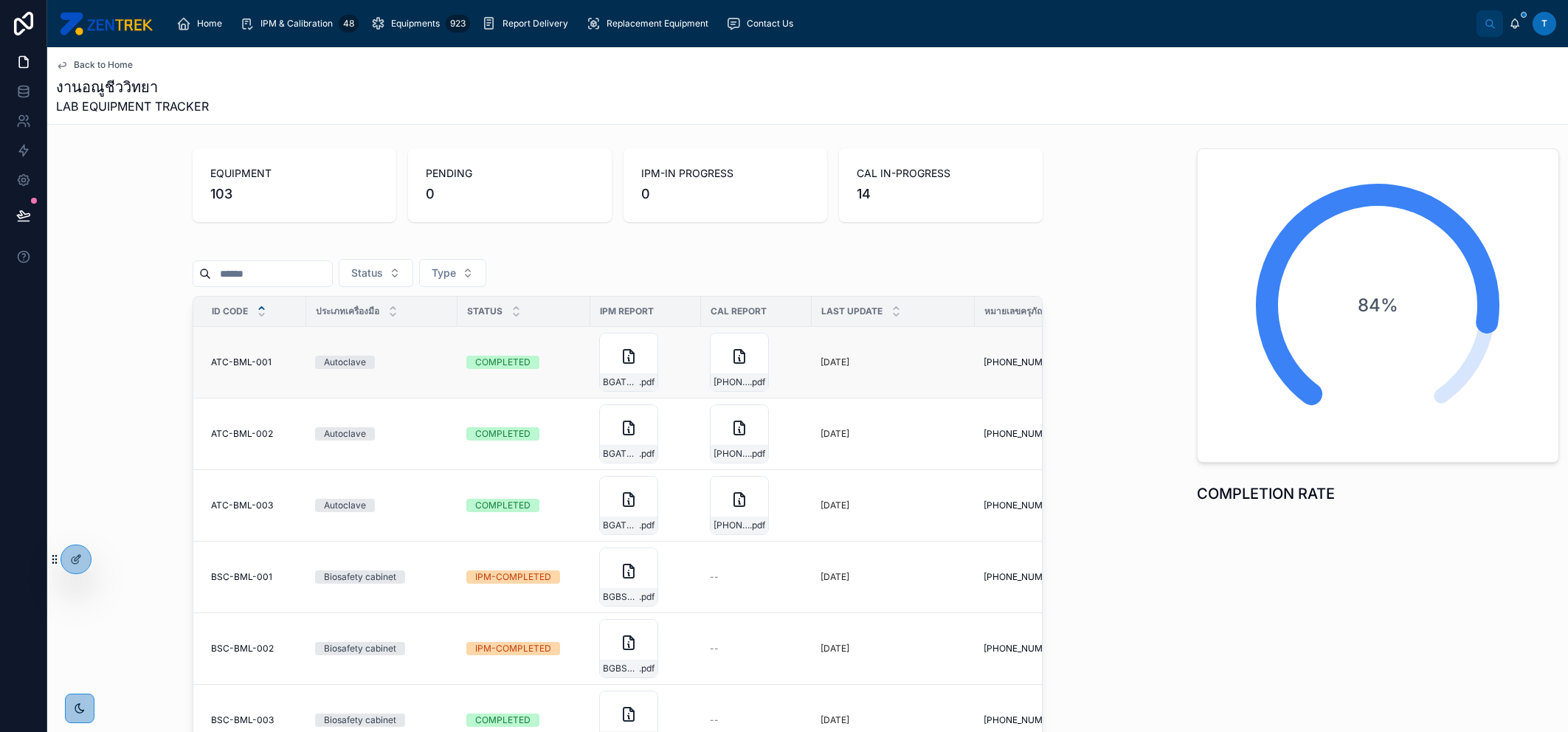
click at [414, 372] on td "Autoclave" at bounding box center [382, 363] width 151 height 72
click at [431, 364] on div "Autoclave" at bounding box center [381, 363] width 133 height 14
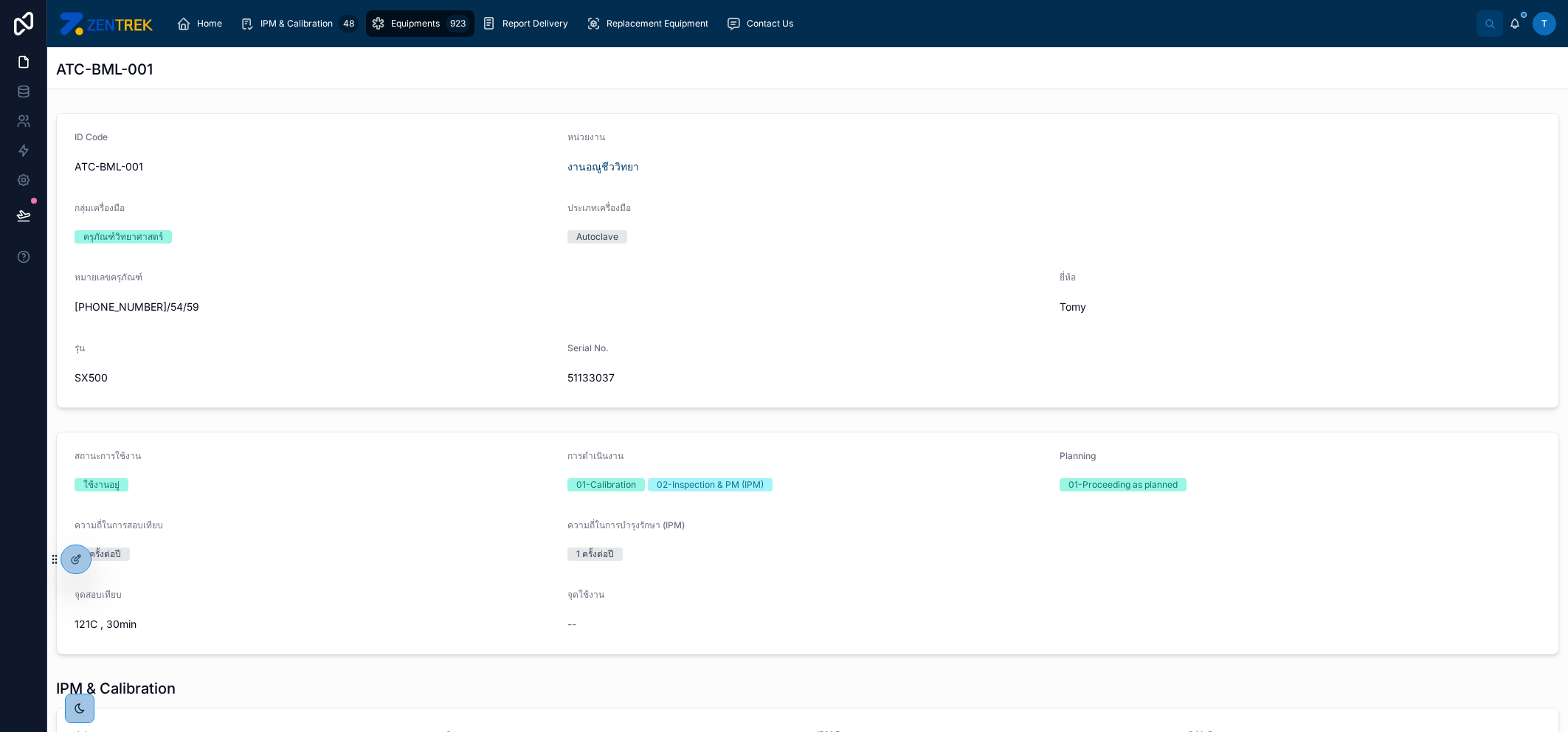
click at [405, 26] on span "Equipments" at bounding box center [415, 23] width 48 height 12
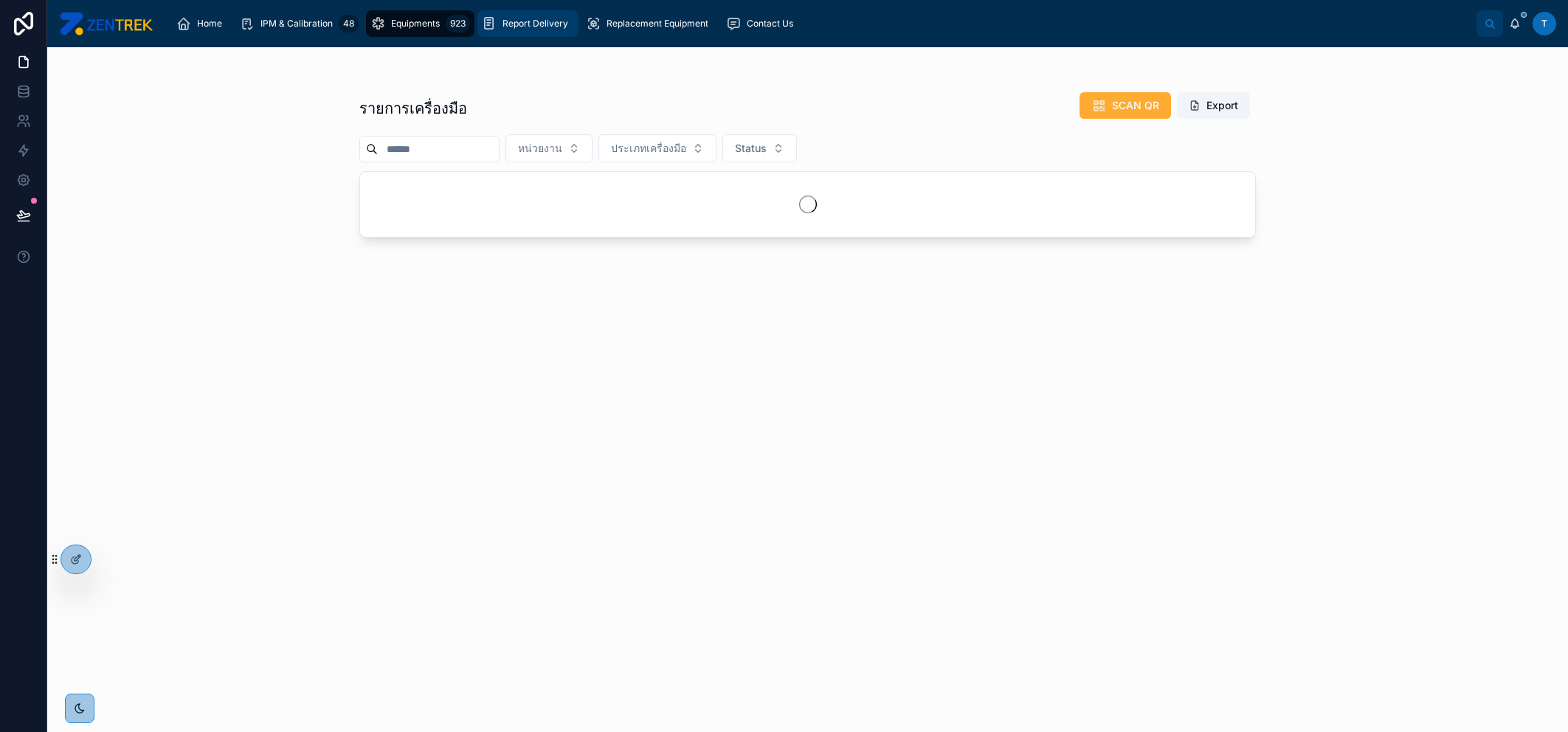
click at [521, 34] on div "Report Delivery" at bounding box center [528, 23] width 92 height 23
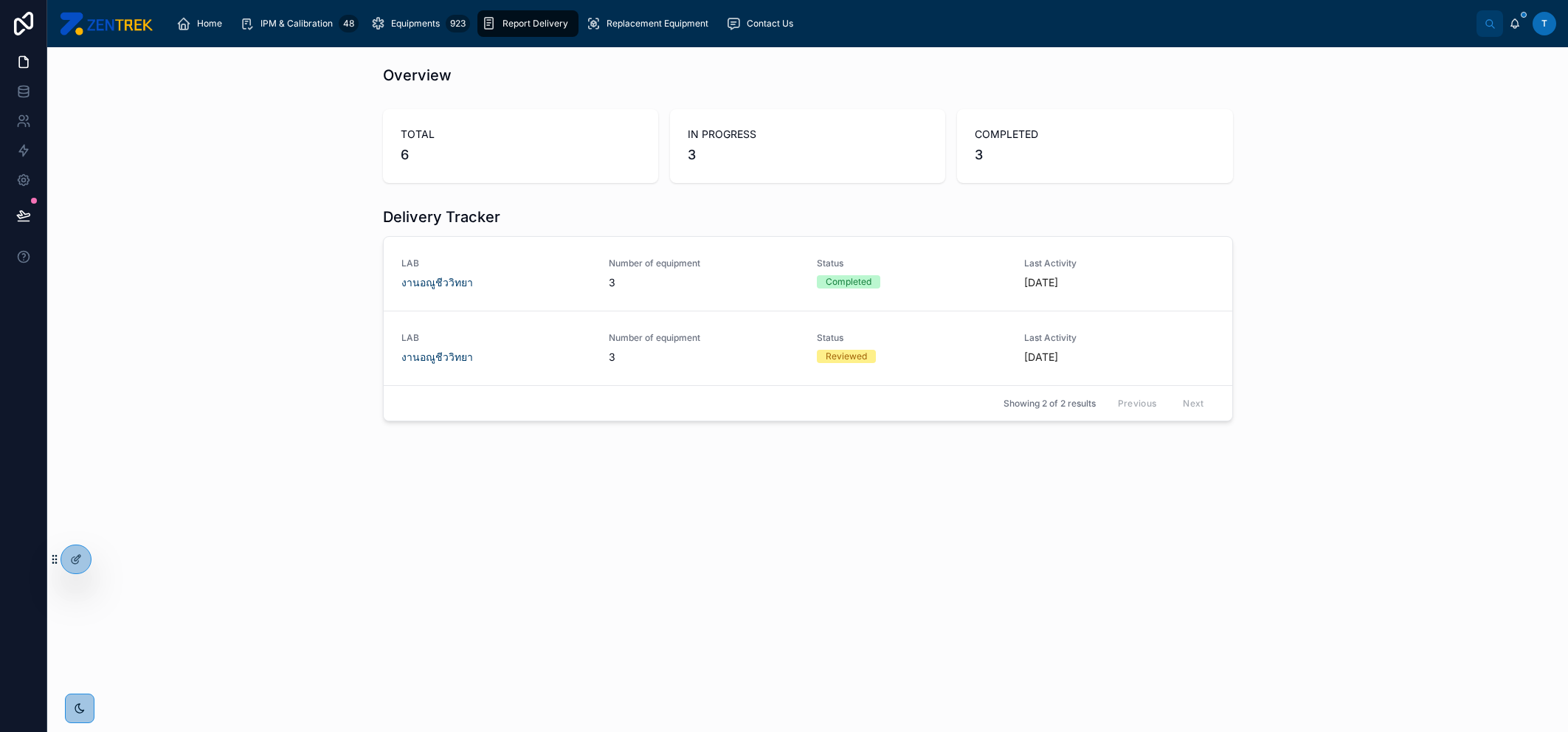
click at [1090, 210] on div "Delivery Tracker" at bounding box center [807, 216] width 850 height 20
click at [1090, 251] on link "LAB งานอณูชีววิทยา Number of equipment 3 Status Completed Last Activity 1 month…" at bounding box center [807, 274] width 848 height 74
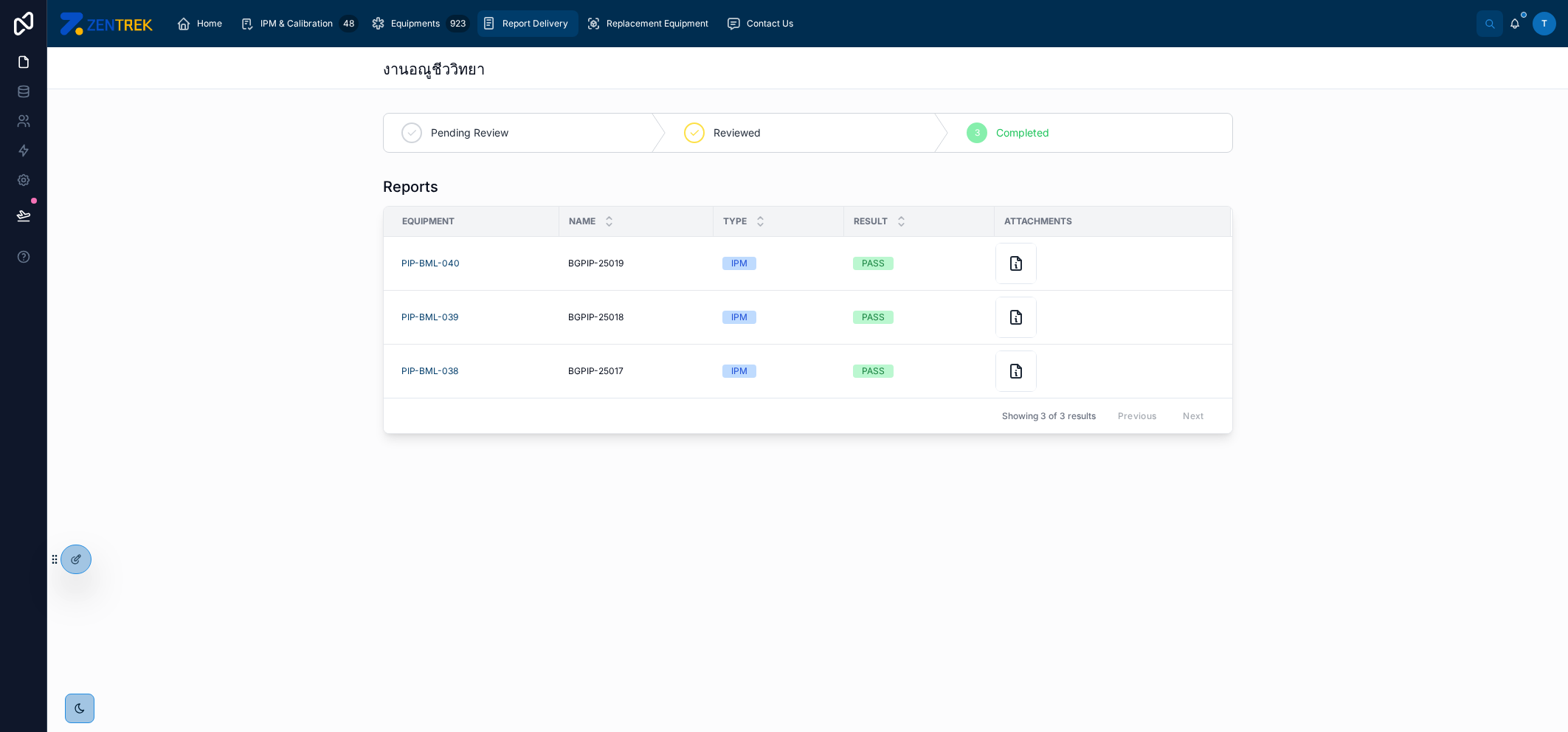
click at [510, 18] on span "Report Delivery" at bounding box center [535, 23] width 66 height 12
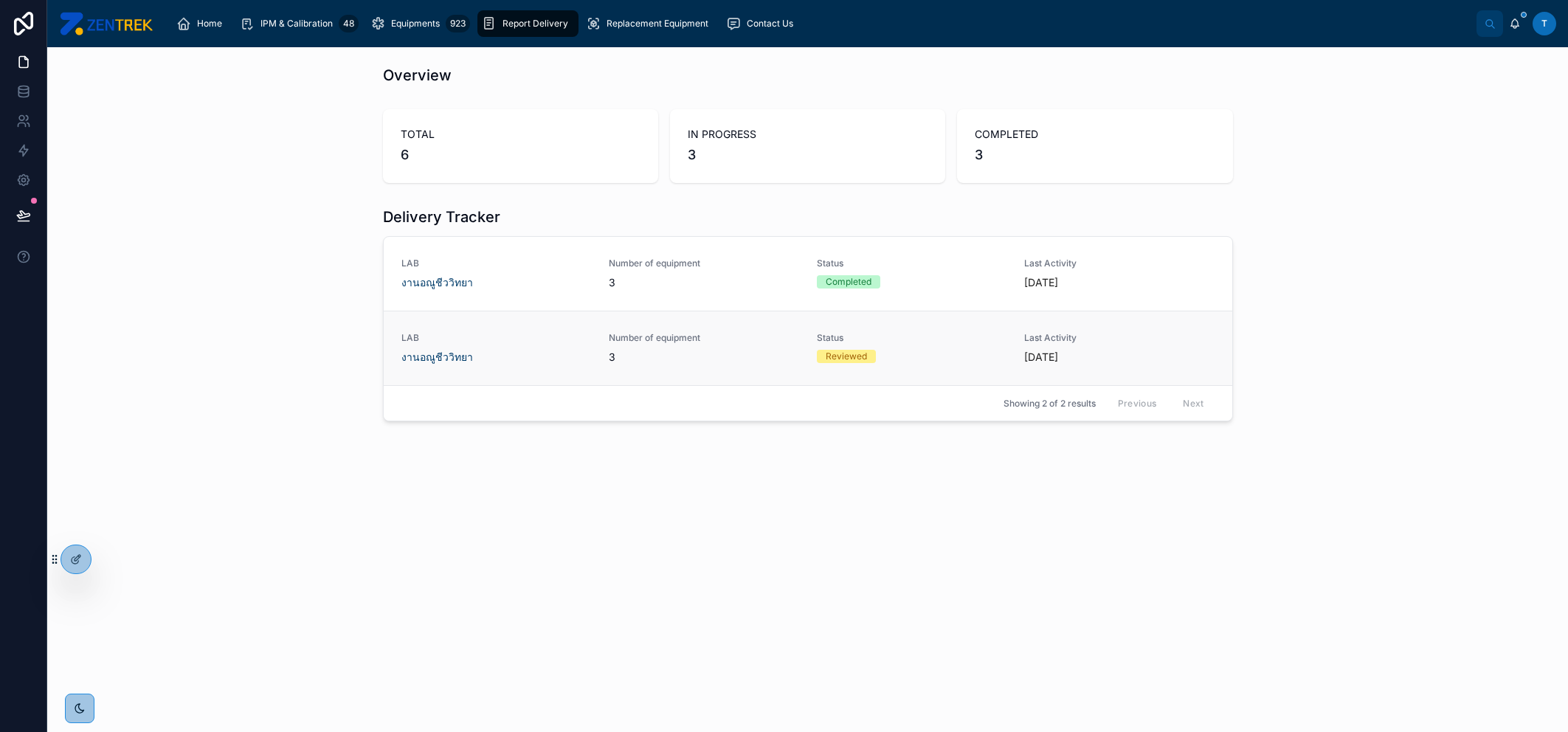
click at [926, 358] on div "Reviewed" at bounding box center [912, 357] width 191 height 14
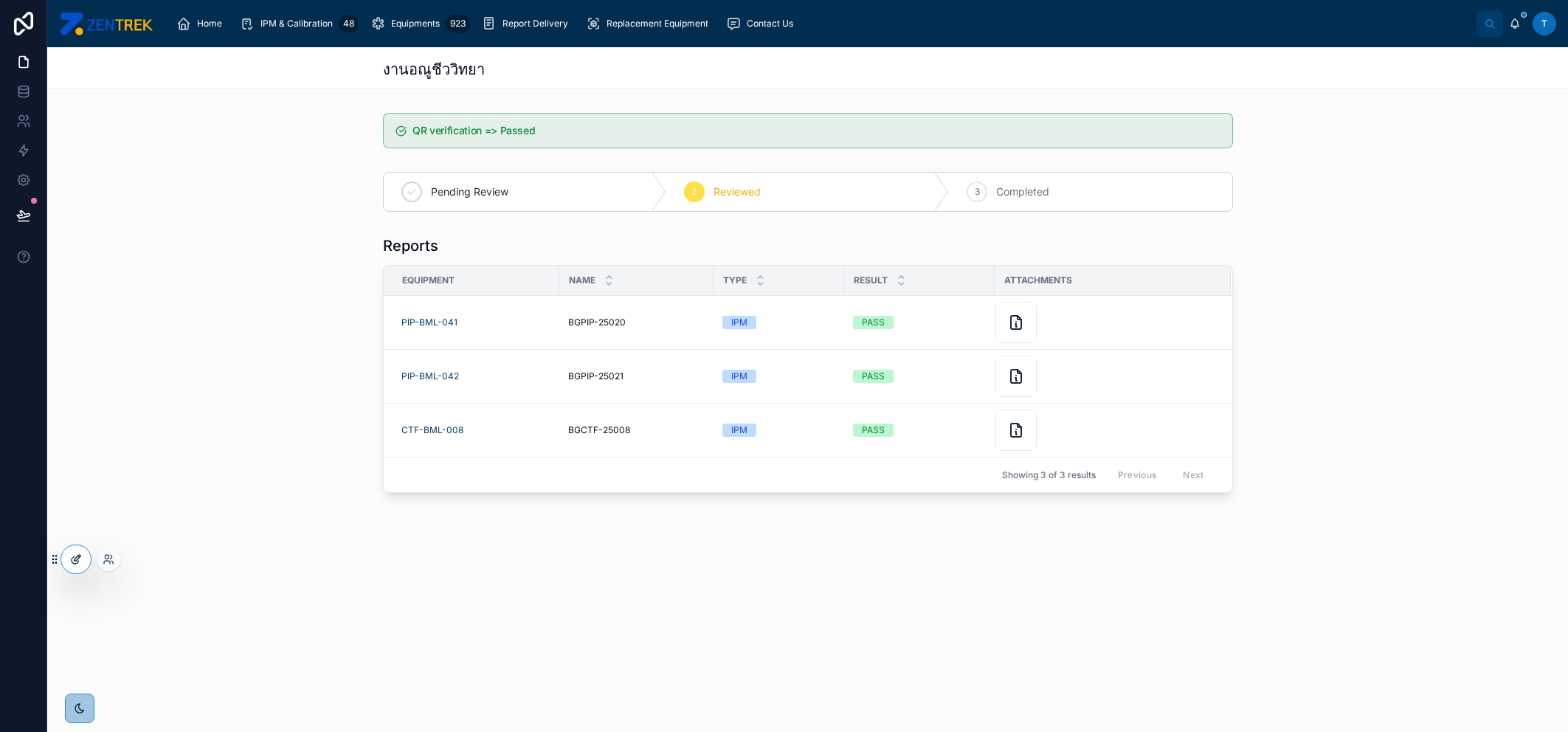
click at [82, 556] on div at bounding box center [76, 559] width 30 height 28
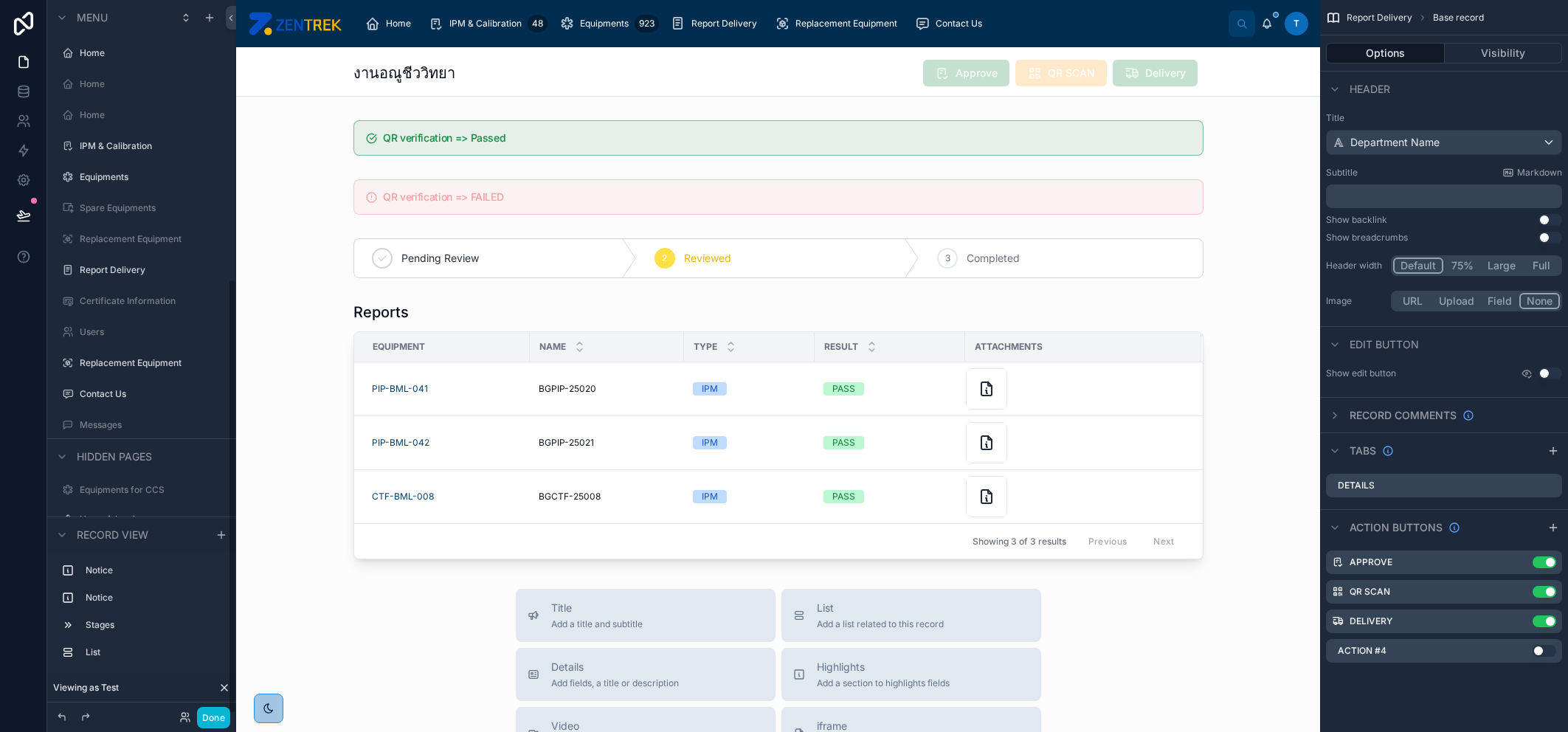
scroll to position [458, 0]
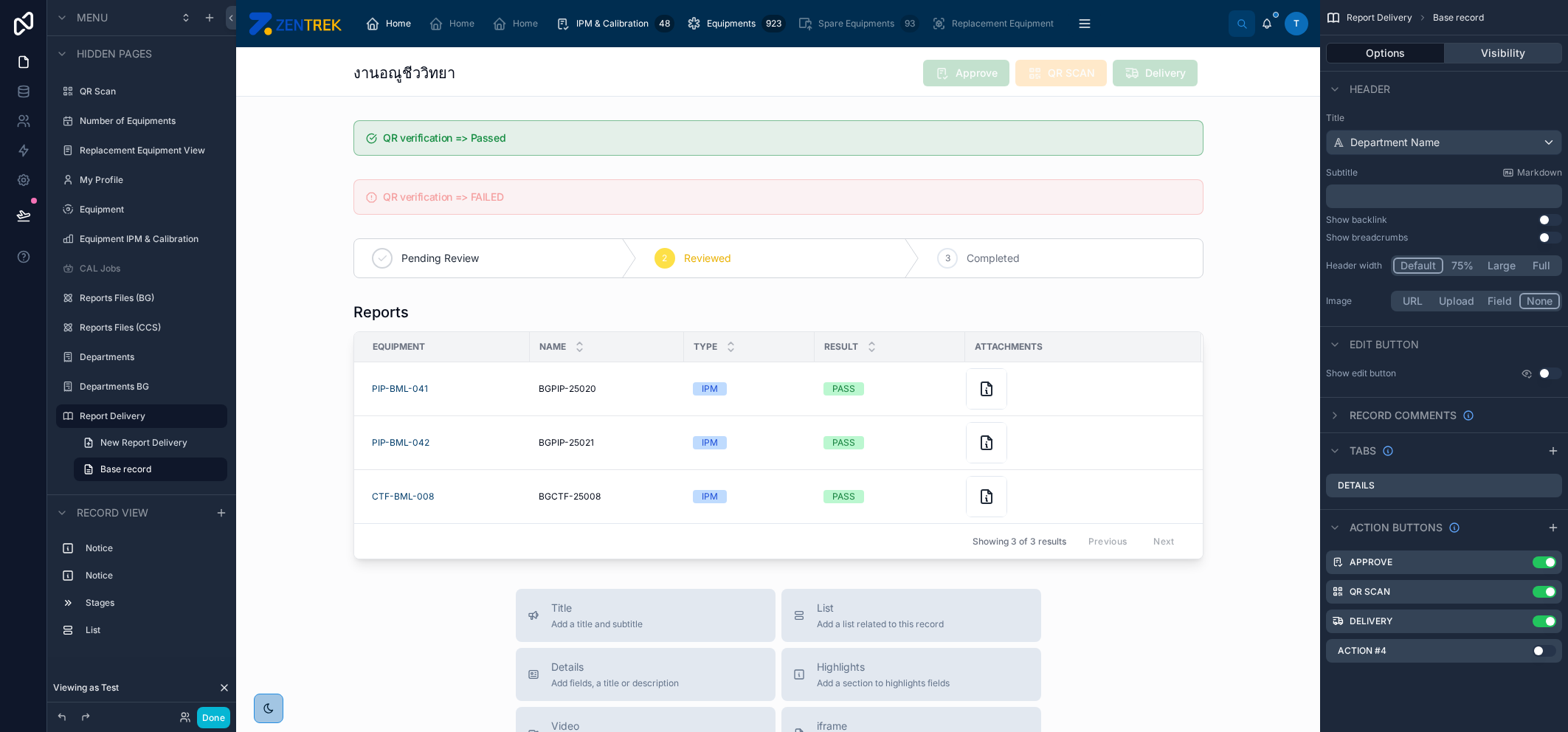
click at [1493, 53] on button "Visibility" at bounding box center [1504, 53] width 118 height 20
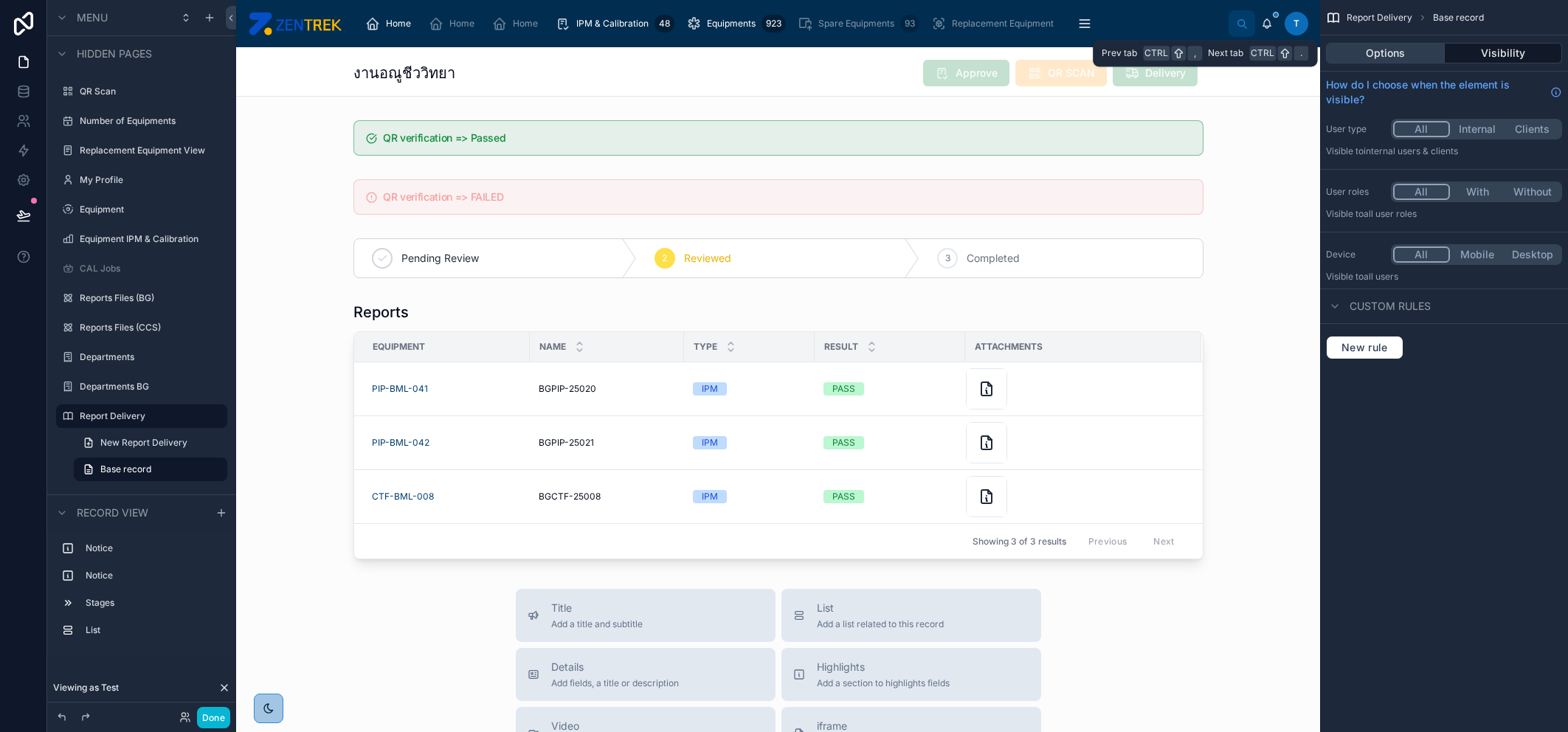
click at [1417, 54] on button "Options" at bounding box center [1385, 53] width 119 height 20
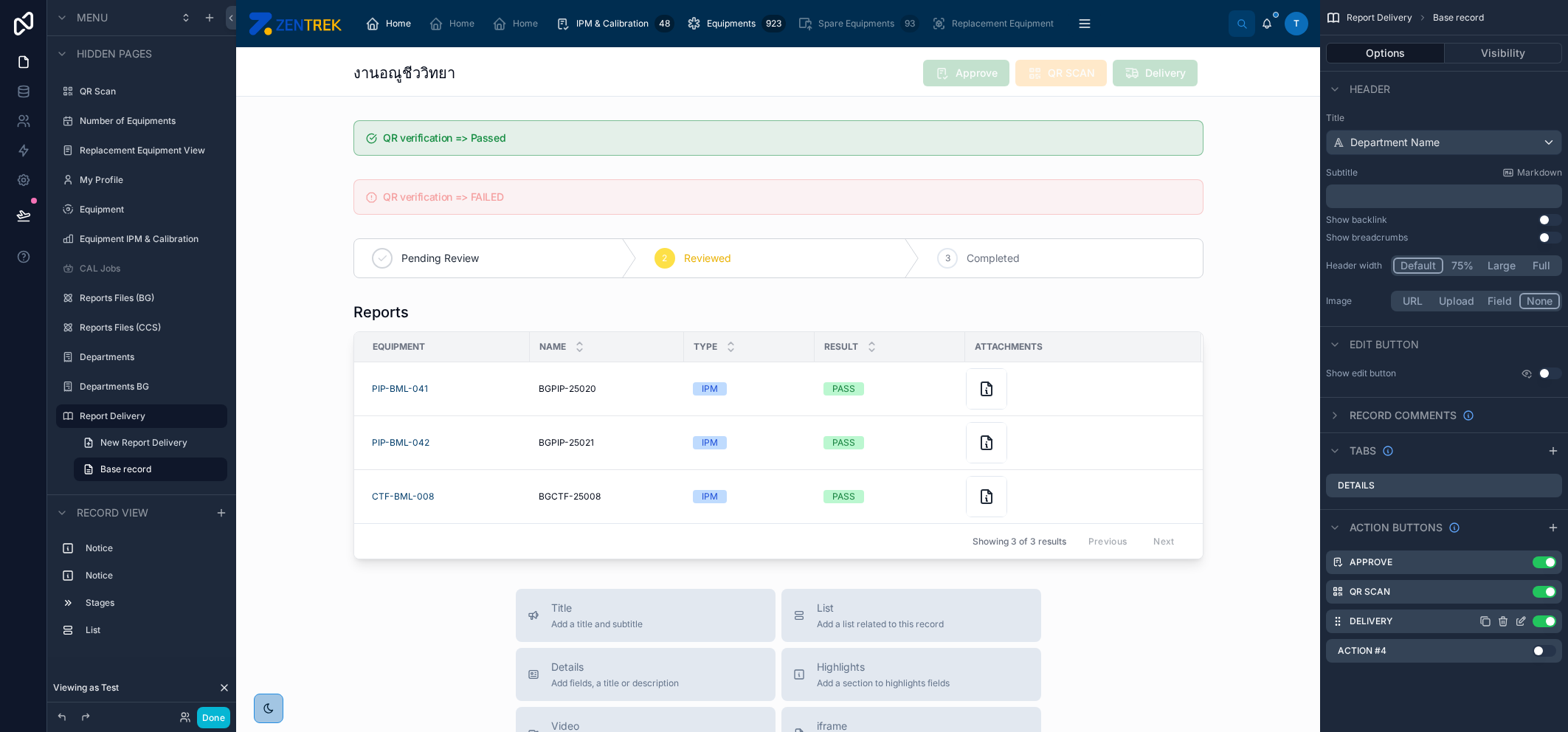
click at [1517, 619] on icon "scrollable content" at bounding box center [1520, 622] width 7 height 7
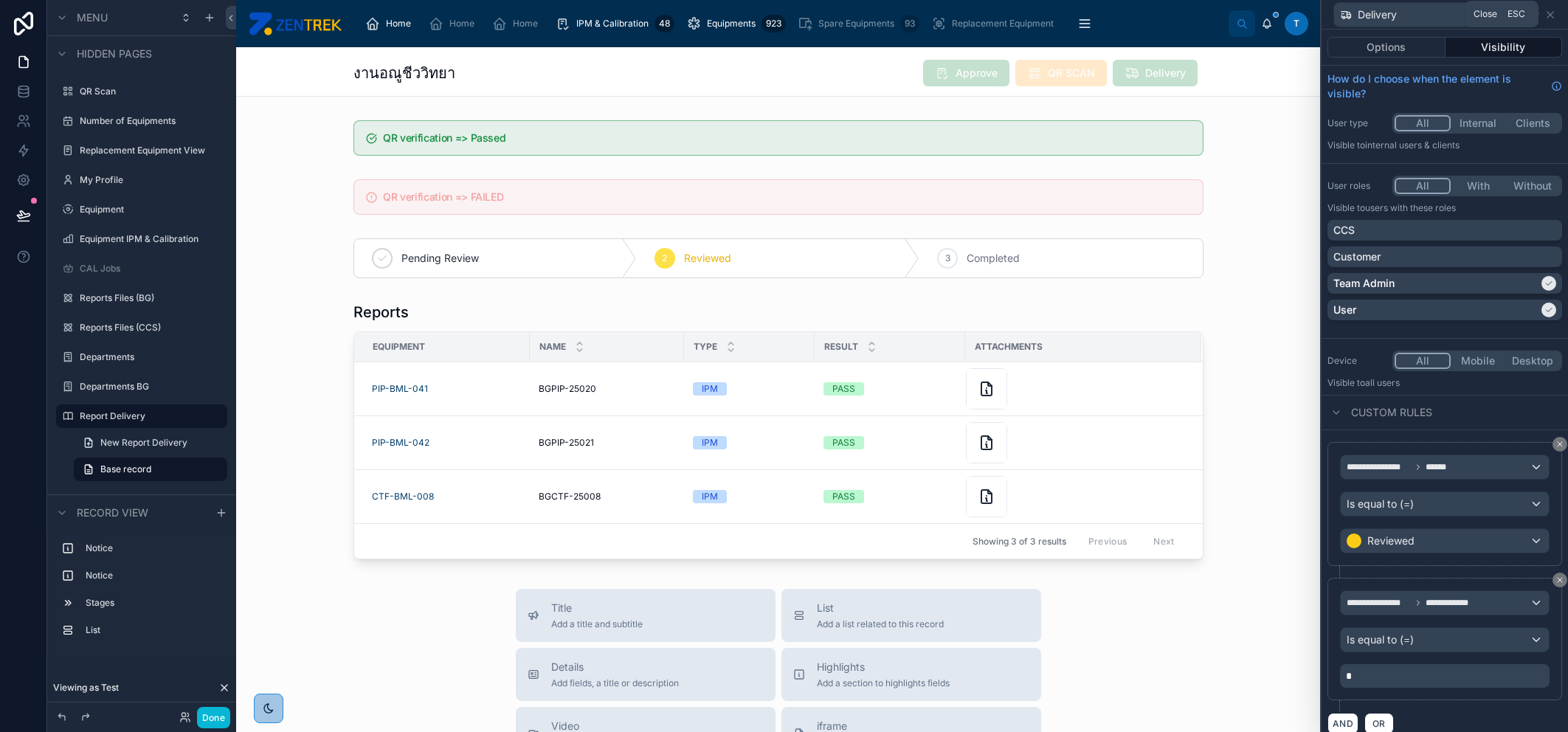
drag, startPoint x: 1551, startPoint y: 9, endPoint x: 1551, endPoint y: 64, distance: 55.0
click at [1551, 9] on icon at bounding box center [1551, 15] width 12 height 12
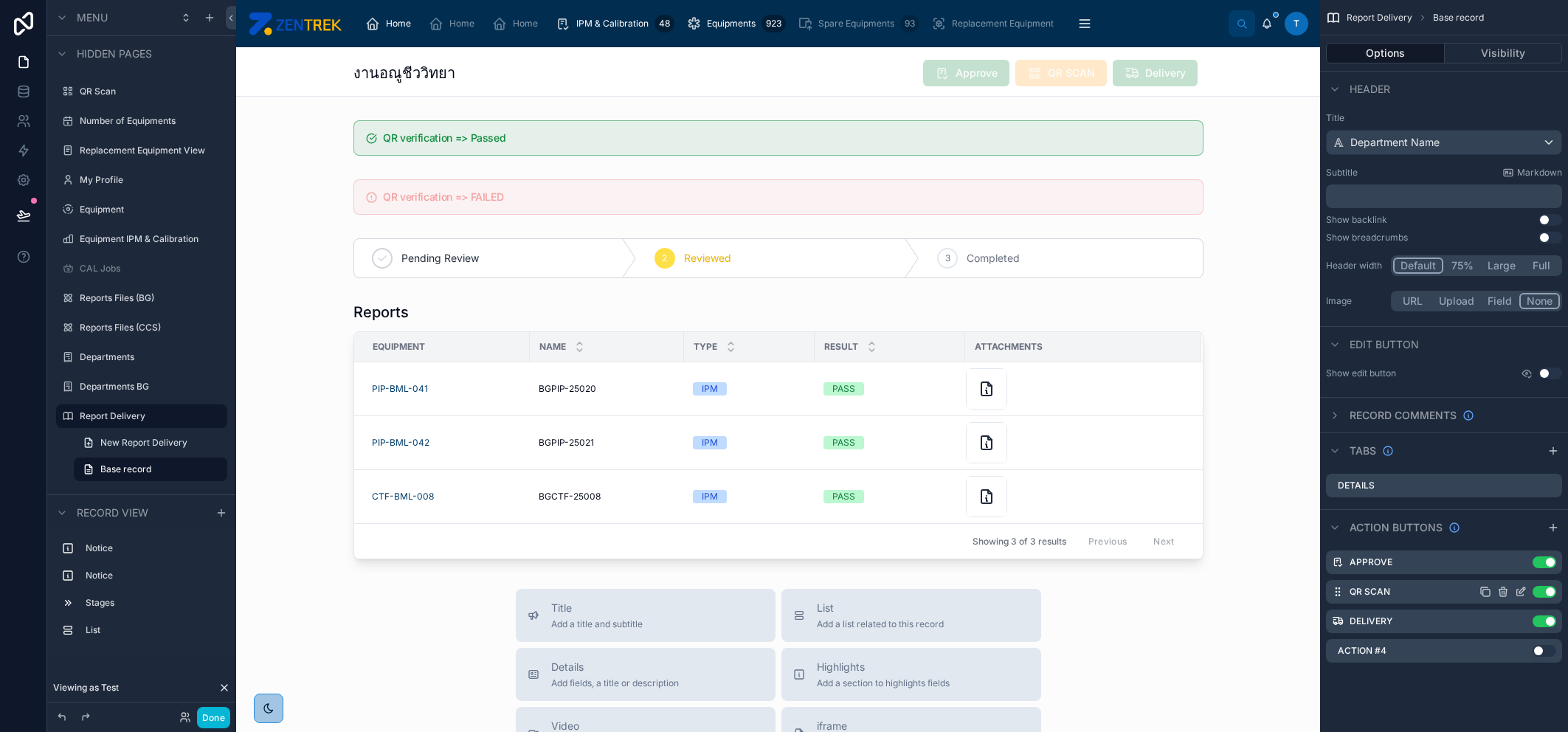
click at [1523, 591] on icon "scrollable content" at bounding box center [1523, 590] width 6 height 6
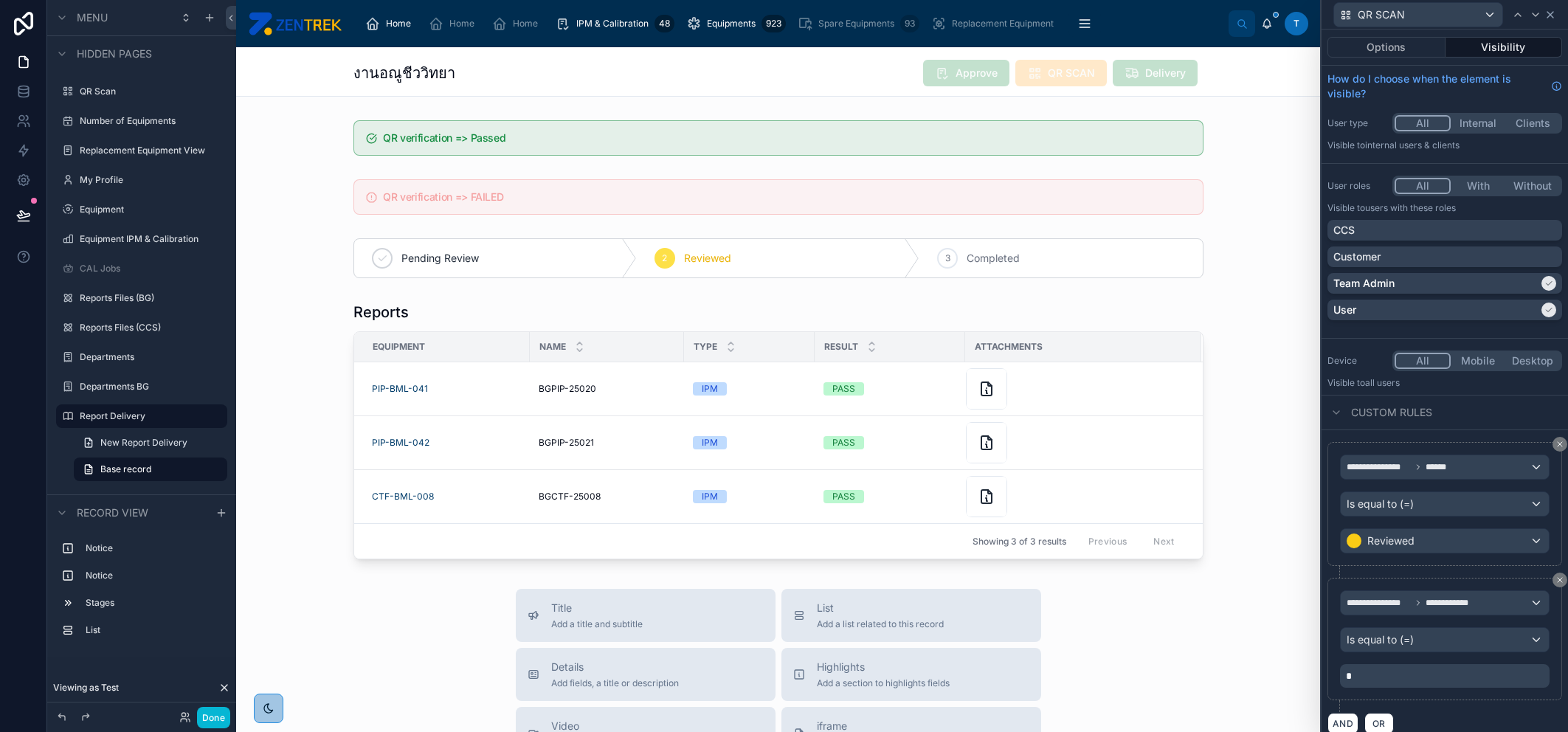
click at [1545, 9] on icon at bounding box center [1551, 15] width 12 height 12
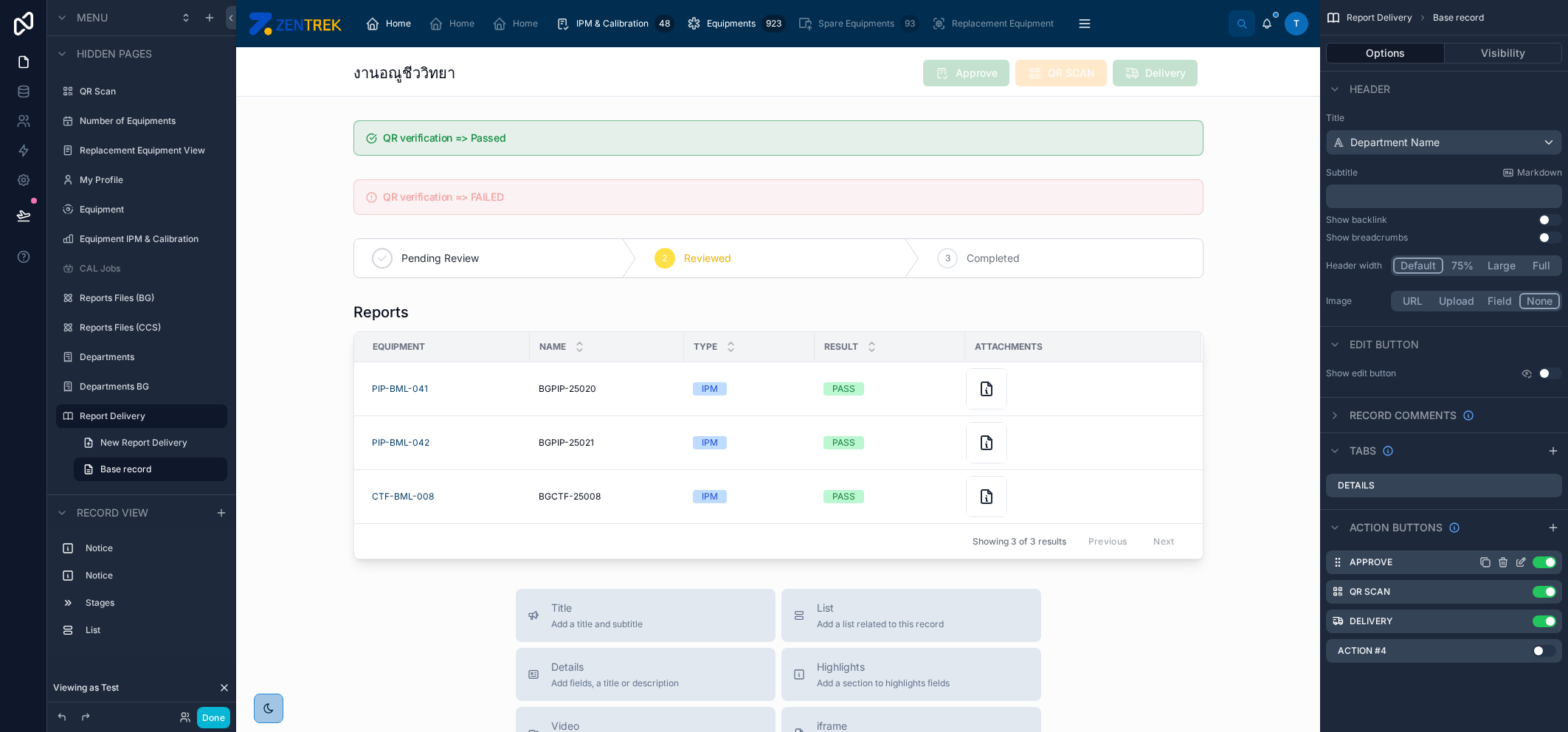
click at [1515, 561] on icon "scrollable content" at bounding box center [1521, 562] width 12 height 12
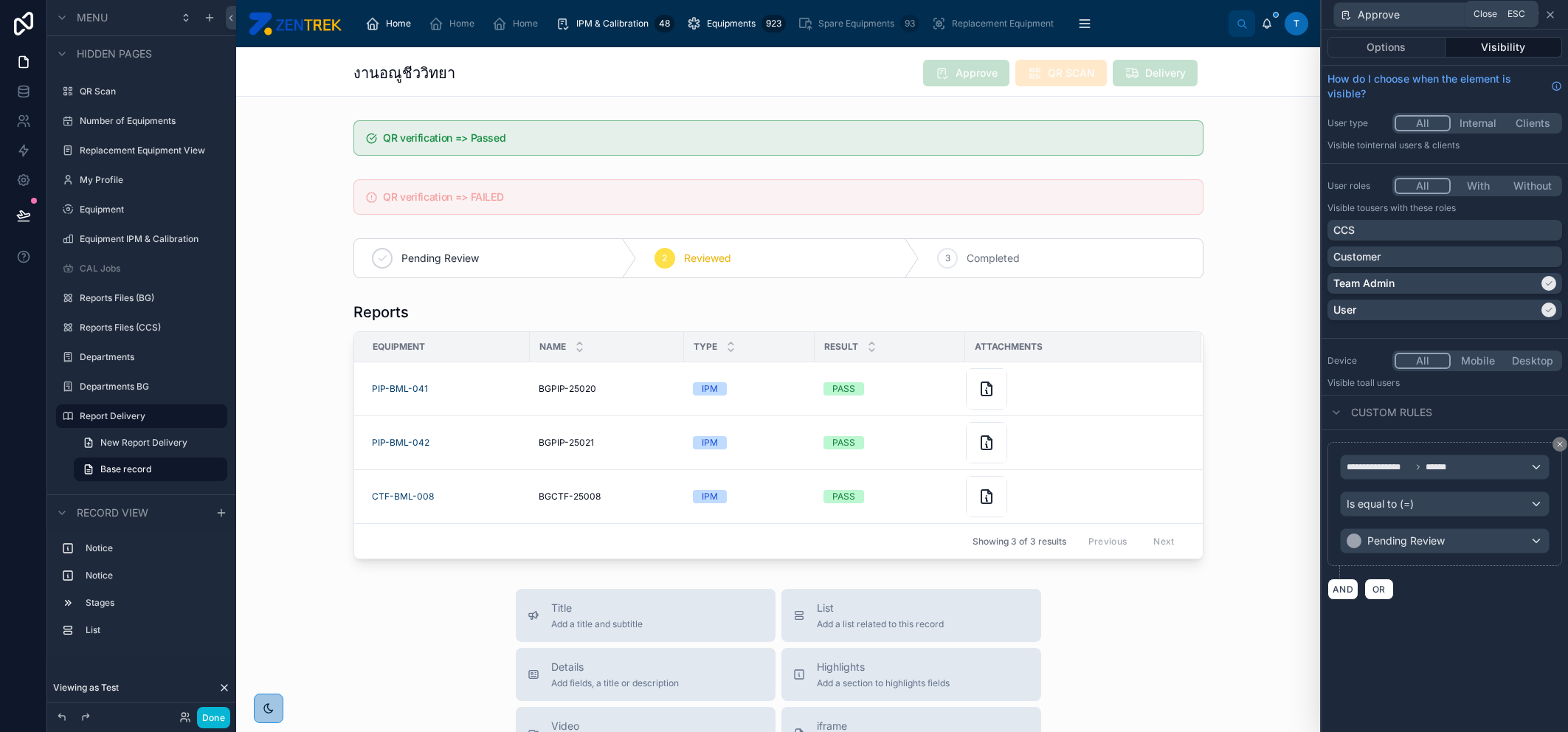
click at [1553, 17] on icon at bounding box center [1551, 15] width 6 height 6
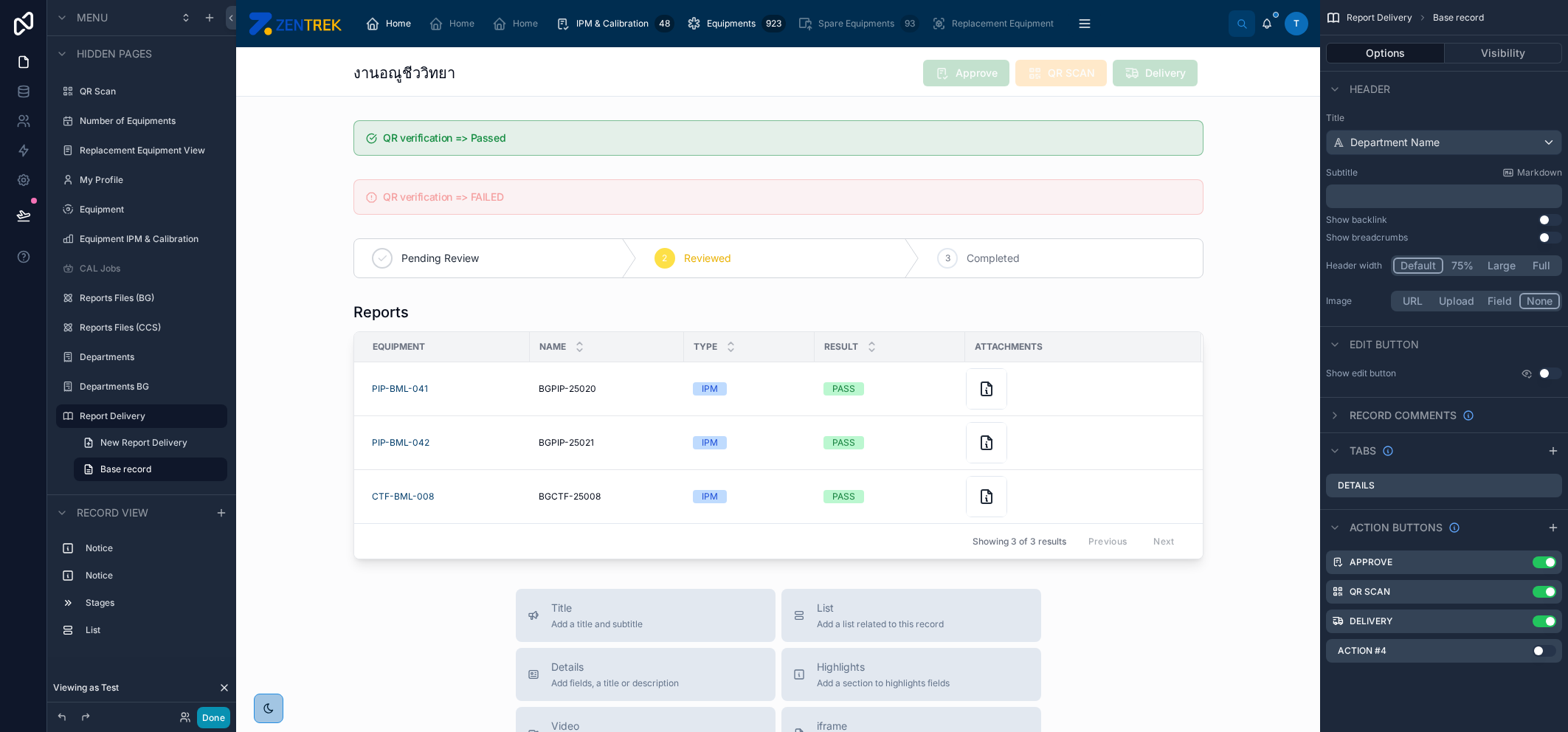
click at [220, 707] on button "Done" at bounding box center [213, 718] width 33 height 21
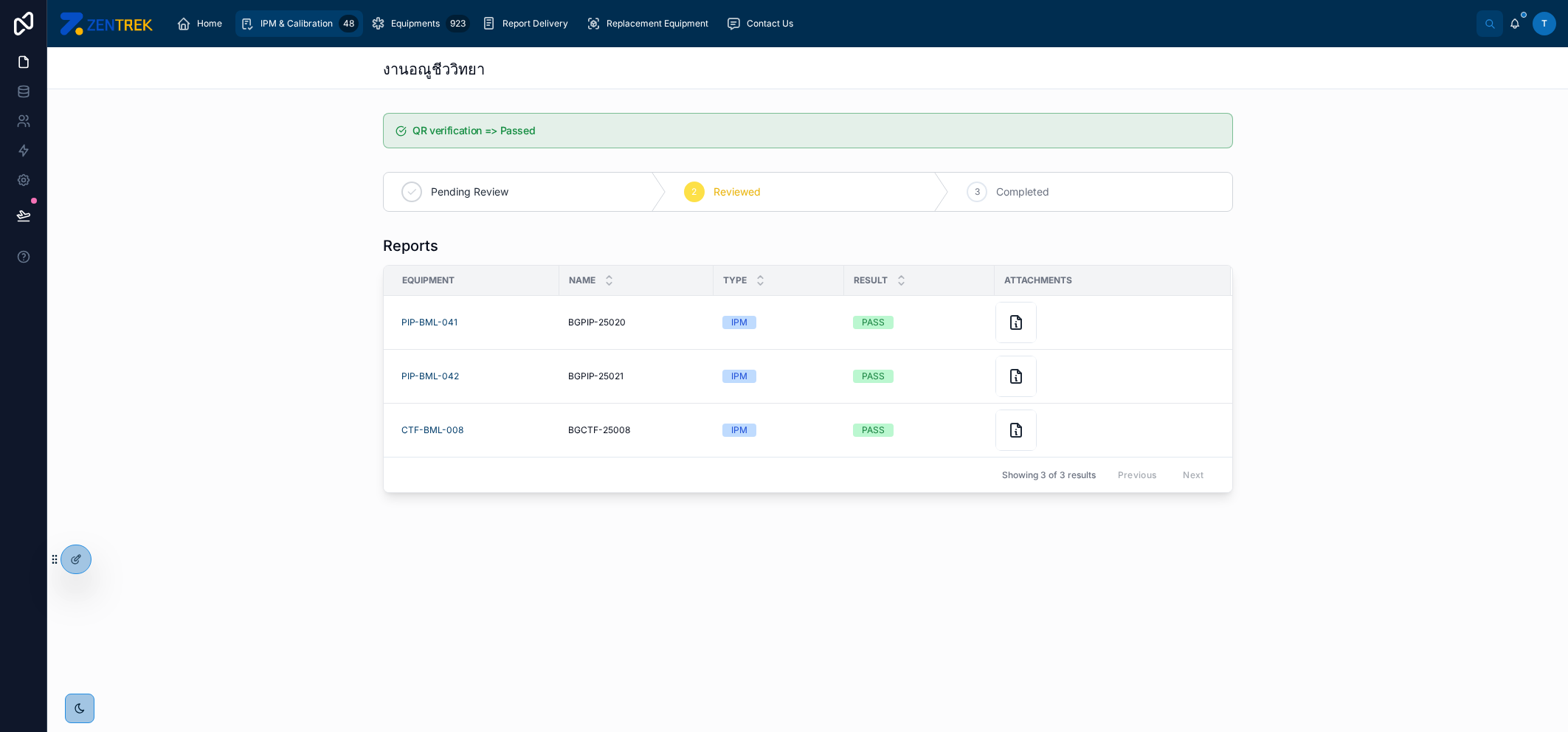
click at [310, 26] on span "IPM & Calibration" at bounding box center [297, 23] width 73 height 12
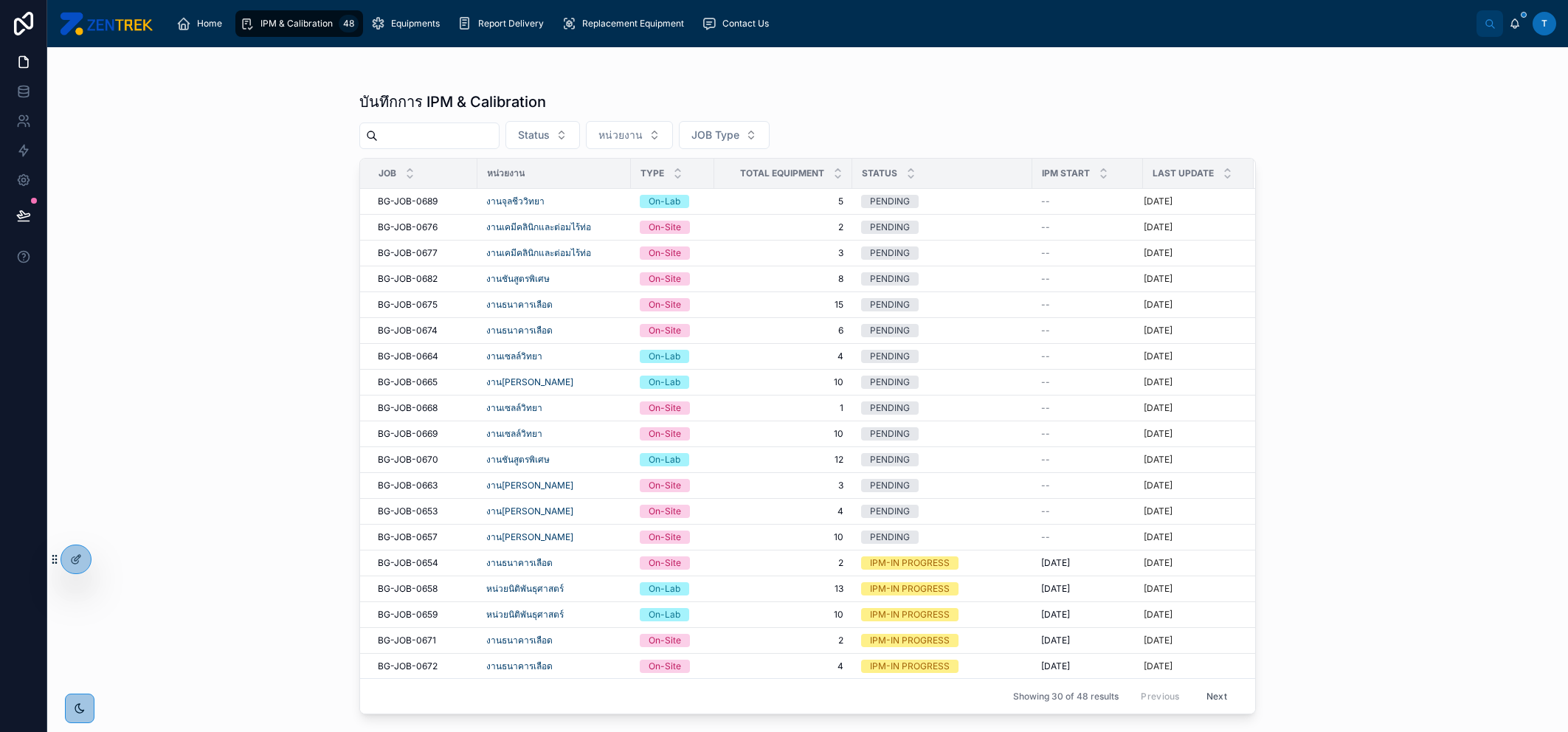
click at [739, 241] on td "3 3" at bounding box center [783, 254] width 138 height 26
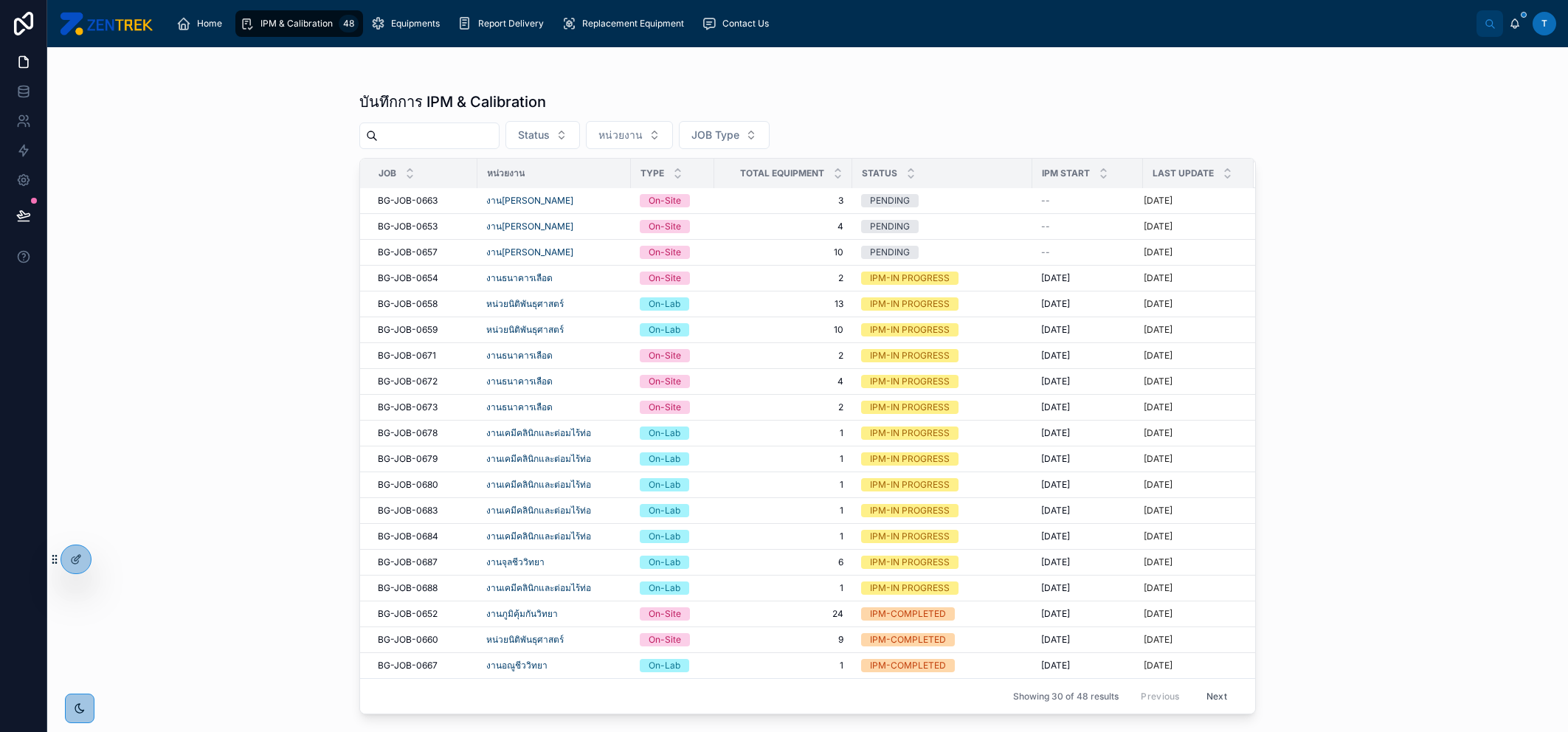
click at [1200, 685] on button "Next" at bounding box center [1217, 696] width 42 height 23
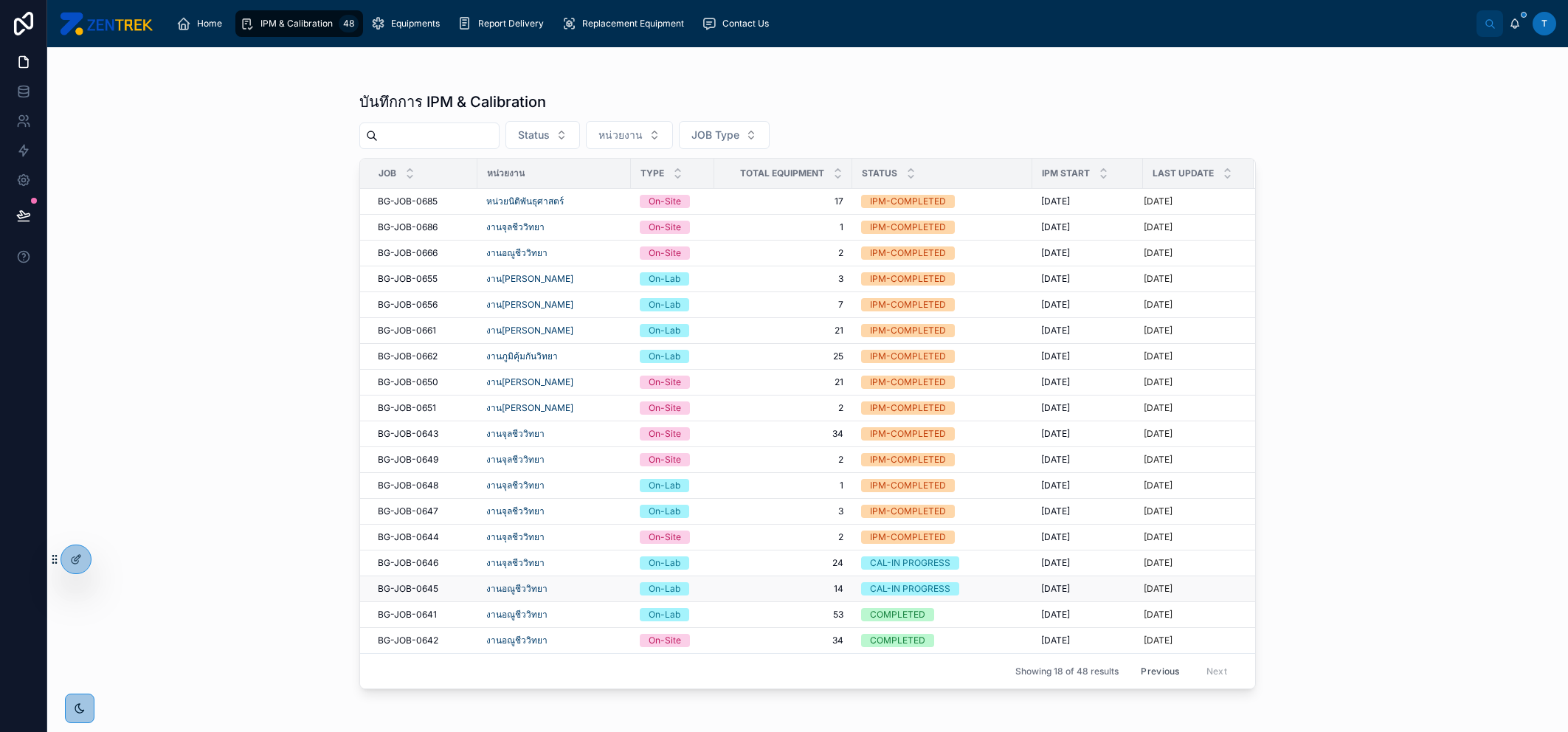
click at [993, 585] on div "CAL-IN PROGRESS" at bounding box center [942, 589] width 163 height 14
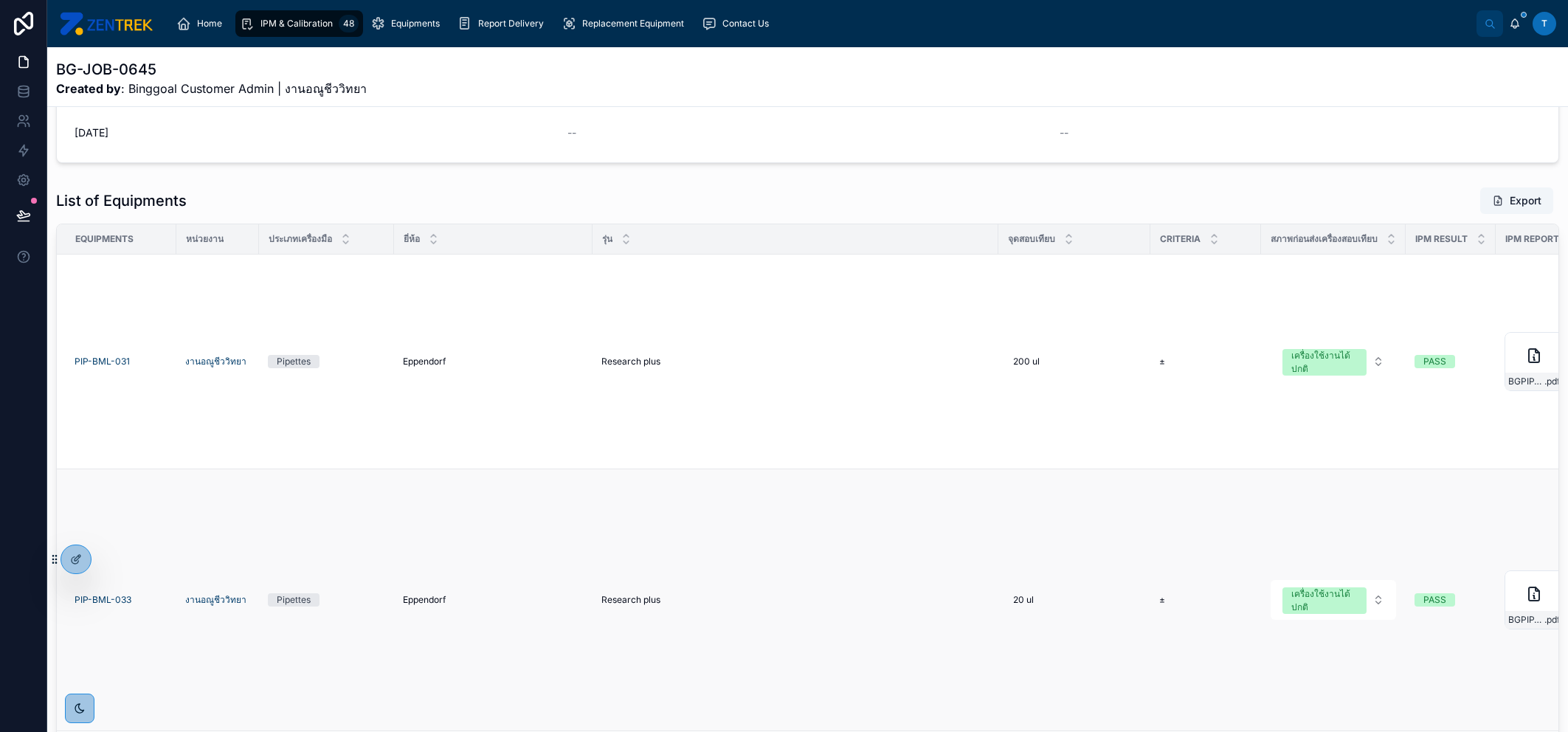
scroll to position [391, 0]
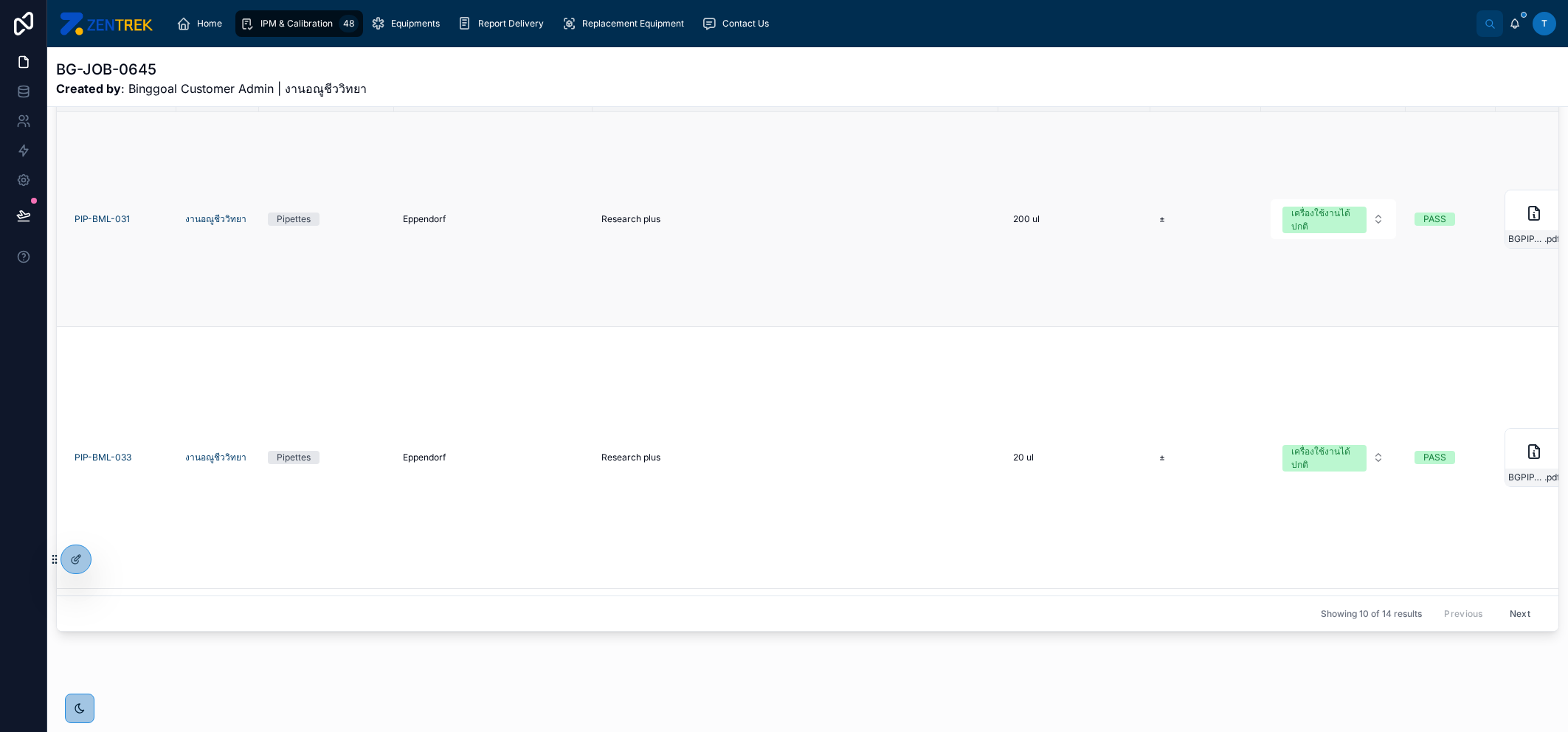
click at [870, 289] on td "Research plus Research plus" at bounding box center [795, 220] width 406 height 215
click at [568, 245] on td "Eppendorf Eppendorf" at bounding box center [493, 220] width 198 height 215
drag, startPoint x: 821, startPoint y: 615, endPoint x: 1117, endPoint y: 614, distance: 296.0
click at [1117, 614] on div "Showing 10 of 14 results Previous Next" at bounding box center [807, 613] width 1501 height 36
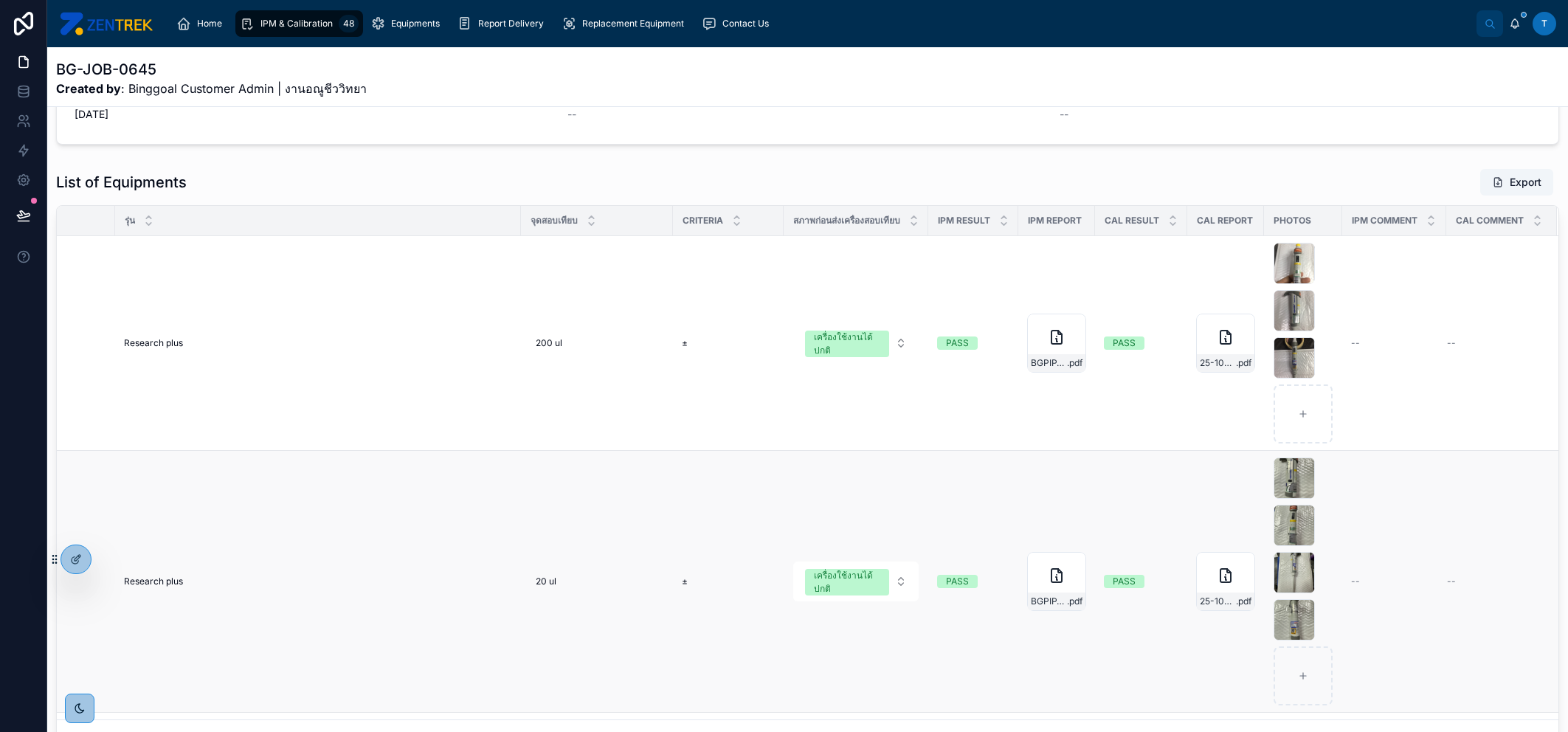
scroll to position [268, 0]
click at [82, 550] on div at bounding box center [76, 559] width 30 height 28
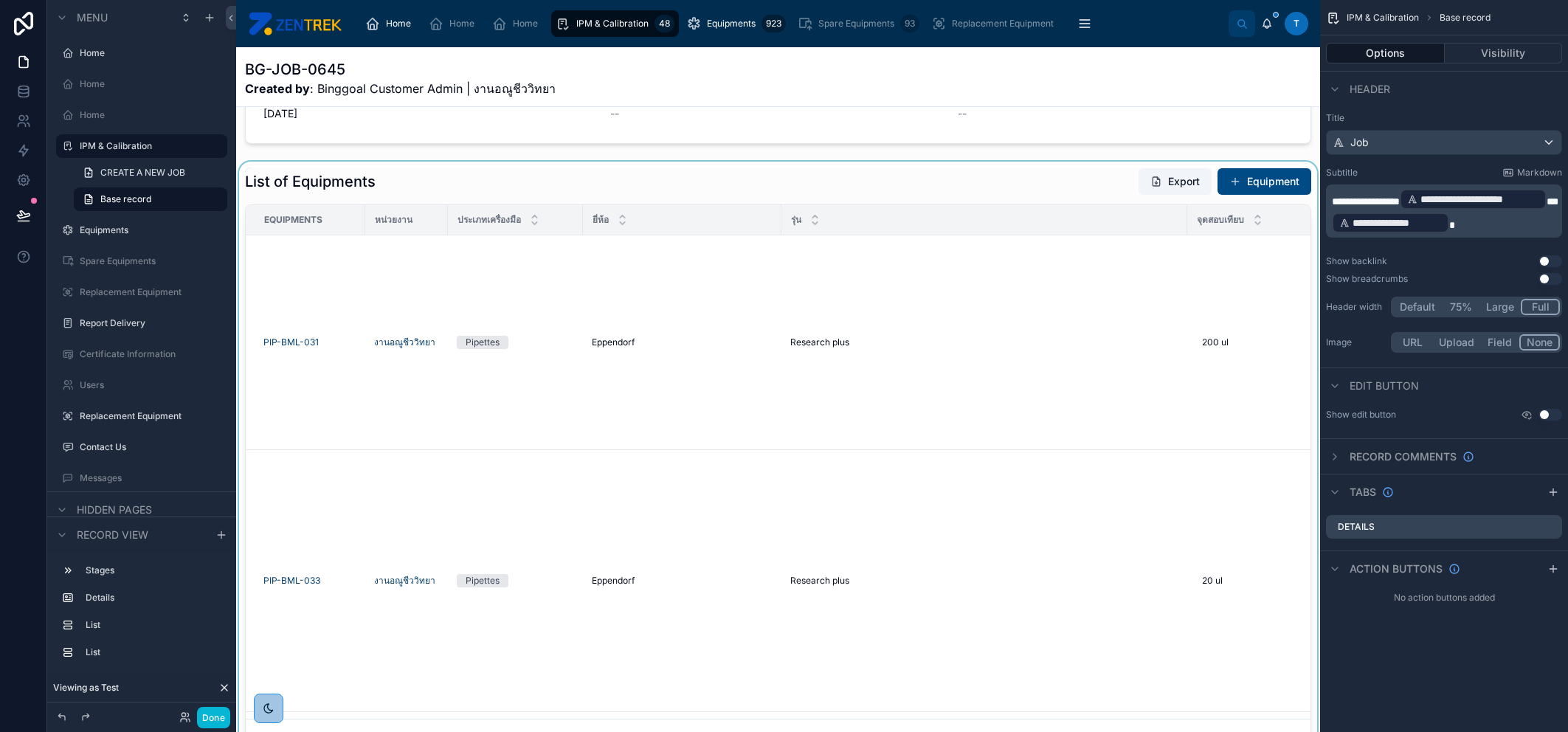
click at [962, 271] on div at bounding box center [778, 462] width 1084 height 600
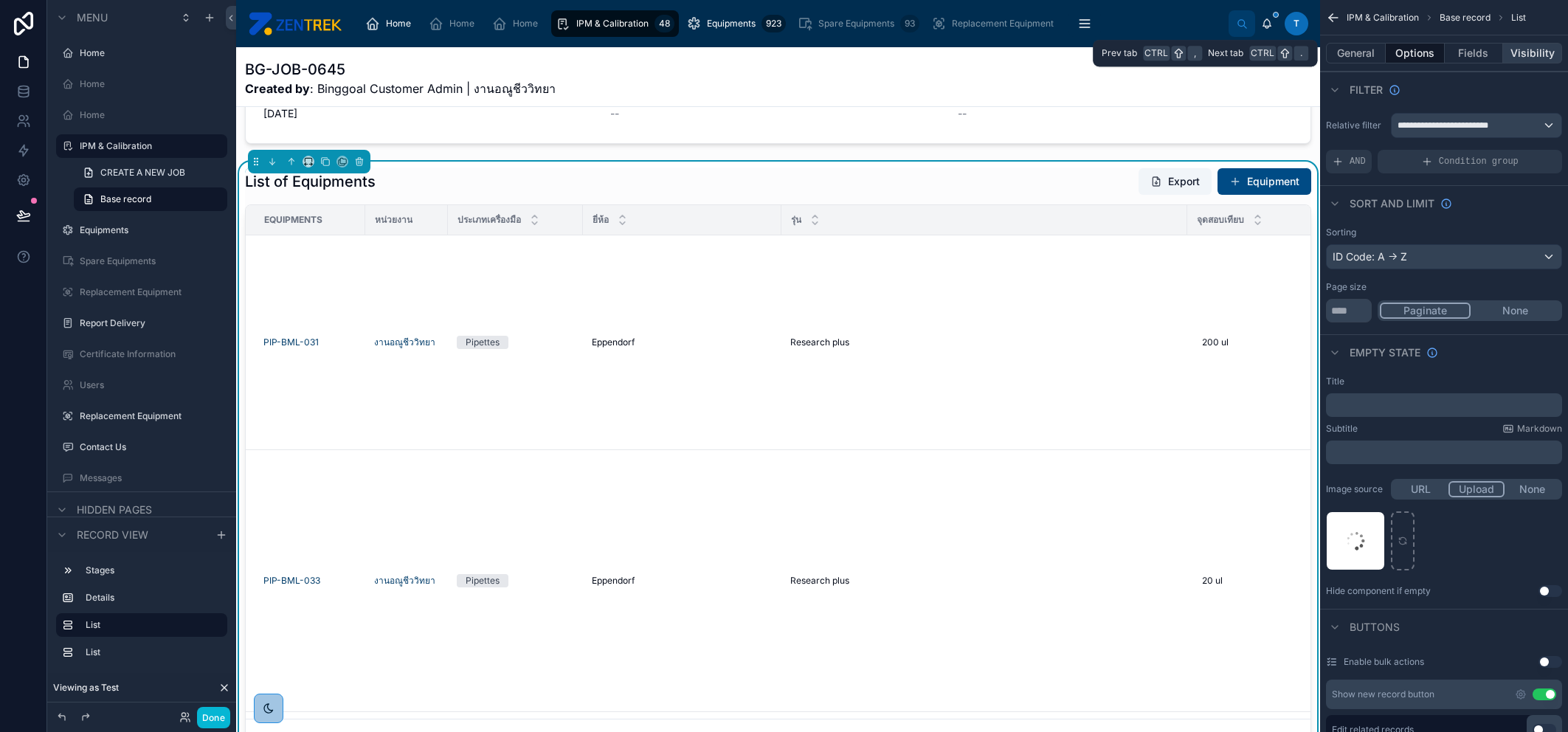
click at [1527, 54] on button "Visibility" at bounding box center [1532, 53] width 59 height 20
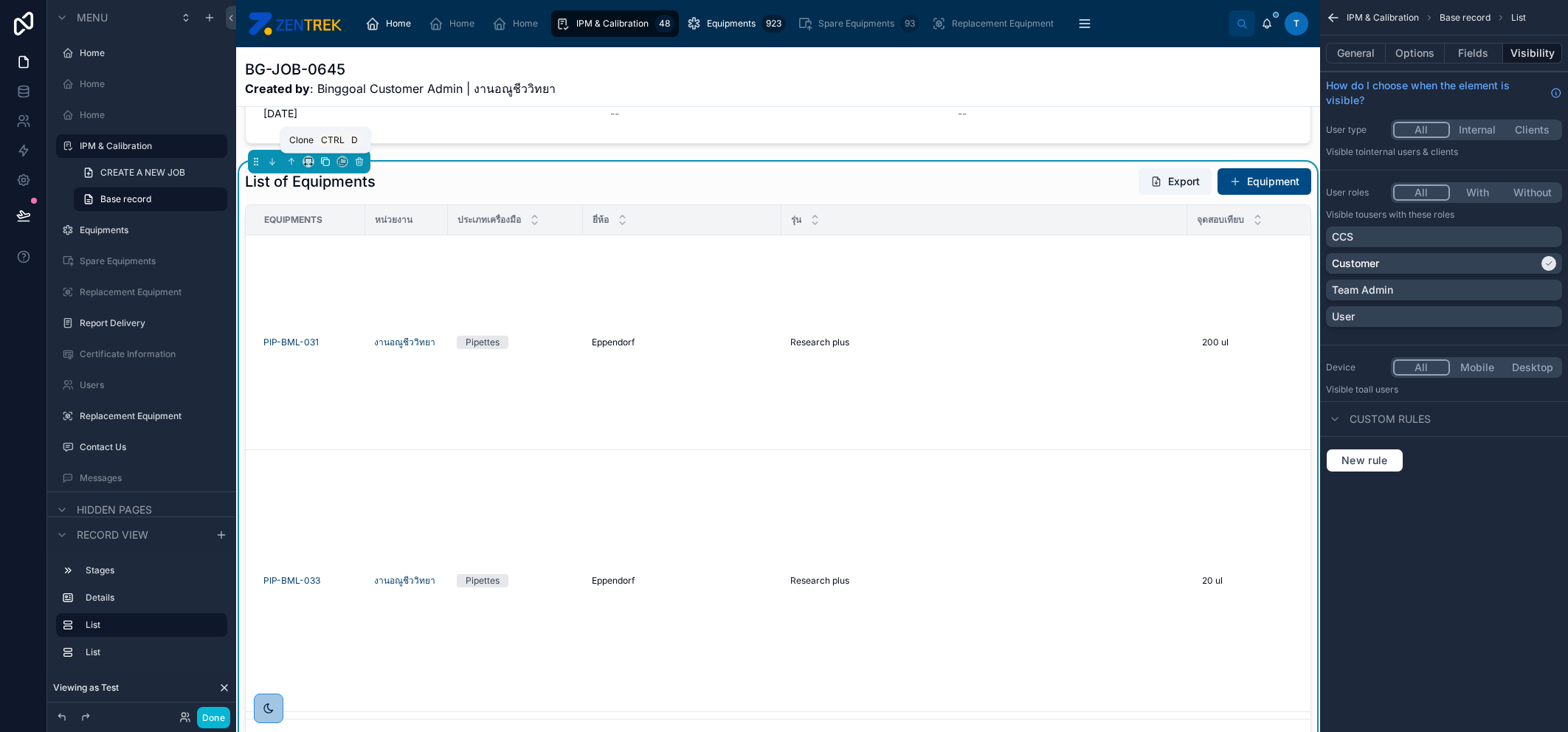
click at [325, 164] on icon at bounding box center [326, 163] width 6 height 6
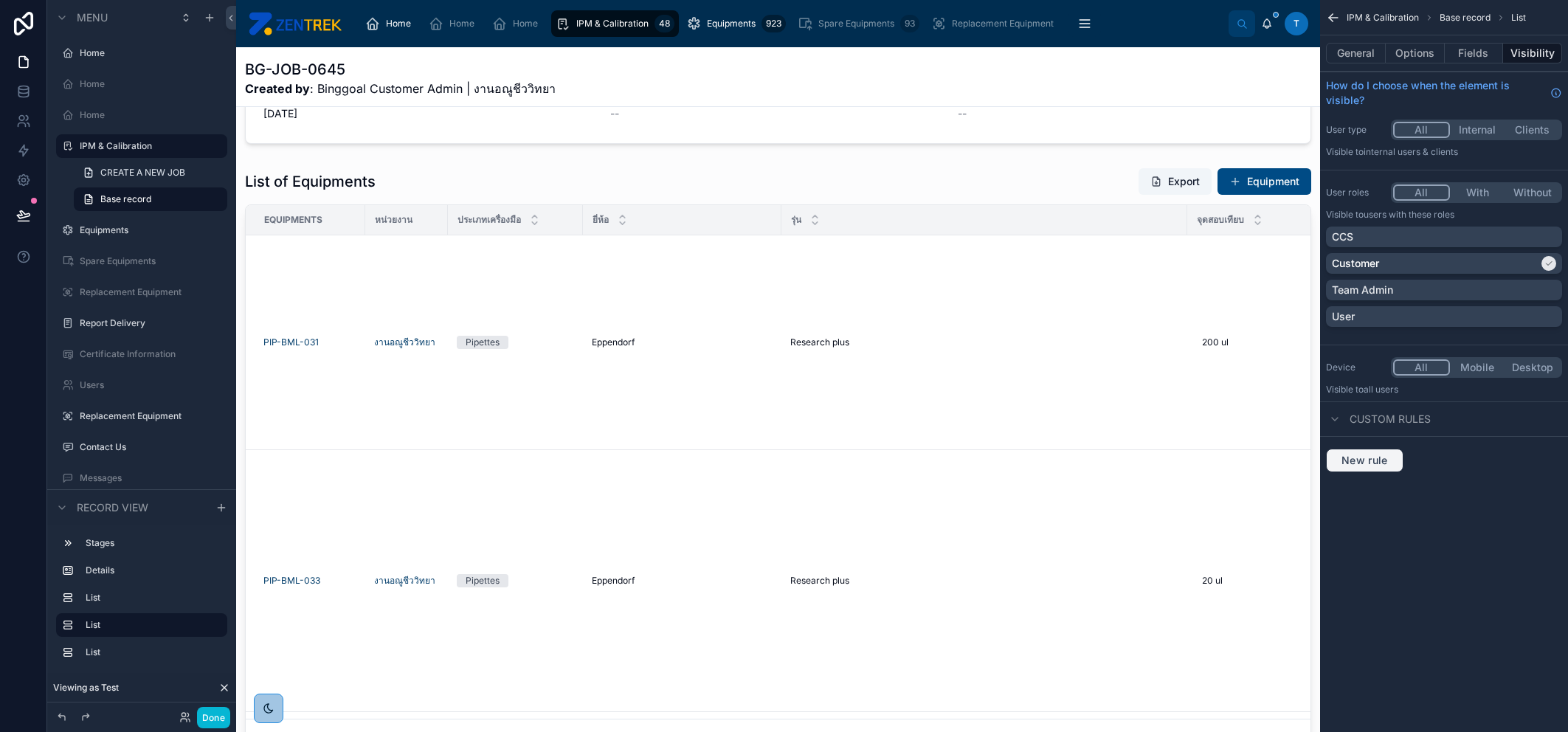
scroll to position [245, 0]
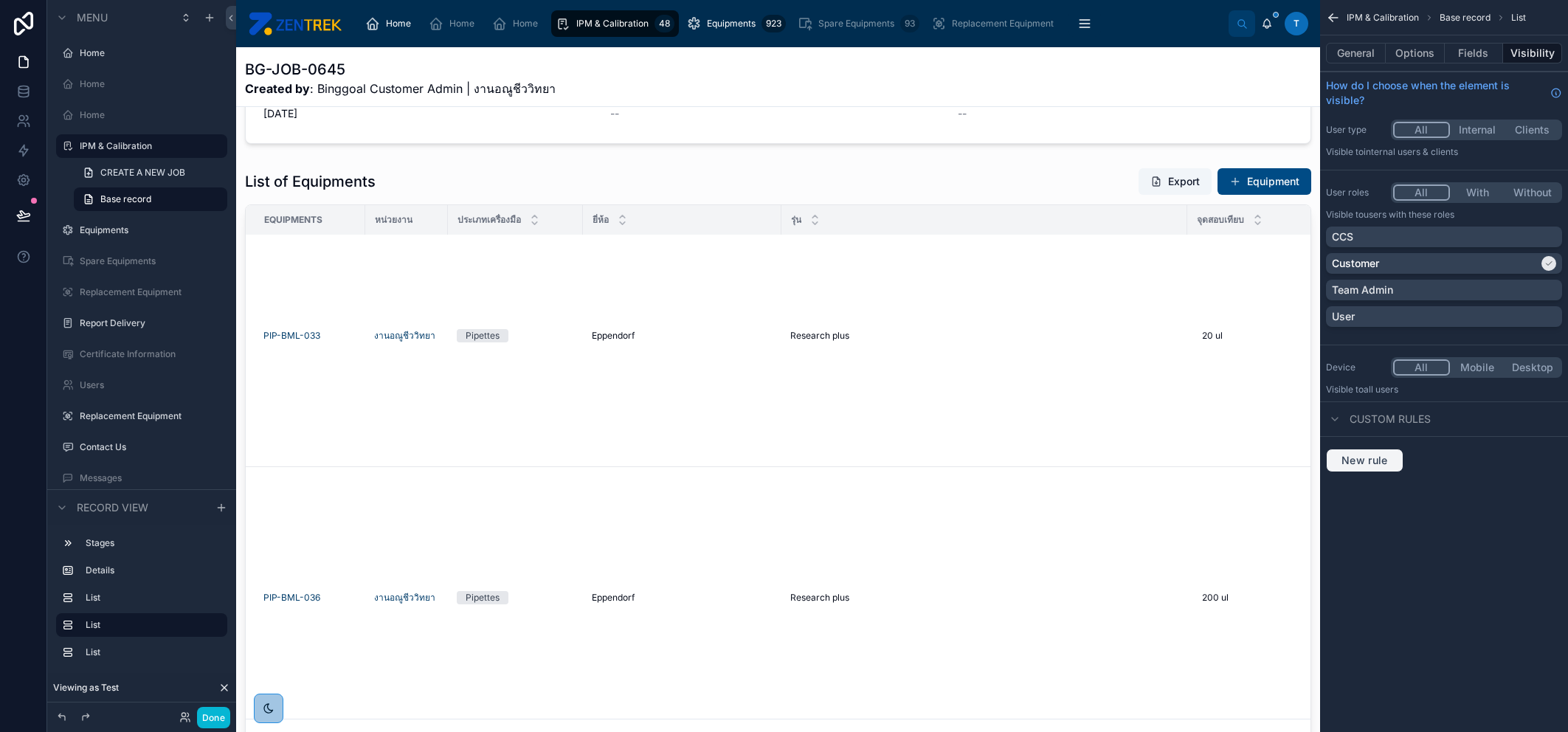
click at [1390, 464] on span "New rule" at bounding box center [1364, 461] width 58 height 14
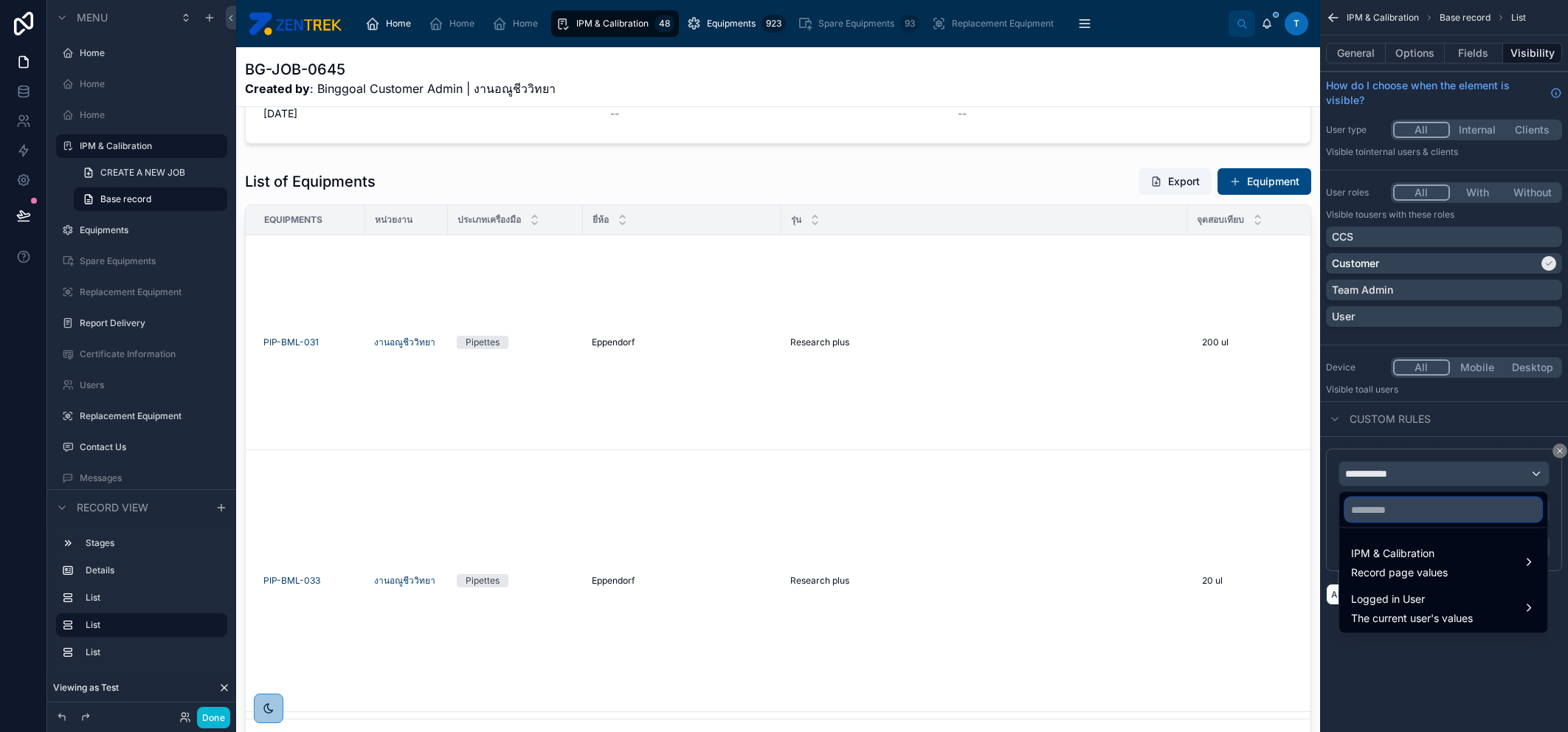
click at [1415, 501] on input "text" at bounding box center [1443, 509] width 196 height 23
click at [1411, 518] on input "text" at bounding box center [1443, 509] width 196 height 23
type input "****"
click at [1411, 603] on span "Logged in User" at bounding box center [1411, 599] width 122 height 17
click at [1317, 608] on div "REAL_RJLAB Users" at bounding box center [1263, 609] width 130 height 17
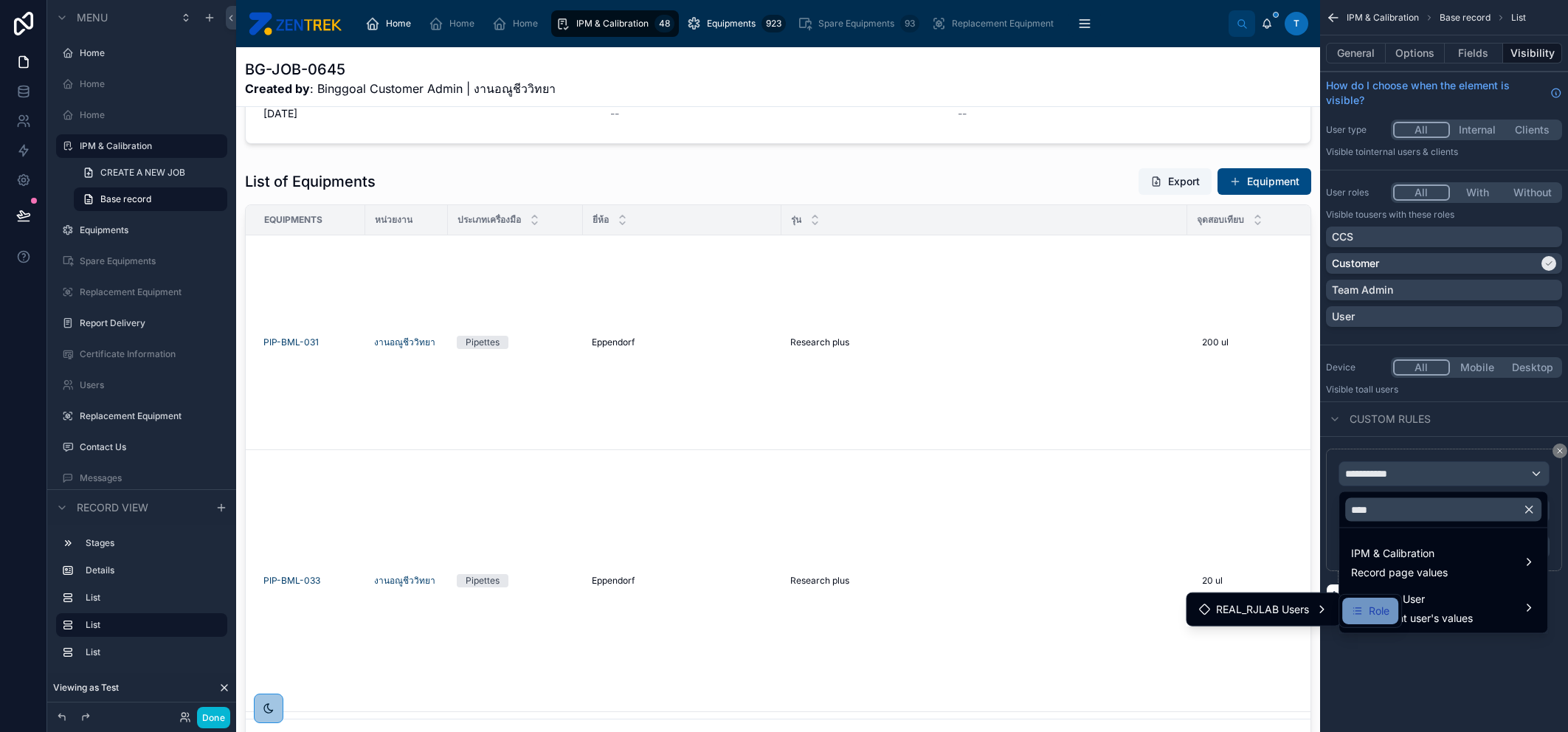
click at [1377, 615] on span "Role" at bounding box center [1379, 611] width 20 height 17
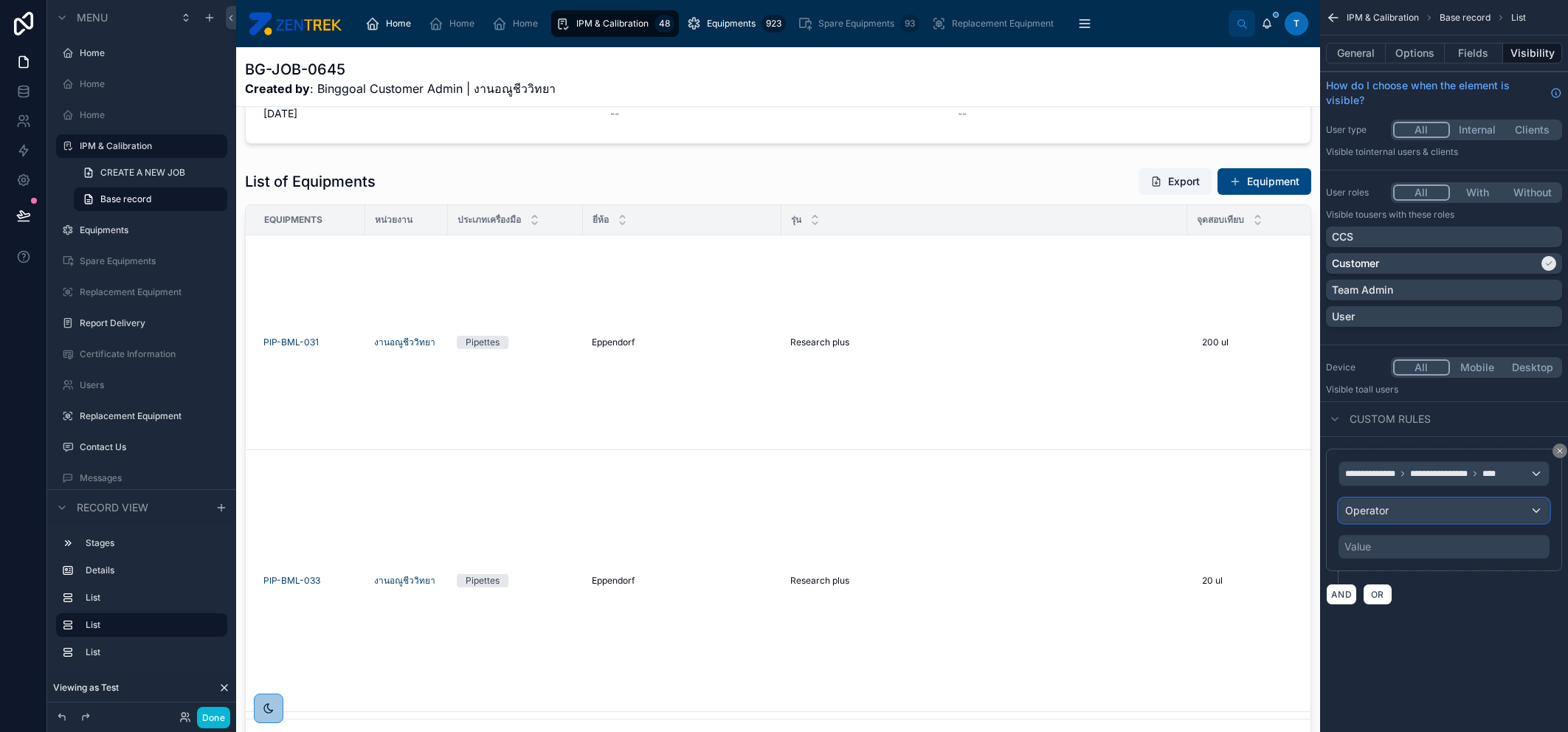
click at [1392, 515] on div "Operator" at bounding box center [1444, 510] width 210 height 23
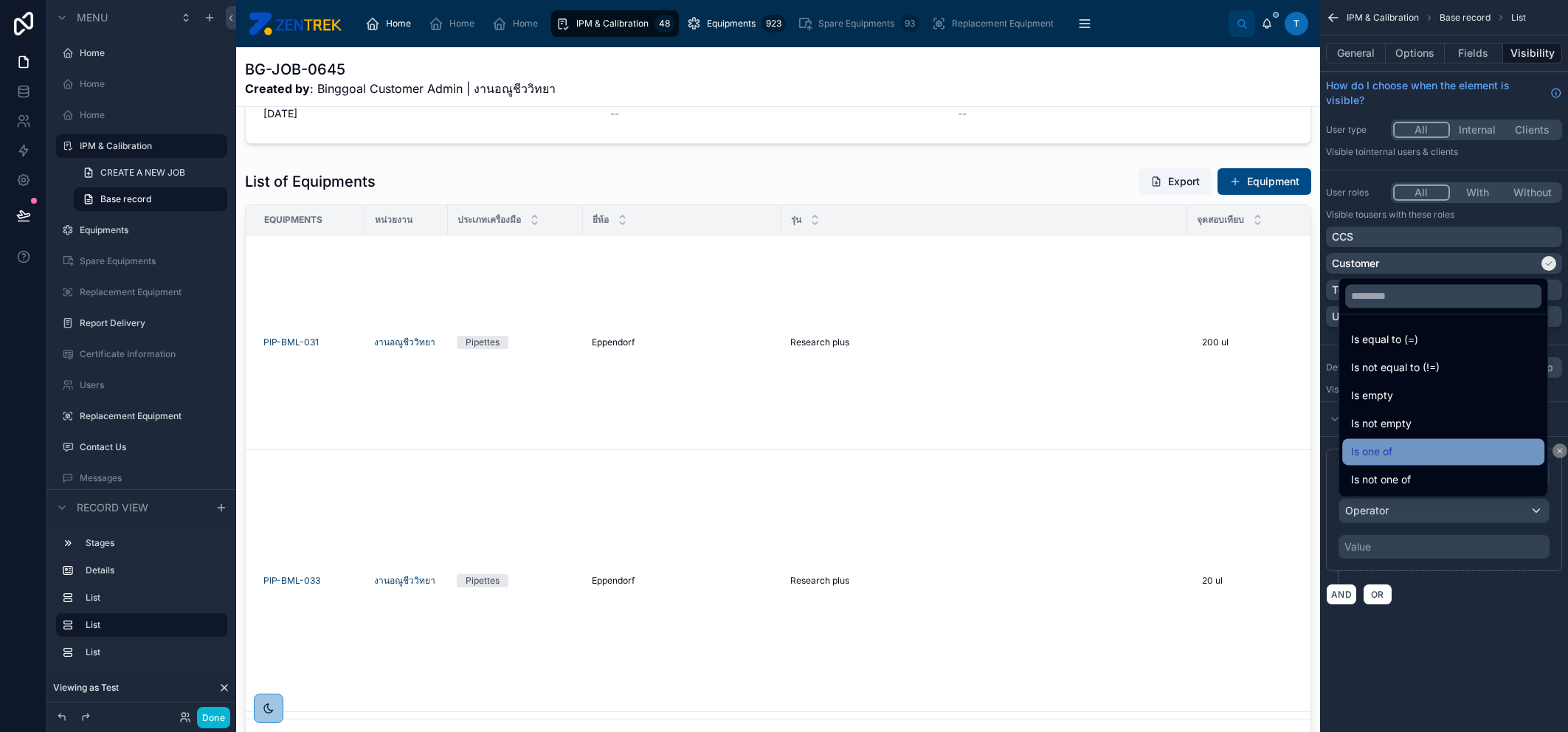
click at [1426, 450] on div "Is one of" at bounding box center [1443, 451] width 185 height 17
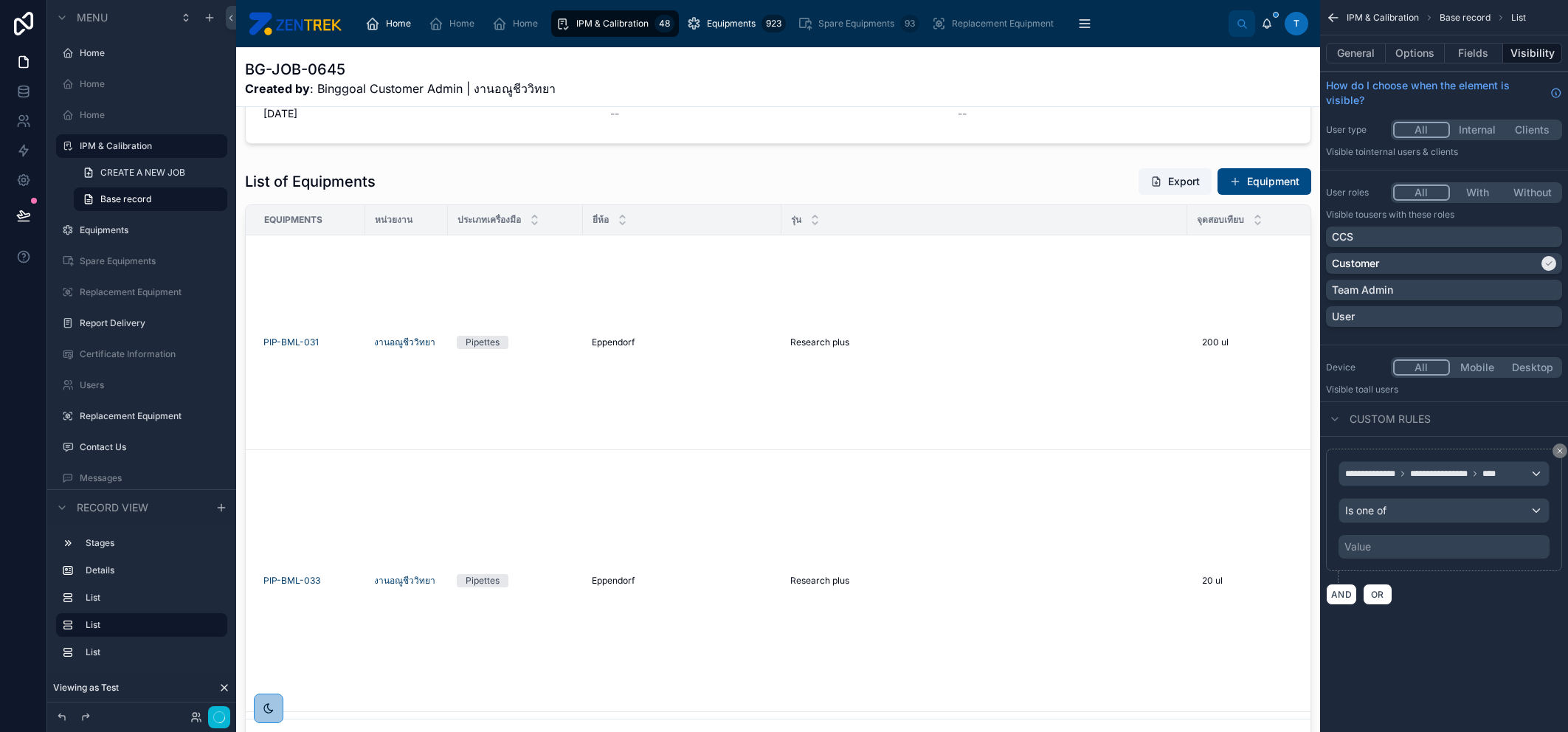
click at [1432, 546] on div "Value" at bounding box center [1444, 547] width 211 height 23
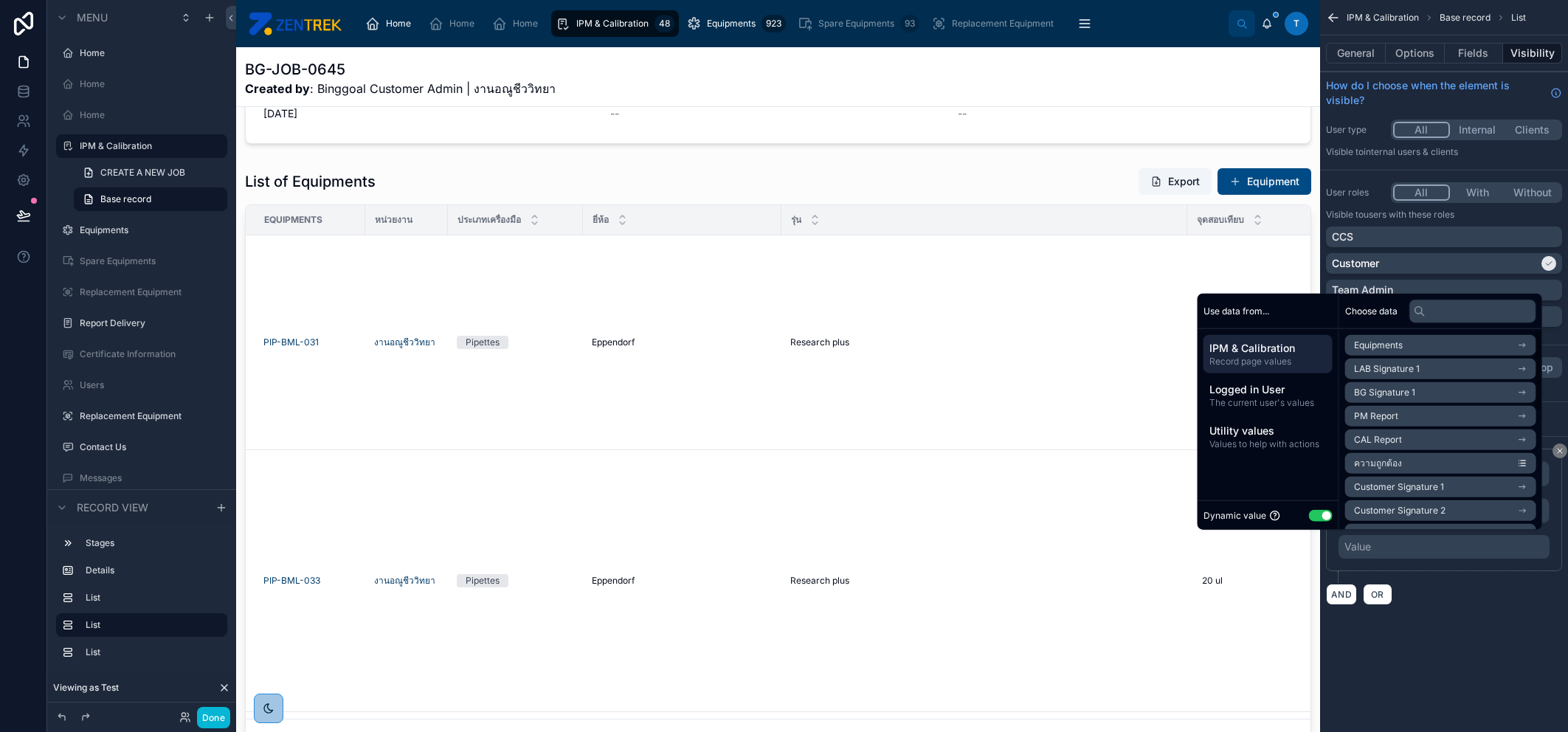
click at [1309, 517] on button "Use setting" at bounding box center [1321, 516] width 23 height 12
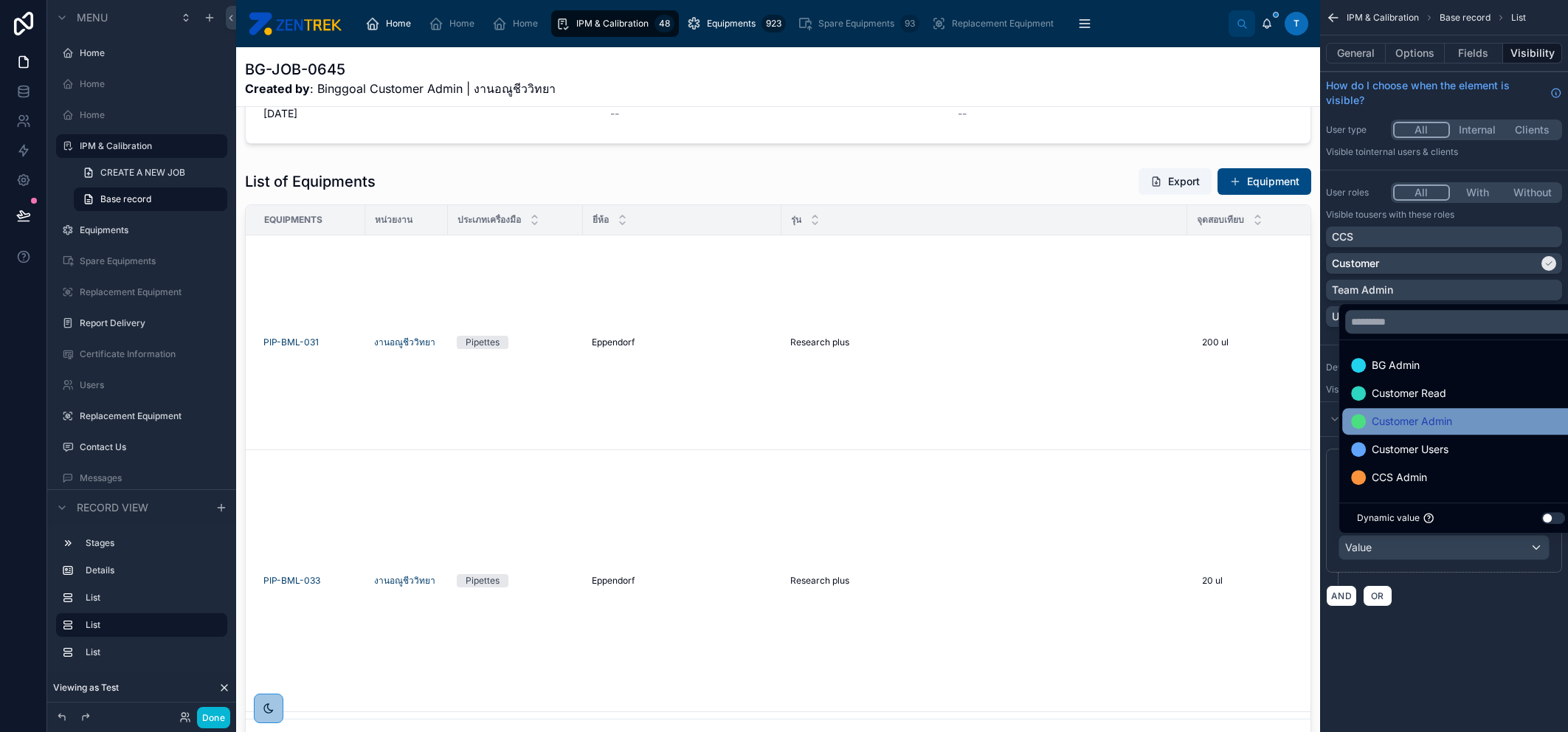
click at [1455, 422] on div "Customer Admin" at bounding box center [1461, 421] width 220 height 17
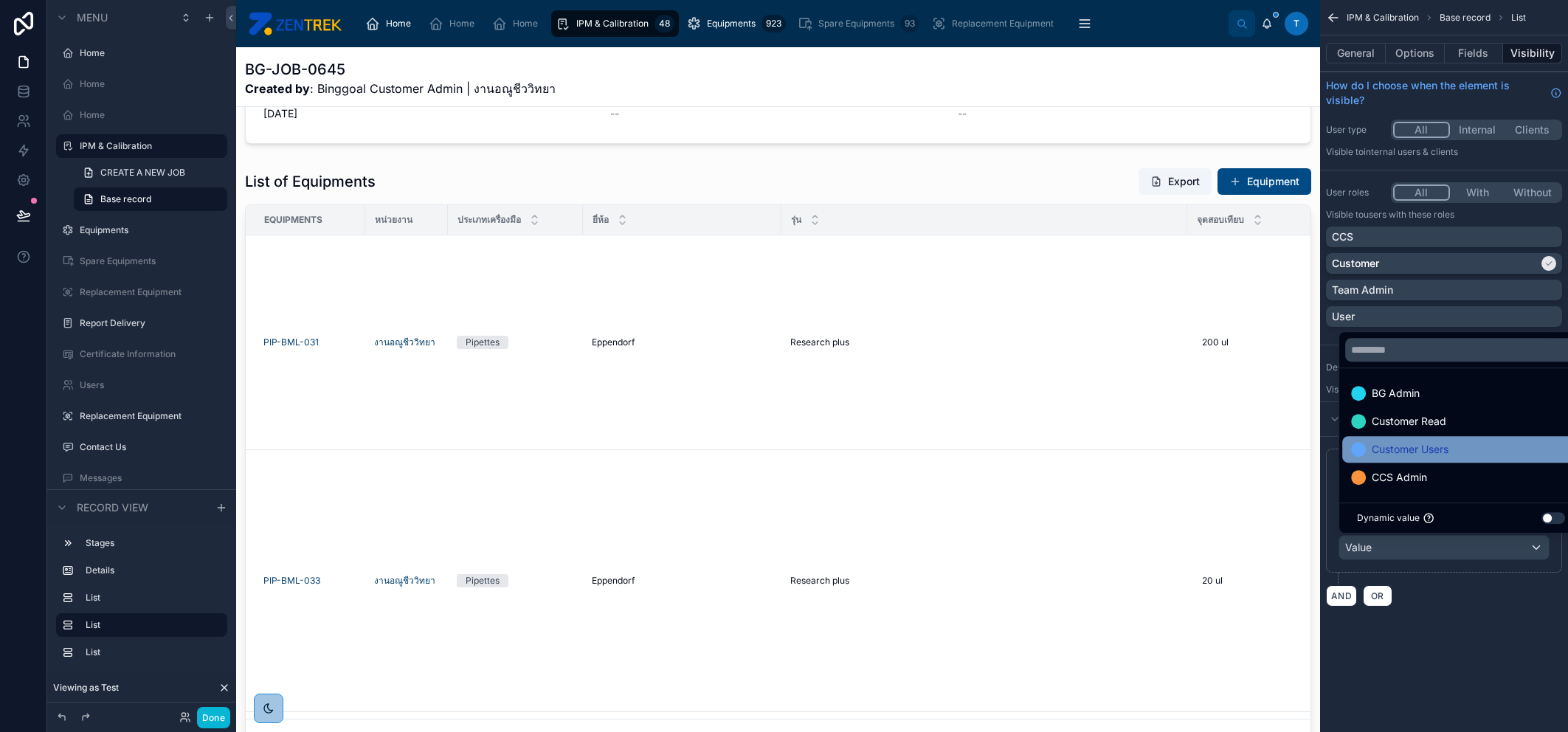
click at [1456, 443] on div "Customer Users" at bounding box center [1461, 449] width 220 height 17
click at [1481, 625] on div "**********" at bounding box center [1444, 321] width 248 height 642
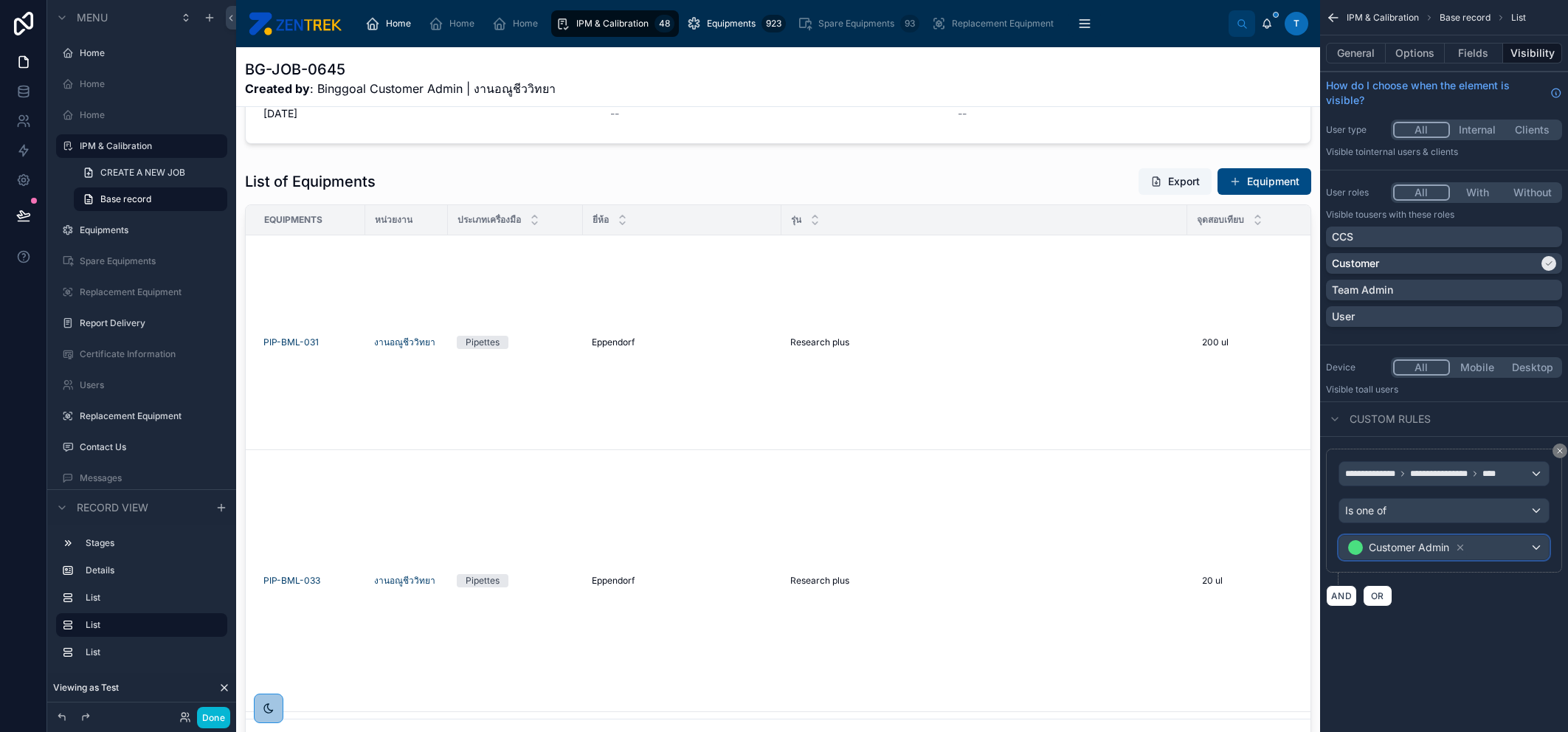
click at [1468, 556] on span "Customer Admin" at bounding box center [1407, 547] width 123 height 20
click at [1510, 657] on div "**********" at bounding box center [1444, 330] width 248 height 660
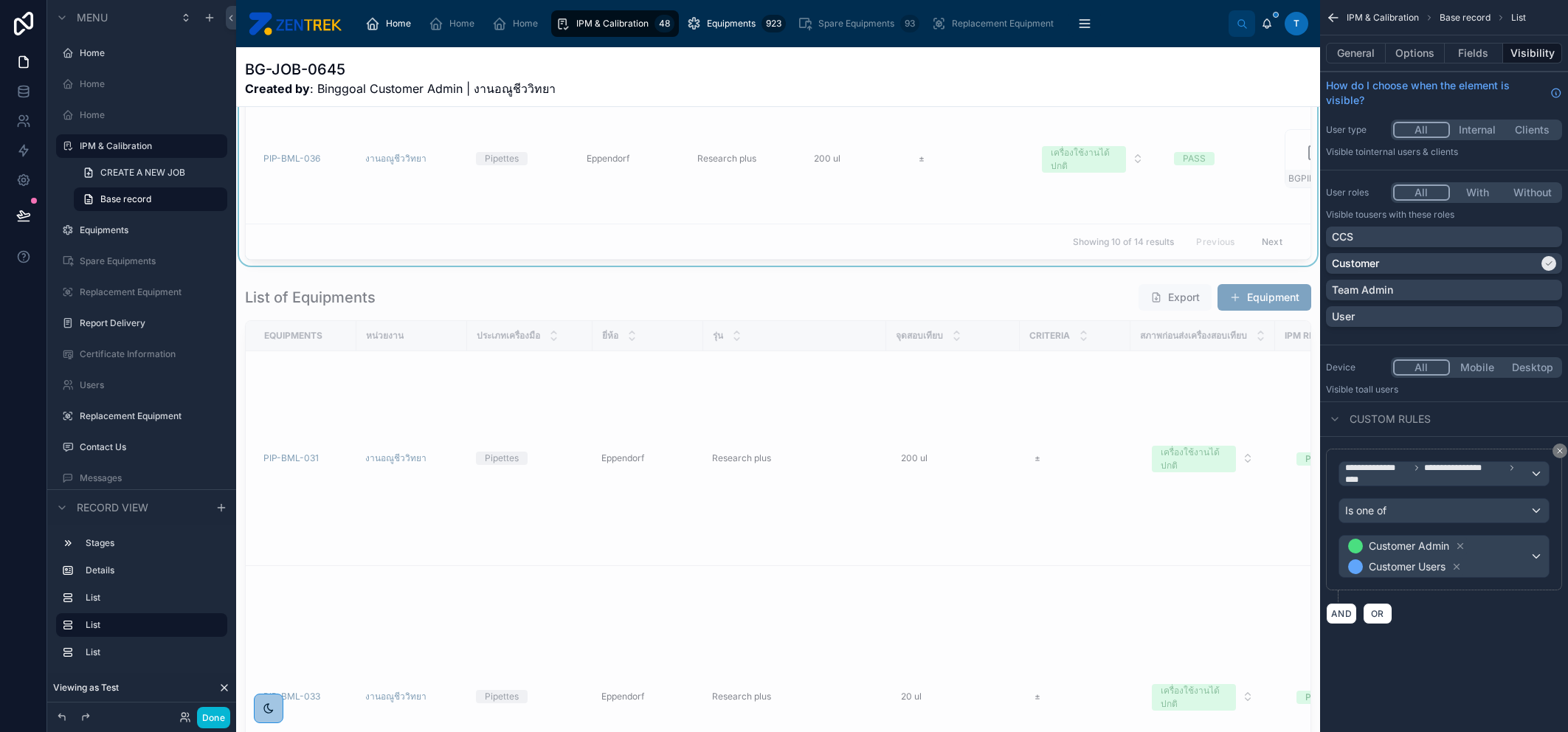
scroll to position [1375, 0]
click at [711, 318] on div at bounding box center [778, 577] width 1084 height 600
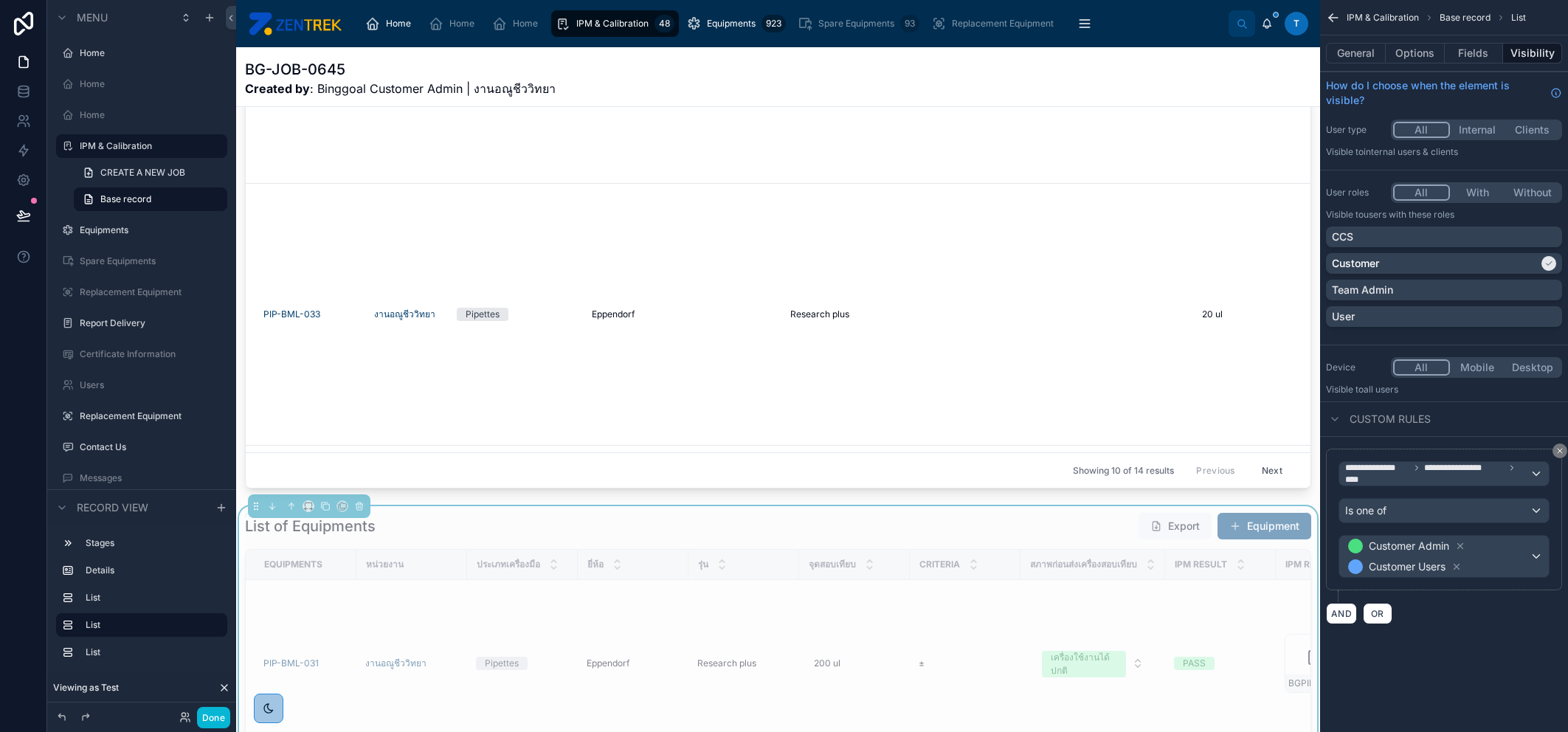
scroll to position [516, 0]
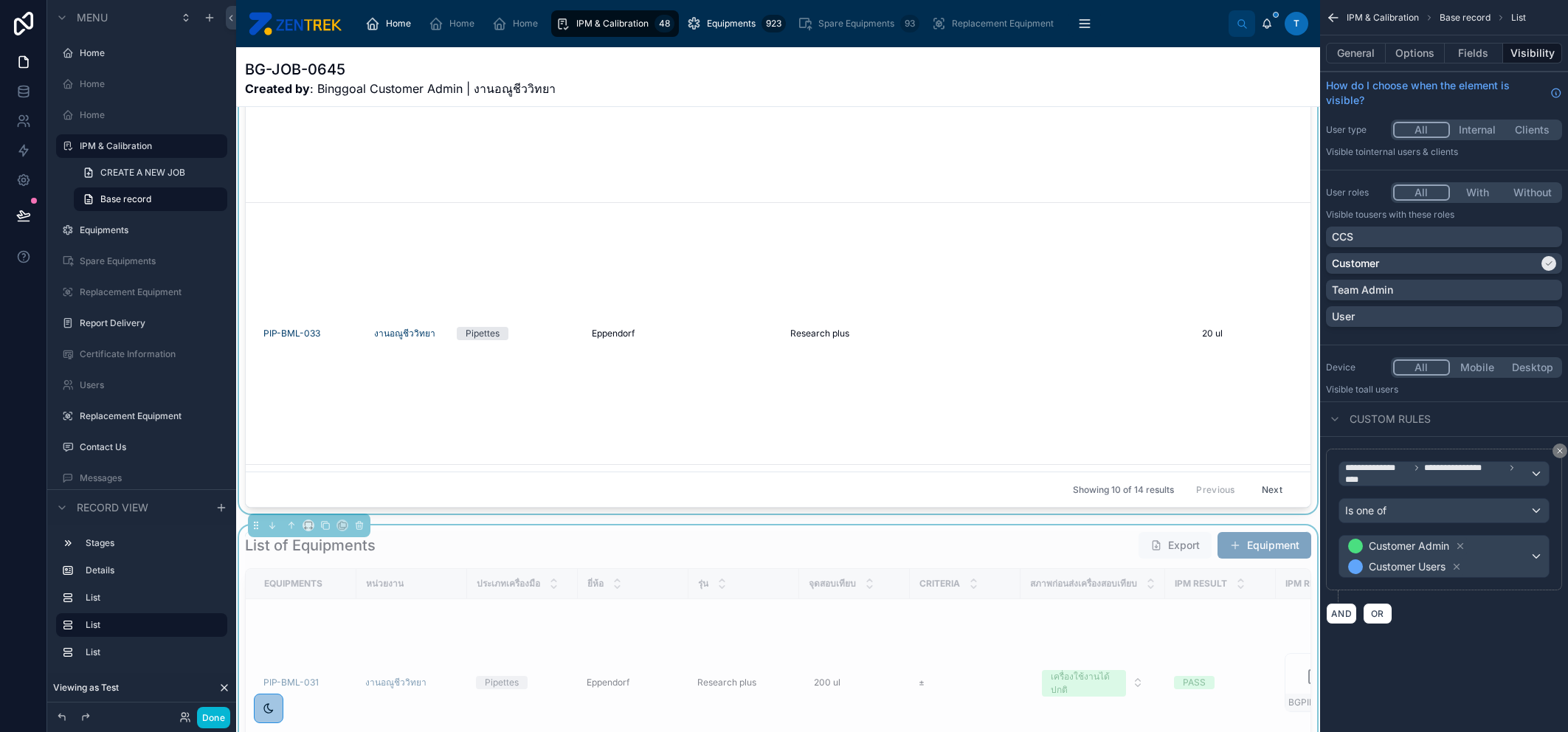
click at [918, 258] on div at bounding box center [778, 214] width 1084 height 600
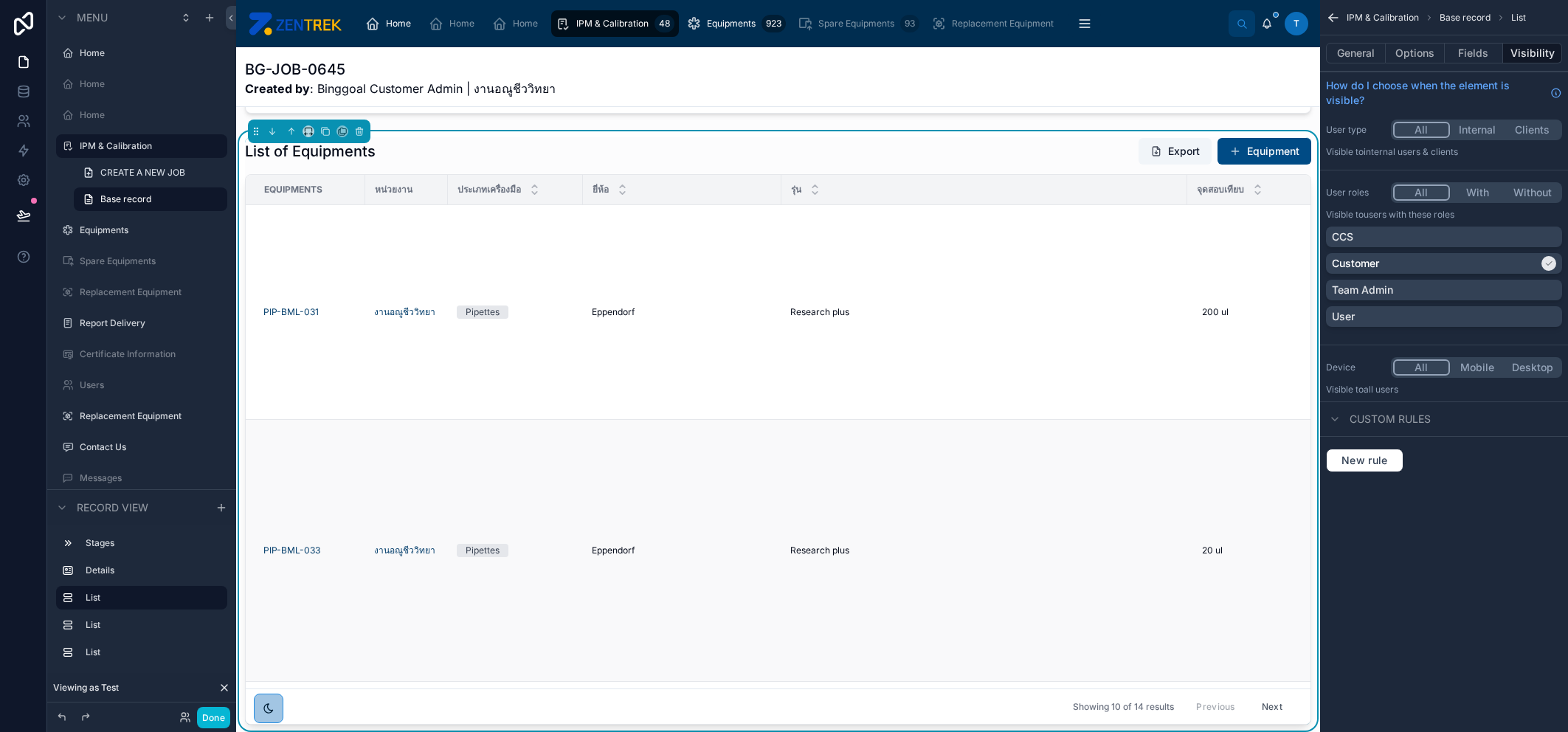
scroll to position [146, 0]
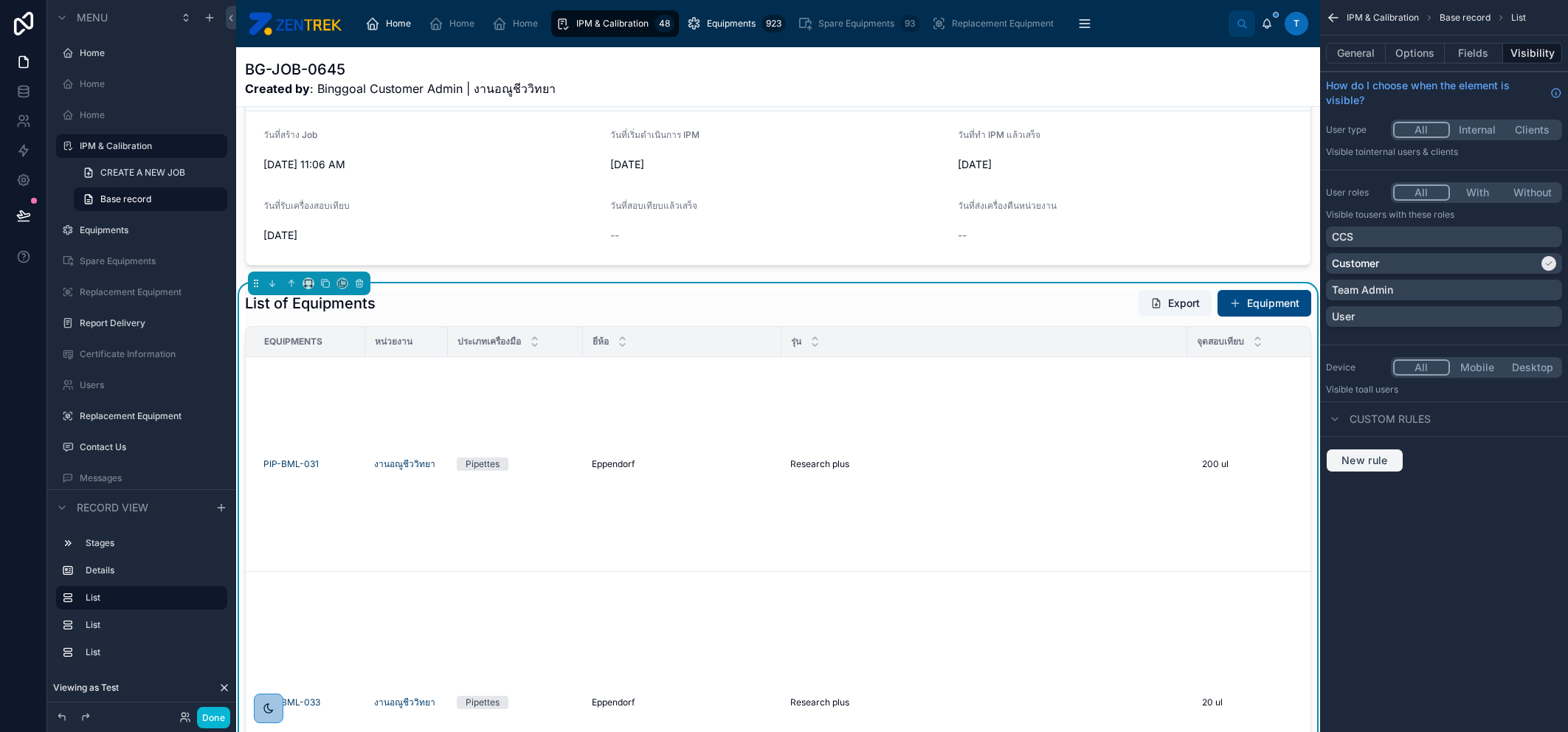
click at [1376, 459] on span "New rule" at bounding box center [1364, 461] width 58 height 14
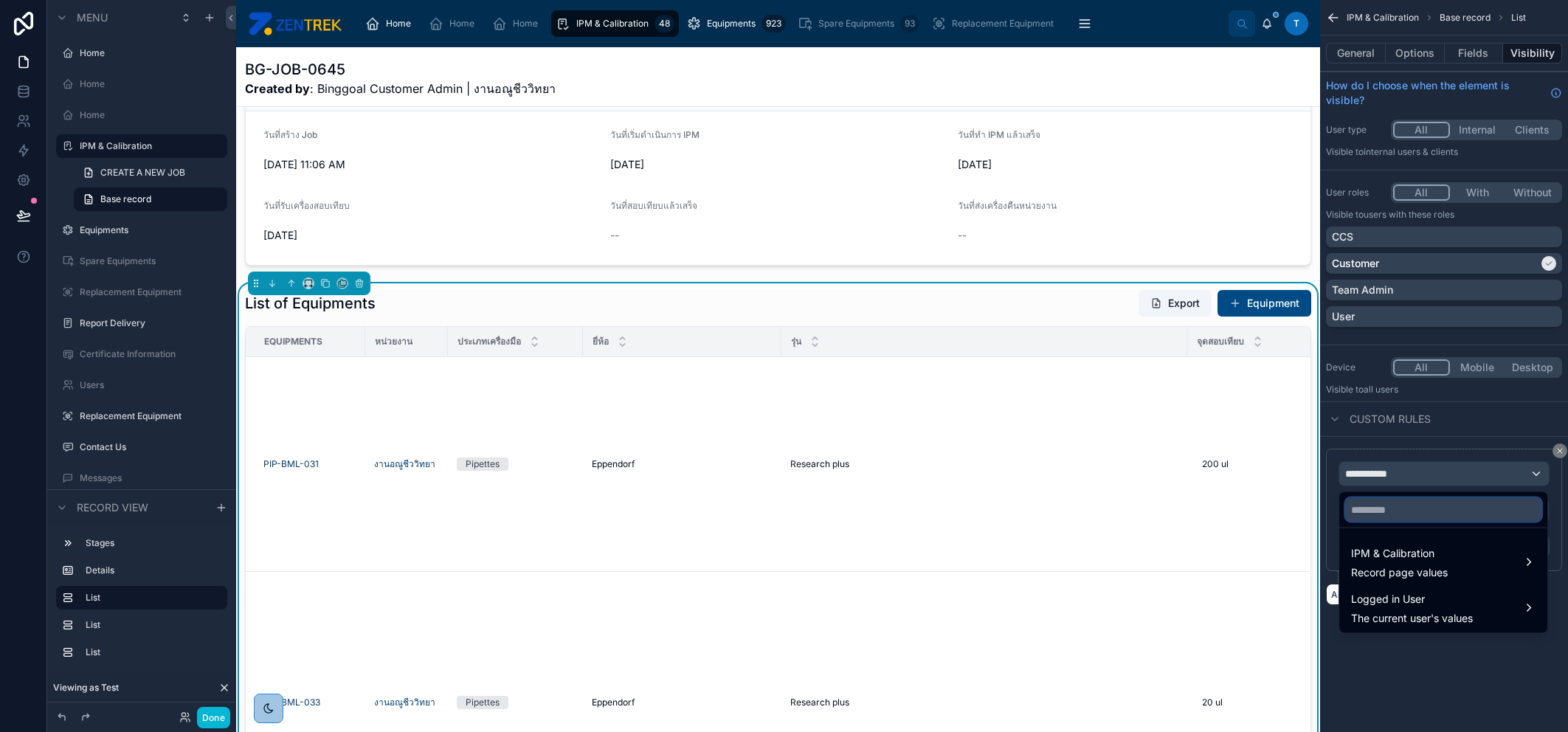
click at [1413, 508] on input "text" at bounding box center [1443, 509] width 196 height 23
type input "****"
click at [1440, 612] on span "The current user's values" at bounding box center [1411, 618] width 122 height 15
click at [1226, 613] on span "REAL_RJLAB Users" at bounding box center [1262, 609] width 93 height 17
click at [1346, 606] on div "Role" at bounding box center [1370, 611] width 56 height 26
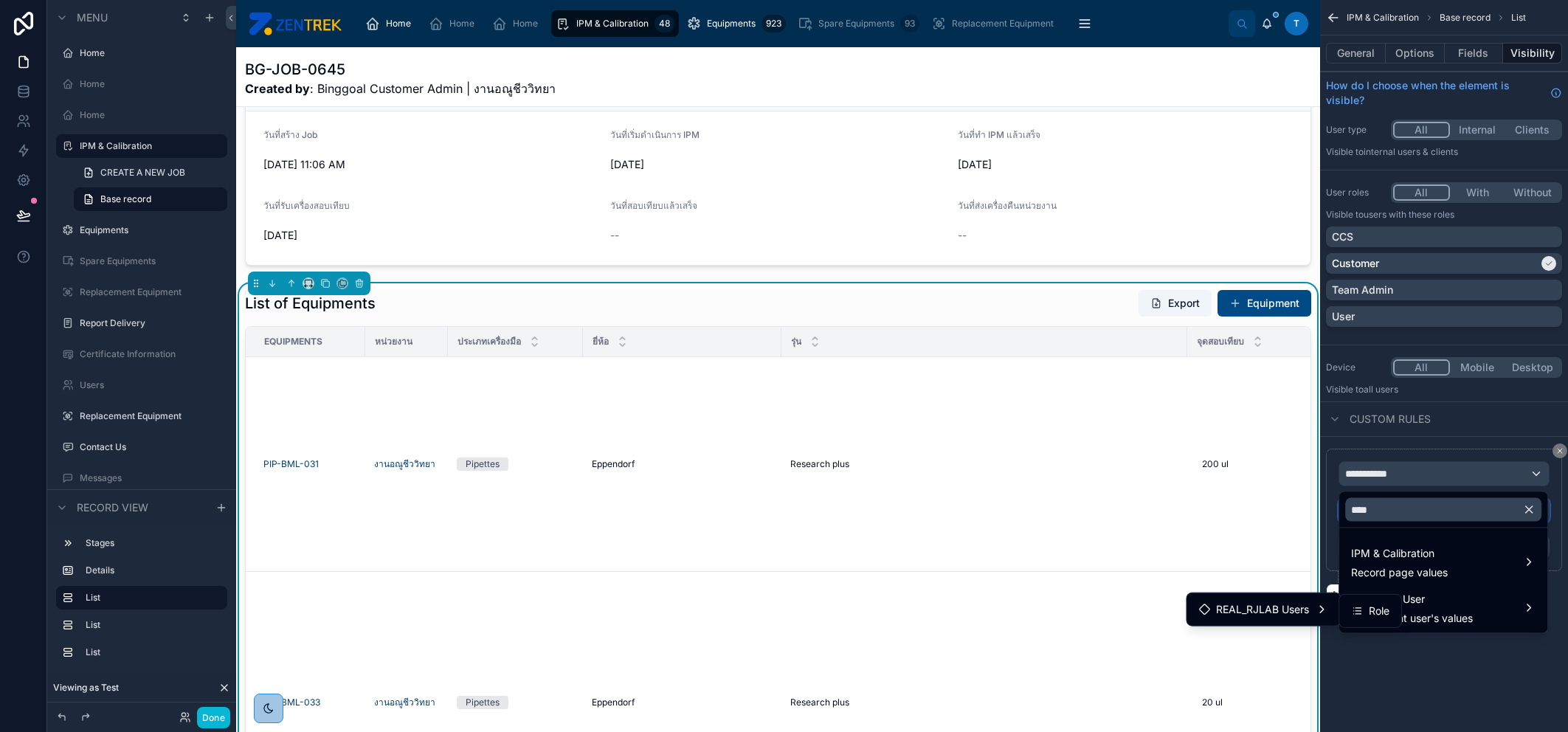
click at [1404, 510] on div "Operator" at bounding box center [1444, 510] width 210 height 23
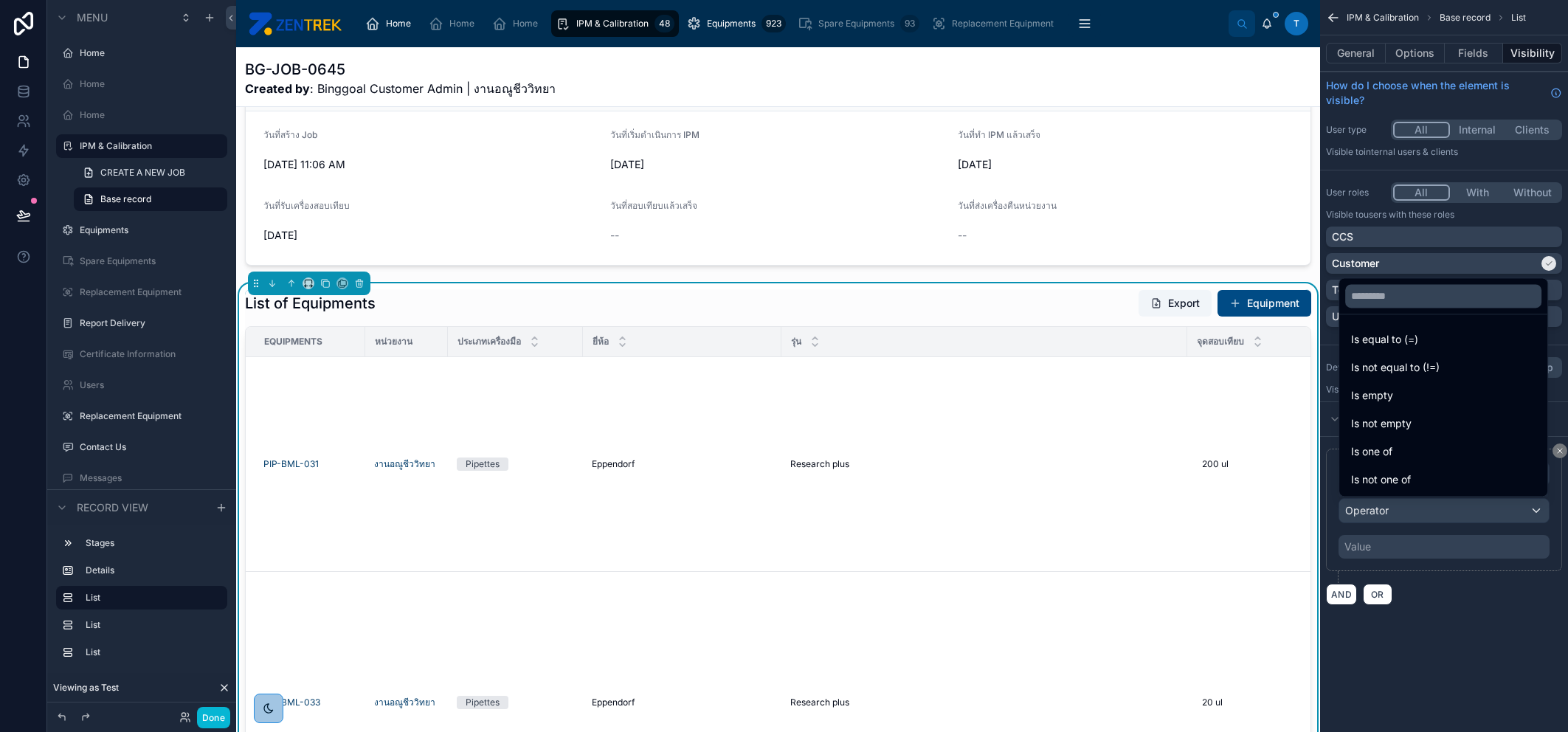
click at [1404, 509] on div "scrollable content" at bounding box center [784, 366] width 1568 height 732
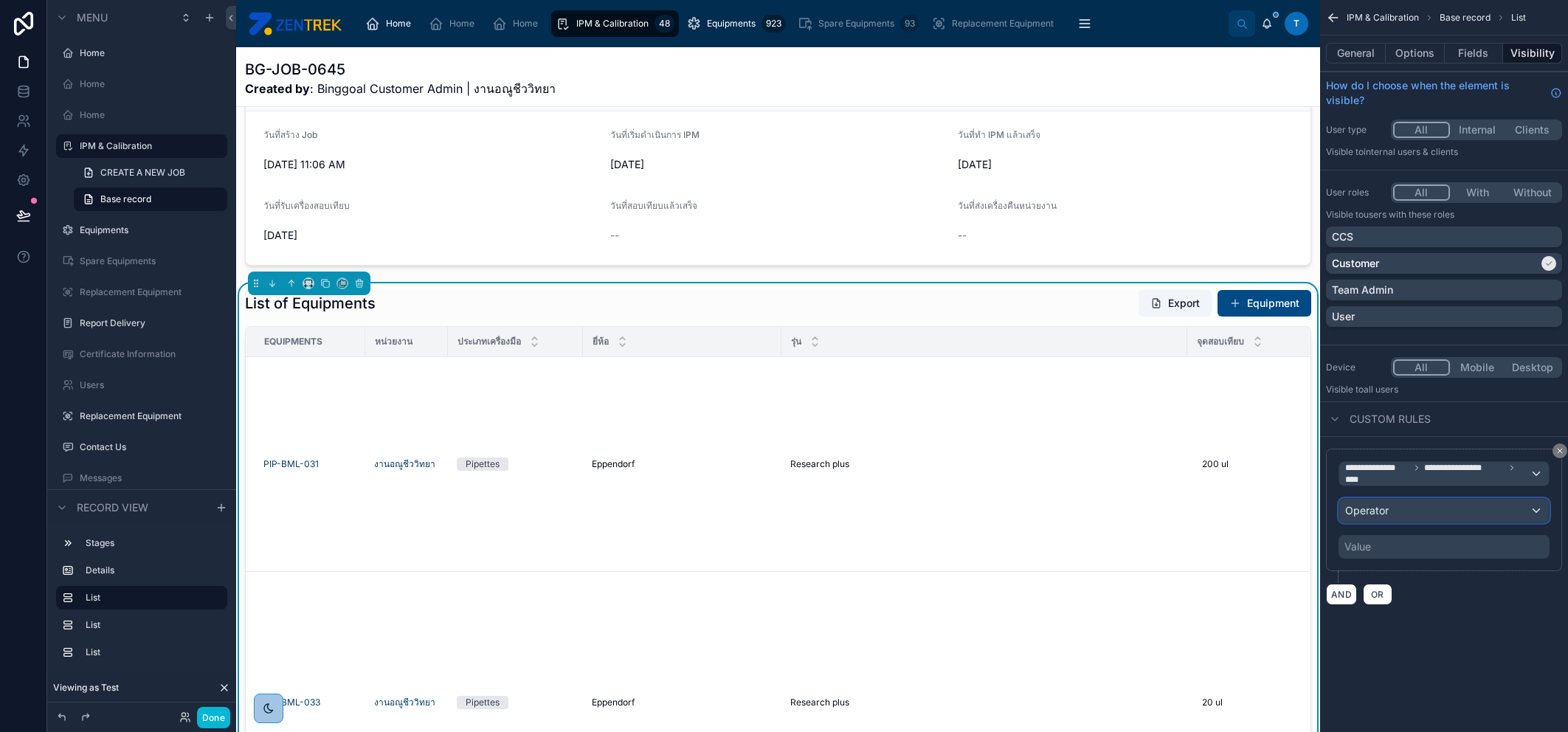
click at [1404, 509] on div "Operator" at bounding box center [1444, 510] width 210 height 23
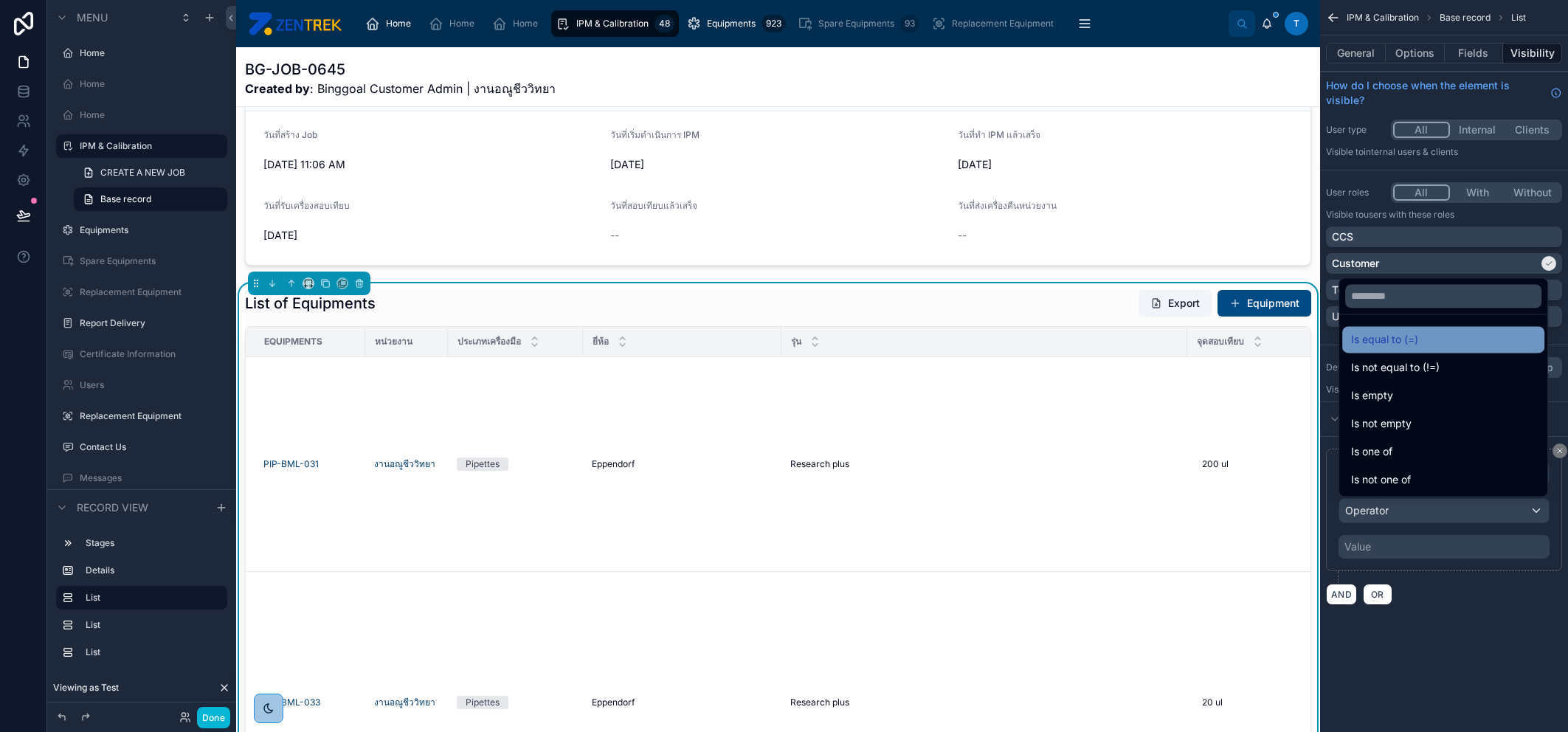
click at [1408, 338] on span "Is equal to (=)" at bounding box center [1384, 339] width 67 height 17
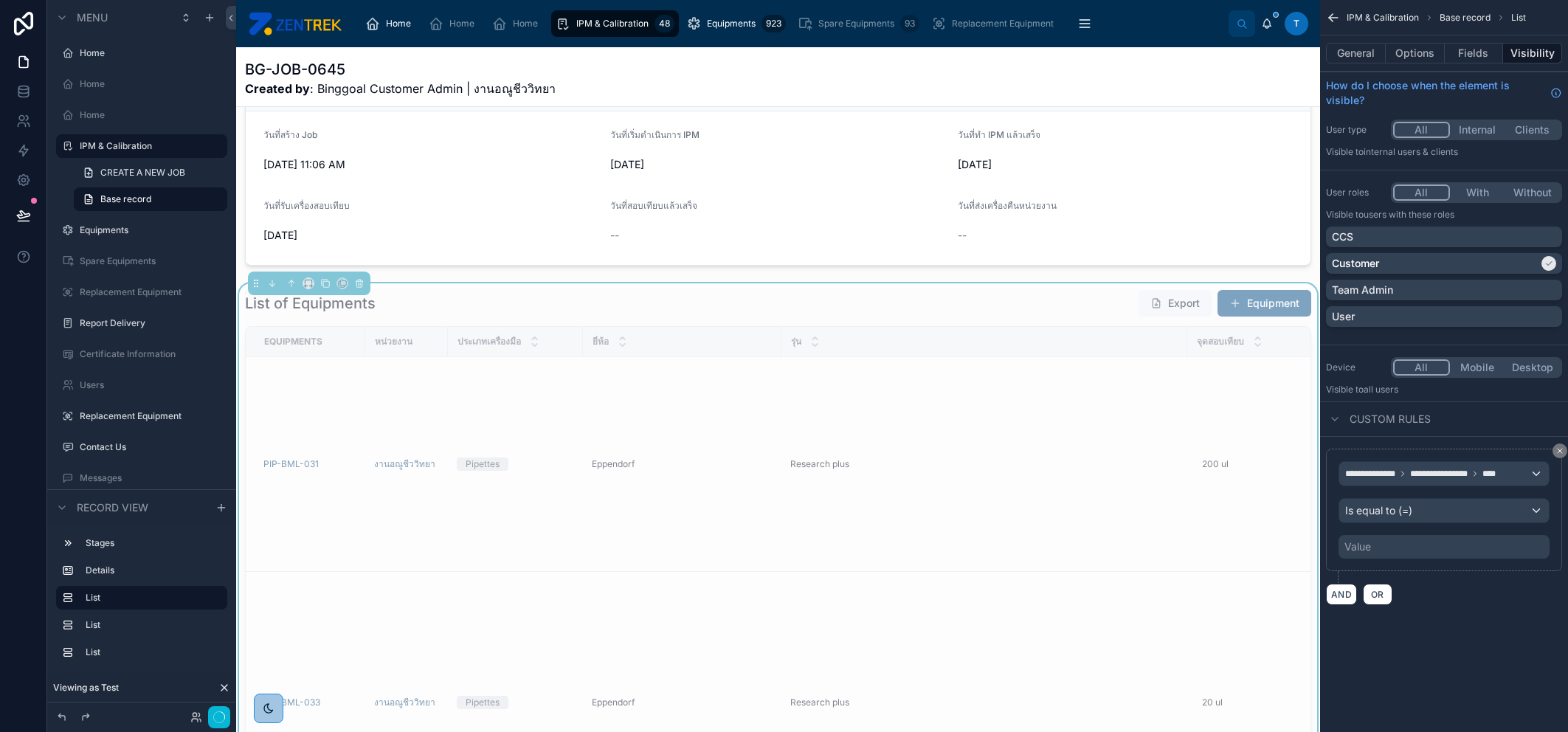
click at [1448, 560] on div "**********" at bounding box center [1444, 510] width 236 height 123
click at [1450, 547] on div "Value" at bounding box center [1444, 547] width 211 height 23
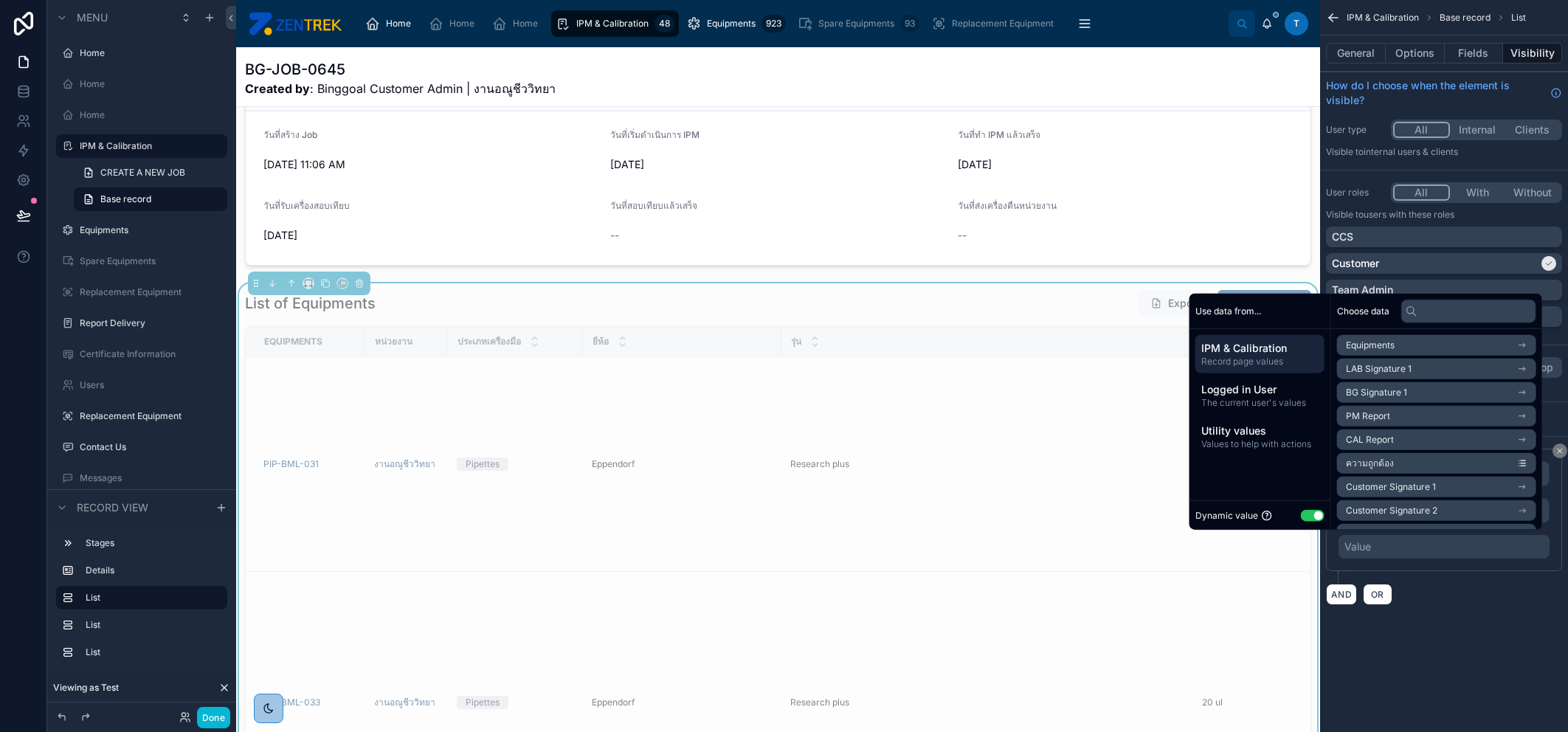
click at [1313, 509] on button "Use setting" at bounding box center [1312, 516] width 23 height 12
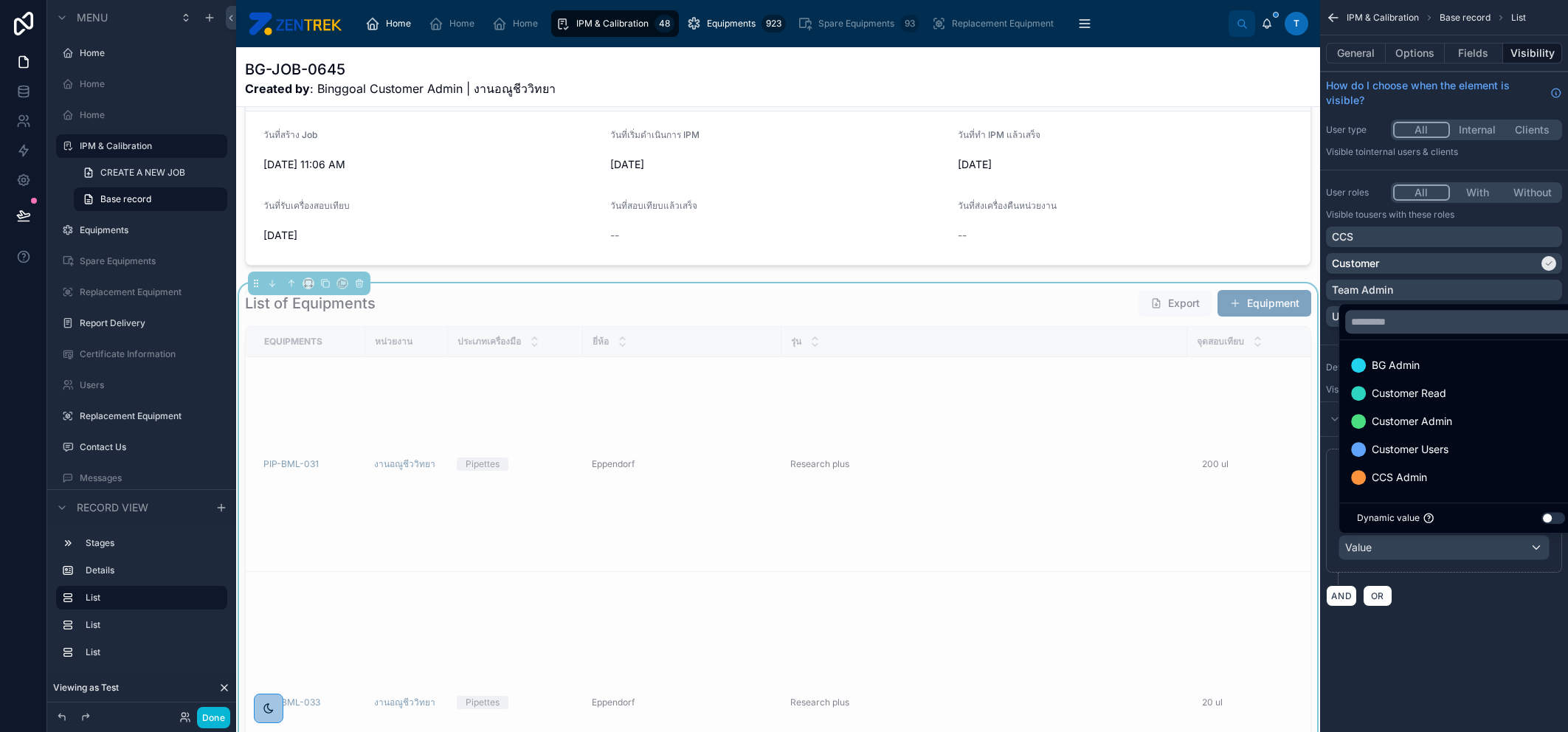
scroll to position [745, 0]
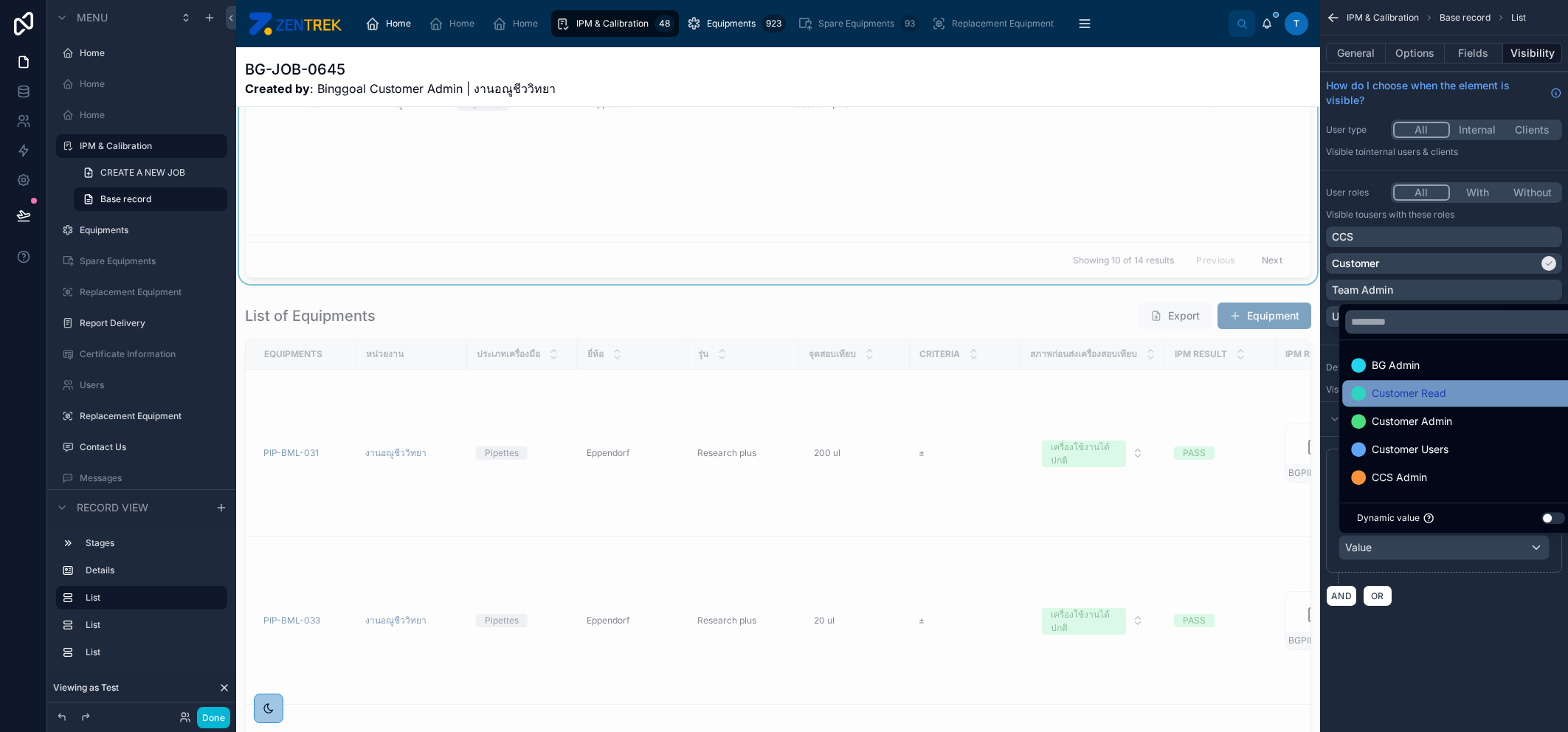
click at [1429, 382] on div "Customer Read" at bounding box center [1461, 393] width 238 height 26
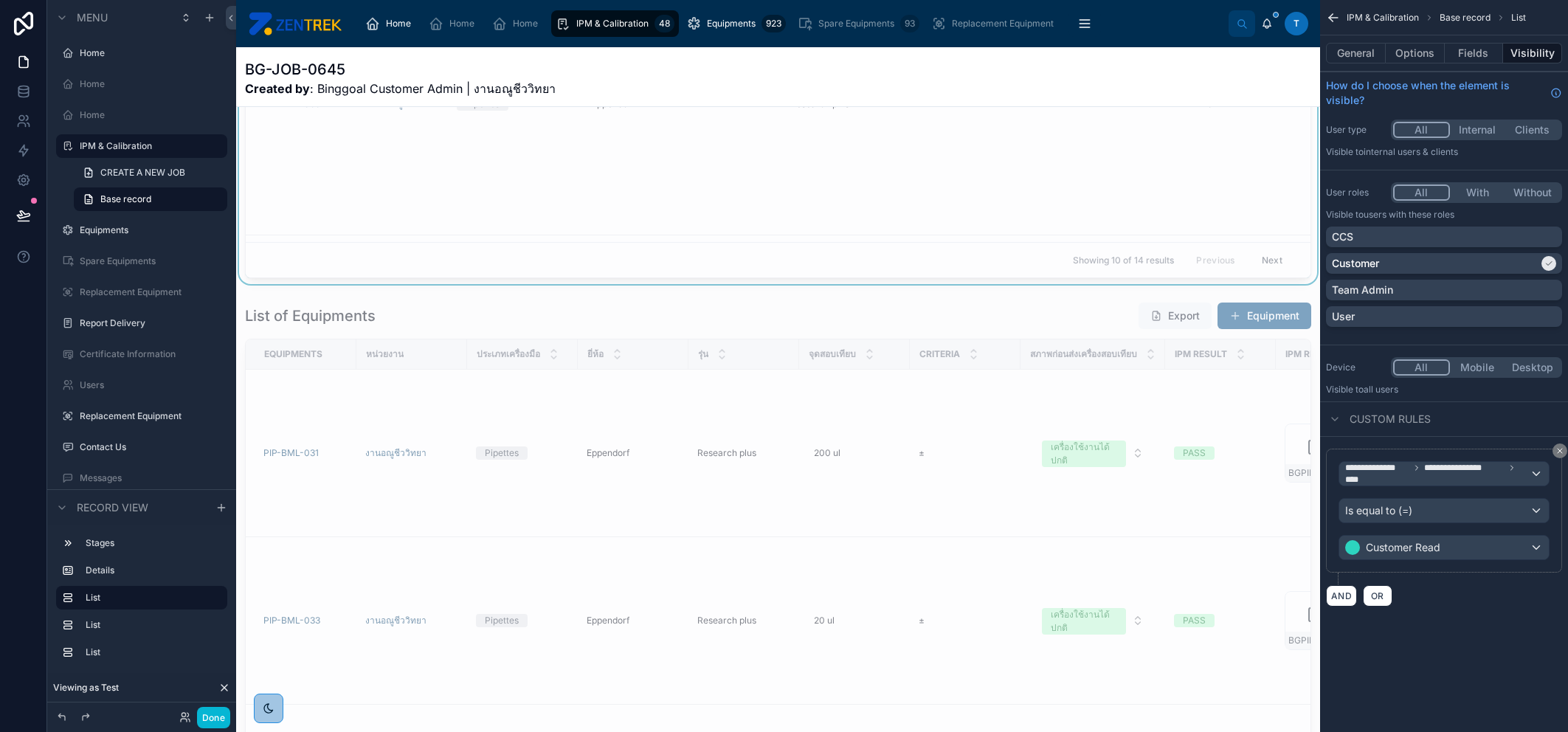
click at [1480, 643] on div "**********" at bounding box center [1444, 366] width 248 height 732
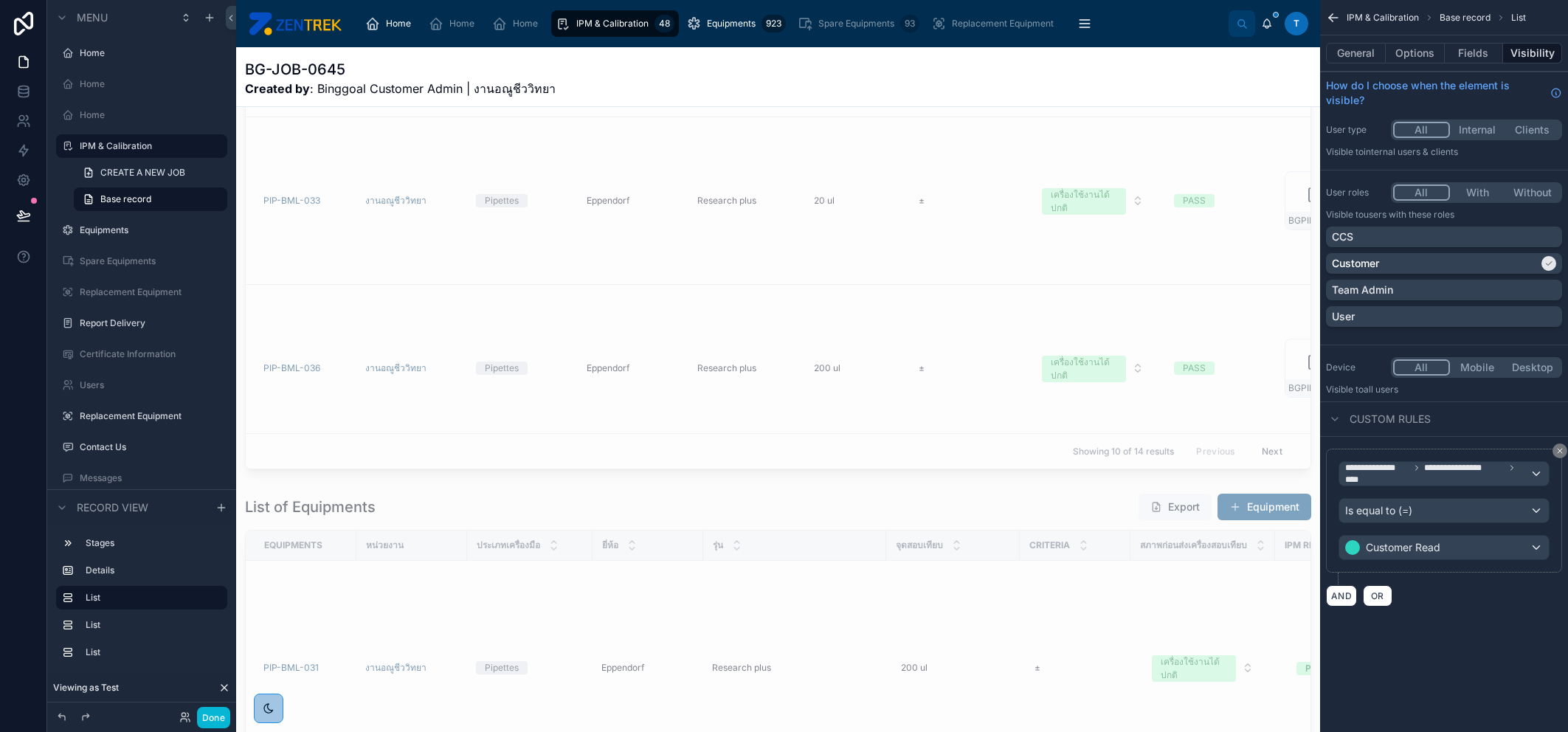
scroll to position [129, 0]
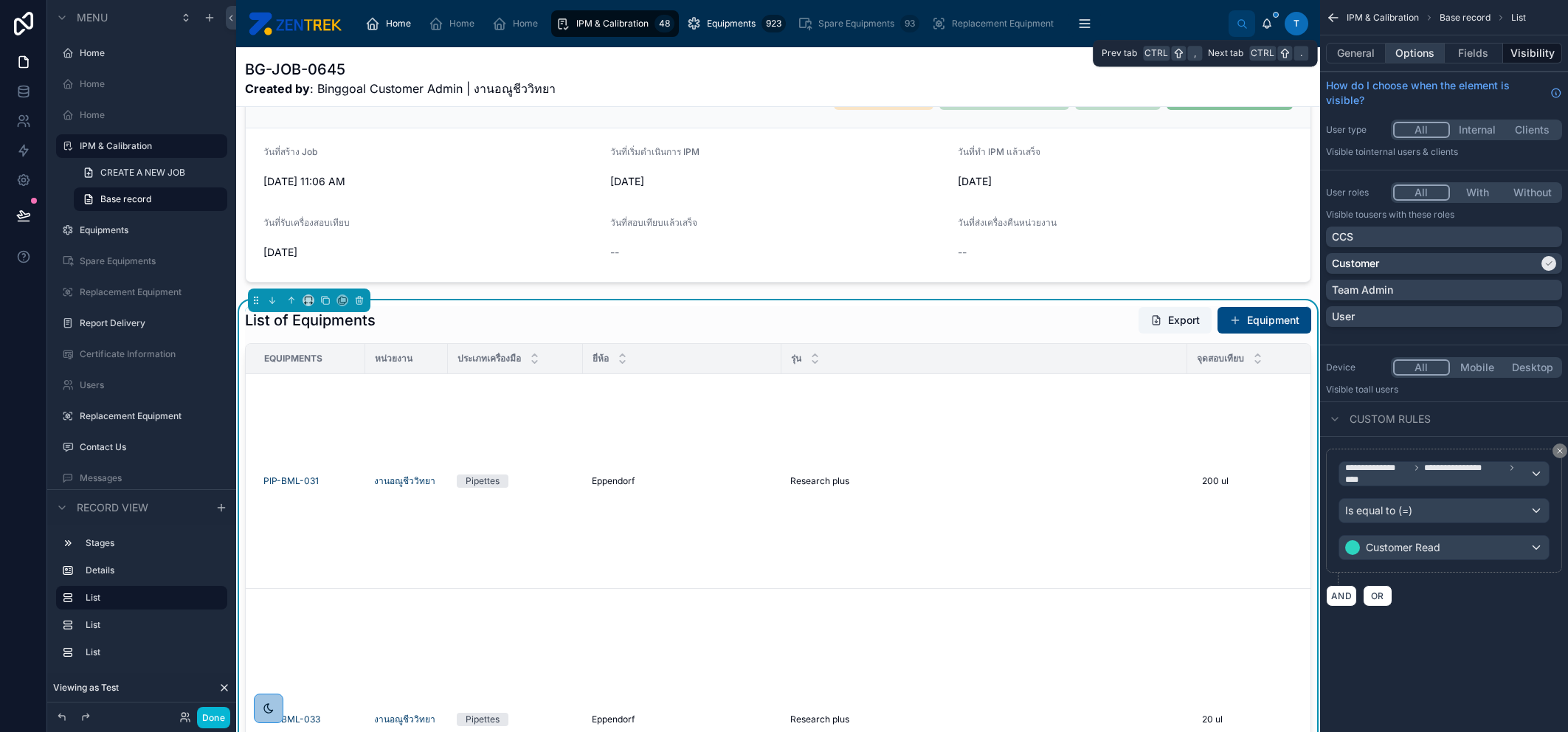
click at [1420, 57] on button "Options" at bounding box center [1415, 53] width 59 height 20
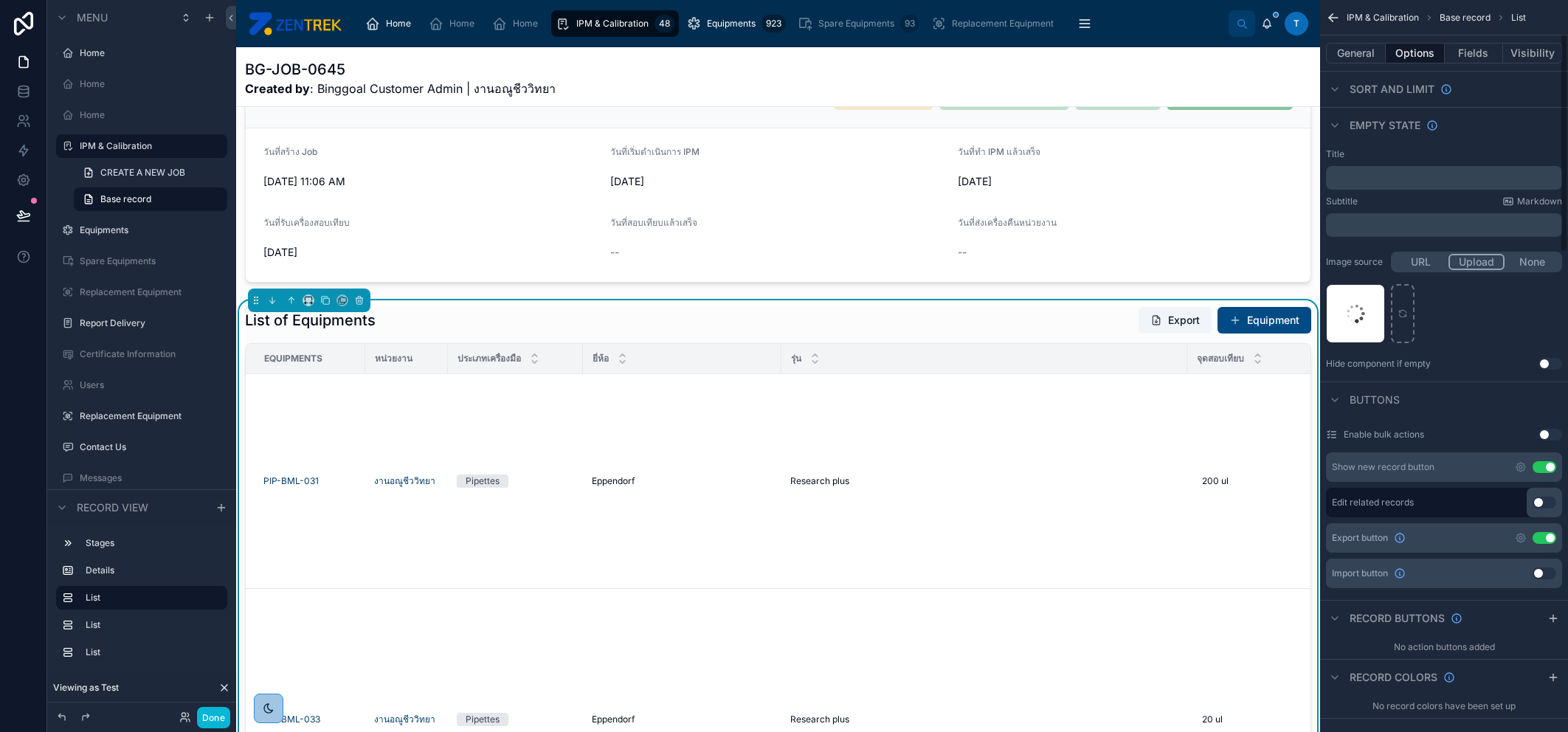
scroll to position [245, 0]
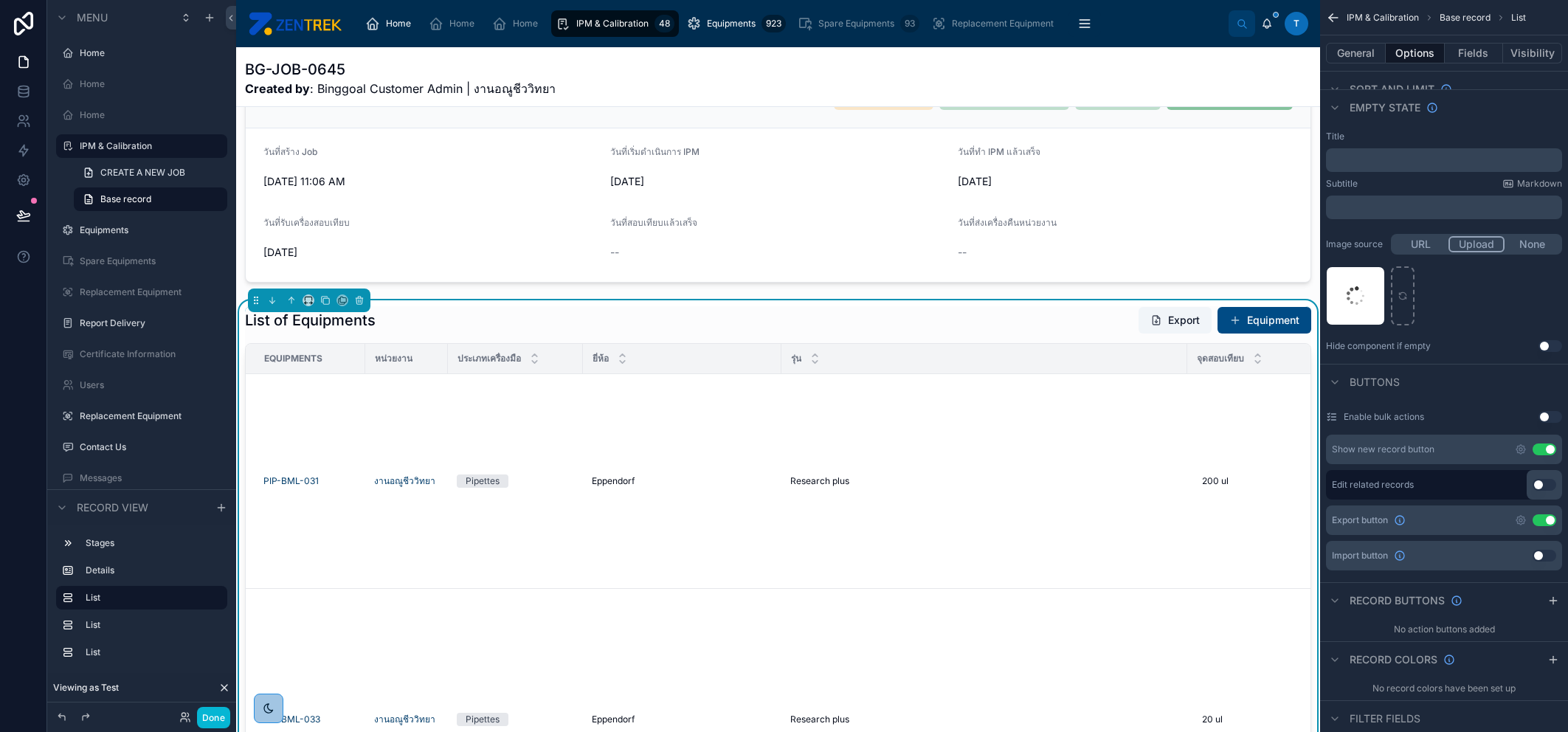
click at [1542, 447] on button "Use setting" at bounding box center [1544, 450] width 23 height 12
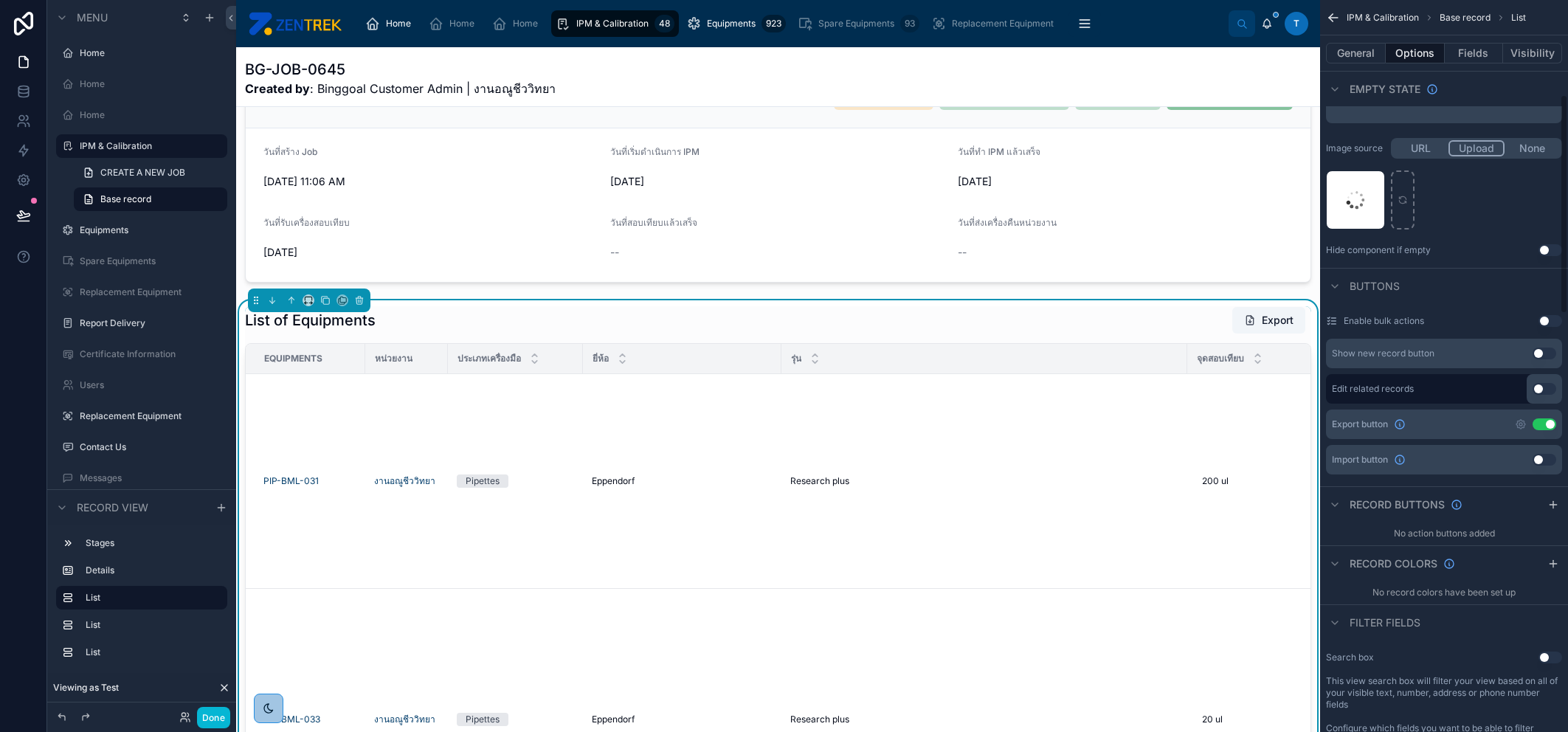
scroll to position [492, 0]
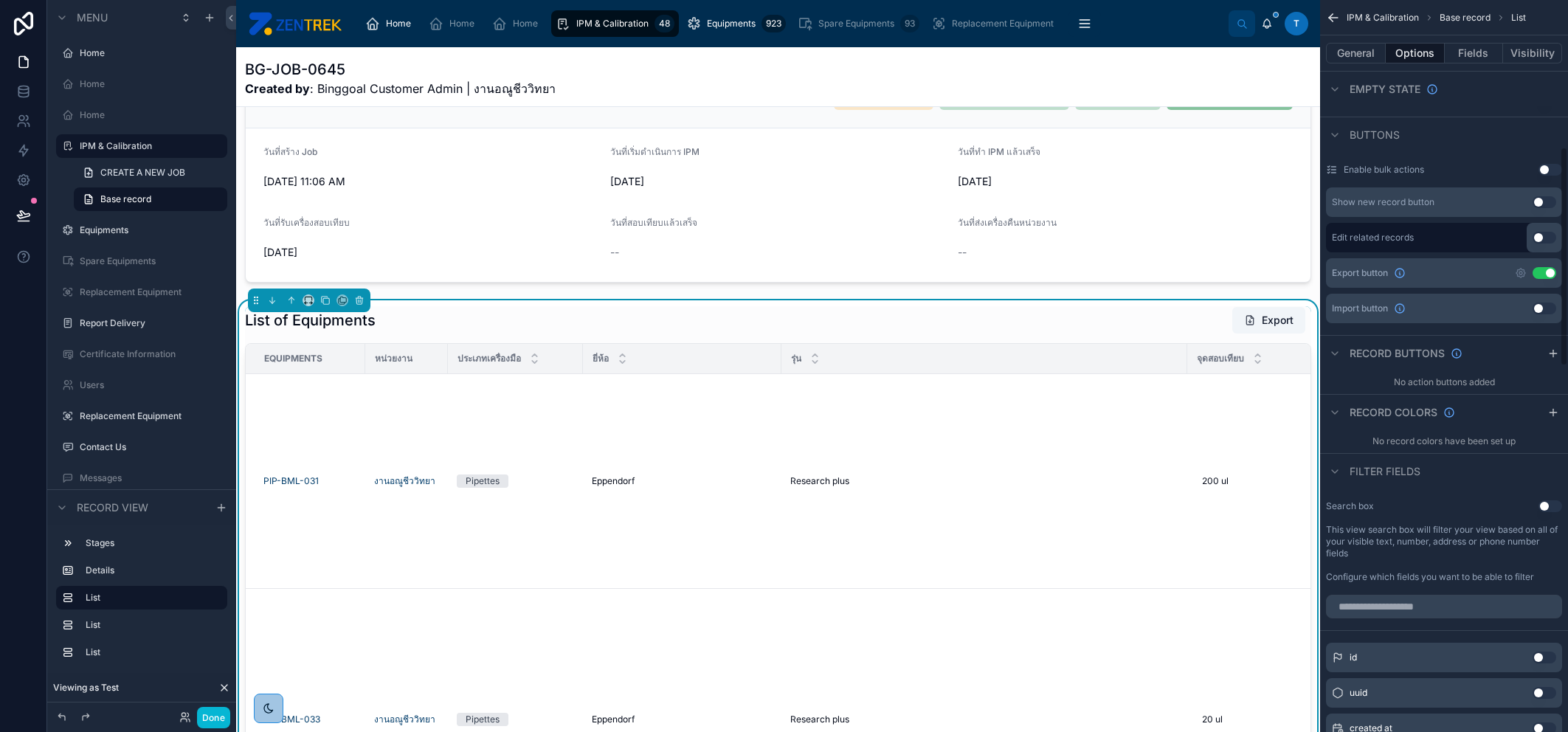
drag, startPoint x: 1535, startPoint y: 271, endPoint x: 1365, endPoint y: 66, distance: 266.3
click at [1535, 271] on button "Use setting" at bounding box center [1544, 273] width 23 height 12
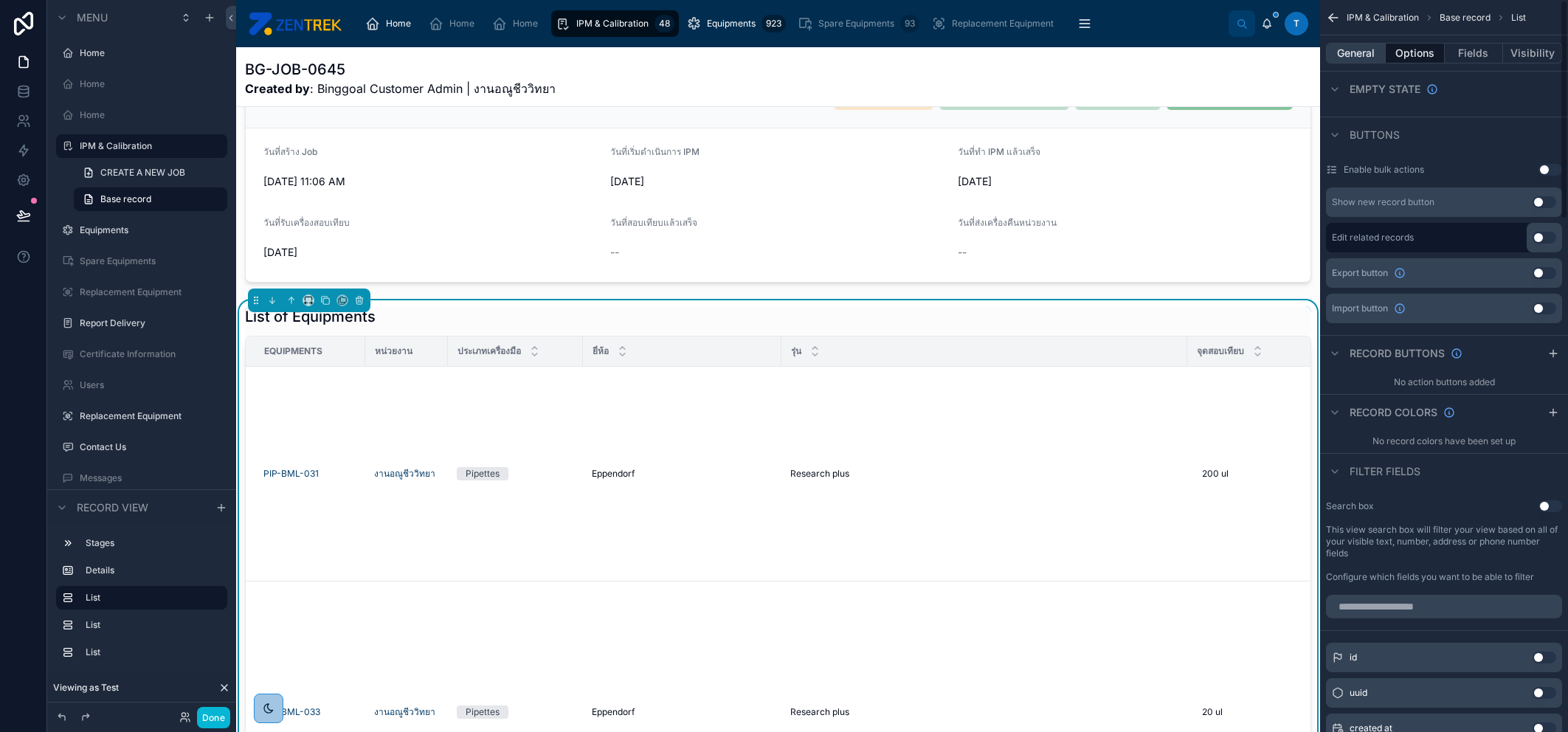
scroll to position [0, 0]
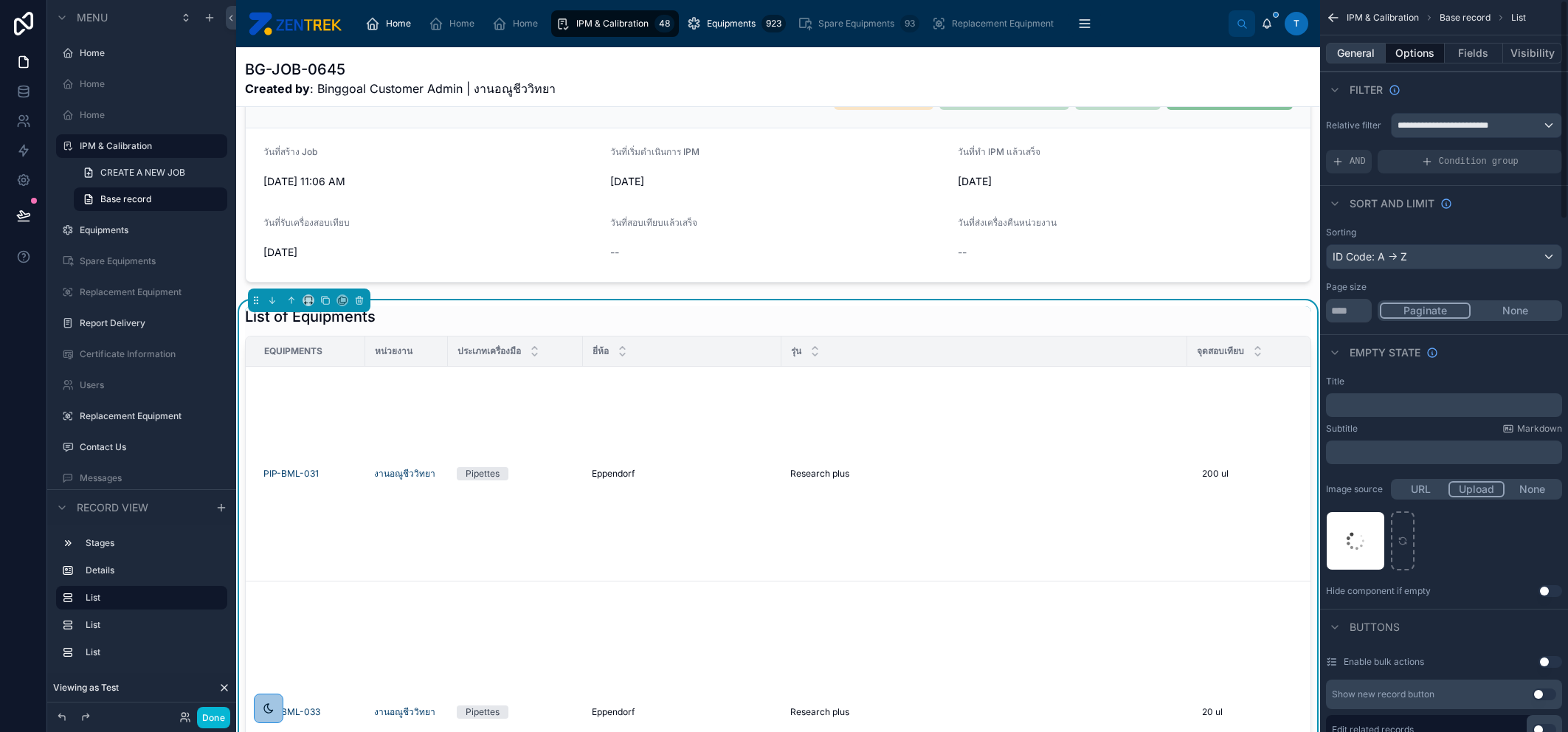
click at [1358, 52] on button "General" at bounding box center [1355, 53] width 60 height 20
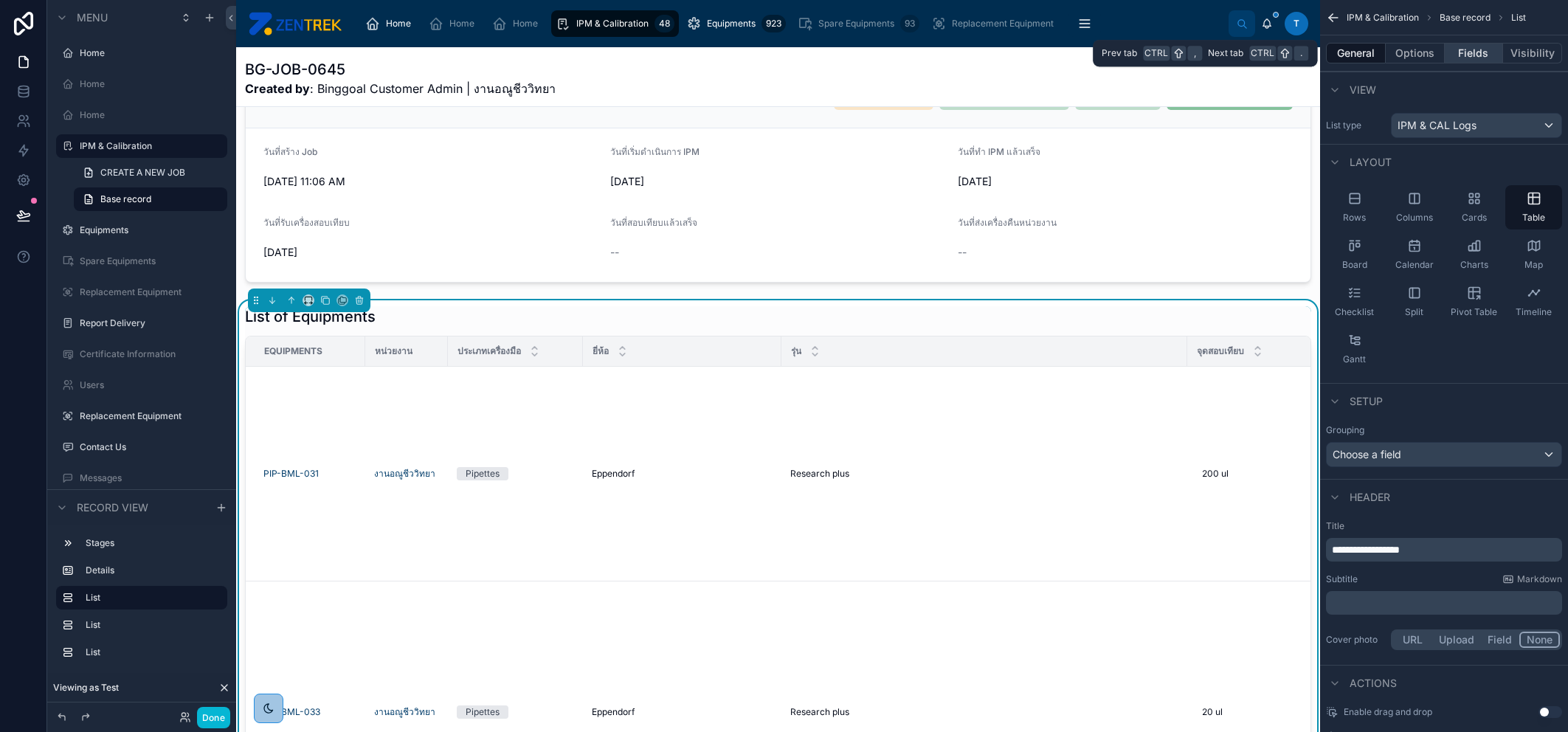
click at [1466, 57] on button "Fields" at bounding box center [1474, 53] width 59 height 20
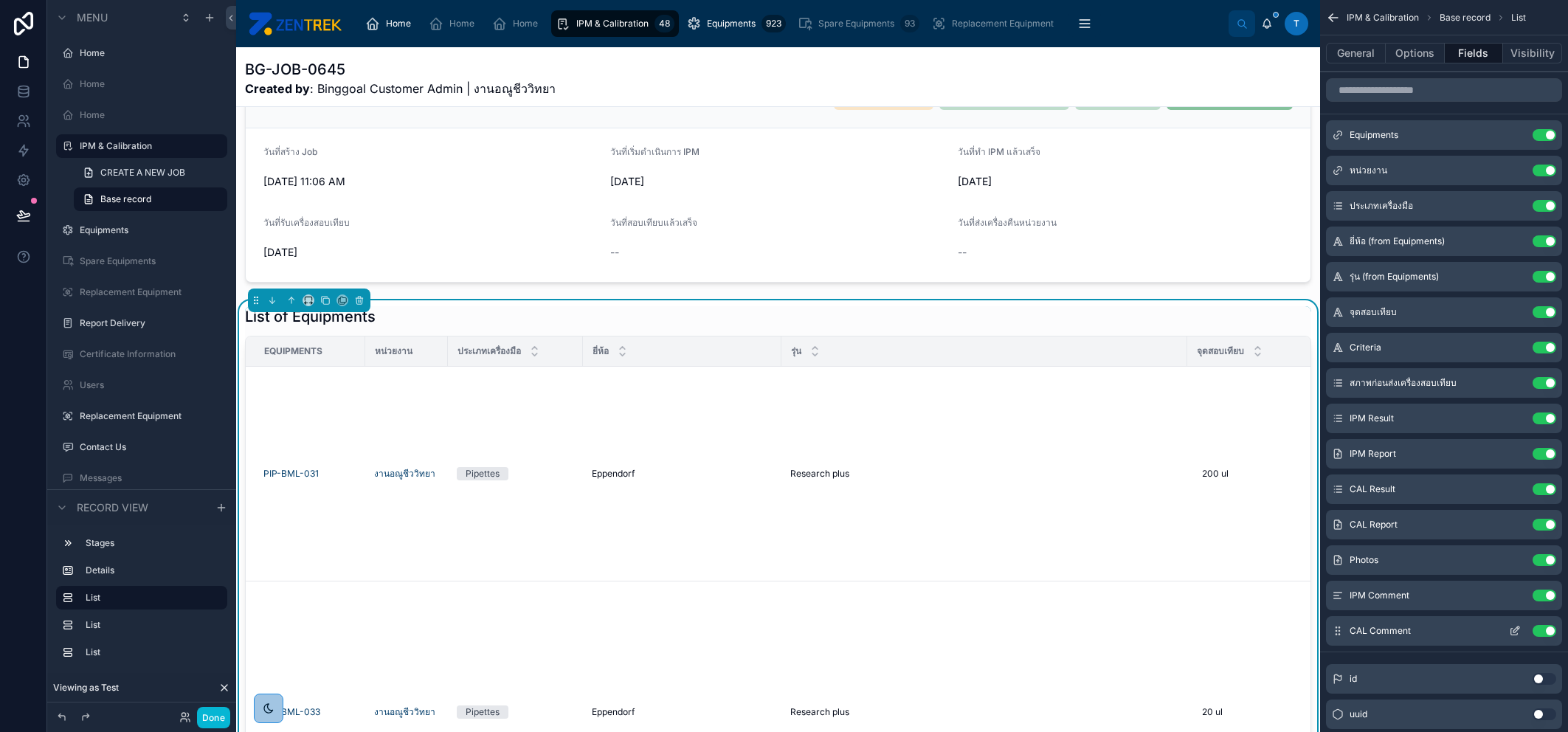
click at [1517, 631] on icon "scrollable content" at bounding box center [1517, 630] width 6 height 6
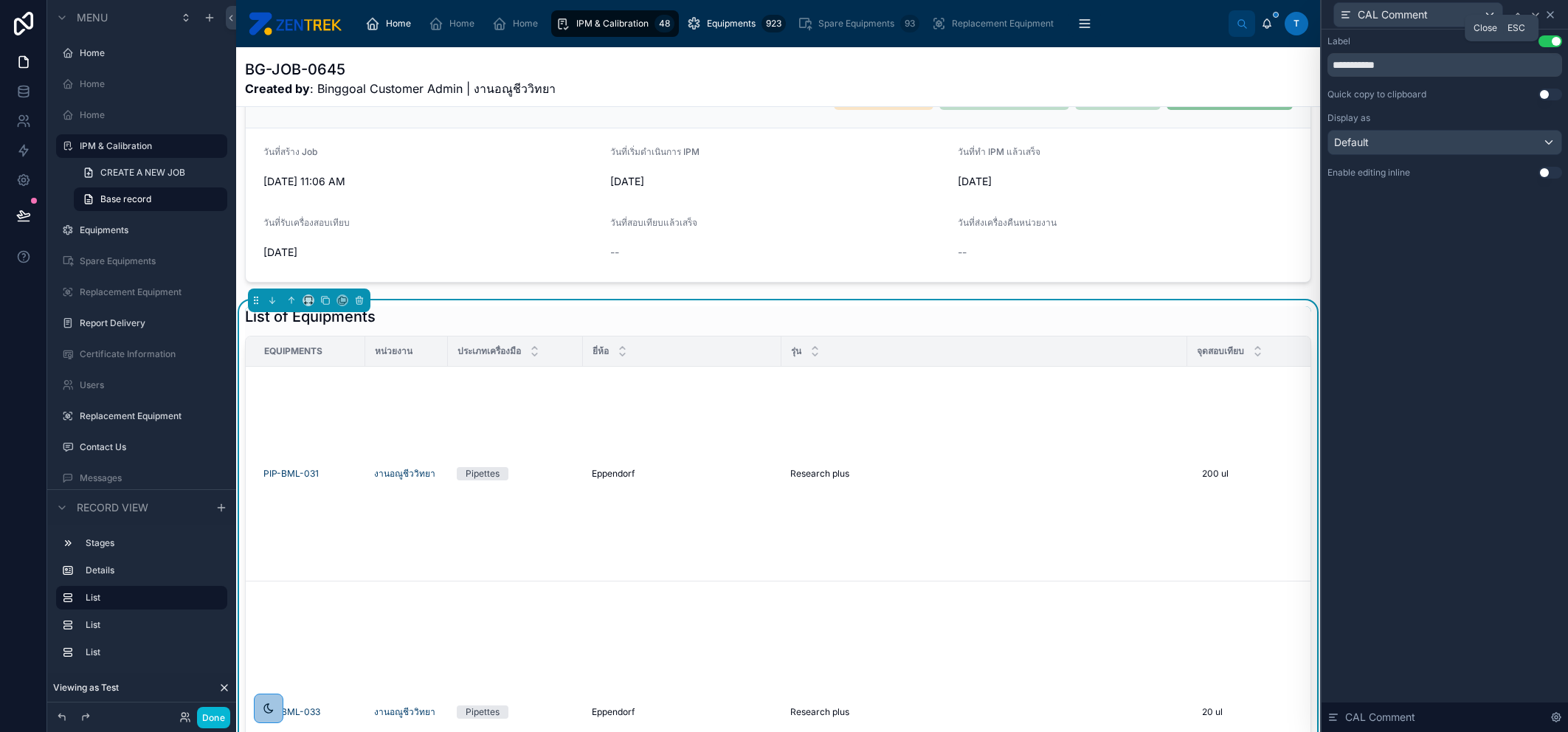
click at [1555, 15] on icon at bounding box center [1551, 15] width 12 height 12
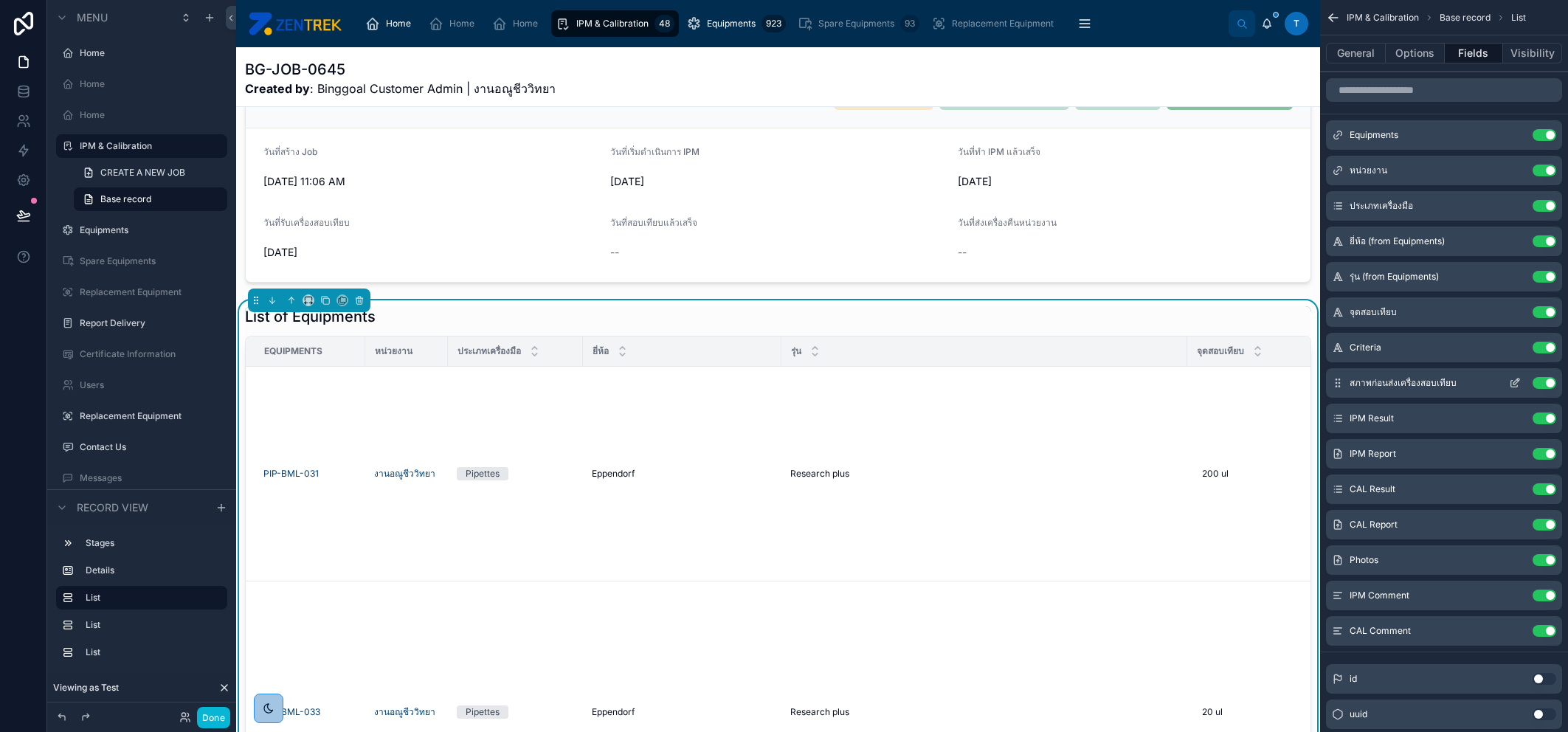
click at [1519, 380] on icon "scrollable content" at bounding box center [1517, 382] width 6 height 6
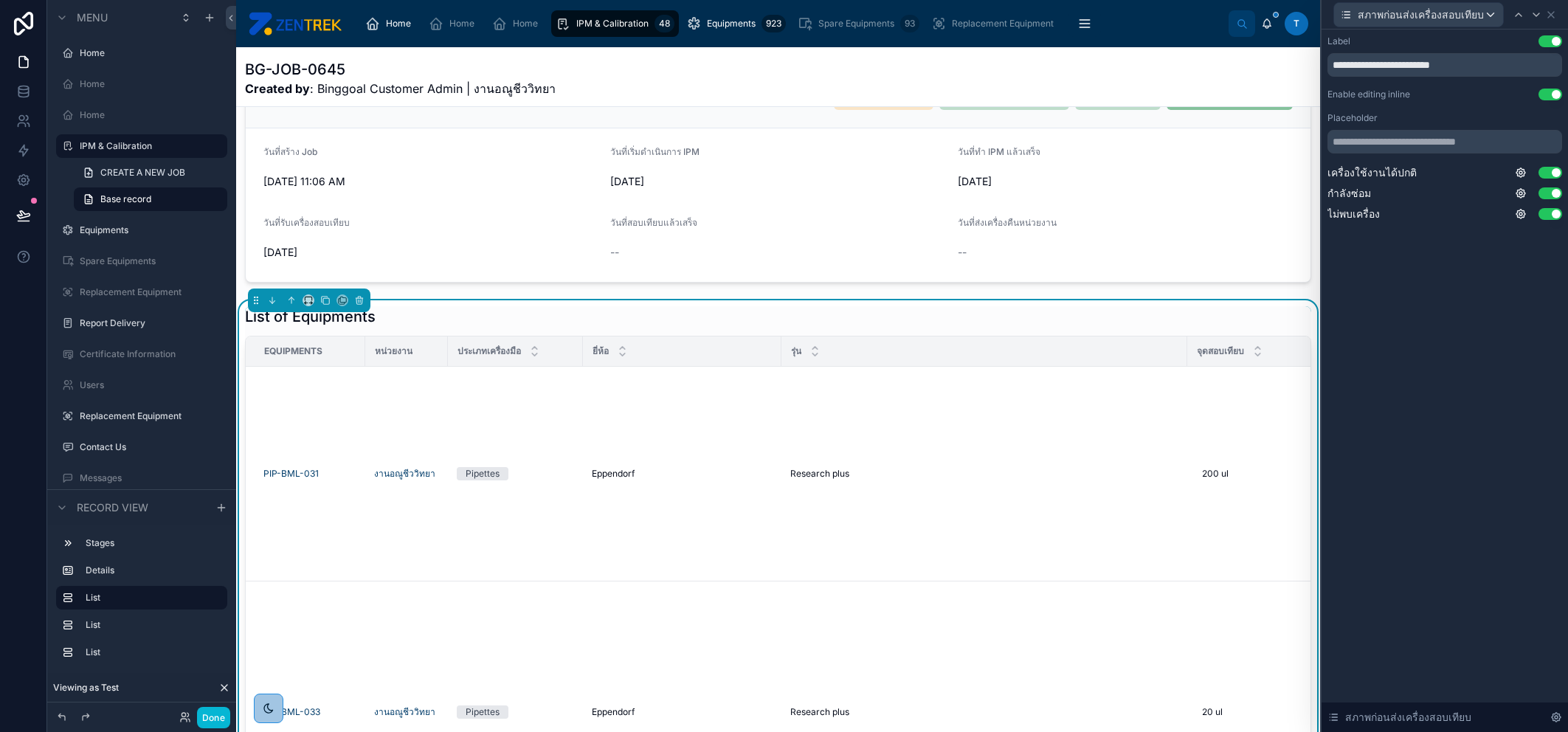
click at [1541, 91] on button "Use setting" at bounding box center [1550, 95] width 23 height 12
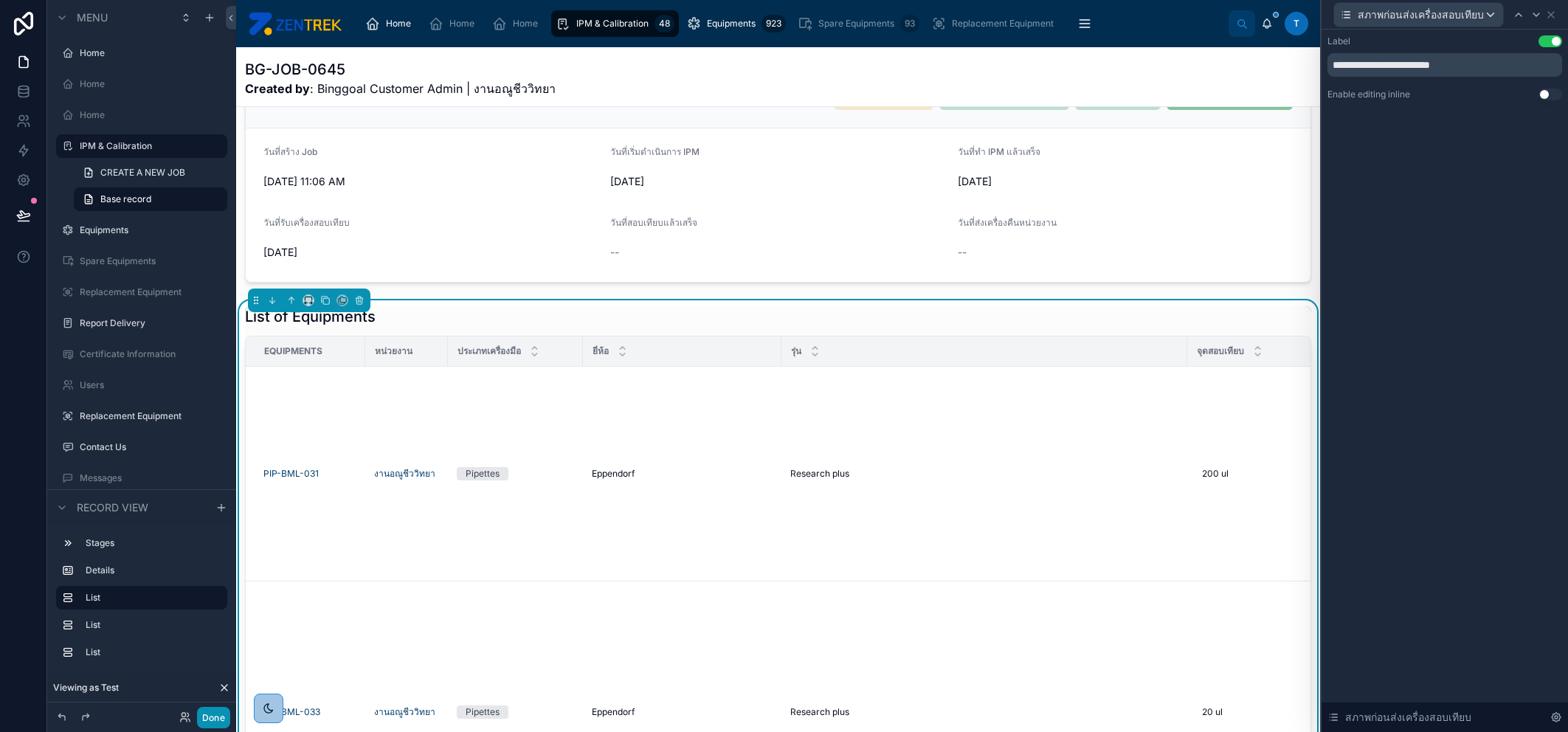
click at [217, 716] on button "Done" at bounding box center [213, 718] width 33 height 21
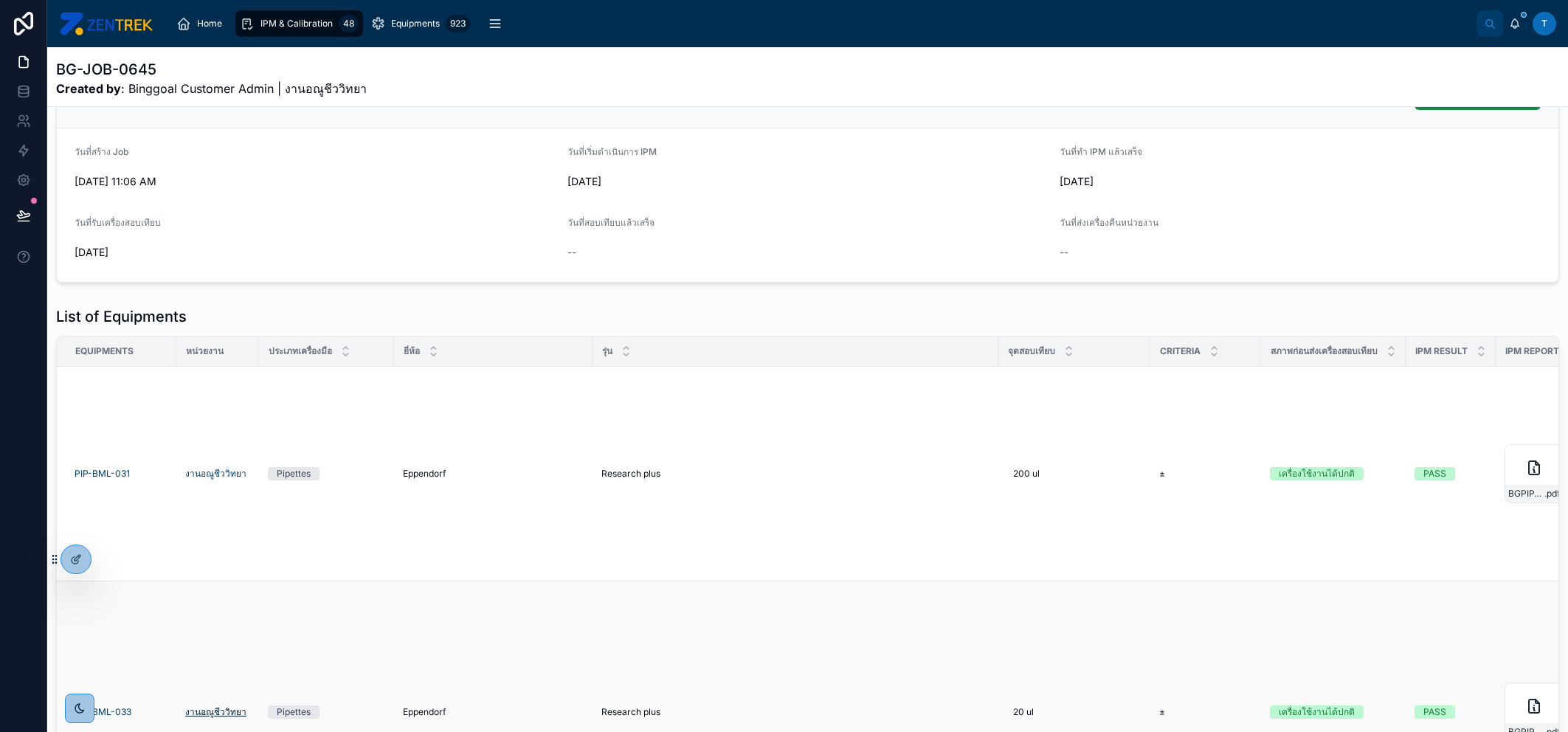
click at [217, 716] on span "งานอณูชีววิทยา" at bounding box center [216, 712] width 61 height 12
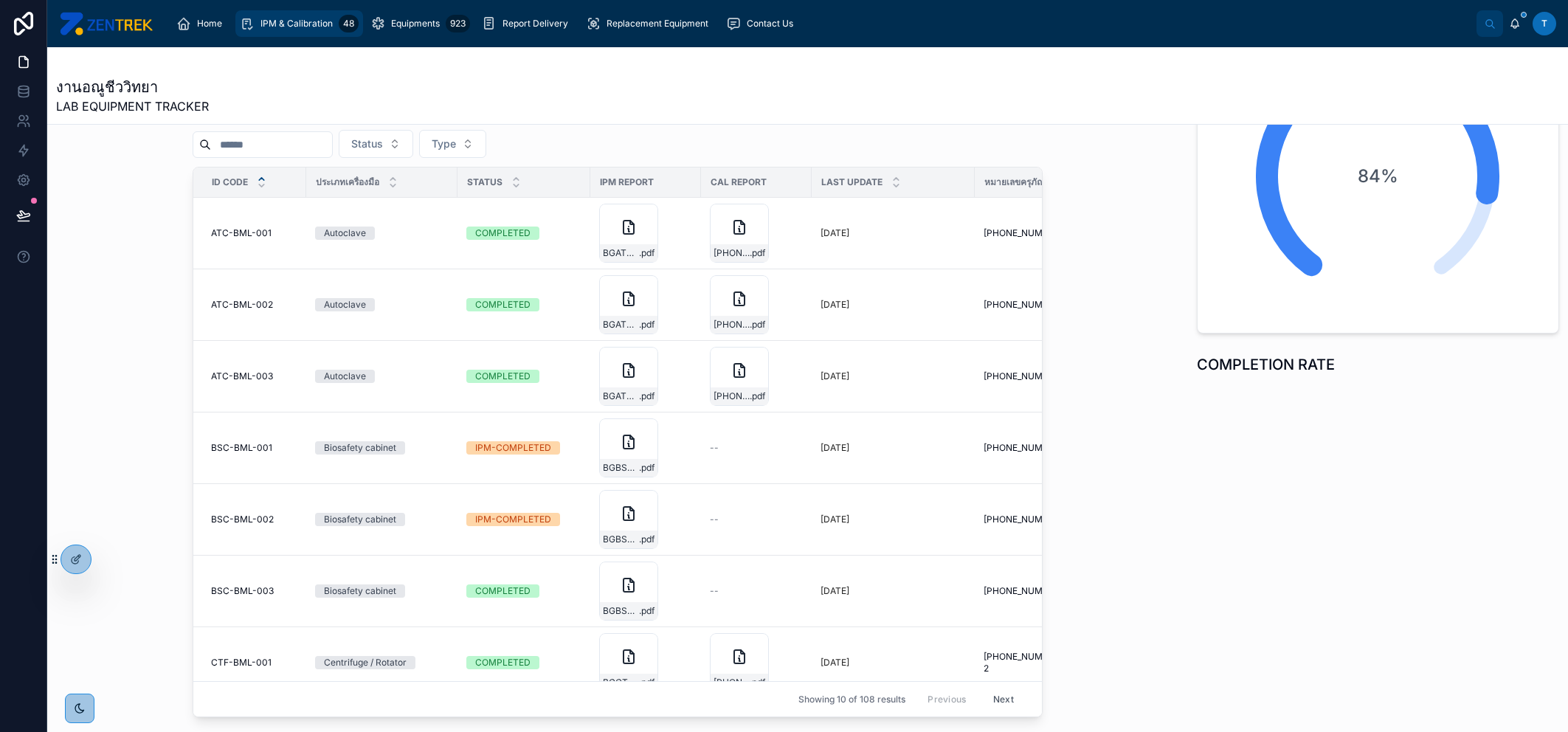
click at [292, 19] on span "IPM & Calibration" at bounding box center [297, 23] width 73 height 12
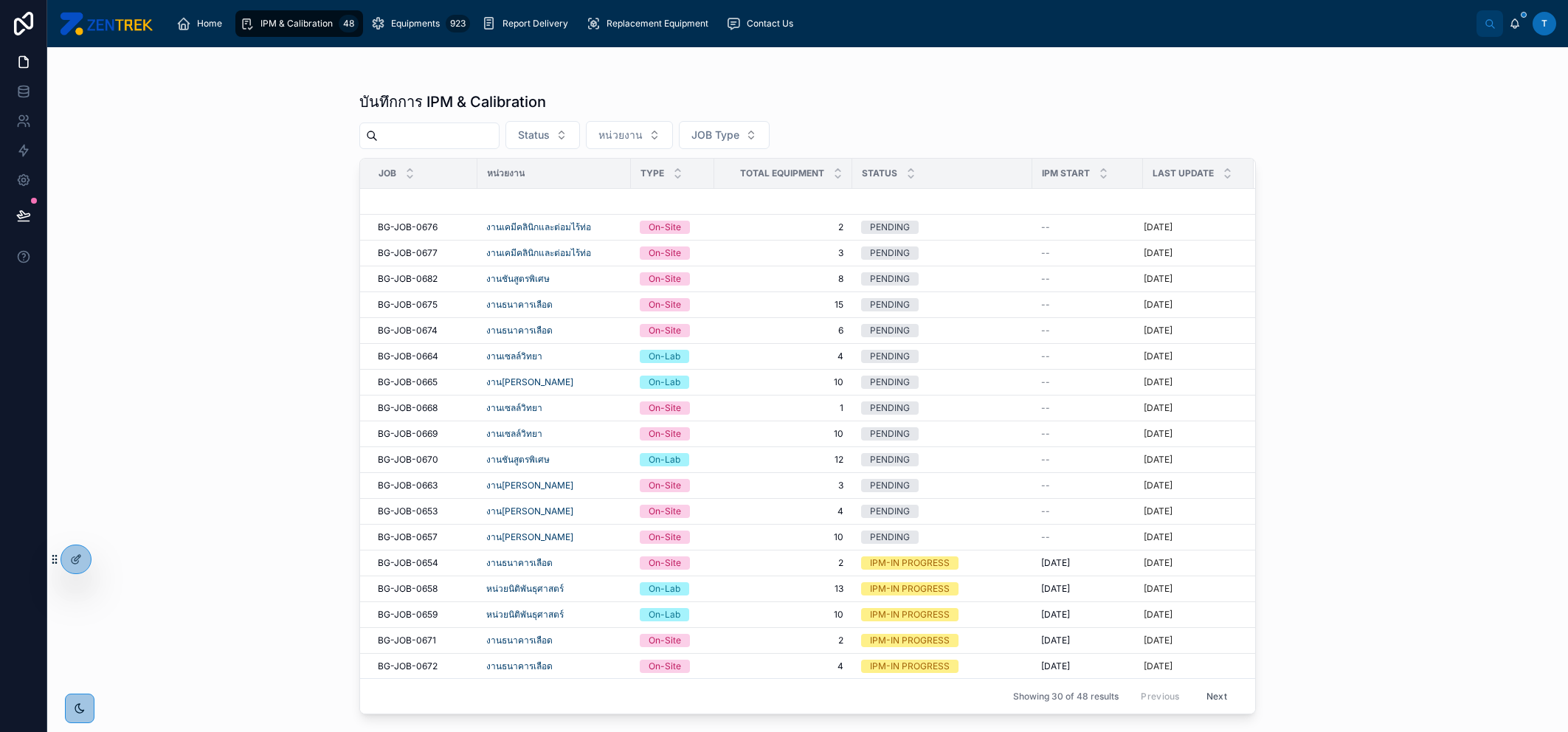
scroll to position [298, 0]
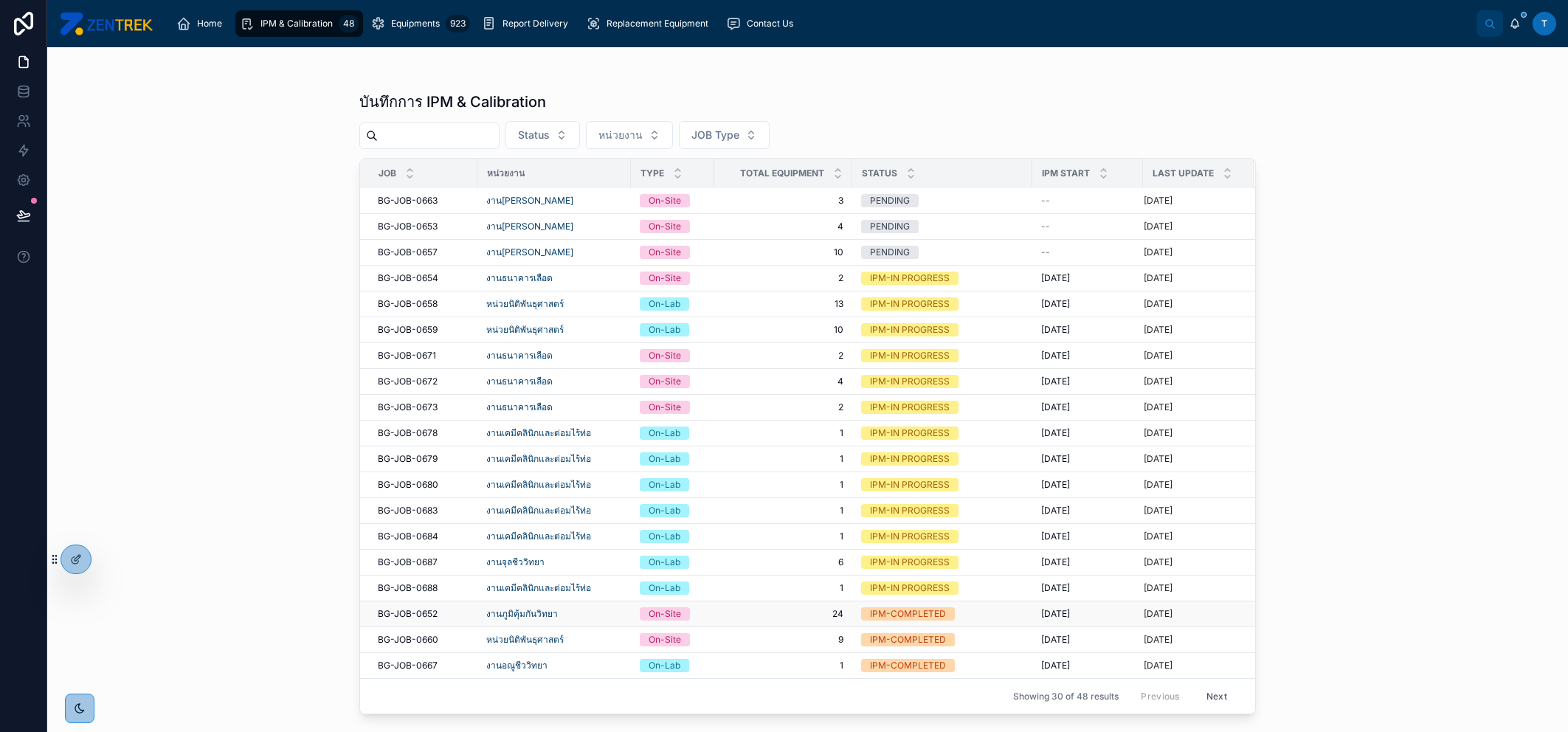
click at [771, 608] on span "24" at bounding box center [783, 614] width 120 height 12
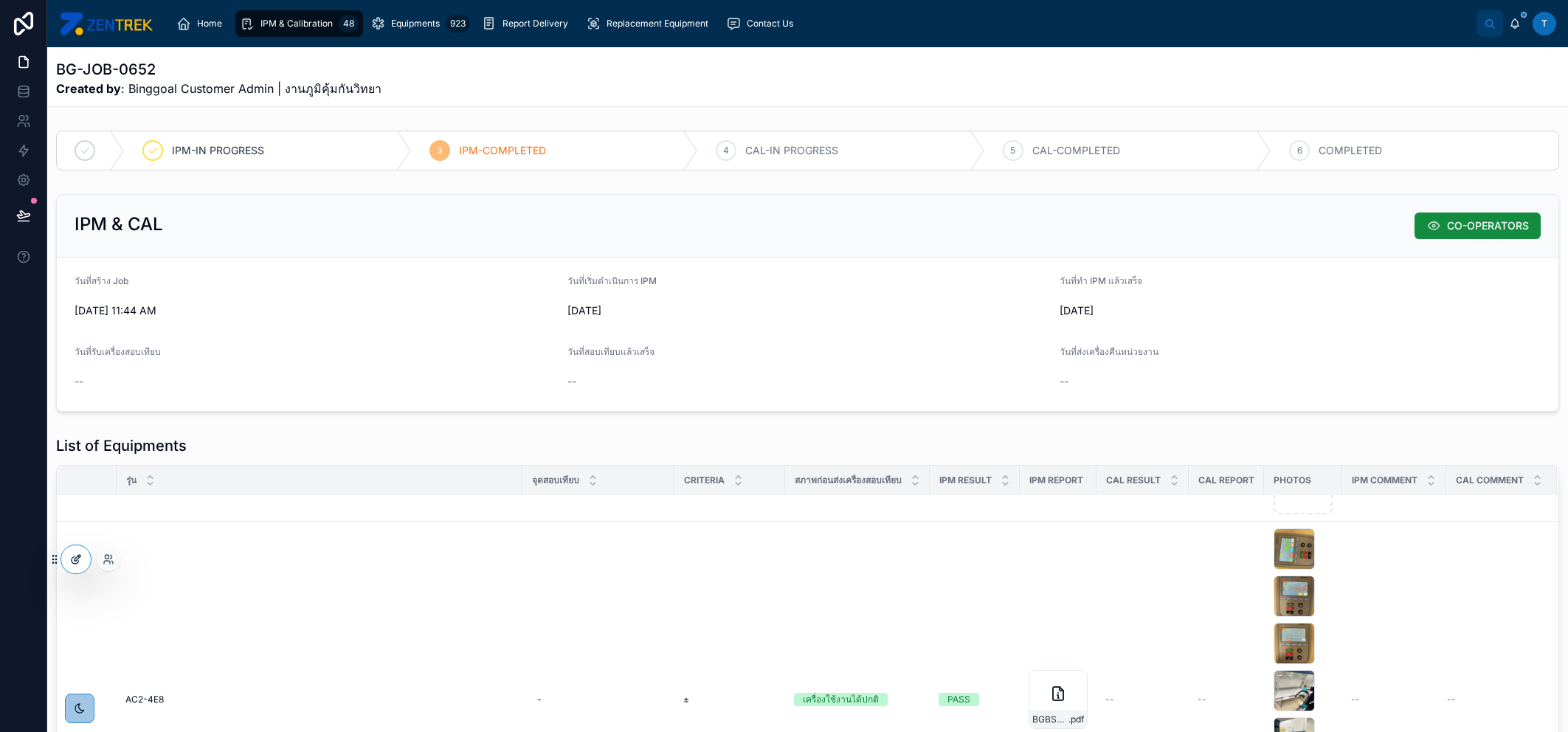
click at [76, 560] on icon at bounding box center [77, 558] width 6 height 6
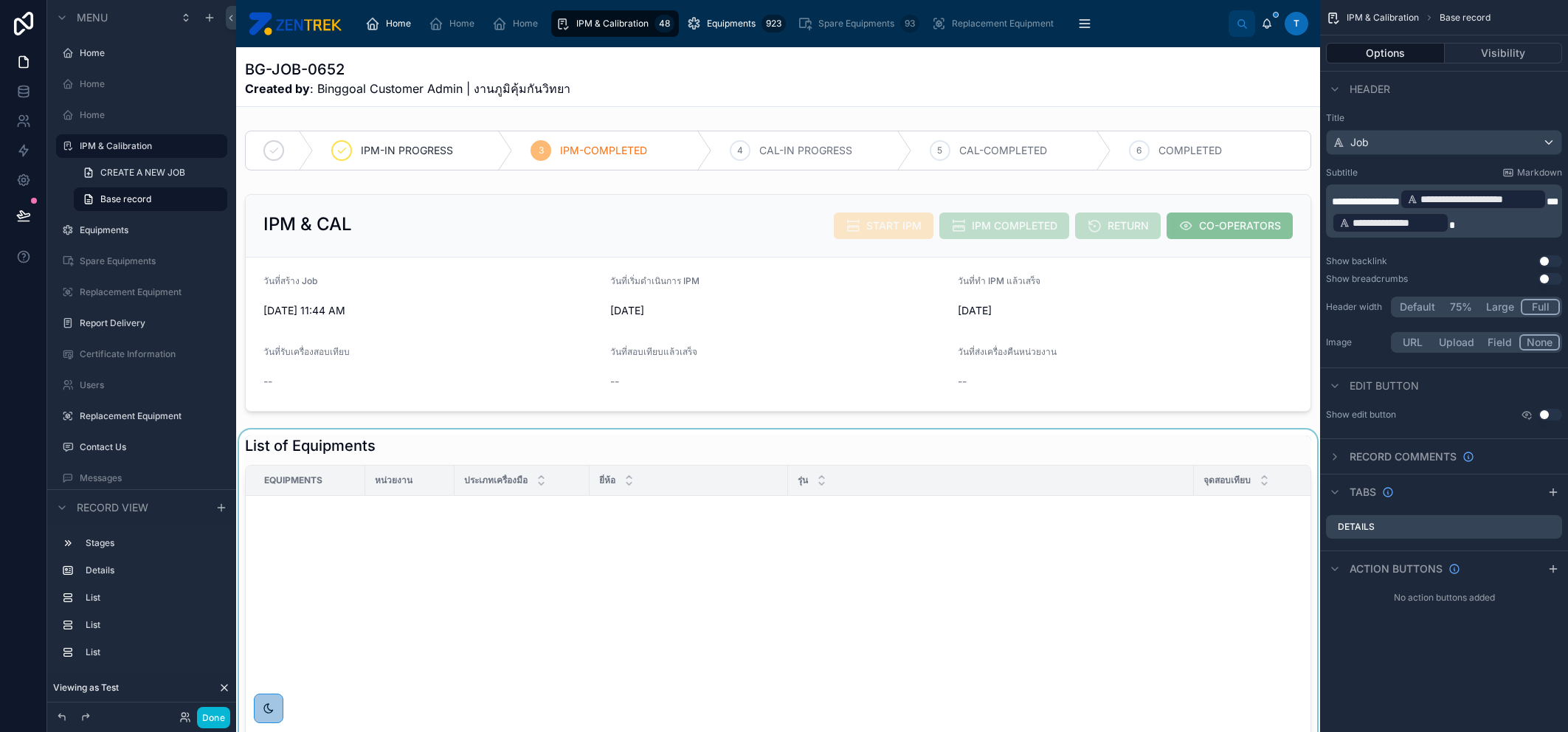
click at [1042, 499] on div at bounding box center [778, 725] width 1084 height 592
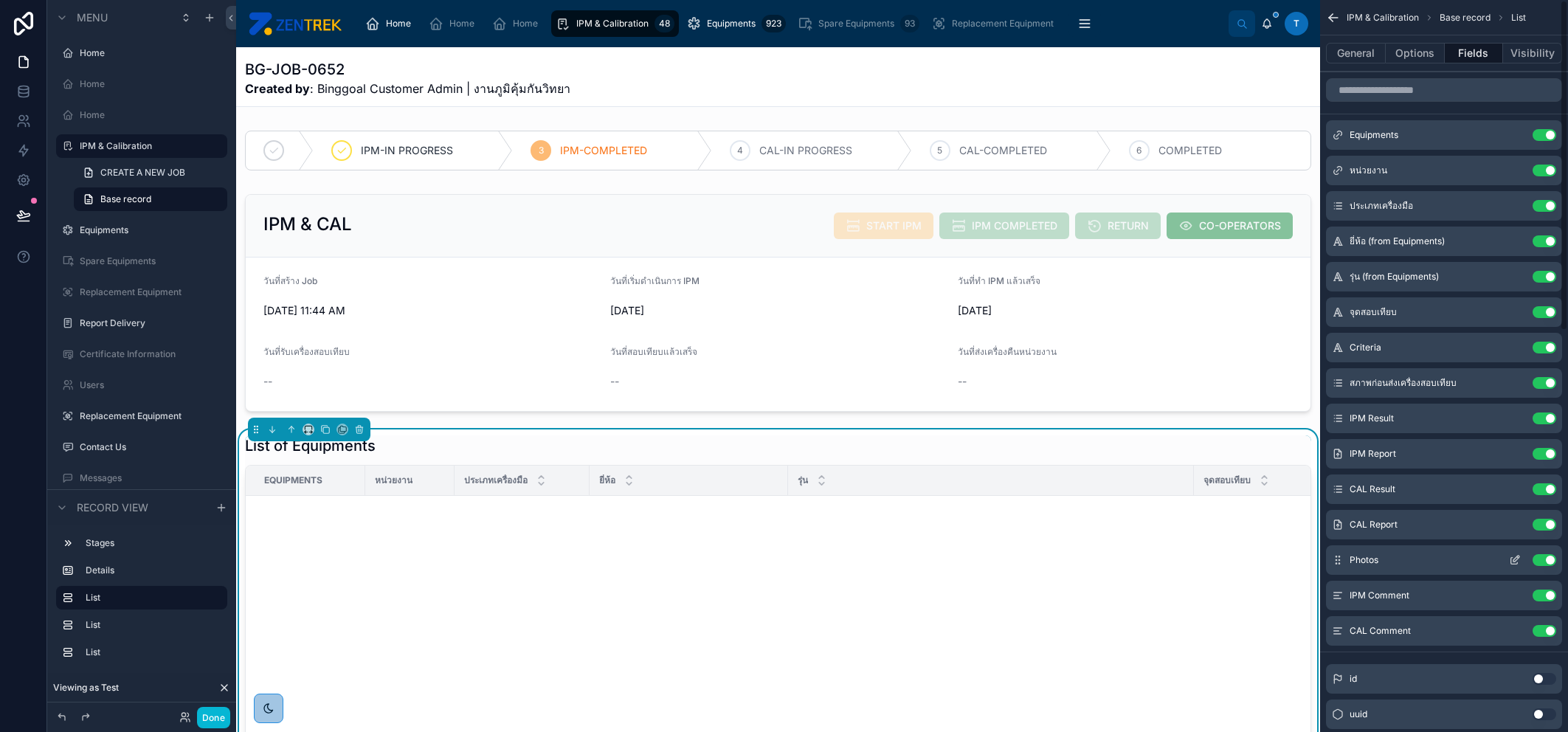
click at [1516, 557] on icon "scrollable content" at bounding box center [1517, 559] width 6 height 6
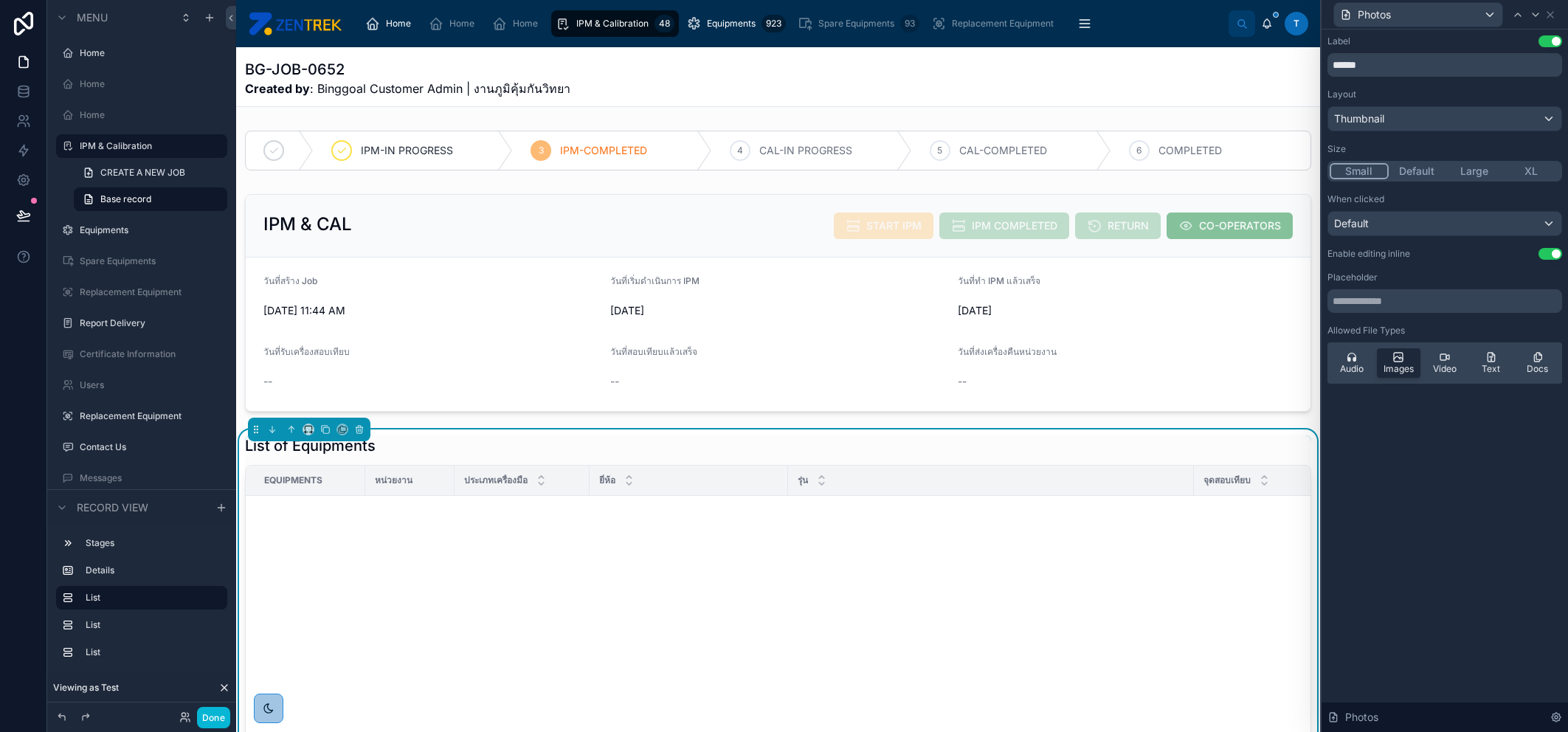
click at [1539, 255] on button "Use setting" at bounding box center [1550, 254] width 23 height 12
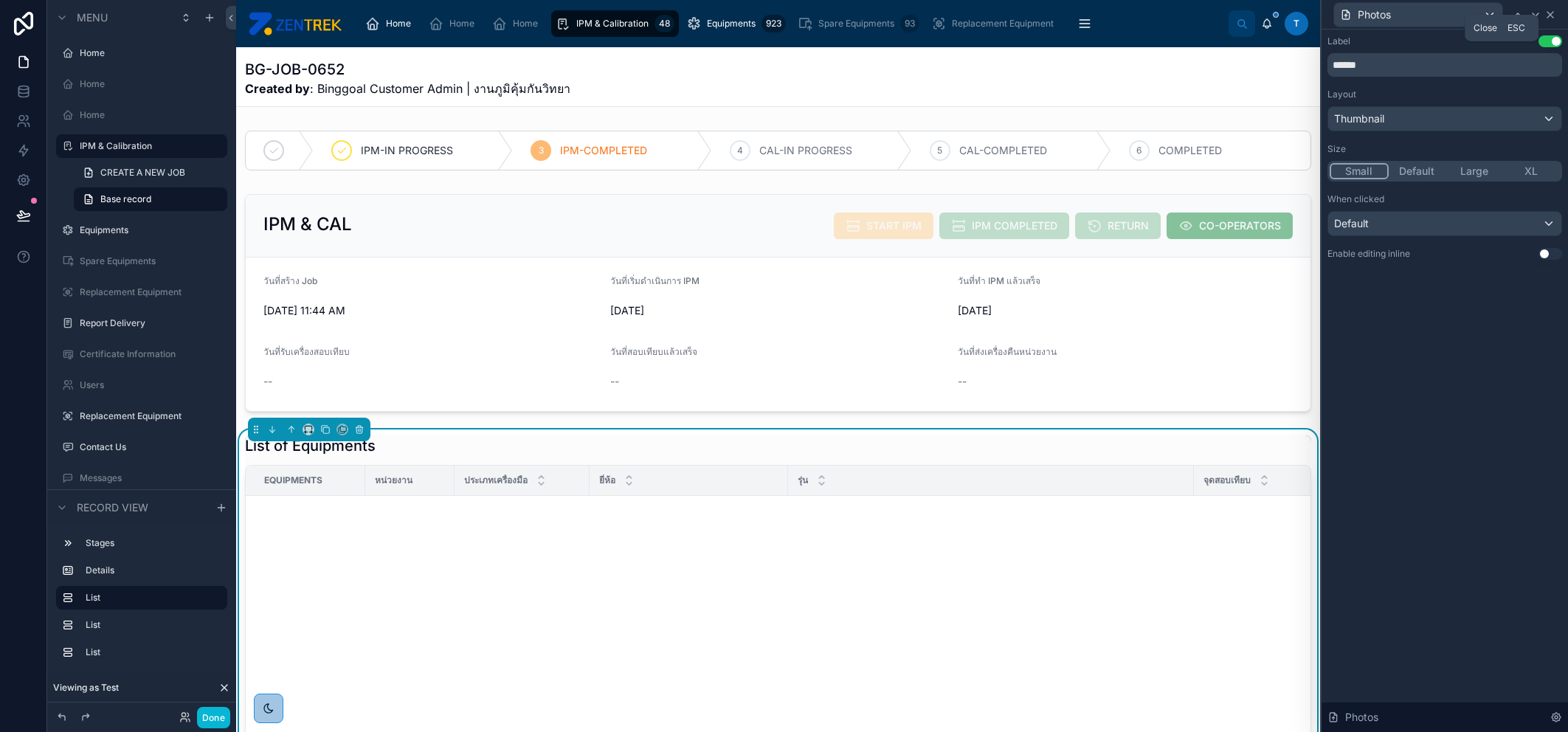
click at [1552, 13] on icon at bounding box center [1551, 15] width 12 height 12
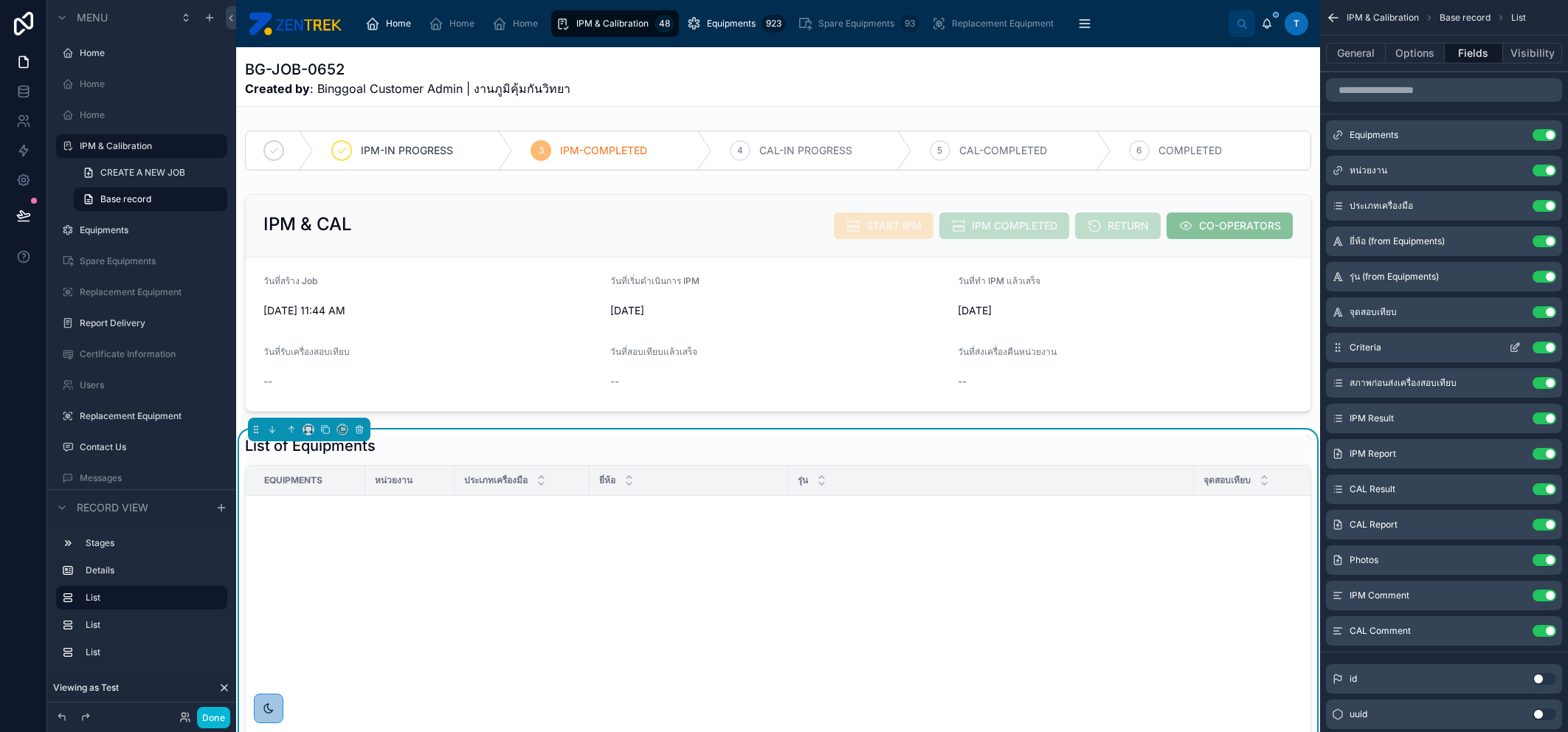
click at [1511, 345] on icon "scrollable content" at bounding box center [1514, 348] width 7 height 7
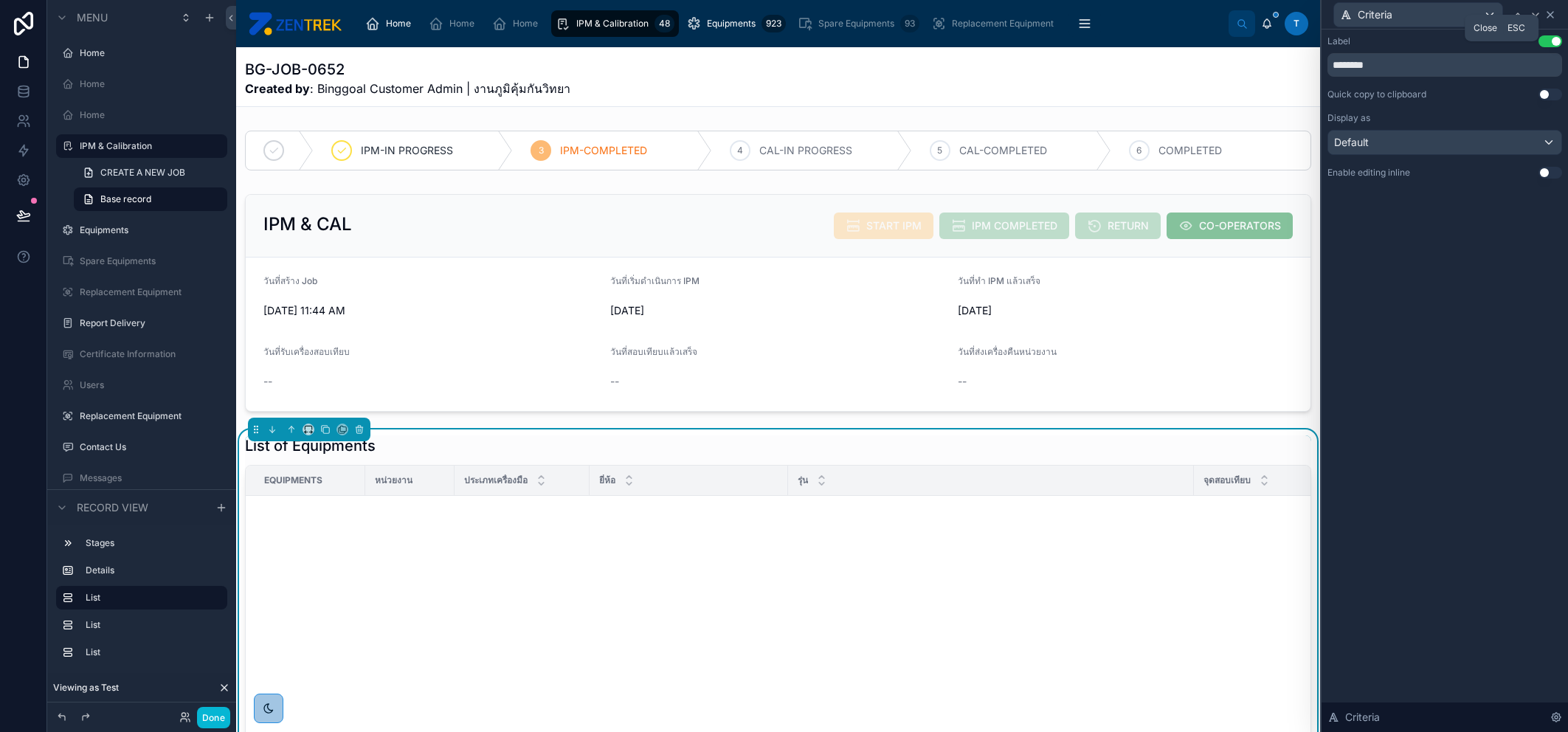
click at [1548, 14] on icon at bounding box center [1551, 15] width 12 height 12
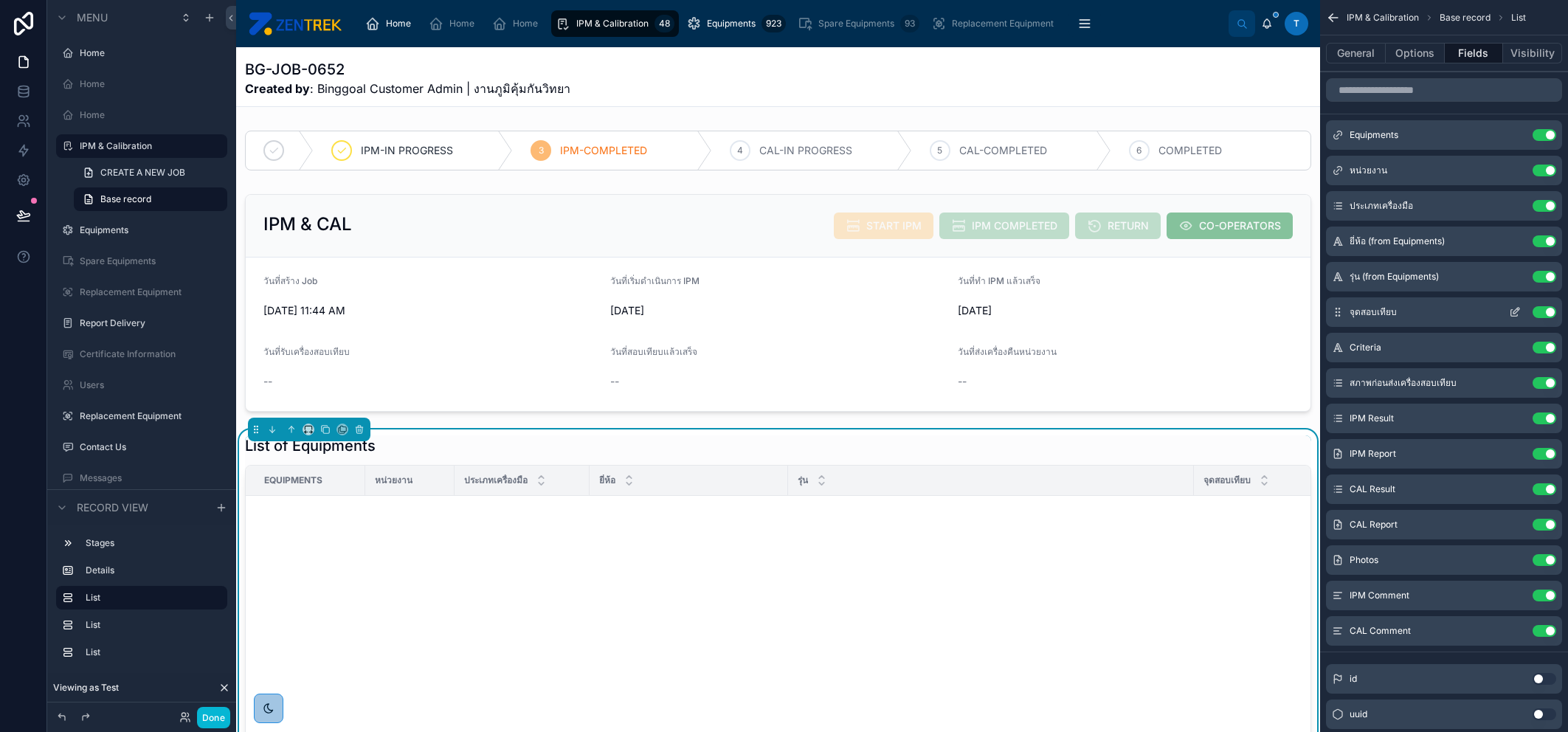
click at [1514, 314] on icon "scrollable content" at bounding box center [1515, 313] width 12 height 12
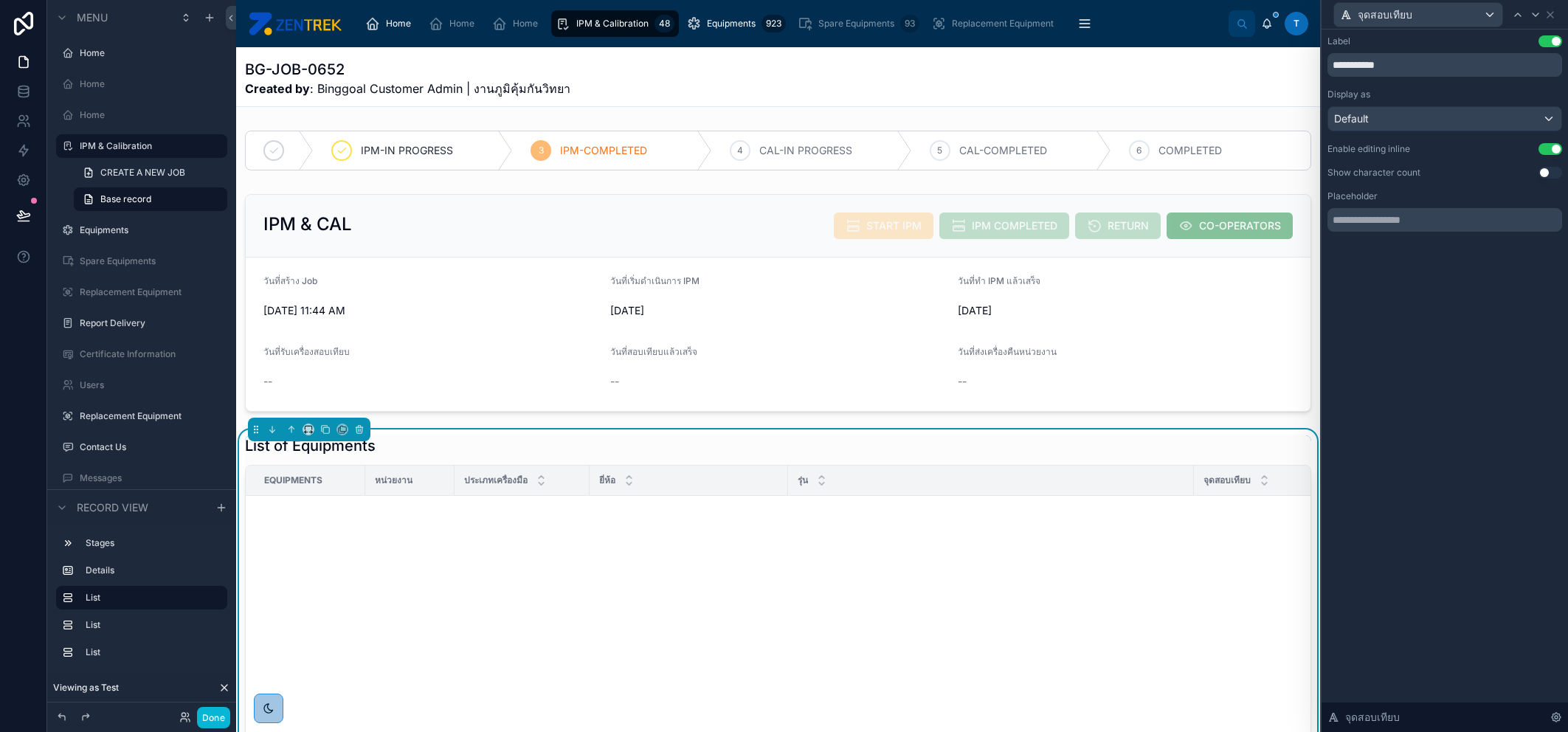
click at [1552, 152] on button "Use setting" at bounding box center [1550, 149] width 23 height 12
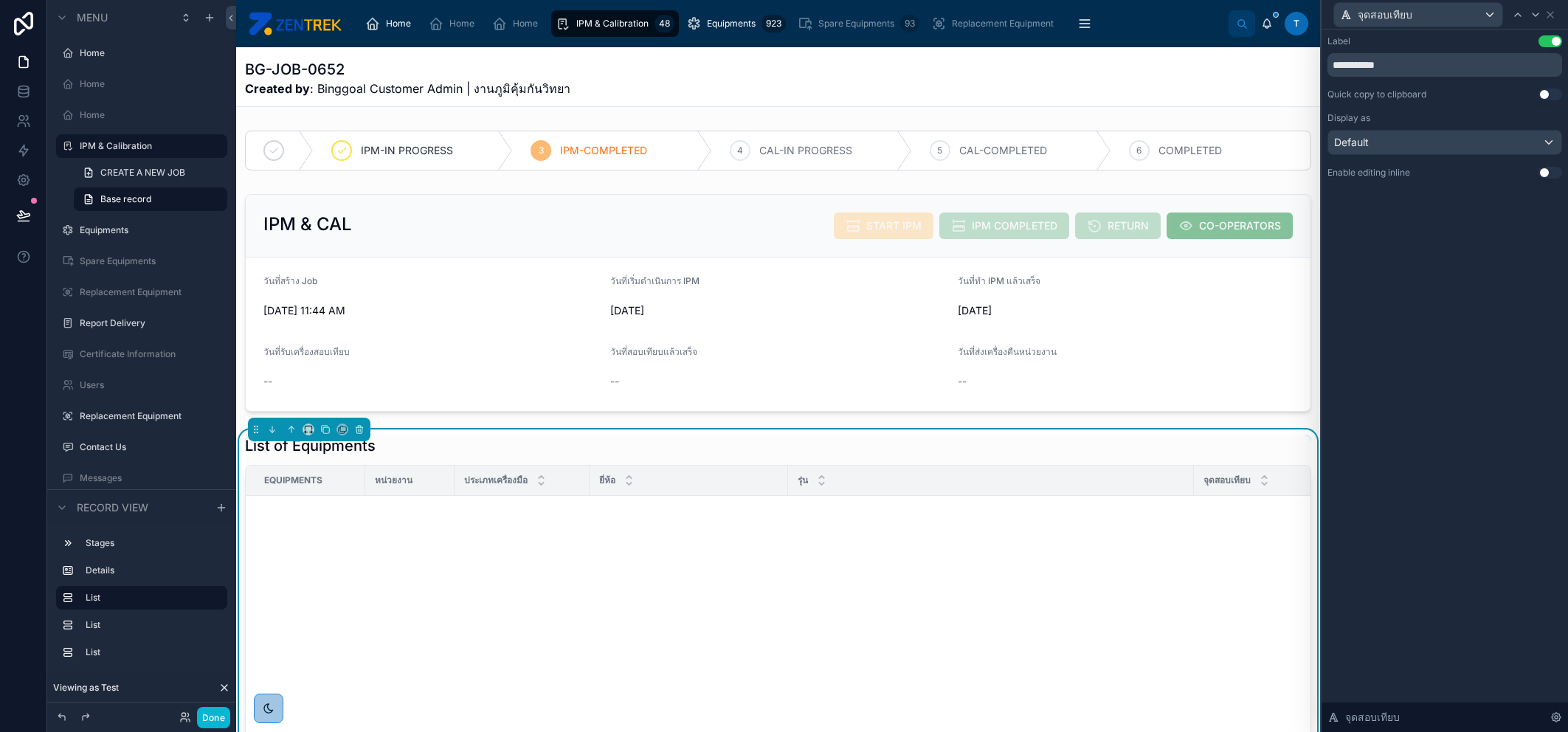
click at [1557, 14] on div "จุดสอบเทียบ" at bounding box center [1445, 14] width 235 height 29
click at [1553, 13] on icon at bounding box center [1551, 15] width 12 height 12
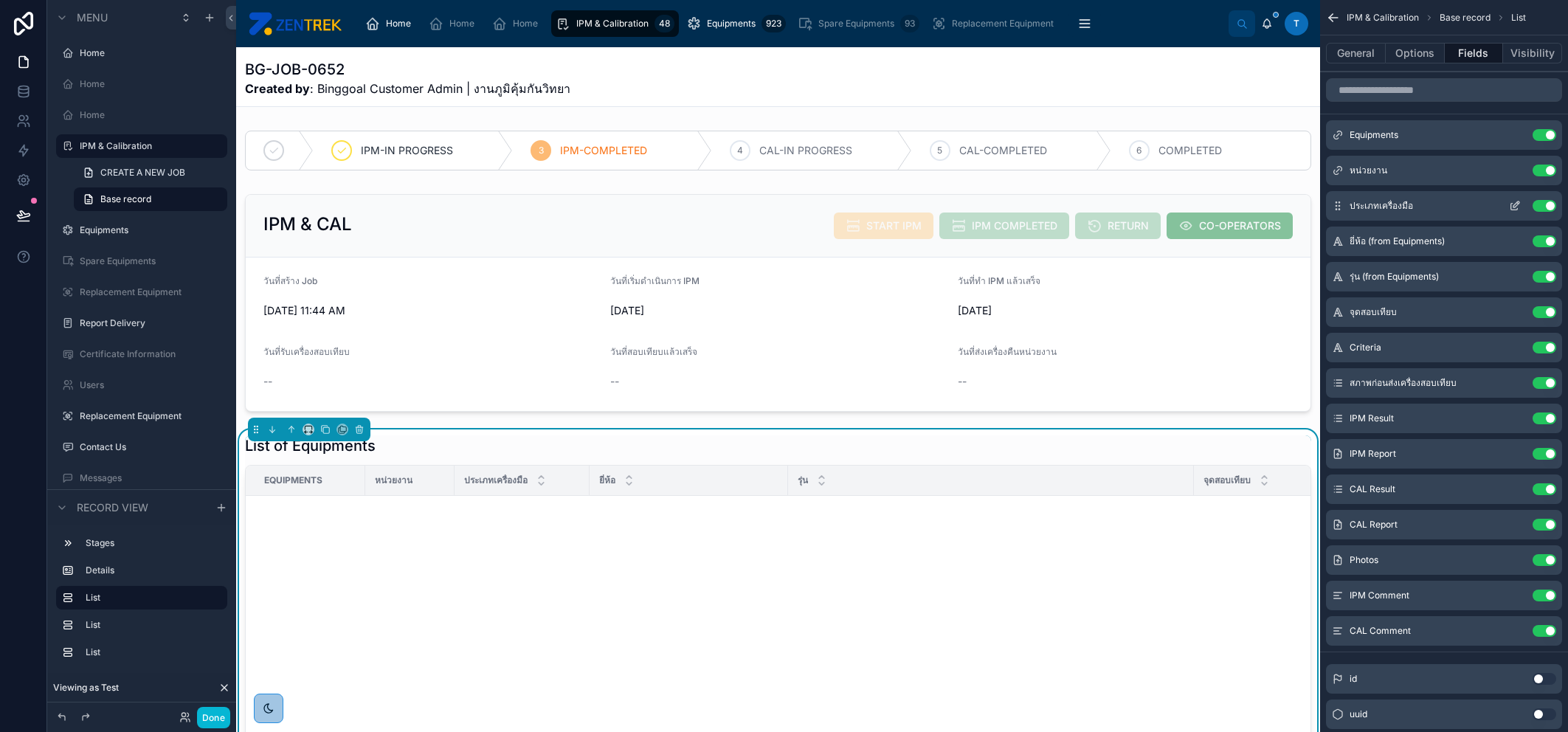
click at [1514, 206] on icon "scrollable content" at bounding box center [1517, 204] width 6 height 6
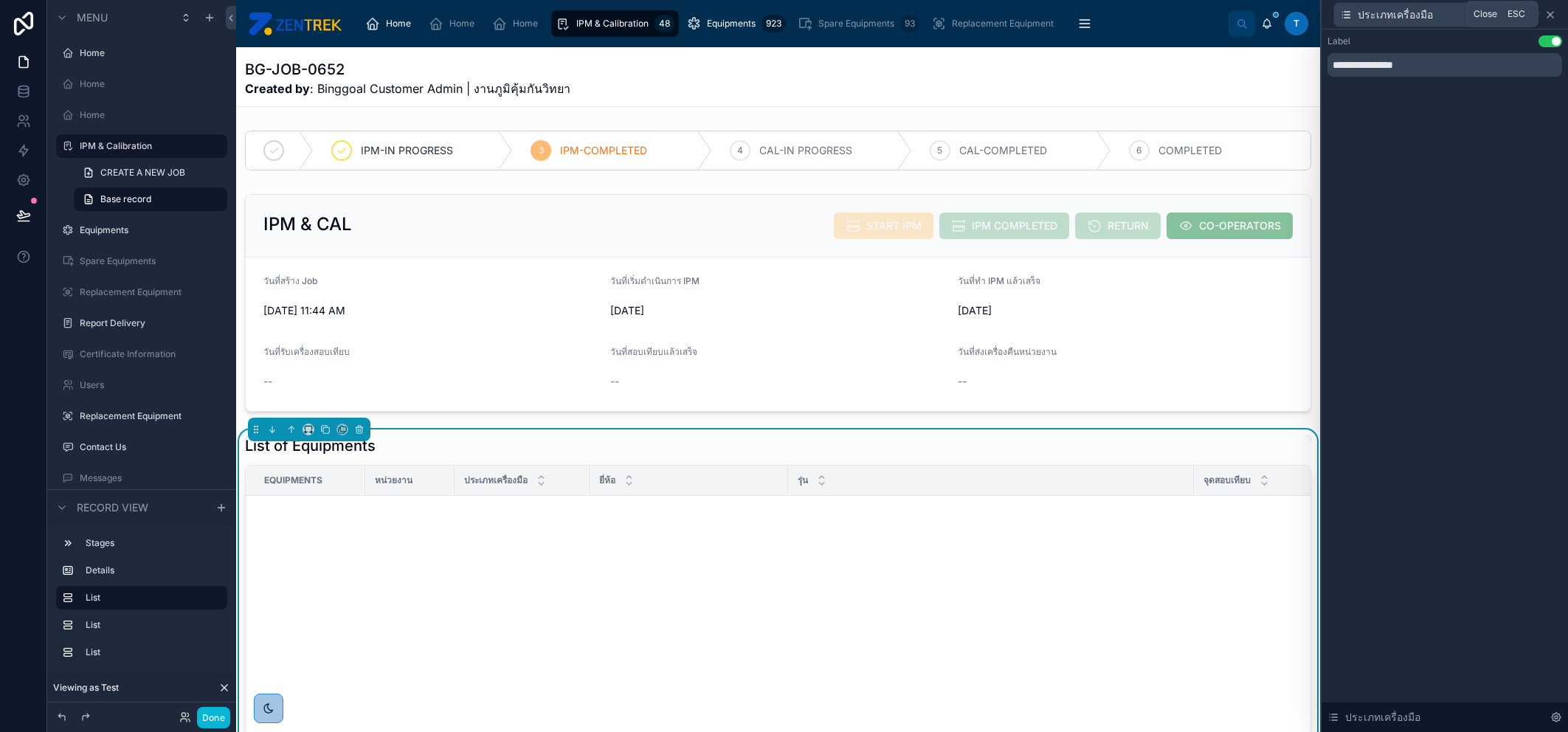
click at [1550, 15] on icon at bounding box center [1551, 15] width 6 height 6
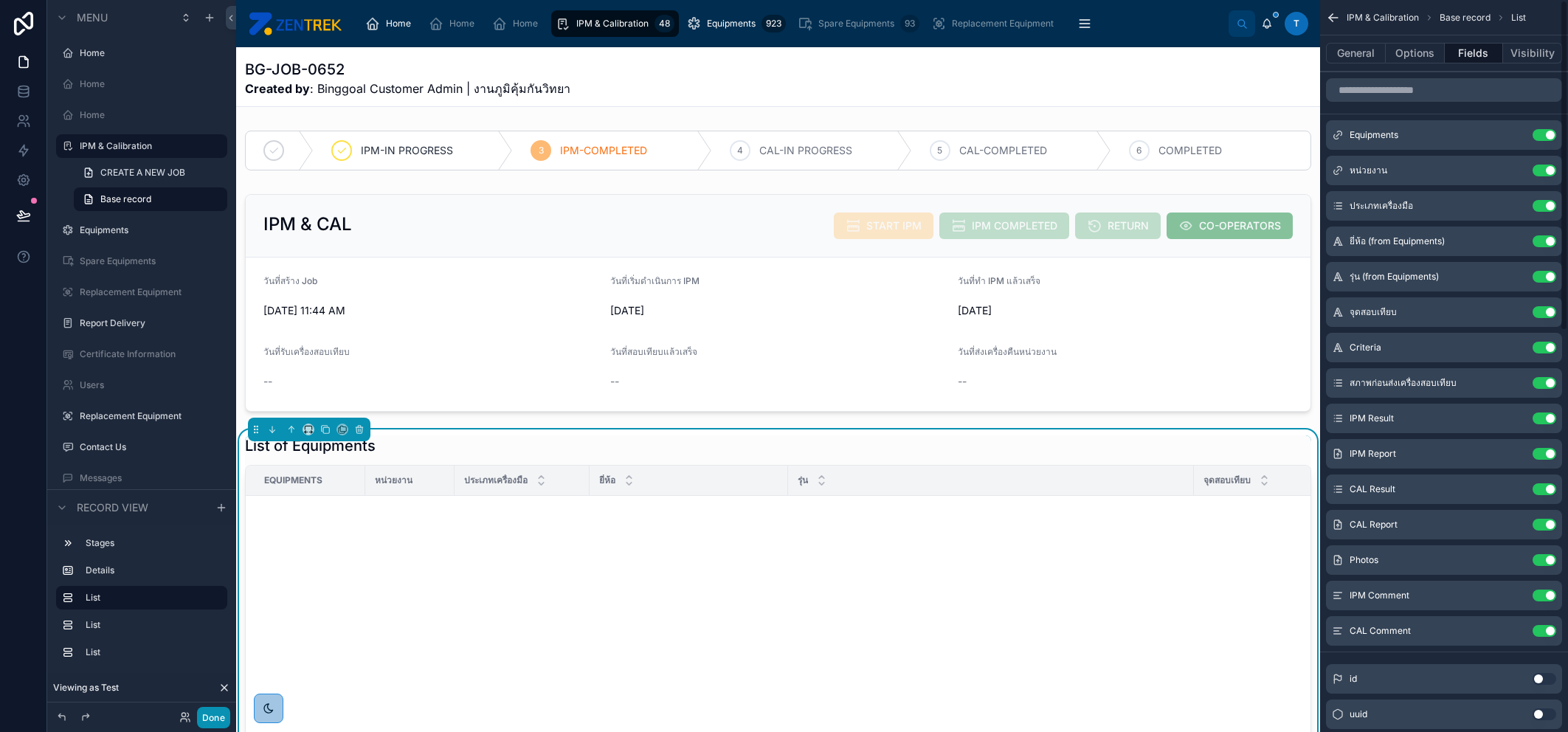
click at [210, 721] on button "Done" at bounding box center [213, 718] width 33 height 21
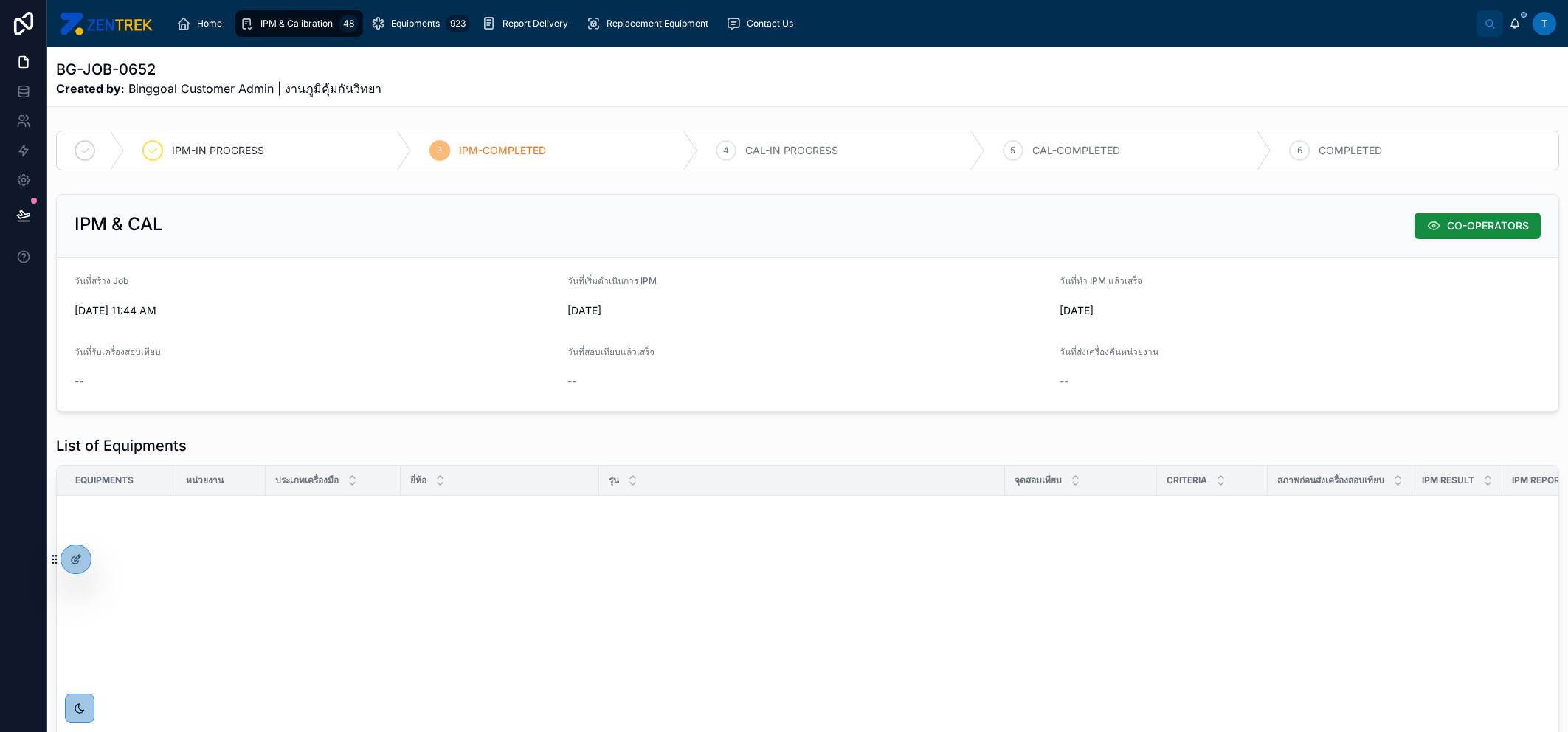
click at [312, 23] on span "IPM & Calibration" at bounding box center [297, 23] width 73 height 12
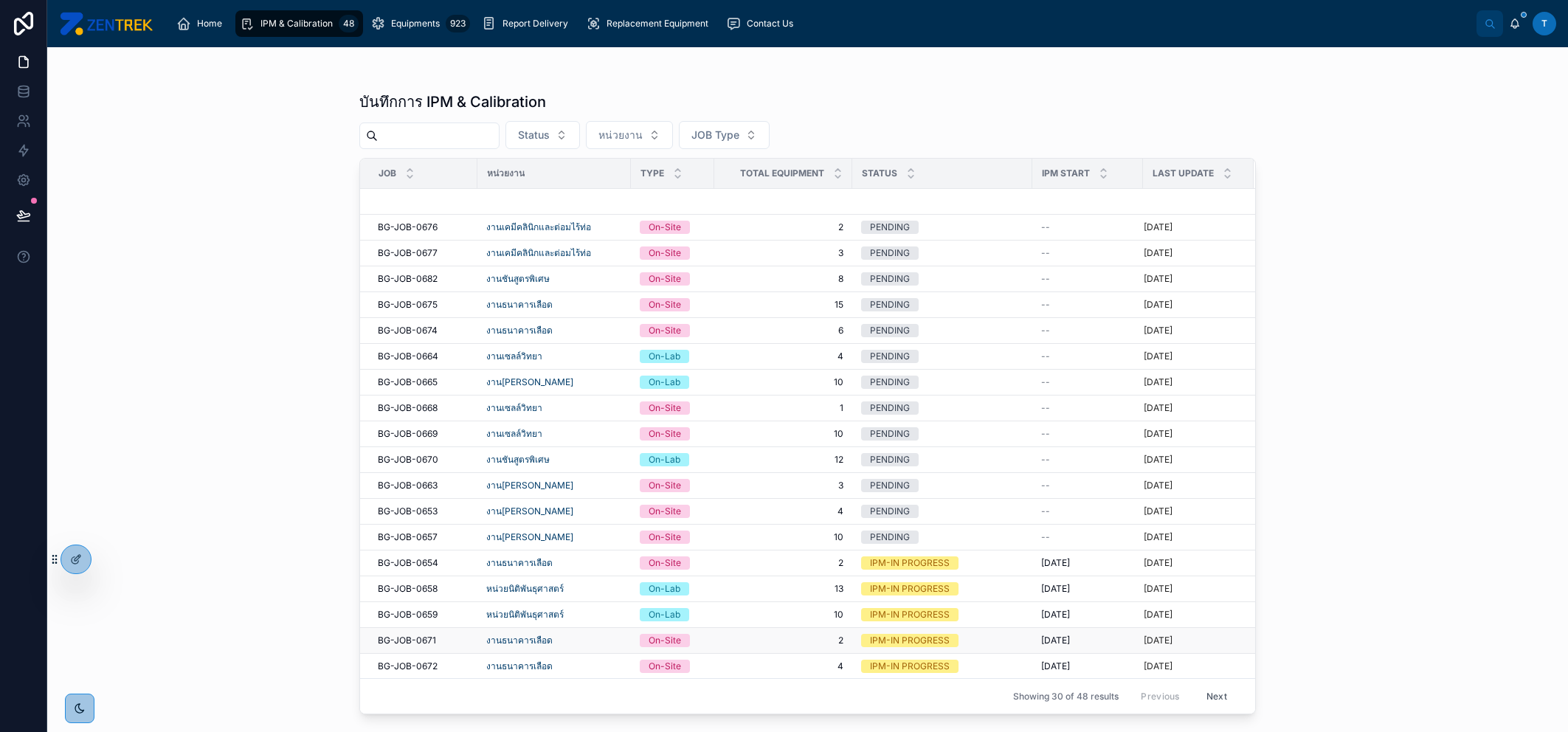
scroll to position [298, 0]
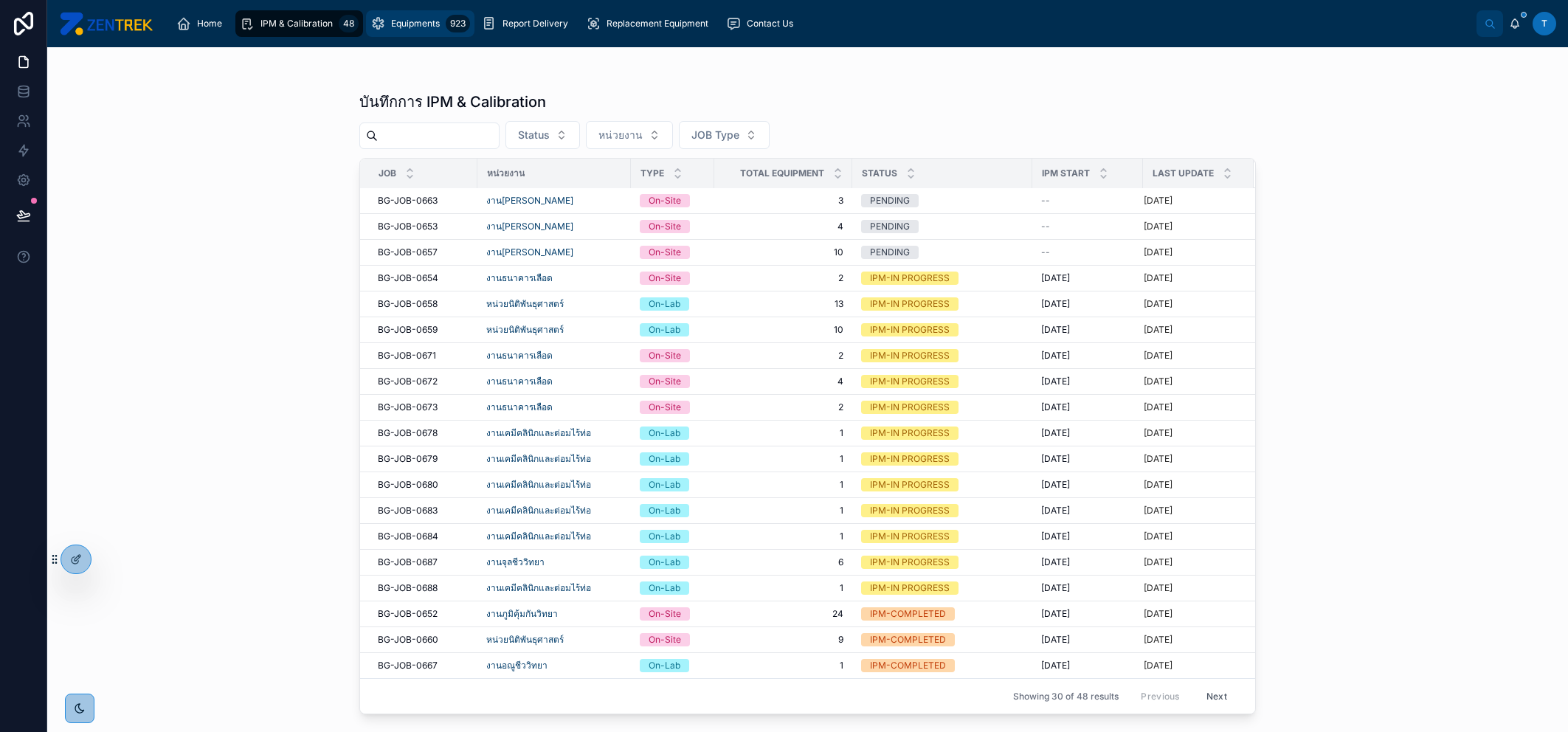
click at [425, 25] on span "Equipments" at bounding box center [415, 23] width 48 height 12
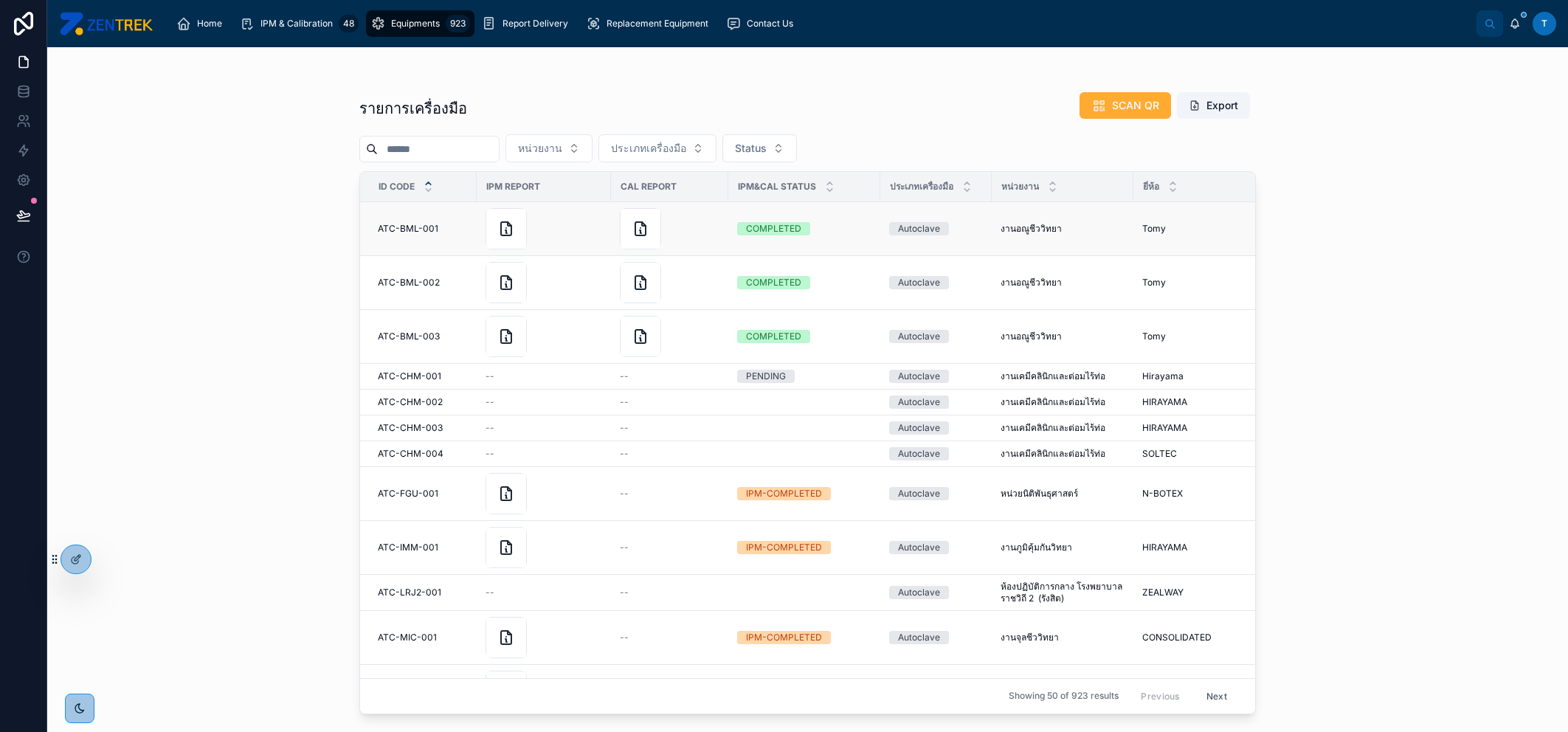
click at [704, 232] on div at bounding box center [670, 229] width 100 height 42
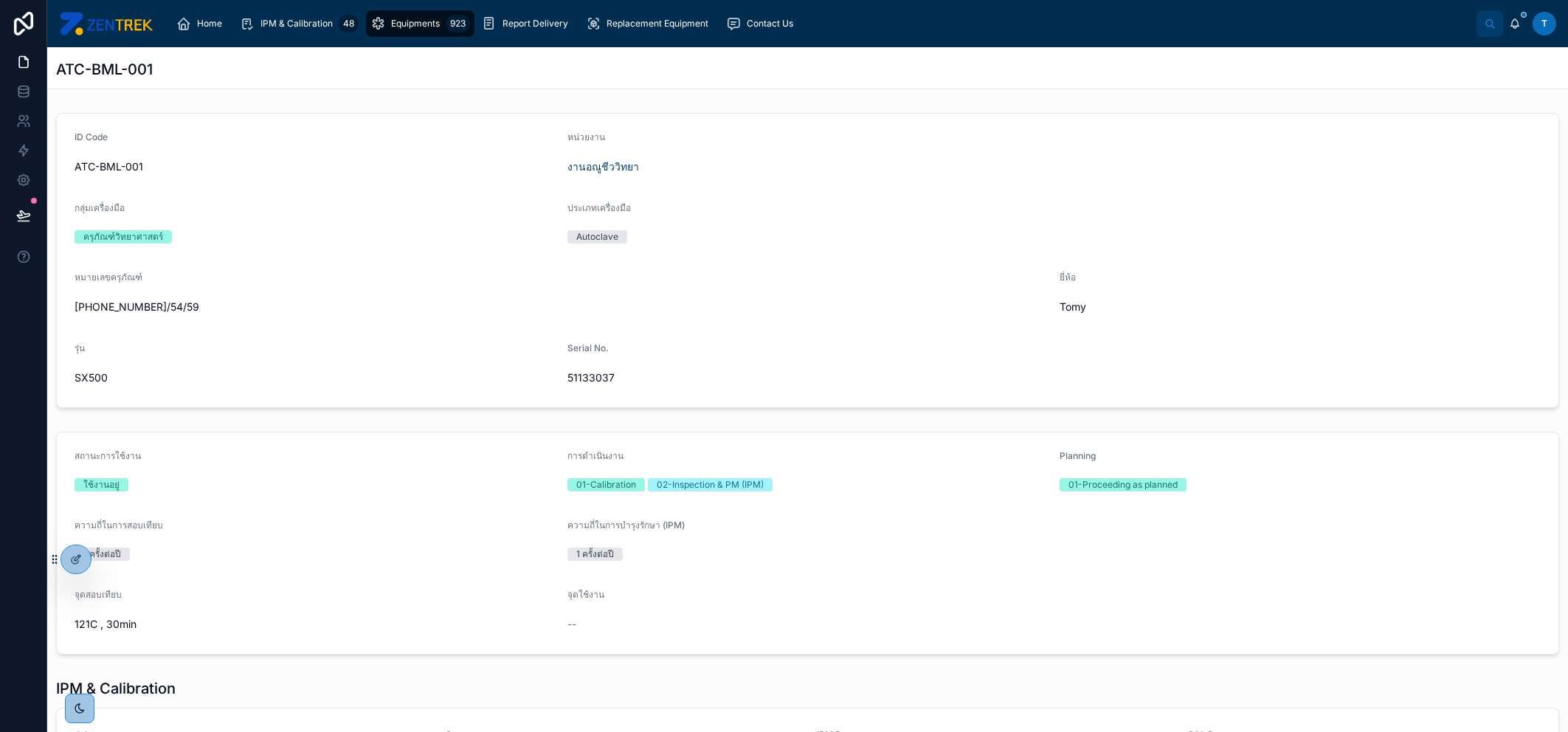
scroll to position [280, 0]
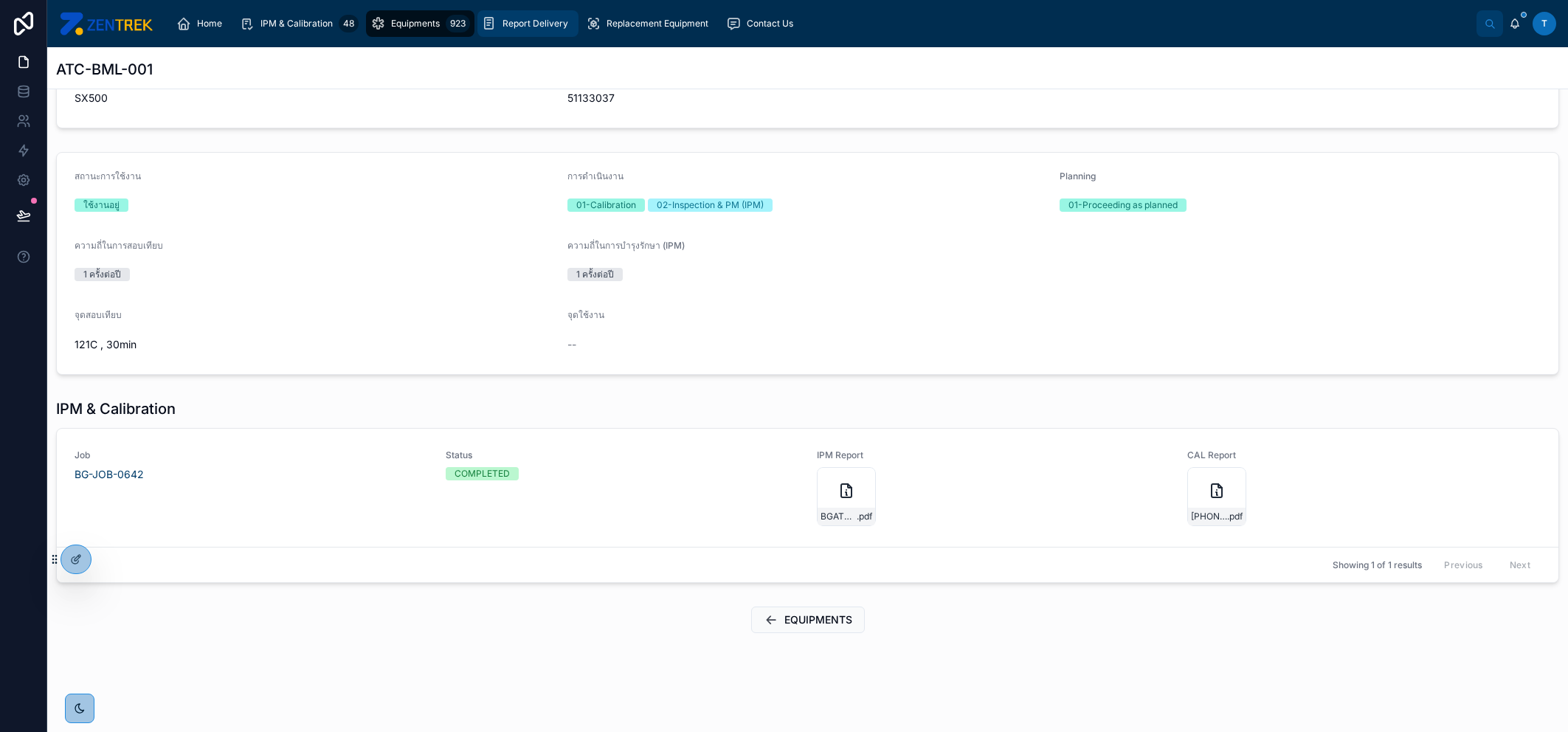
click at [495, 11] on link "Report Delivery" at bounding box center [528, 23] width 101 height 26
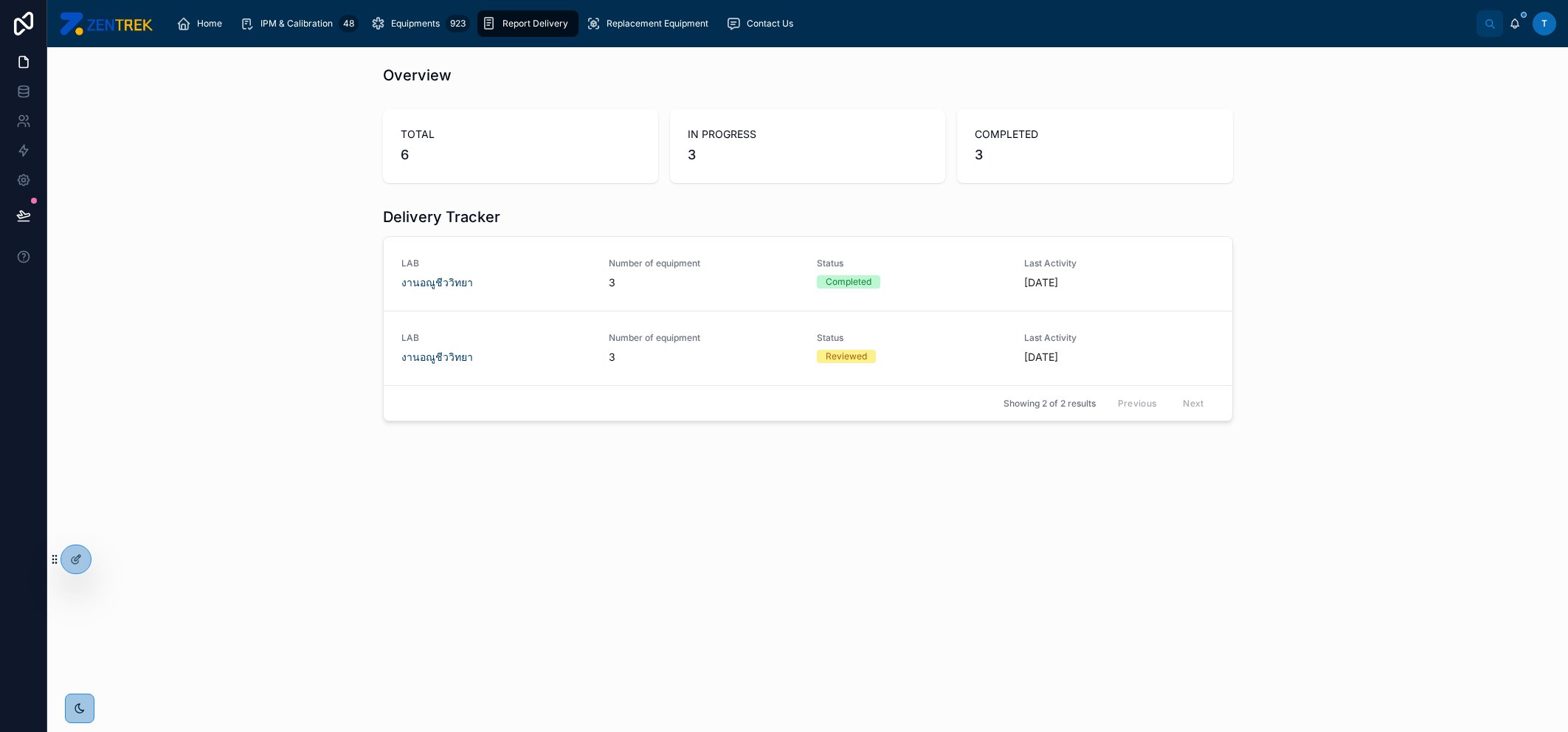
click at [695, 40] on div "Home IPM & Calibration 48 Equipments 923 Report Delivery Replacement Equipment …" at bounding box center [807, 23] width 1521 height 47
click at [739, 26] on icon "scrollable content" at bounding box center [733, 23] width 15 height 15
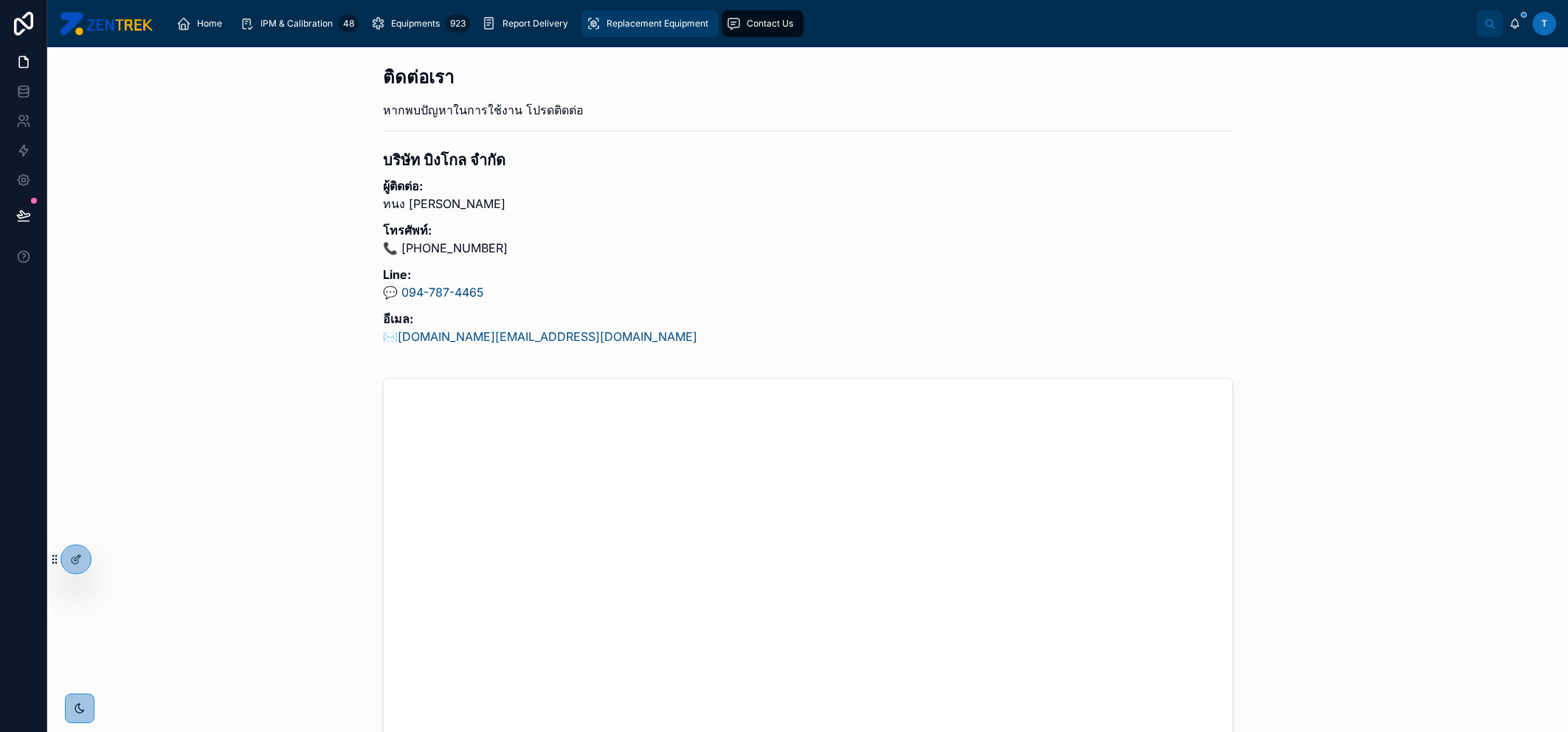
click at [664, 26] on span "Replacement Equipment" at bounding box center [657, 23] width 102 height 12
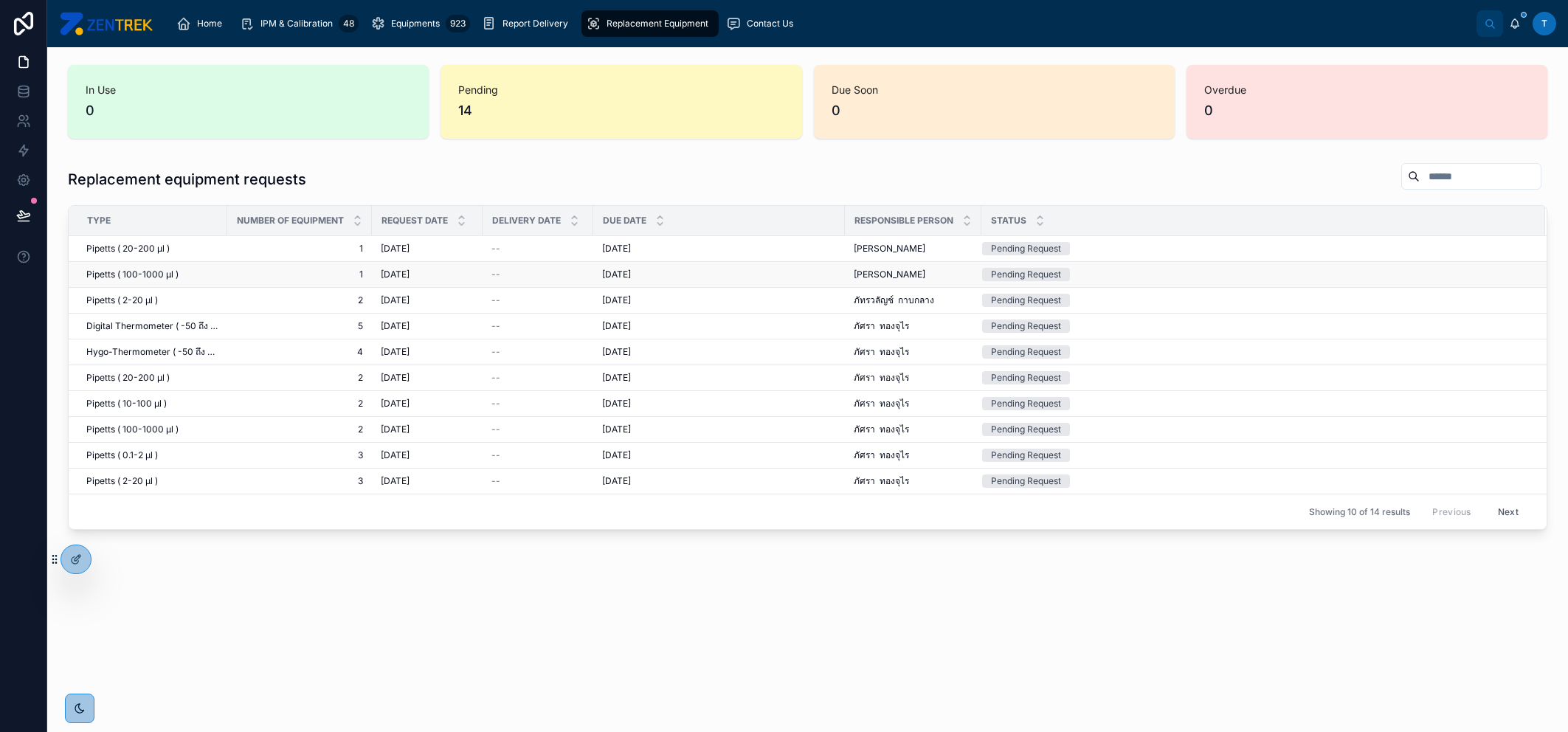
click at [894, 285] on td "จิราพัชร ดานพงษ์ จิราพัชร ดานพงษ์" at bounding box center [913, 275] width 136 height 26
click at [909, 274] on span "จิราพัชร ดานพงษ์" at bounding box center [889, 275] width 72 height 12
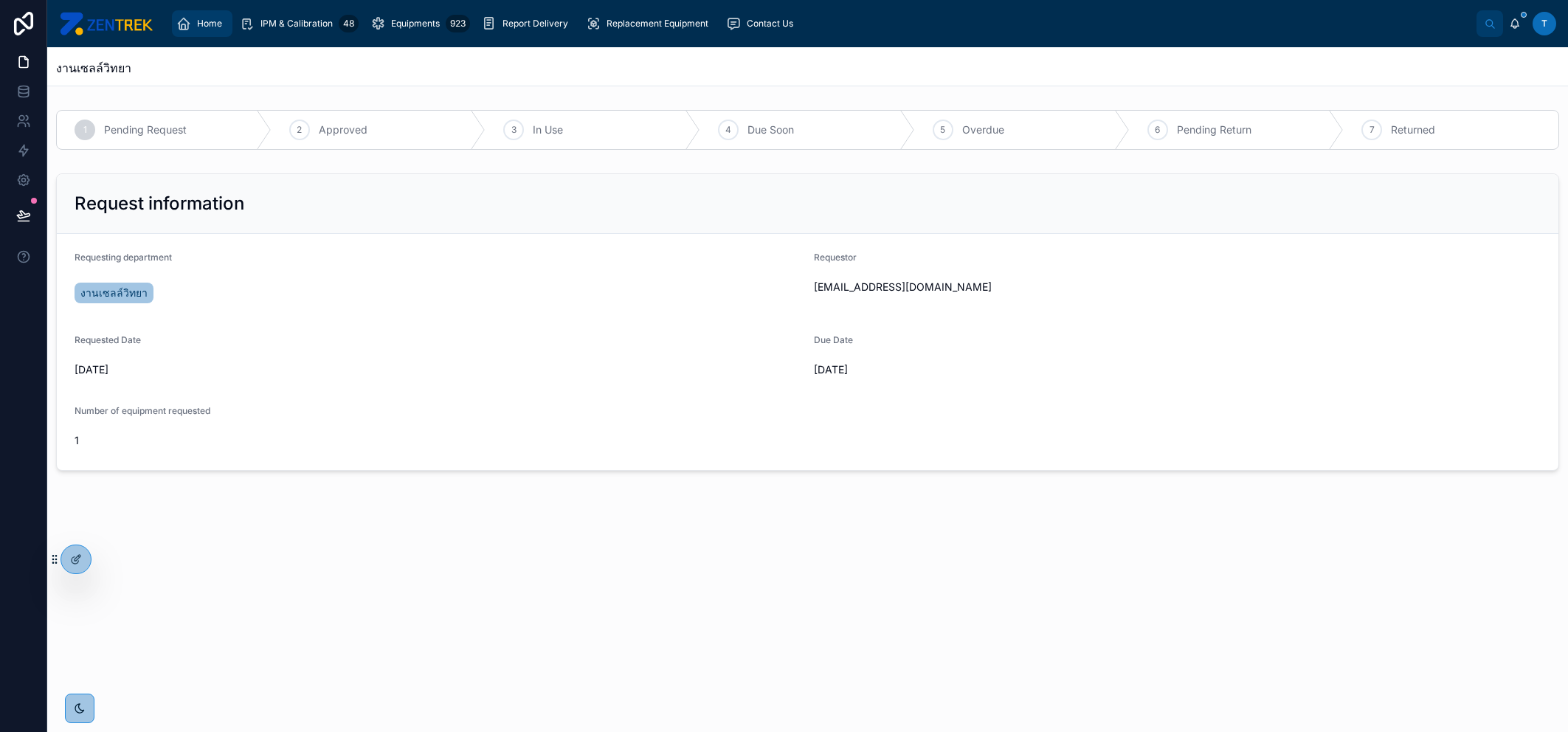
click at [210, 26] on span "Home" at bounding box center [209, 23] width 25 height 12
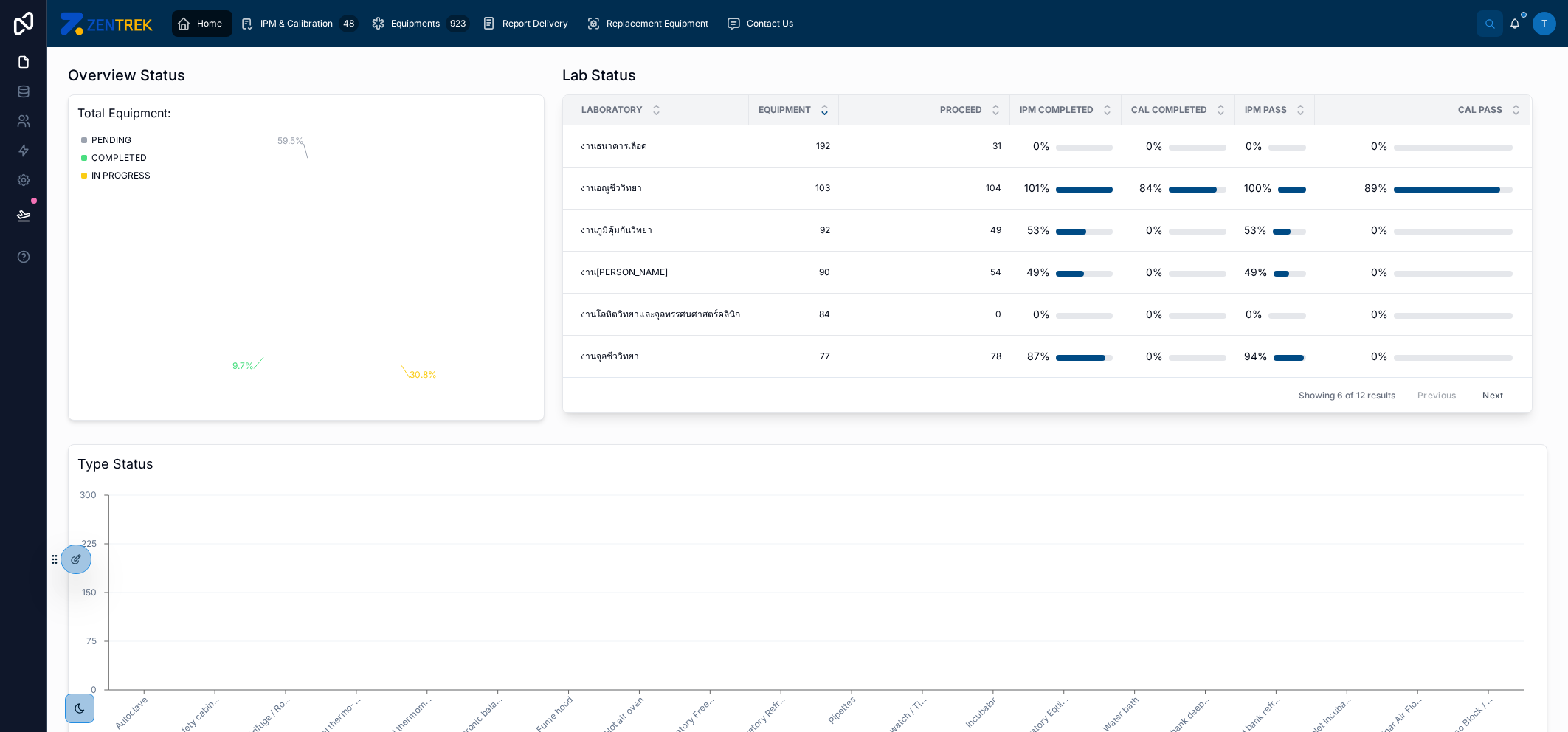
click at [24, 210] on icon at bounding box center [23, 216] width 15 height 15
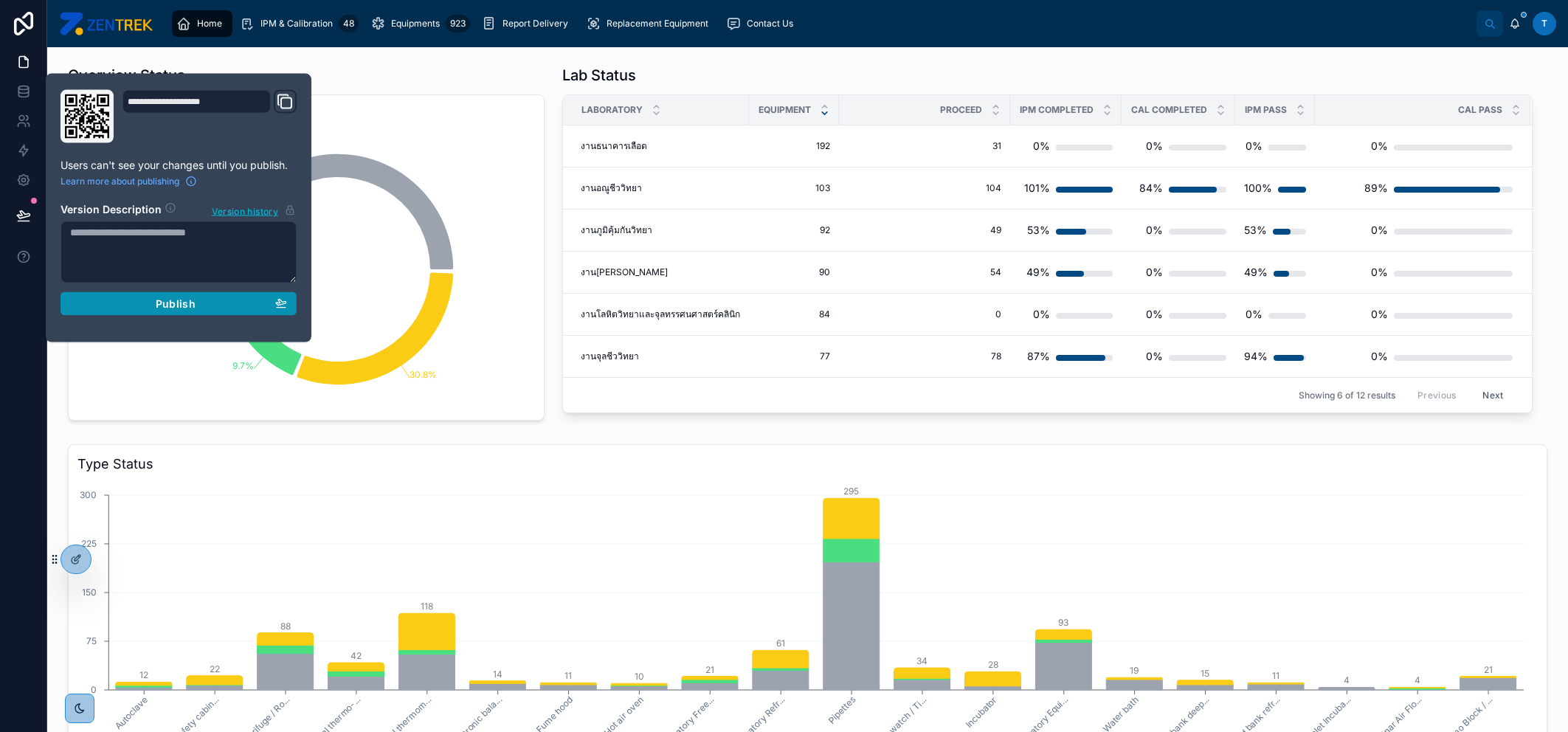
click at [133, 302] on div "Publish" at bounding box center [179, 304] width 217 height 14
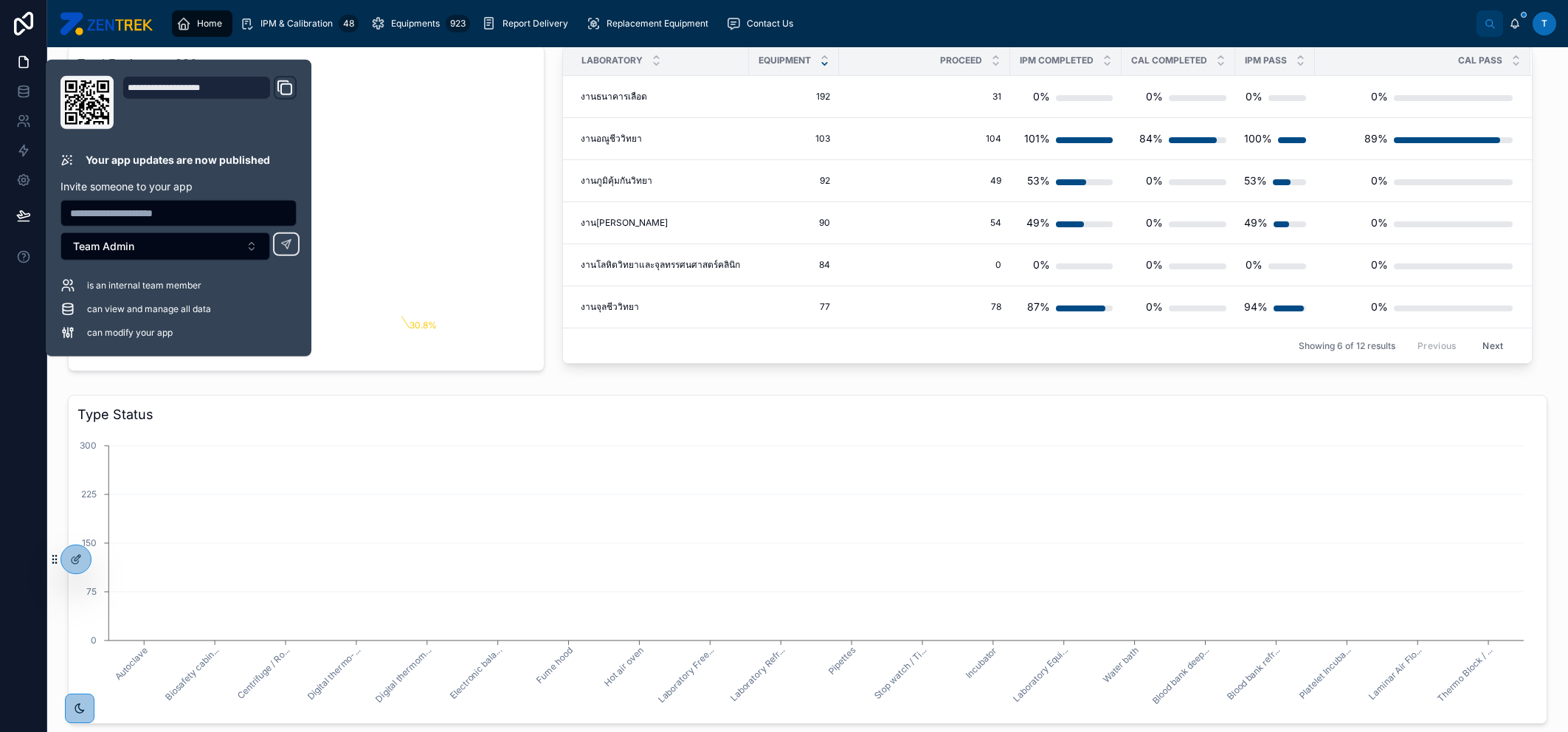
scroll to position [738, 0]
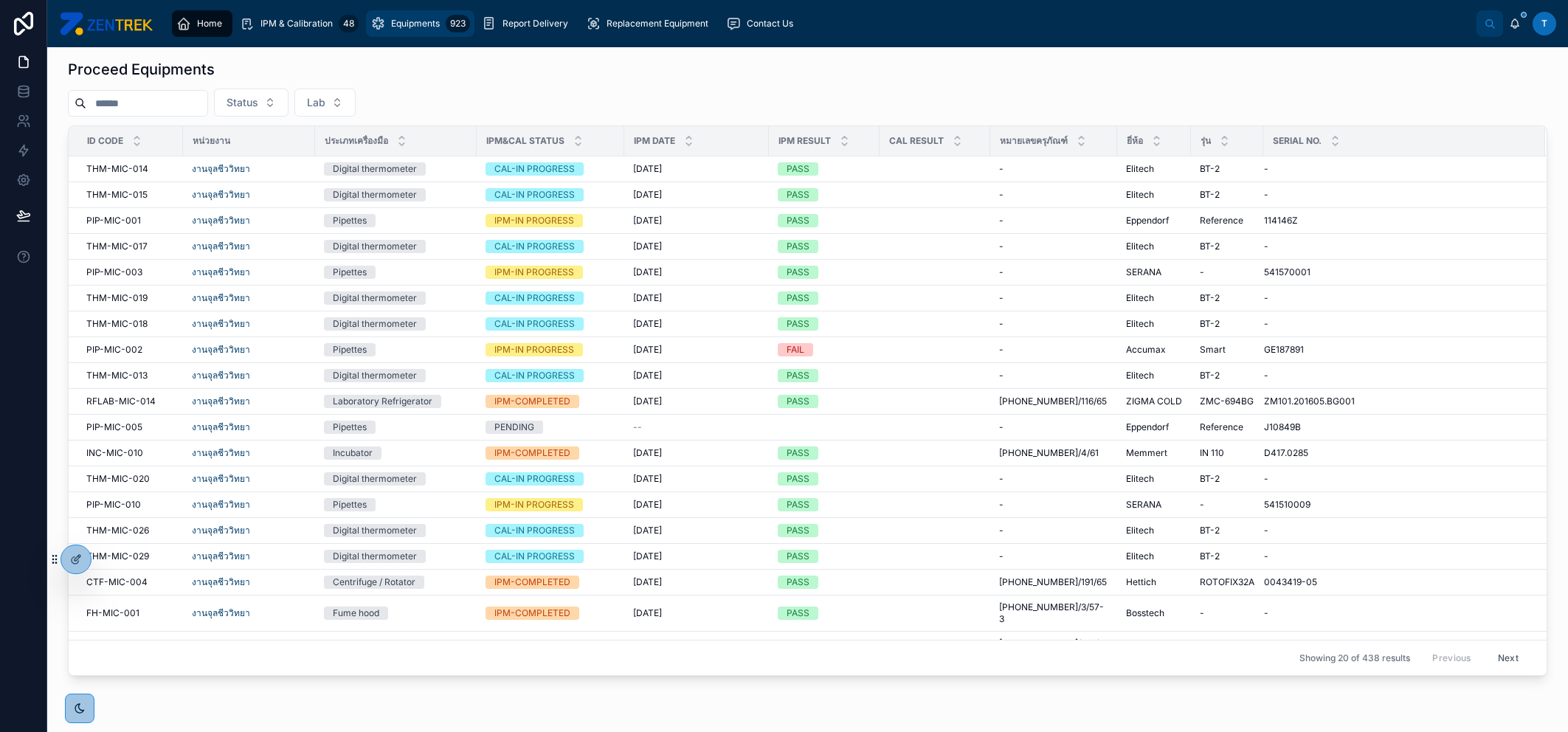
click at [425, 27] on span "Equipments" at bounding box center [415, 23] width 48 height 12
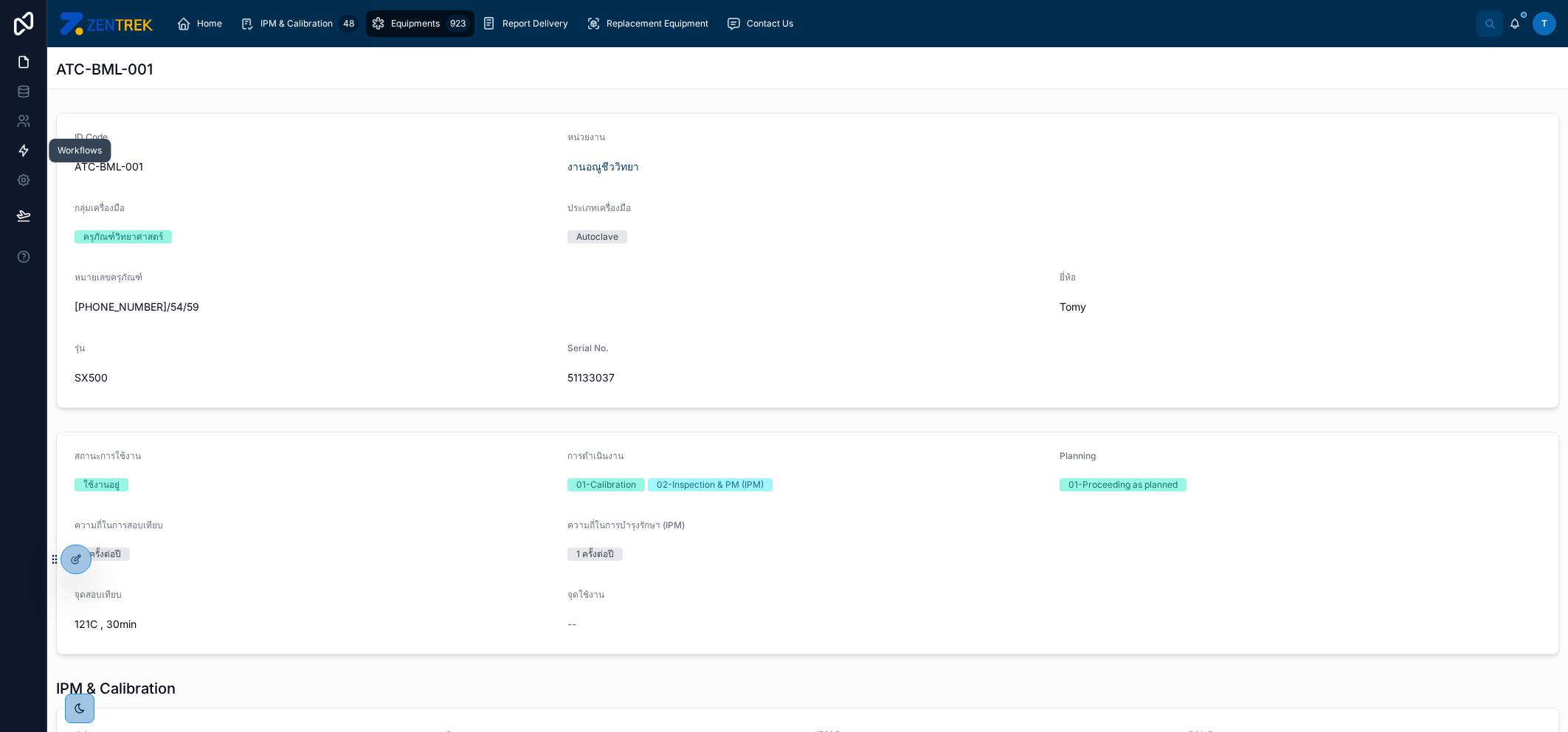
click at [21, 141] on link at bounding box center [23, 150] width 46 height 30
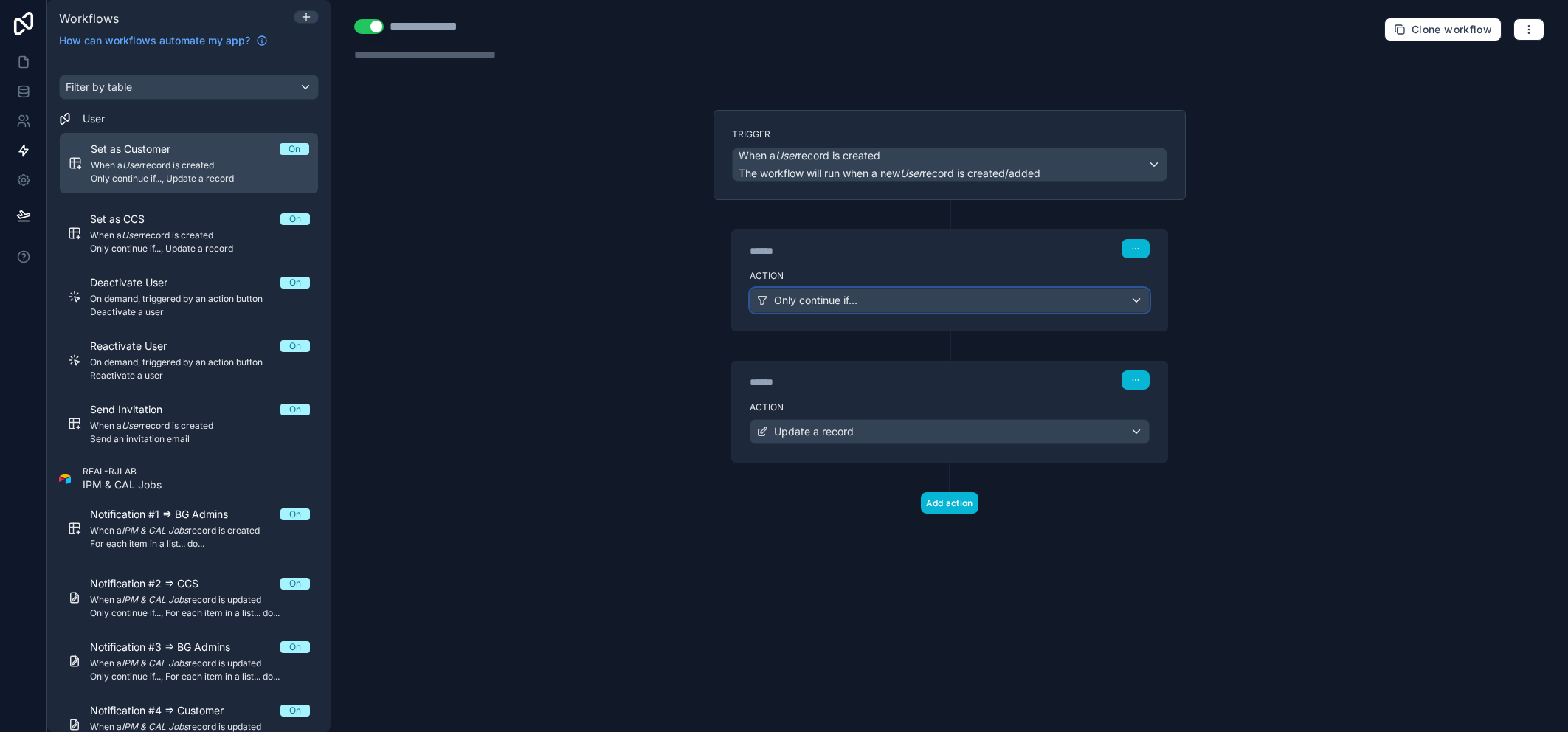
click at [981, 291] on div "Only continue if..." at bounding box center [950, 300] width 399 height 23
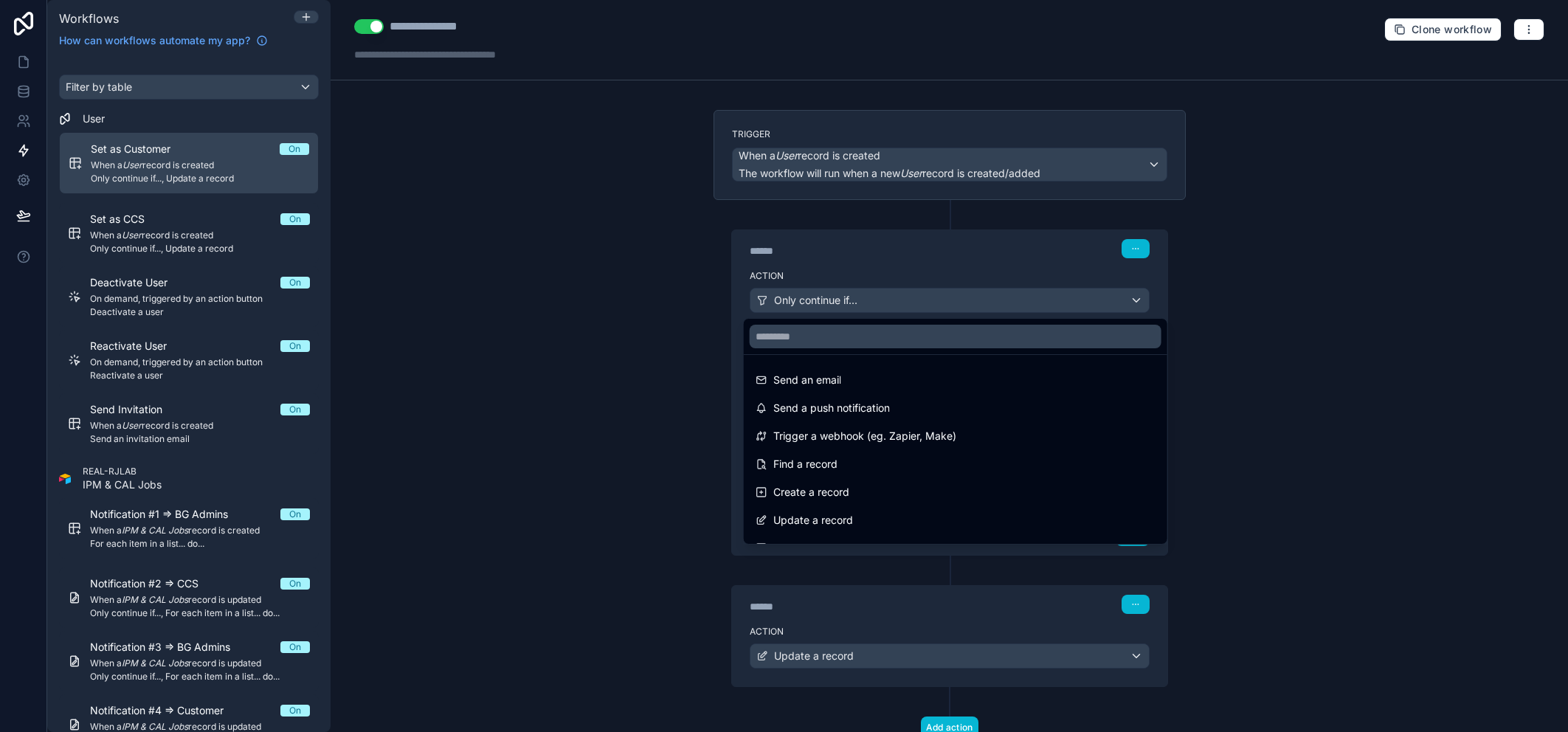
click at [1274, 292] on div at bounding box center [784, 366] width 1568 height 732
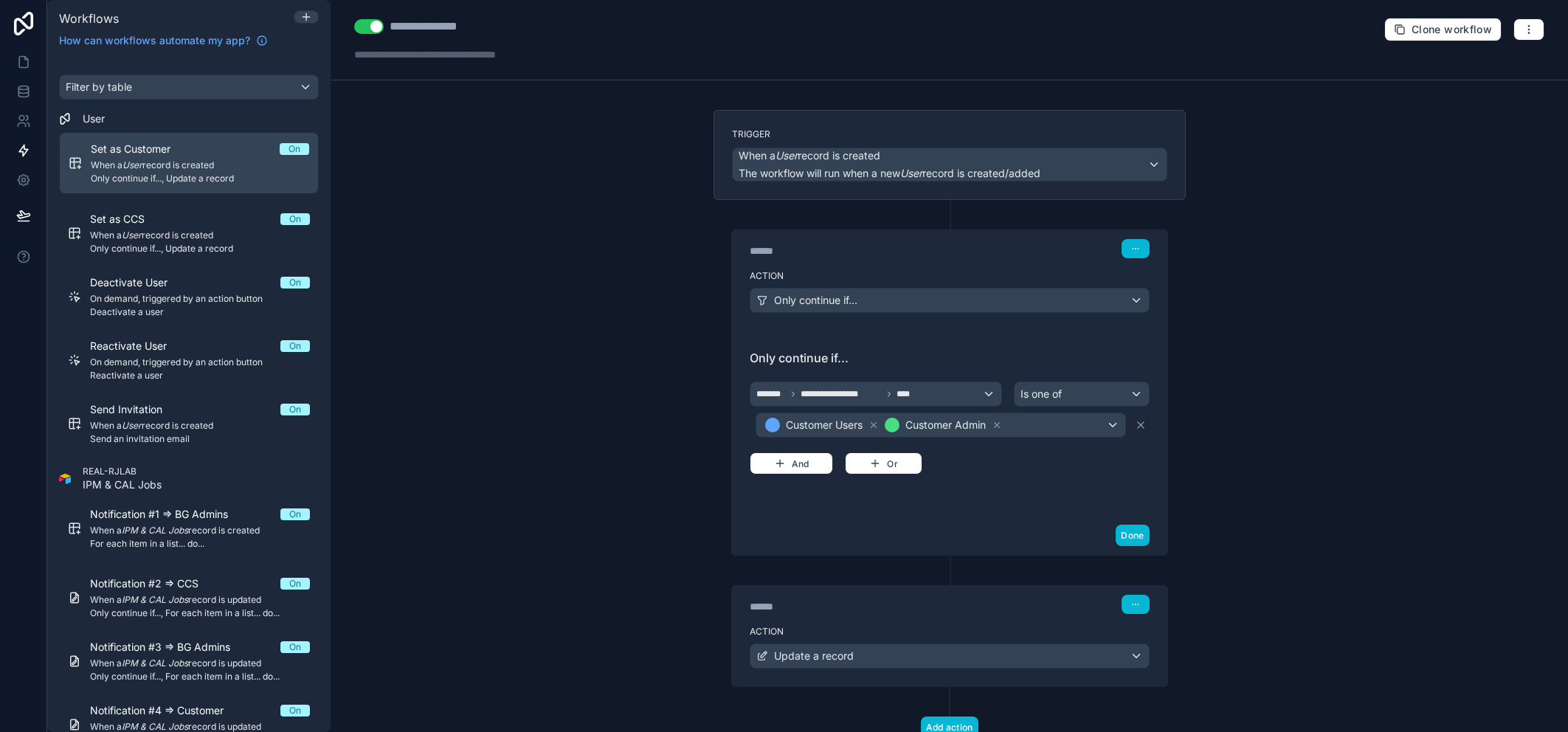
click at [1190, 468] on div "**********" at bounding box center [949, 447] width 496 height 675
click at [1047, 425] on div "Customer Users Customer Admin" at bounding box center [941, 425] width 369 height 23
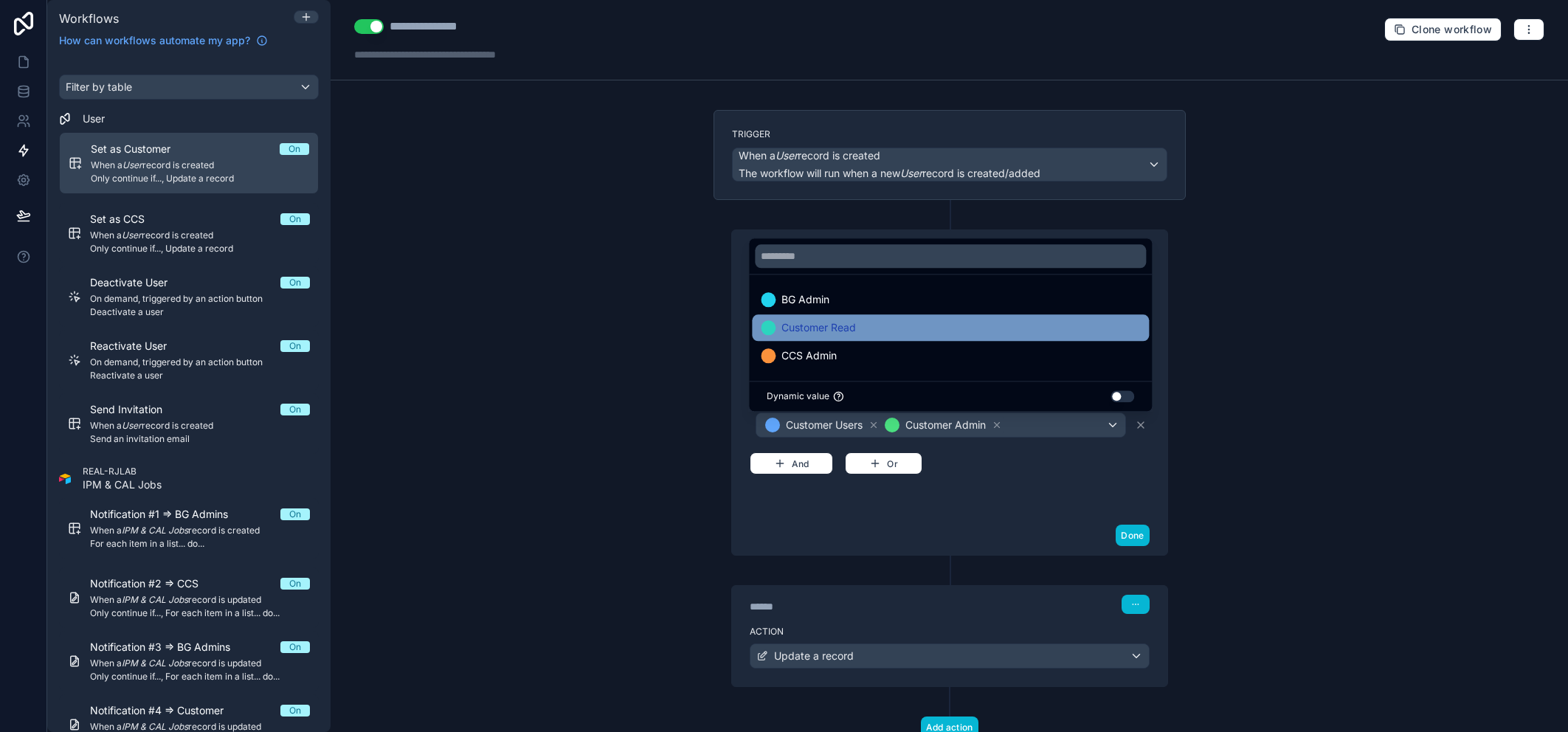
click at [975, 326] on div "Customer Read" at bounding box center [950, 327] width 379 height 17
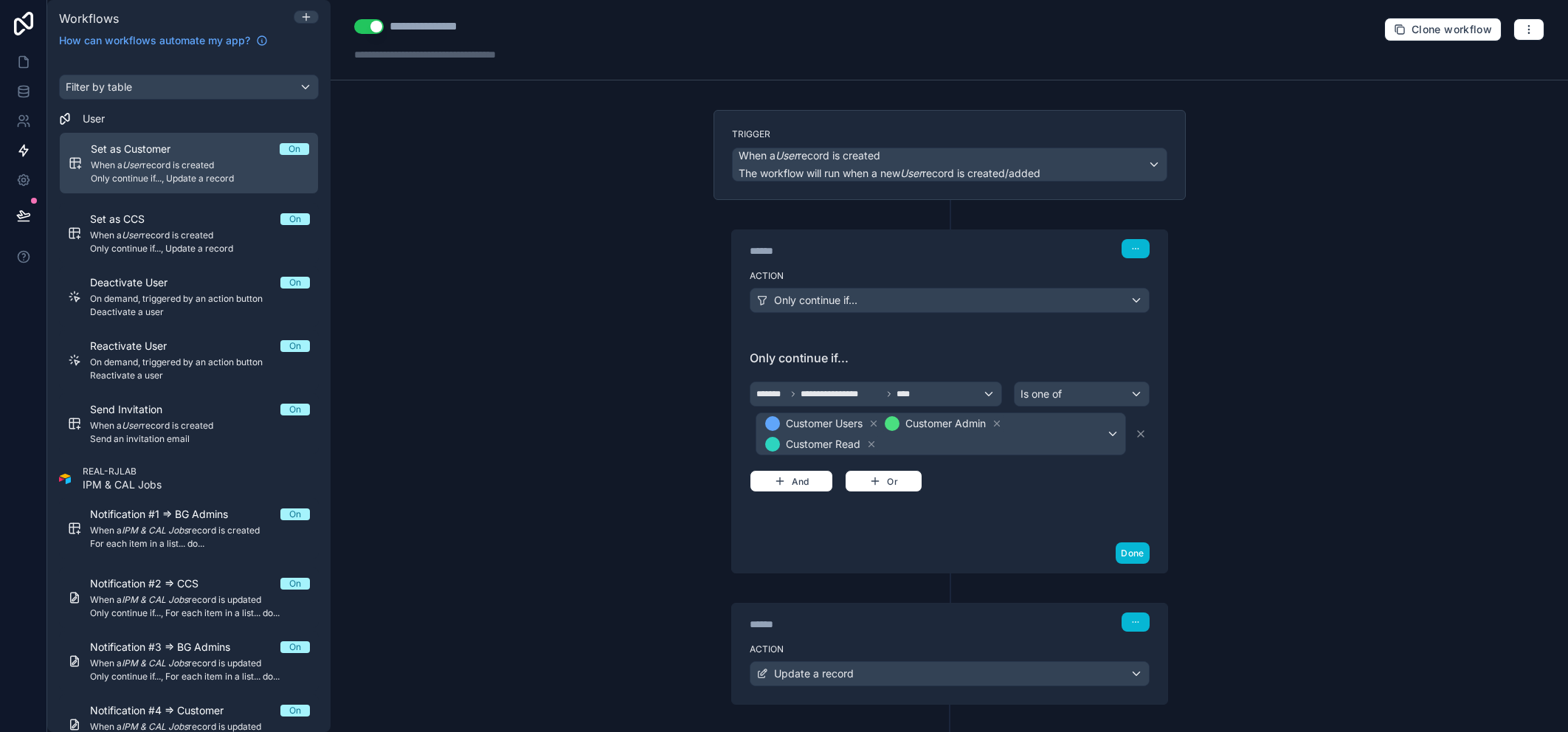
click at [1311, 355] on div "**********" at bounding box center [949, 366] width 1237 height 732
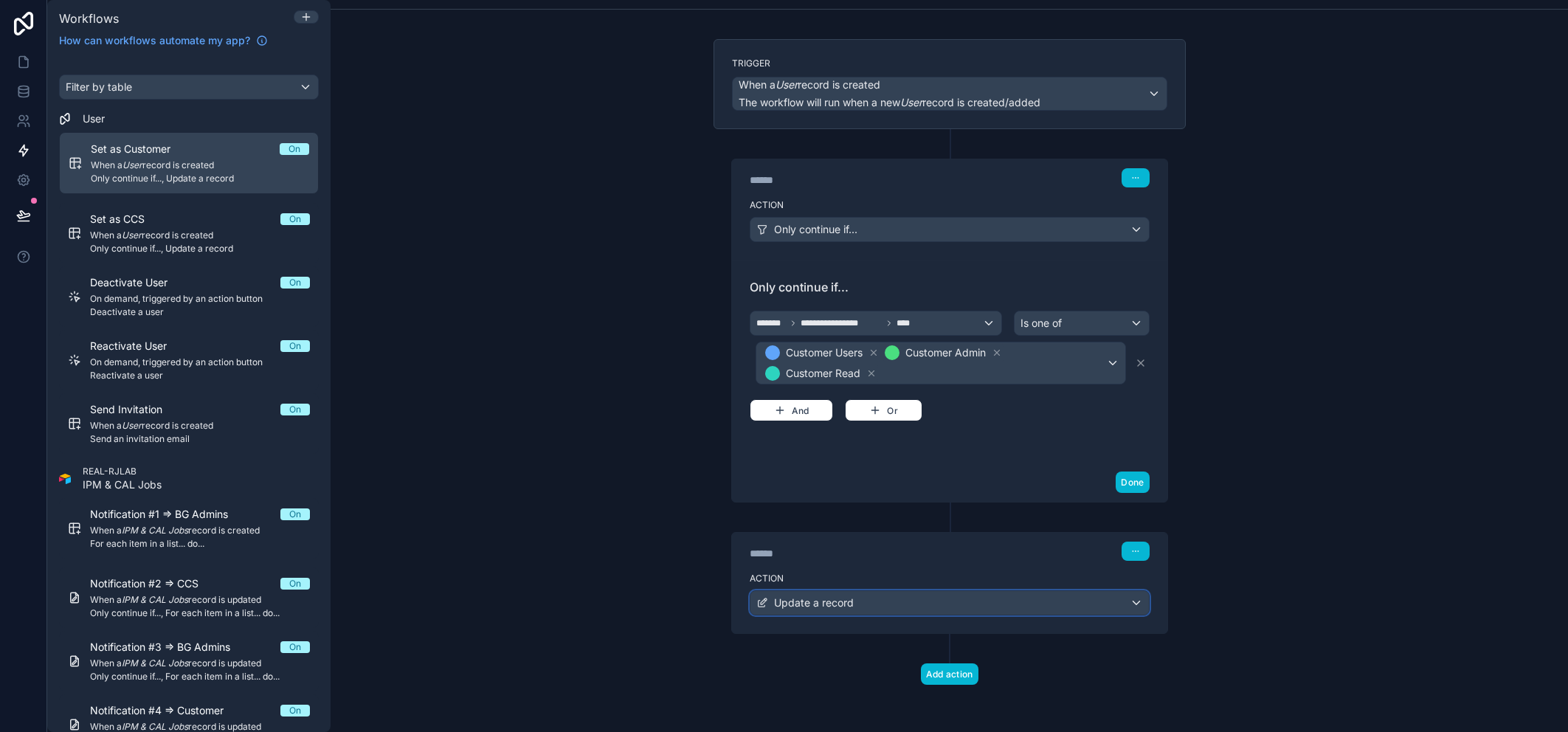
click at [993, 603] on div "Update a record" at bounding box center [950, 603] width 399 height 23
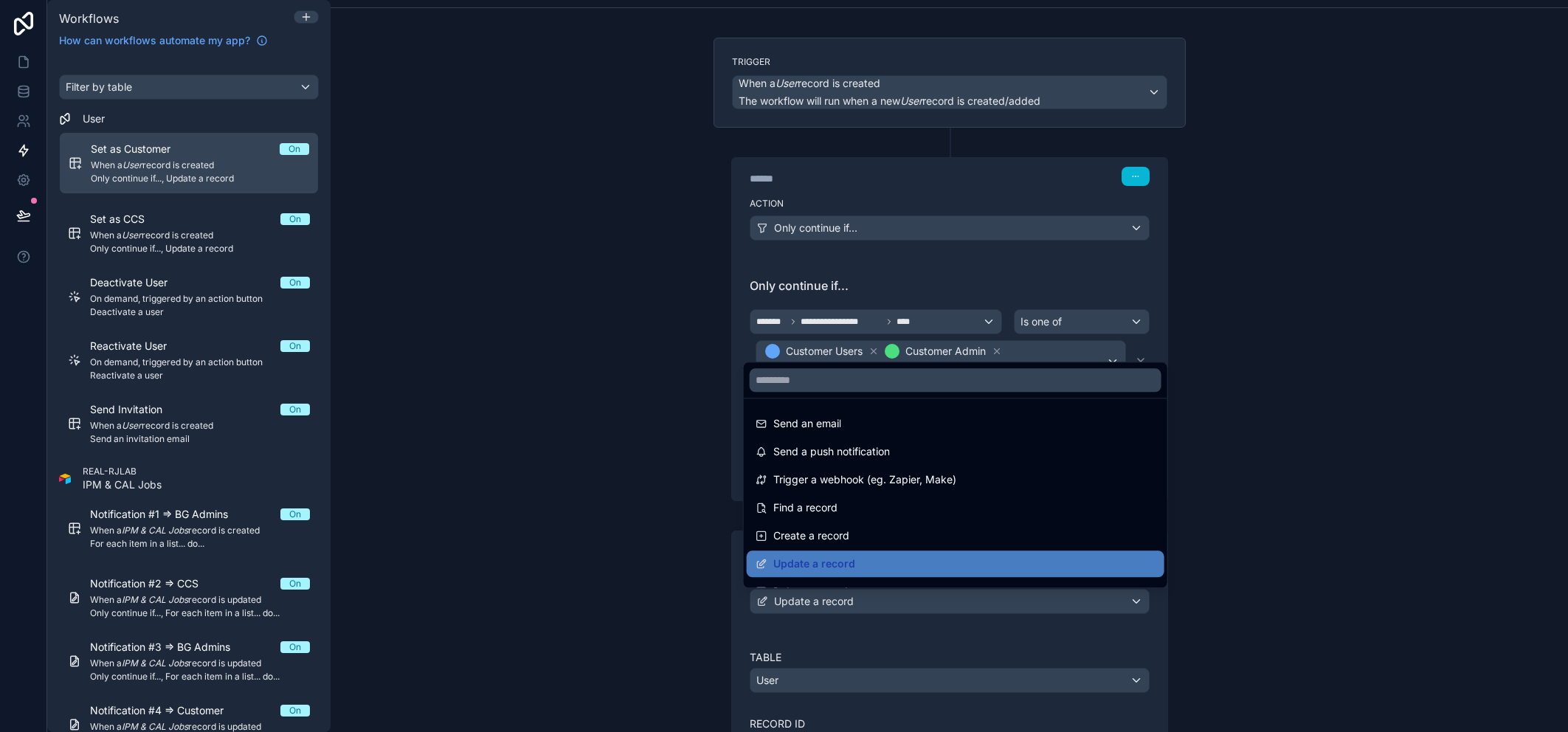
click at [1544, 528] on div at bounding box center [784, 366] width 1568 height 732
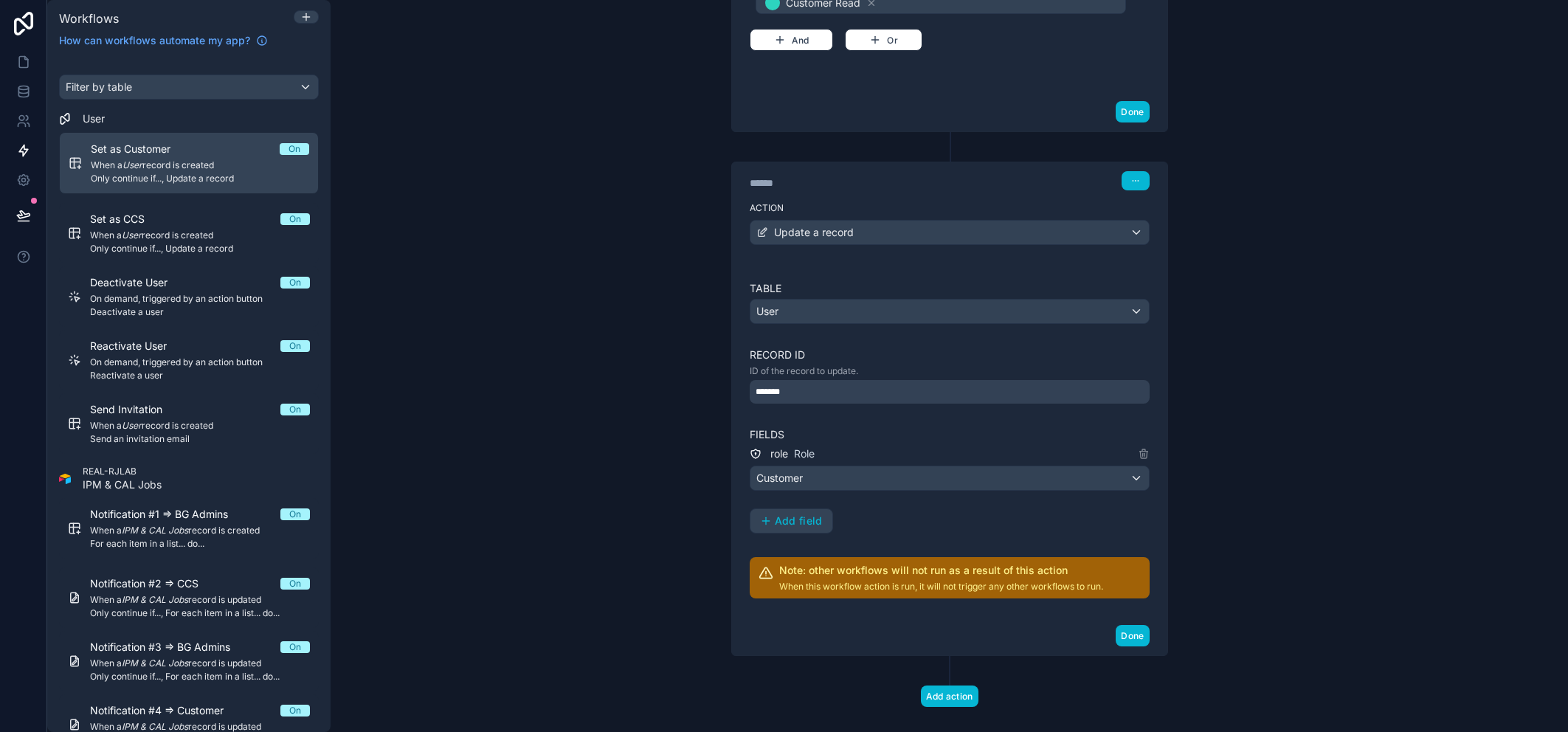
scroll to position [0, 0]
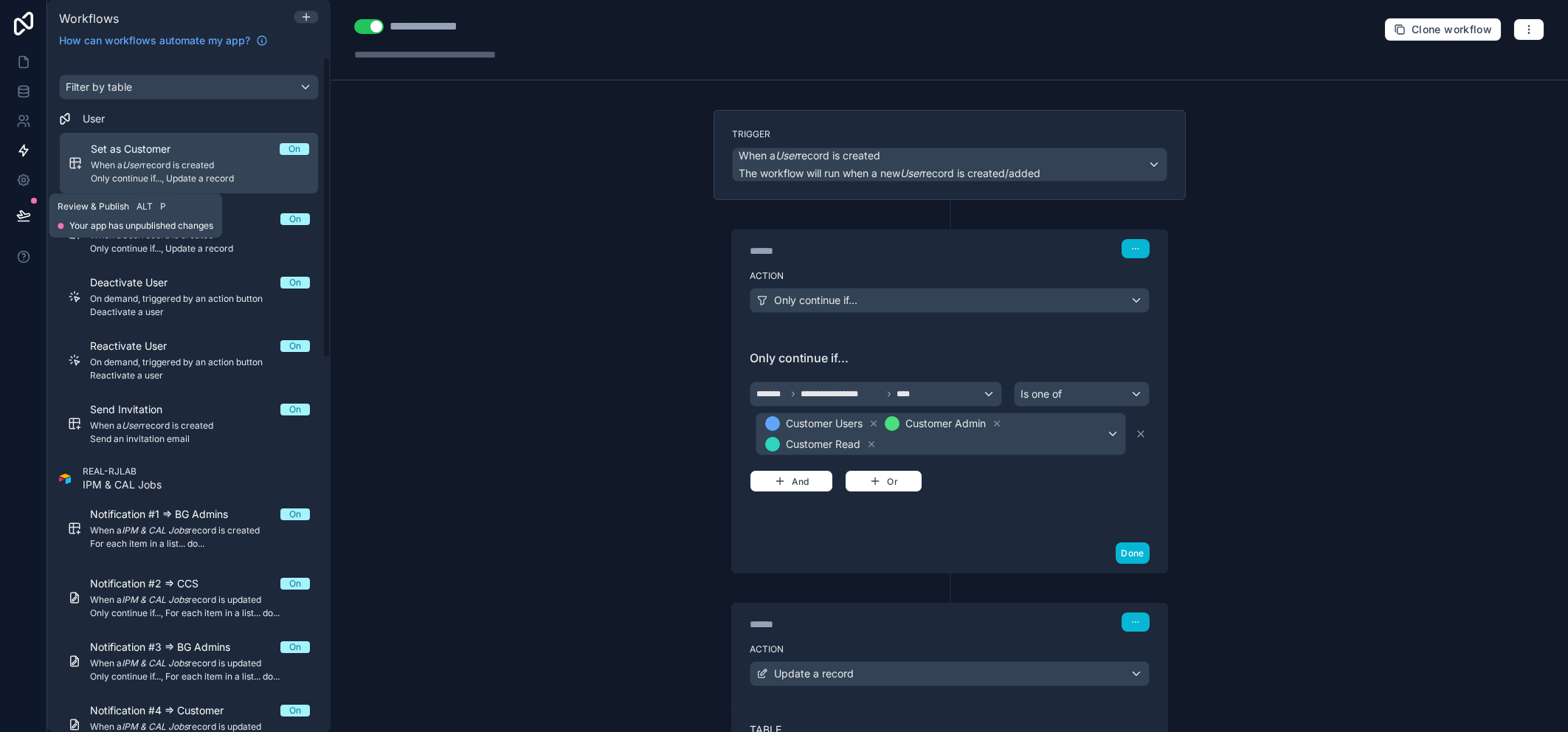
click at [31, 216] on button at bounding box center [23, 215] width 33 height 42
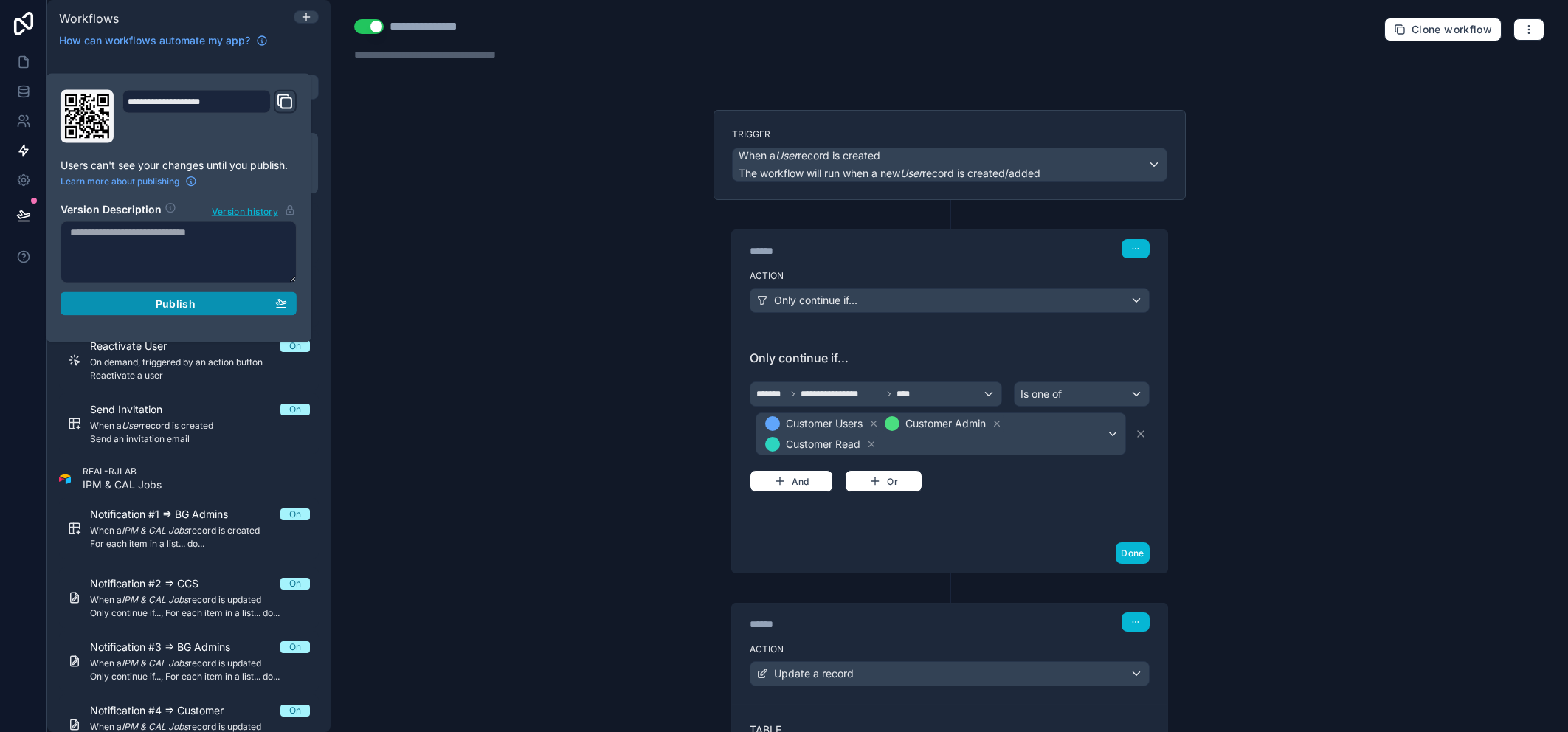
click at [150, 310] on div "Publish" at bounding box center [179, 304] width 217 height 14
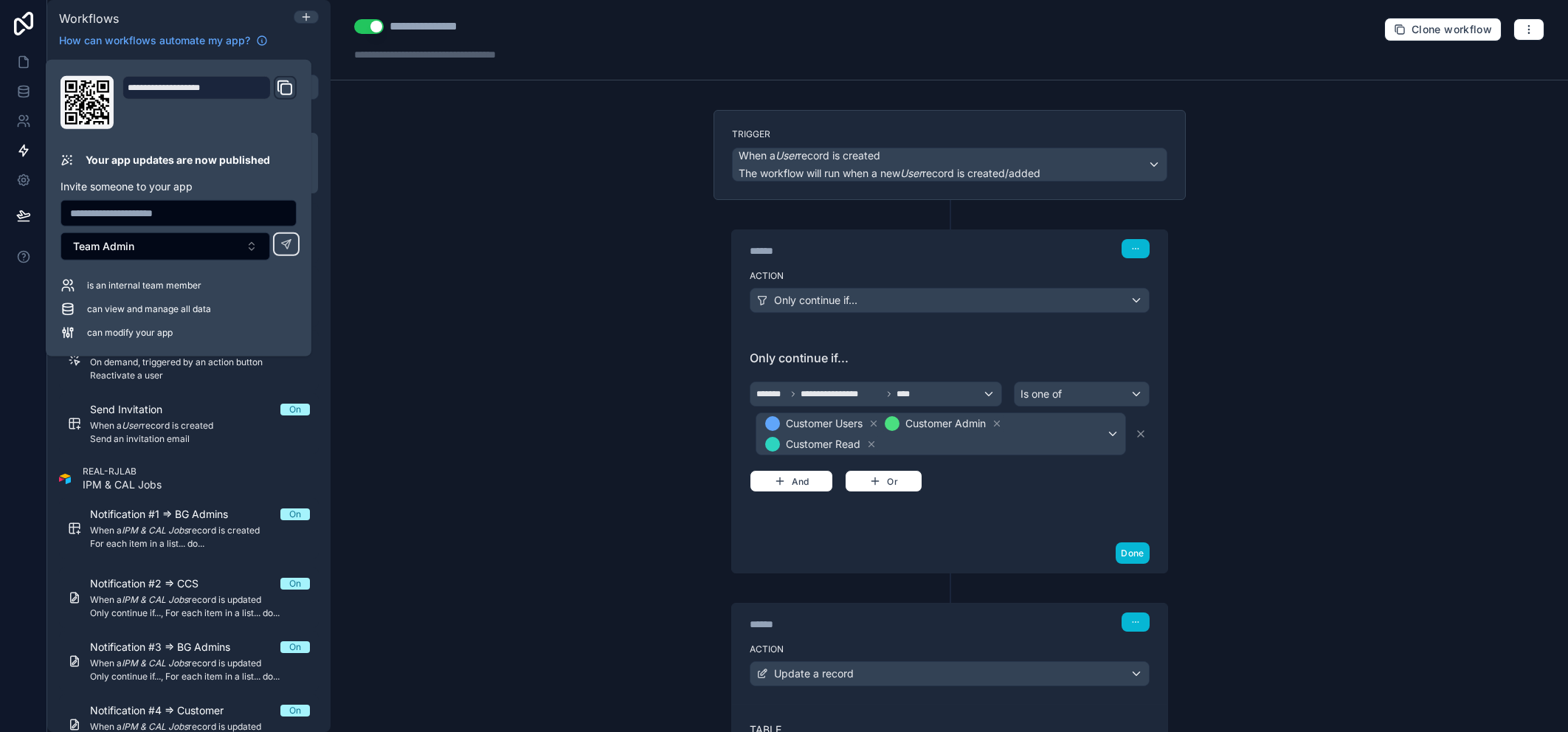
click at [664, 279] on div "**********" at bounding box center [949, 366] width 1237 height 732
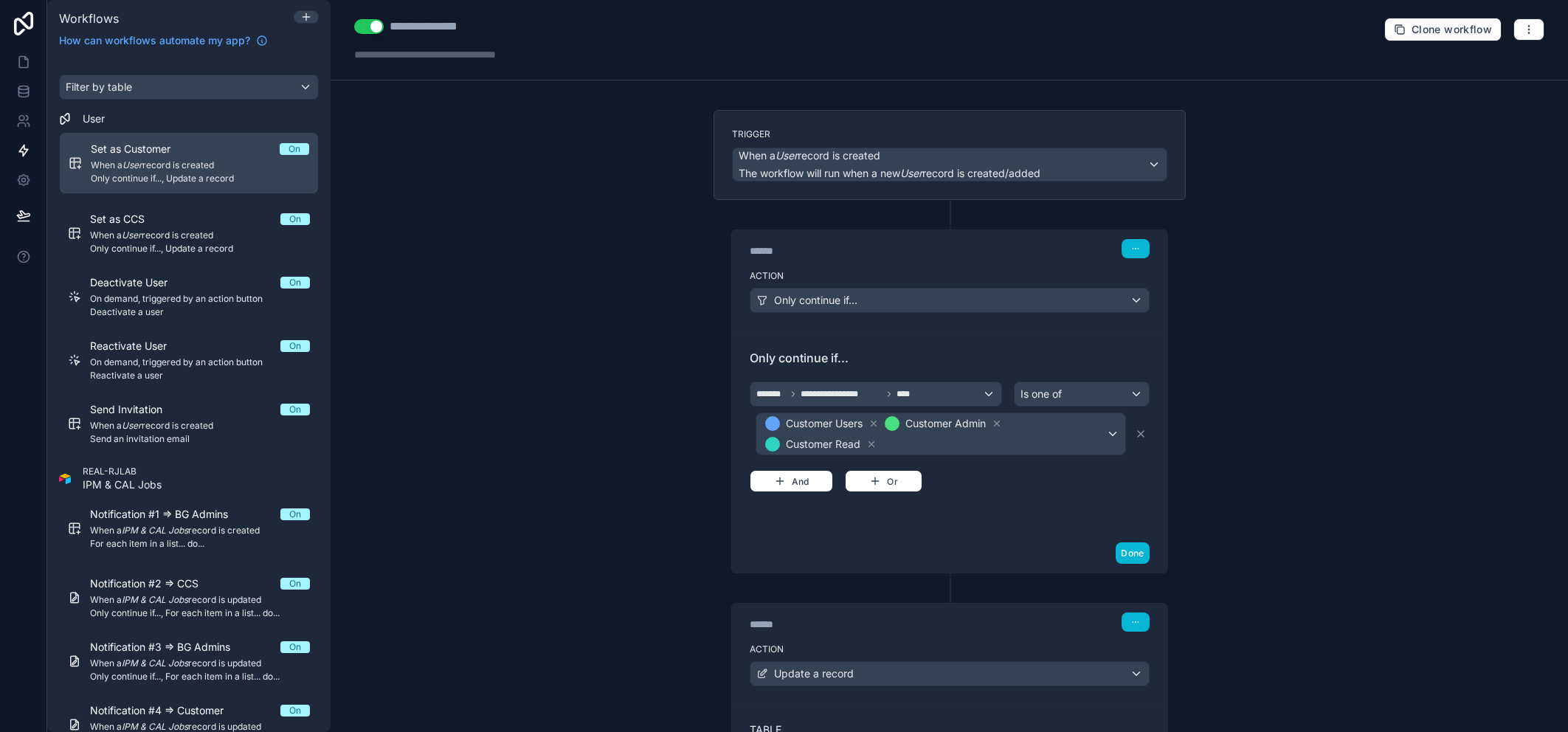
click at [598, 437] on div "**********" at bounding box center [949, 366] width 1237 height 732
click at [30, 58] on icon at bounding box center [23, 62] width 15 height 15
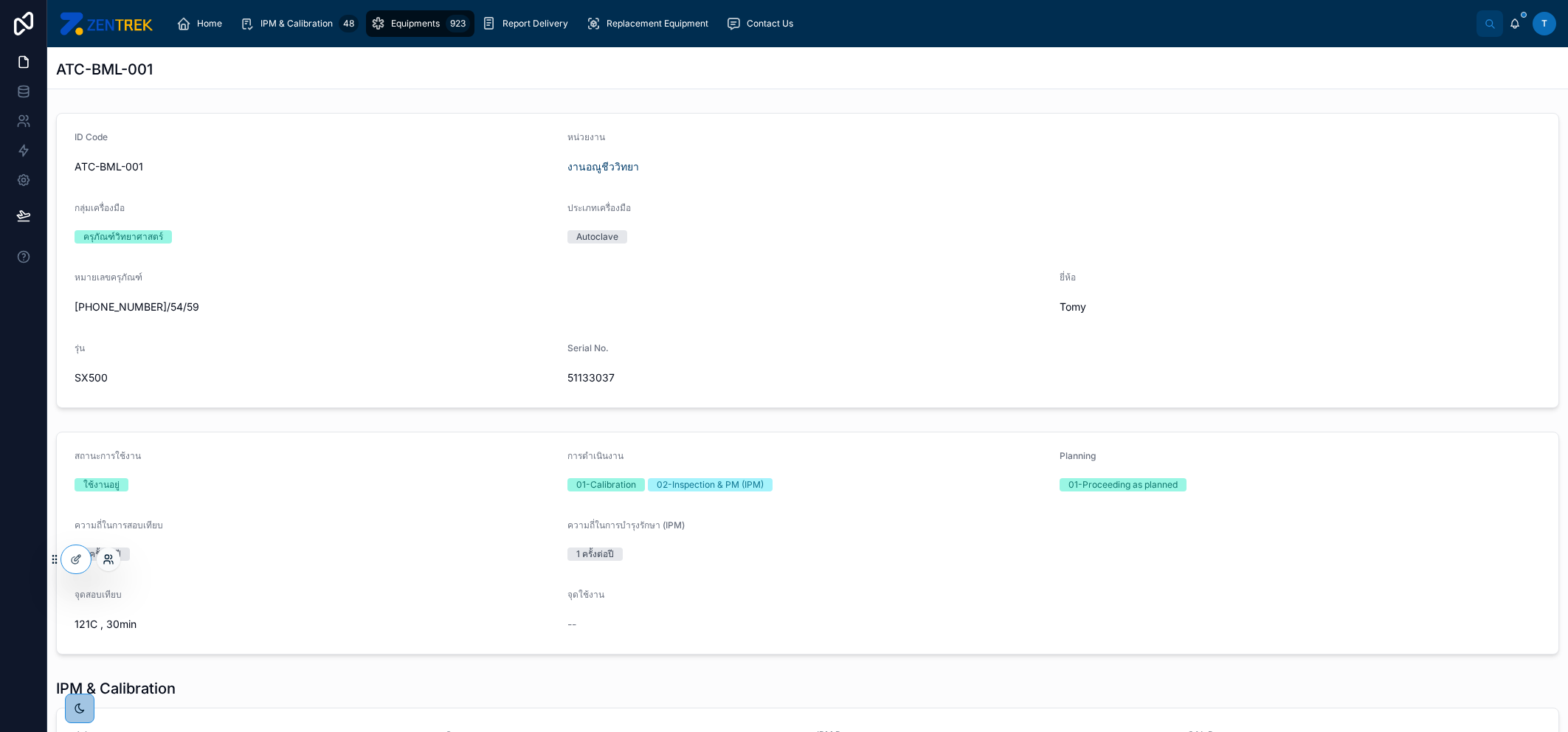
click at [108, 556] on icon at bounding box center [106, 556] width 4 height 4
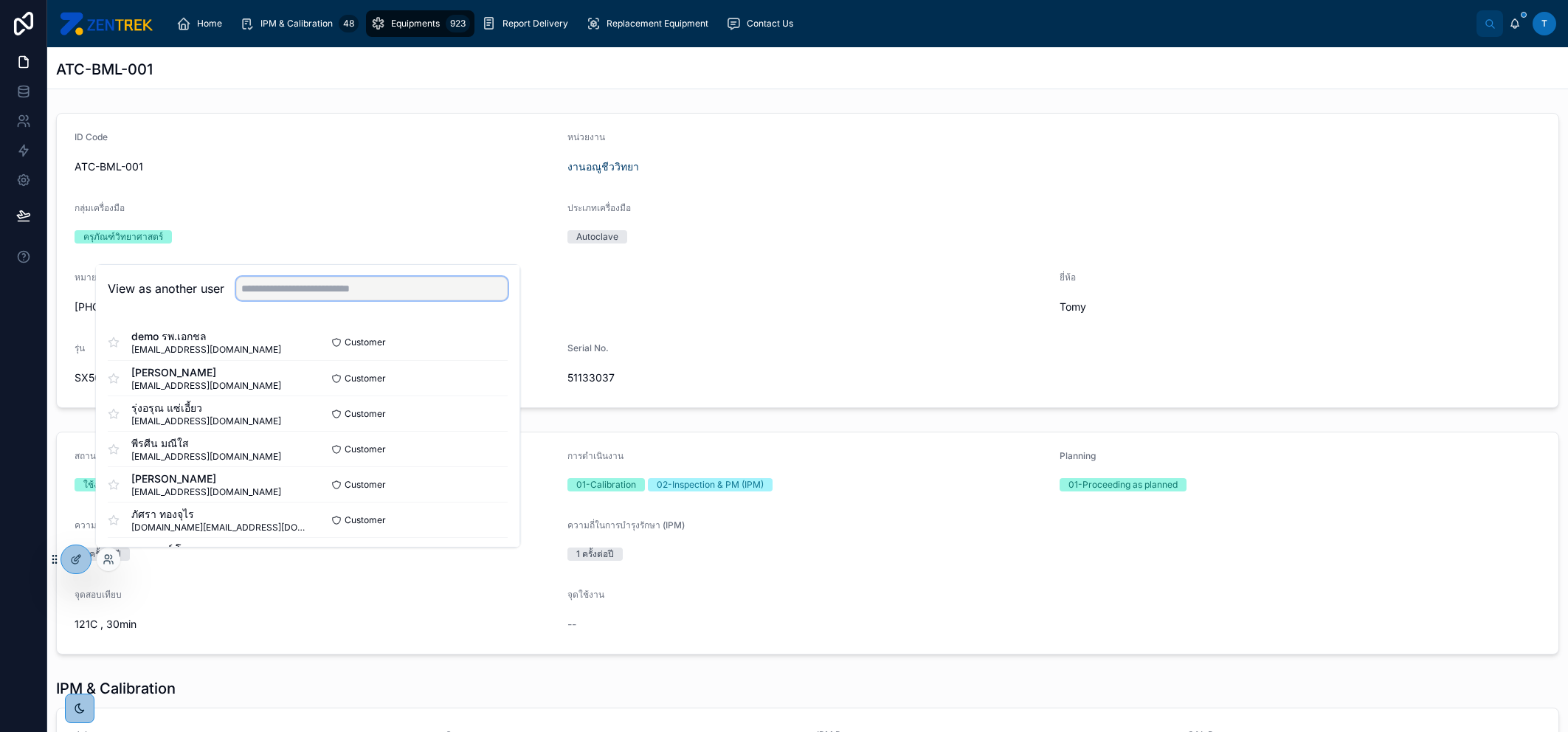
click at [365, 294] on input "text" at bounding box center [372, 288] width 272 height 23
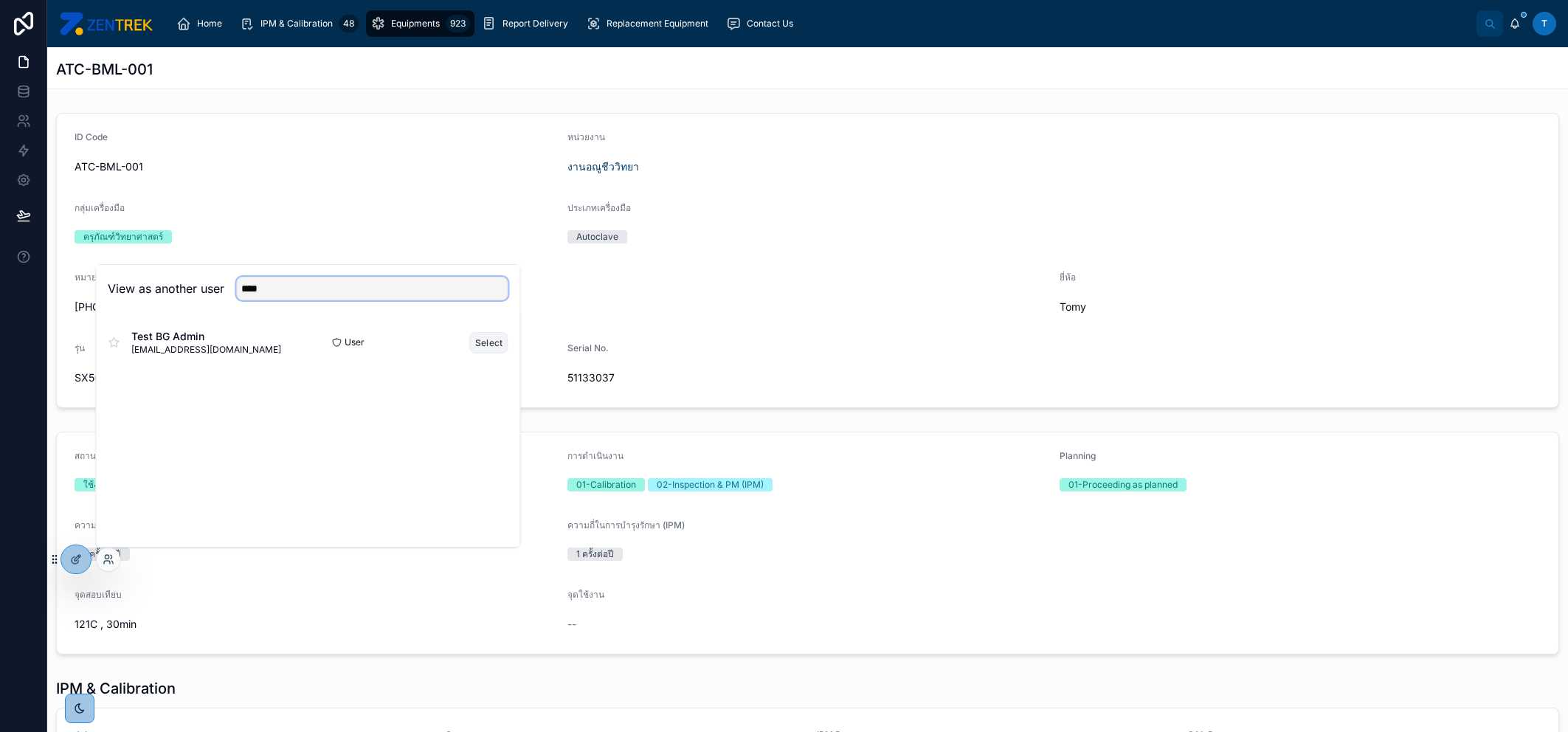
type input "****"
click at [480, 342] on button "Select" at bounding box center [489, 343] width 39 height 21
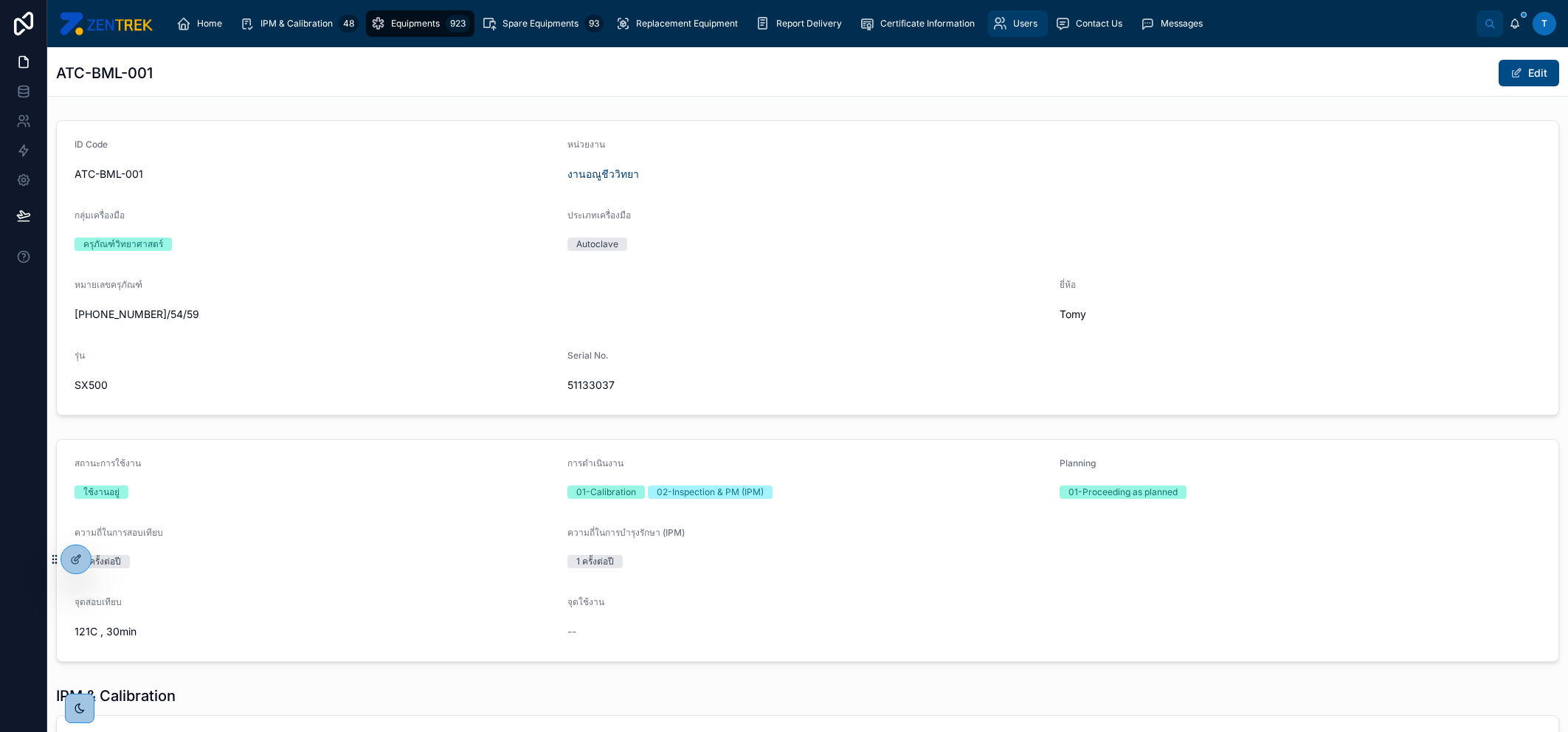
click at [1011, 32] on div "Users" at bounding box center [1017, 23] width 51 height 23
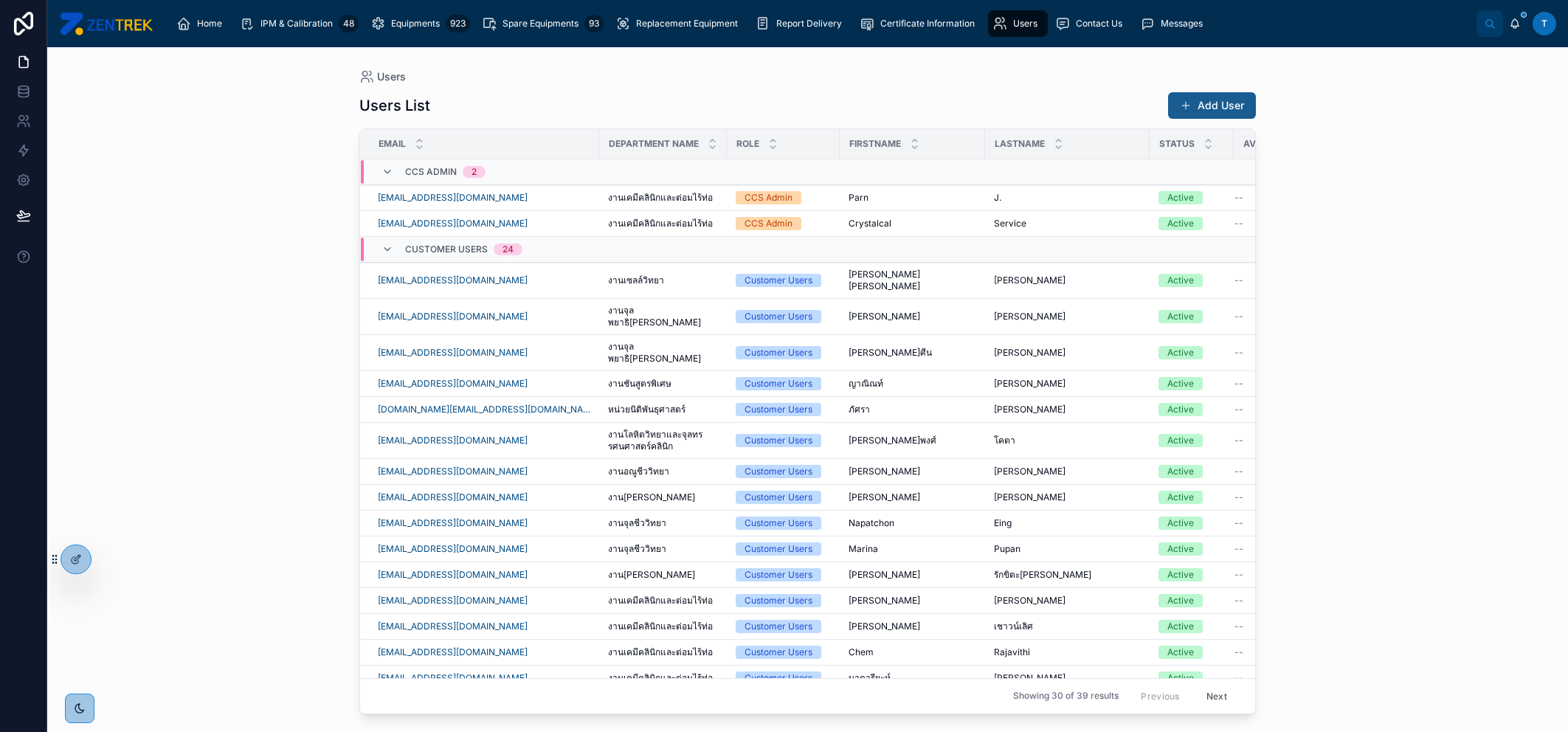
click at [1187, 104] on span at bounding box center [1186, 106] width 12 height 12
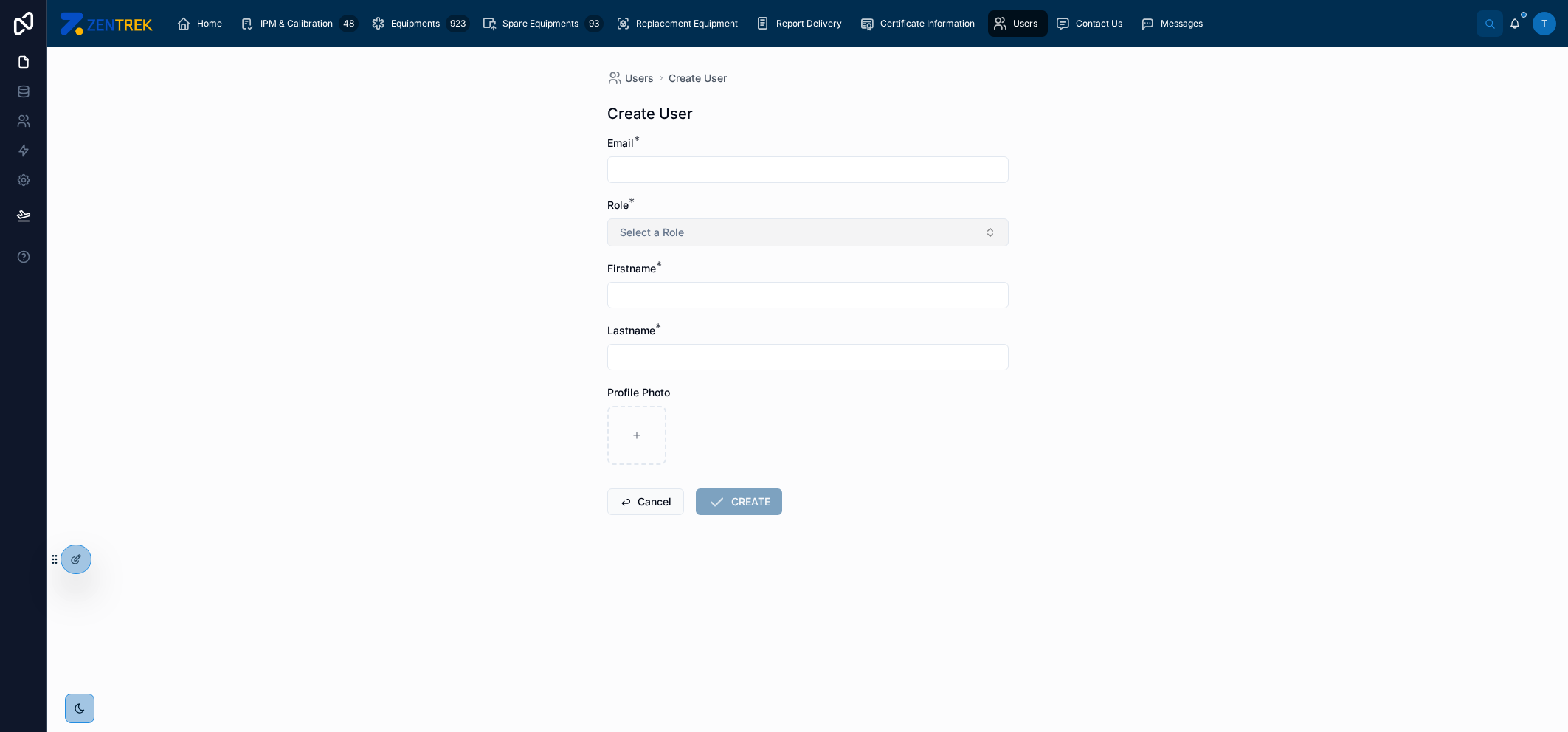
click at [836, 226] on button "Select a Role" at bounding box center [807, 232] width 401 height 28
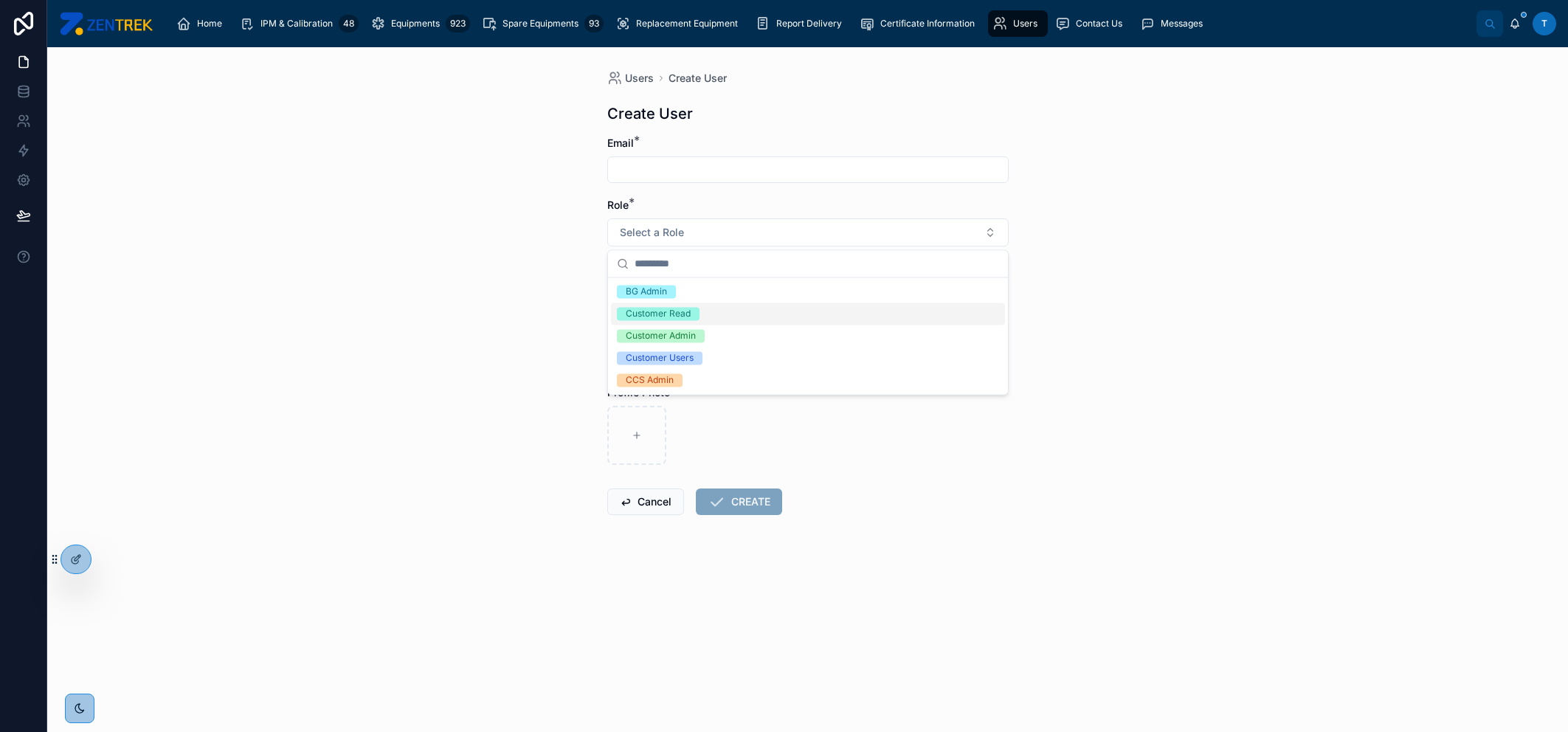
click at [734, 316] on div "Customer Read" at bounding box center [807, 313] width 394 height 22
click at [733, 249] on form "Email * Role * Customer Read Firstname * Lastname * Profile Photo Cancel CREATE" at bounding box center [807, 372] width 401 height 474
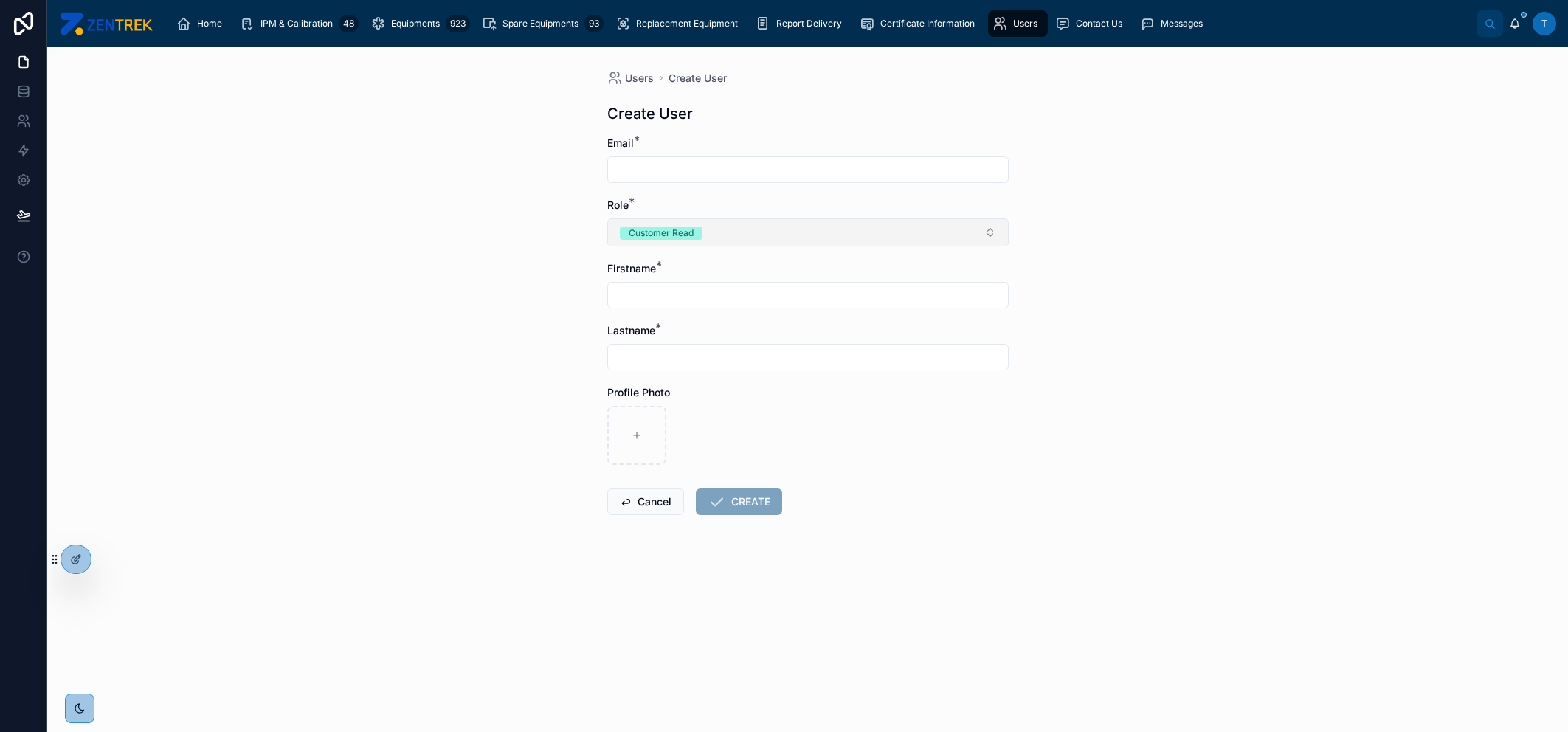
click at [733, 239] on button "Customer Read" at bounding box center [807, 232] width 401 height 28
click at [744, 357] on div "Customer Users" at bounding box center [807, 357] width 394 height 22
click at [748, 238] on button "Customer Users" at bounding box center [807, 232] width 401 height 28
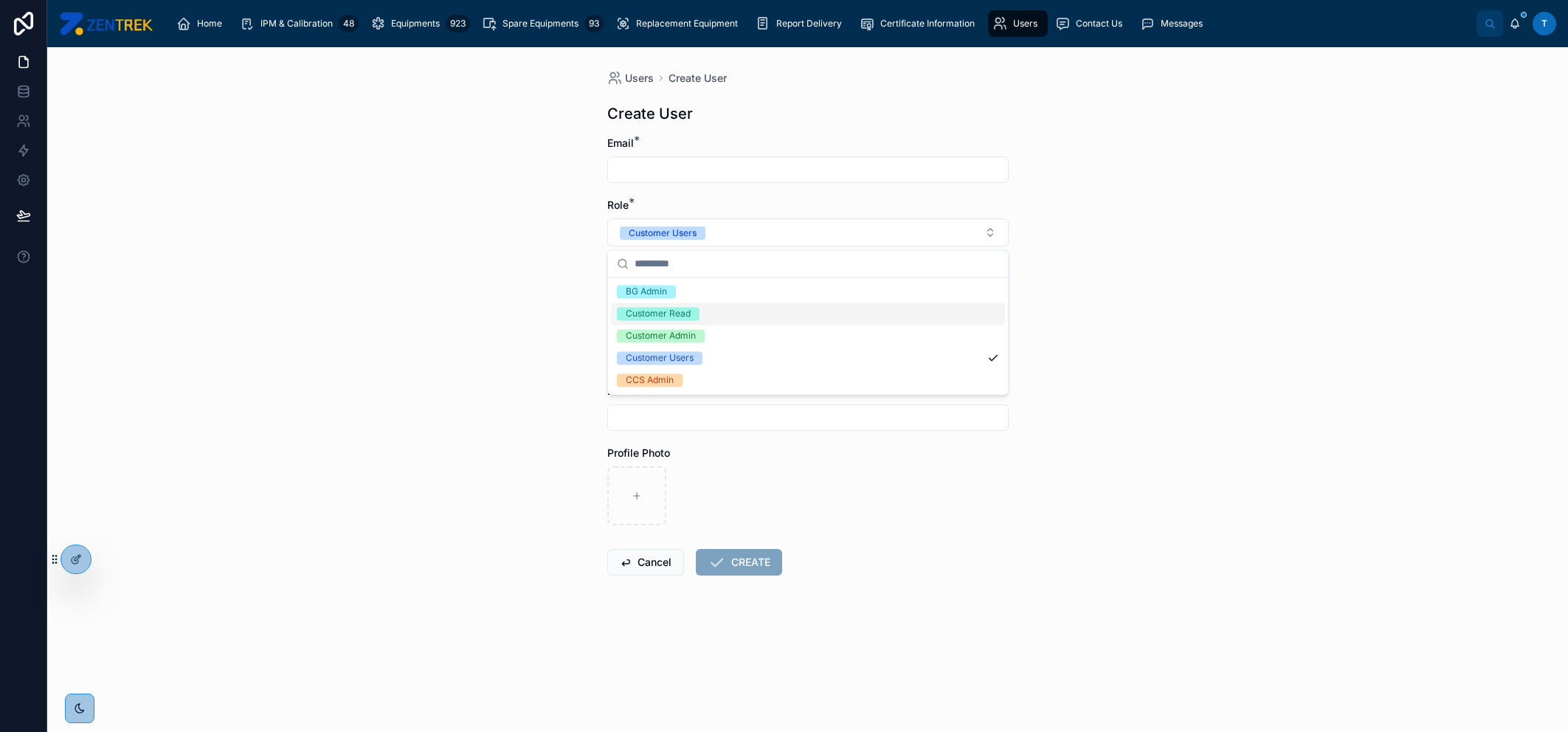
click at [748, 316] on div "Customer Read" at bounding box center [807, 313] width 394 height 22
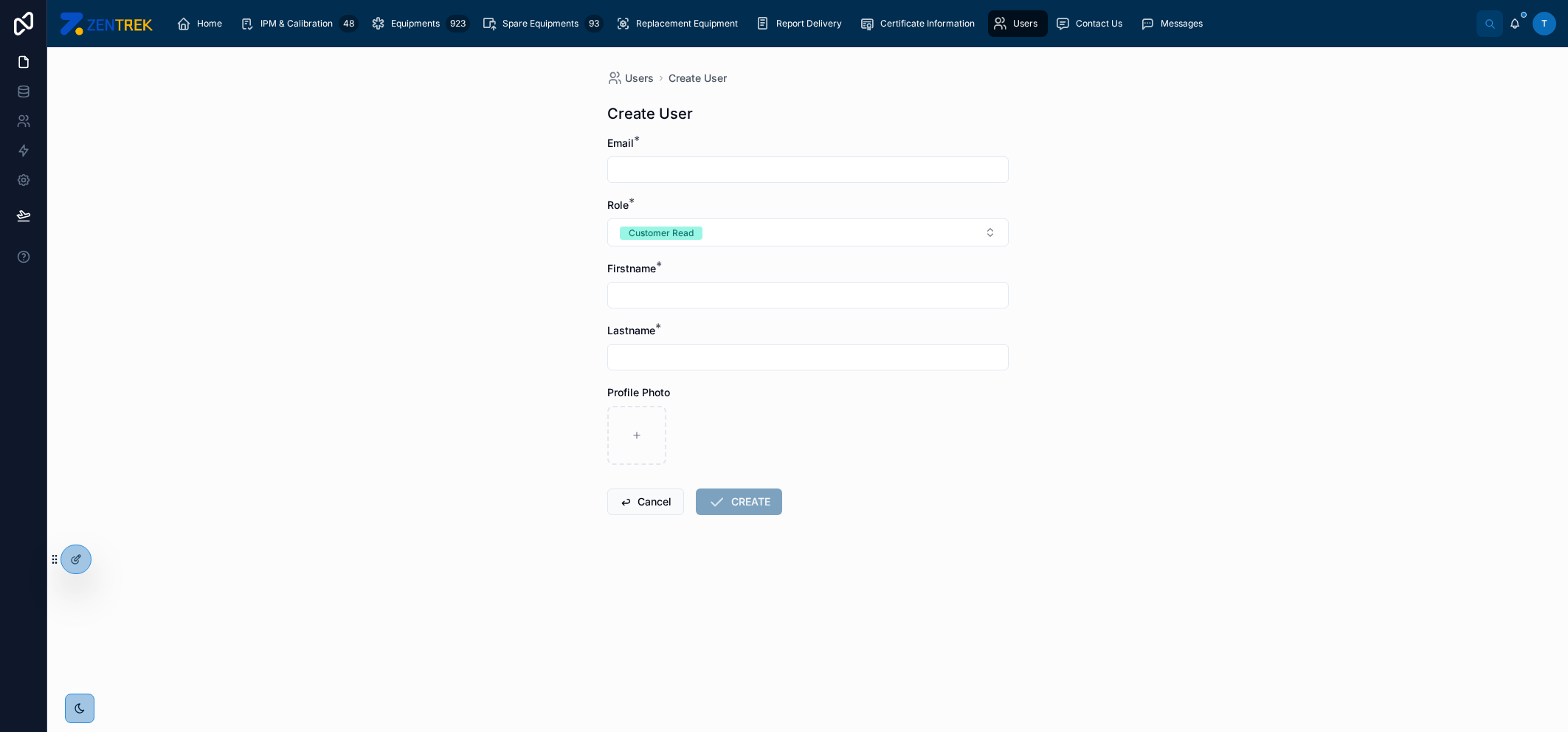
click at [716, 168] on input "text" at bounding box center [807, 170] width 400 height 20
drag, startPoint x: 702, startPoint y: 168, endPoint x: 531, endPoint y: 169, distance: 171.0
click at [531, 169] on div "**********" at bounding box center [807, 389] width 1521 height 685
click at [1115, 223] on div "**********" at bounding box center [807, 389] width 1521 height 685
click at [754, 172] on input "**********" at bounding box center [807, 170] width 400 height 20
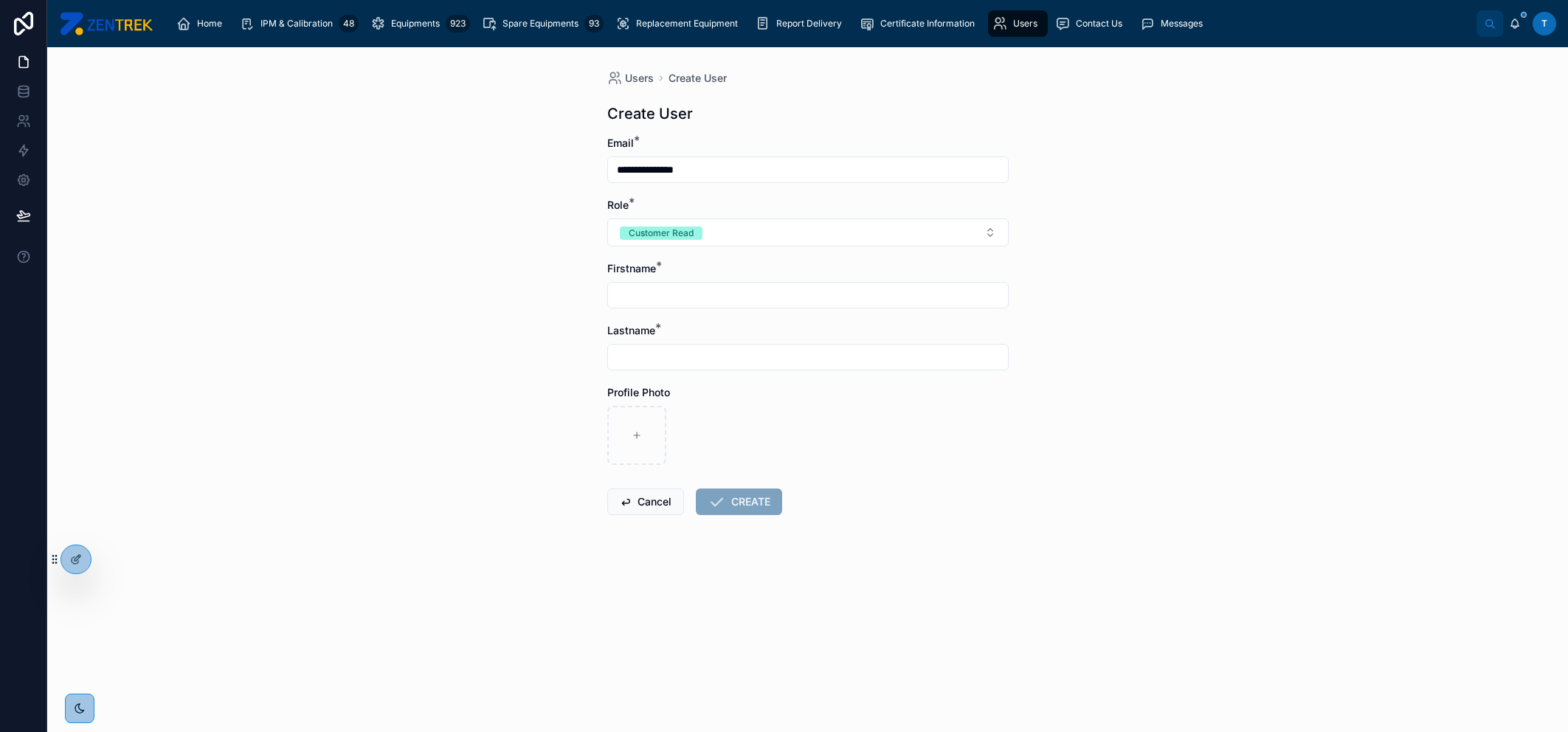
drag, startPoint x: 751, startPoint y: 169, endPoint x: 537, endPoint y: 166, distance: 214.0
click at [537, 166] on div "**********" at bounding box center [807, 389] width 1521 height 685
drag, startPoint x: 654, startPoint y: 167, endPoint x: 578, endPoint y: 167, distance: 76.0
click at [578, 167] on div "**********" at bounding box center [807, 389] width 1521 height 685
type input "**********"
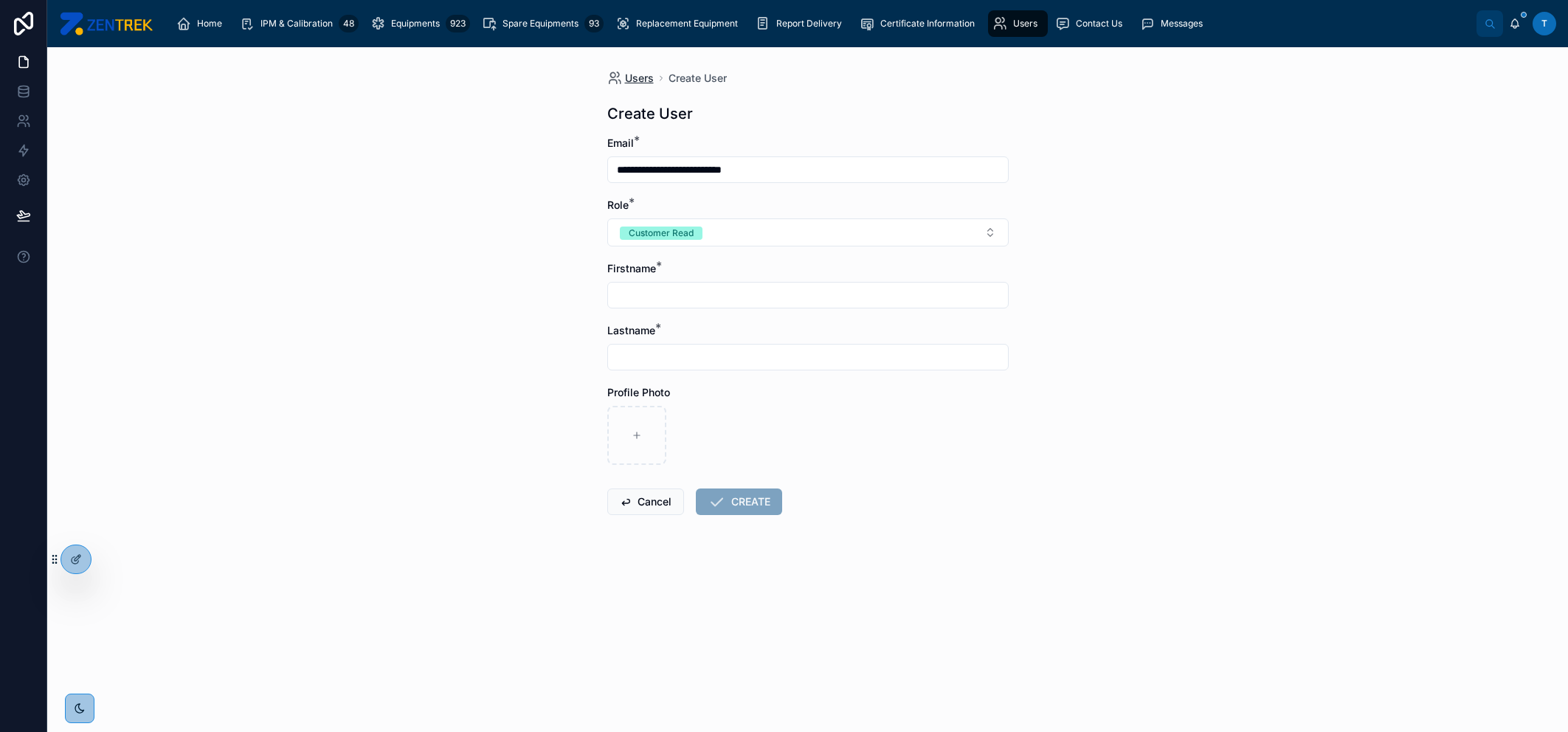
click at [649, 84] on span "Users" at bounding box center [639, 79] width 29 height 15
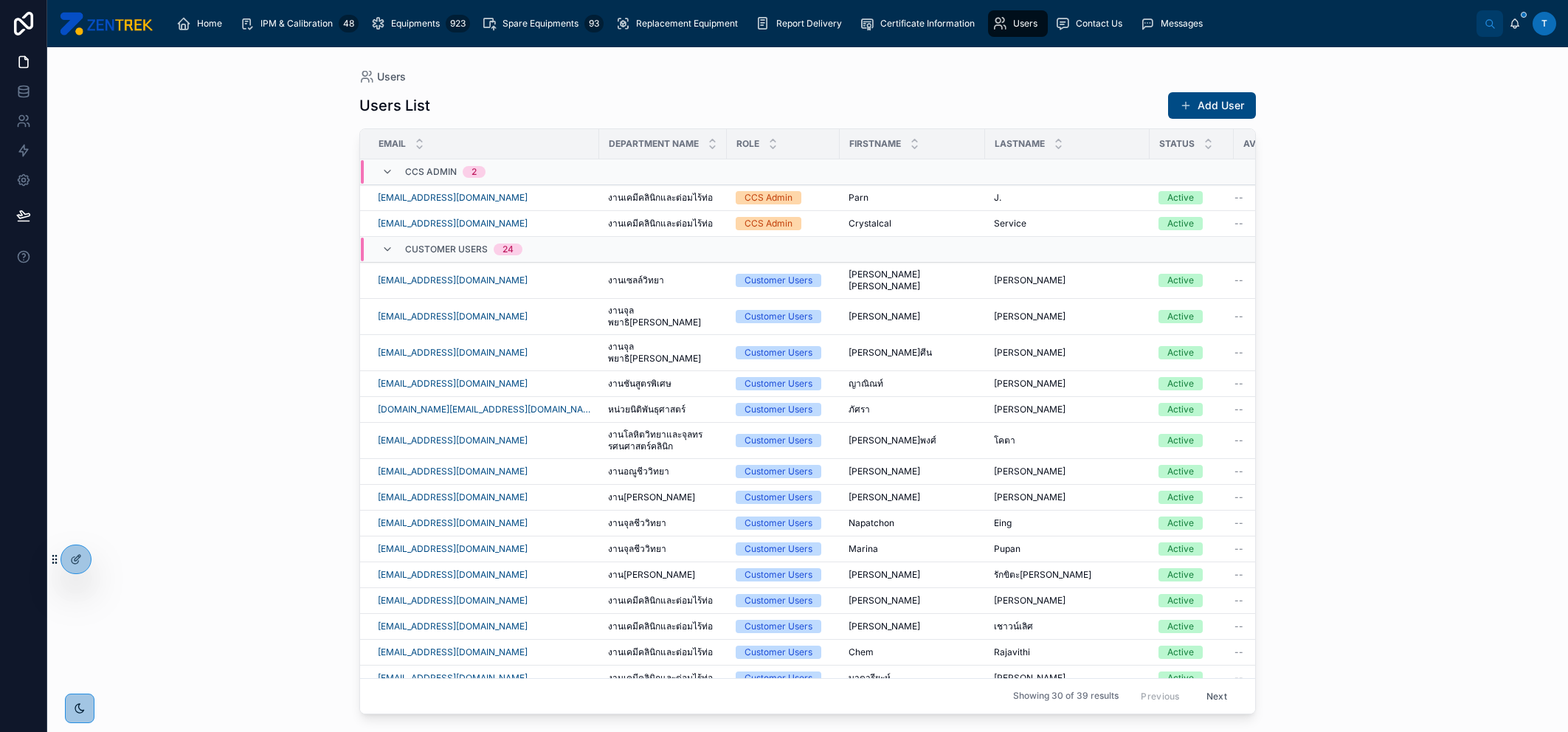
click at [1182, 86] on div "Users List Add User Email Department Name Role Firstname Lastname Status Avatar…" at bounding box center [807, 398] width 897 height 632
click at [1186, 93] on button "Add User" at bounding box center [1212, 105] width 88 height 26
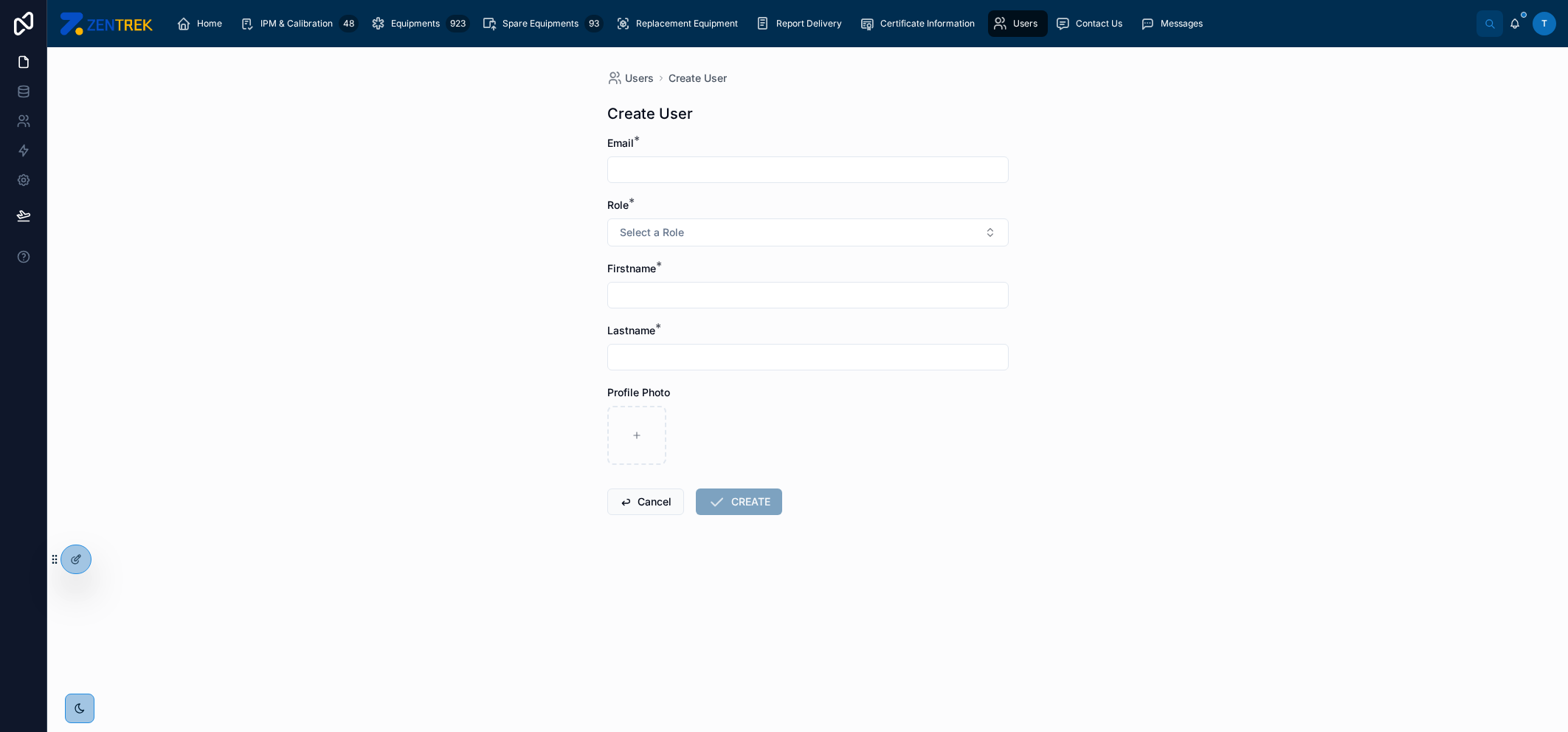
click at [748, 185] on form "Email * Role * Select a Role Firstname * Lastname * Profile Photo Cancel CREATE" at bounding box center [807, 372] width 401 height 474
click at [747, 170] on input "text" at bounding box center [807, 170] width 400 height 20
click at [665, 222] on button "Select a Role" at bounding box center [807, 232] width 401 height 28
click at [709, 314] on div "Customer Read" at bounding box center [807, 313] width 394 height 22
click at [695, 170] on input "text" at bounding box center [807, 170] width 400 height 20
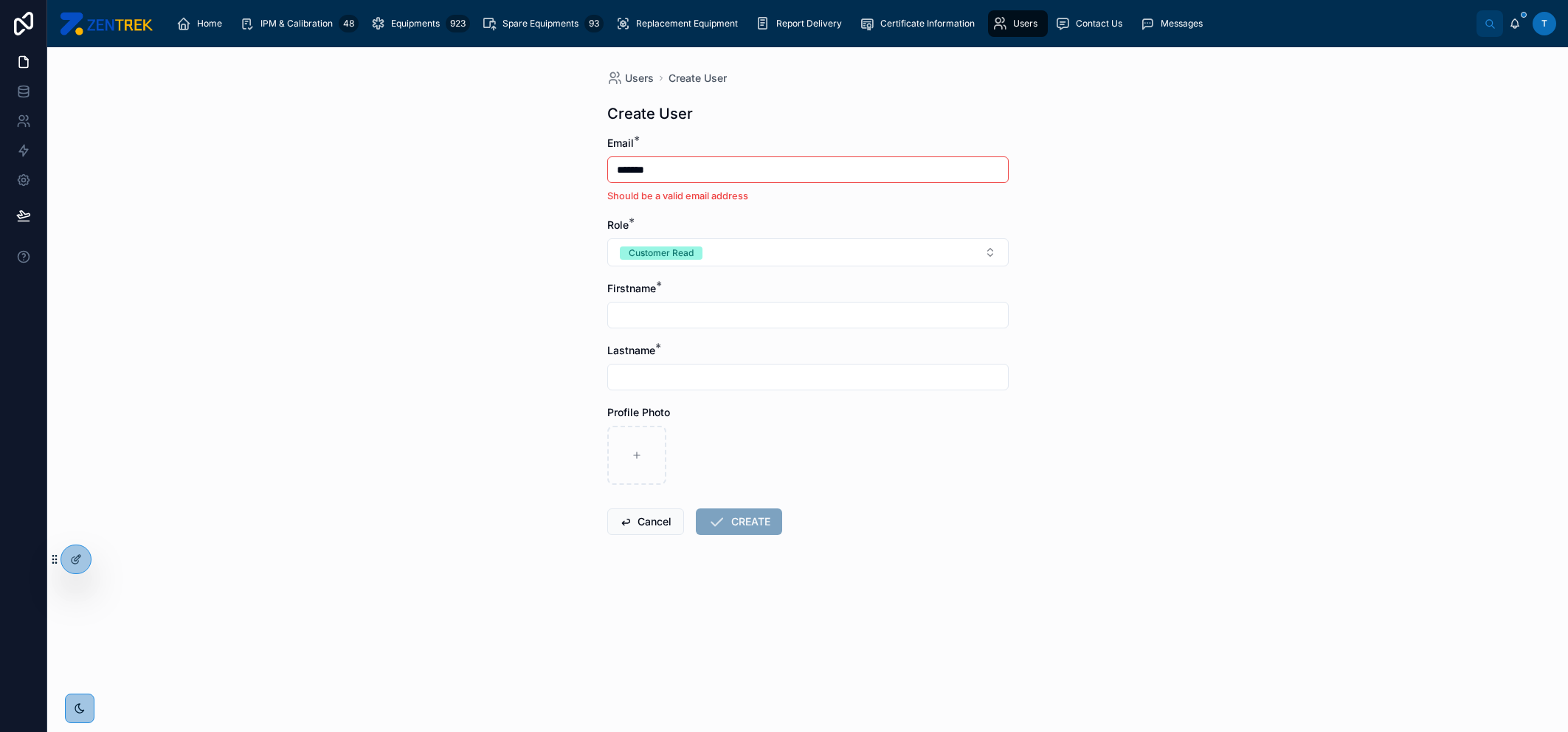
type input "**********"
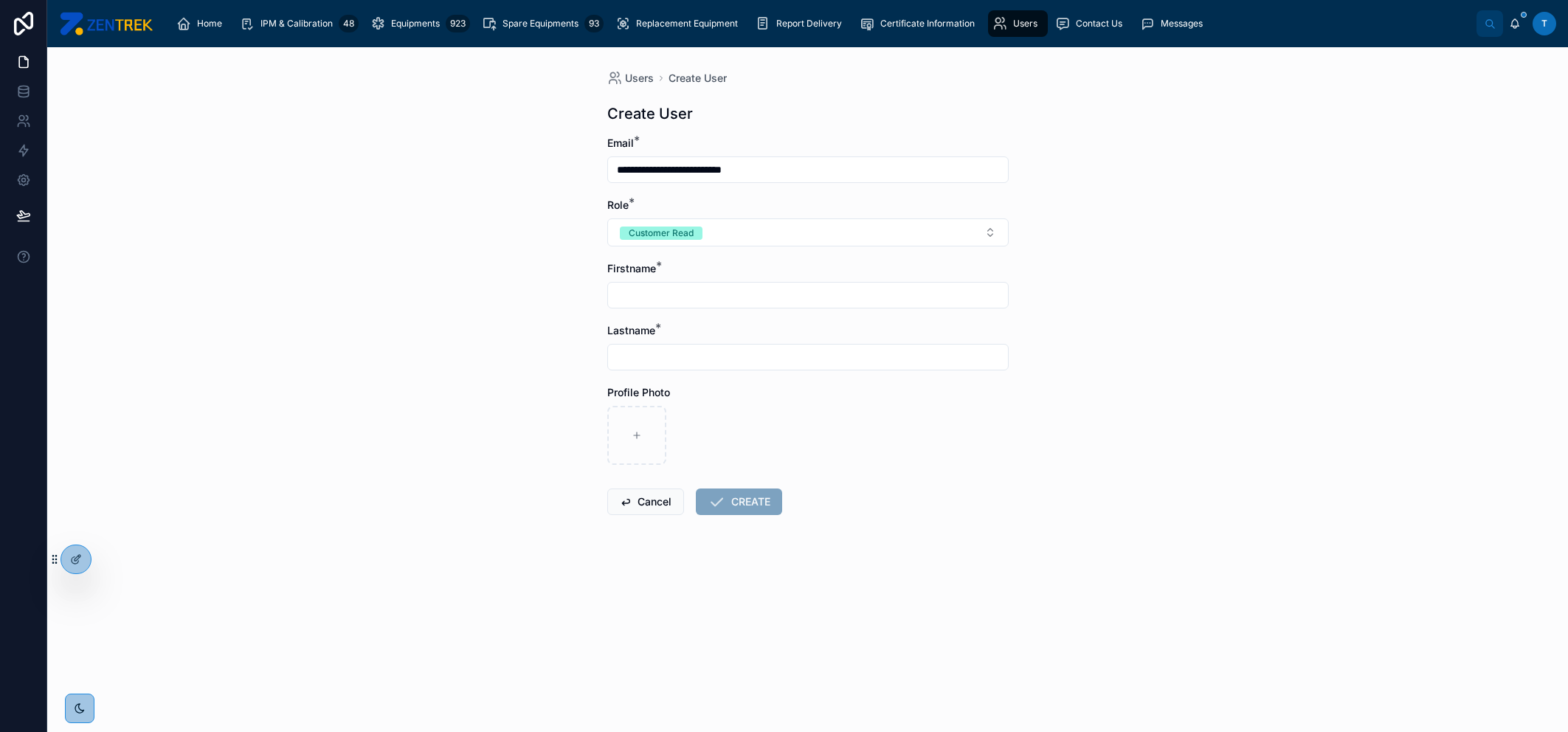
click at [708, 307] on div at bounding box center [807, 294] width 401 height 26
drag, startPoint x: 651, startPoint y: 170, endPoint x: 580, endPoint y: 167, distance: 71.1
click at [580, 167] on div "**********" at bounding box center [807, 389] width 1521 height 685
click at [754, 296] on input "text" at bounding box center [807, 294] width 400 height 20
paste input "*******"
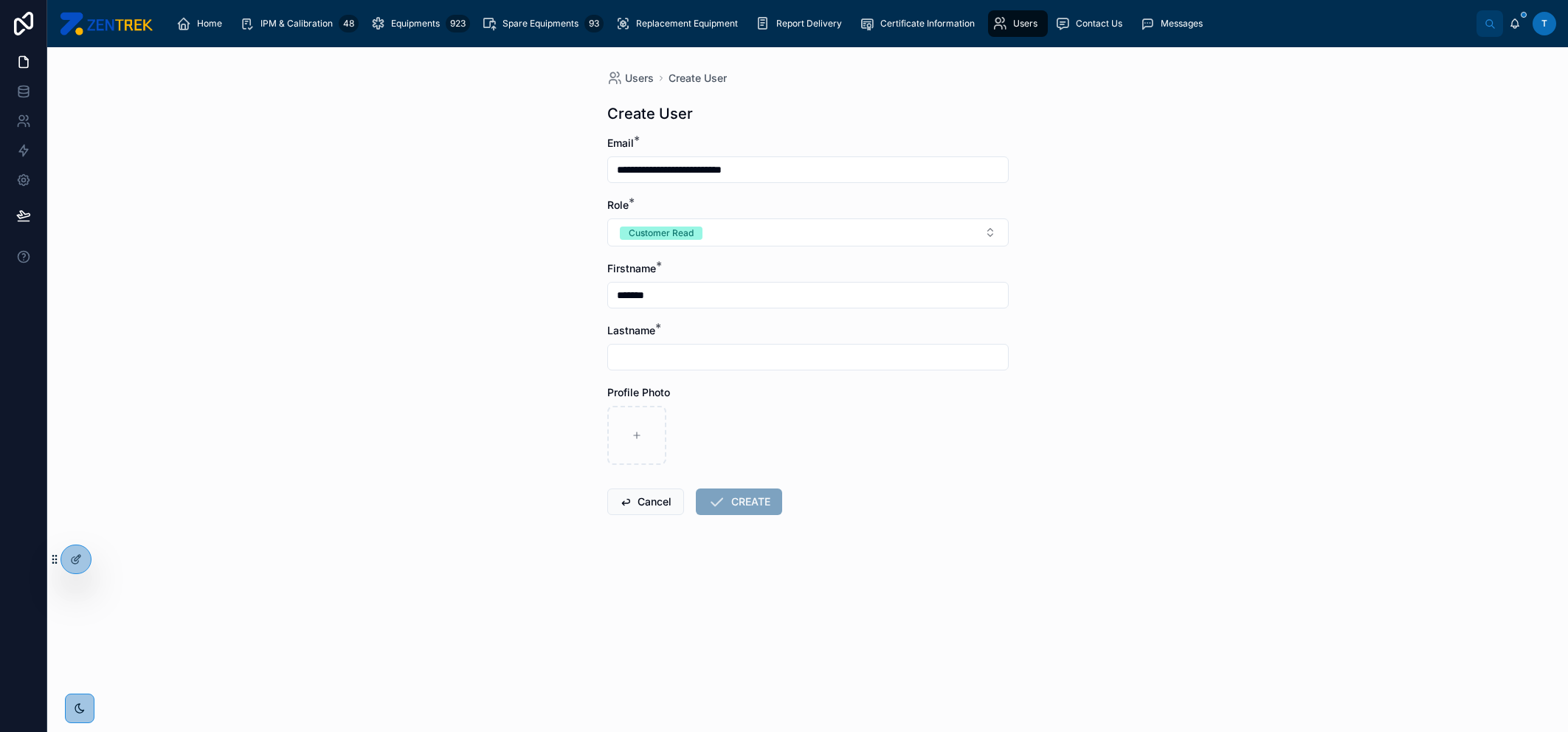
type input "*******"
click at [658, 168] on input "**********" at bounding box center [807, 170] width 400 height 20
click at [670, 167] on input "**********" at bounding box center [807, 170] width 400 height 20
drag, startPoint x: 690, startPoint y: 165, endPoint x: 658, endPoint y: 164, distance: 32.0
click at [658, 164] on input "**********" at bounding box center [807, 170] width 400 height 20
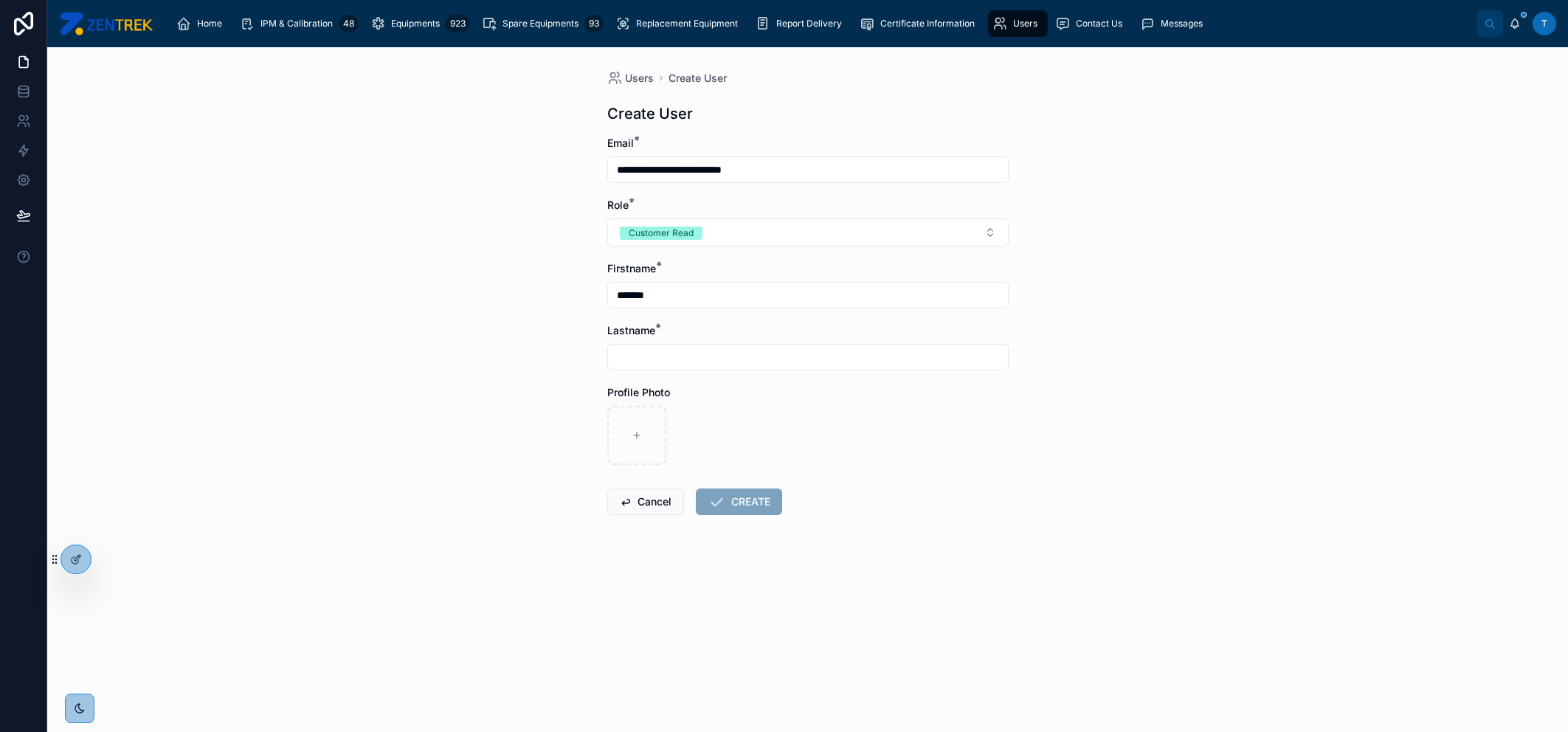
click at [702, 348] on input "text" at bounding box center [807, 357] width 400 height 20
paste input "*******"
type input "*******"
click at [692, 289] on input "*******" at bounding box center [807, 294] width 400 height 20
type input "**********"
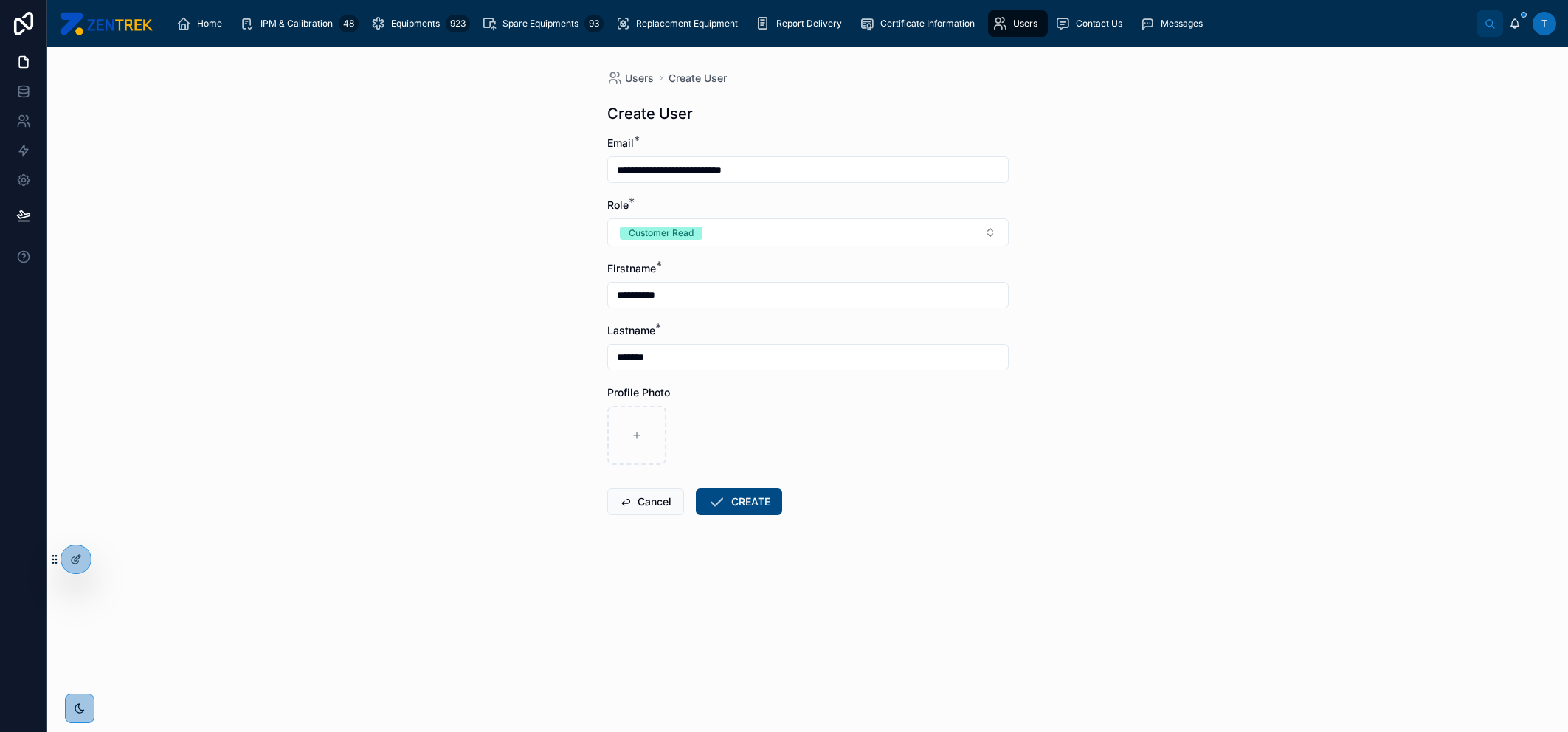
drag, startPoint x: 628, startPoint y: 360, endPoint x: 577, endPoint y: 355, distance: 51.2
click at [577, 355] on div "**********" at bounding box center [807, 389] width 1521 height 685
type input "****"
drag, startPoint x: 650, startPoint y: 298, endPoint x: 580, endPoint y: 288, distance: 70.7
click at [580, 288] on div "**********" at bounding box center [807, 389] width 1521 height 685
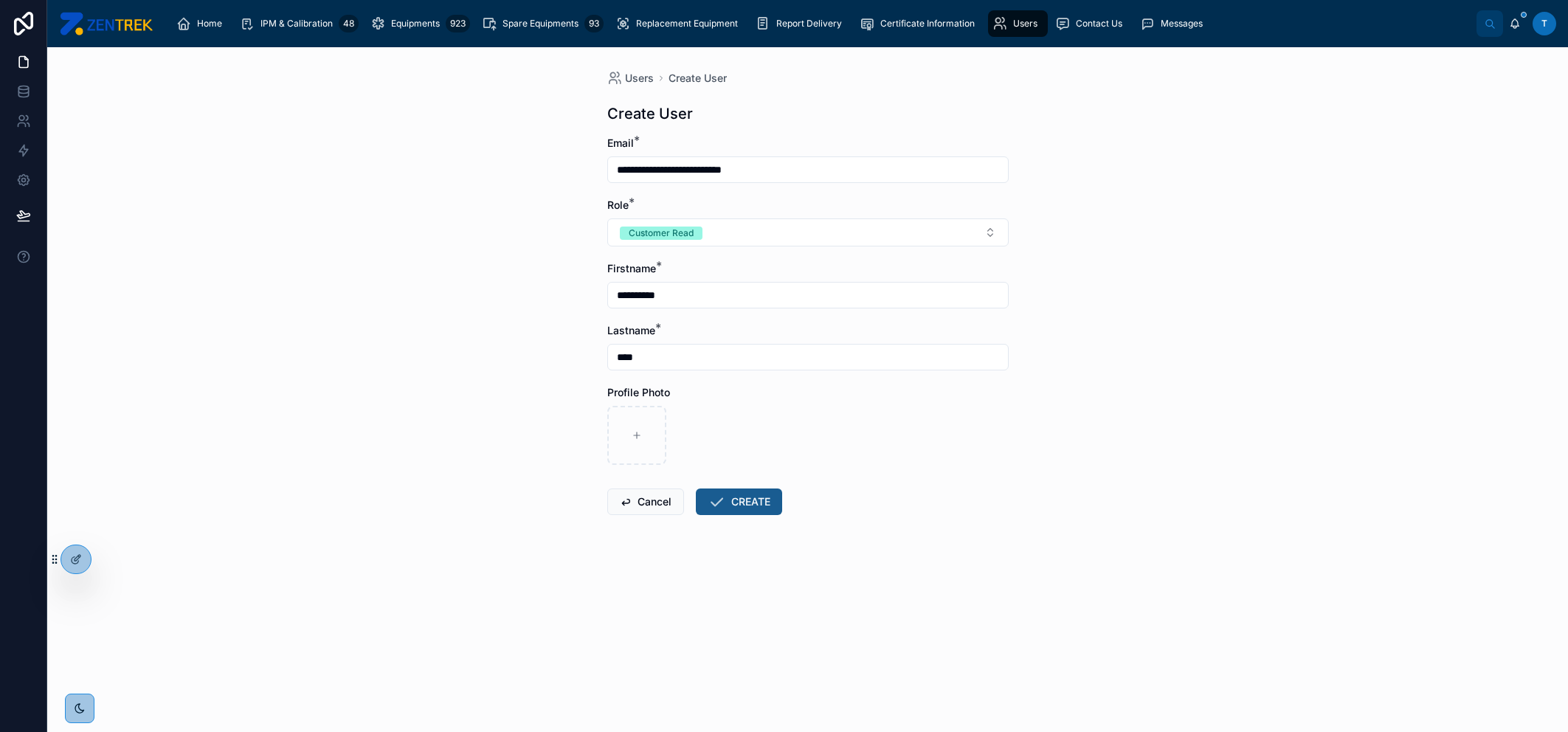
type input "**********"
click at [764, 500] on button "CREATE" at bounding box center [739, 501] width 86 height 26
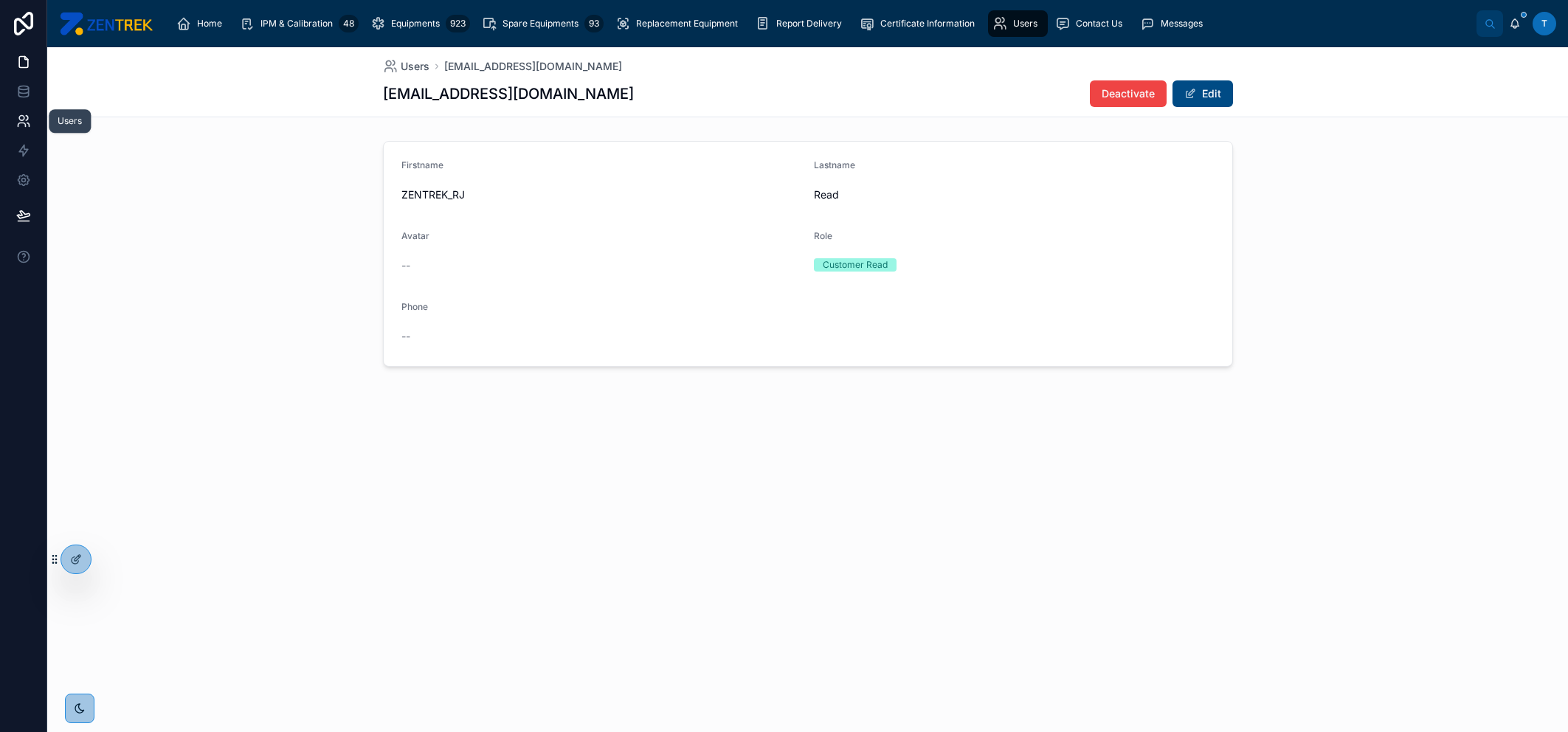
click at [34, 119] on link at bounding box center [23, 120] width 46 height 30
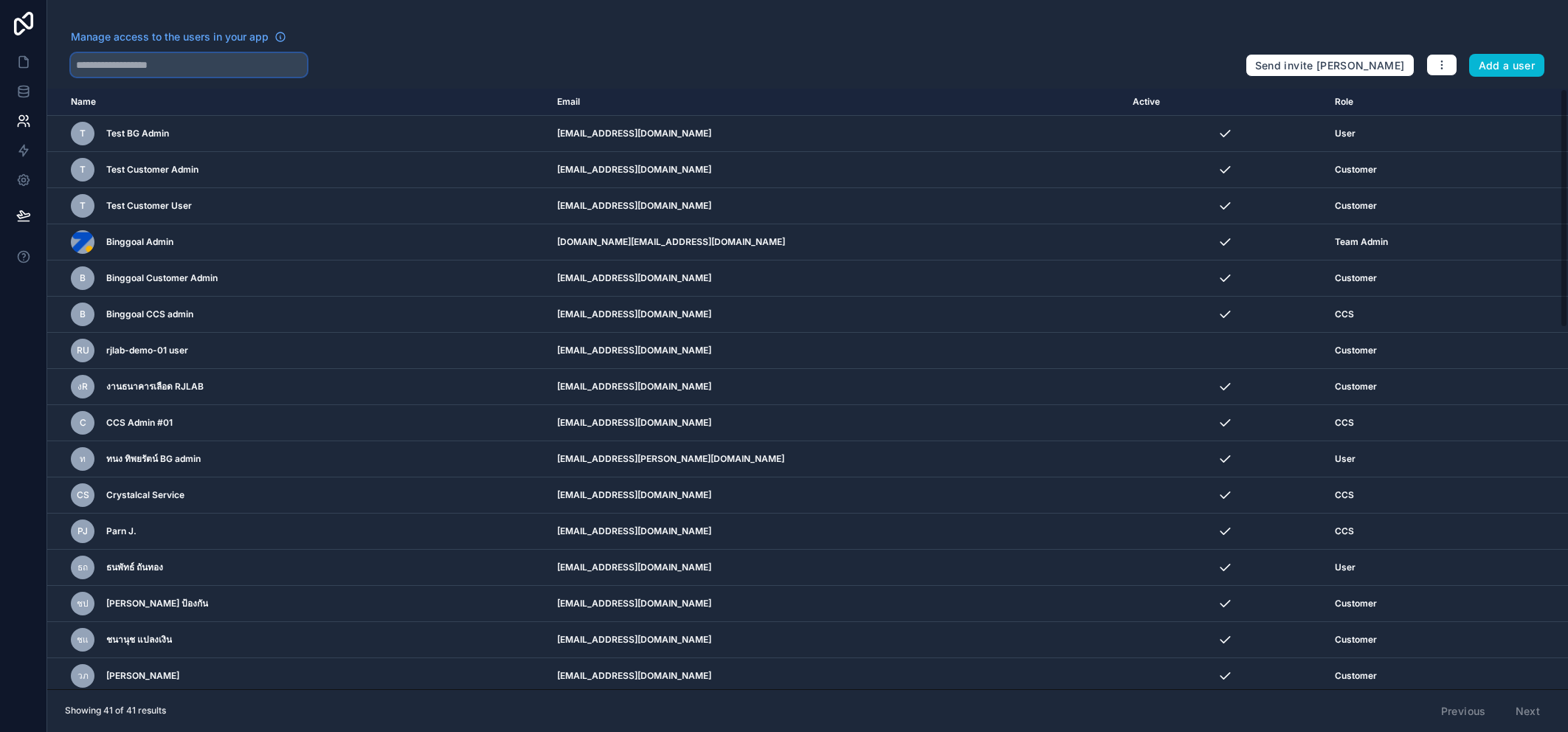
click at [162, 65] on input "text" at bounding box center [189, 64] width 236 height 23
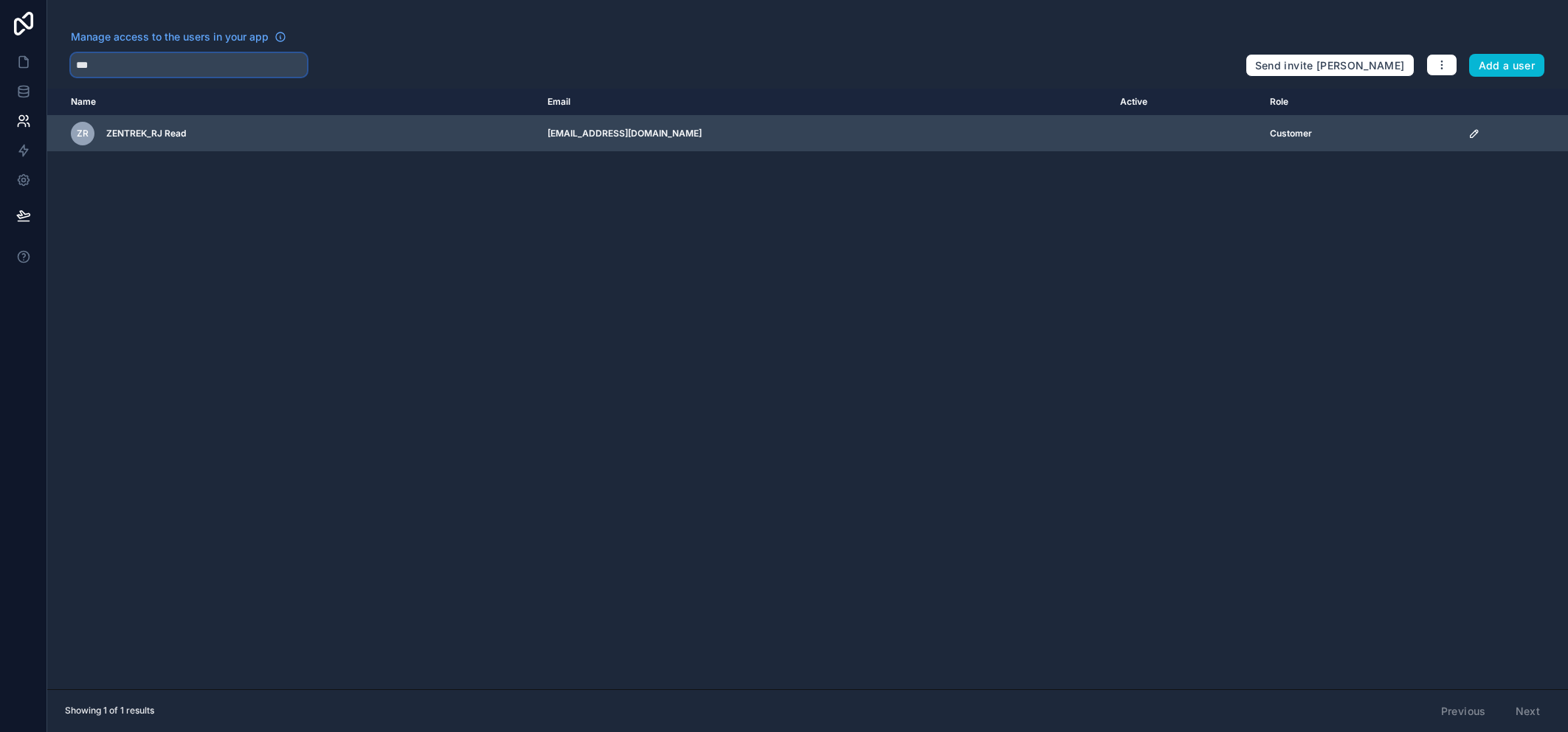
type input "***"
click at [701, 132] on td "[EMAIL_ADDRESS][DOMAIN_NAME]" at bounding box center [825, 134] width 573 height 36
click at [142, 132] on span "ZENTREK_RJ Read" at bounding box center [145, 134] width 79 height 12
click at [1468, 130] on icon "scrollable content" at bounding box center [1474, 134] width 12 height 12
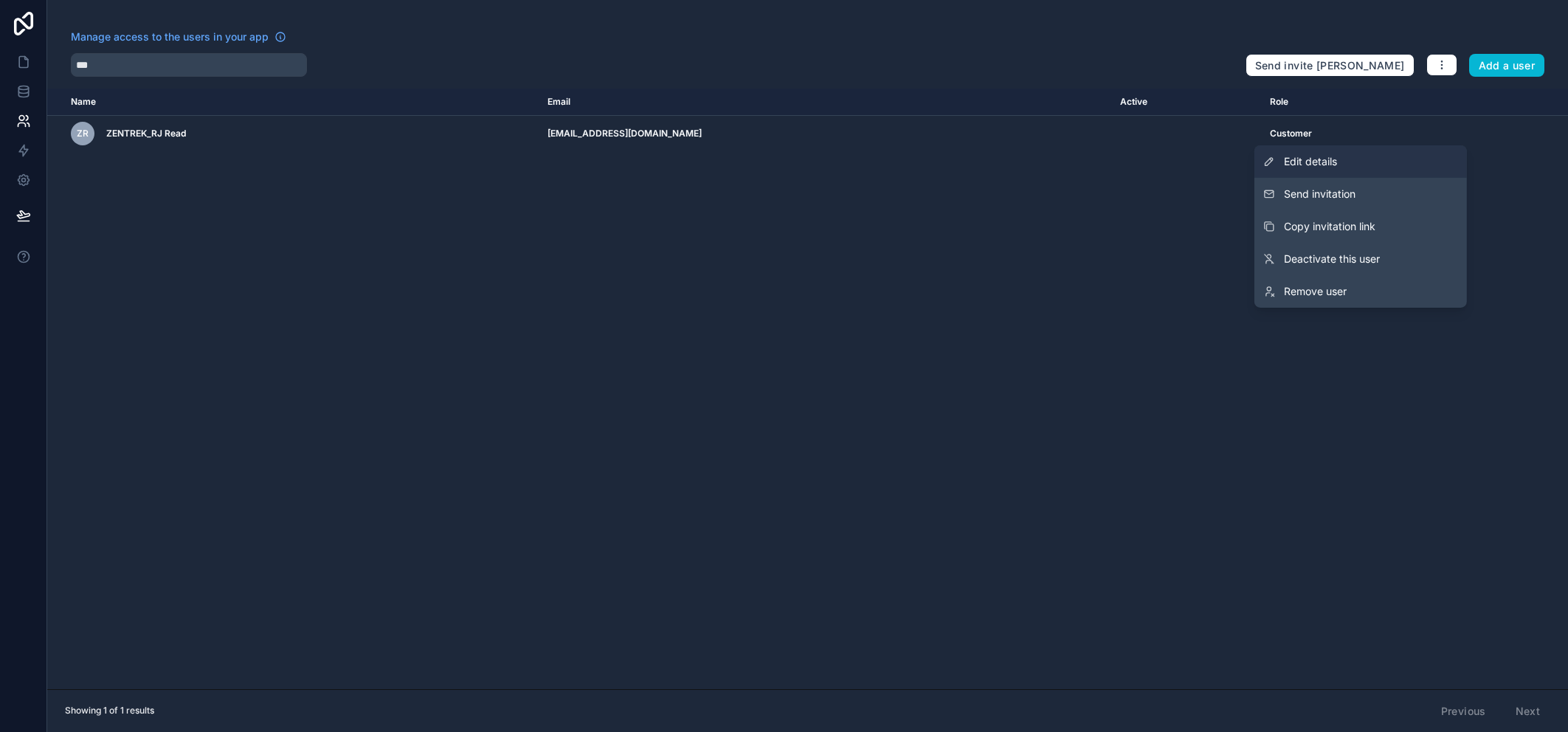
click at [1430, 162] on link "Edit details" at bounding box center [1361, 161] width 213 height 33
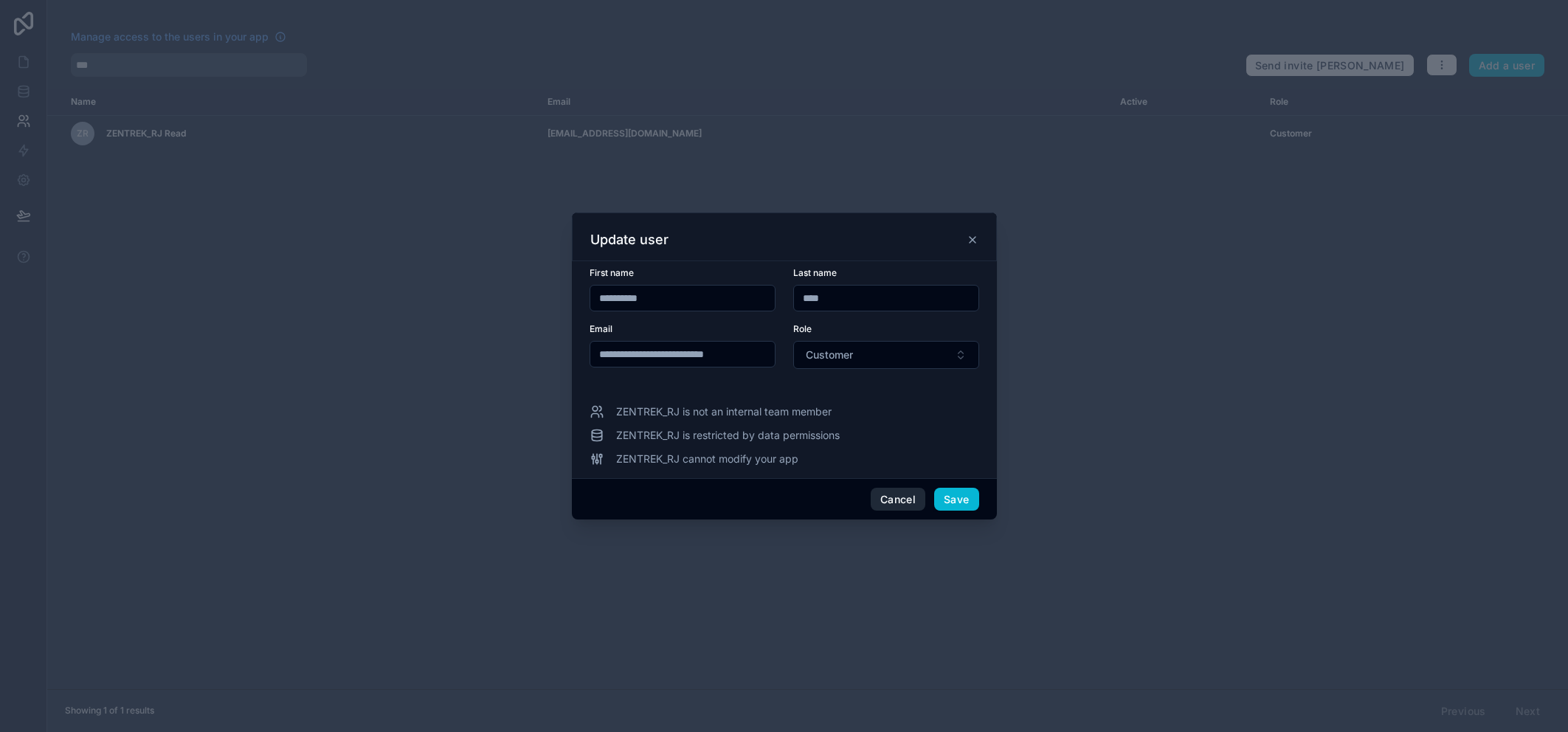
click at [898, 503] on button "Cancel" at bounding box center [898, 500] width 54 height 23
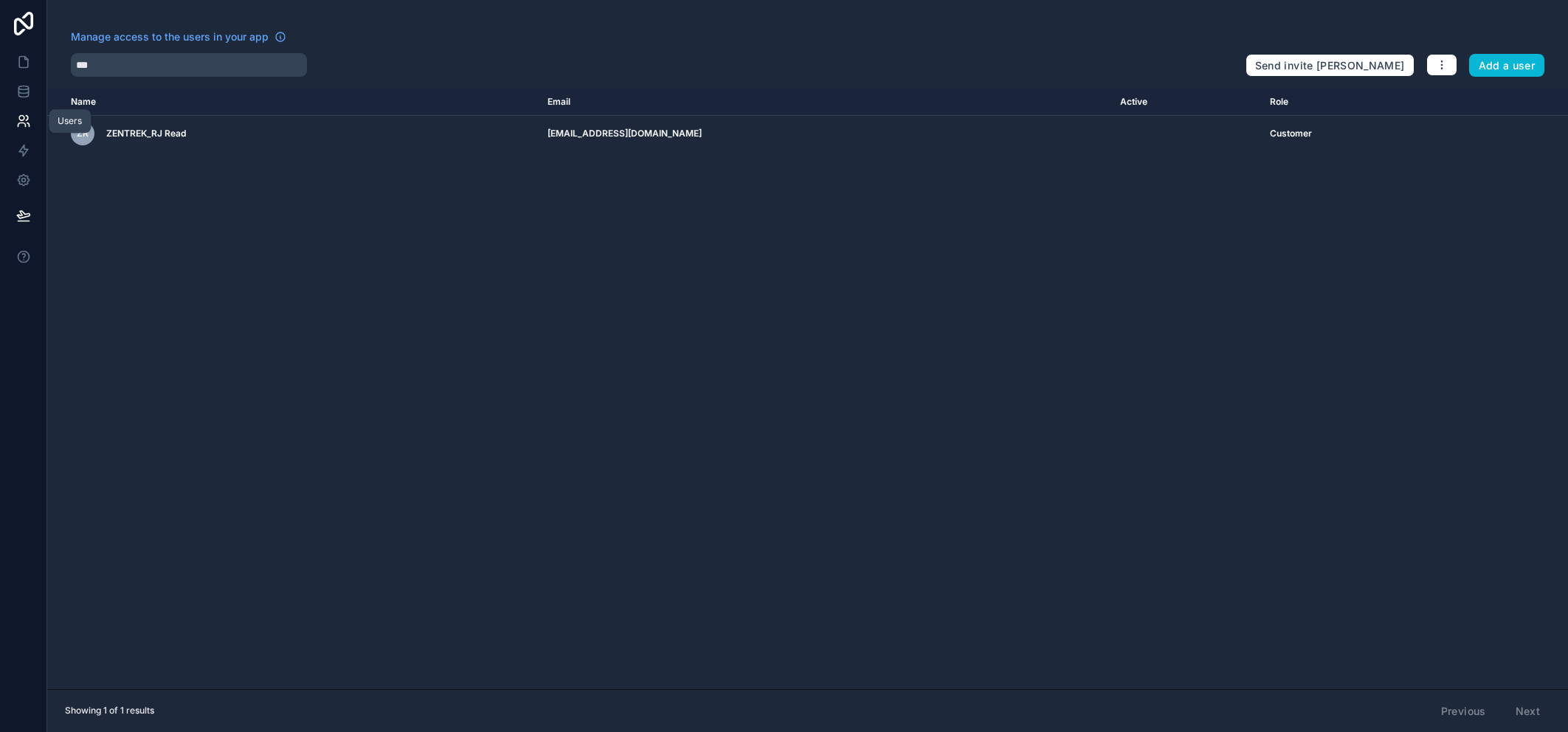
click at [13, 124] on link at bounding box center [23, 120] width 46 height 30
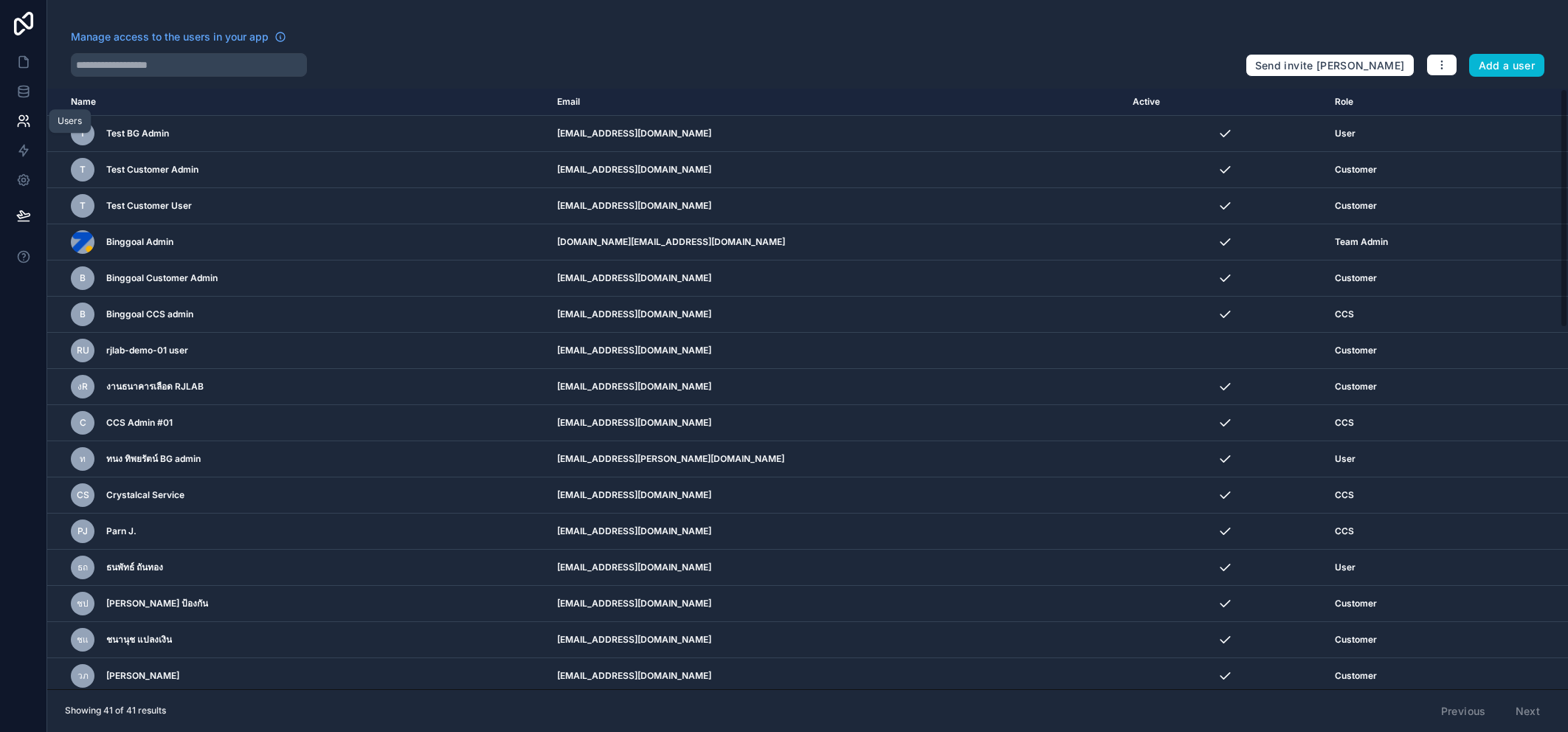
click at [32, 124] on link at bounding box center [23, 120] width 46 height 30
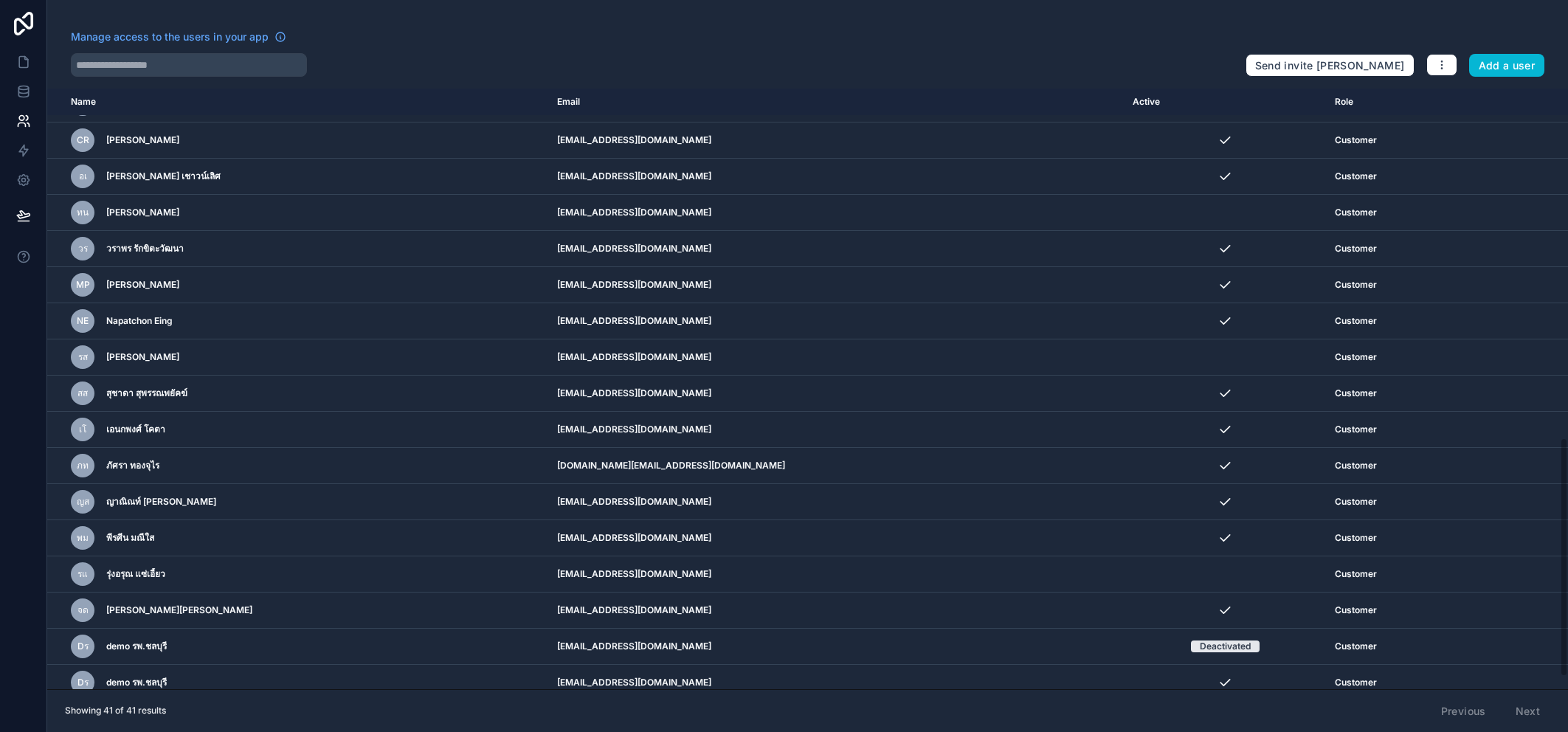
scroll to position [909, 0]
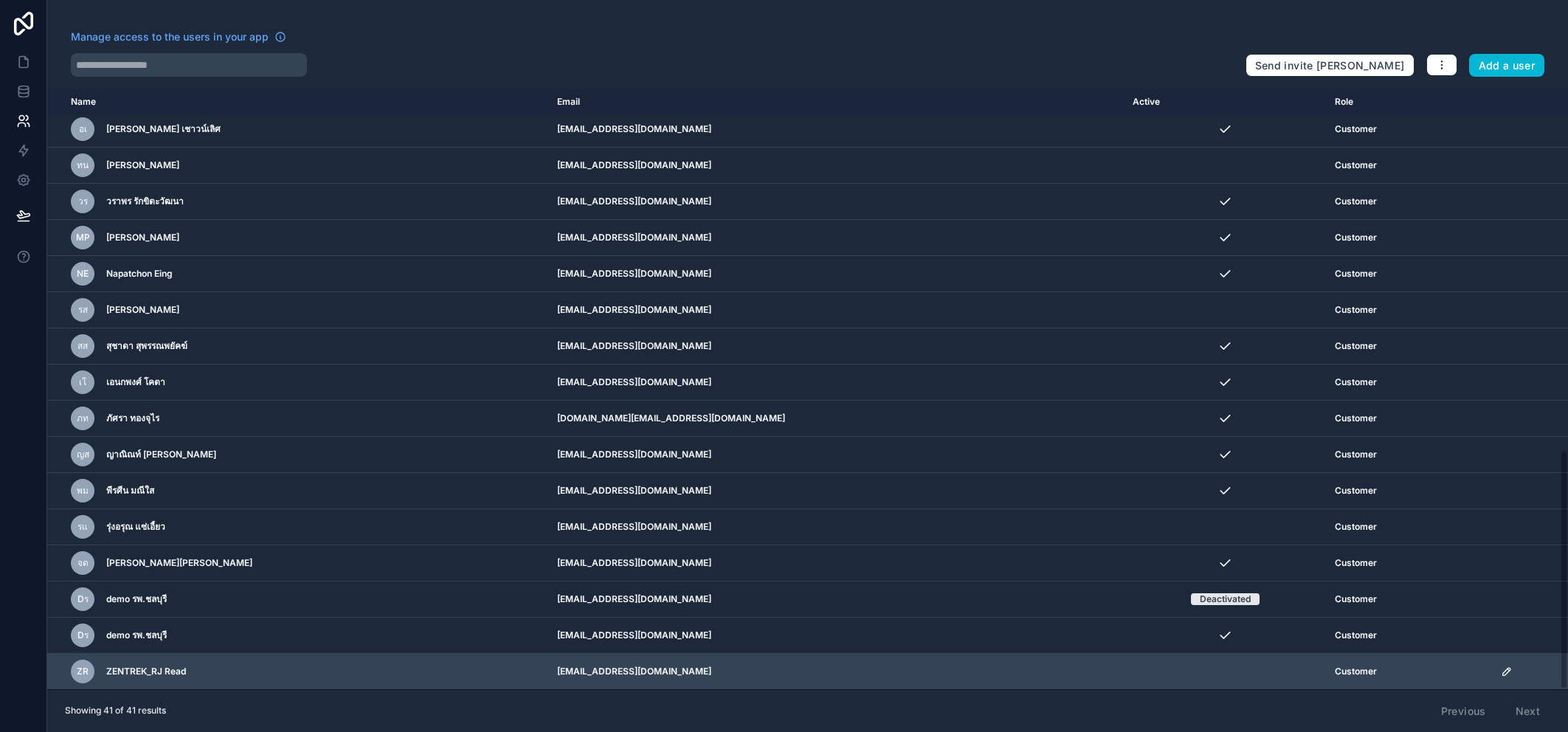
click at [249, 668] on div "ZR ZENTREK_[PERSON_NAME]" at bounding box center [284, 671] width 425 height 23
click at [113, 671] on span "ZENTREK_RJ Read" at bounding box center [145, 671] width 79 height 12
click at [1501, 671] on icon "scrollable content" at bounding box center [1507, 671] width 12 height 12
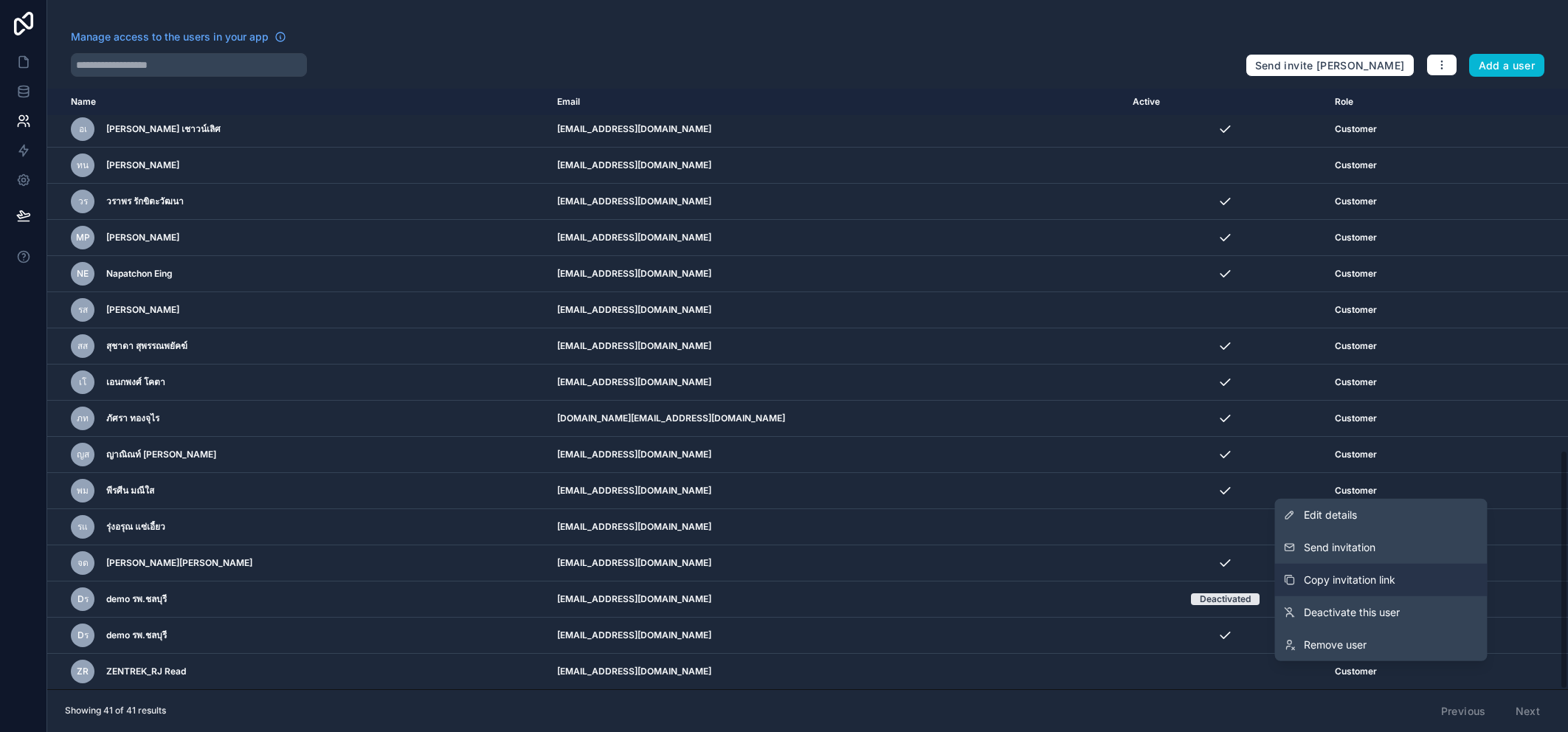
click at [1408, 585] on button "Copy invitation link" at bounding box center [1380, 580] width 213 height 33
